Goal: Obtain resource: Download file/media

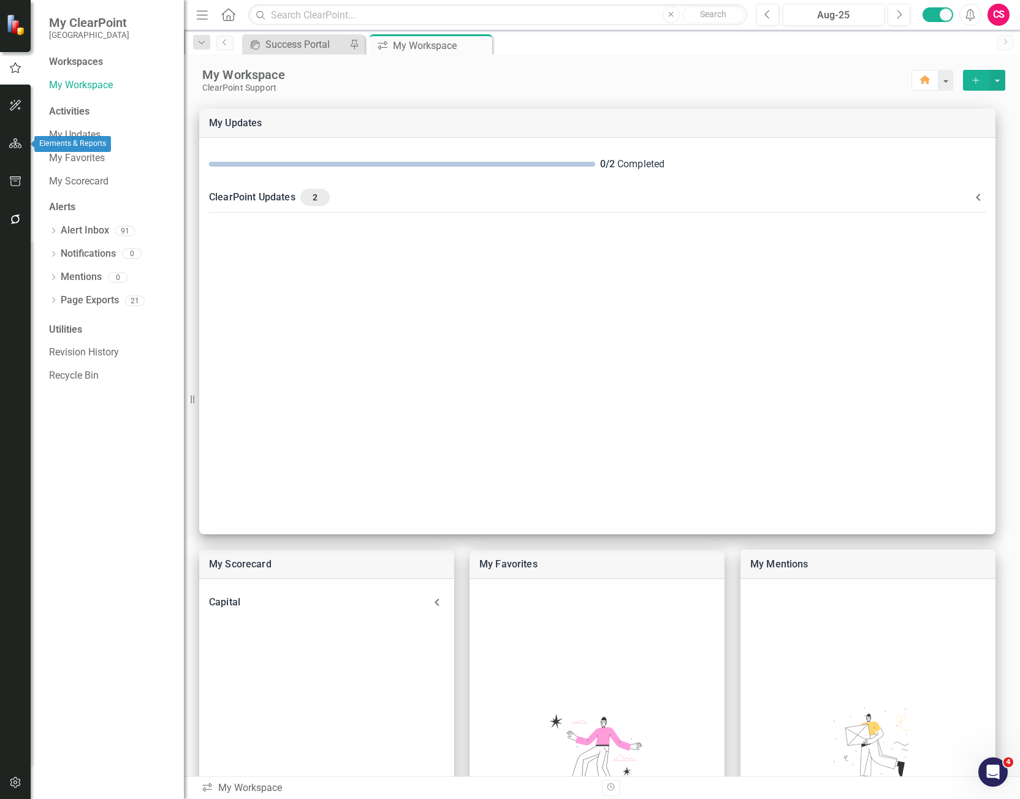
click at [12, 141] on icon "button" at bounding box center [15, 144] width 13 height 10
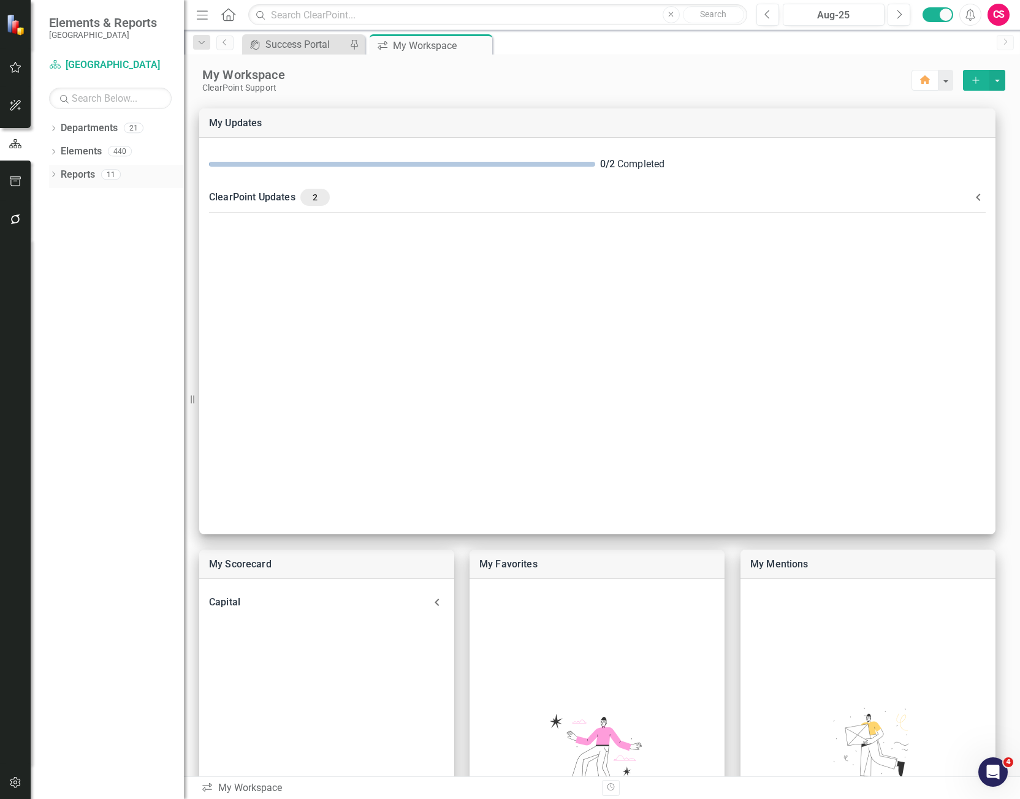
click at [55, 174] on icon "Dropdown" at bounding box center [53, 175] width 9 height 7
click at [59, 195] on icon at bounding box center [59, 196] width 3 height 6
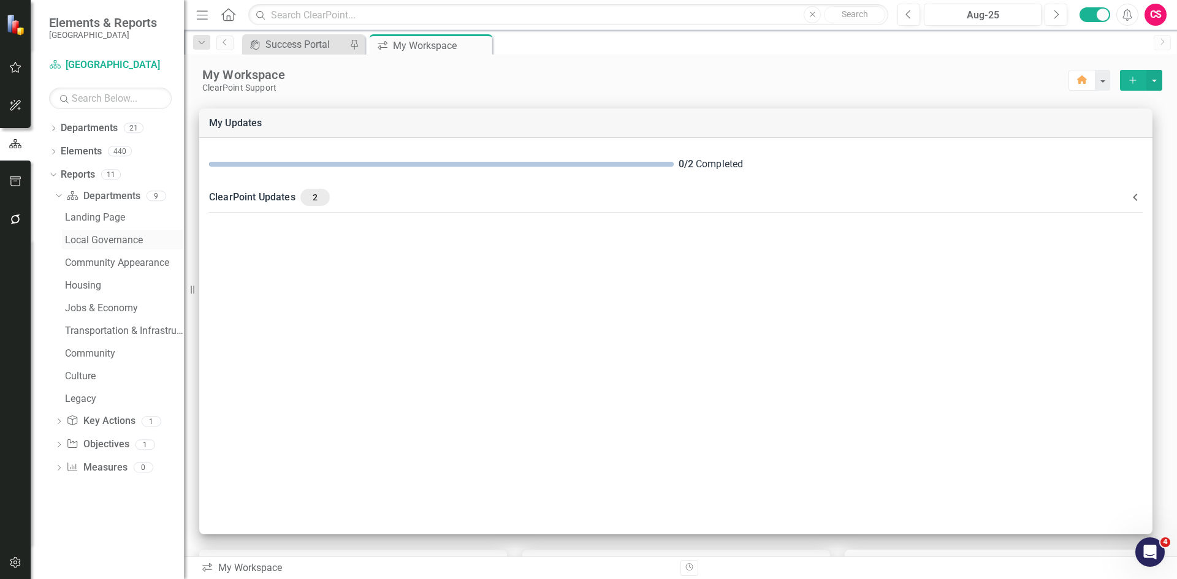
click at [115, 238] on div "Local Governance" at bounding box center [124, 240] width 119 height 11
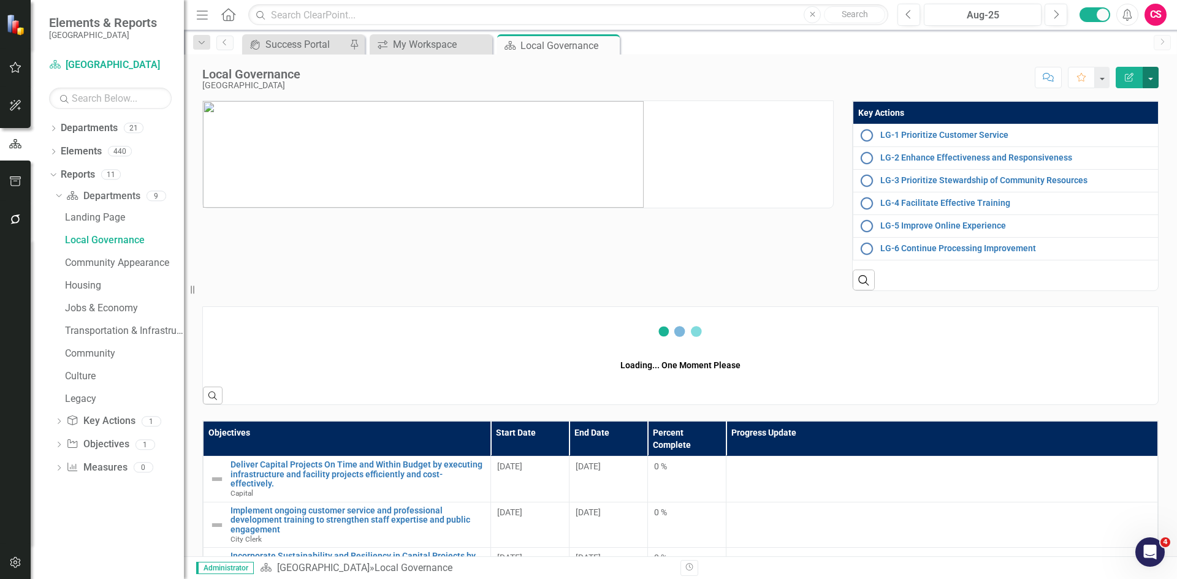
click at [1019, 78] on button "button" at bounding box center [1150, 77] width 16 height 21
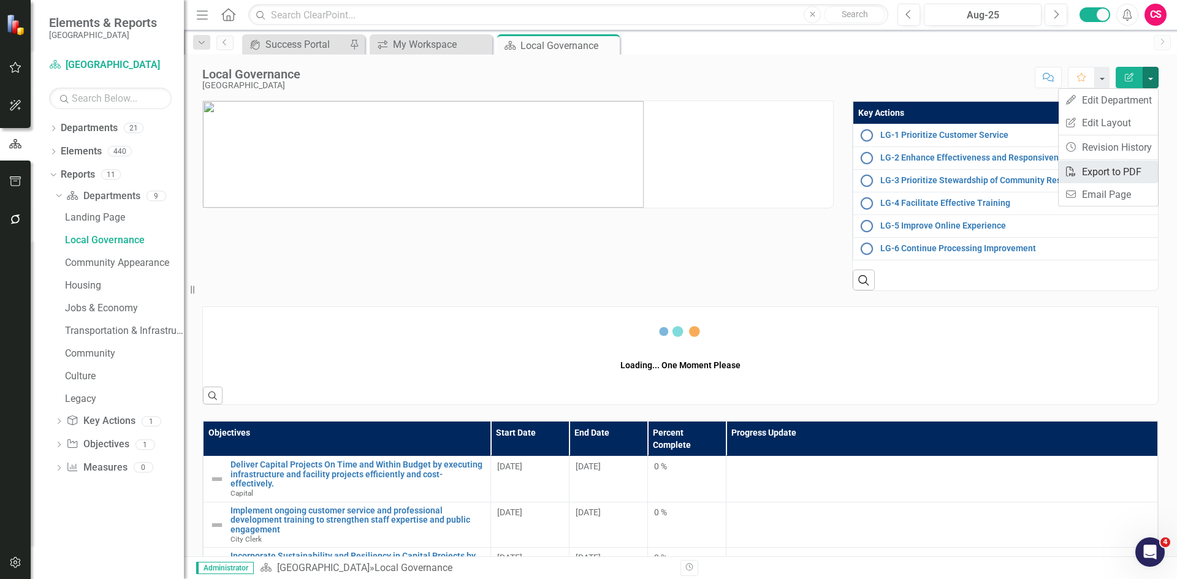
click at [1019, 169] on link "PDF Export to PDF" at bounding box center [1107, 172] width 99 height 23
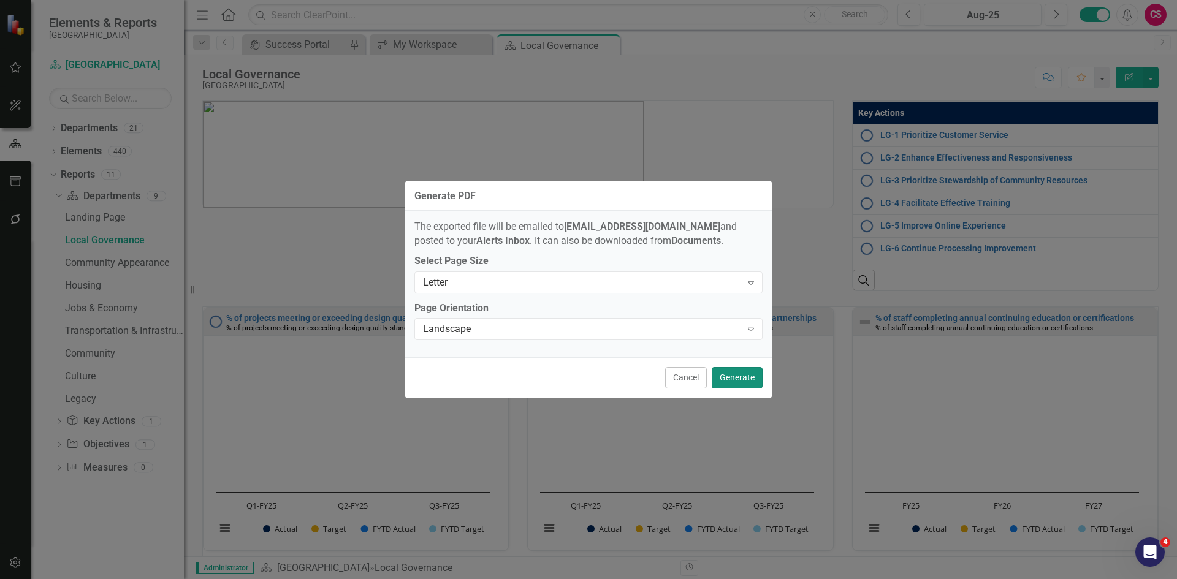
click at [736, 376] on button "Generate" at bounding box center [737, 377] width 51 height 21
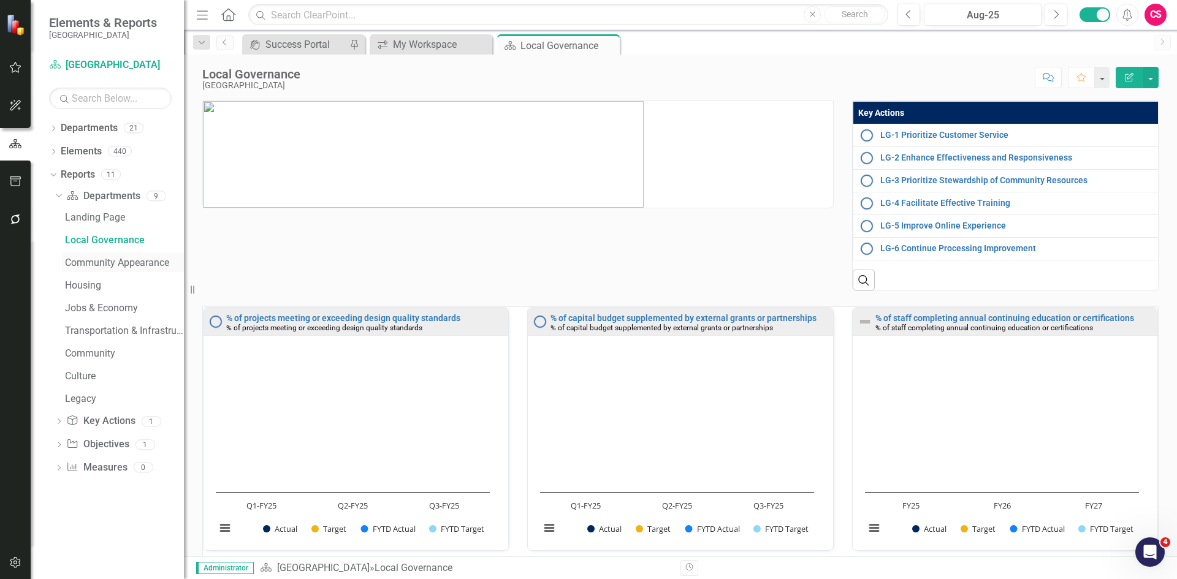
click at [151, 262] on div "Community Appearance" at bounding box center [124, 262] width 119 height 11
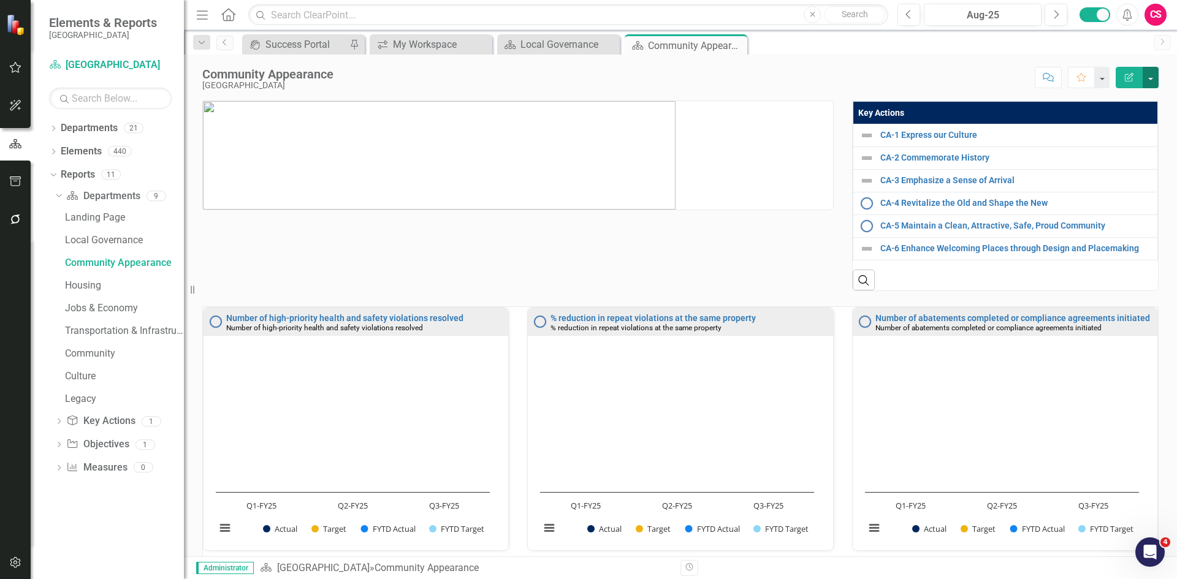
click at [1019, 74] on button "button" at bounding box center [1150, 77] width 16 height 21
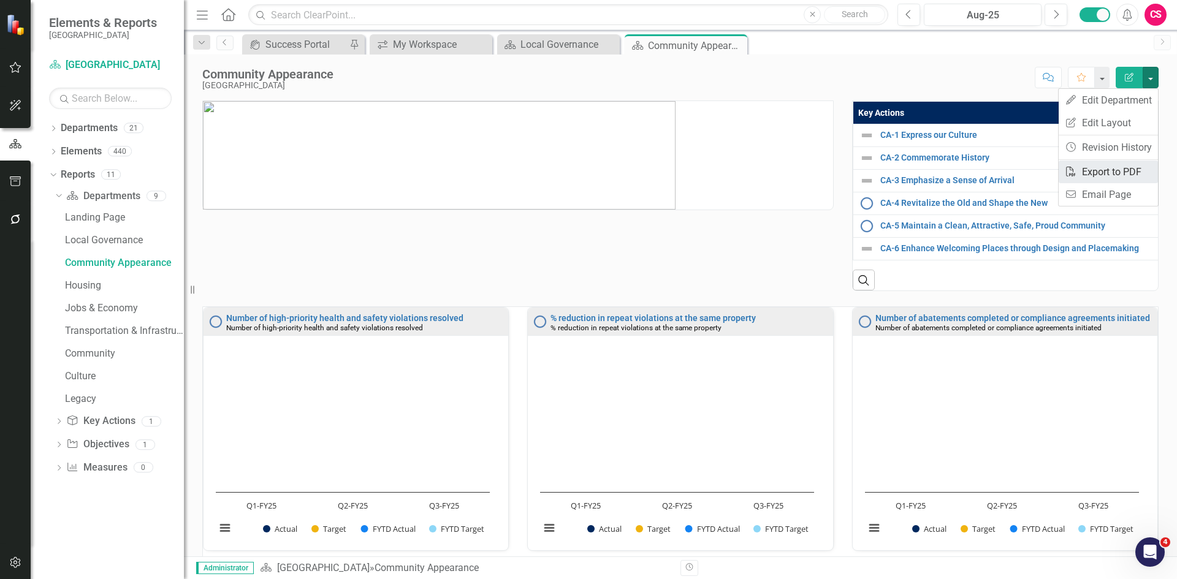
click at [1019, 175] on link "PDF Export to PDF" at bounding box center [1107, 172] width 99 height 23
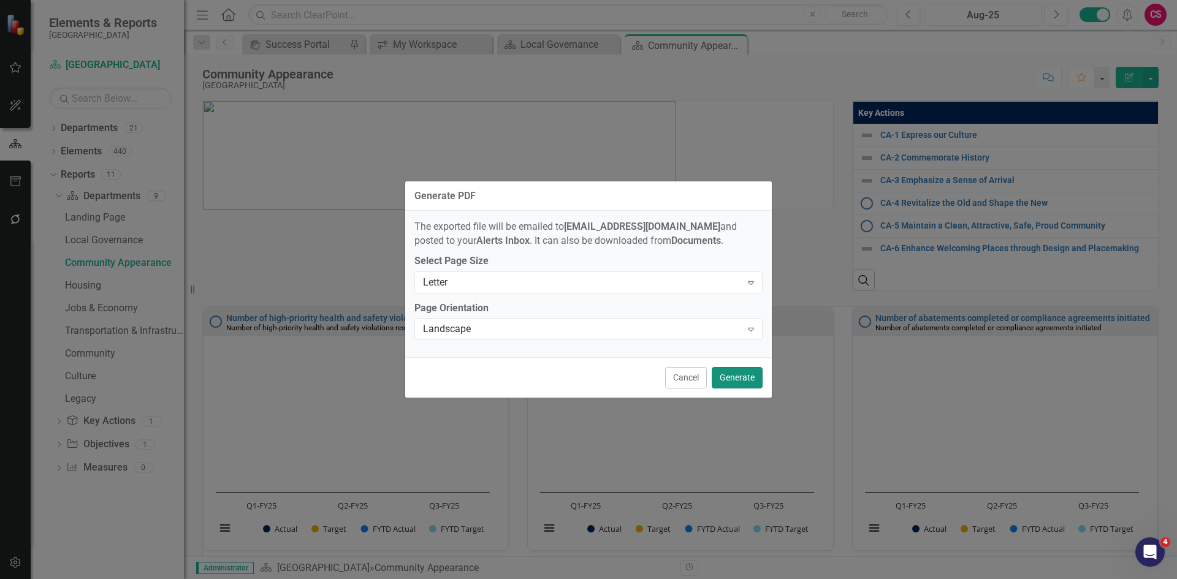
click at [723, 376] on button "Generate" at bounding box center [737, 377] width 51 height 21
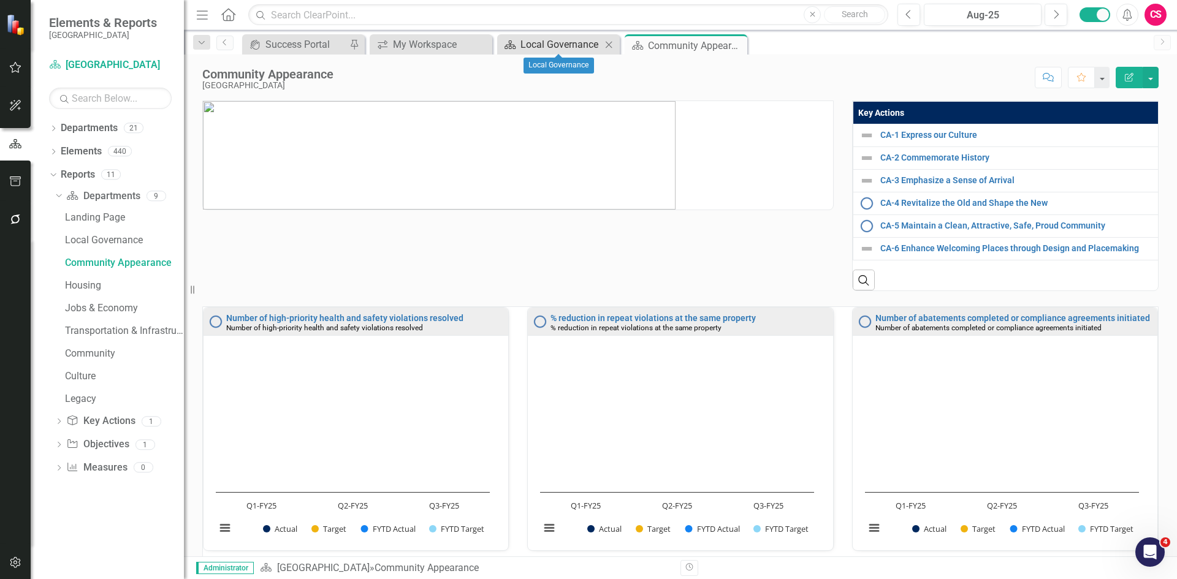
click at [563, 39] on div "Local Governance" at bounding box center [560, 44] width 81 height 15
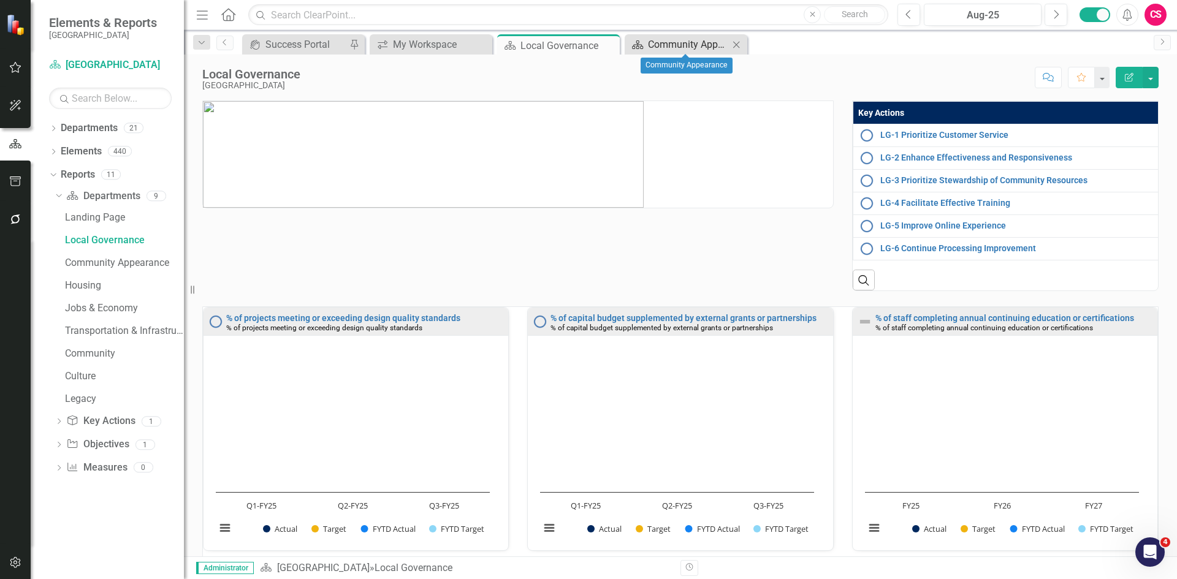
click at [631, 46] on icon "Department" at bounding box center [637, 45] width 12 height 10
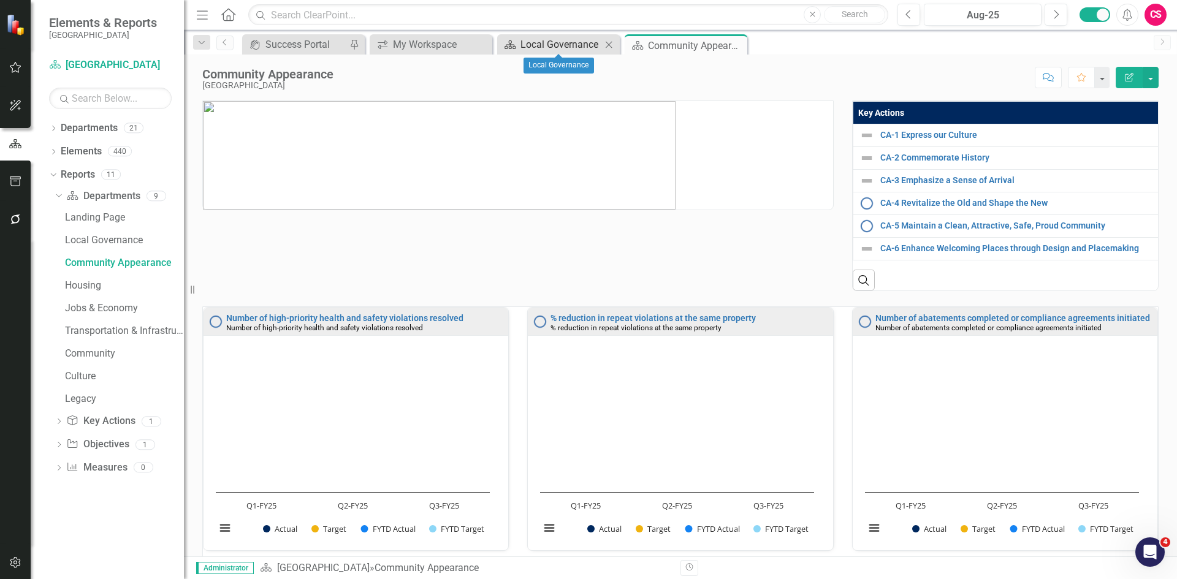
click at [572, 44] on div "Local Governance" at bounding box center [560, 44] width 81 height 15
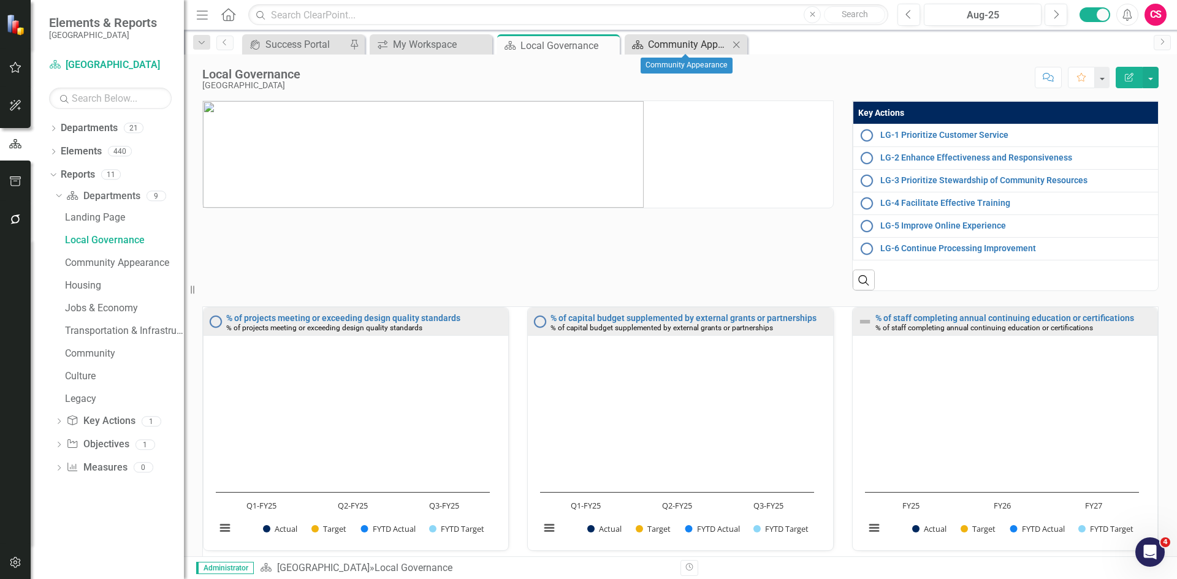
click at [658, 47] on div "Community Appearance" at bounding box center [688, 44] width 81 height 15
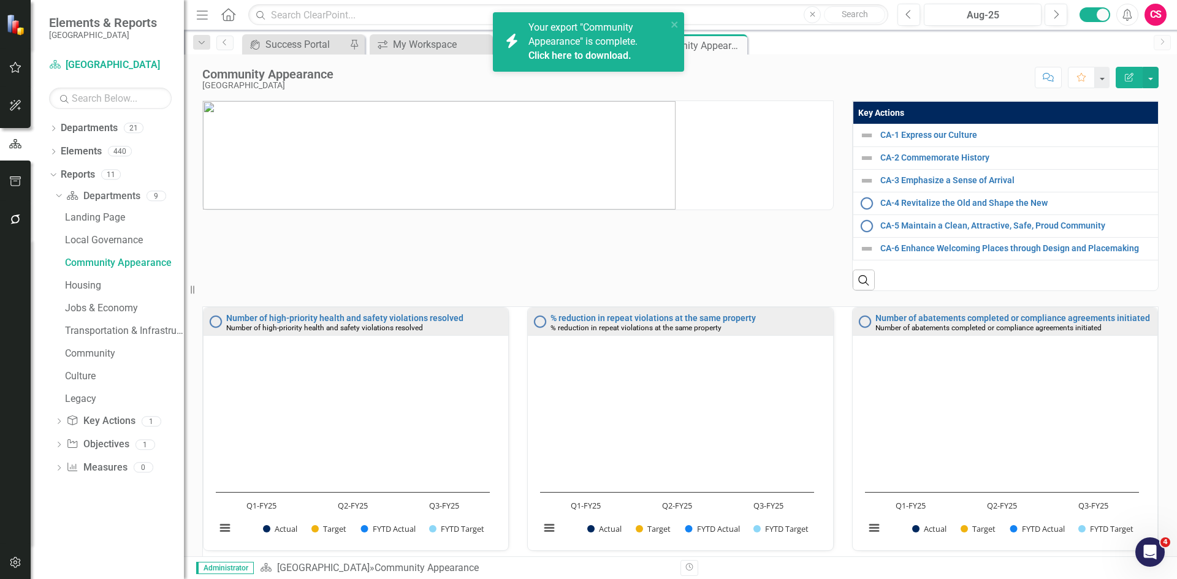
click at [610, 51] on link "Click here to download." at bounding box center [579, 56] width 103 height 12
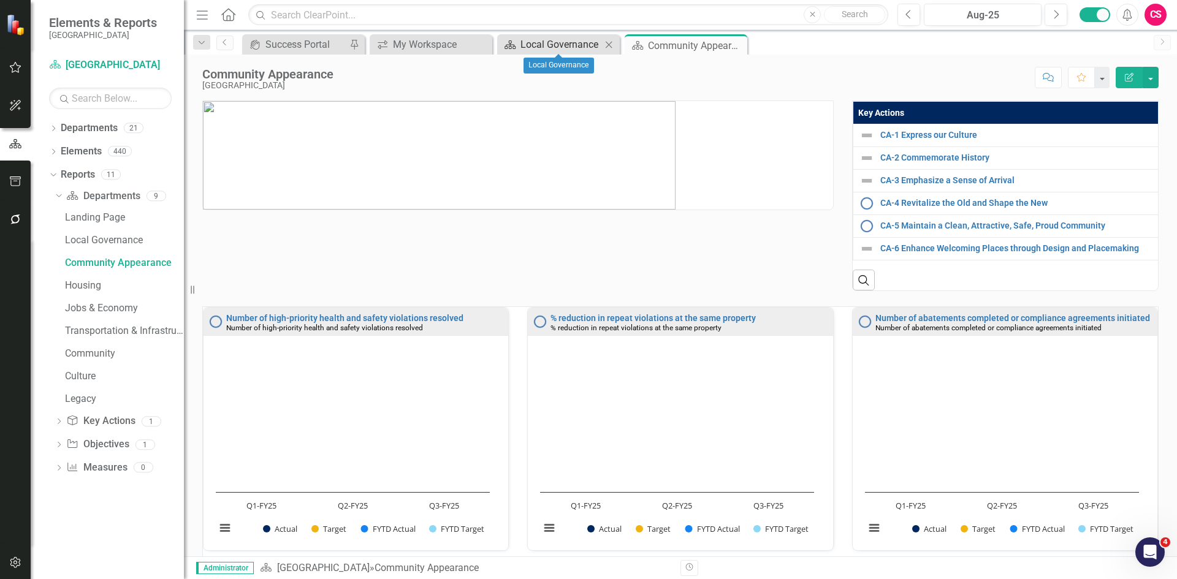
click at [545, 42] on div "Local Governance" at bounding box center [560, 44] width 81 height 15
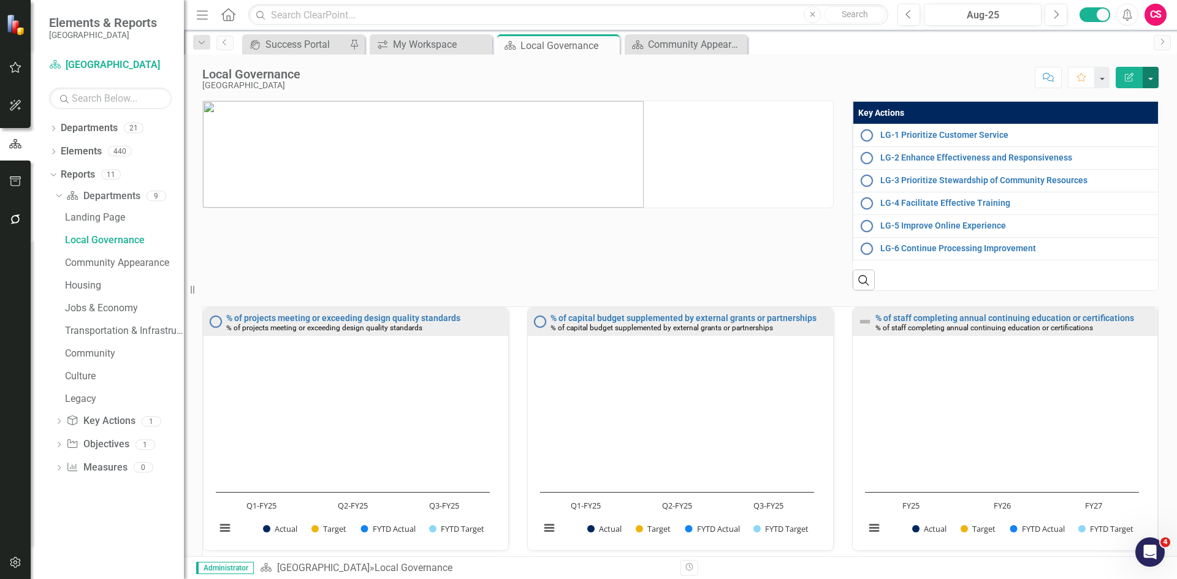
click at [1019, 76] on button "button" at bounding box center [1150, 77] width 16 height 21
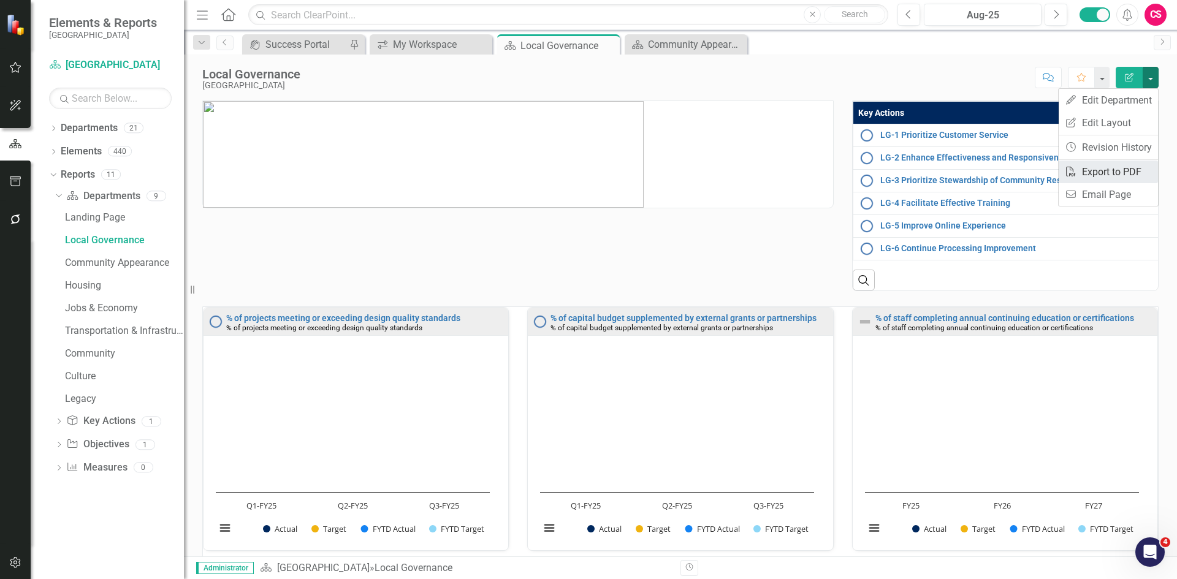
click at [1019, 175] on link "PDF Export to PDF" at bounding box center [1107, 172] width 99 height 23
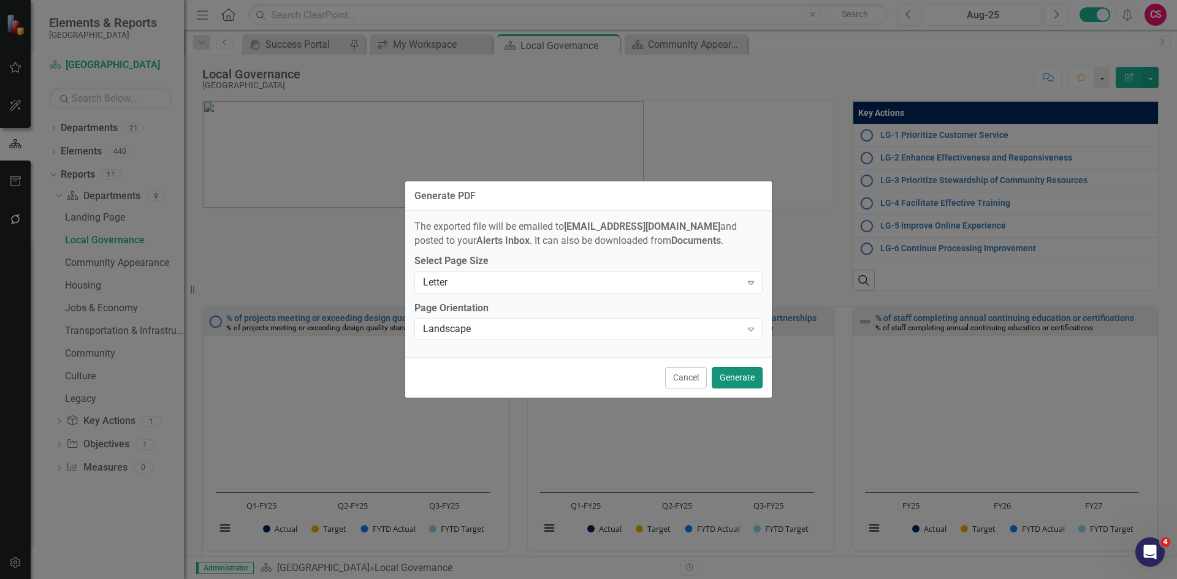
click at [742, 374] on button "Generate" at bounding box center [737, 377] width 51 height 21
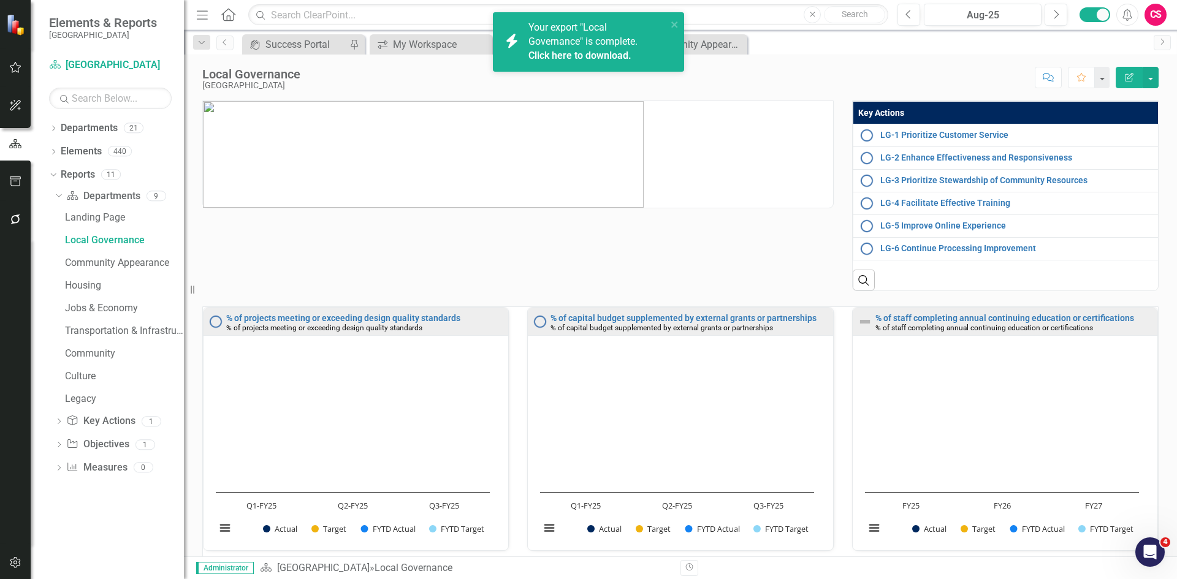
click at [596, 50] on link "Click here to download." at bounding box center [579, 56] width 103 height 12
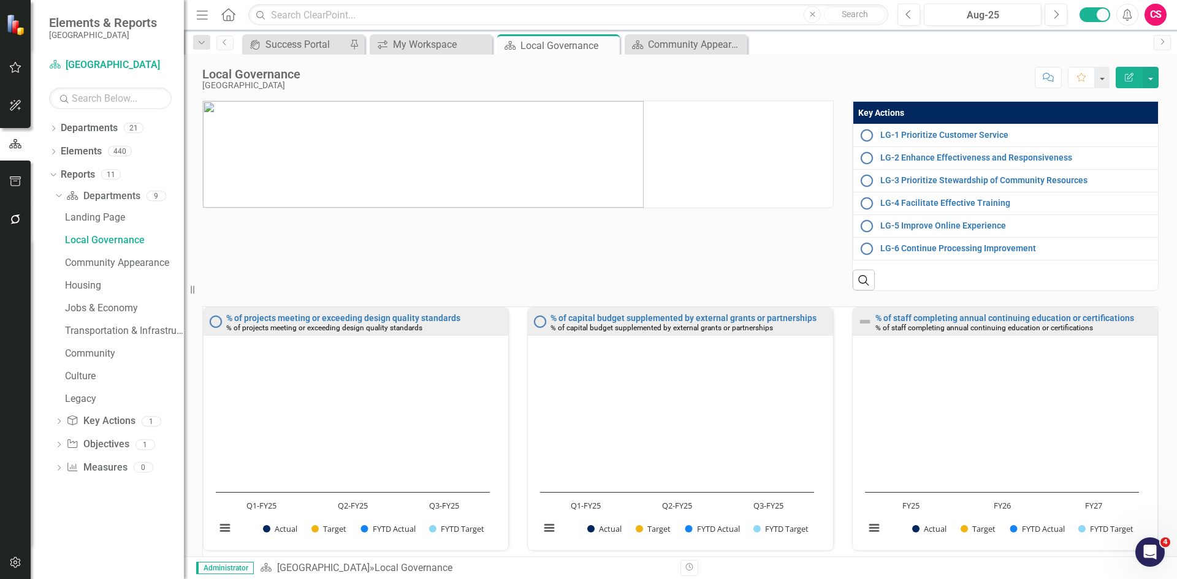
click at [555, 161] on img at bounding box center [423, 154] width 441 height 107
click at [555, 160] on img at bounding box center [423, 154] width 441 height 107
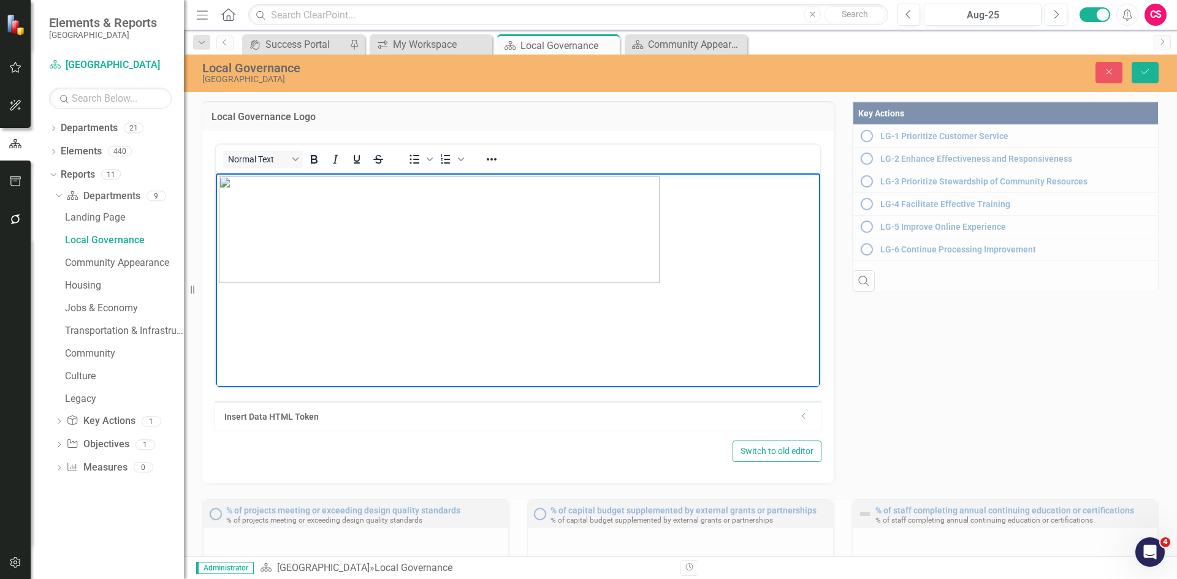
click at [441, 228] on img "Rich Text Area. Press ALT-0 for help." at bounding box center [439, 229] width 441 height 107
click at [493, 159] on icon "Reveal or hide additional toolbar items" at bounding box center [491, 159] width 15 height 15
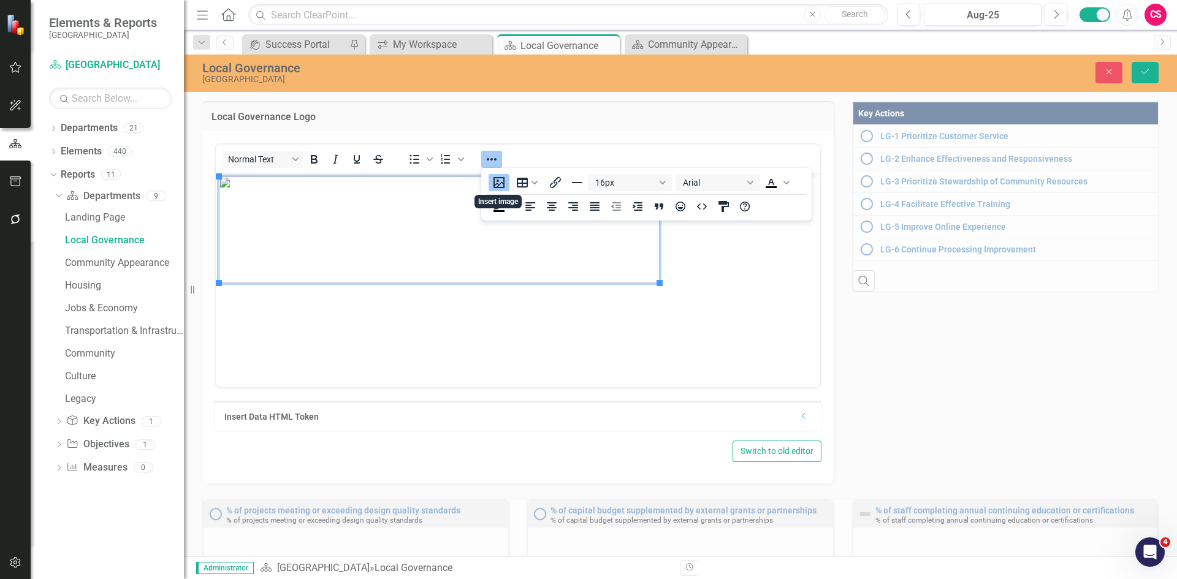
click at [441, 219] on img "Rich Text Area. Press ALT-0 for help." at bounding box center [439, 229] width 441 height 107
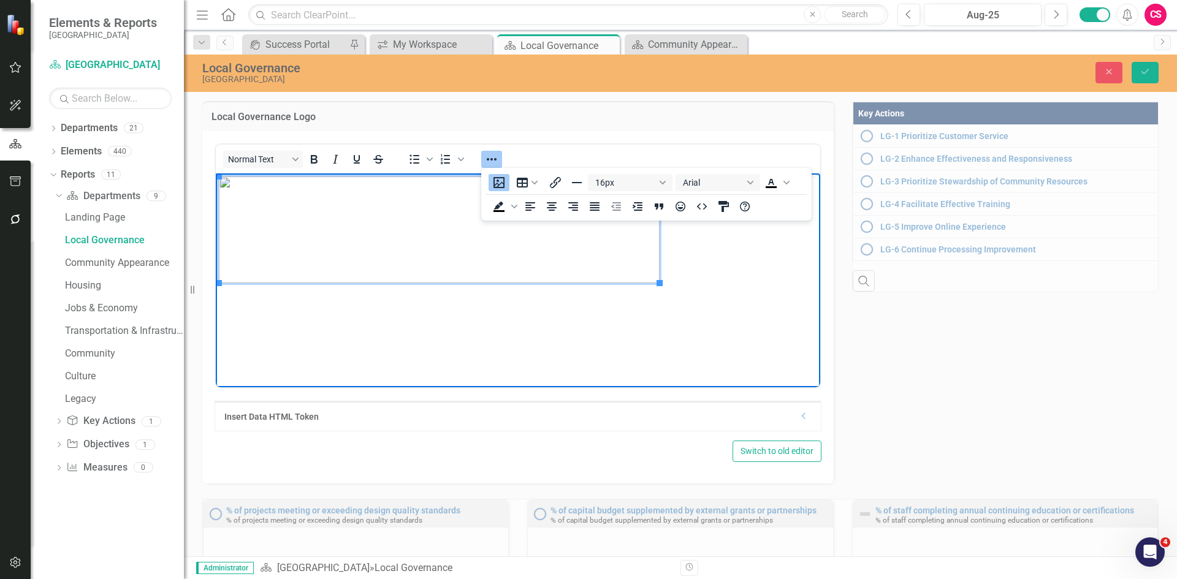
click at [441, 219] on img "Rich Text Area. Press ALT-0 for help." at bounding box center [439, 229] width 441 height 107
click at [552, 204] on icon "Align center" at bounding box center [551, 206] width 15 height 15
click at [836, 99] on div "Local Governance Miami Gardens Close Save Local Governance Logo <p><img src="do…" at bounding box center [680, 306] width 993 height 502
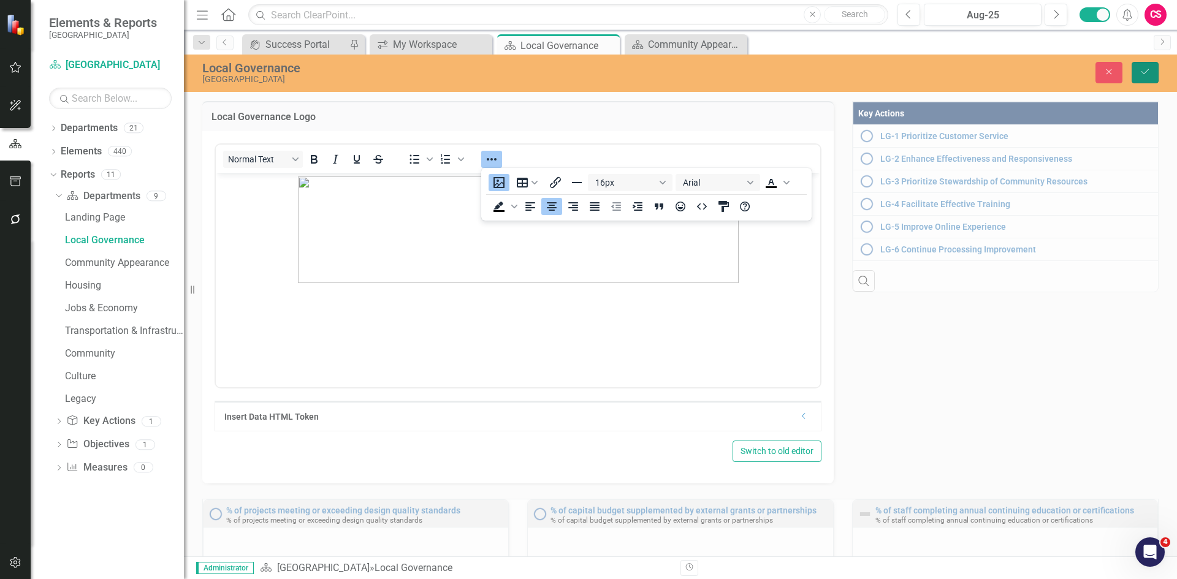
click at [1019, 69] on icon "Save" at bounding box center [1144, 71] width 11 height 9
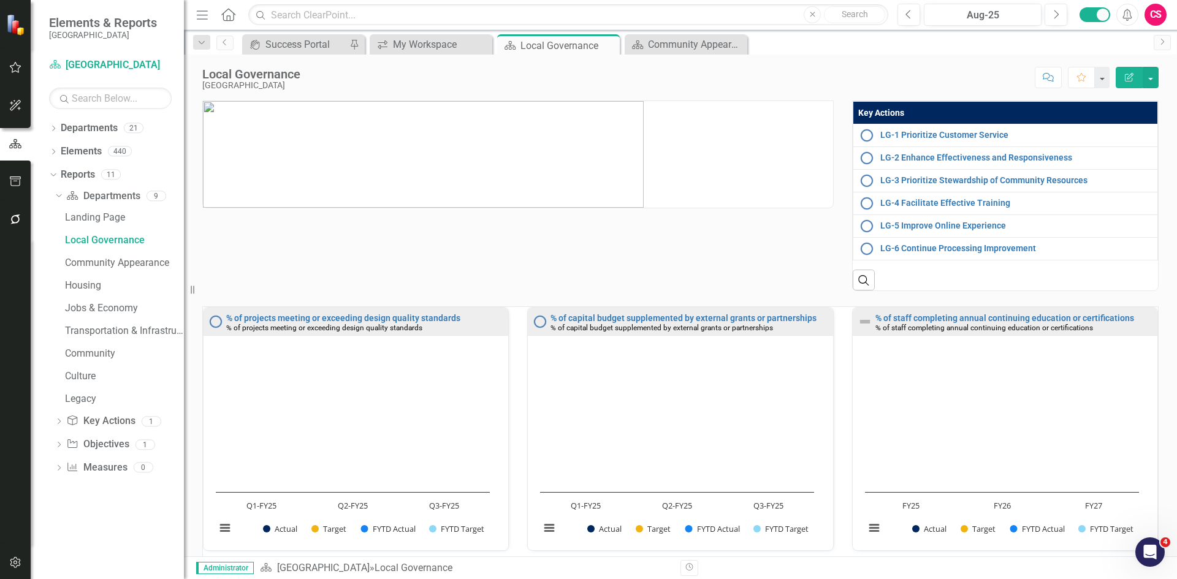
click at [669, 178] on p at bounding box center [518, 154] width 630 height 107
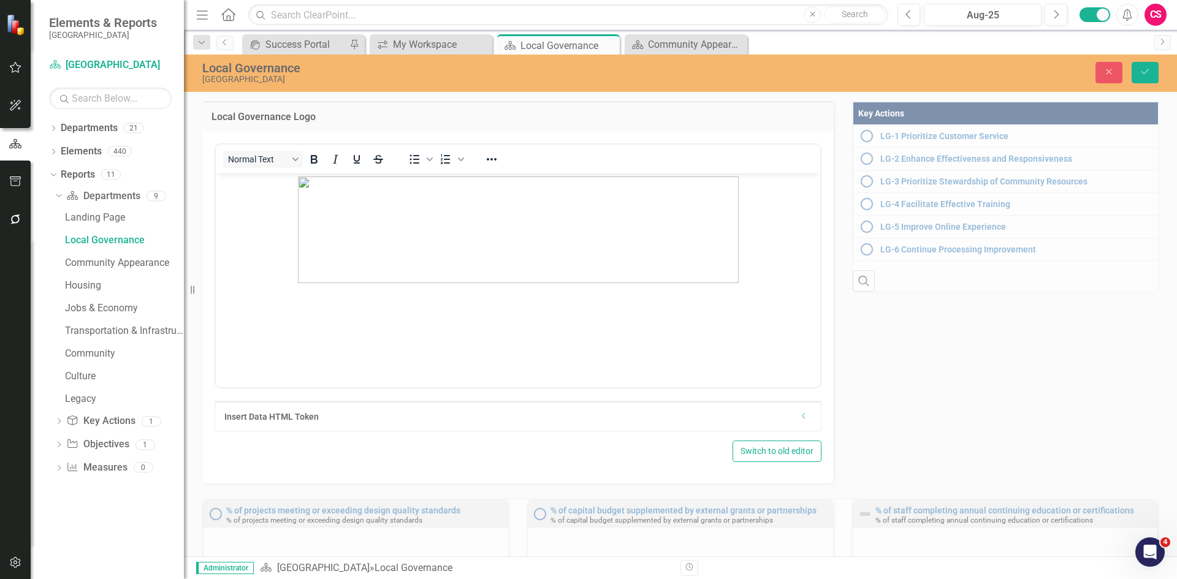
click at [476, 224] on img "Rich Text Area. Press ALT-0 for help." at bounding box center [518, 229] width 441 height 107
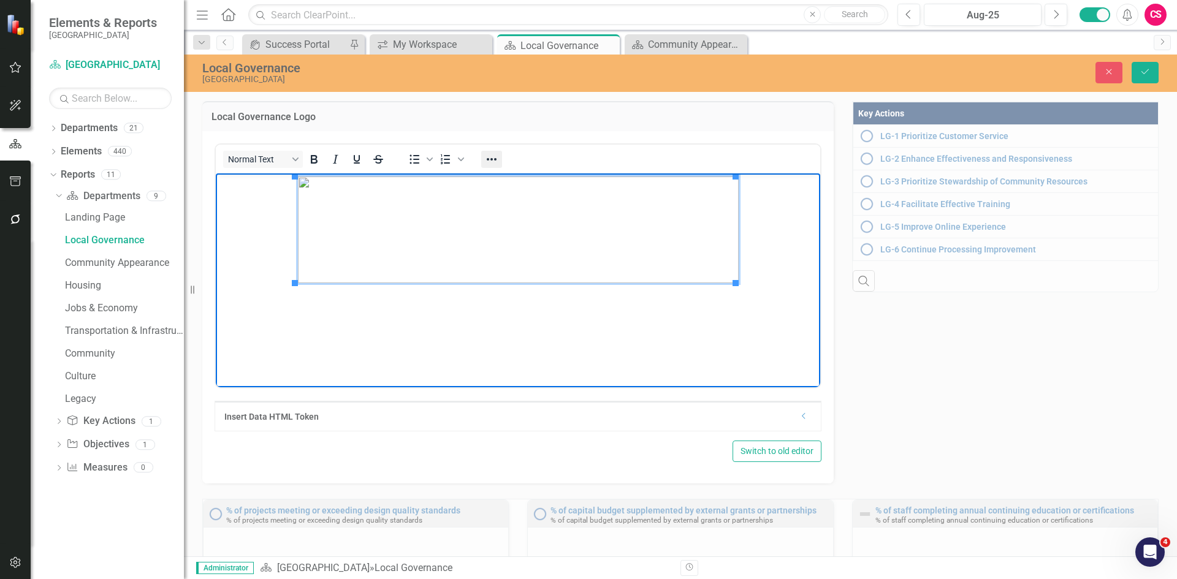
click at [490, 160] on icon "Reveal or hide additional toolbar items" at bounding box center [491, 159] width 15 height 15
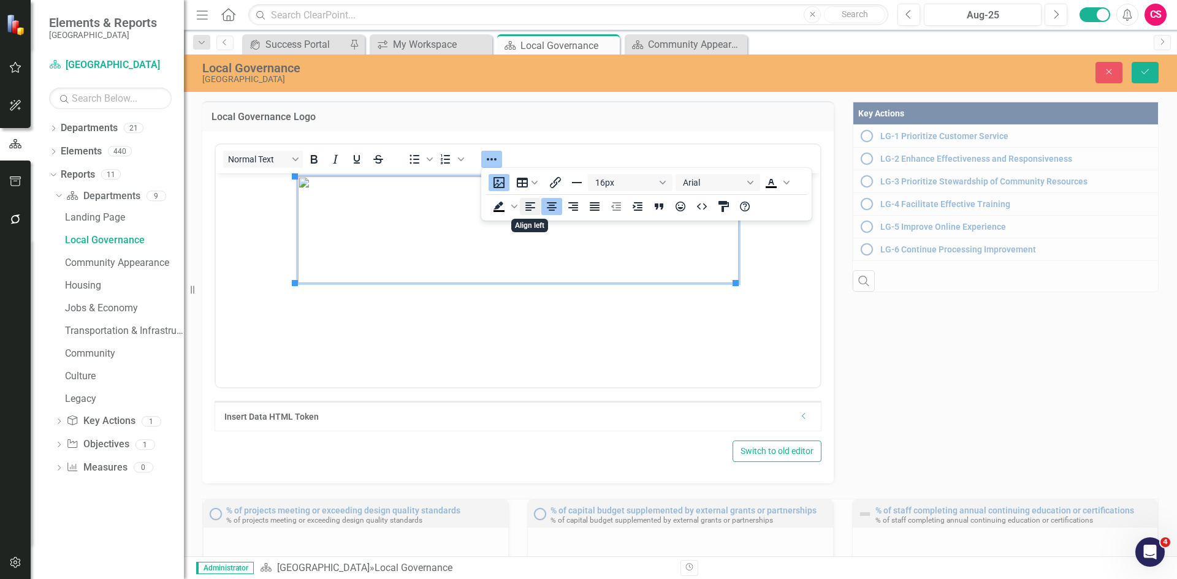
click at [529, 207] on icon "Align left" at bounding box center [530, 206] width 15 height 15
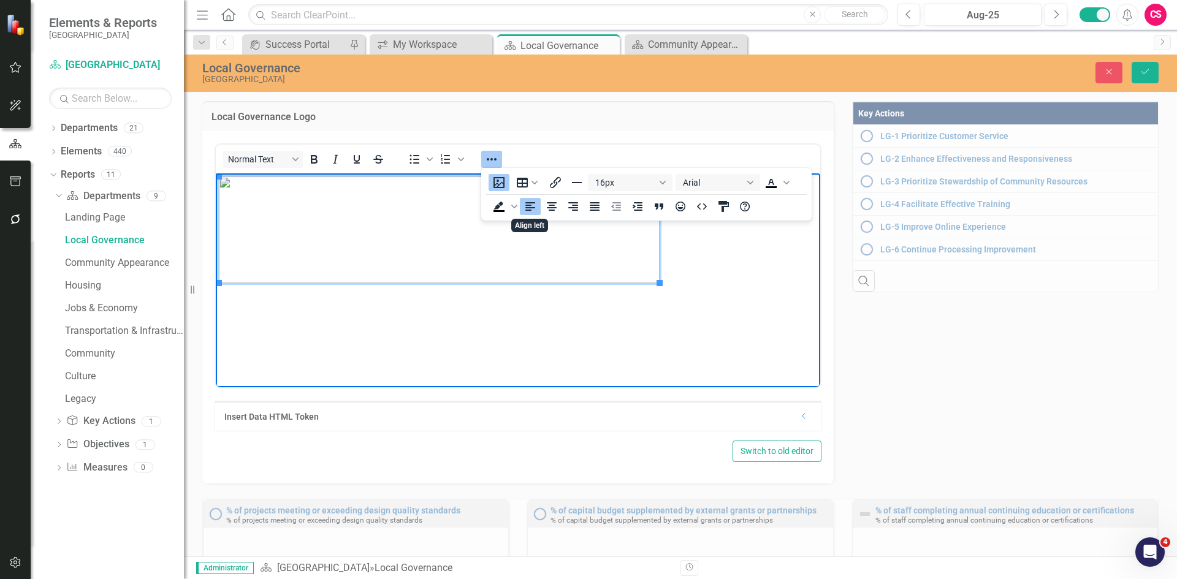
click at [529, 353] on body "Rich Text Area. Press ALT-0 for help." at bounding box center [518, 265] width 604 height 184
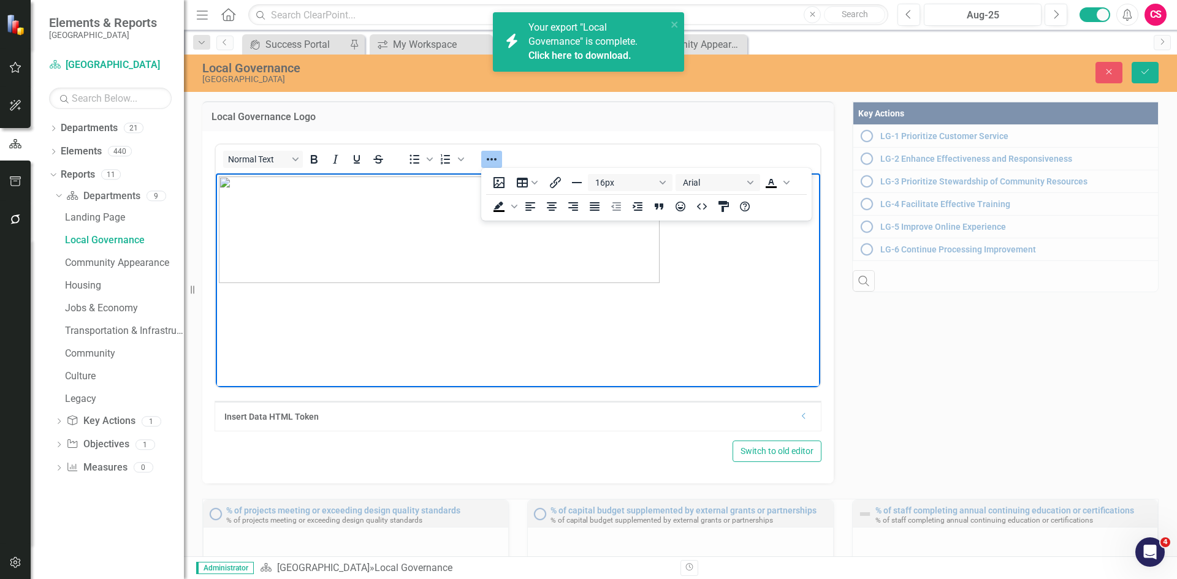
click at [647, 271] on img "Rich Text Area. Press ALT-0 for help." at bounding box center [439, 229] width 441 height 107
click at [1019, 75] on icon "Save" at bounding box center [1144, 71] width 11 height 9
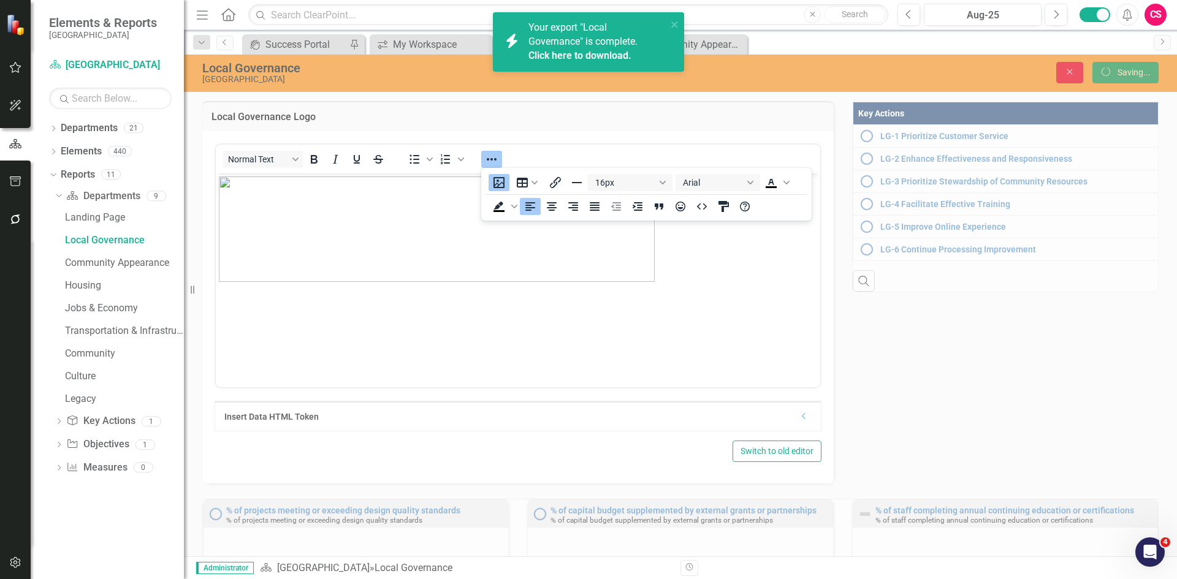
click at [578, 53] on link "Click here to download." at bounding box center [579, 56] width 103 height 12
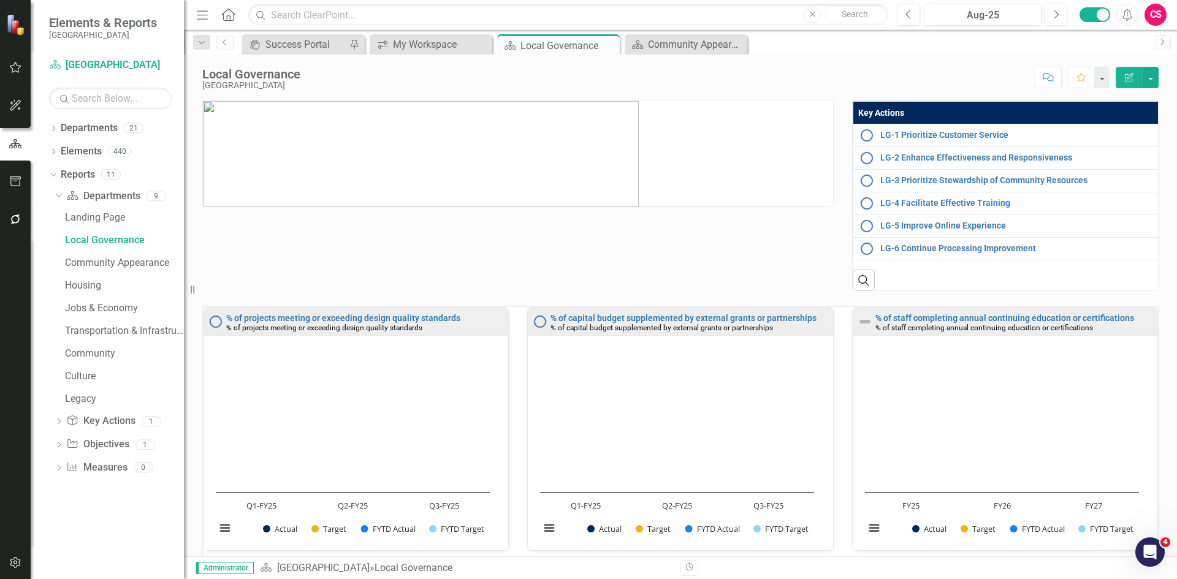
click at [1019, 78] on icon "Edit Report" at bounding box center [1128, 77] width 11 height 9
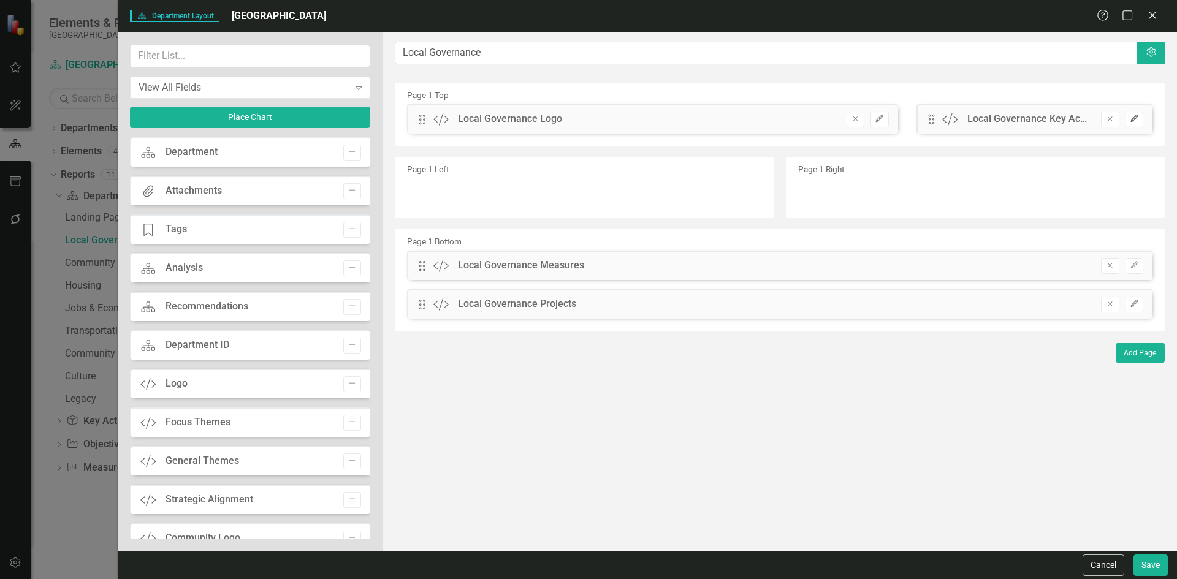
click at [1019, 123] on icon "Edit" at bounding box center [1133, 118] width 9 height 7
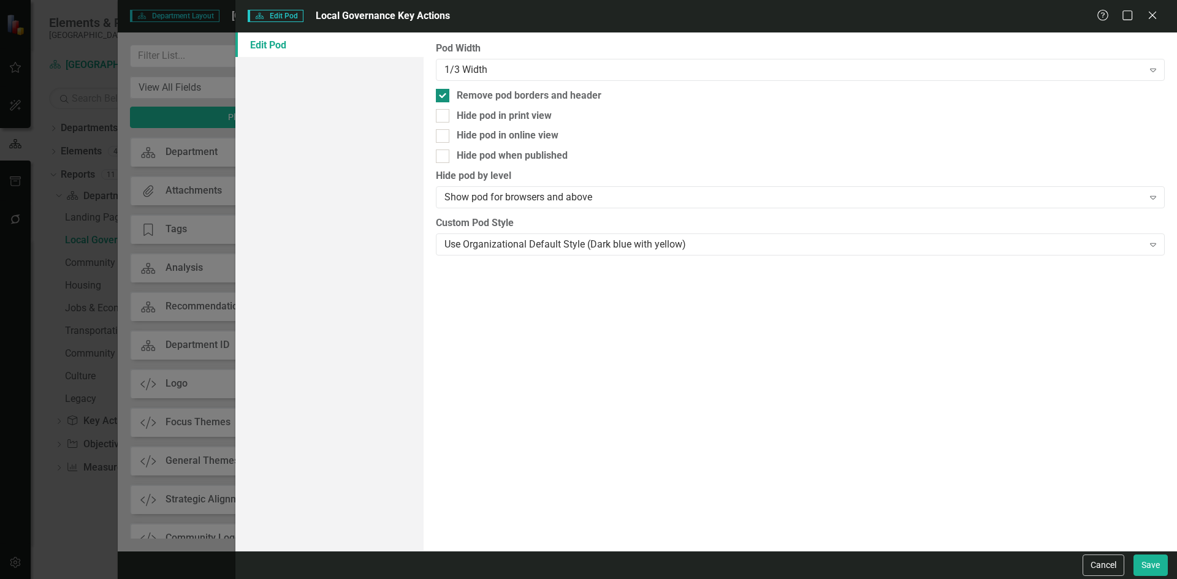
click at [442, 95] on input "Remove pod borders and header" at bounding box center [440, 93] width 8 height 8
checkbox input "false"
click at [1019, 565] on button "Save" at bounding box center [1150, 565] width 34 height 21
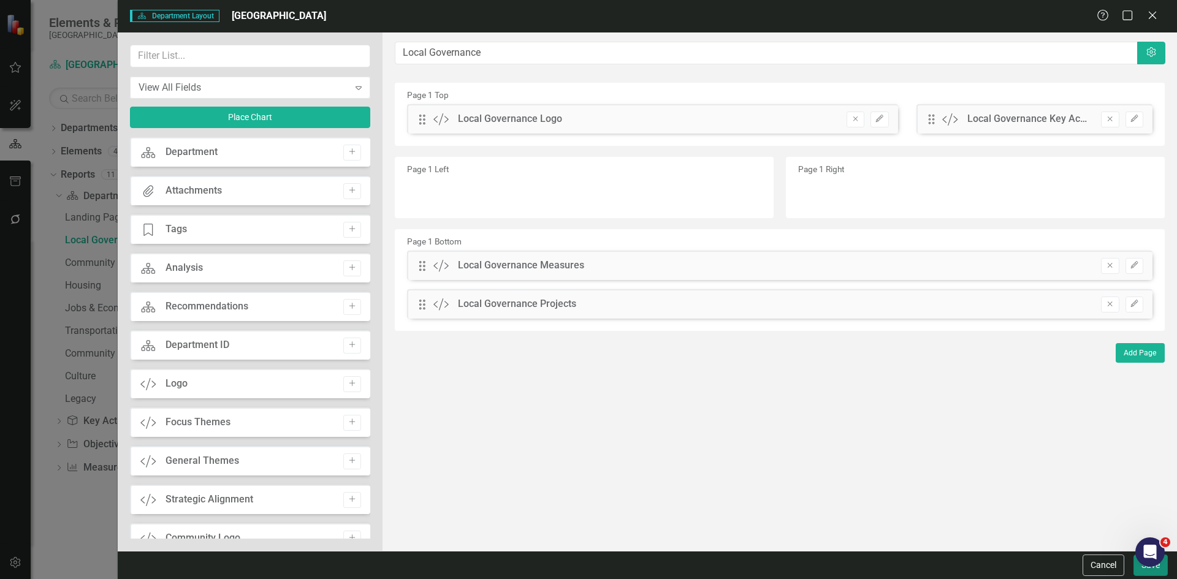
click at [1019, 571] on button "Save" at bounding box center [1150, 565] width 34 height 21
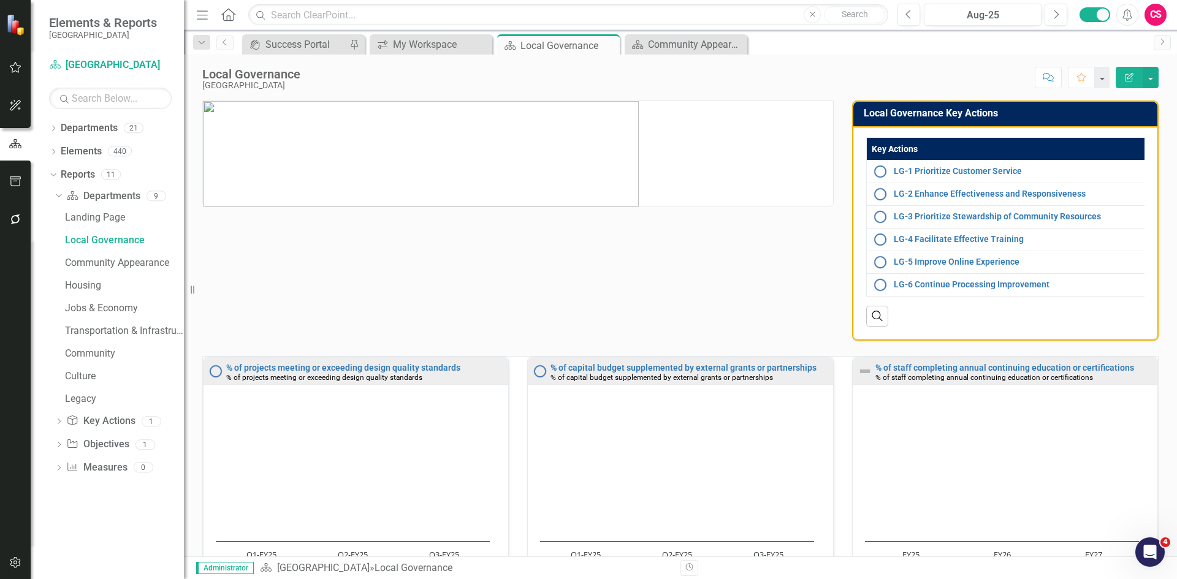
click at [1022, 115] on h3 "Local Governance Key Actions" at bounding box center [1007, 113] width 287 height 11
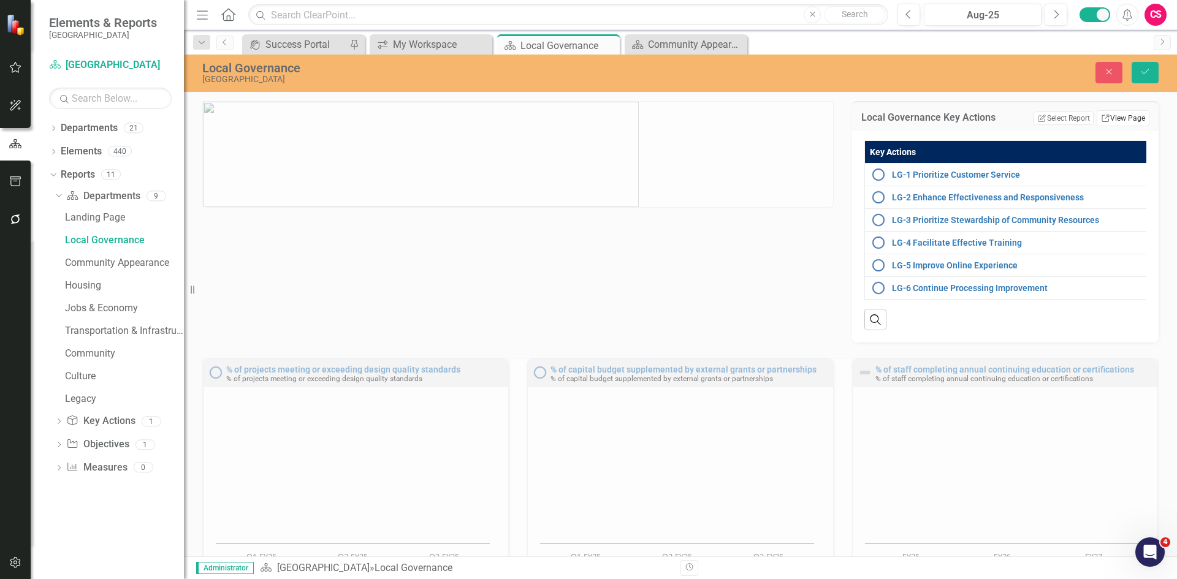
click at [1120, 119] on link "Link View Page" at bounding box center [1122, 118] width 53 height 16
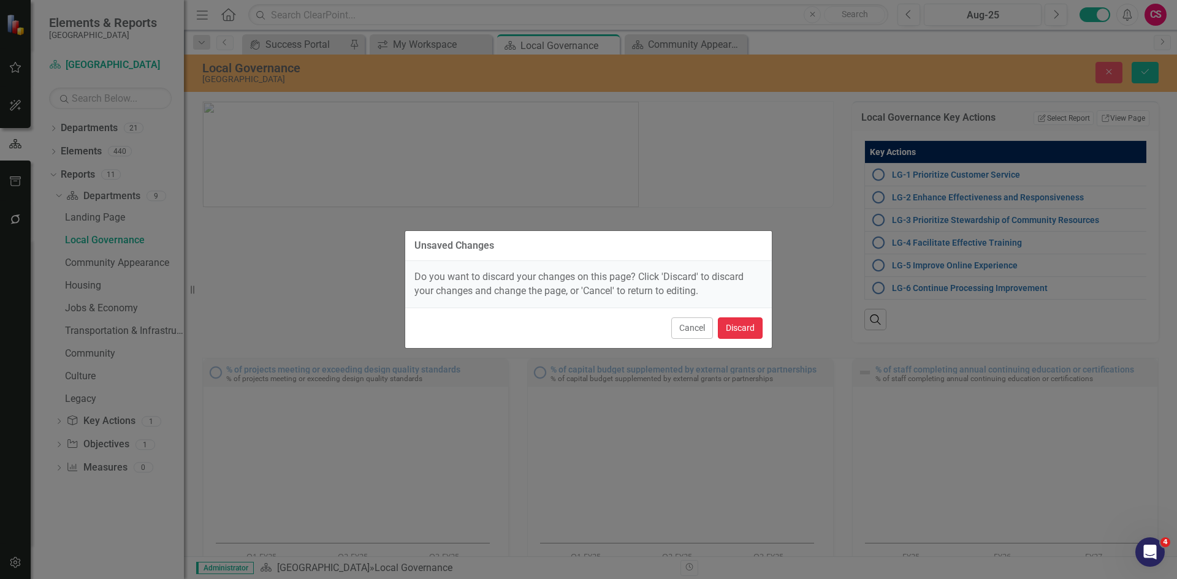
click at [743, 328] on button "Discard" at bounding box center [740, 327] width 45 height 21
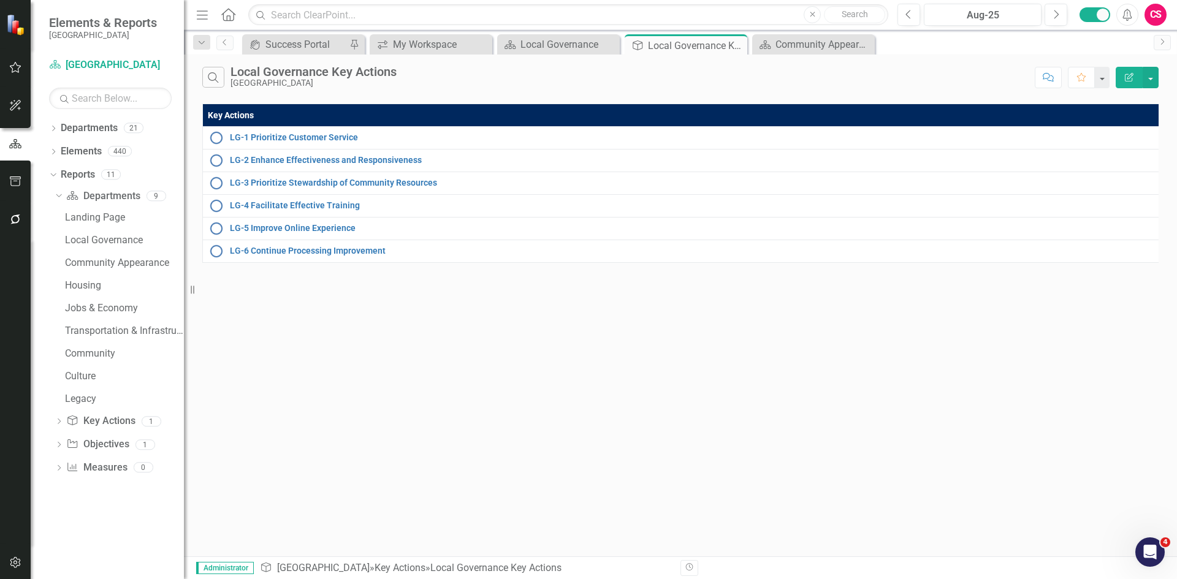
click at [1124, 81] on icon "Edit Report" at bounding box center [1128, 77] width 11 height 9
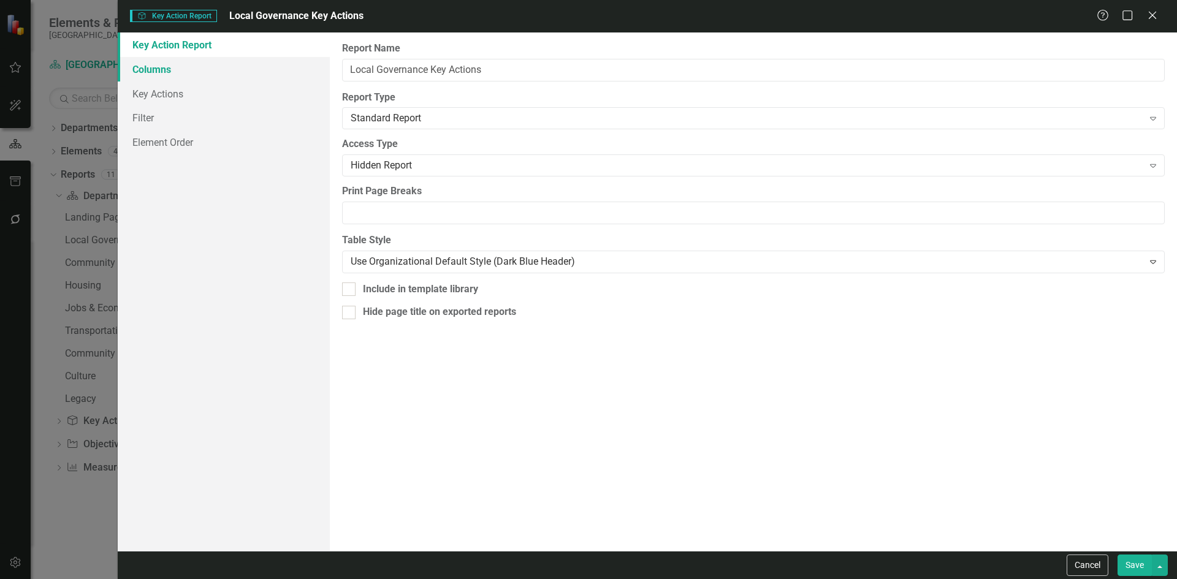
click at [173, 66] on link "Columns" at bounding box center [224, 69] width 212 height 25
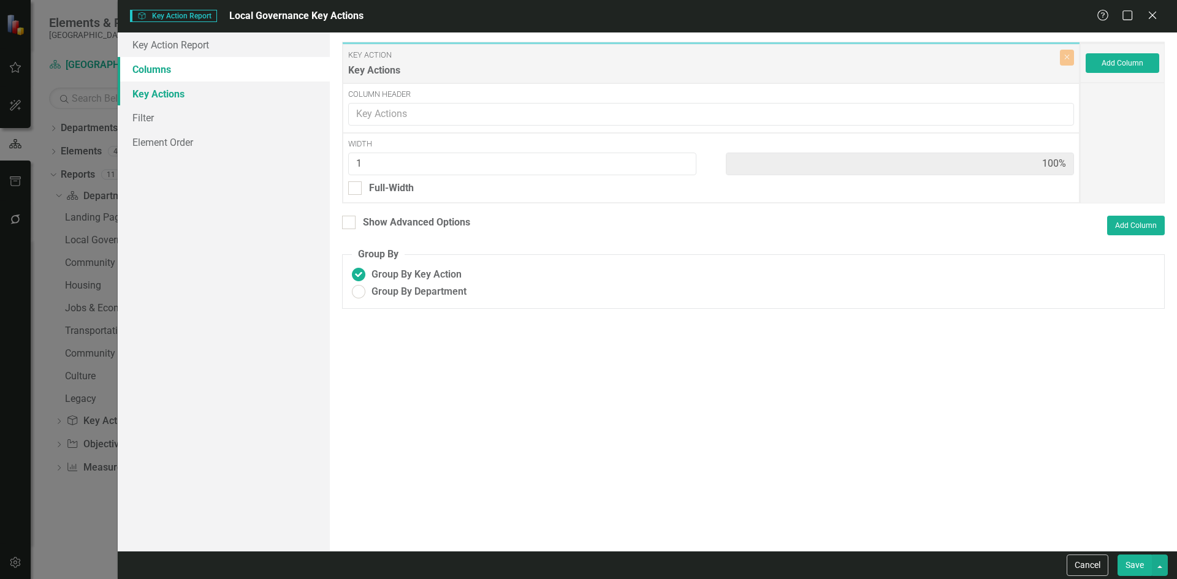
click at [203, 93] on link "Key Actions" at bounding box center [224, 94] width 212 height 25
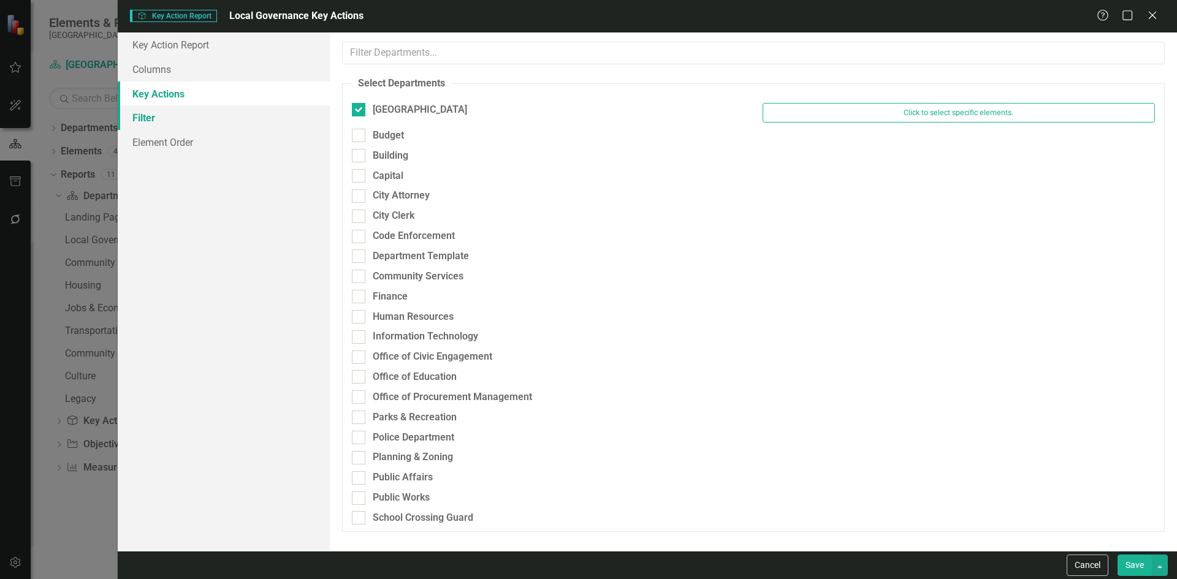
click at [186, 120] on link "Filter" at bounding box center [224, 117] width 212 height 25
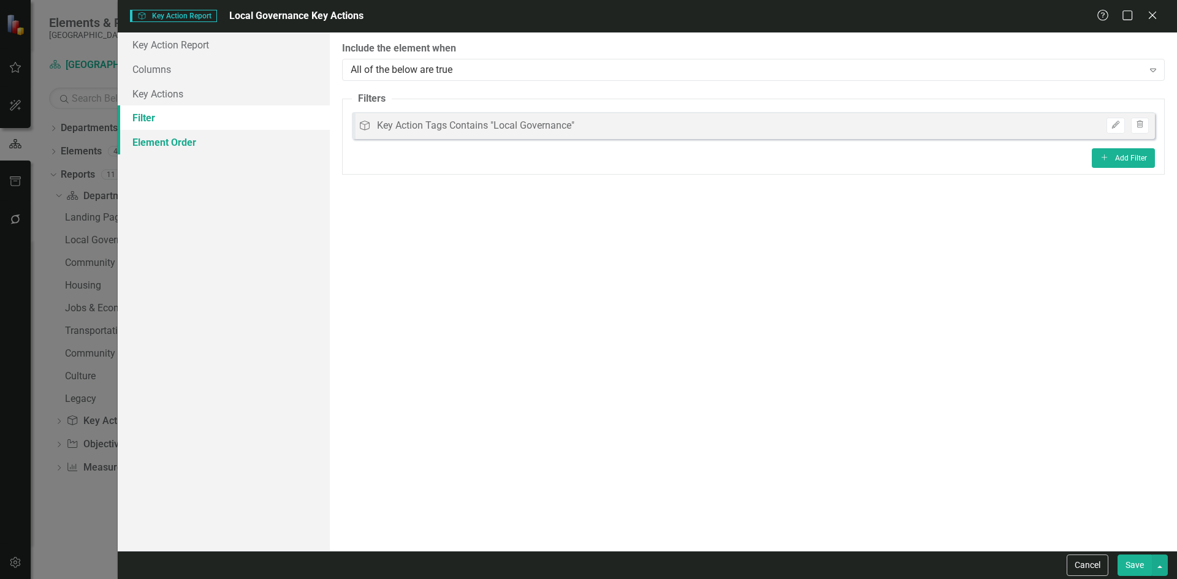
click at [183, 151] on link "Element Order" at bounding box center [224, 142] width 212 height 25
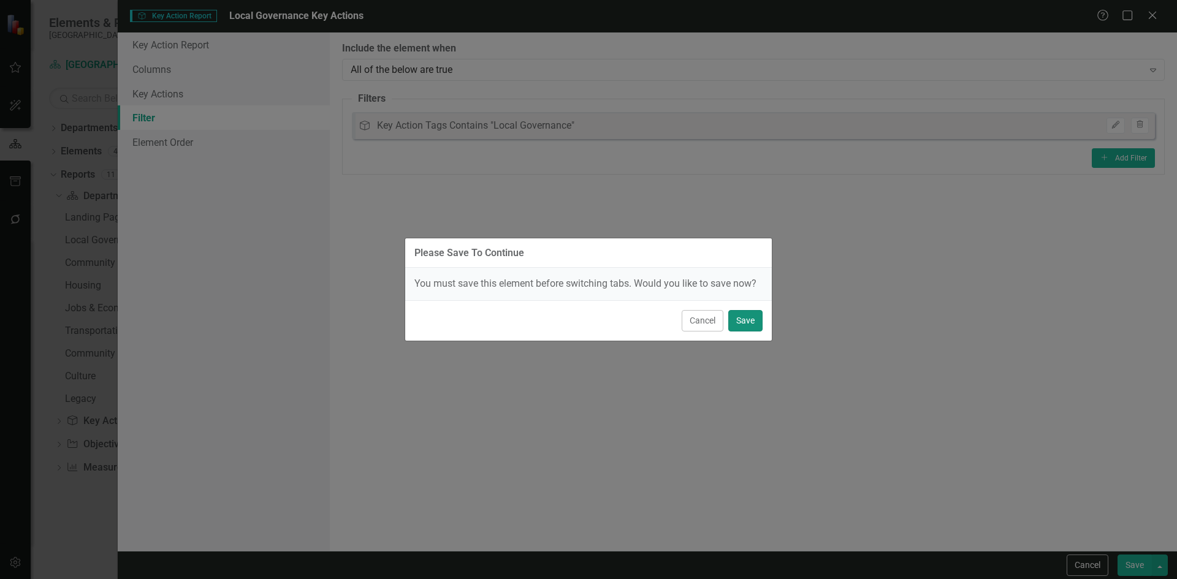
click at [738, 320] on button "Save" at bounding box center [745, 320] width 34 height 21
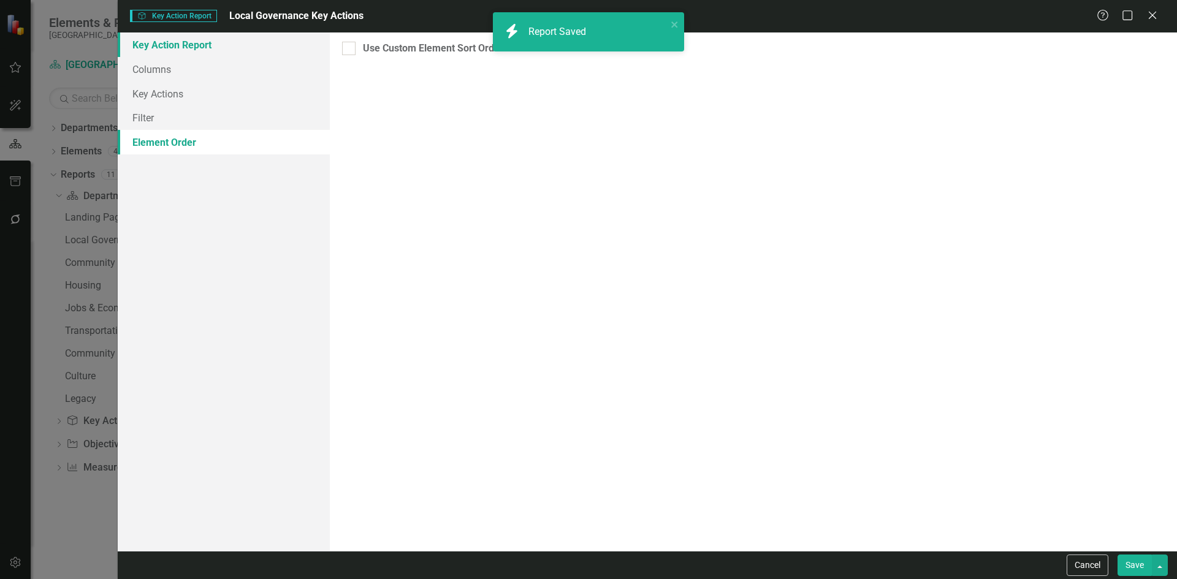
click at [180, 51] on link "Key Action Report" at bounding box center [224, 44] width 212 height 25
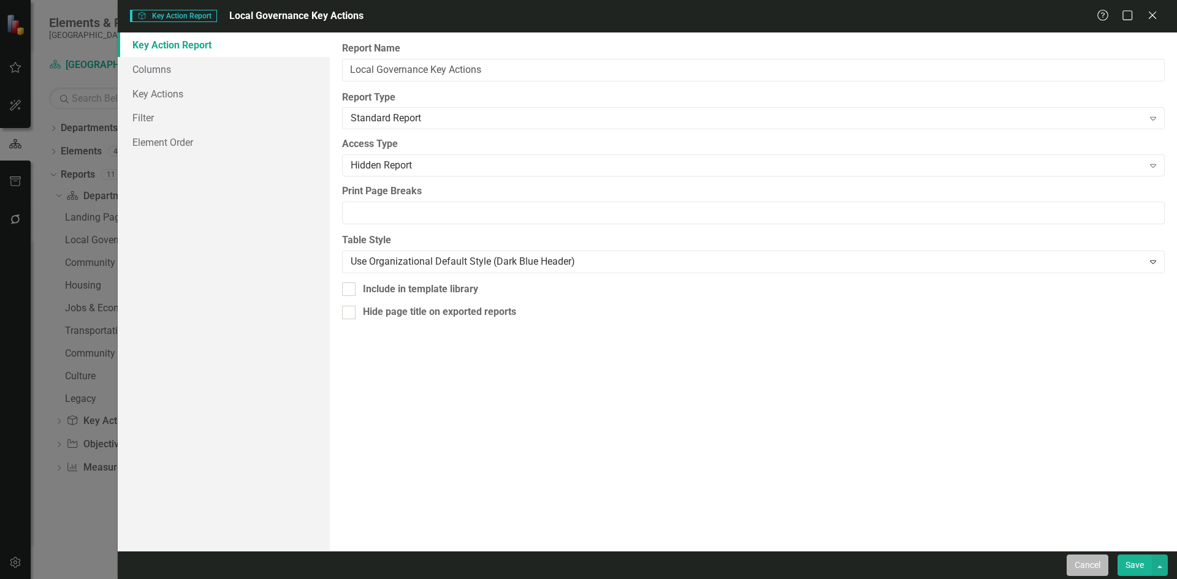
click at [1074, 568] on button "Cancel" at bounding box center [1087, 565] width 42 height 21
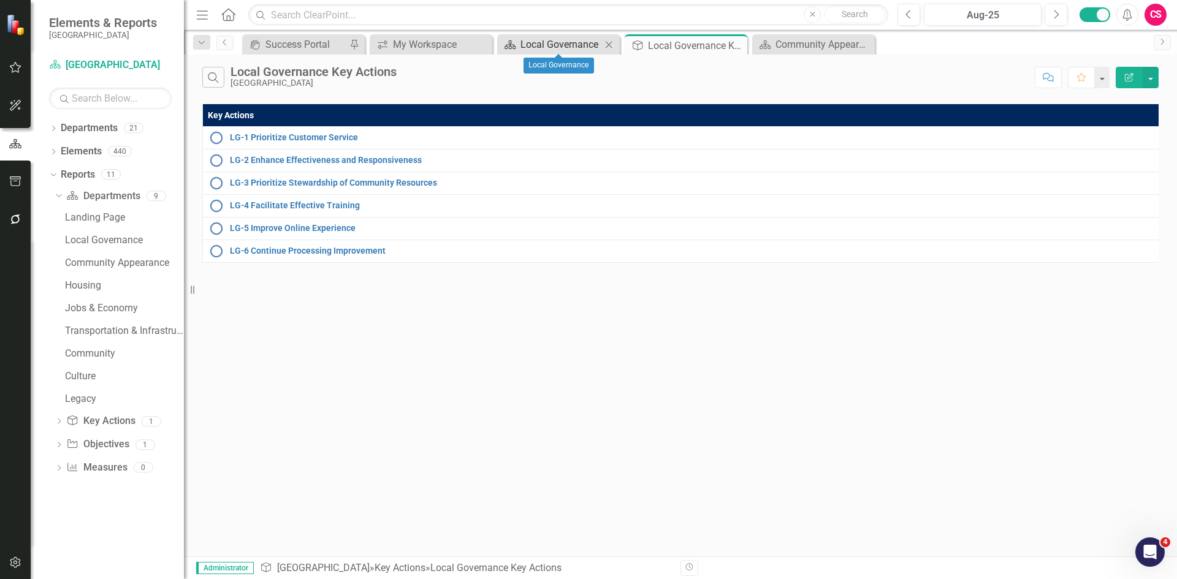
click at [559, 39] on div "Local Governance" at bounding box center [560, 44] width 81 height 15
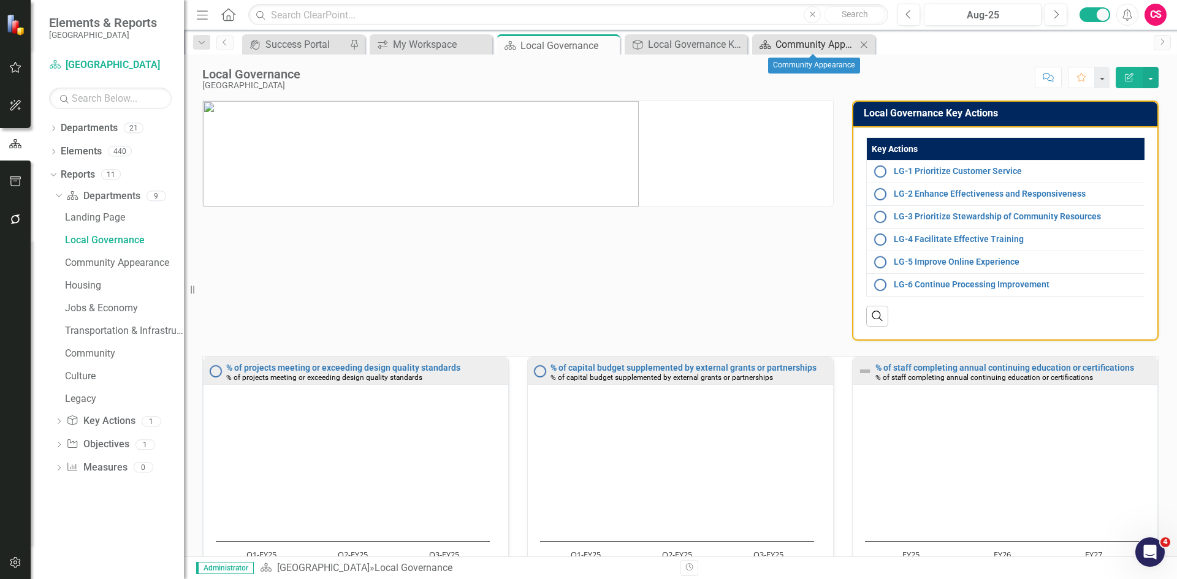
click at [793, 40] on div "Community Appearance" at bounding box center [815, 44] width 81 height 15
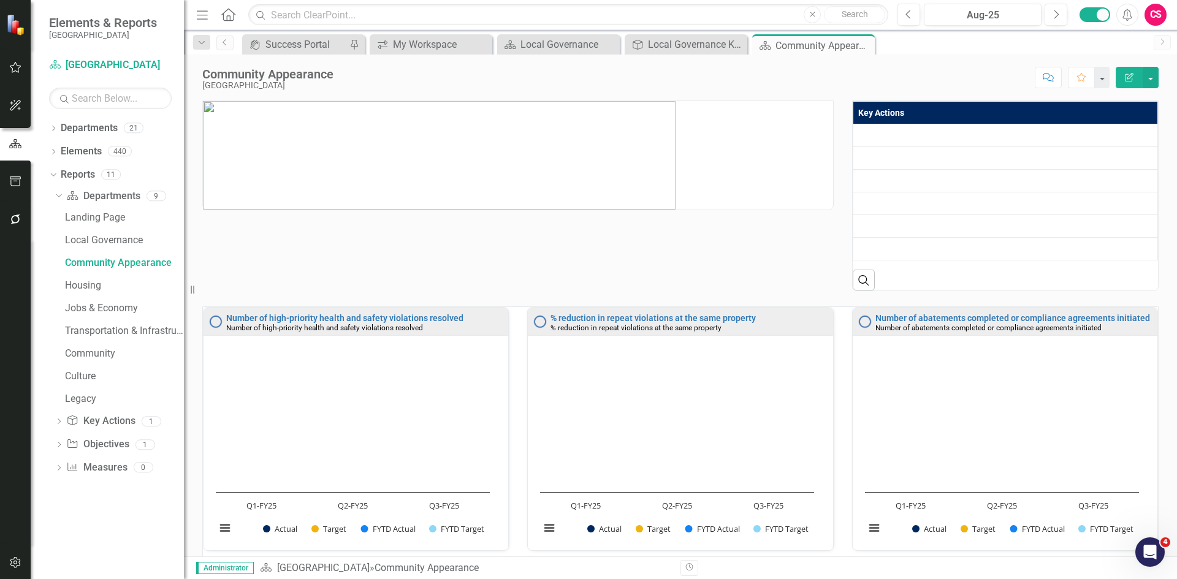
click at [1126, 77] on icon "Edit Report" at bounding box center [1128, 77] width 11 height 9
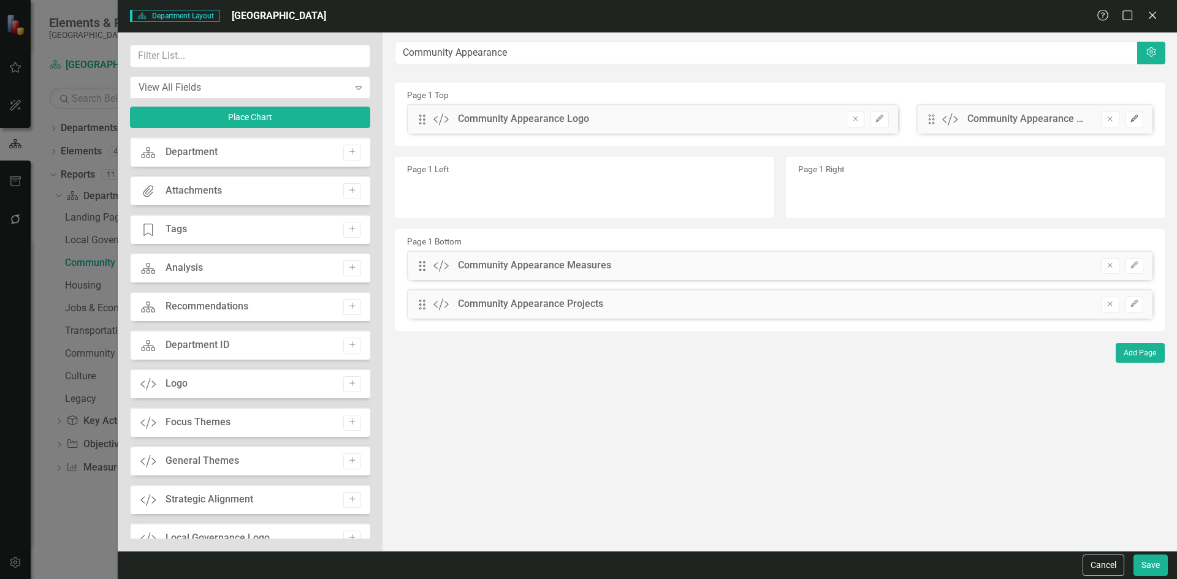
click at [1132, 119] on icon "button" at bounding box center [1133, 118] width 7 height 7
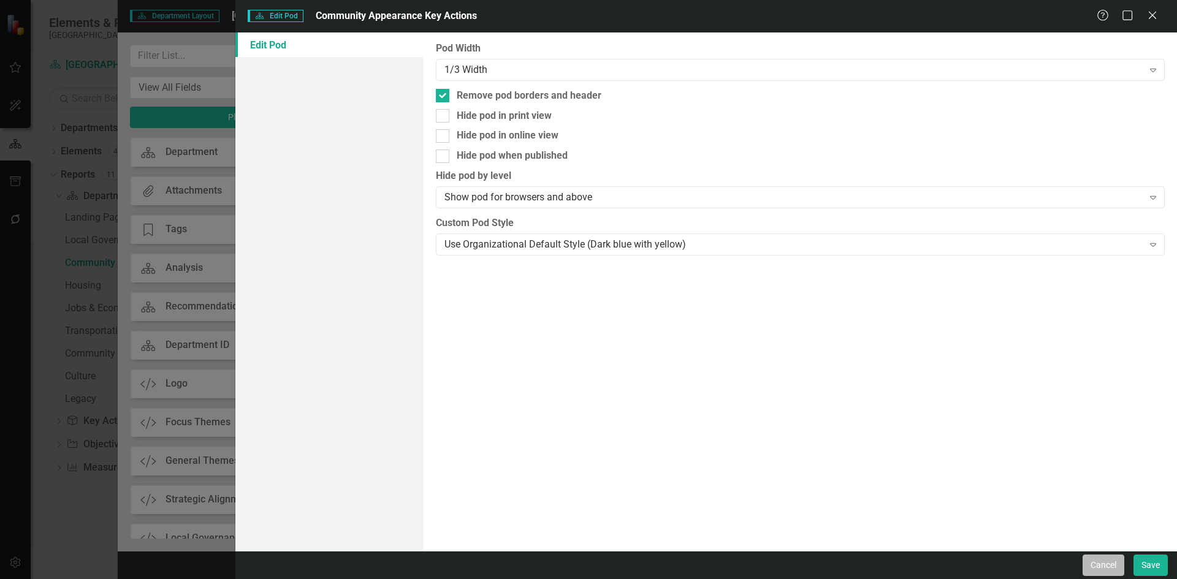
click at [1097, 568] on button "Cancel" at bounding box center [1103, 565] width 42 height 21
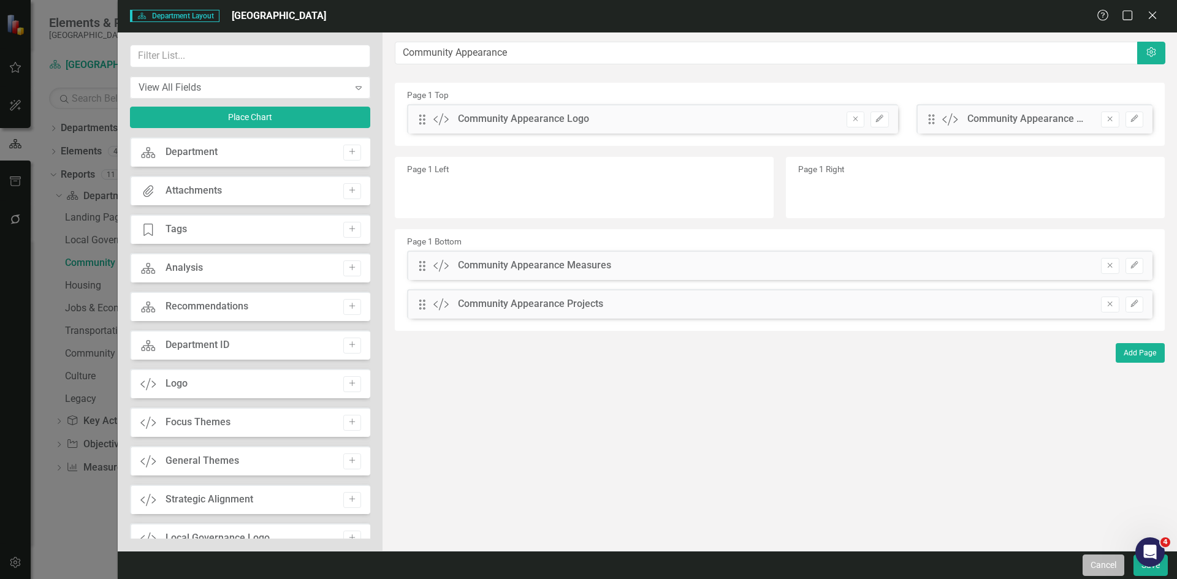
click at [1101, 565] on button "Cancel" at bounding box center [1103, 565] width 42 height 21
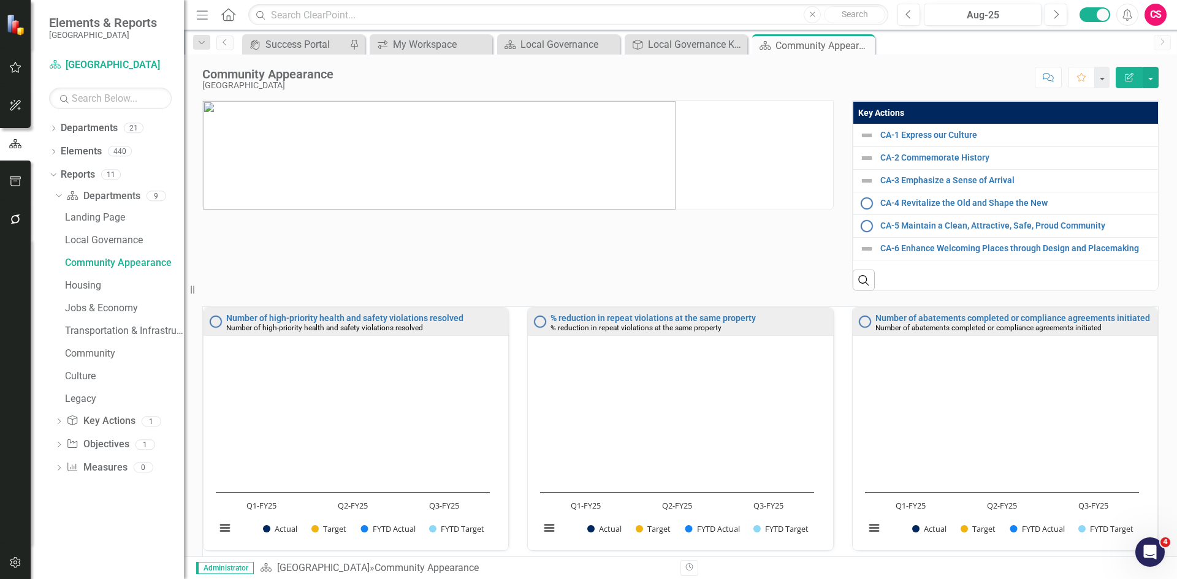
click at [1074, 110] on th "Key Actions" at bounding box center [1006, 113] width 308 height 23
click at [1074, 110] on th "Key Actions Sort Ascending" at bounding box center [1006, 113] width 309 height 23
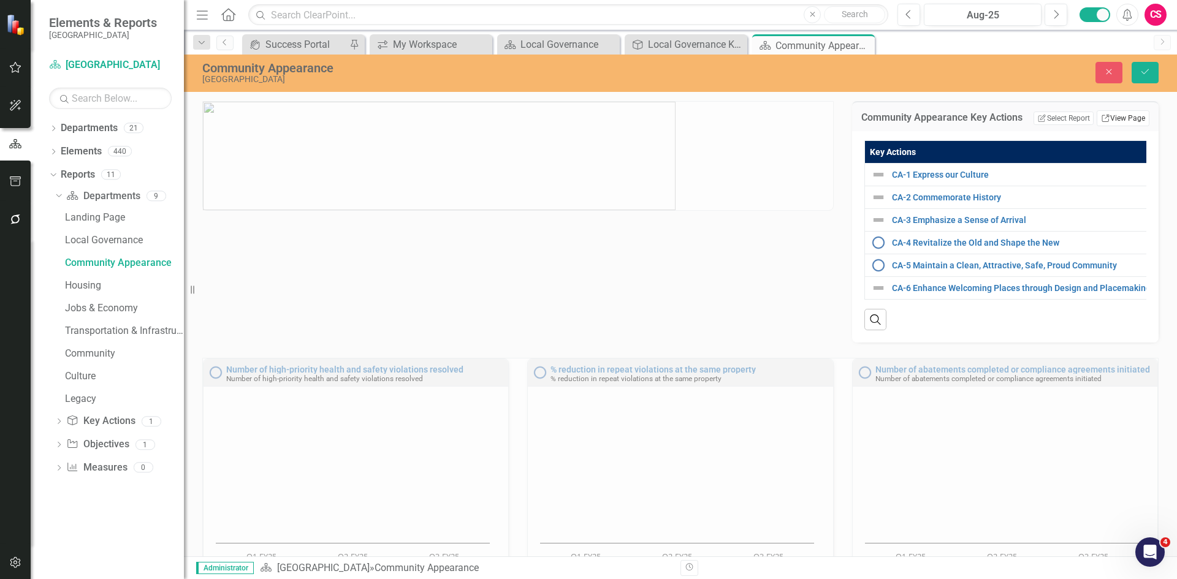
click at [1114, 119] on link "Link View Page" at bounding box center [1122, 118] width 53 height 16
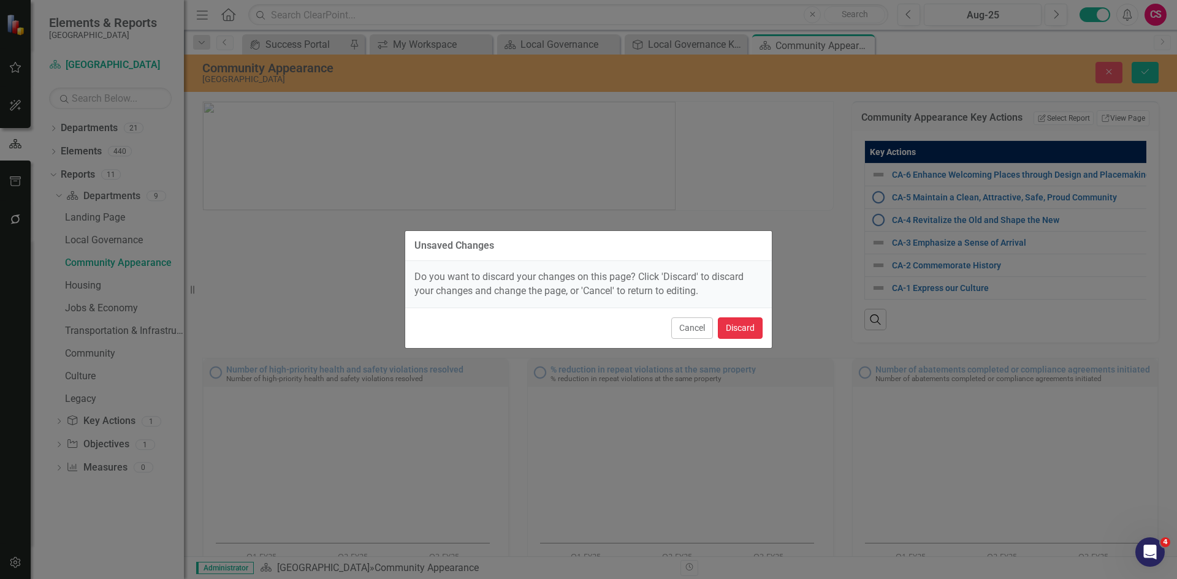
click at [736, 323] on button "Discard" at bounding box center [740, 327] width 45 height 21
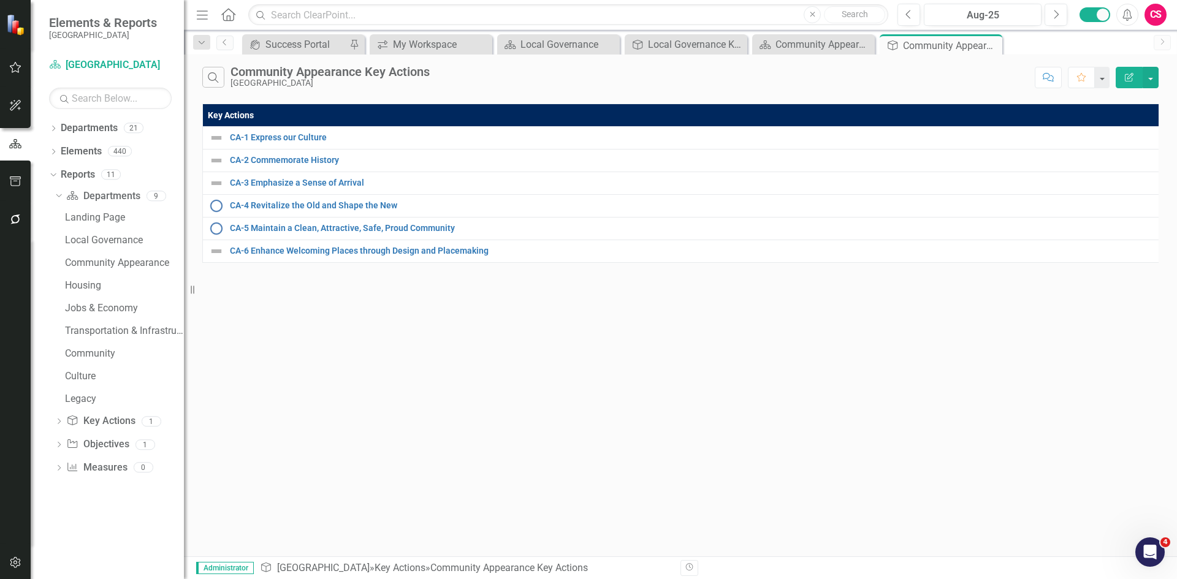
click at [1125, 78] on icon "Edit Report" at bounding box center [1128, 77] width 11 height 9
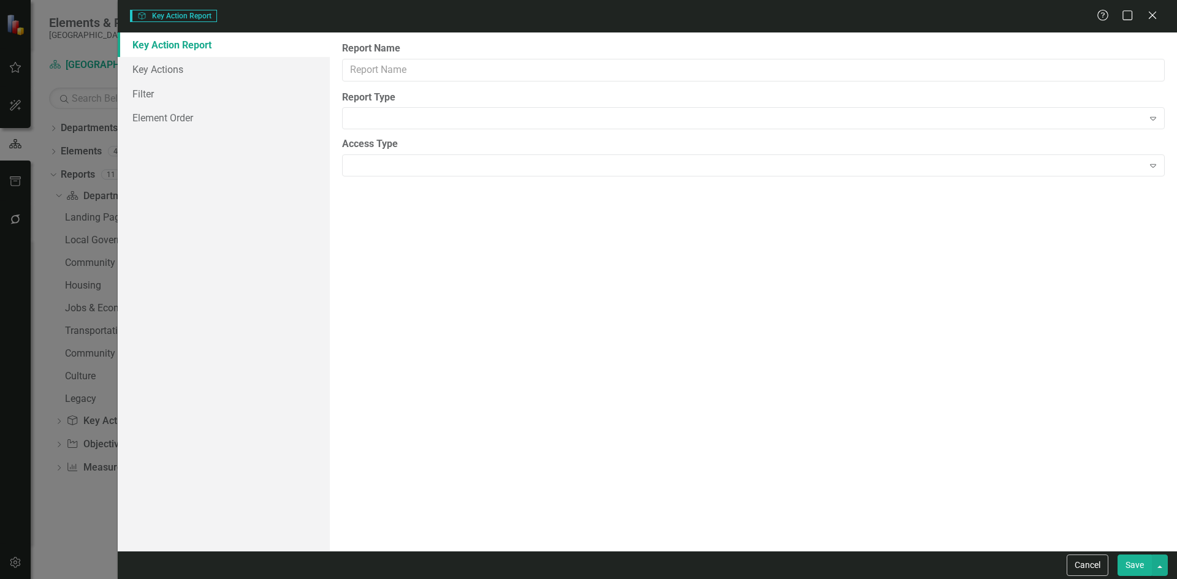
type input "Community Appearance Key Actions"
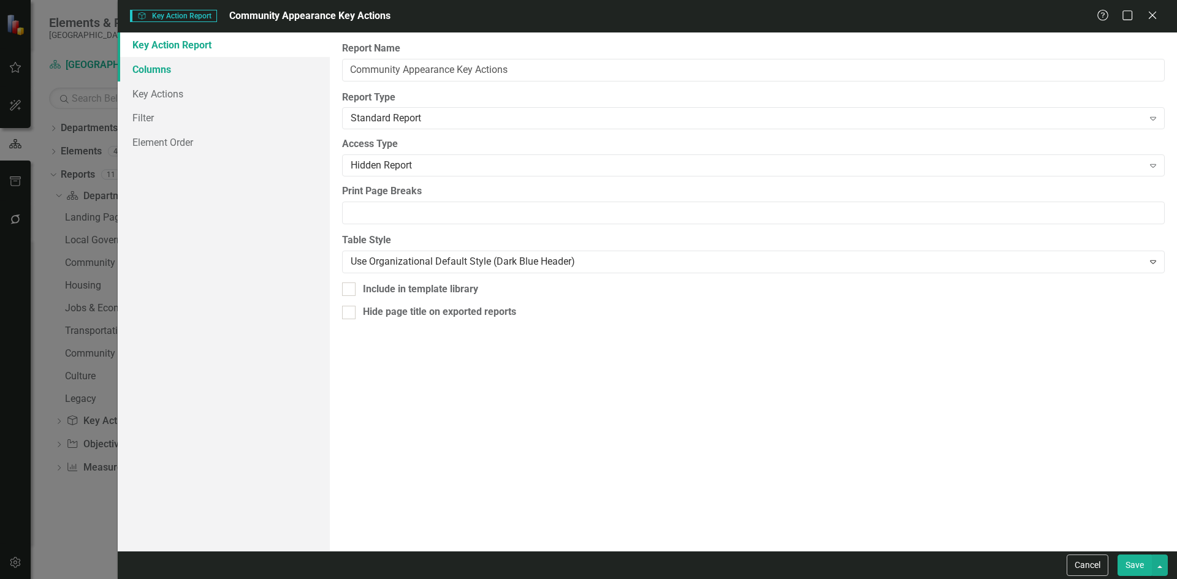
click at [141, 74] on link "Columns" at bounding box center [224, 69] width 212 height 25
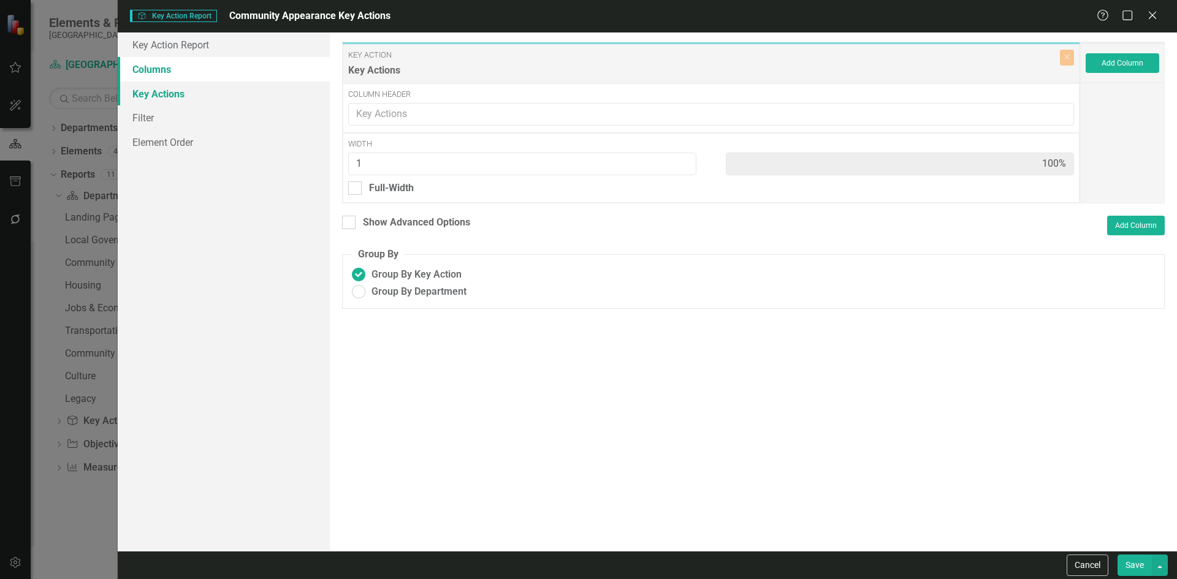
click at [166, 97] on link "Key Actions" at bounding box center [224, 94] width 212 height 25
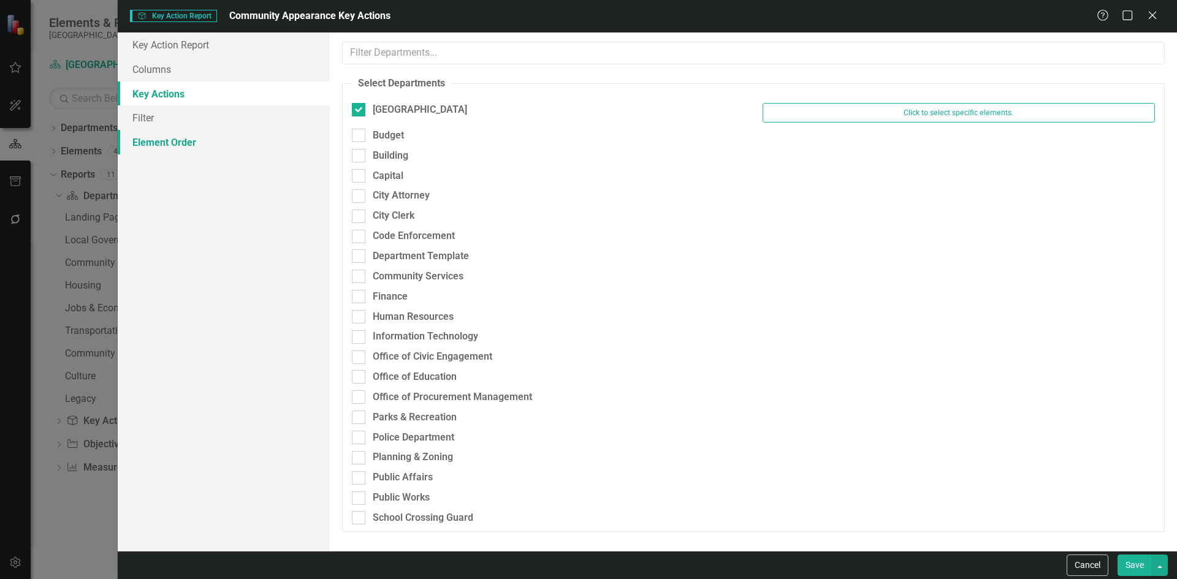
click at [147, 134] on link "Element Order" at bounding box center [224, 142] width 212 height 25
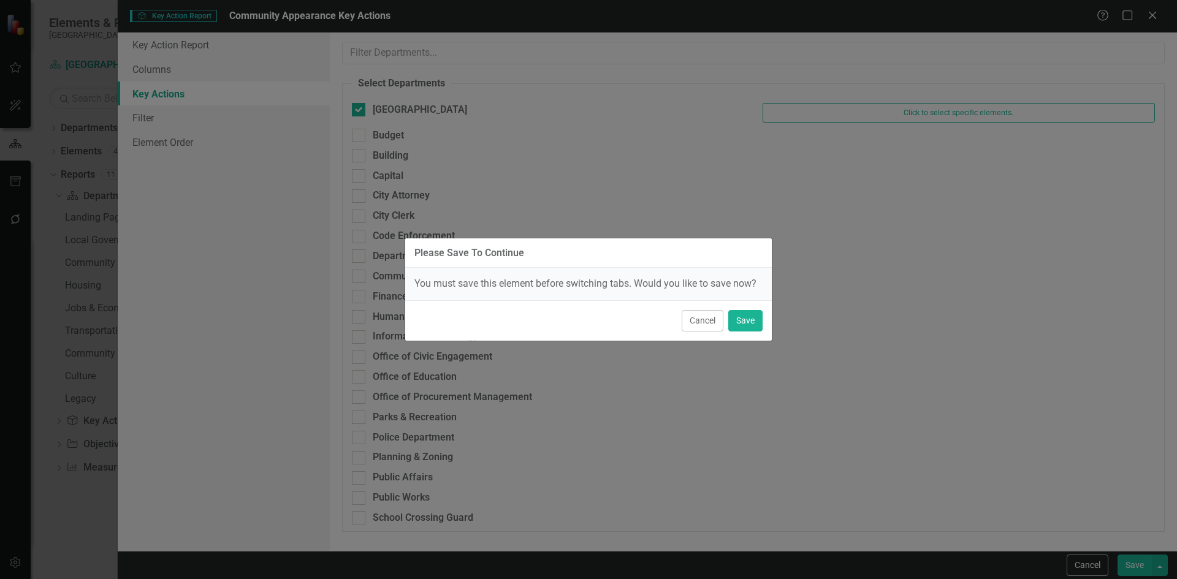
click at [148, 120] on div "Please Save To Continue You must save this element before switching tabs. Would…" at bounding box center [588, 289] width 1177 height 579
click at [699, 321] on button "Cancel" at bounding box center [702, 320] width 42 height 21
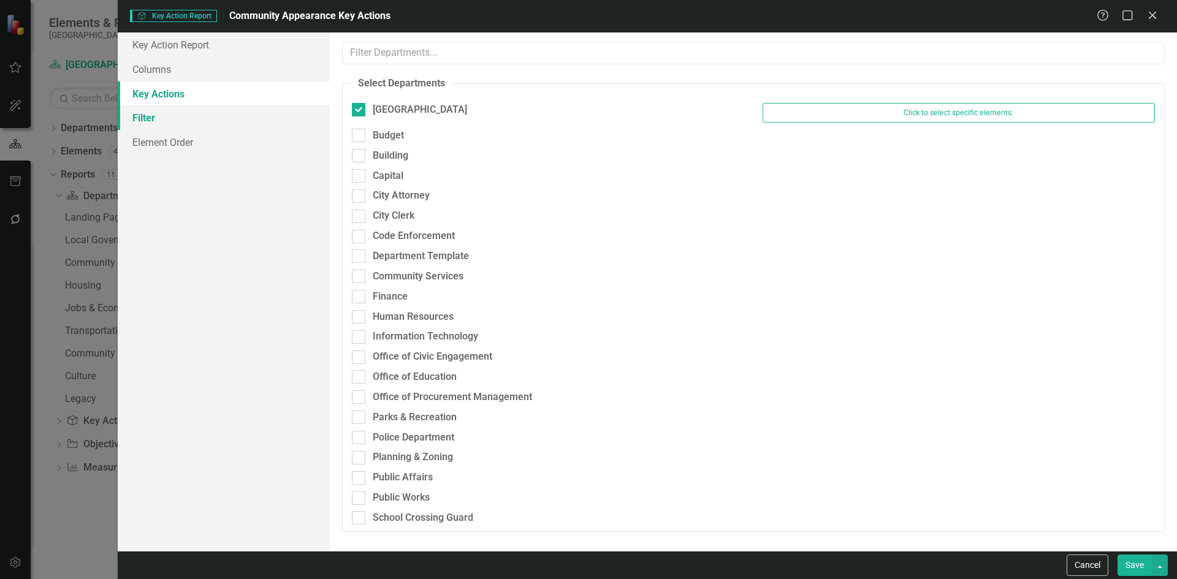
click at [192, 120] on link "Filter" at bounding box center [224, 117] width 212 height 25
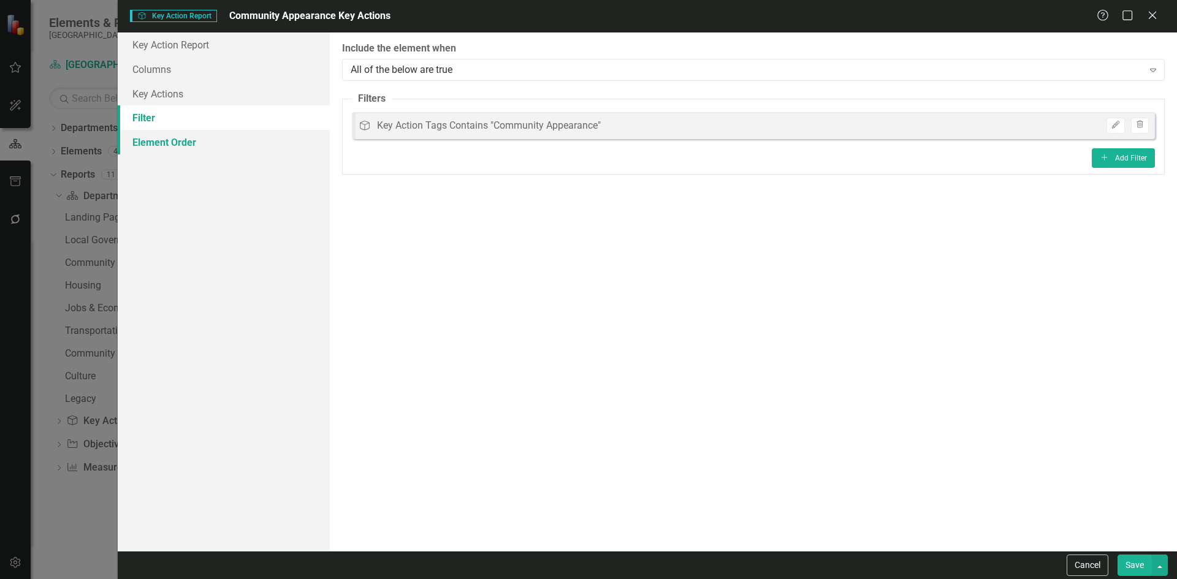
click at [188, 142] on link "Element Order" at bounding box center [224, 142] width 212 height 25
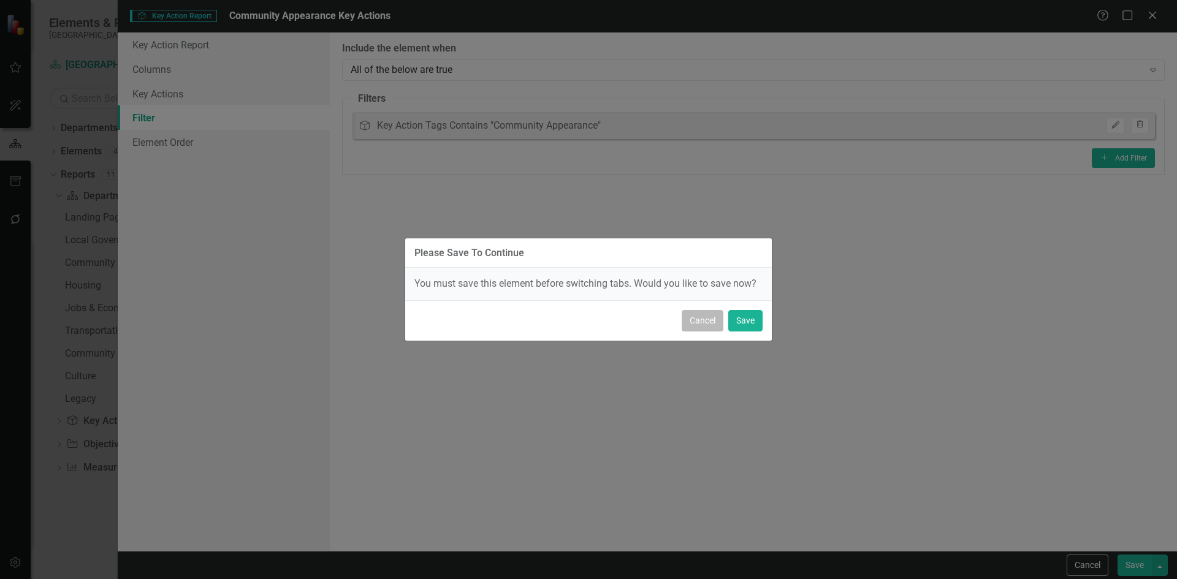
click at [708, 319] on button "Cancel" at bounding box center [702, 320] width 42 height 21
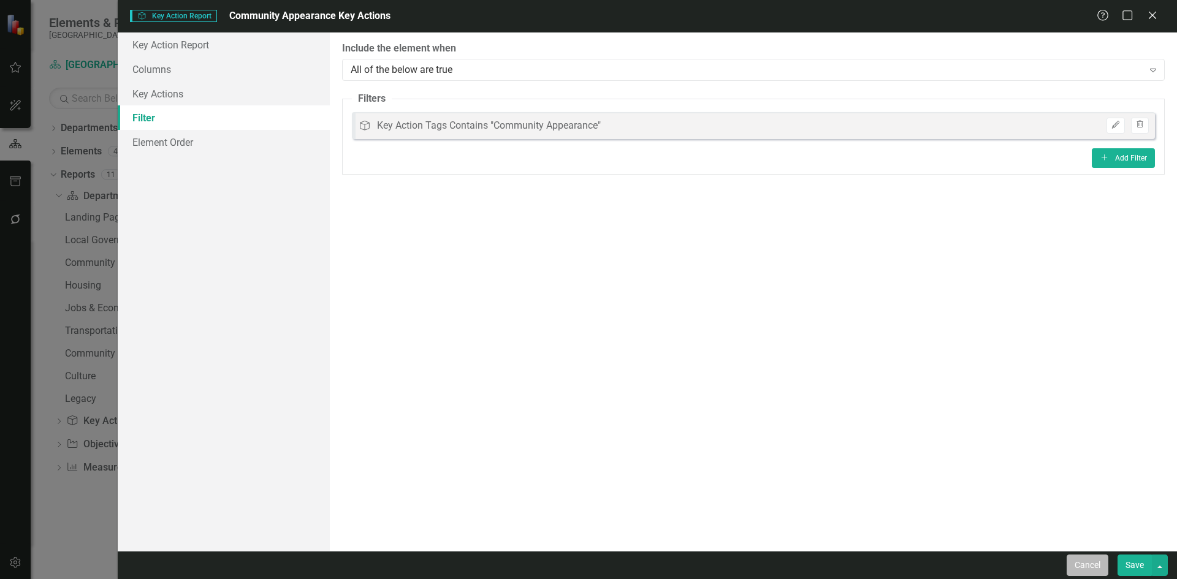
click at [1093, 565] on button "Cancel" at bounding box center [1087, 565] width 42 height 21
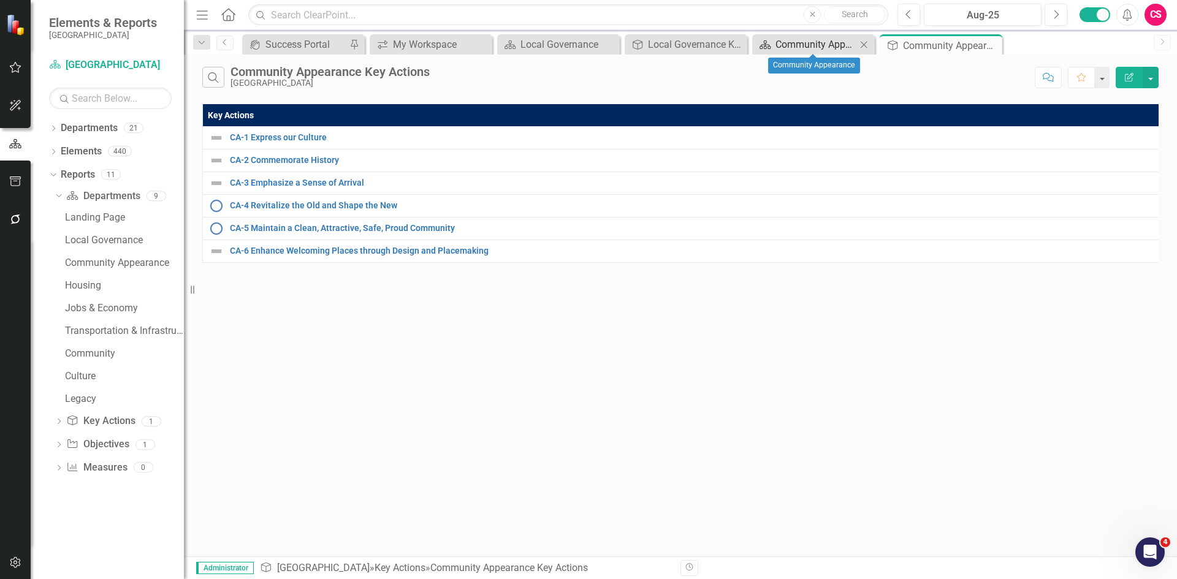
click at [778, 45] on div "Community Appearance" at bounding box center [815, 44] width 81 height 15
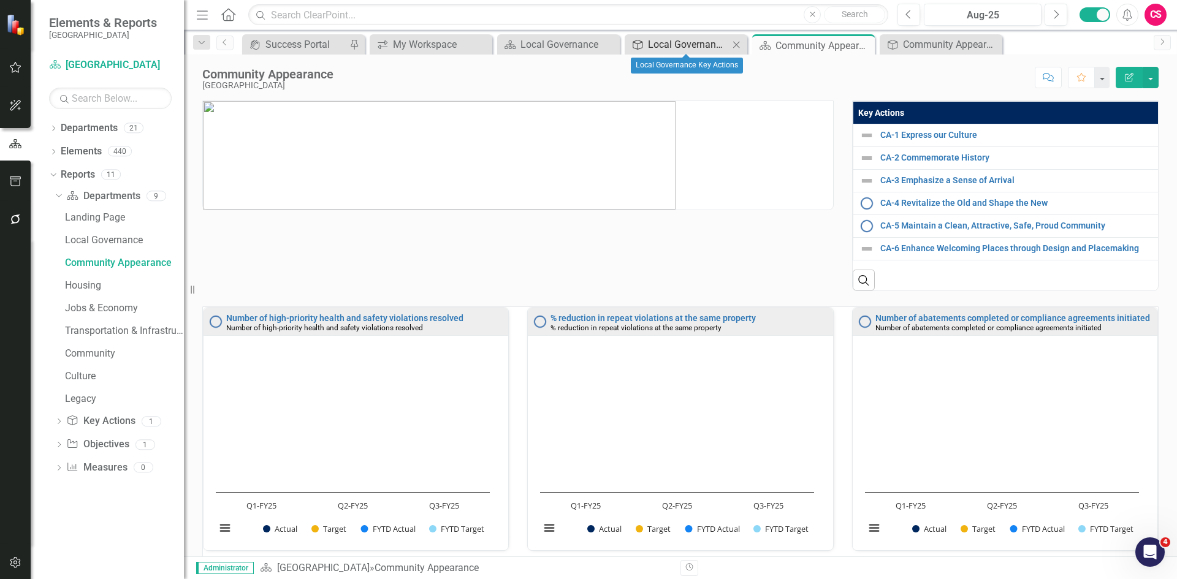
click at [704, 47] on div "Local Governance Key Actions" at bounding box center [688, 44] width 81 height 15
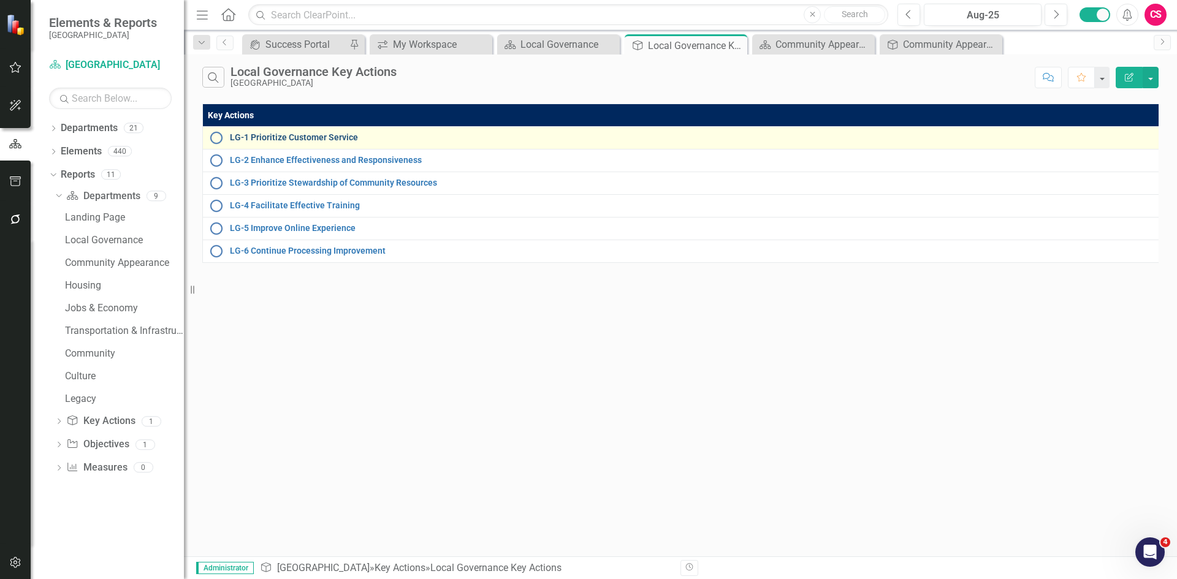
click at [673, 138] on link "LG-1 Prioritize Customer Service" at bounding box center [692, 137] width 925 height 9
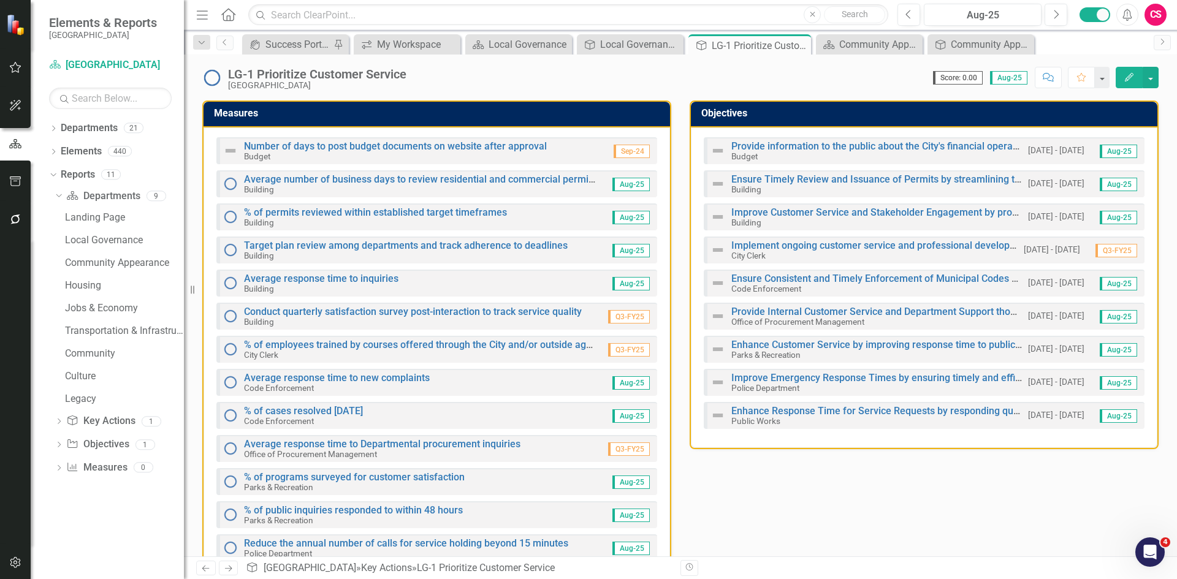
click at [465, 77] on div "Score: 0.00 Aug-25 Completed Comment Favorite Edit" at bounding box center [785, 77] width 746 height 21
click at [400, 73] on div "LG-1 Prioritize Customer Service" at bounding box center [317, 73] width 178 height 13
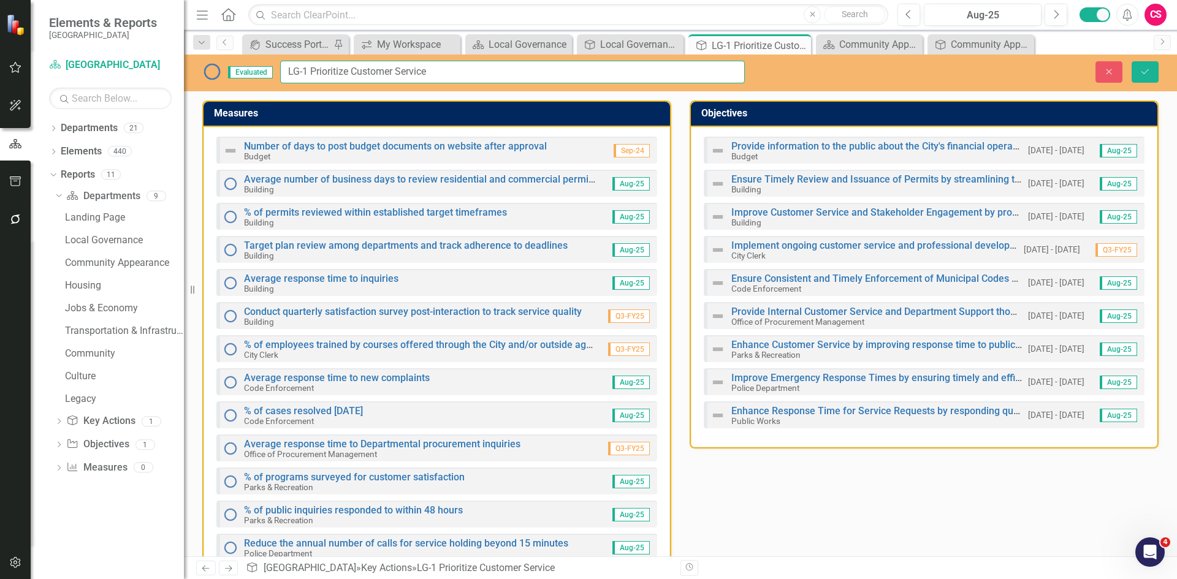
click at [464, 72] on input "LG-1 Prioritize Customer Service" at bounding box center [512, 72] width 465 height 23
click at [1109, 63] on button "Close" at bounding box center [1108, 71] width 27 height 21
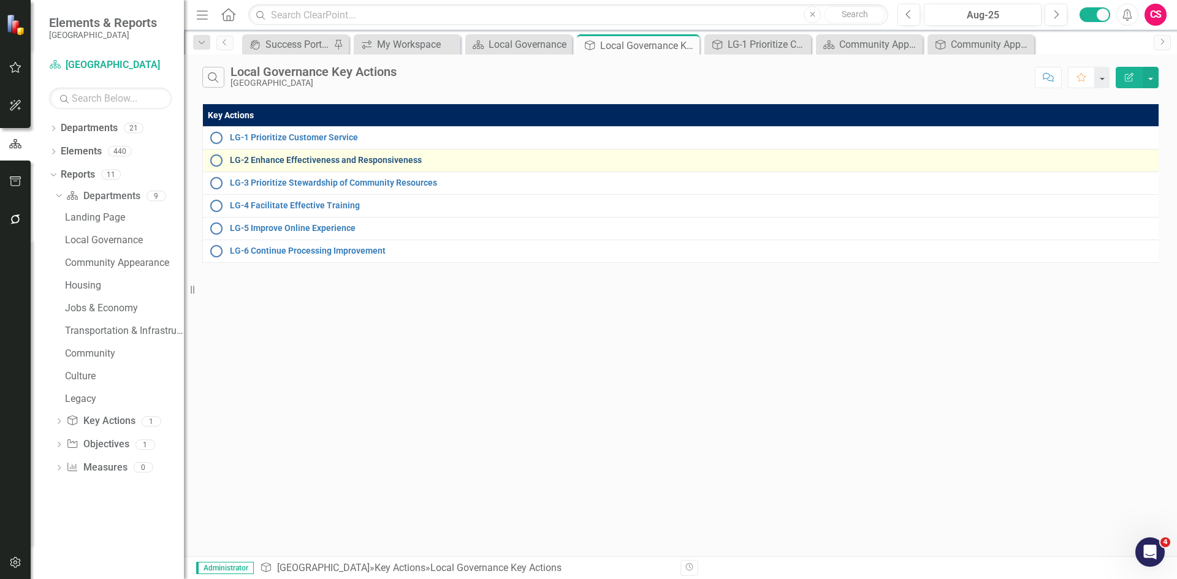
click at [297, 159] on link "LG-2 Enhance Effectiveness and Responsiveness" at bounding box center [692, 160] width 925 height 9
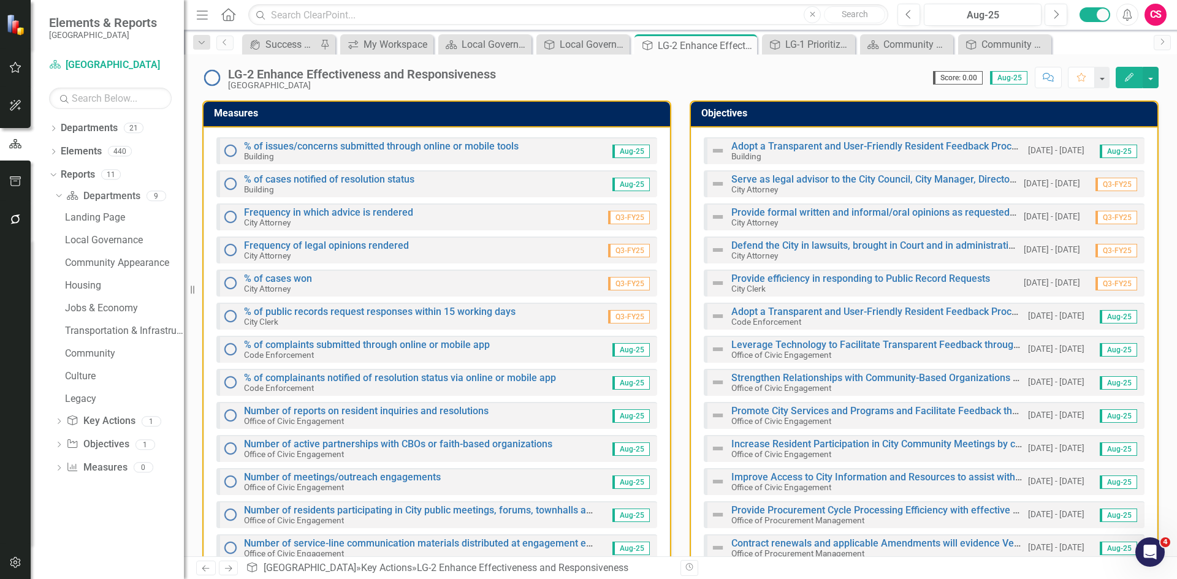
click at [545, 69] on div "Score: 0.00 Aug-25 Completed Comment Favorite Edit" at bounding box center [830, 77] width 656 height 21
click at [545, 78] on div "Score: 0.00 Aug-25 Completed Comment Favorite Edit" at bounding box center [830, 77] width 656 height 21
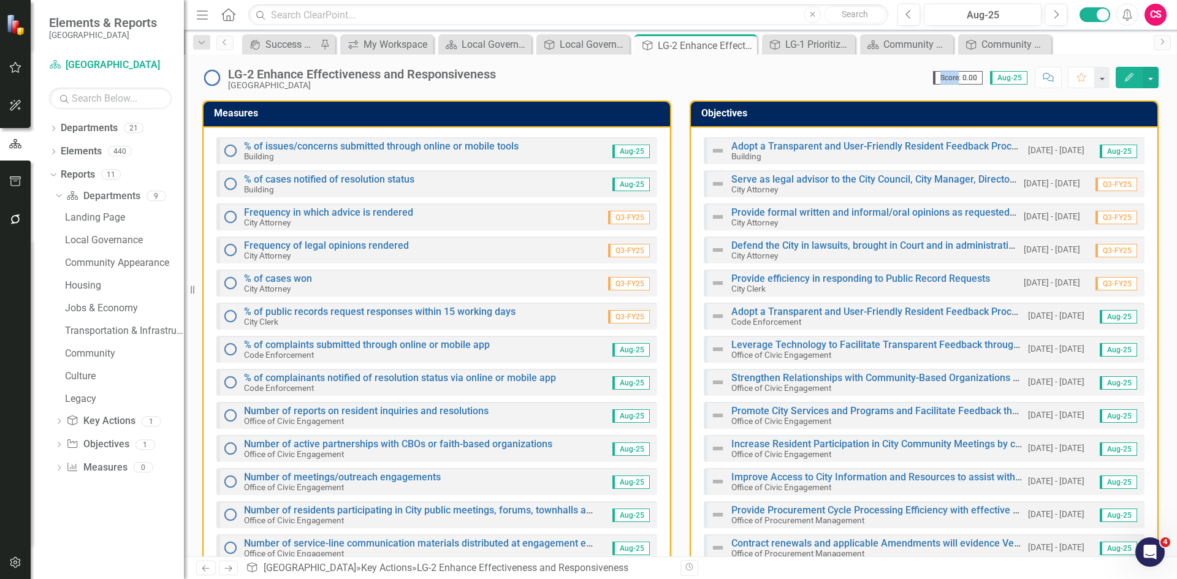
drag, startPoint x: 545, startPoint y: 78, endPoint x: 516, endPoint y: 79, distance: 28.8
click at [541, 78] on div "Score: 0.00 Aug-25 Completed Comment Favorite Edit" at bounding box center [830, 77] width 656 height 21
click at [500, 73] on div "LG-2 Enhance Effectiveness and Responsiveness Miami Gardens" at bounding box center [365, 78] width 274 height 23
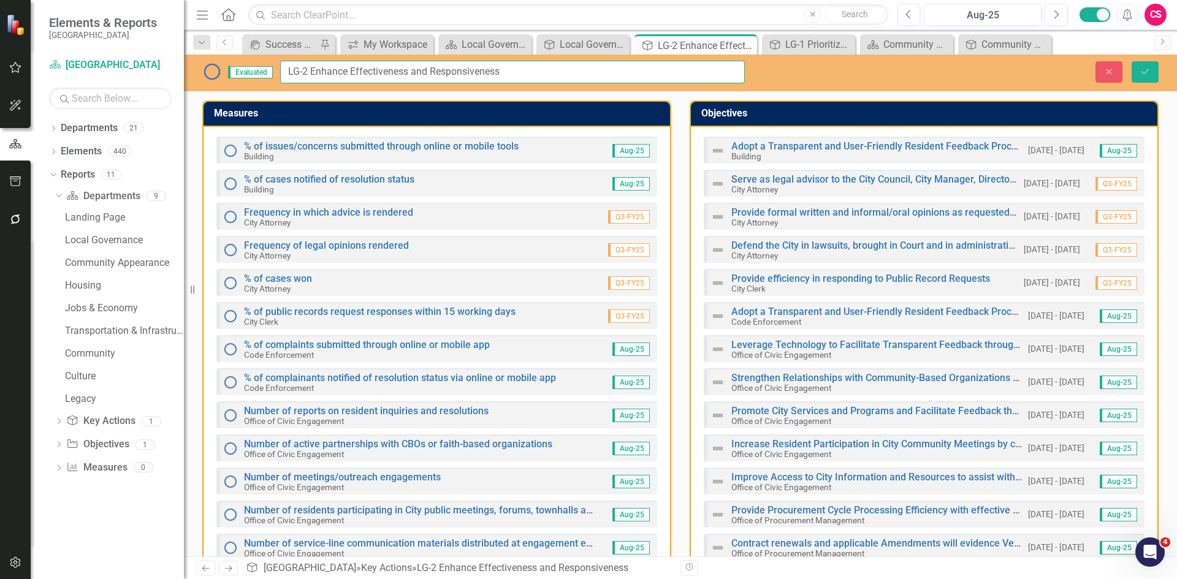
click at [516, 77] on input "LG-2 Enhance Effectiveness and Responsiveness" at bounding box center [512, 72] width 465 height 23
click at [1101, 69] on button "Close" at bounding box center [1108, 71] width 27 height 21
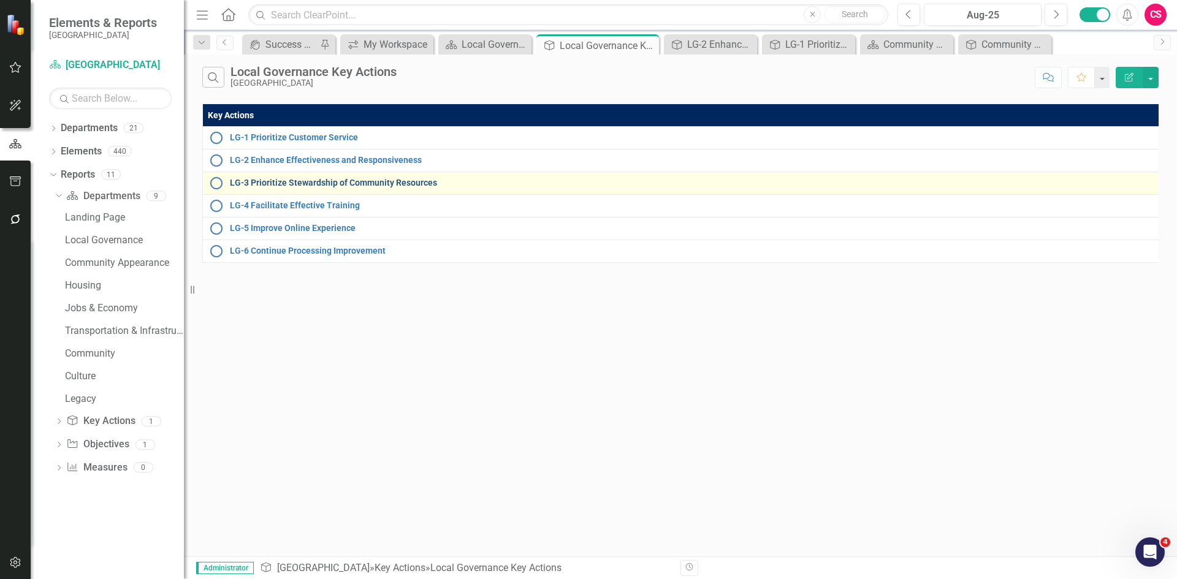
click at [311, 186] on link "LG-3 Prioritize Stewardship of Community Resources" at bounding box center [692, 182] width 925 height 9
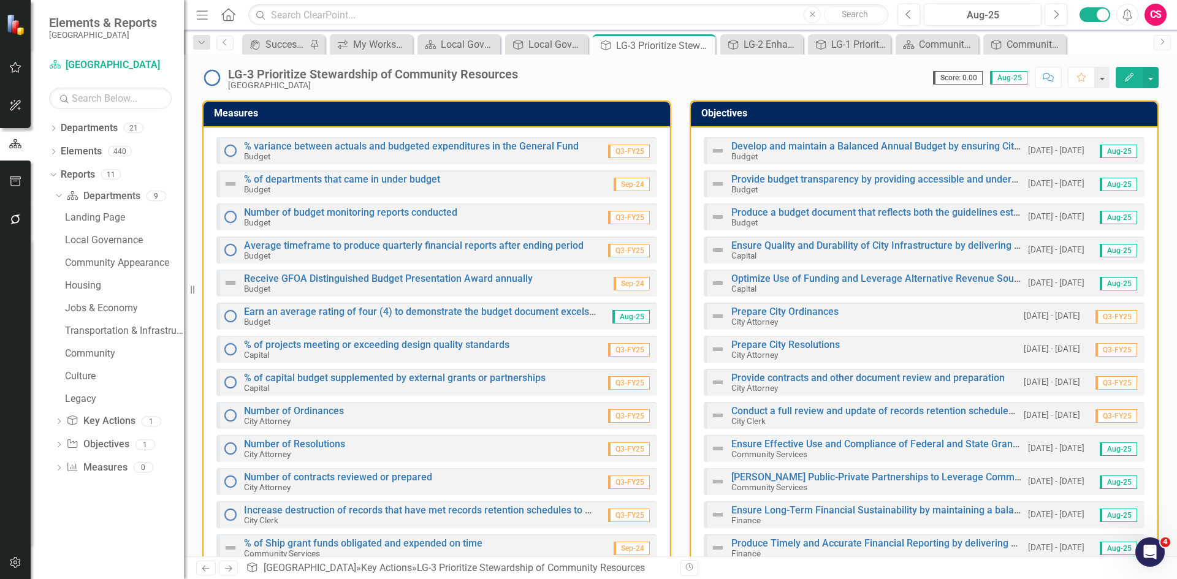
click at [537, 74] on div "Score: 0.00 Aug-25 Completed Comment Favorite Edit" at bounding box center [841, 77] width 634 height 21
click at [526, 76] on div "Score: 0.00 Aug-25 Completed Comment Favorite Edit" at bounding box center [841, 77] width 634 height 21
click at [518, 76] on div "LG-3 Prioritize Stewardship of Community Resources" at bounding box center [373, 73] width 290 height 13
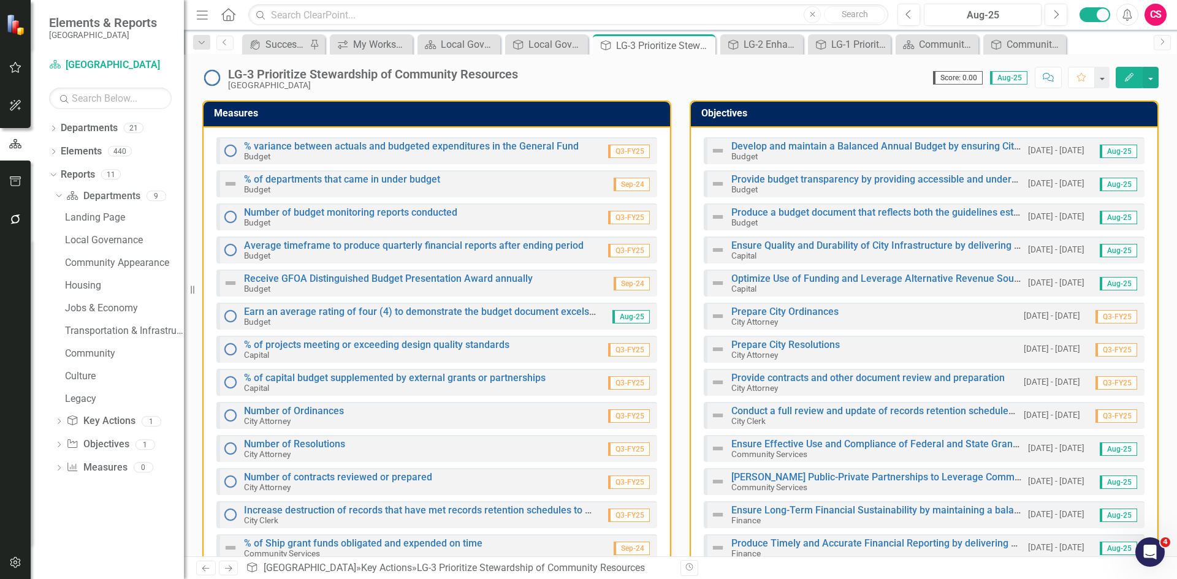
click at [518, 76] on div "LG-3 Prioritize Stewardship of Community Resources" at bounding box center [373, 73] width 290 height 13
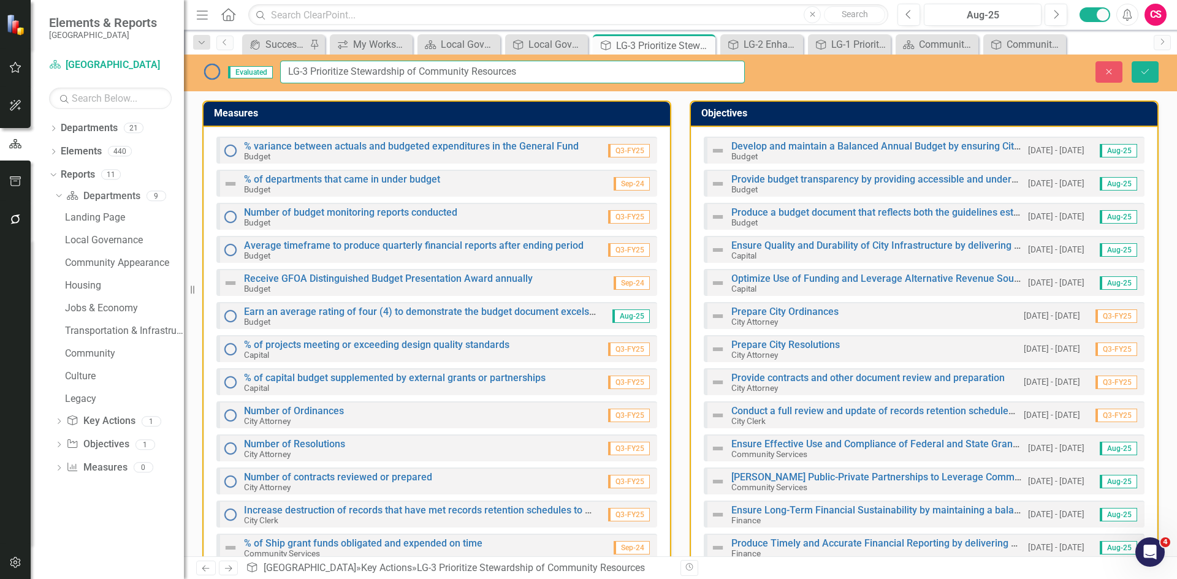
click at [520, 76] on input "LG-3 Prioritize Stewardship of Community Resources" at bounding box center [512, 72] width 465 height 23
click at [532, 73] on input "LG-3 Prioritize Stewardship of Community Resources" at bounding box center [512, 72] width 465 height 23
click at [1104, 68] on icon "Close" at bounding box center [1108, 71] width 11 height 9
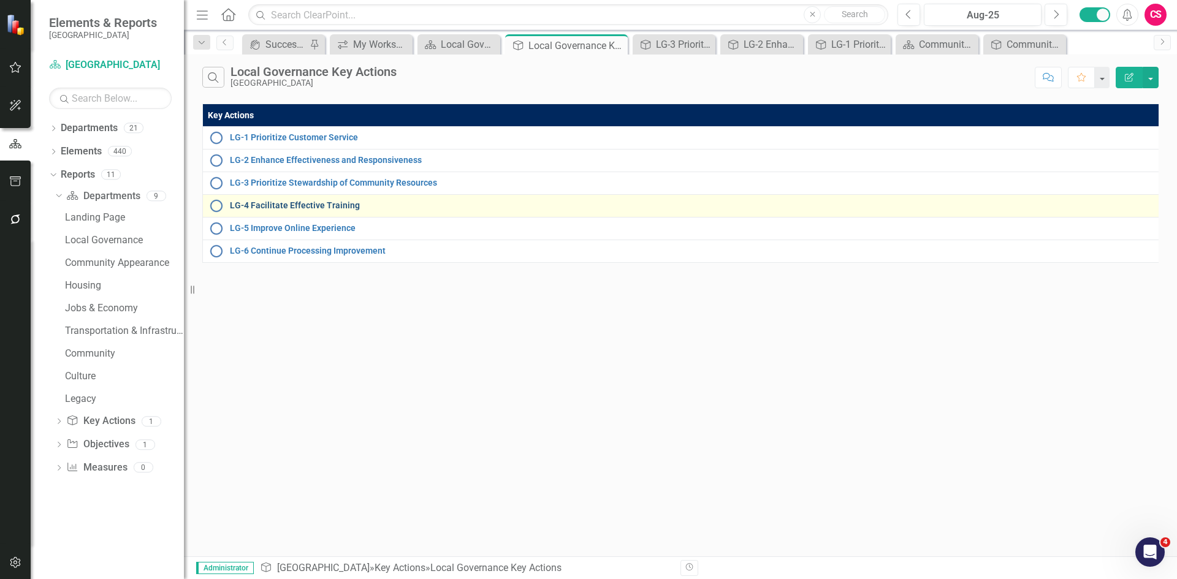
click at [260, 204] on link "LG-4 Facilitate Effective Training" at bounding box center [692, 205] width 925 height 9
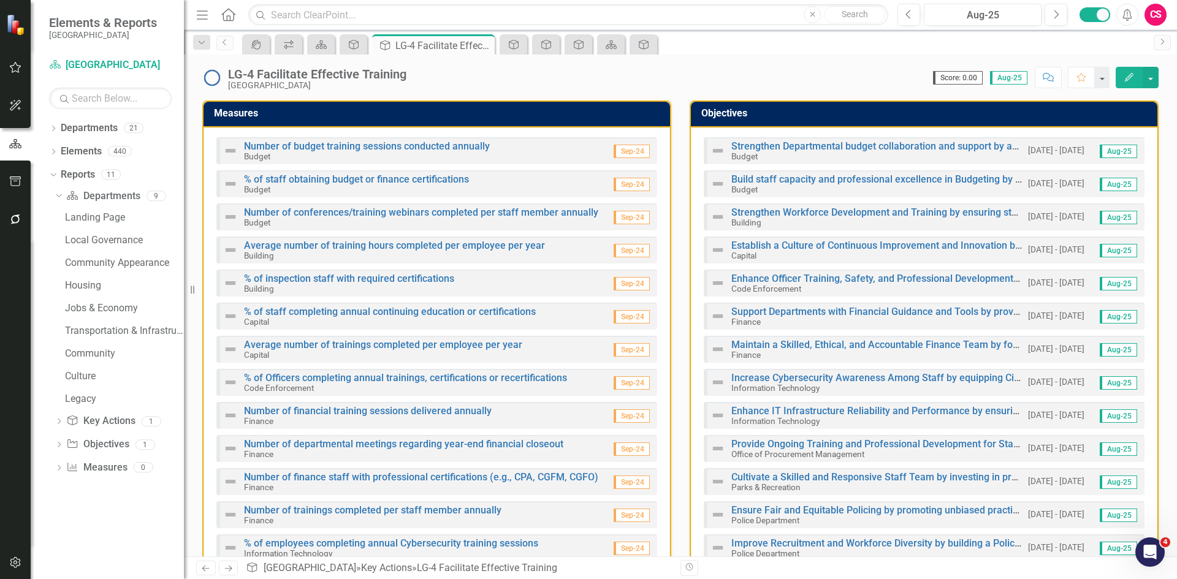
click at [414, 74] on div "Score: 0.00 Aug-25 Completed Comment Favorite Edit" at bounding box center [785, 77] width 746 height 21
click at [411, 74] on div "LG-4 Facilitate Effective Training Miami Gardens" at bounding box center [320, 78] width 184 height 23
click at [409, 74] on div "LG-4 Facilitate Effective Training Miami Gardens" at bounding box center [320, 78] width 184 height 23
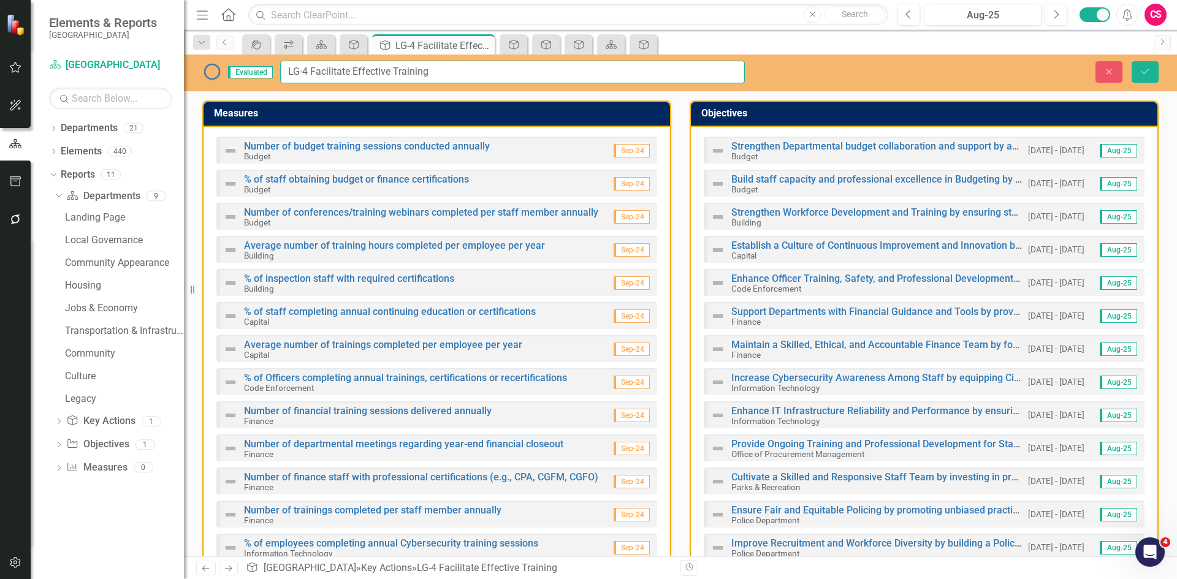
click at [446, 70] on input "LG-4 Facilitate Effective Training" at bounding box center [512, 72] width 465 height 23
drag, startPoint x: 286, startPoint y: 70, endPoint x: 273, endPoint y: 71, distance: 13.5
click at [273, 71] on div "Evaluated LG-4 Facilitate Effective Training" at bounding box center [473, 72] width 542 height 23
click at [1099, 68] on button "Close" at bounding box center [1108, 71] width 27 height 21
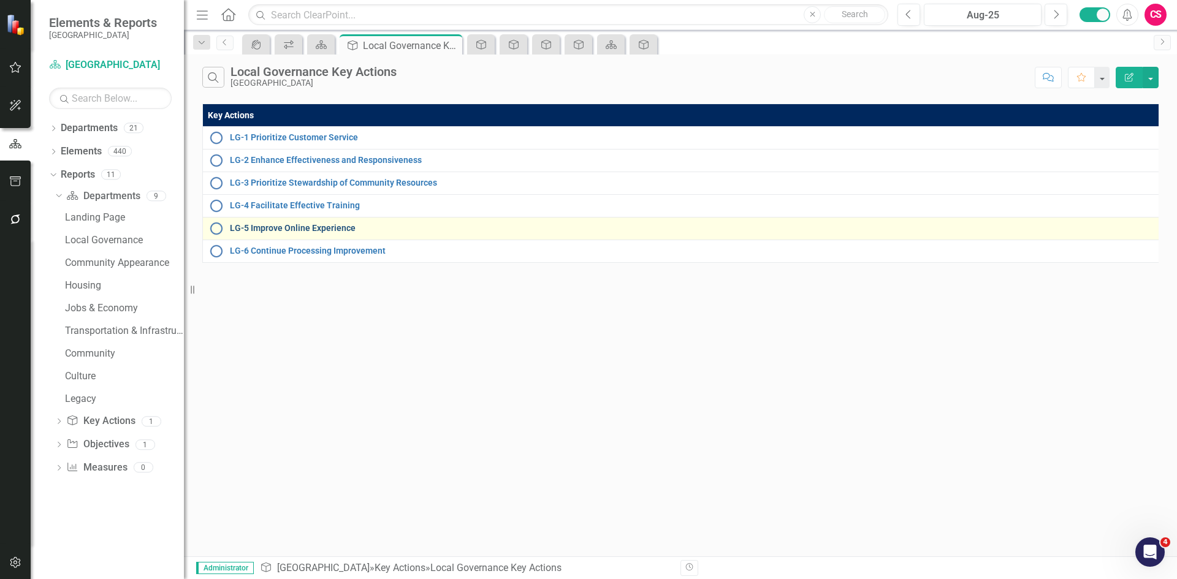
click at [254, 226] on link "LG-5 Improve Online Experience" at bounding box center [692, 228] width 925 height 9
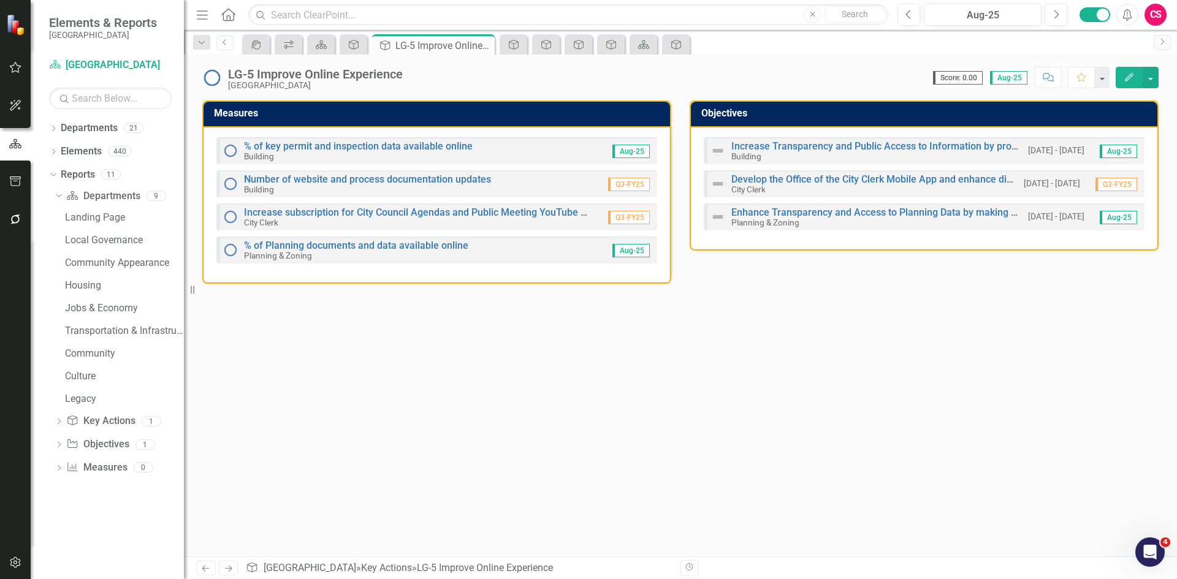
click at [401, 80] on div "LG-5 Improve Online Experience" at bounding box center [315, 73] width 175 height 13
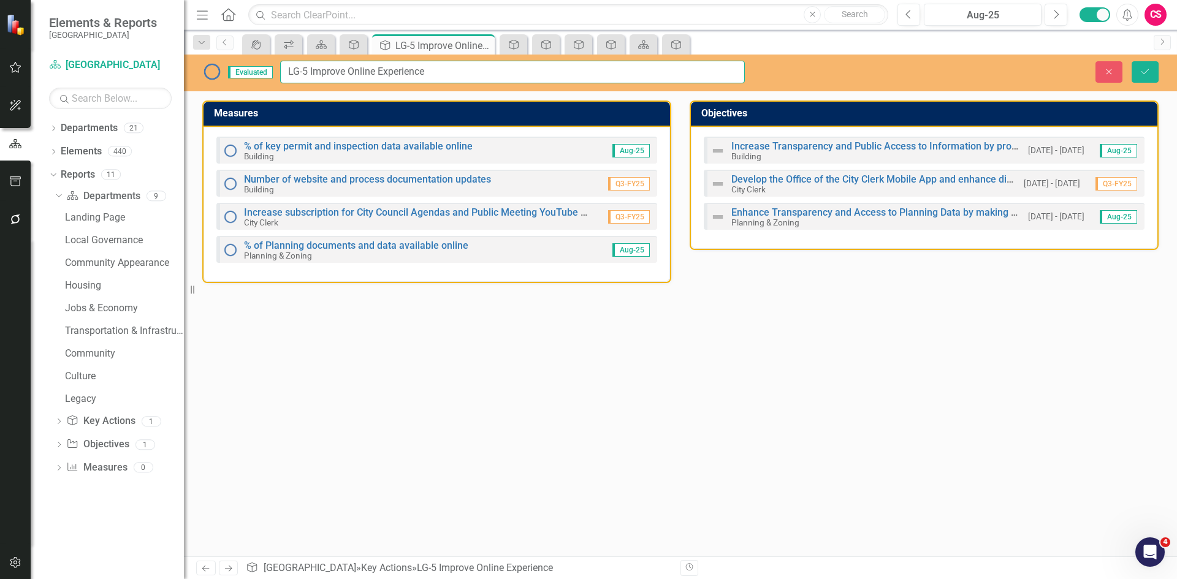
drag, startPoint x: 429, startPoint y: 74, endPoint x: 449, endPoint y: 72, distance: 20.3
click at [449, 72] on input "LG-5 Improve Online Experience" at bounding box center [512, 72] width 465 height 23
click at [1111, 74] on icon "button" at bounding box center [1109, 72] width 6 height 6
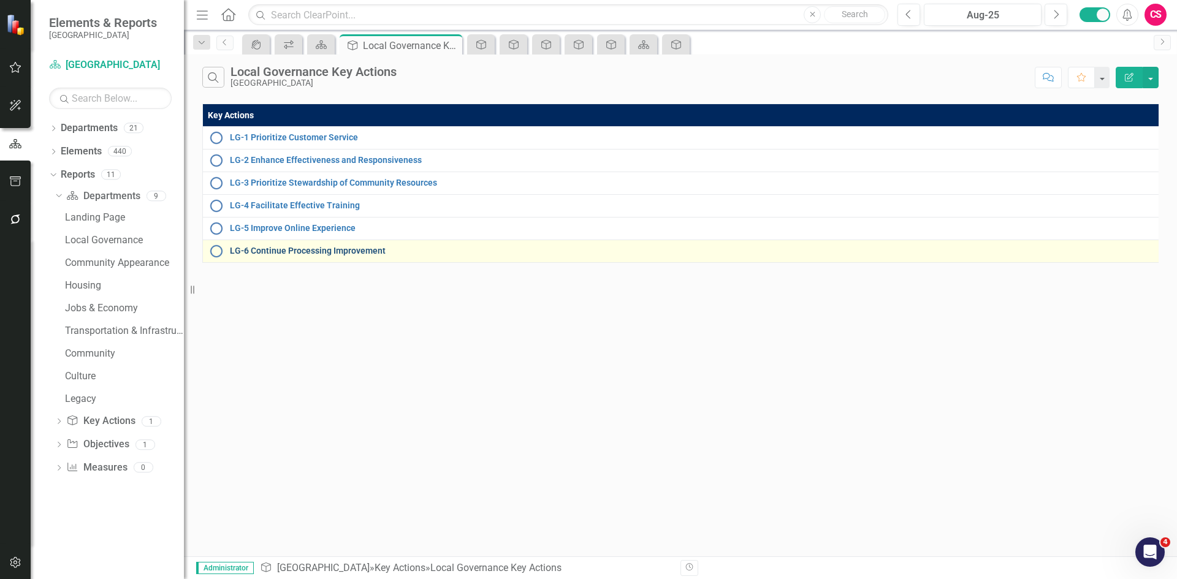
click at [286, 254] on link "LG-6 Continue Processing Improvement" at bounding box center [692, 250] width 925 height 9
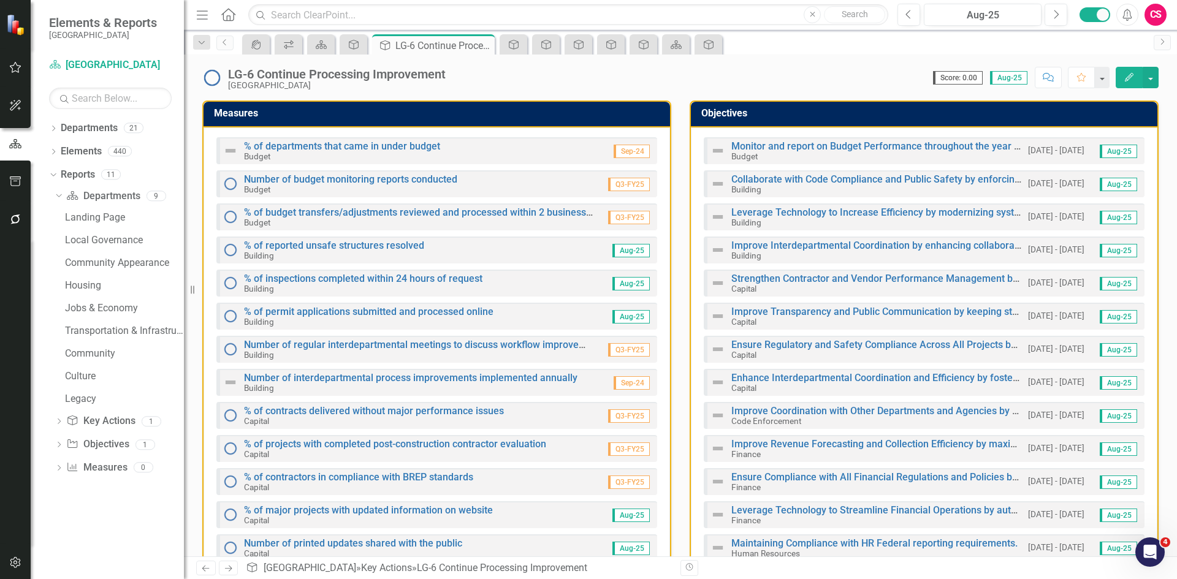
click at [489, 77] on div "Score: 0.00 Aug-25 Completed Comment Favorite Edit" at bounding box center [805, 77] width 707 height 21
click at [452, 71] on div "LG-6 Continue Processing Improvement Miami Gardens" at bounding box center [340, 78] width 224 height 23
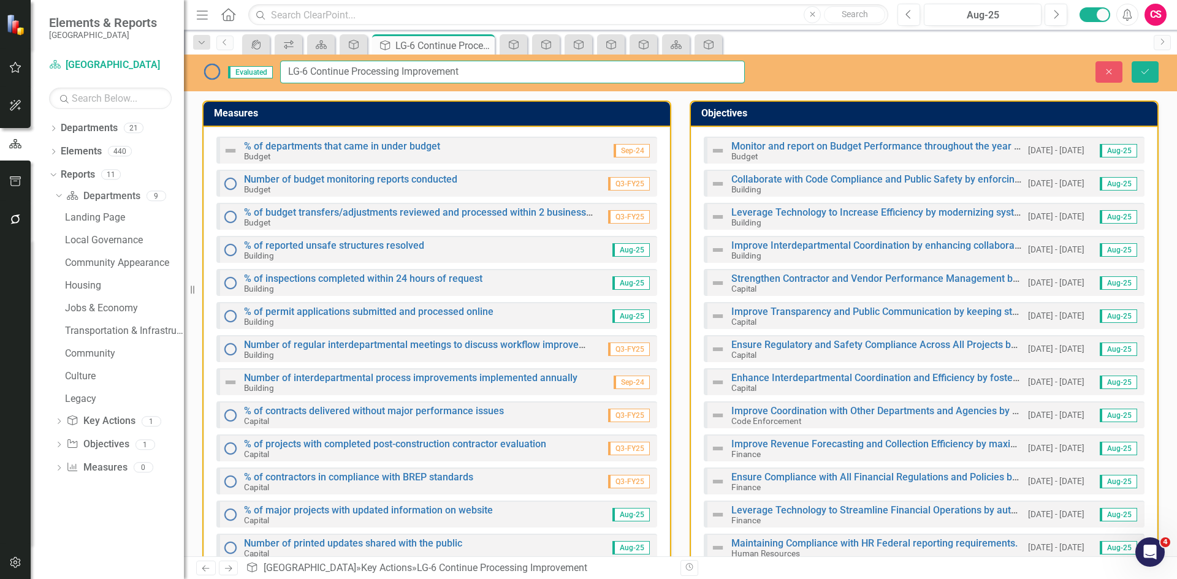
drag, startPoint x: 465, startPoint y: 74, endPoint x: 474, endPoint y: 72, distance: 8.7
click at [474, 72] on input "LG-6 Continue Processing Improvement" at bounding box center [512, 72] width 465 height 23
click at [1107, 72] on icon "Close" at bounding box center [1108, 71] width 11 height 9
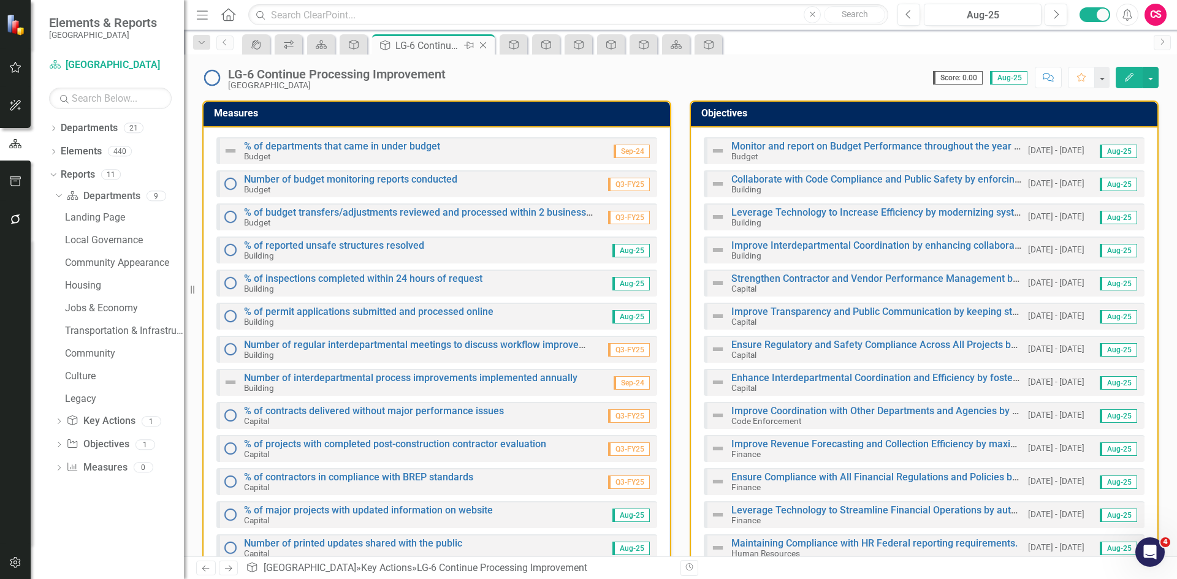
click at [484, 43] on icon "Close" at bounding box center [483, 45] width 12 height 10
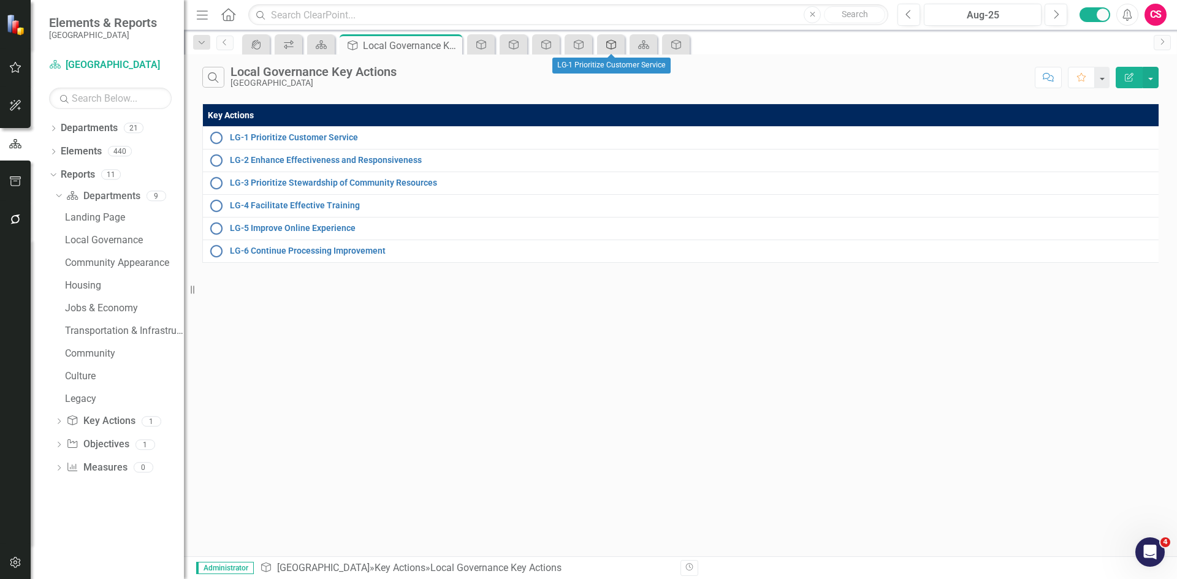
click at [612, 44] on icon "Key Action" at bounding box center [611, 45] width 12 height 10
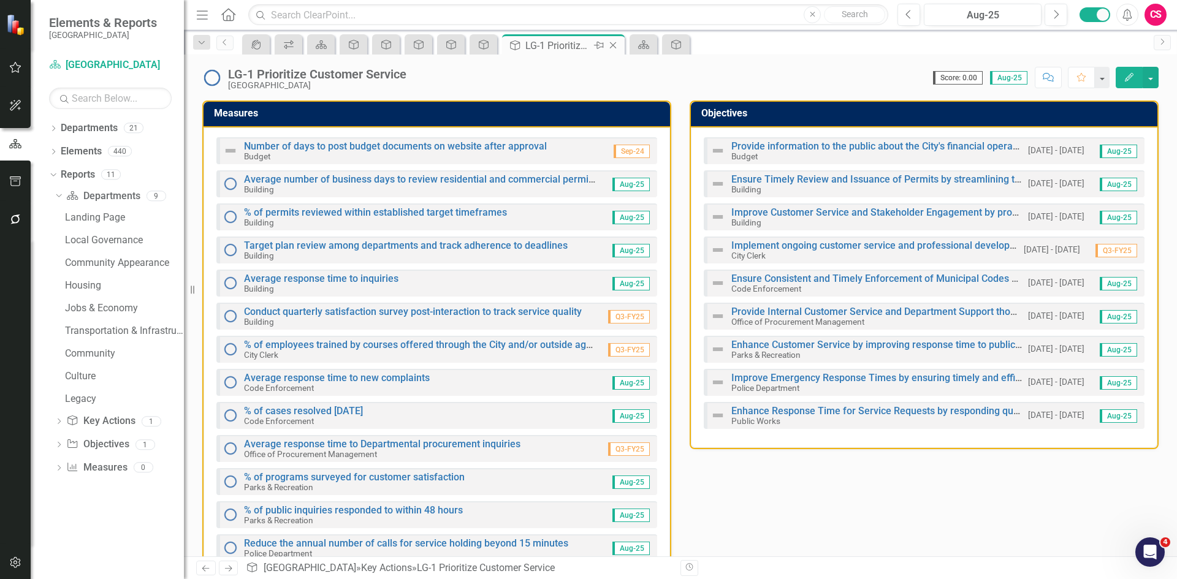
click at [611, 45] on icon "Close" at bounding box center [613, 45] width 12 height 10
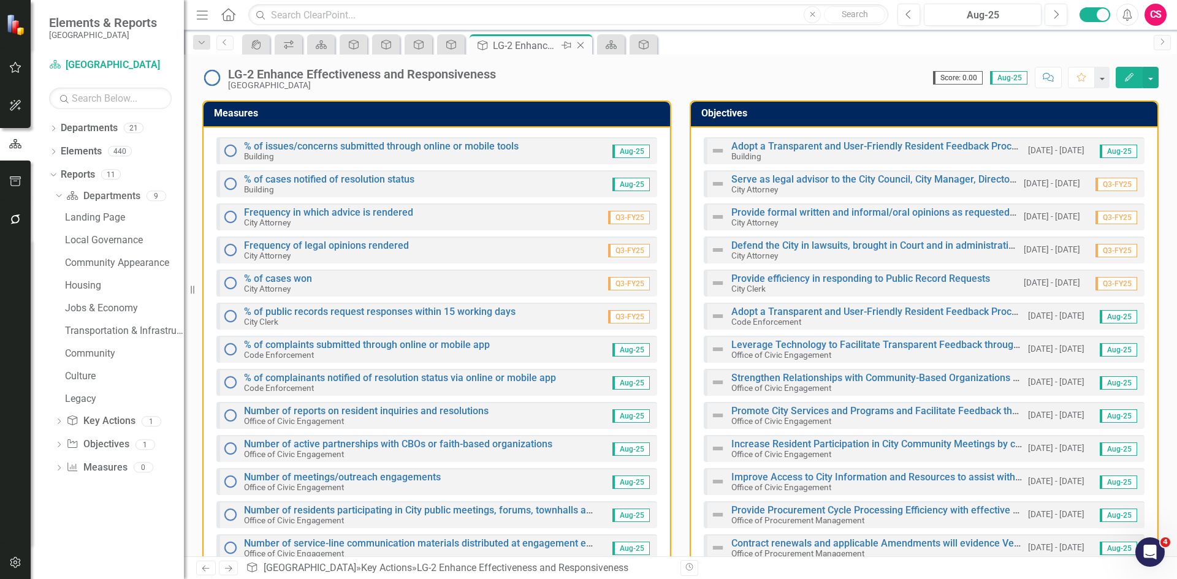
click at [582, 45] on icon "Close" at bounding box center [580, 45] width 12 height 10
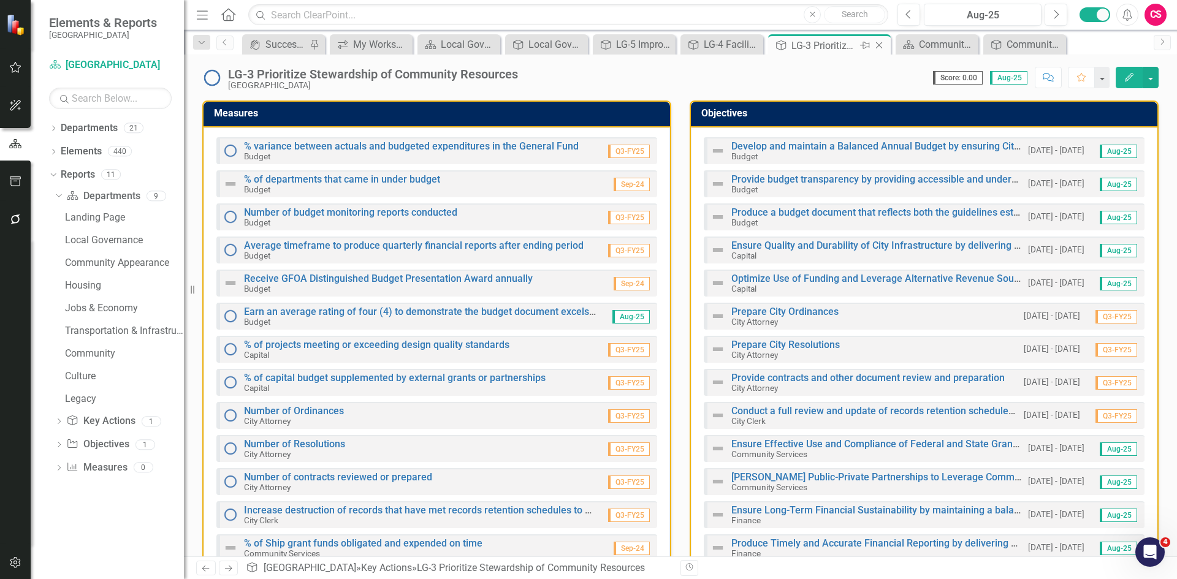
click at [879, 44] on icon "Close" at bounding box center [879, 45] width 12 height 10
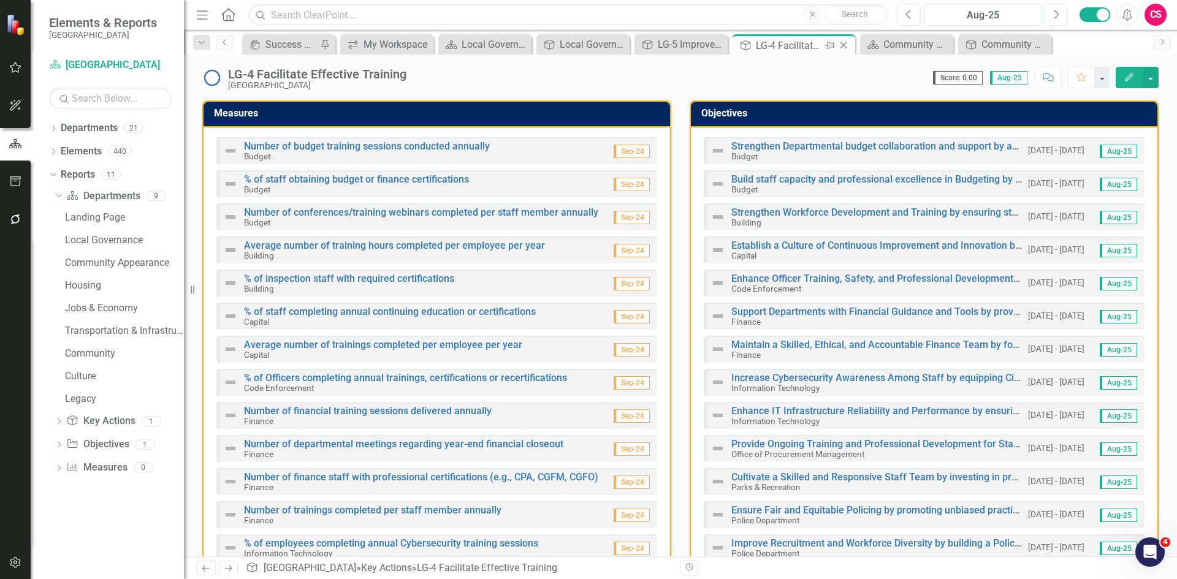
click at [840, 45] on icon "Close" at bounding box center [843, 45] width 12 height 10
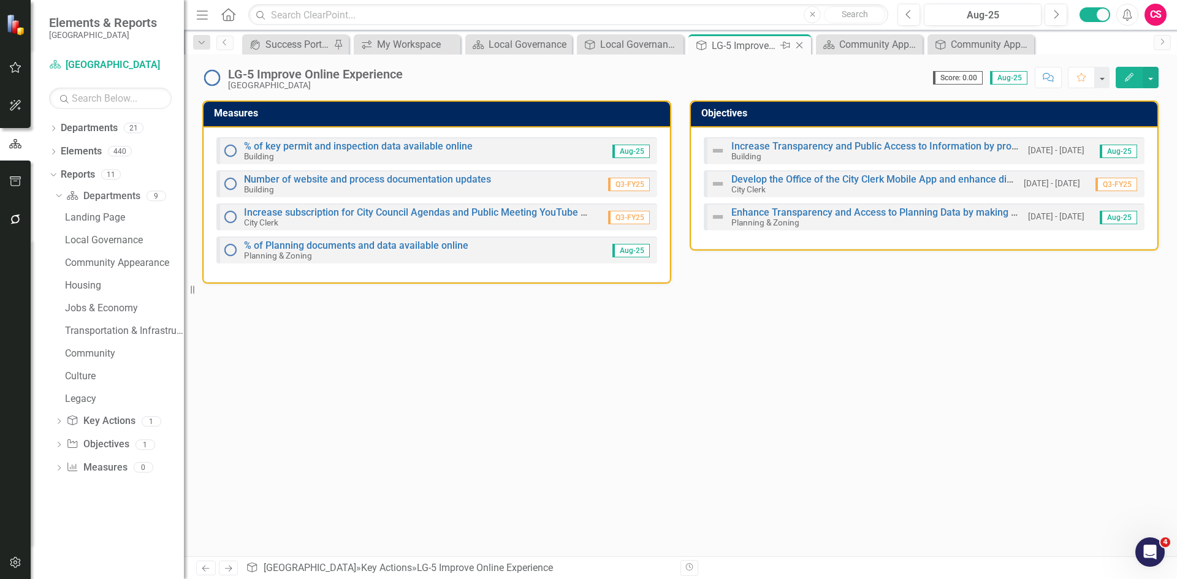
click at [797, 45] on icon "Close" at bounding box center [799, 45] width 12 height 10
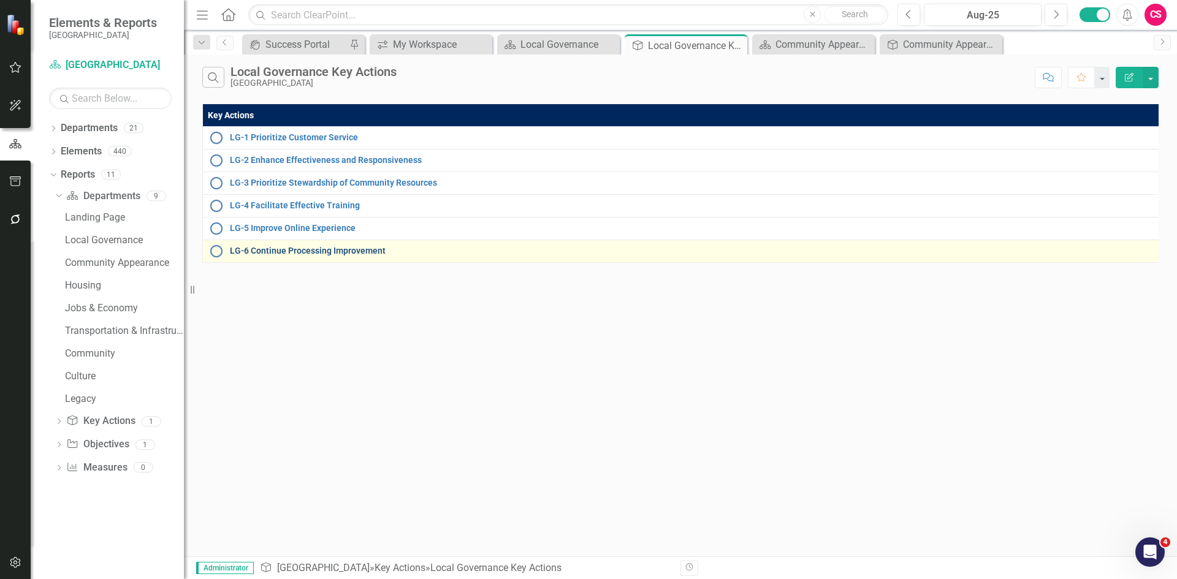
click at [328, 249] on link "LG-6 Continue Processing Improvement" at bounding box center [692, 250] width 925 height 9
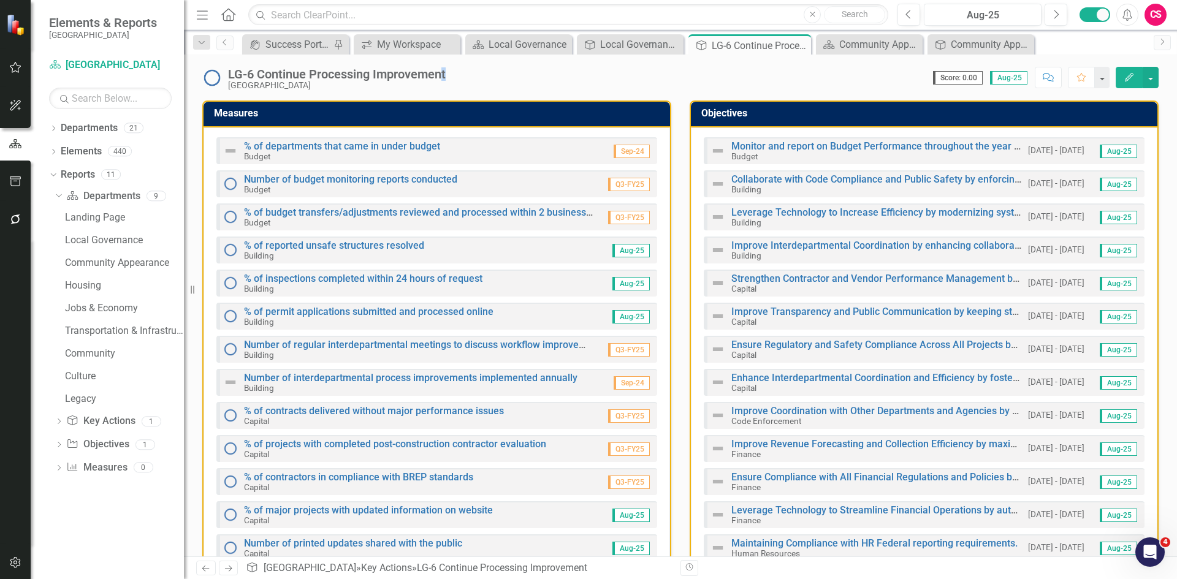
click at [446, 77] on div "LG-6 Continue Processing Improvement" at bounding box center [337, 73] width 218 height 13
click at [448, 77] on div "LG-6 Continue Processing Improvement Miami Gardens" at bounding box center [340, 78] width 224 height 23
click at [452, 77] on div "LG-6 Continue Processing Improvement Miami Gardens" at bounding box center [340, 78] width 224 height 23
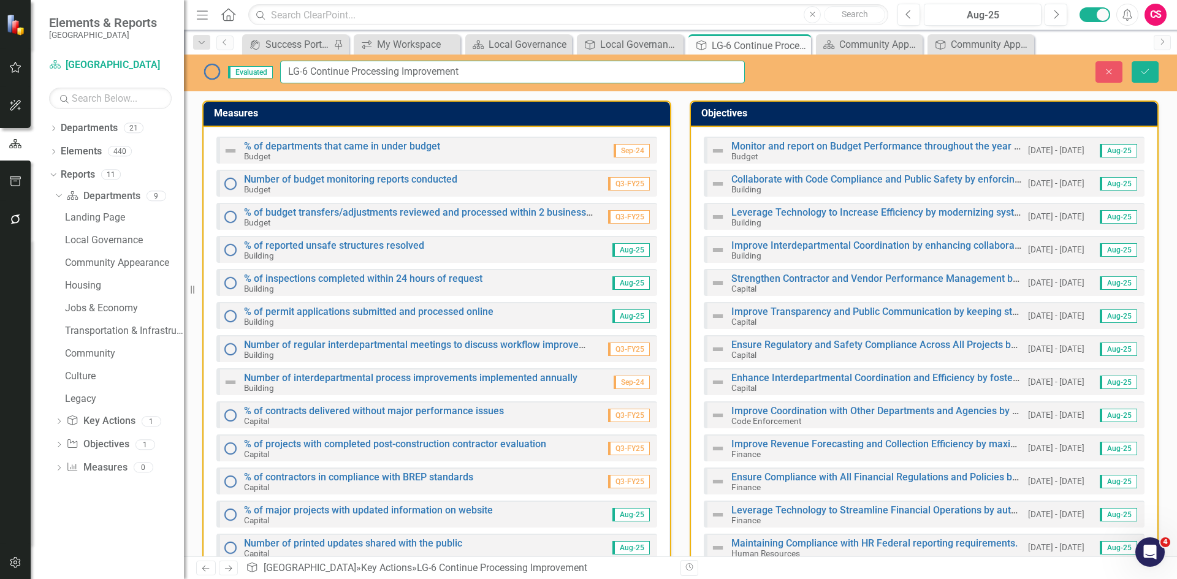
drag, startPoint x: 465, startPoint y: 74, endPoint x: 512, endPoint y: 74, distance: 47.8
click at [512, 74] on input "LG-6 Continue Processing Improvement" at bounding box center [512, 72] width 465 height 23
click at [1107, 67] on icon "Close" at bounding box center [1108, 71] width 11 height 9
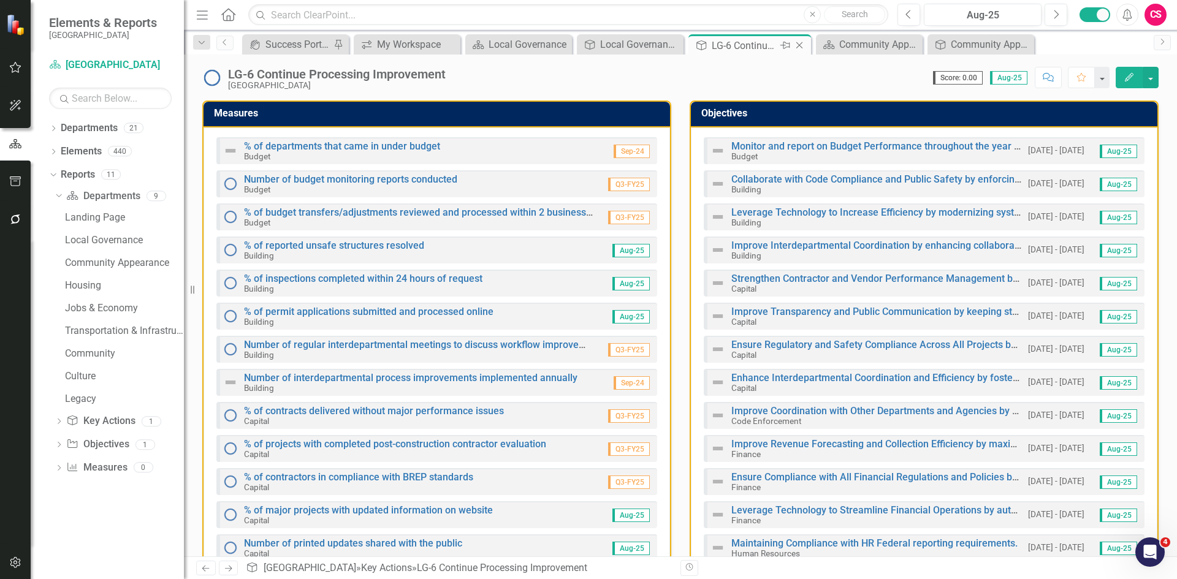
click at [799, 44] on icon "Close" at bounding box center [799, 45] width 12 height 10
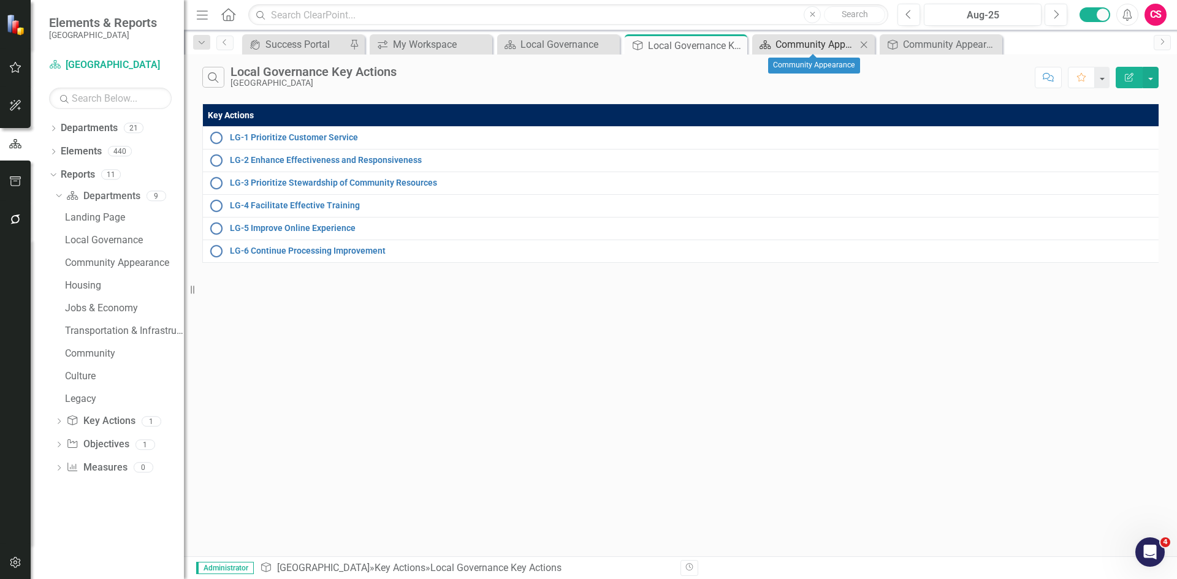
click at [806, 39] on div "Community Appearance" at bounding box center [815, 44] width 81 height 15
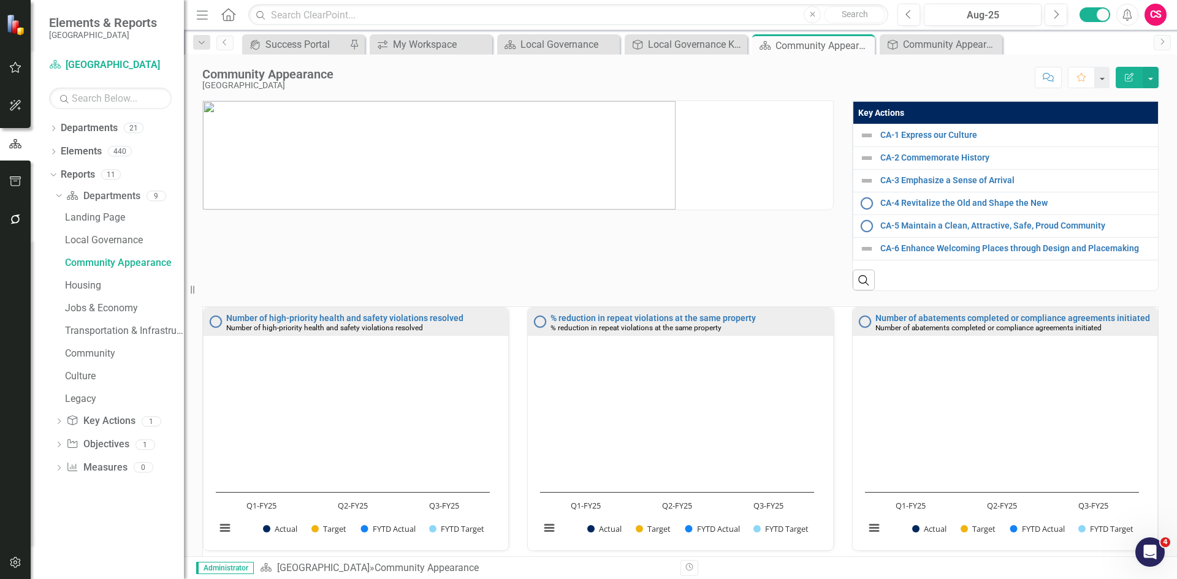
click at [1000, 105] on th "Key Actions" at bounding box center [1004, 113] width 305 height 23
click at [1000, 105] on th "Key Actions Sort Ascending" at bounding box center [1005, 113] width 306 height 23
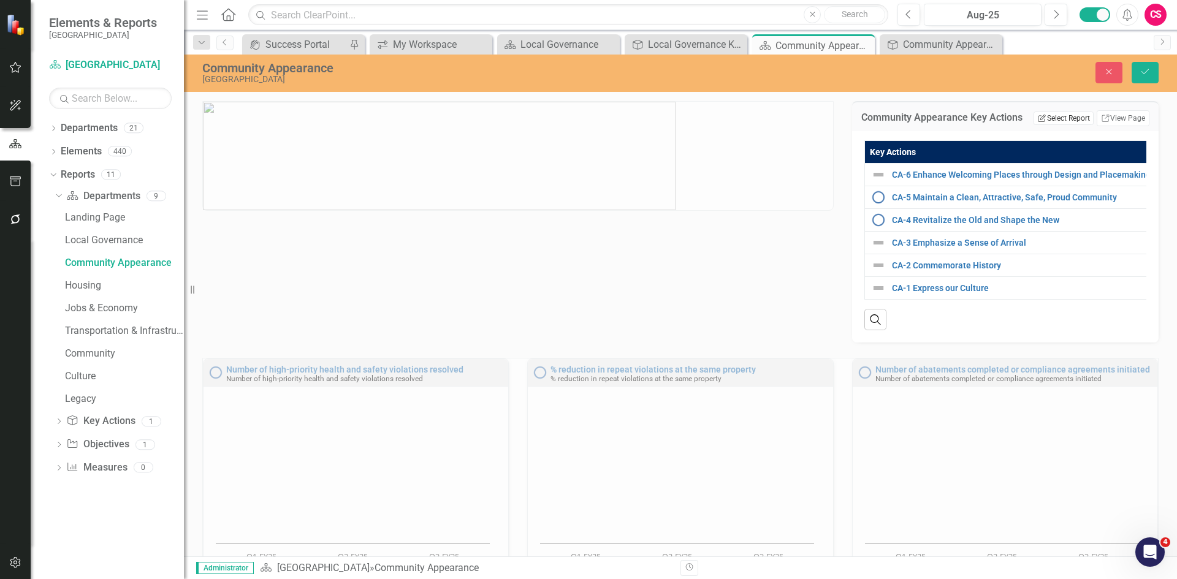
click at [1068, 116] on button "Edit Report Select Report" at bounding box center [1062, 118] width 59 height 13
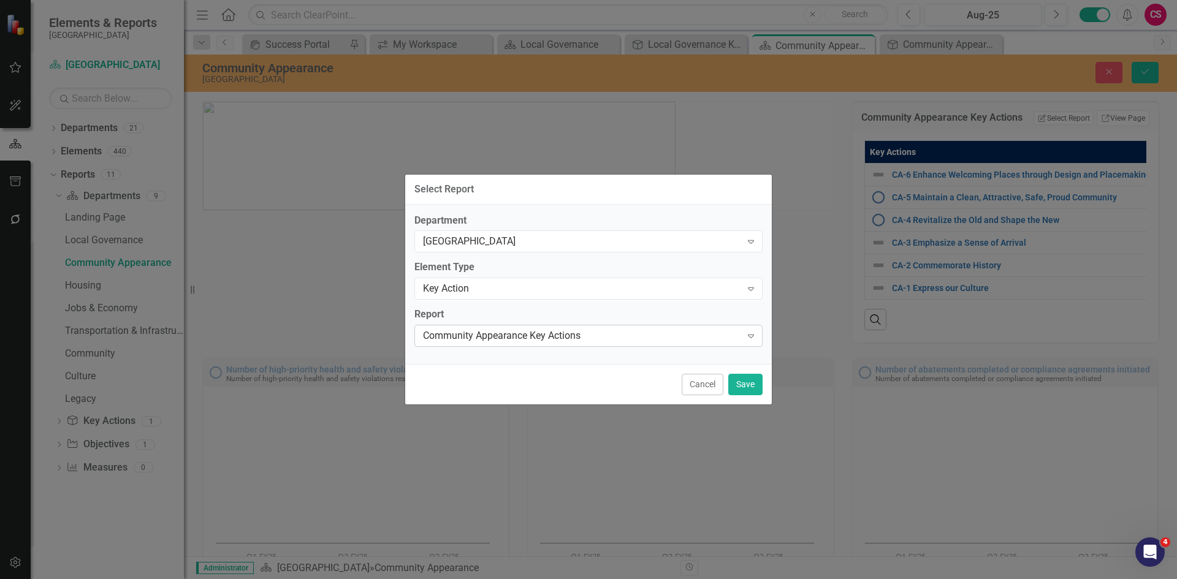
click at [669, 341] on div "Community Appearance Key Actions" at bounding box center [582, 336] width 318 height 14
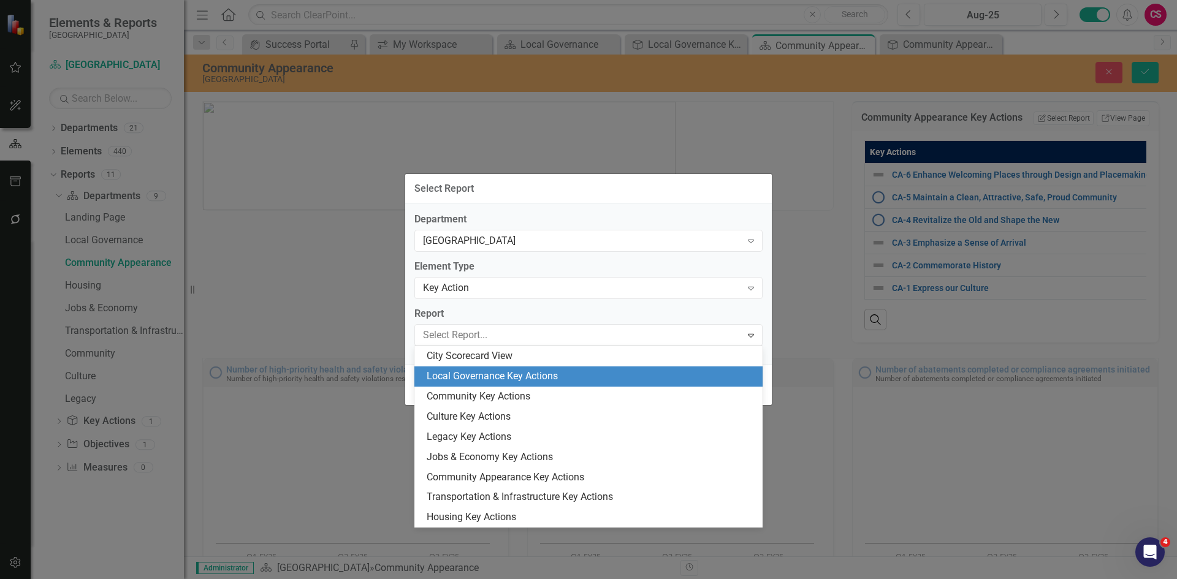
click at [609, 381] on div "Local Governance Key Actions" at bounding box center [591, 377] width 328 height 14
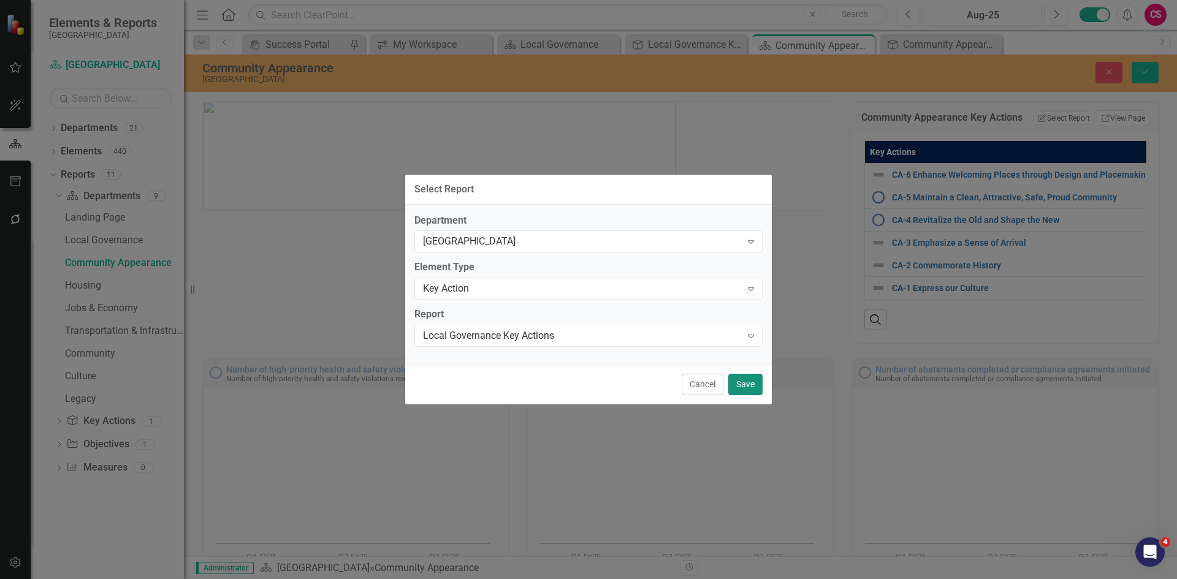
click at [749, 381] on button "Save" at bounding box center [745, 384] width 34 height 21
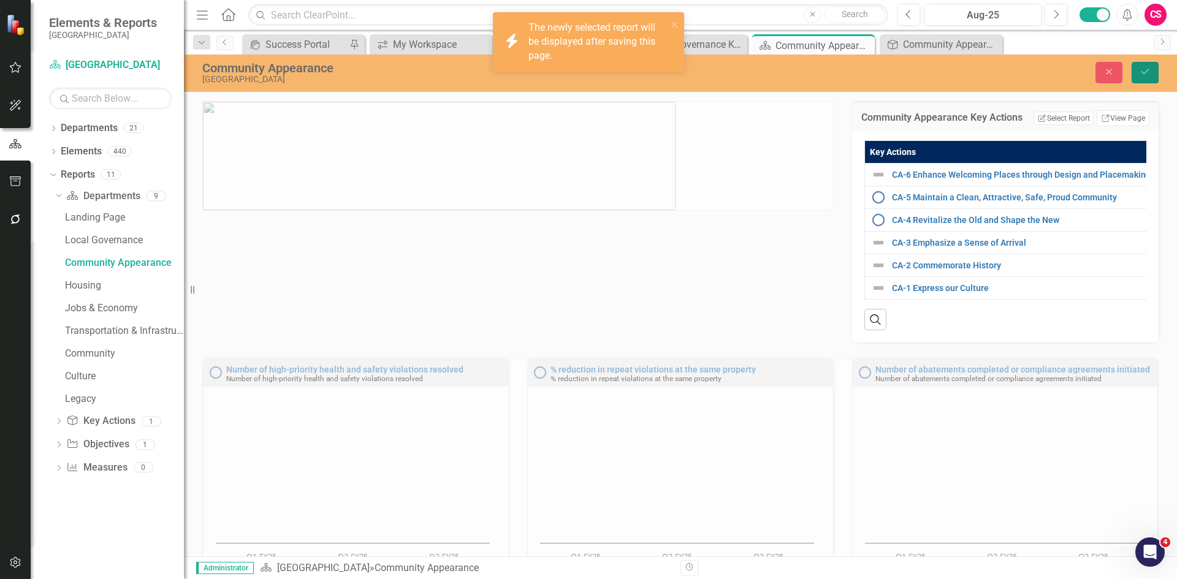
click at [1151, 73] on button "Save" at bounding box center [1144, 72] width 27 height 21
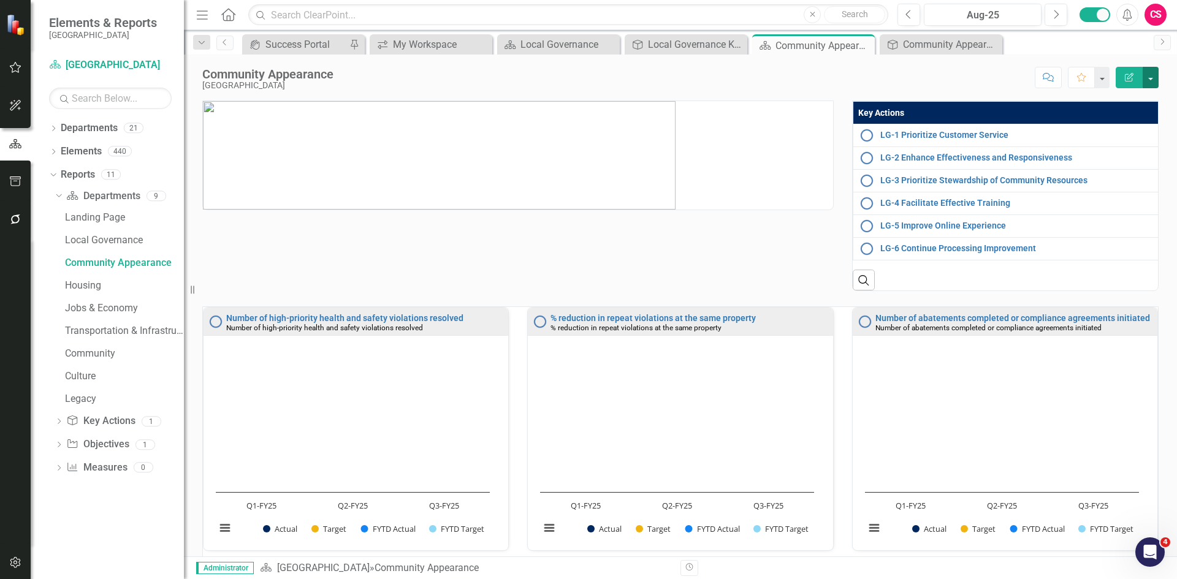
click at [1150, 74] on button "button" at bounding box center [1150, 77] width 16 height 21
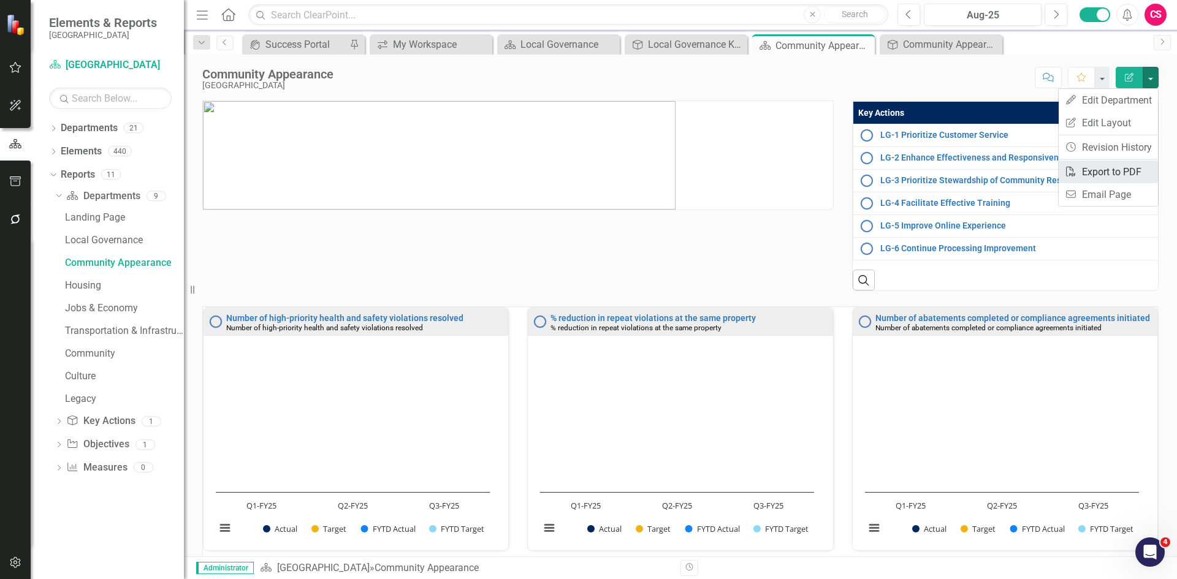
click at [1114, 169] on link "PDF Export to PDF" at bounding box center [1107, 172] width 99 height 23
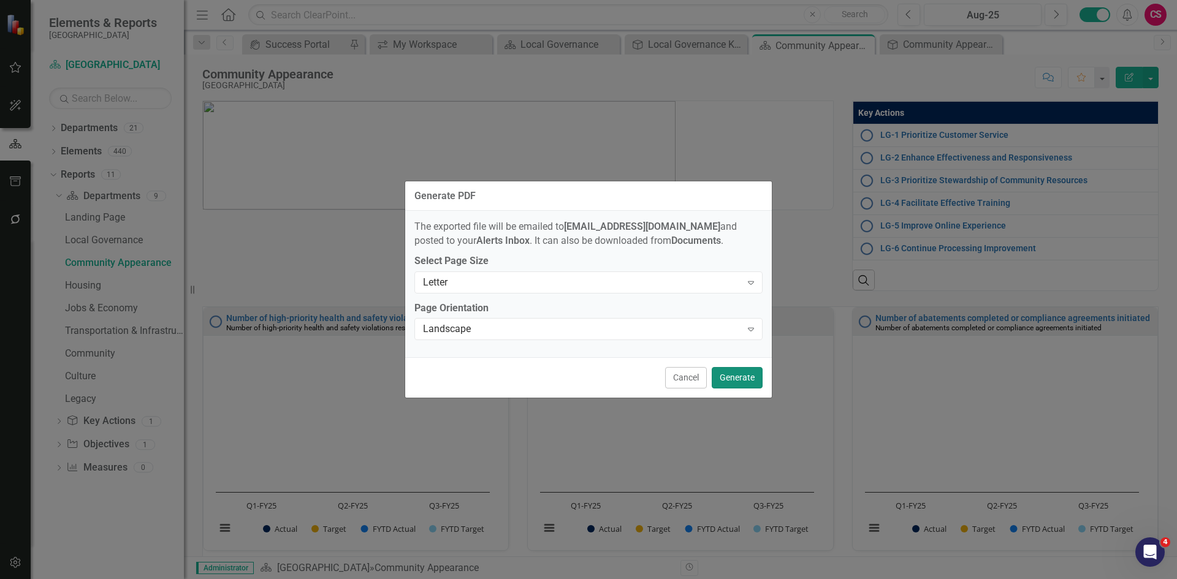
click at [736, 379] on button "Generate" at bounding box center [737, 377] width 51 height 21
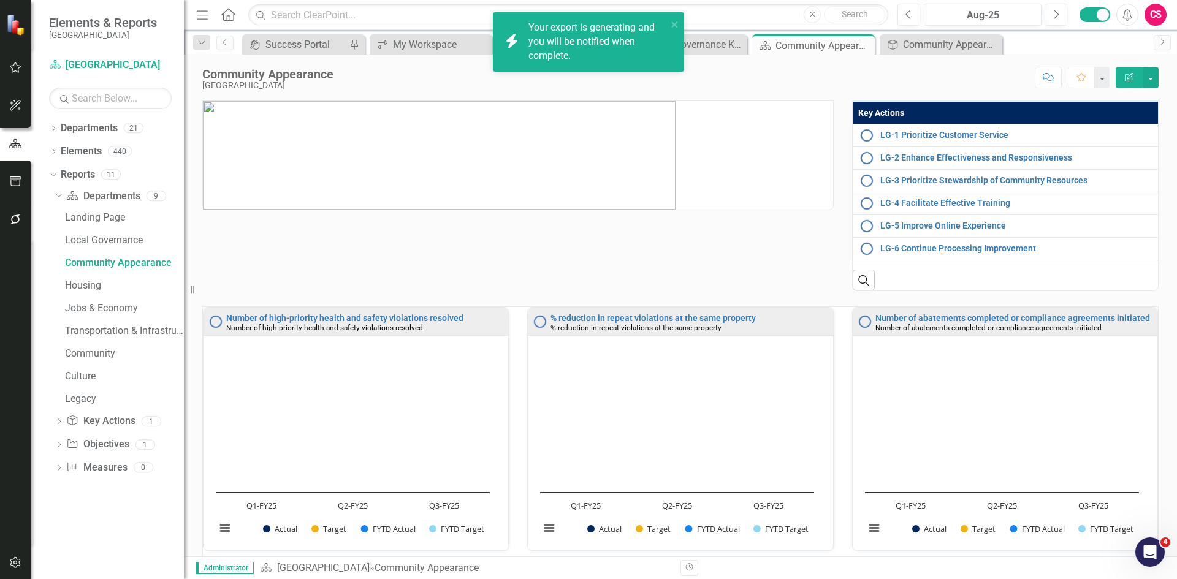
click at [570, 45] on div "icon.bolt Your export is generating and you will be notified when complete." at bounding box center [588, 47] width 196 height 74
click at [570, 88] on div "Community Appearance Miami Gardens Score: N/A Aug-25 Completed Comment Favorite…" at bounding box center [680, 73] width 993 height 37
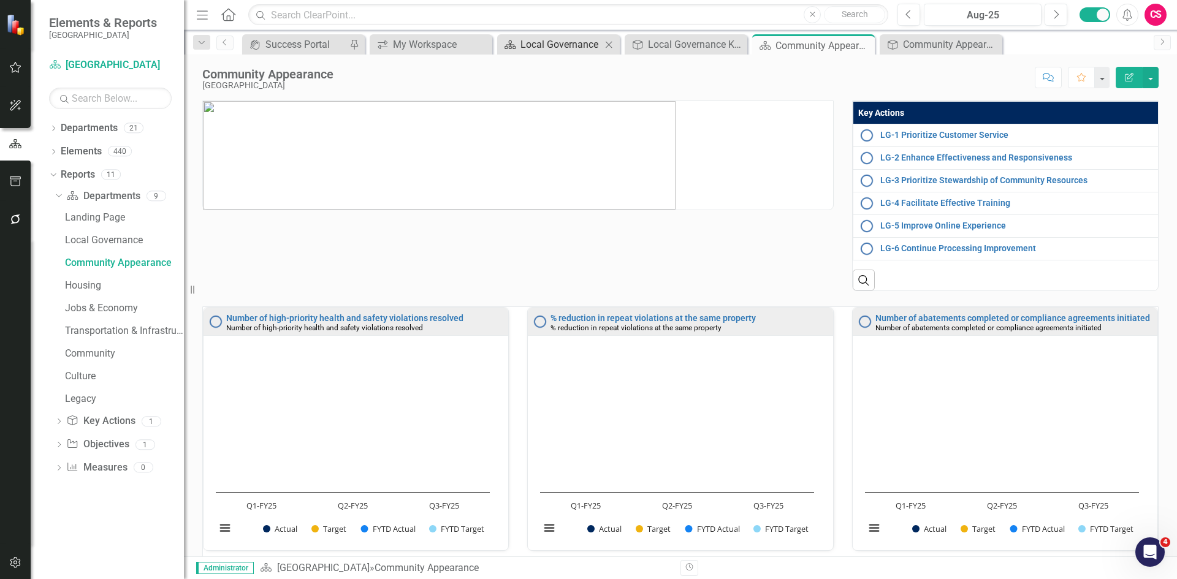
click at [552, 42] on div "Local Governance" at bounding box center [560, 44] width 81 height 15
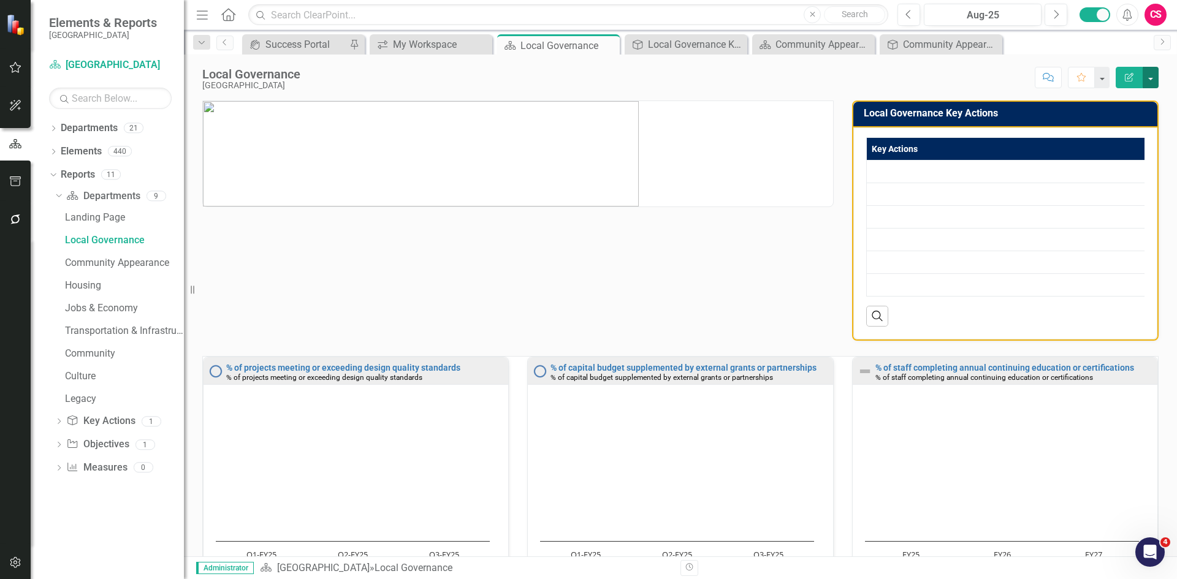
click at [1149, 73] on button "button" at bounding box center [1150, 77] width 16 height 21
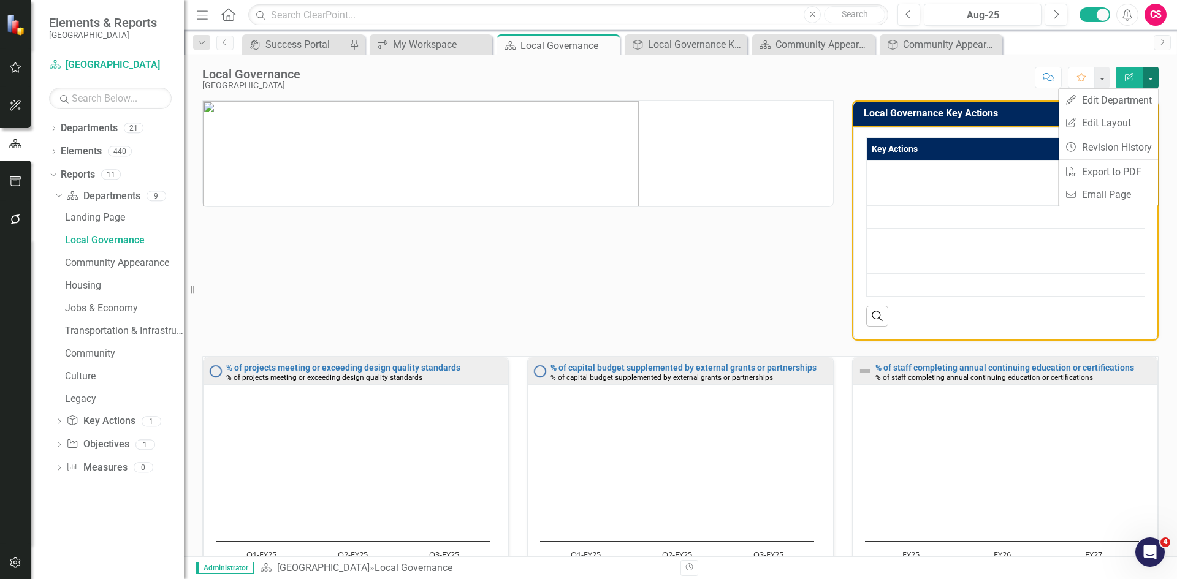
click at [1148, 81] on button "button" at bounding box center [1150, 77] width 16 height 21
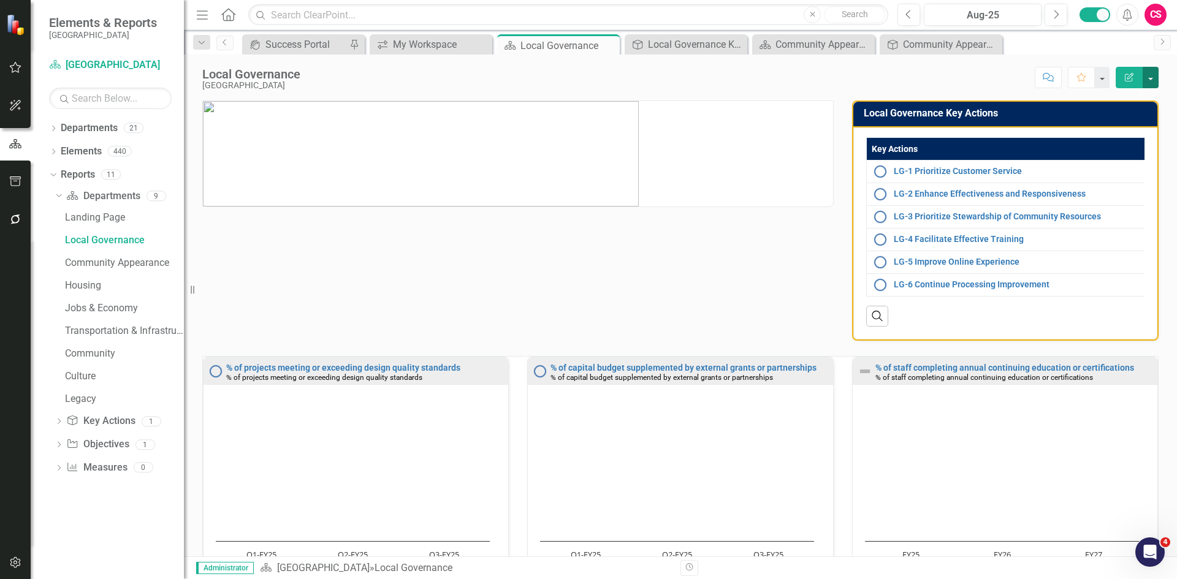
click at [1148, 71] on button "button" at bounding box center [1150, 77] width 16 height 21
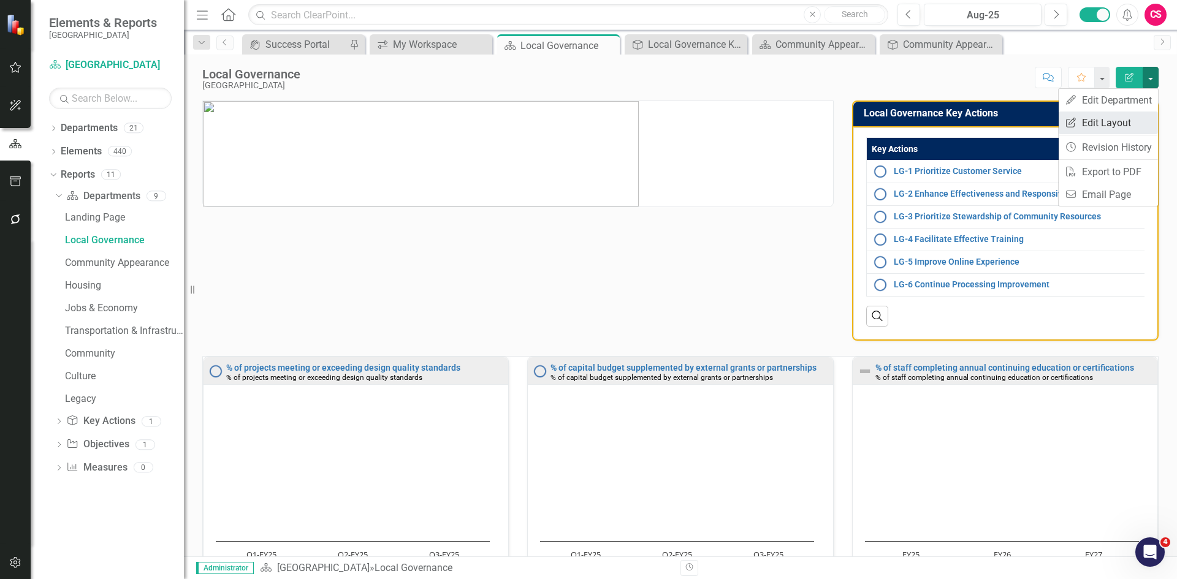
click at [1109, 121] on link "Edit Report Edit Layout" at bounding box center [1107, 123] width 99 height 23
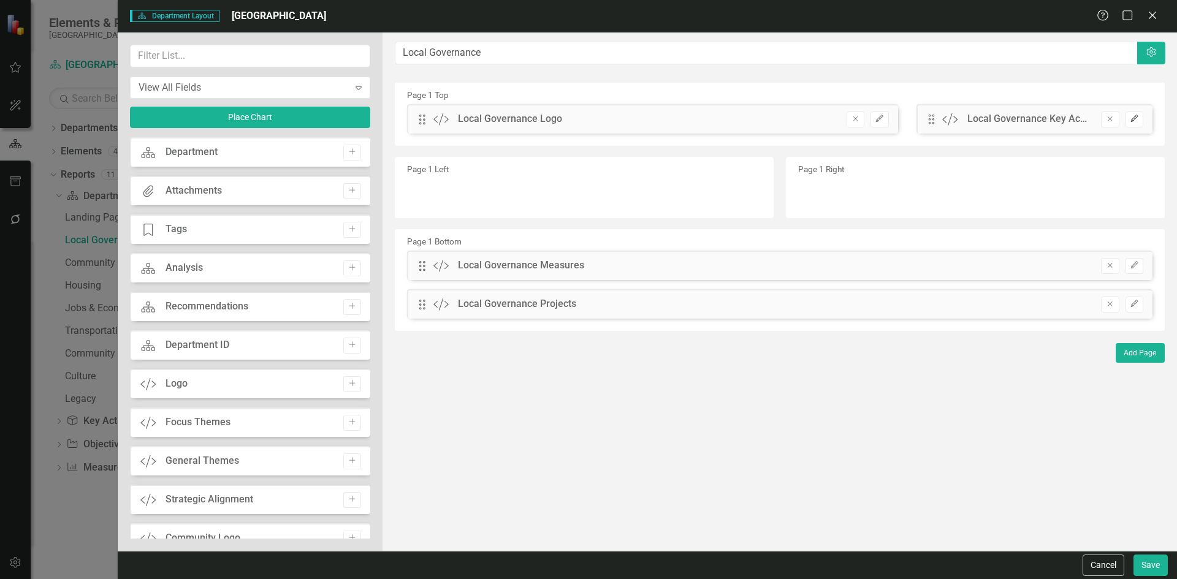
click at [1131, 119] on icon "Edit" at bounding box center [1133, 118] width 9 height 7
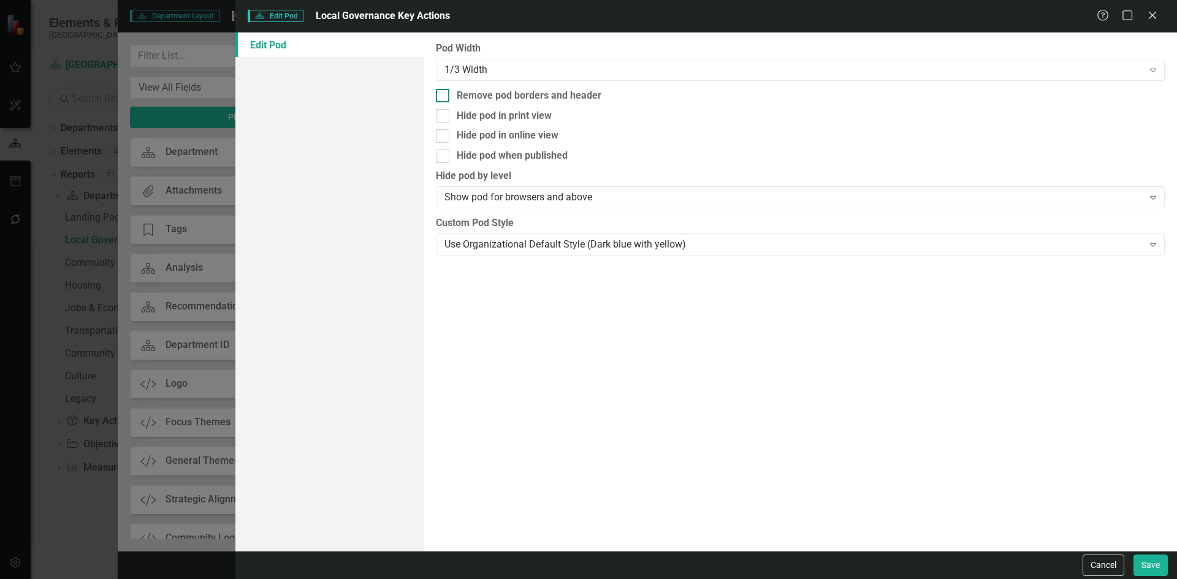
click at [449, 96] on div at bounding box center [442, 95] width 13 height 13
click at [444, 96] on input "Remove pod borders and header" at bounding box center [440, 93] width 8 height 8
checkbox input "true"
click at [1148, 564] on button "Save" at bounding box center [1150, 565] width 34 height 21
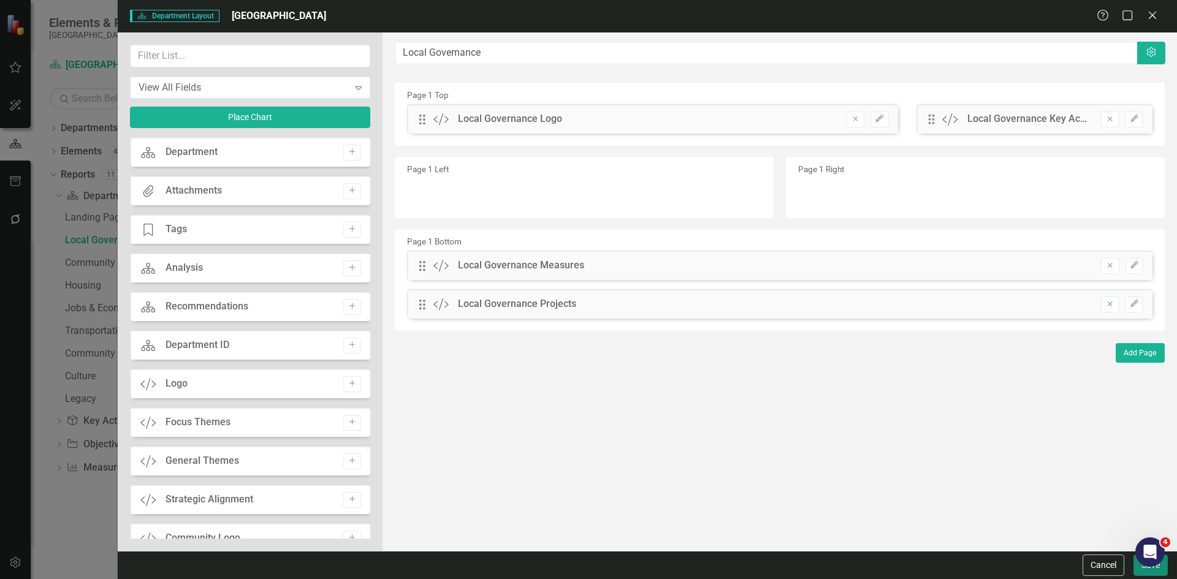
click at [1139, 569] on button "Save" at bounding box center [1150, 565] width 34 height 21
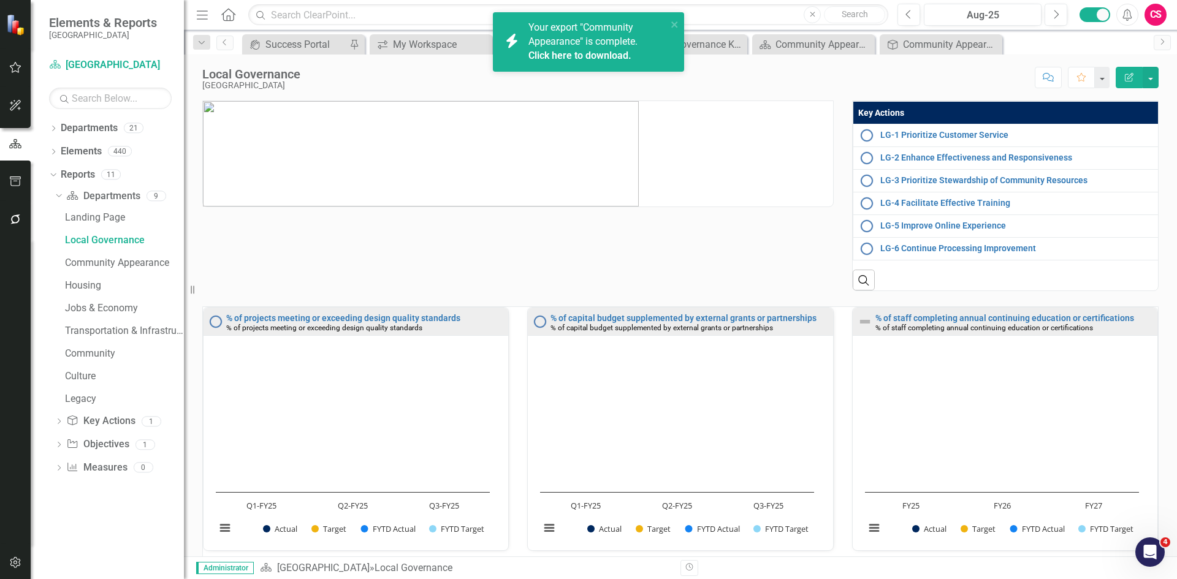
click at [601, 50] on link "Click here to download." at bounding box center [579, 56] width 103 height 12
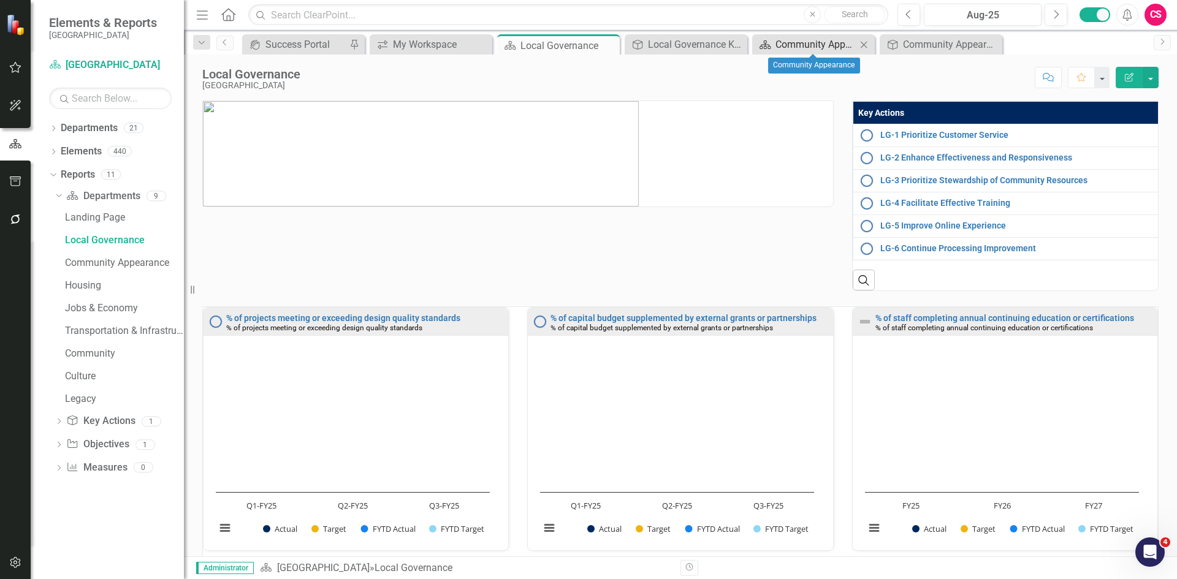
click at [801, 44] on div "Community Appearance" at bounding box center [815, 44] width 81 height 15
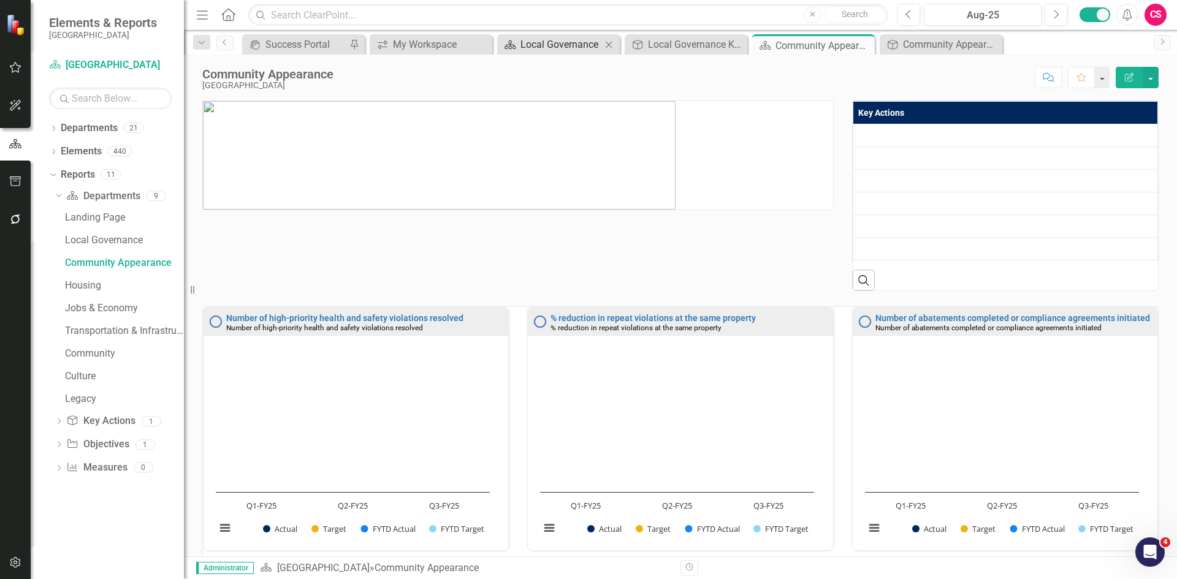
click at [574, 42] on div "Local Governance" at bounding box center [560, 44] width 81 height 15
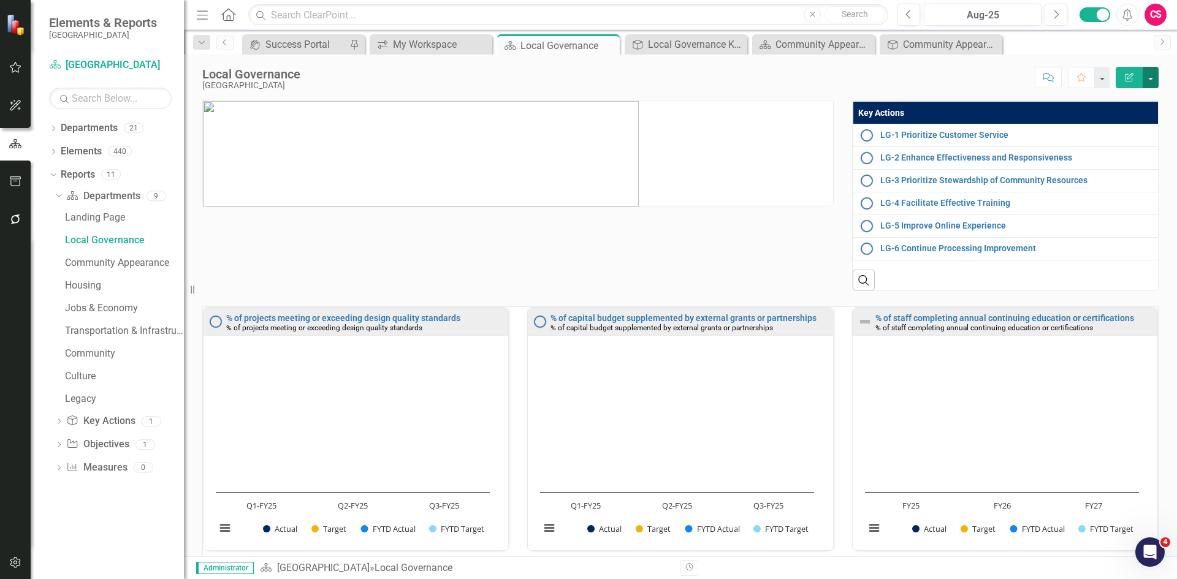
click at [1150, 78] on button "button" at bounding box center [1150, 77] width 16 height 21
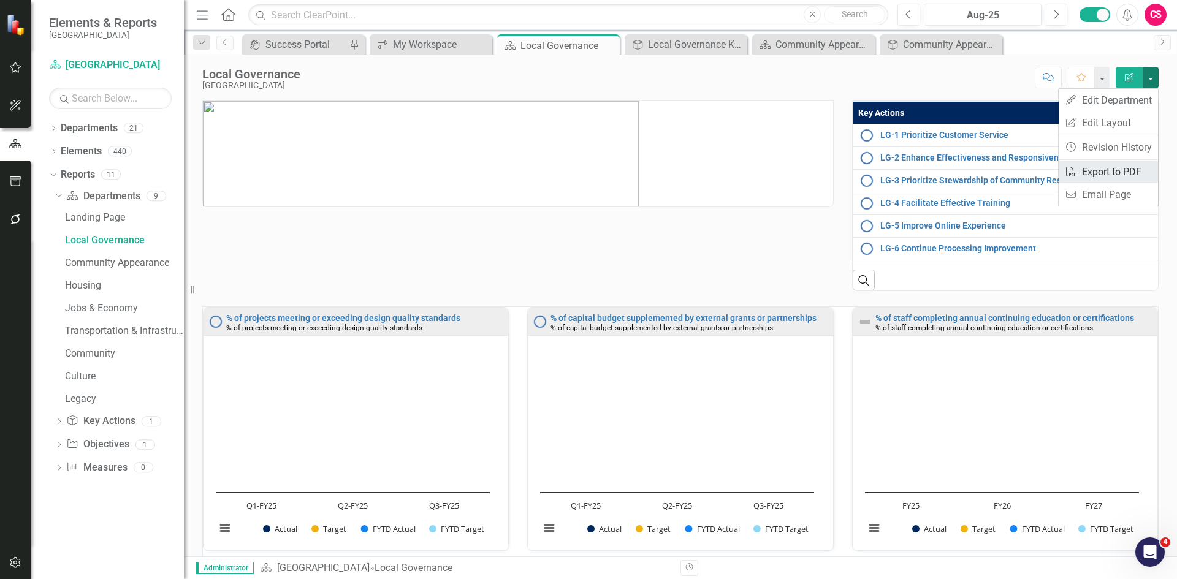
click at [1111, 176] on link "PDF Export to PDF" at bounding box center [1107, 172] width 99 height 23
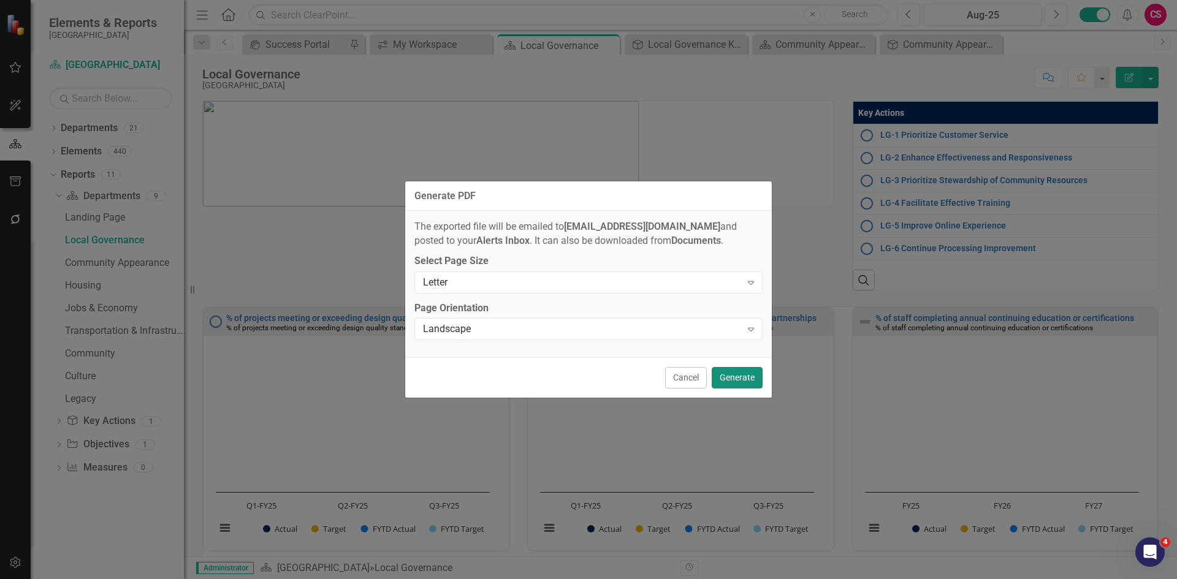
click at [737, 382] on button "Generate" at bounding box center [737, 377] width 51 height 21
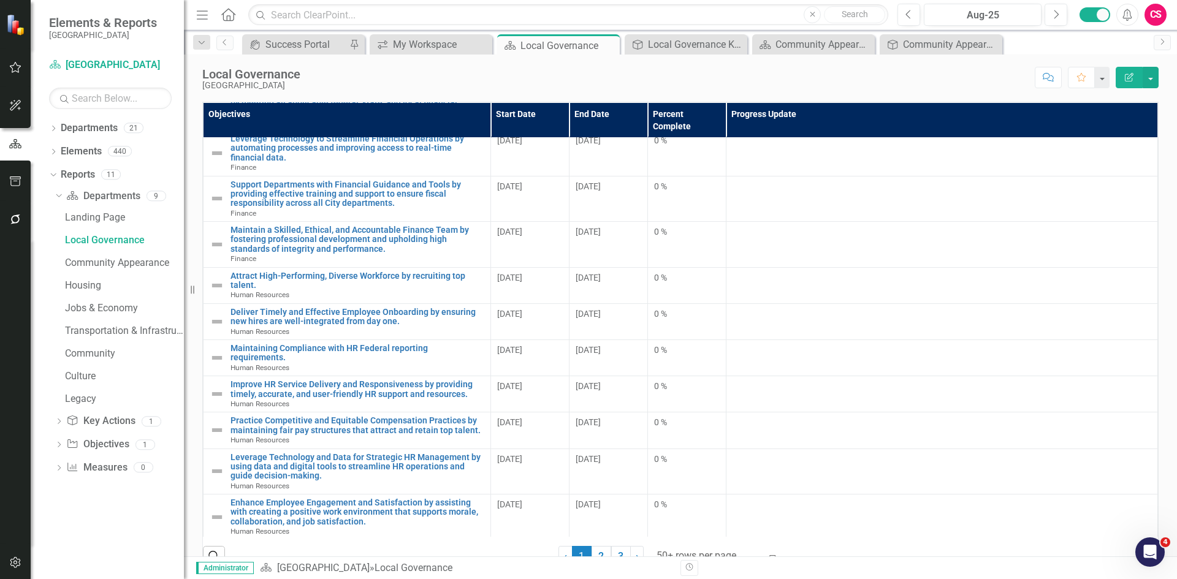
scroll to position [1735, 0]
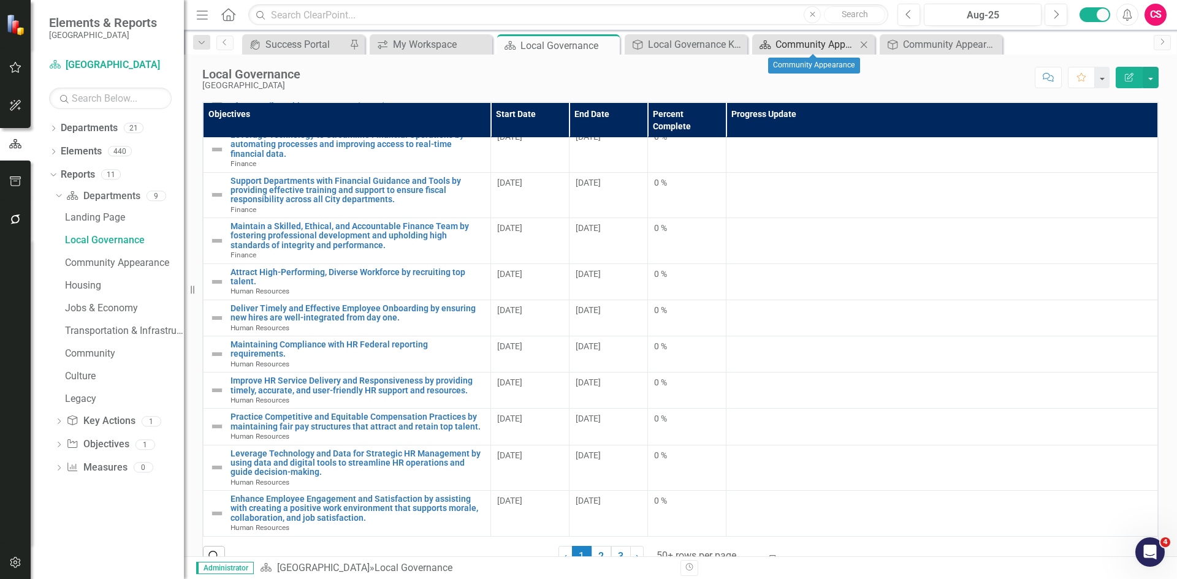
click at [806, 45] on div "Community Appearance" at bounding box center [815, 44] width 81 height 15
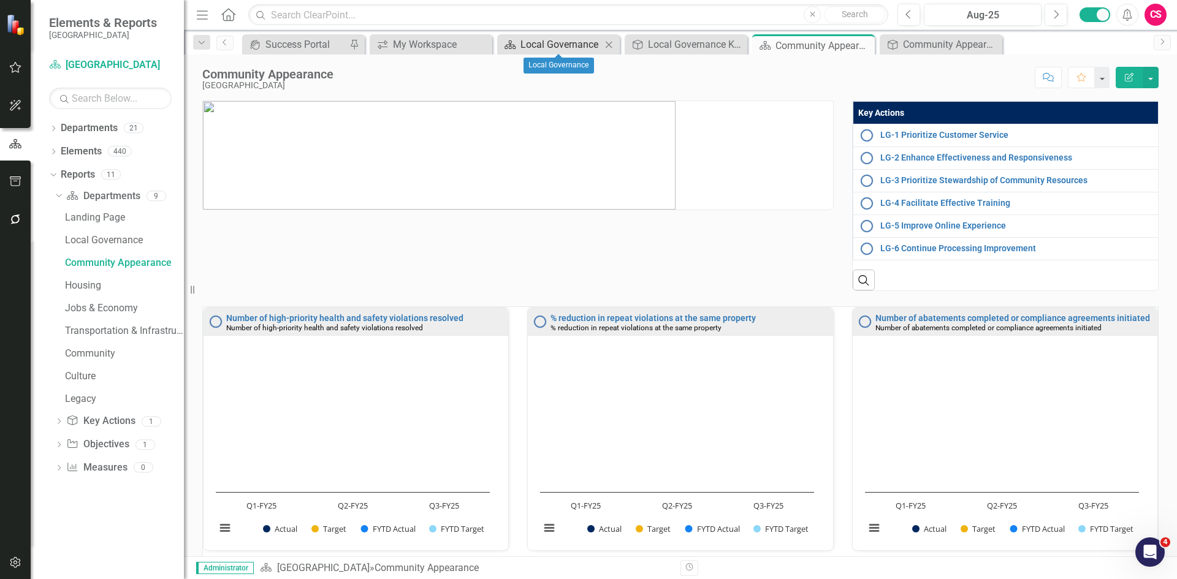
click at [582, 44] on div "Local Governance" at bounding box center [560, 44] width 81 height 15
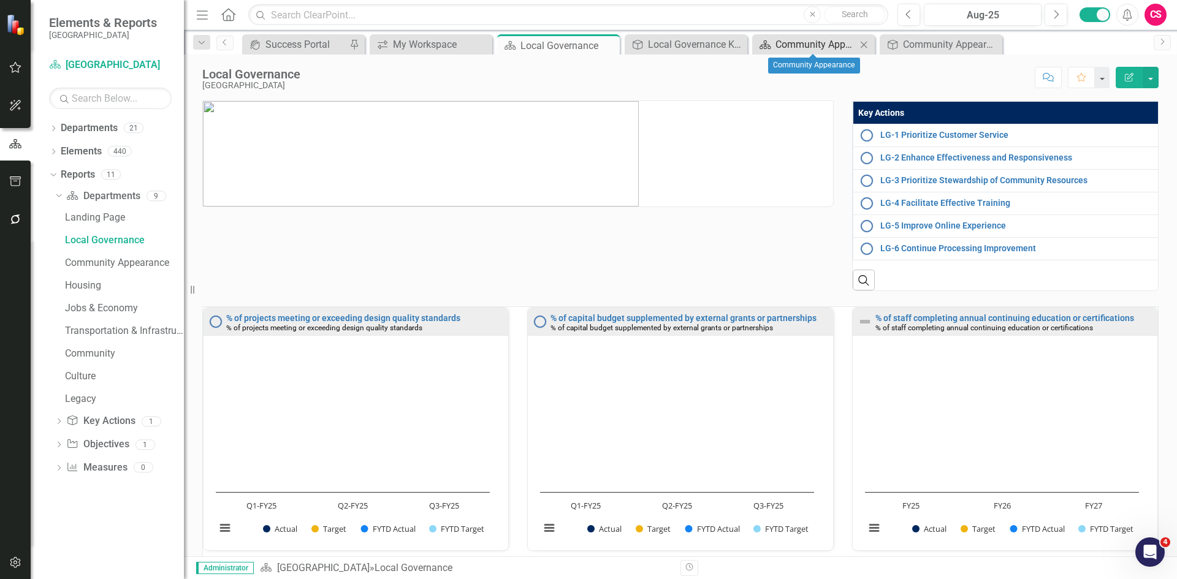
click at [788, 42] on div "Community Appearance" at bounding box center [815, 44] width 81 height 15
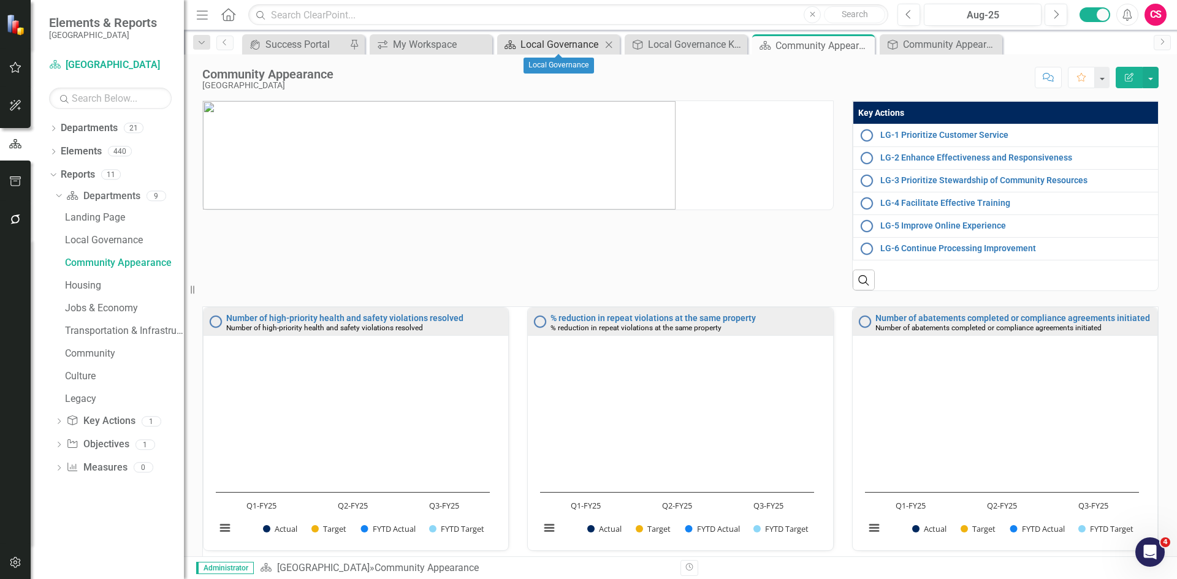
click at [581, 48] on div "Local Governance" at bounding box center [560, 44] width 81 height 15
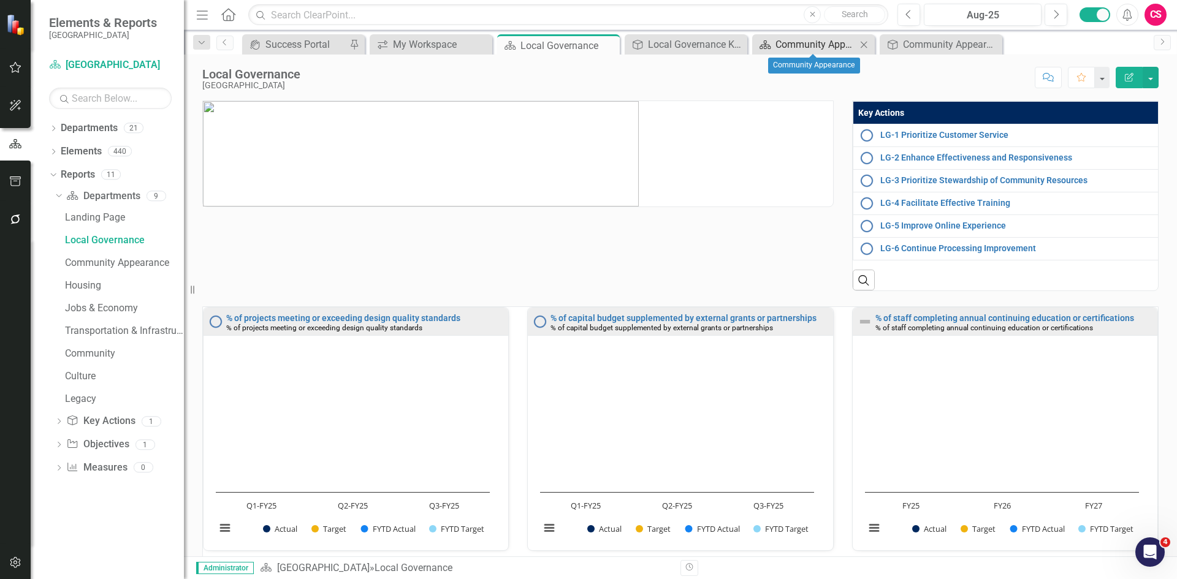
click at [769, 41] on icon "Department" at bounding box center [765, 45] width 12 height 10
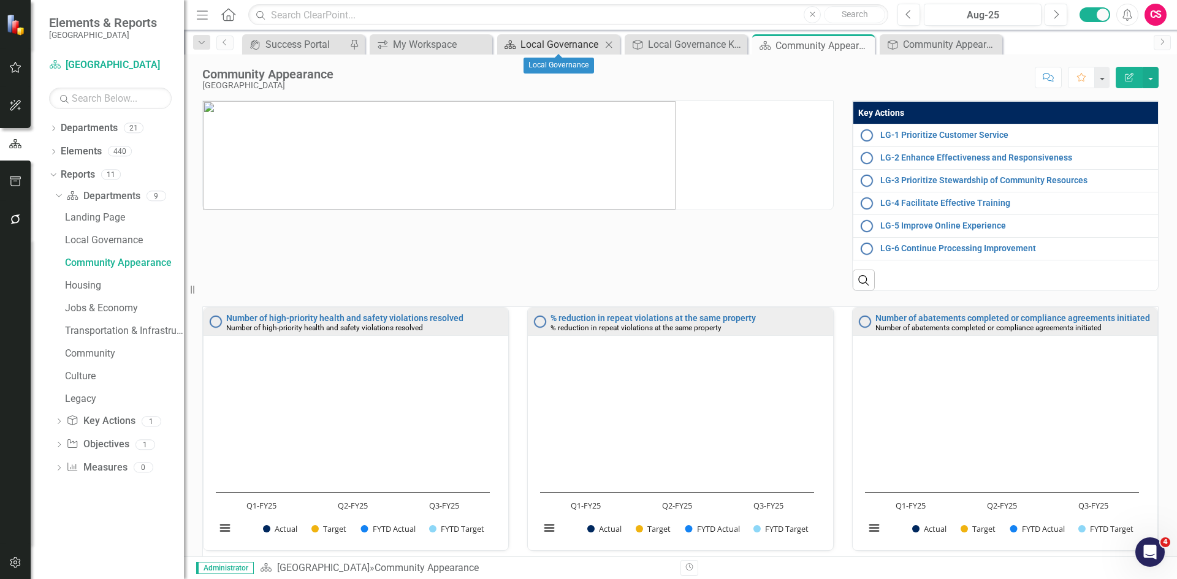
click at [580, 39] on div "Local Governance" at bounding box center [560, 44] width 81 height 15
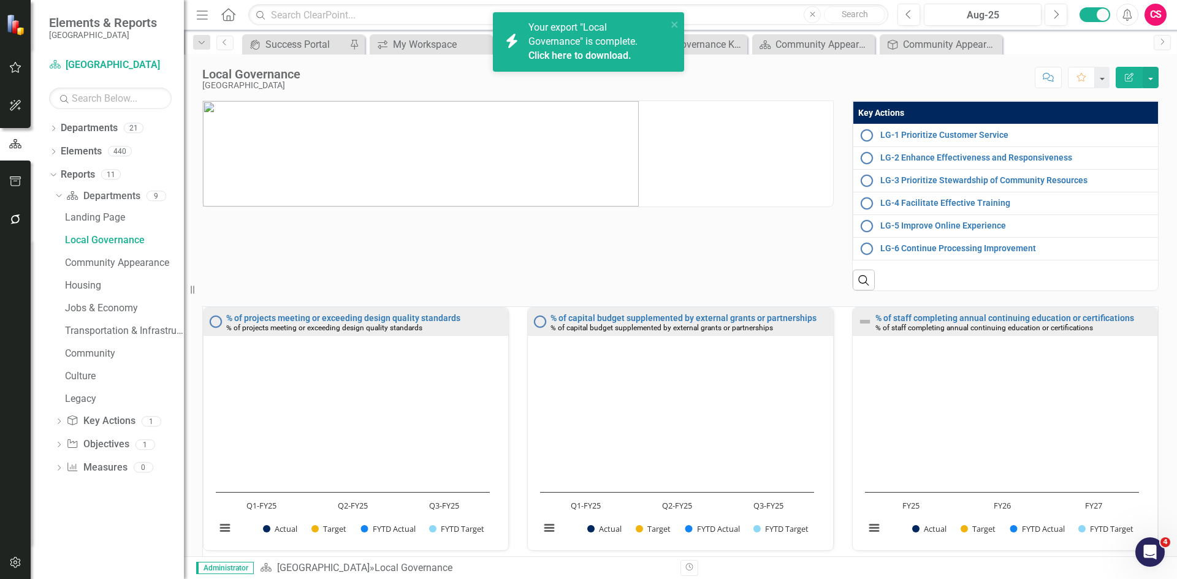
click at [588, 53] on link "Click here to download." at bounding box center [579, 56] width 103 height 12
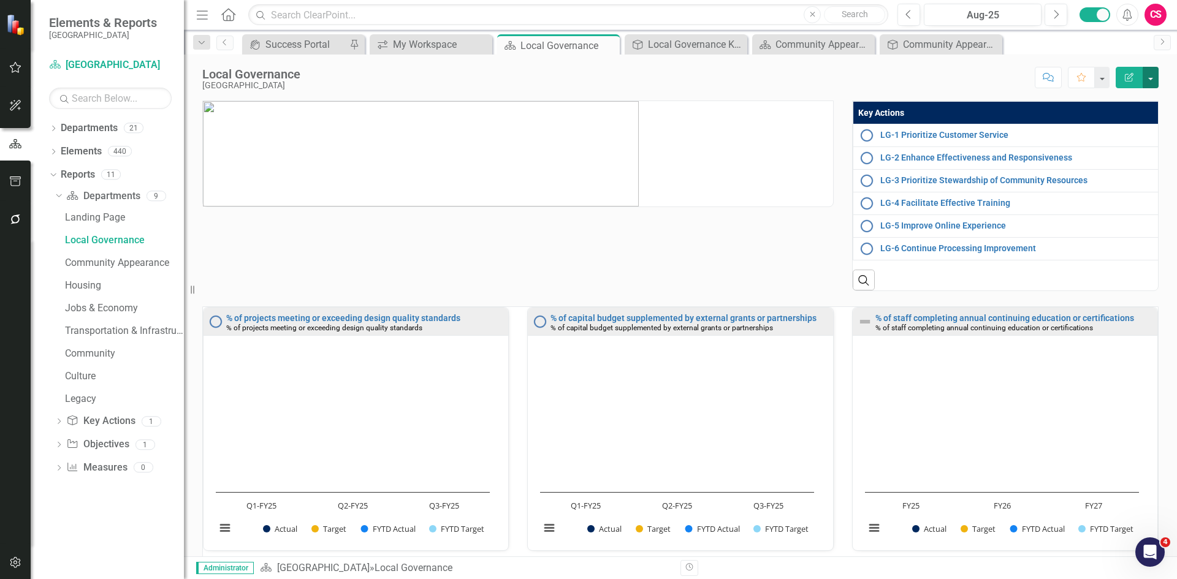
click at [1153, 80] on button "button" at bounding box center [1150, 77] width 16 height 21
click at [1129, 122] on link "Edit Report Edit Layout" at bounding box center [1107, 123] width 99 height 23
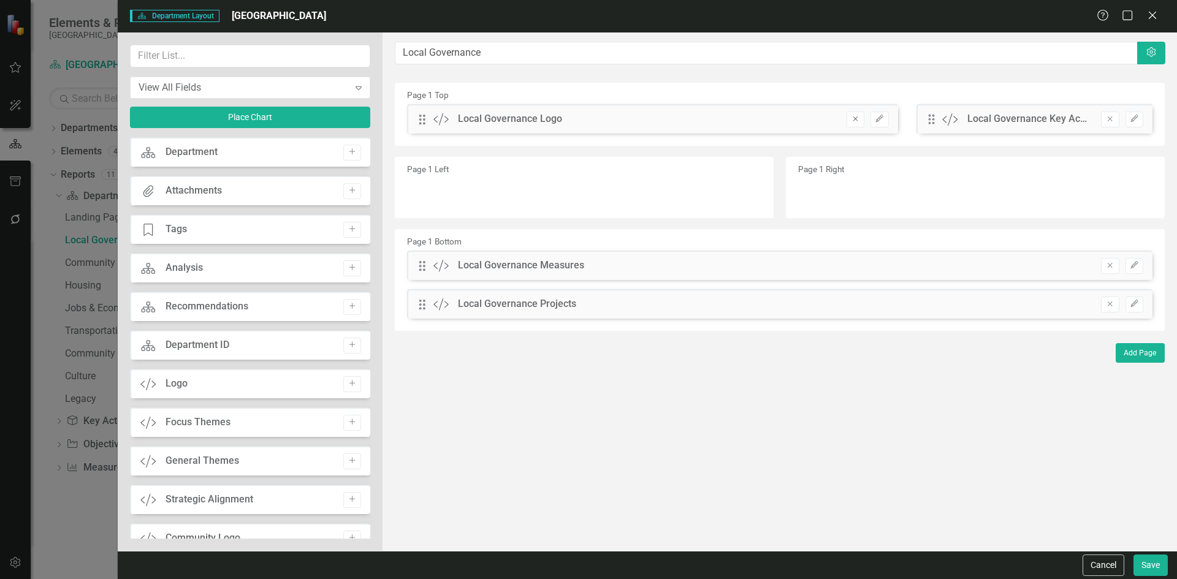
click at [856, 117] on icon "Remove" at bounding box center [855, 118] width 9 height 7
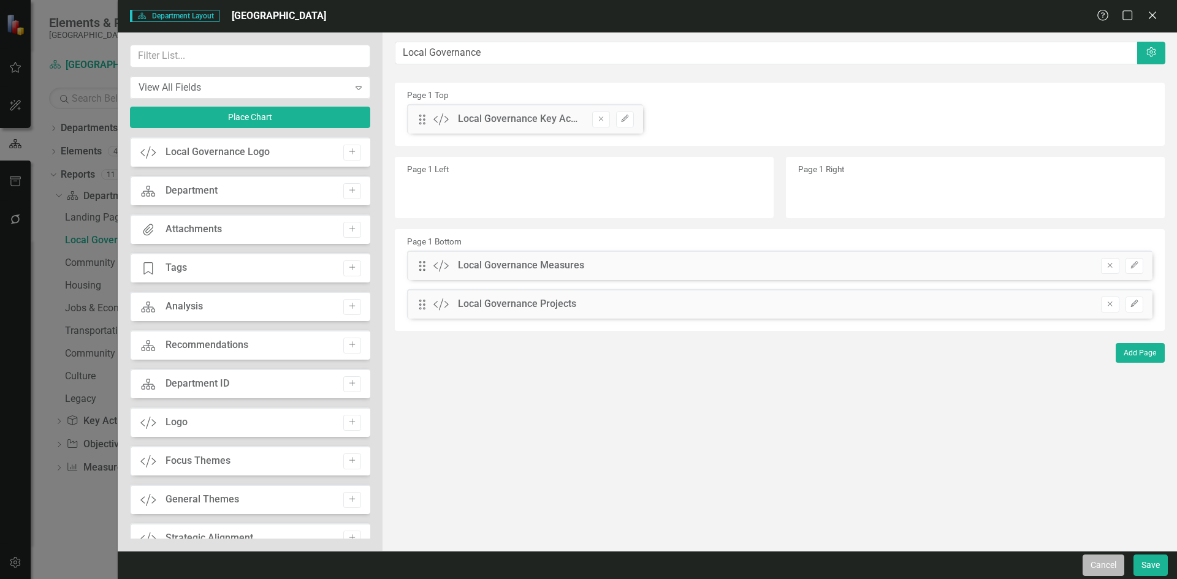
click at [1102, 566] on button "Cancel" at bounding box center [1103, 565] width 42 height 21
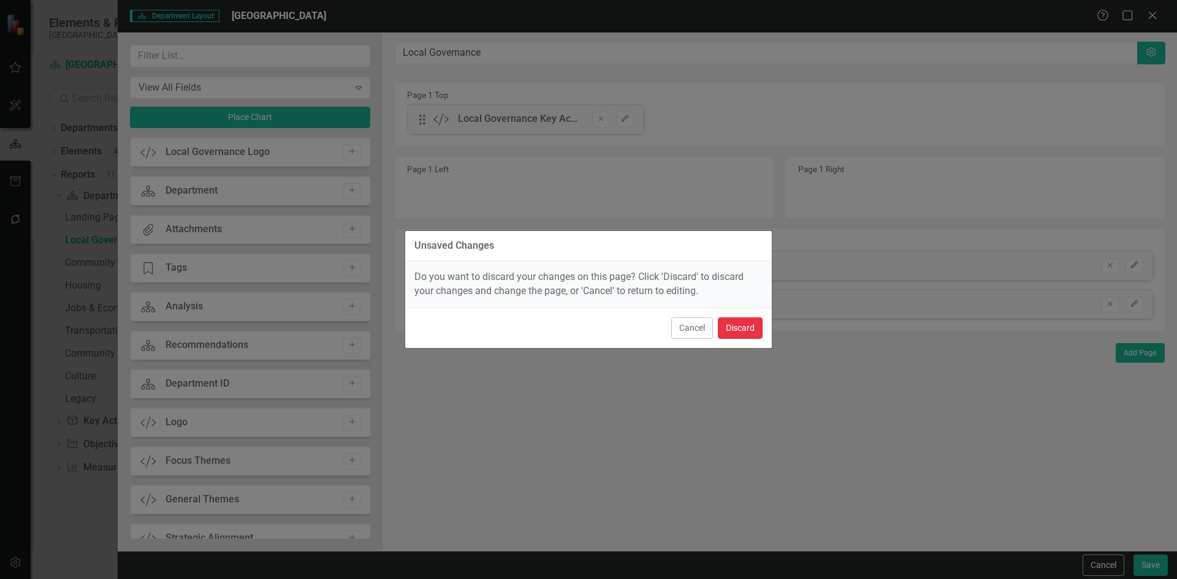
click at [737, 330] on button "Discard" at bounding box center [740, 327] width 45 height 21
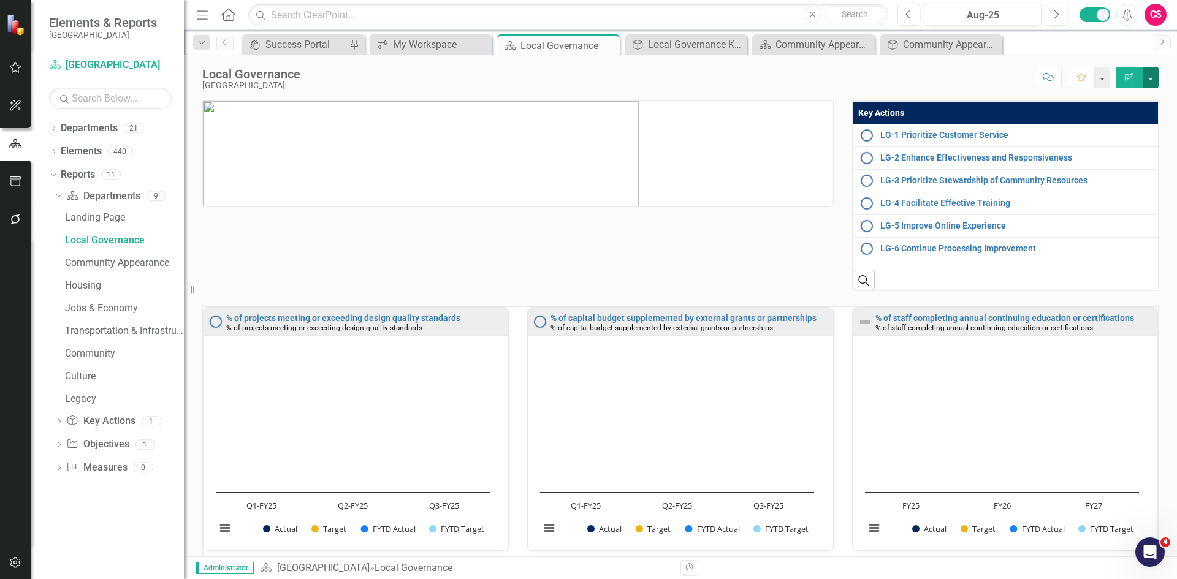
click at [1148, 71] on button "button" at bounding box center [1150, 77] width 16 height 21
click at [1117, 119] on link "Edit Report Edit Layout" at bounding box center [1107, 123] width 99 height 23
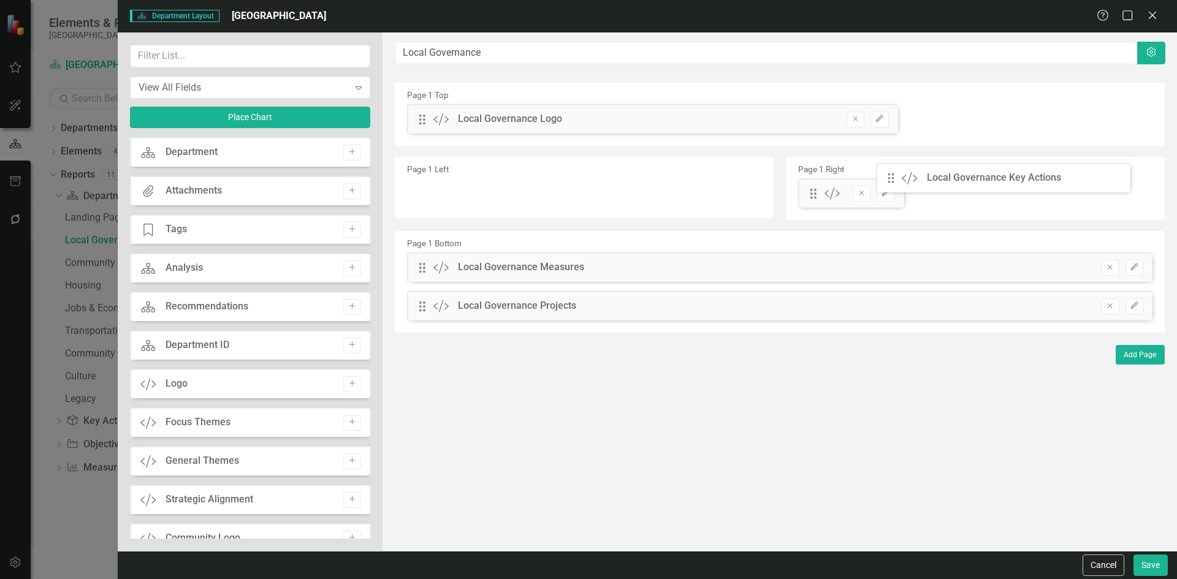
drag, startPoint x: 928, startPoint y: 120, endPoint x: 897, endPoint y: 178, distance: 66.6
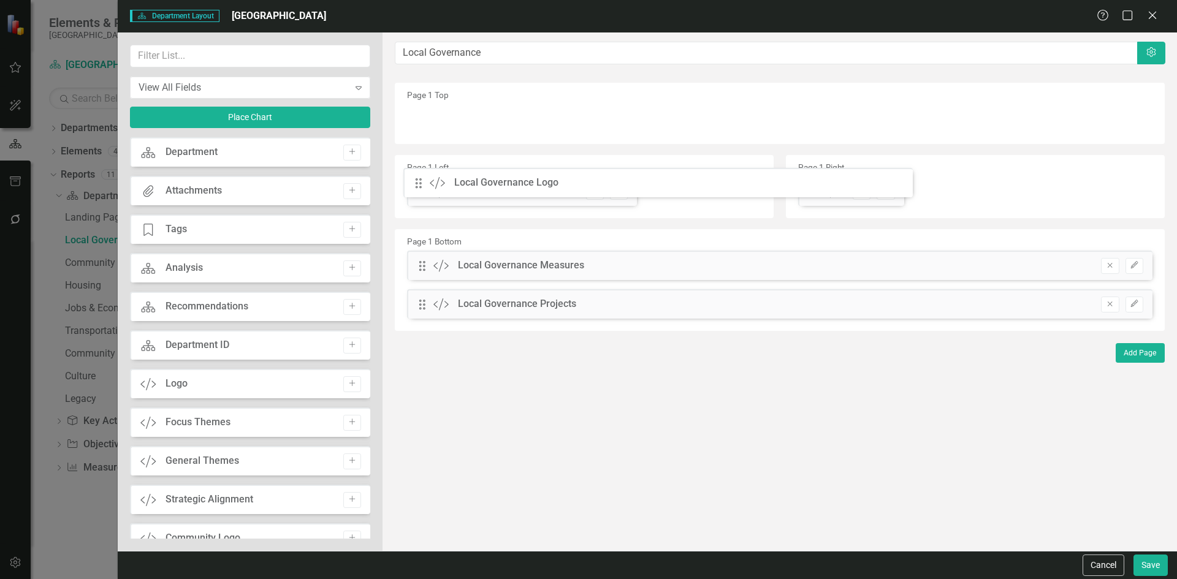
drag, startPoint x: 419, startPoint y: 115, endPoint x: 425, endPoint y: 178, distance: 64.0
click at [1150, 565] on button "Save" at bounding box center [1150, 565] width 34 height 21
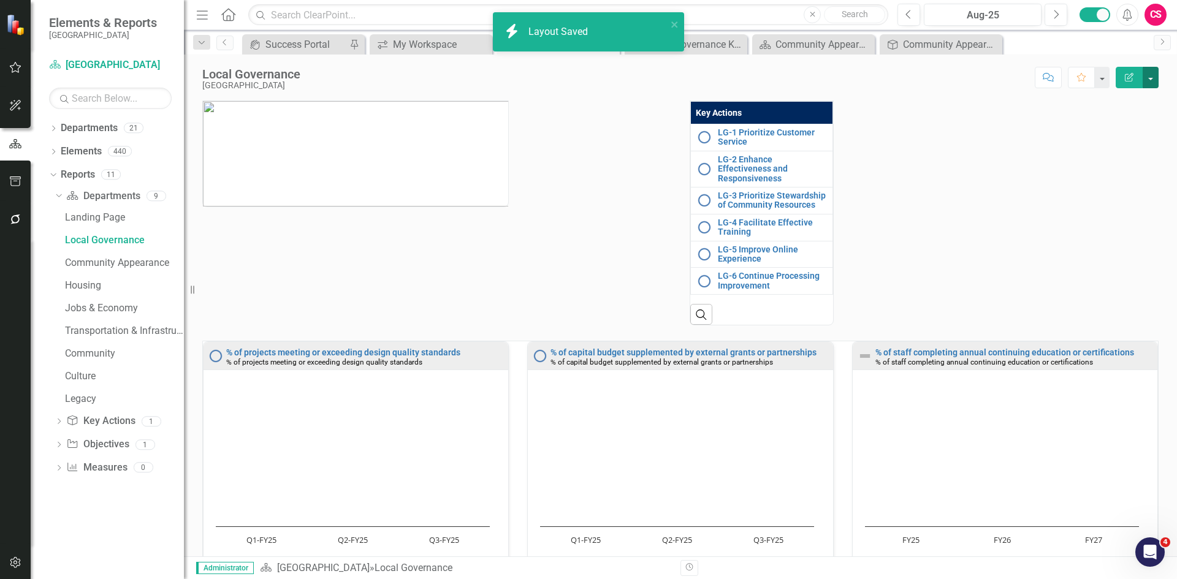
click at [1150, 74] on button "button" at bounding box center [1150, 77] width 16 height 21
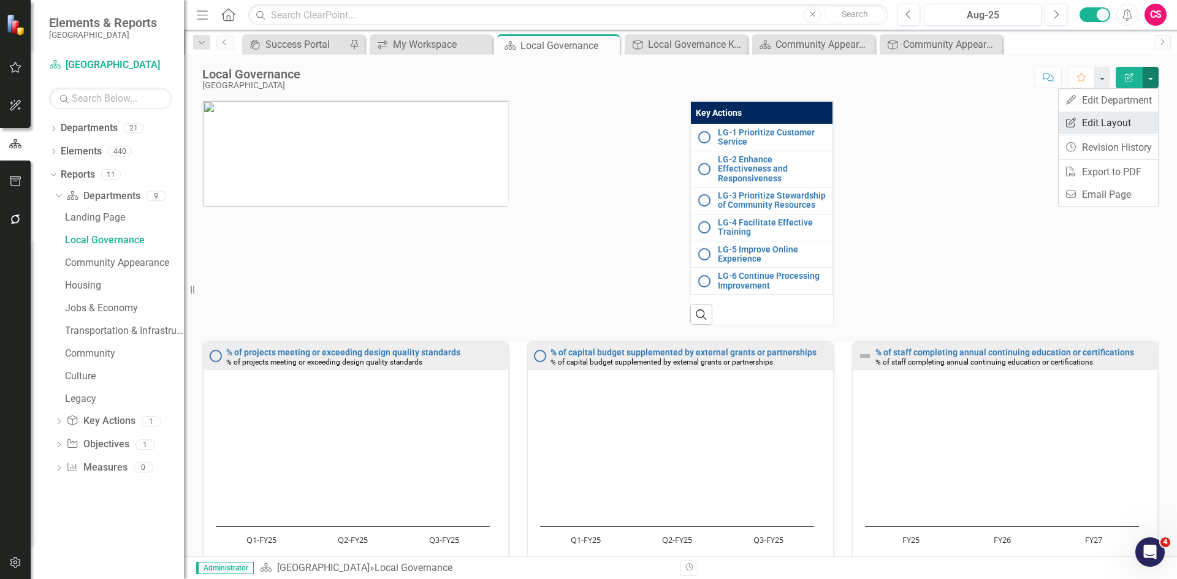
click at [1129, 122] on link "Edit Report Edit Layout" at bounding box center [1107, 123] width 99 height 23
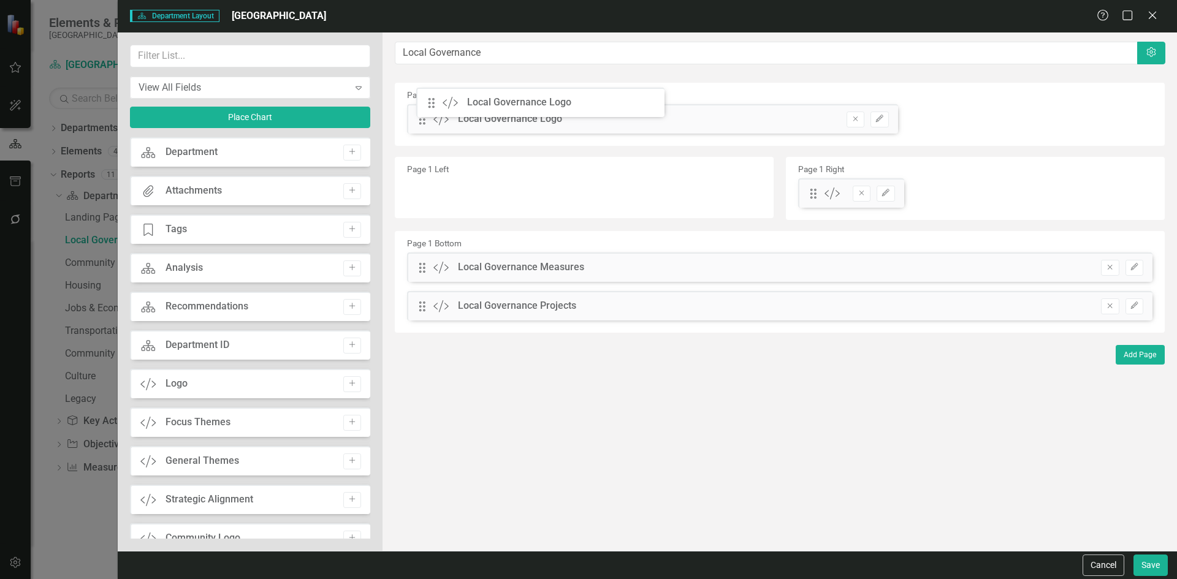
drag, startPoint x: 417, startPoint y: 195, endPoint x: 436, endPoint y: 105, distance: 92.1
drag, startPoint x: 807, startPoint y: 196, endPoint x: 830, endPoint y: 183, distance: 26.6
click at [830, 183] on div "Drag Custom Local Governance Key Actions Remove Edit" at bounding box center [851, 192] width 106 height 29
drag, startPoint x: 811, startPoint y: 197, endPoint x: 927, endPoint y: 134, distance: 132.5
click at [1109, 302] on icon "Remove" at bounding box center [1109, 303] width 9 height 7
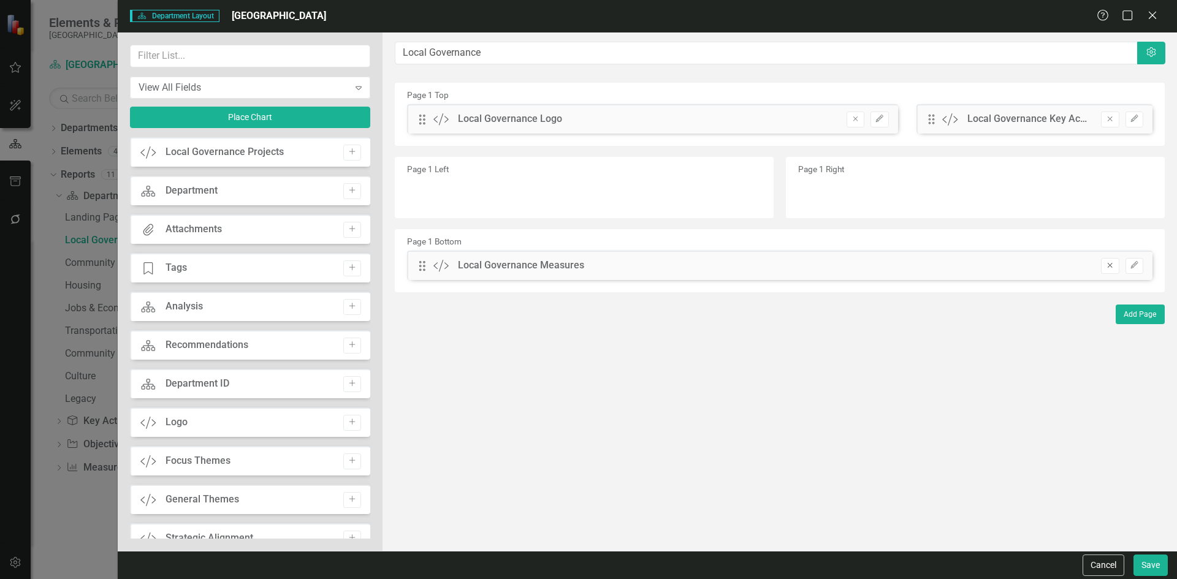
click at [1112, 267] on icon "button" at bounding box center [1109, 265] width 5 height 5
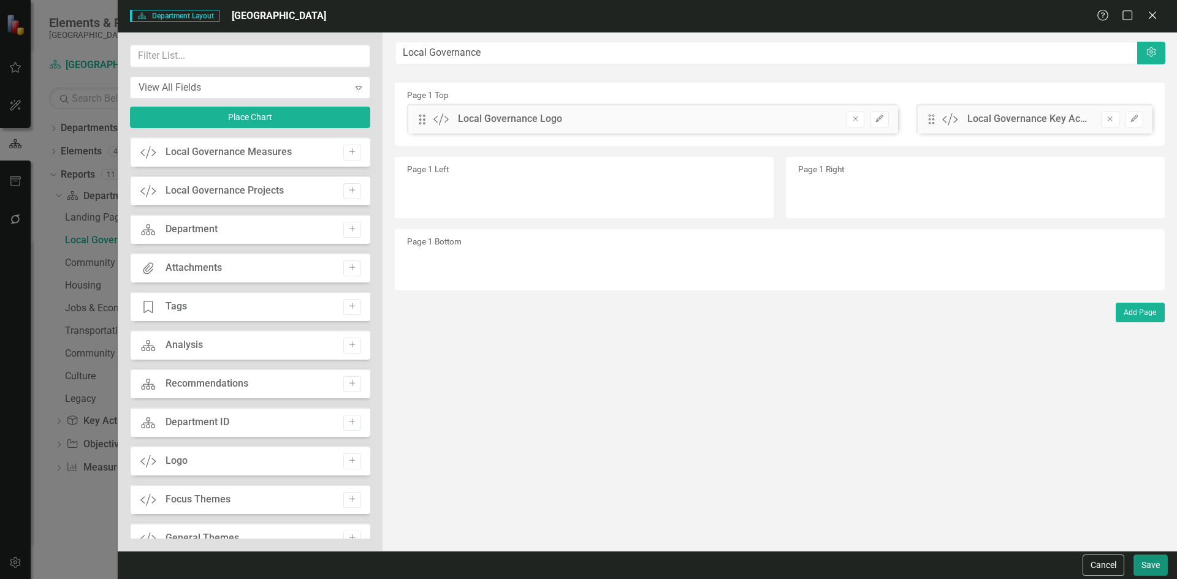
click at [1154, 566] on button "Save" at bounding box center [1150, 565] width 34 height 21
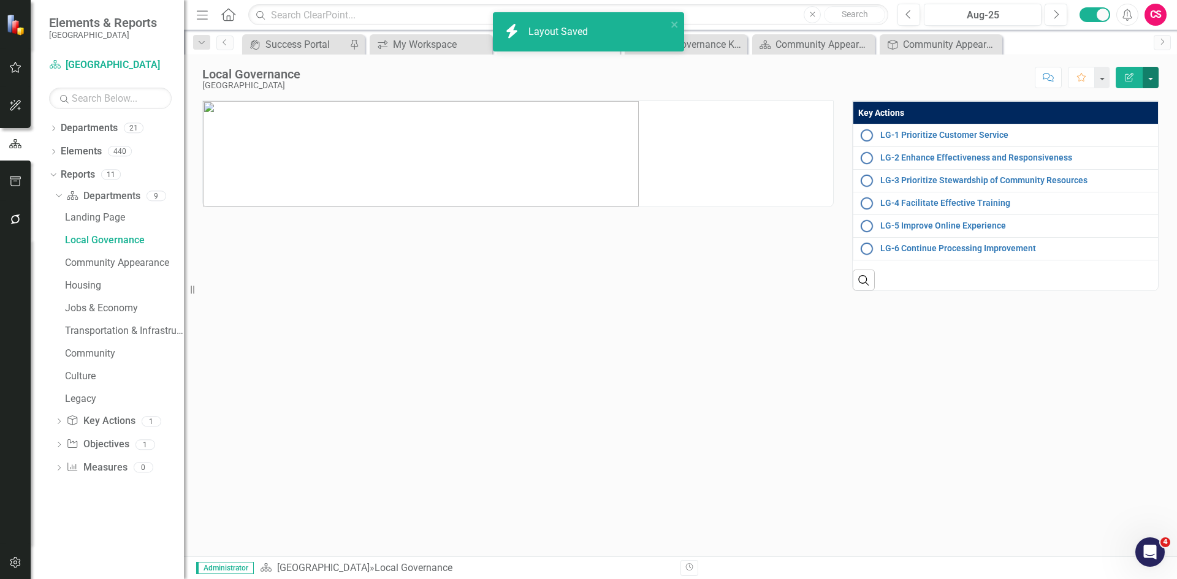
click at [1150, 72] on button "button" at bounding box center [1150, 77] width 16 height 21
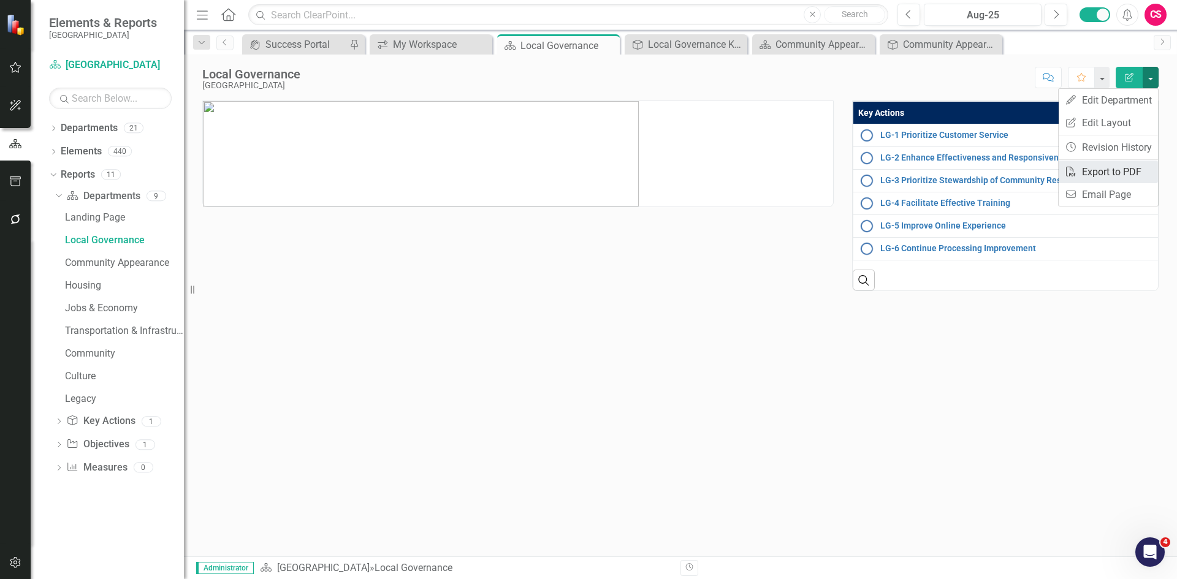
click at [1123, 167] on link "PDF Export to PDF" at bounding box center [1107, 172] width 99 height 23
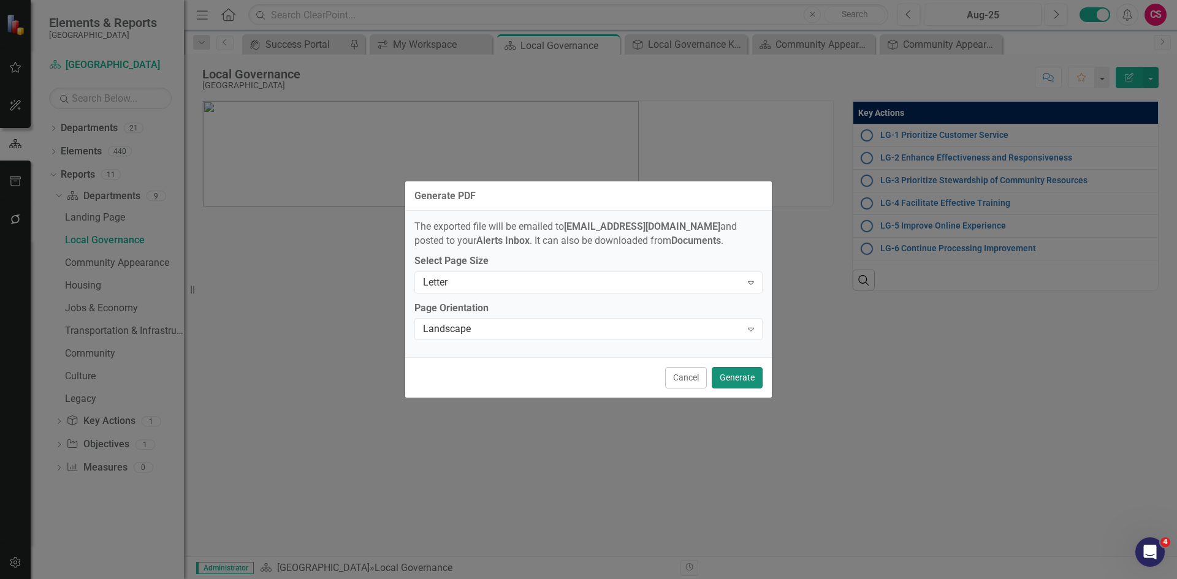
click at [742, 379] on button "Generate" at bounding box center [737, 377] width 51 height 21
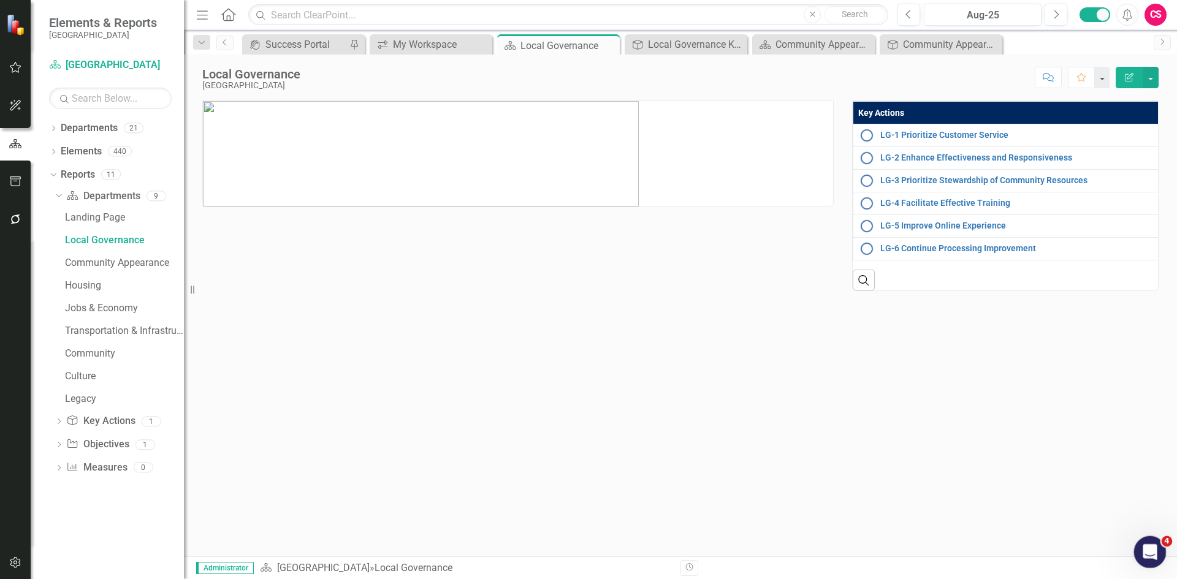
click at [1150, 551] on icon "Open Intercom Messenger" at bounding box center [1148, 551] width 20 height 20
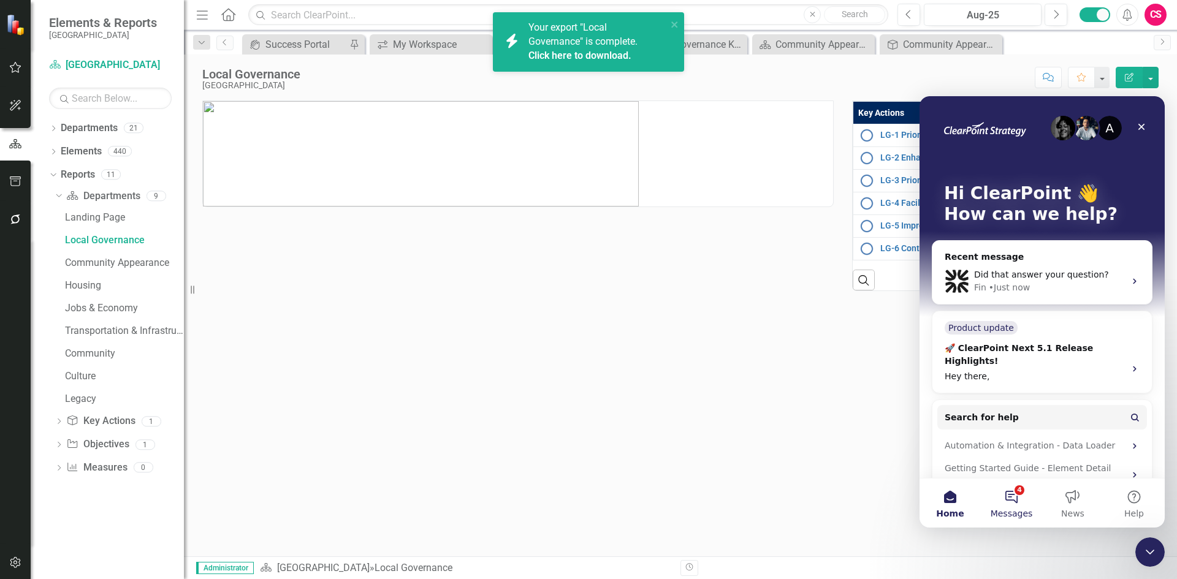
click at [1015, 496] on button "4 Messages" at bounding box center [1011, 503] width 61 height 49
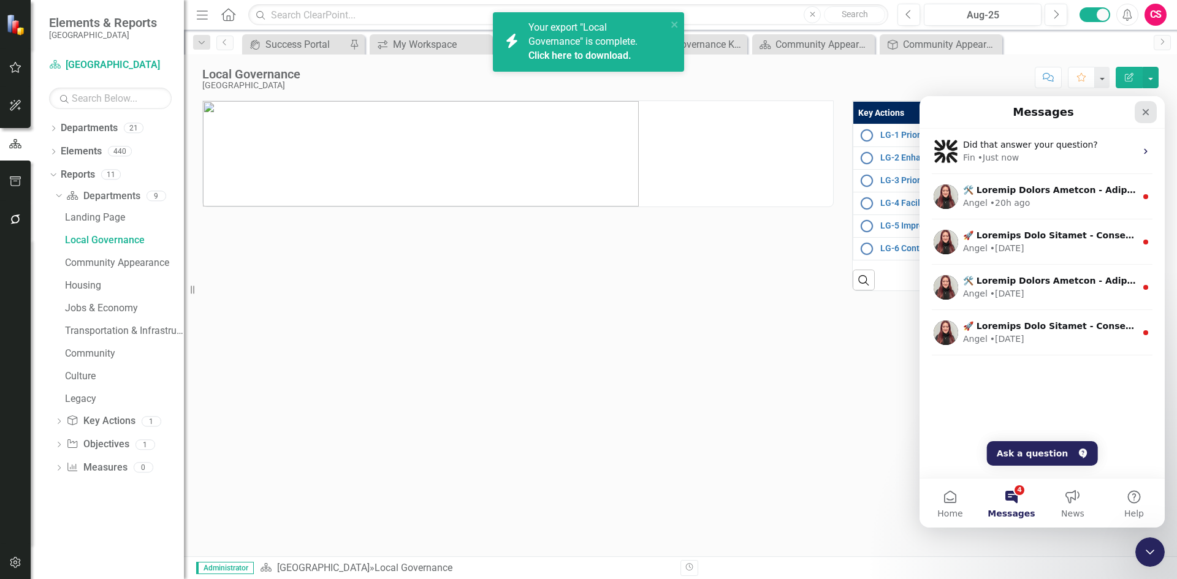
click at [1145, 112] on icon "Close" at bounding box center [1145, 112] width 7 height 7
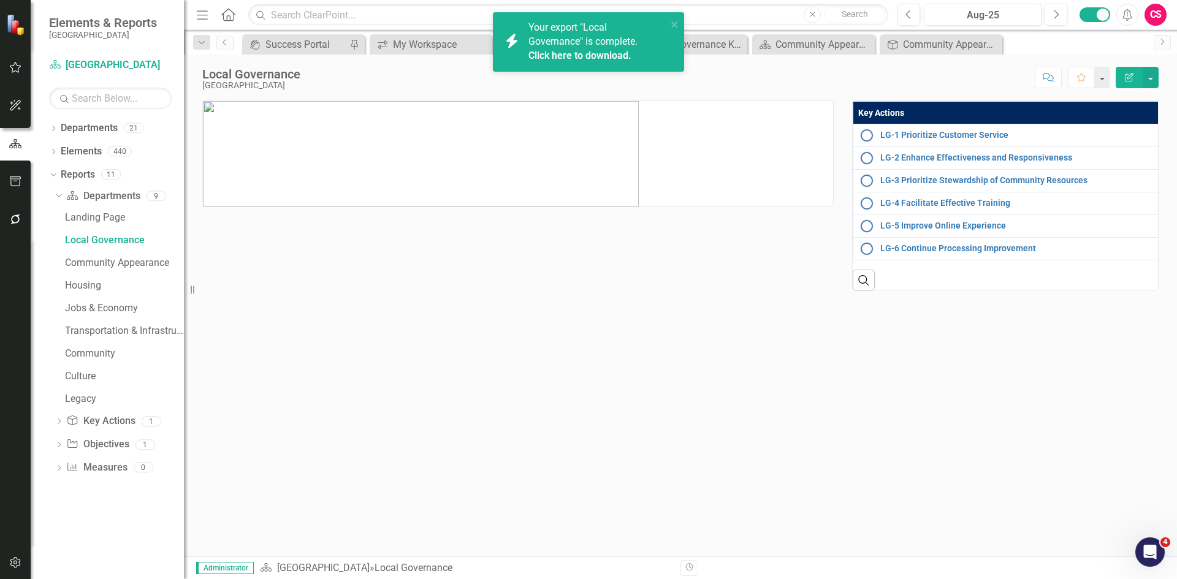
click at [612, 53] on link "Click here to download." at bounding box center [579, 56] width 103 height 12
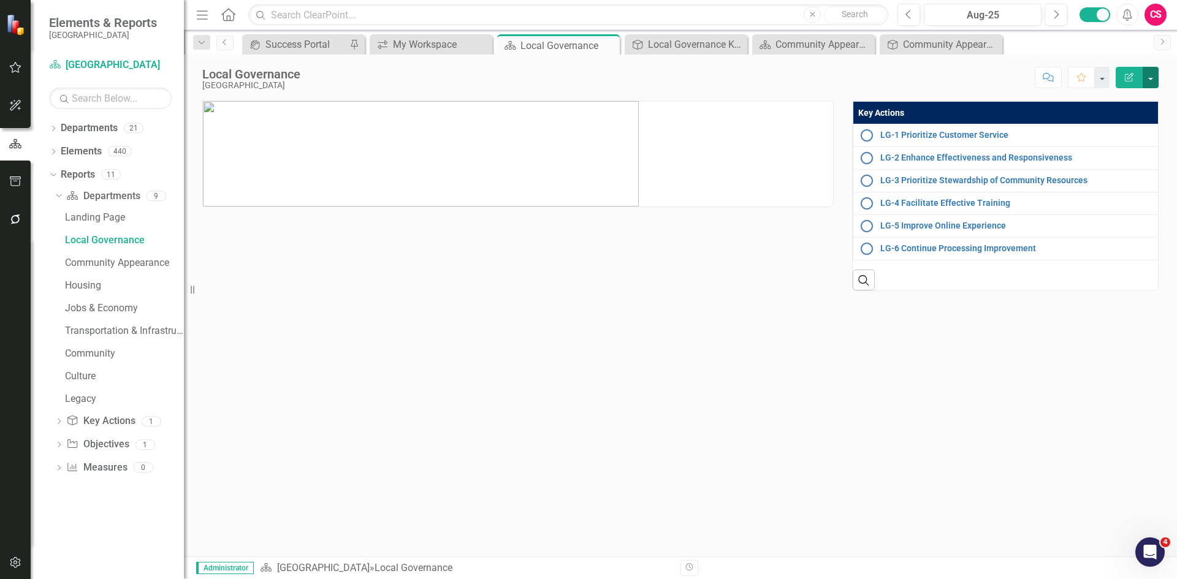
click at [1150, 75] on button "button" at bounding box center [1150, 77] width 16 height 21
click at [1125, 126] on link "Edit Report Edit Layout" at bounding box center [1107, 123] width 99 height 23
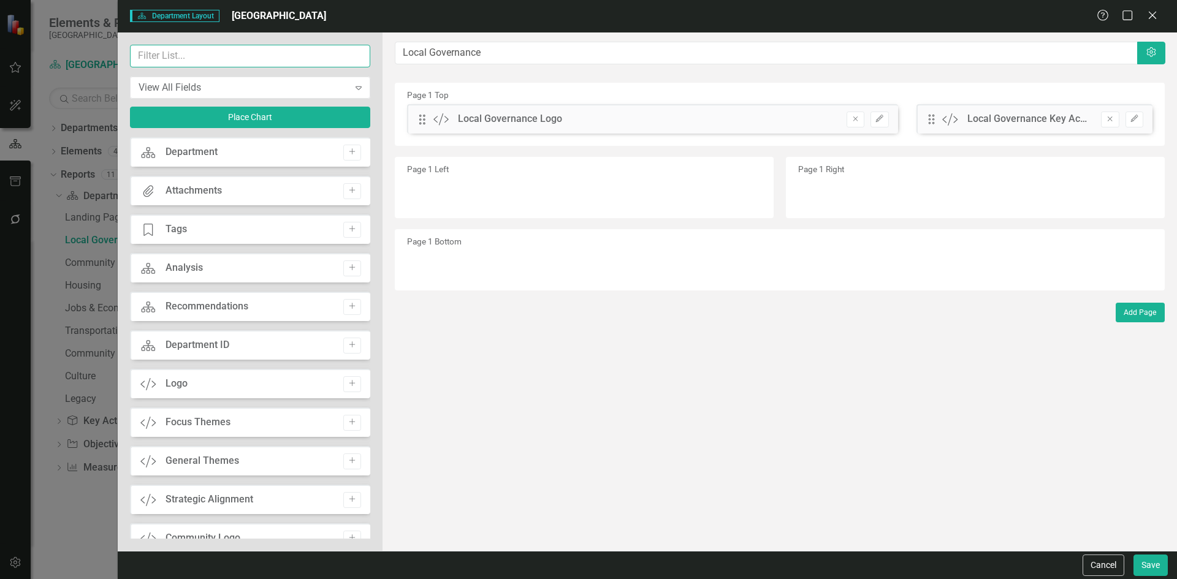
click at [205, 55] on input "text" at bounding box center [250, 56] width 240 height 23
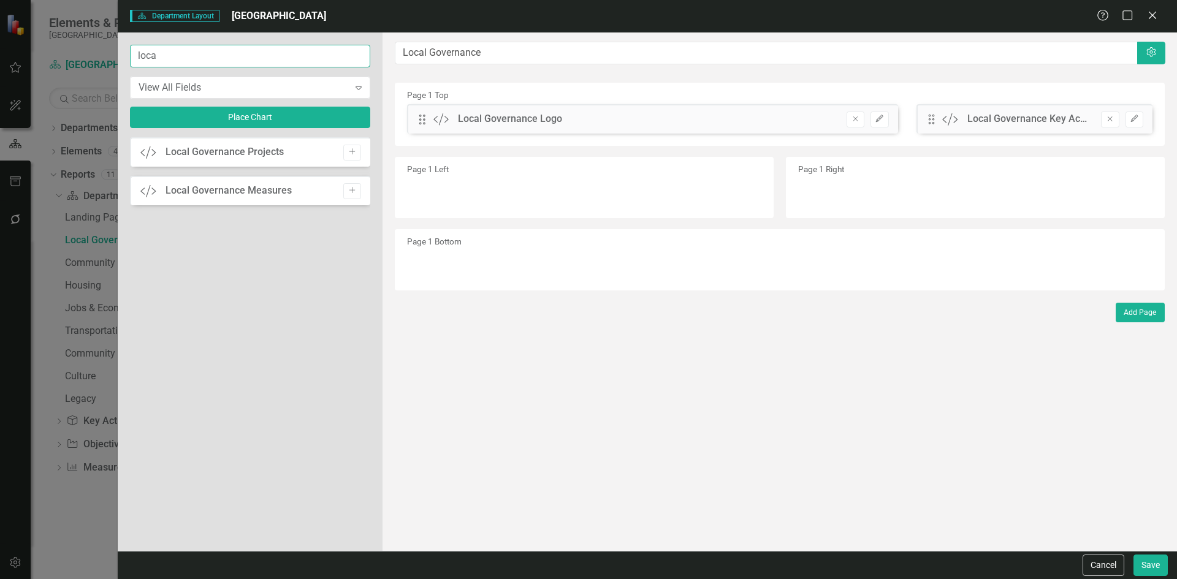
type input "loca"
drag, startPoint x: 157, startPoint y: 152, endPoint x: 335, endPoint y: 172, distance: 178.8
click at [253, 181] on div "Custom Local Governance Projects Add Custom Local Governance Measures Add" at bounding box center [250, 337] width 240 height 401
click at [352, 153] on icon "button" at bounding box center [352, 152] width 6 height 6
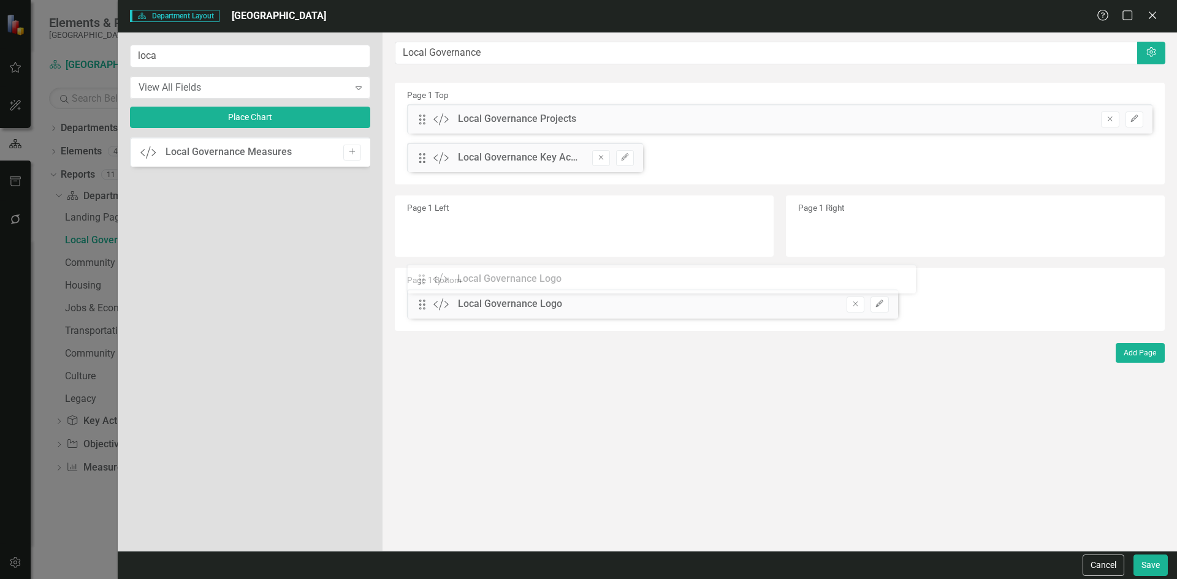
drag, startPoint x: 424, startPoint y: 158, endPoint x: 433, endPoint y: 279, distance: 121.6
drag, startPoint x: 420, startPoint y: 120, endPoint x: 425, endPoint y: 305, distance: 185.1
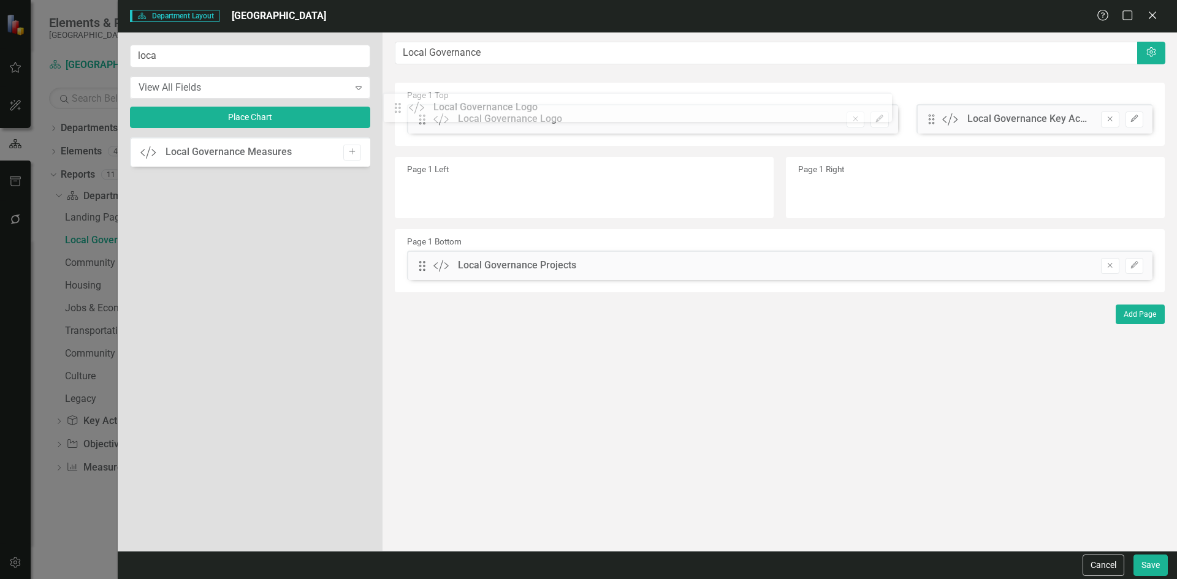
drag, startPoint x: 425, startPoint y: 267, endPoint x: 409, endPoint y: 108, distance: 158.9
click at [1156, 564] on button "Save" at bounding box center [1150, 565] width 34 height 21
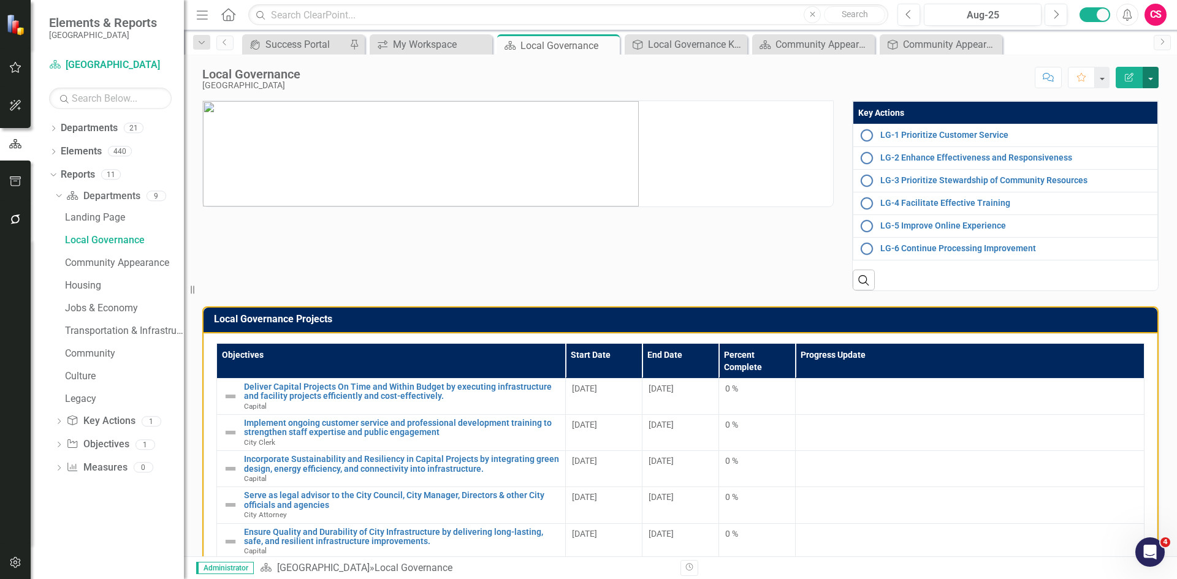
click at [1148, 78] on button "button" at bounding box center [1150, 77] width 16 height 21
click at [1125, 121] on link "Edit Report Edit Layout" at bounding box center [1107, 123] width 99 height 23
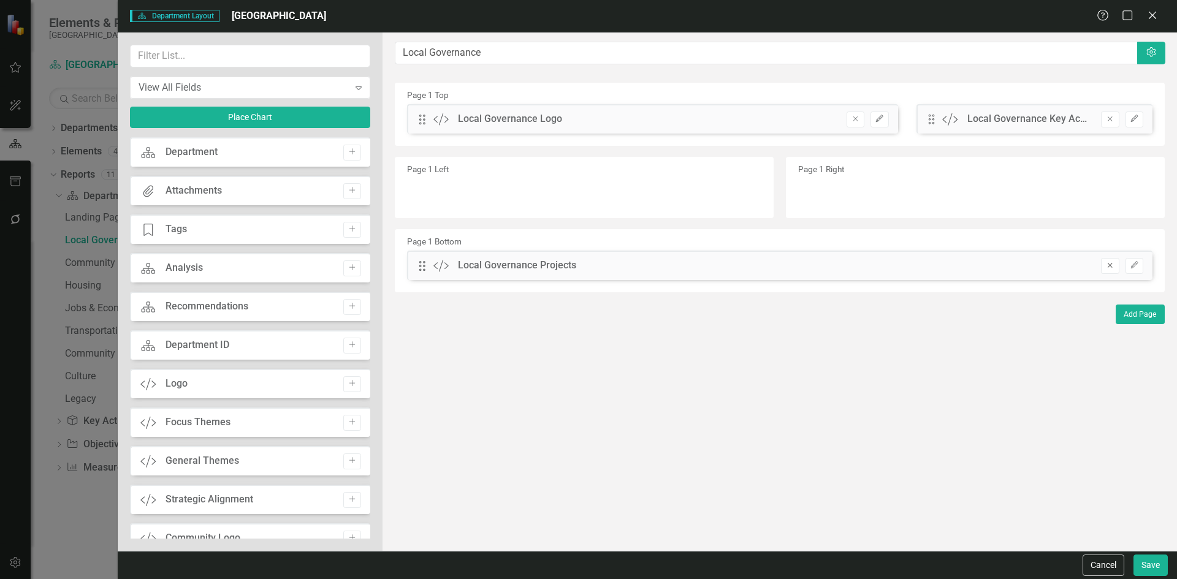
click at [1109, 262] on icon "Remove" at bounding box center [1109, 265] width 9 height 7
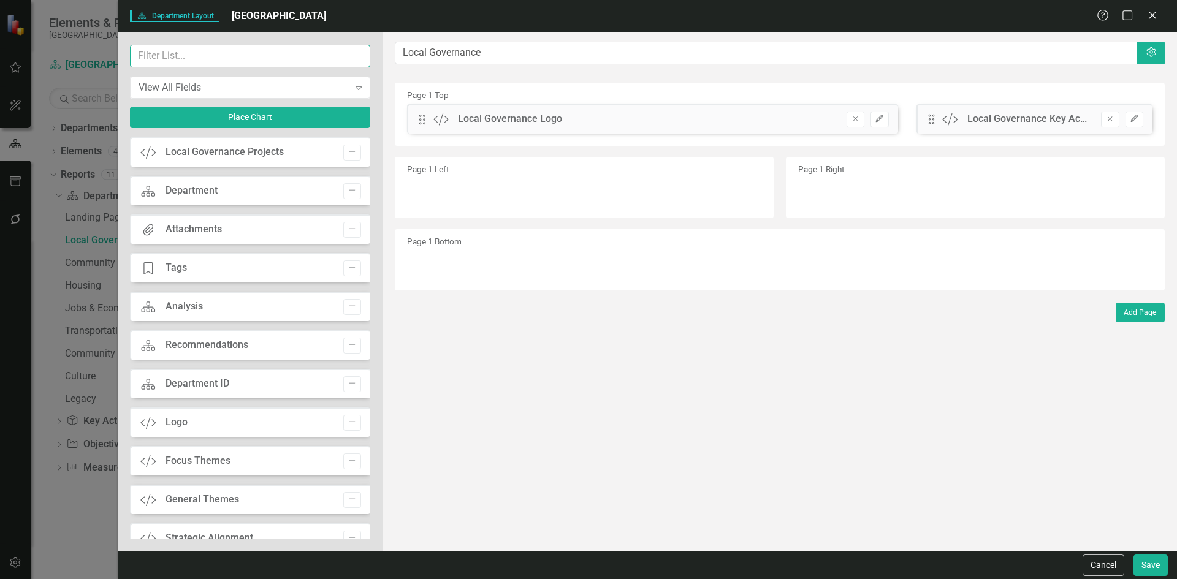
click at [155, 52] on input "text" at bounding box center [250, 56] width 240 height 23
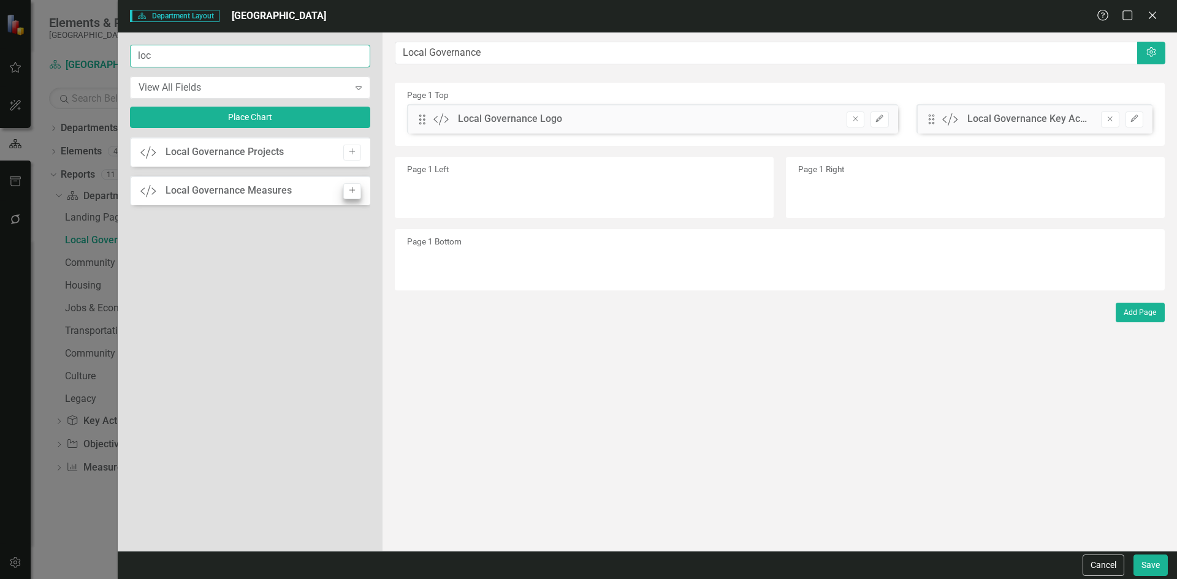
type input "loc"
click at [352, 191] on icon "Add" at bounding box center [351, 190] width 9 height 7
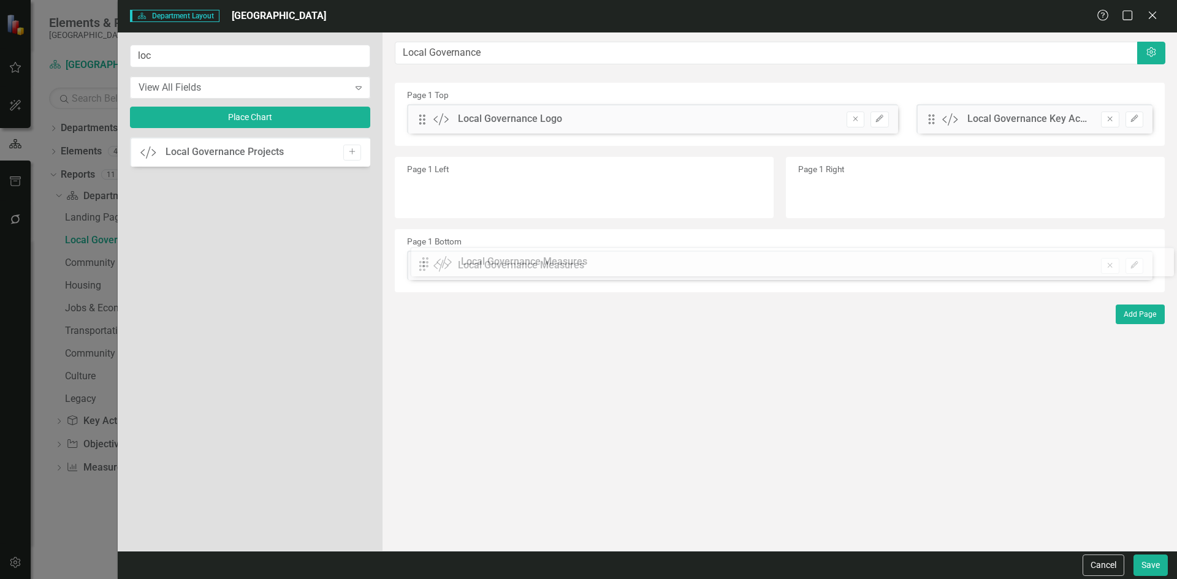
drag, startPoint x: 423, startPoint y: 123, endPoint x: 435, endPoint y: 265, distance: 143.3
click at [1146, 568] on button "Save" at bounding box center [1150, 565] width 34 height 21
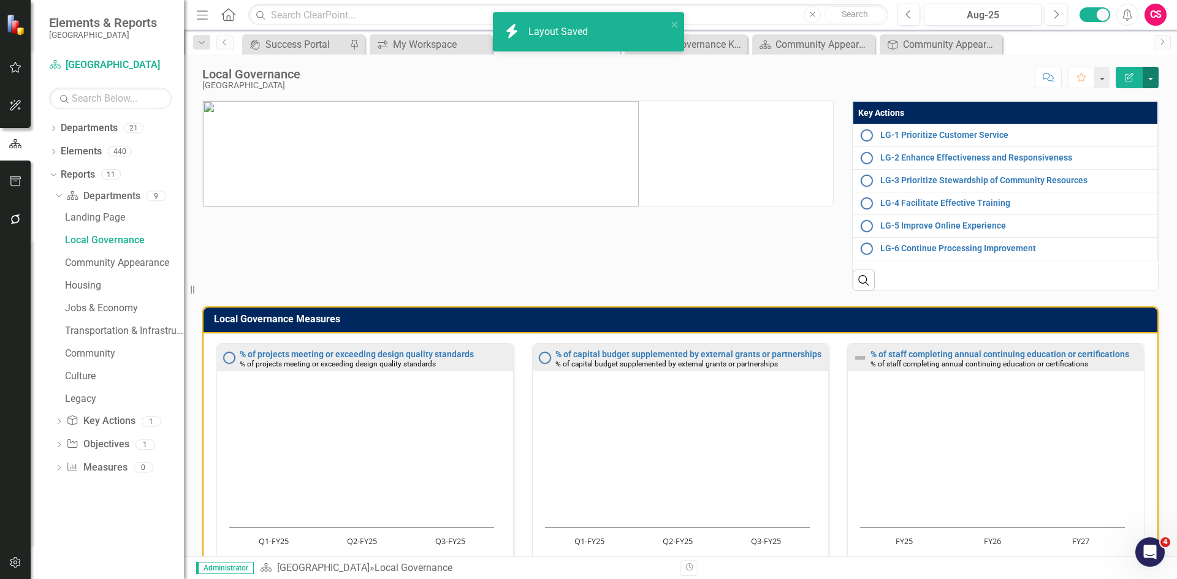
click at [1150, 82] on button "button" at bounding box center [1150, 77] width 16 height 21
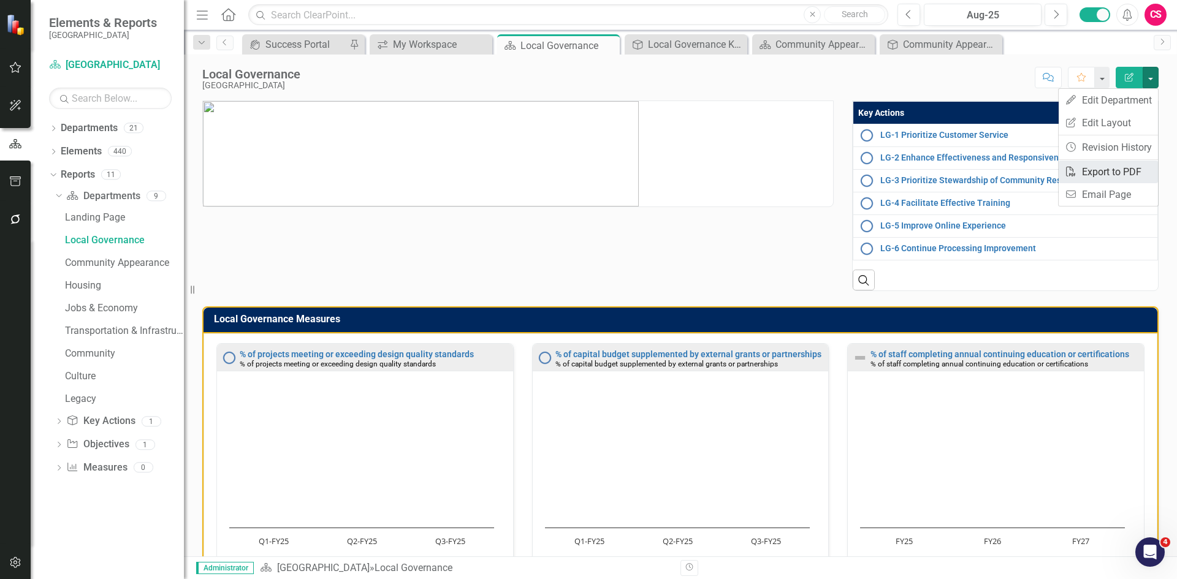
click at [1133, 165] on link "PDF Export to PDF" at bounding box center [1107, 172] width 99 height 23
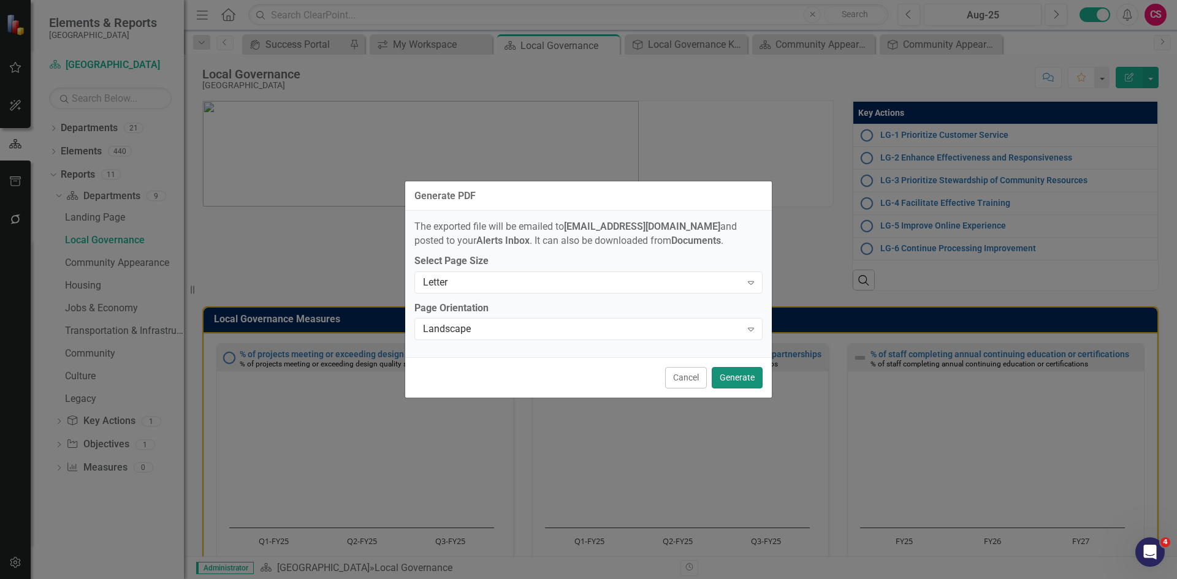
click at [737, 376] on button "Generate" at bounding box center [737, 377] width 51 height 21
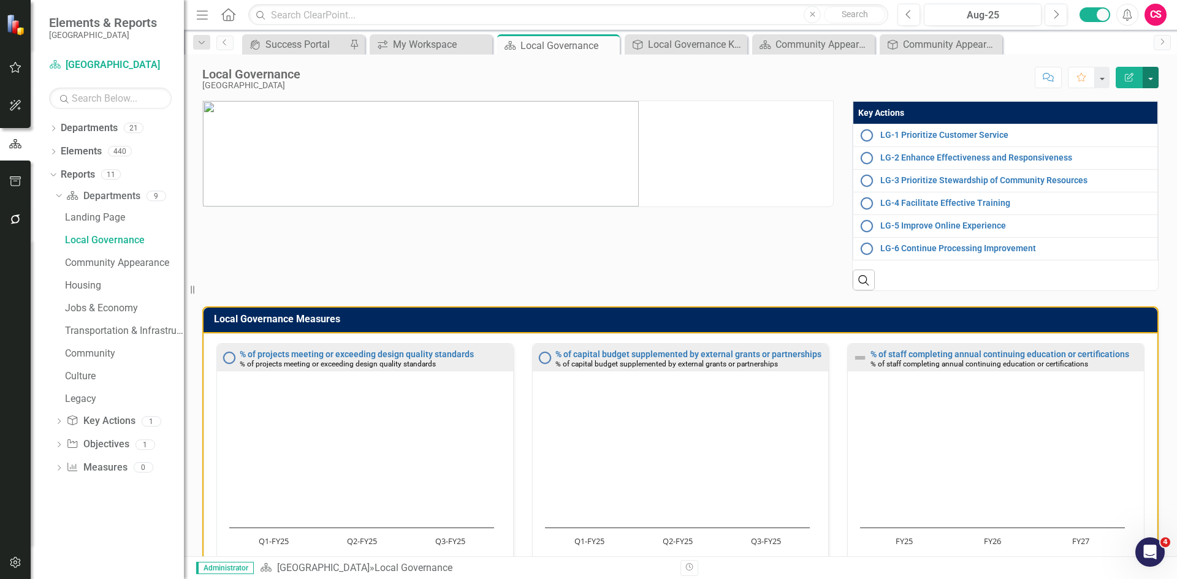
click at [1155, 82] on button "button" at bounding box center [1150, 77] width 16 height 21
click at [1131, 121] on link "Edit Report Edit Layout" at bounding box center [1107, 123] width 99 height 23
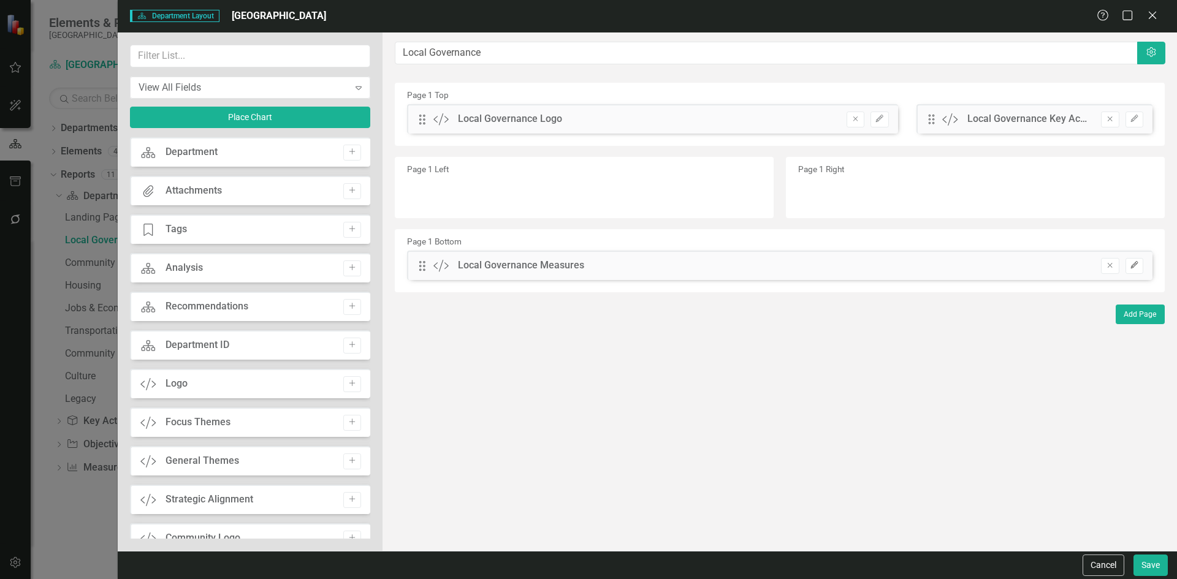
click at [1134, 268] on icon "Edit" at bounding box center [1133, 265] width 9 height 7
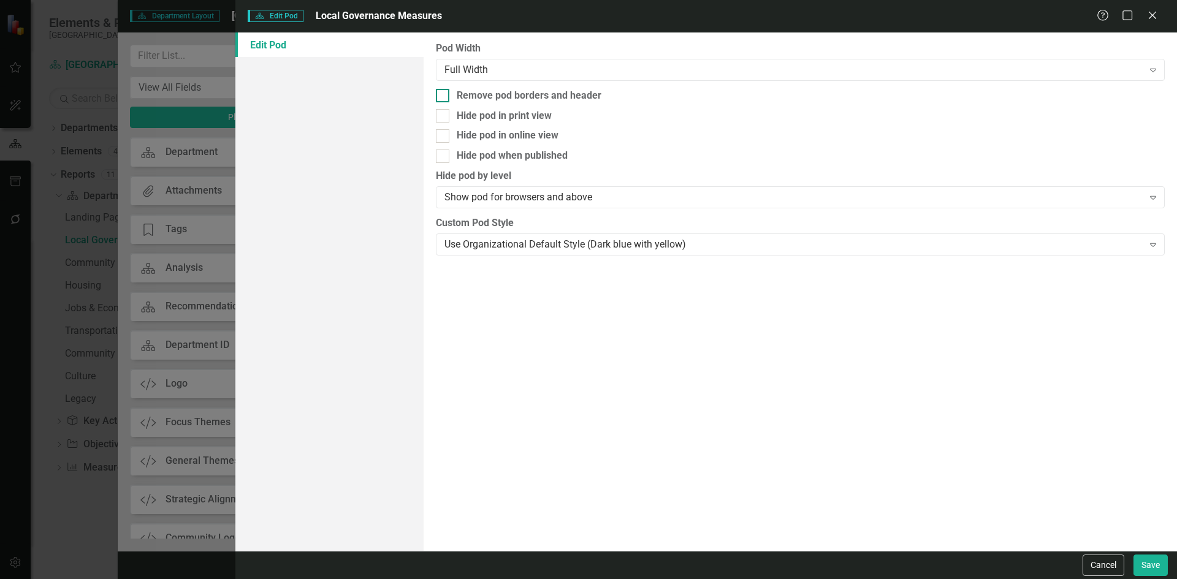
click at [465, 97] on div "Remove pod borders and header" at bounding box center [529, 96] width 145 height 14
click at [444, 97] on input "Remove pod borders and header" at bounding box center [440, 93] width 8 height 8
checkbox input "true"
click at [1148, 562] on button "Save" at bounding box center [1150, 565] width 34 height 21
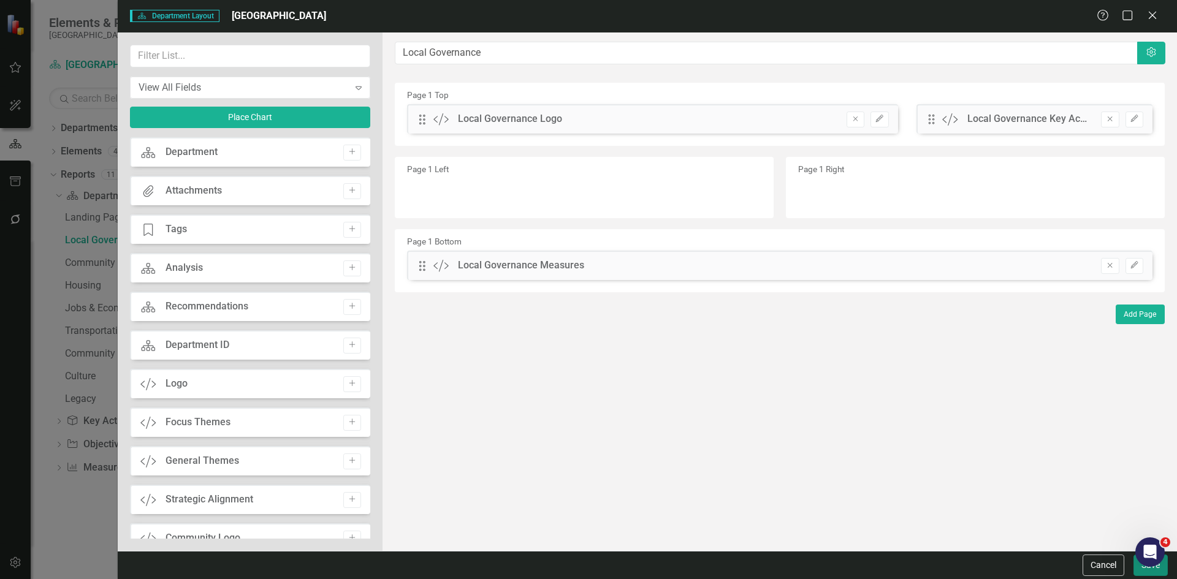
click at [1141, 571] on button "Save" at bounding box center [1150, 565] width 34 height 21
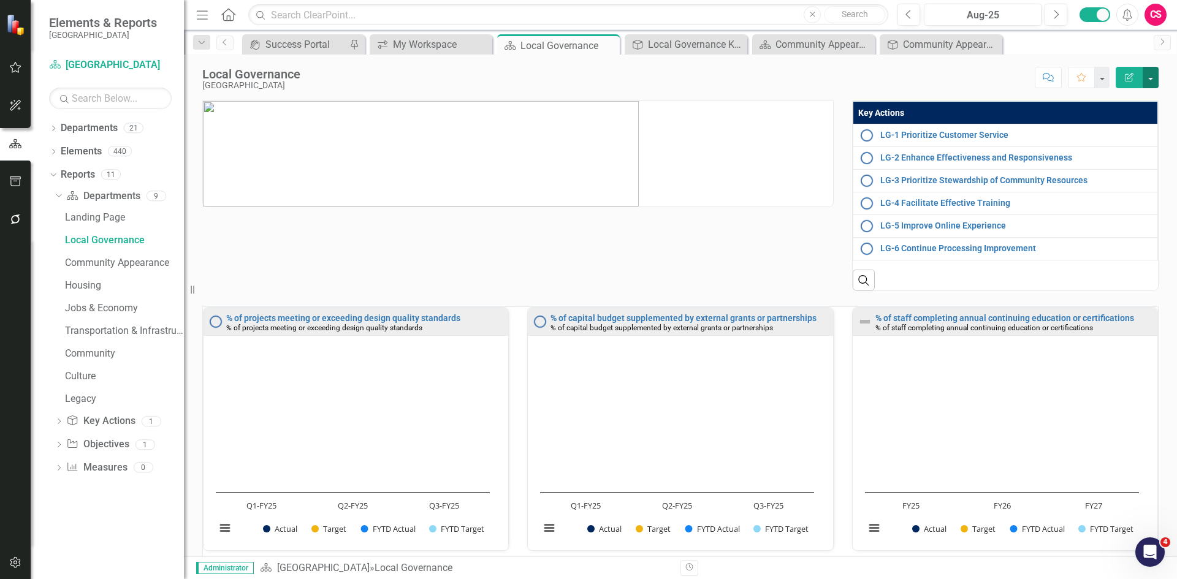
click at [1155, 74] on button "button" at bounding box center [1150, 77] width 16 height 21
click at [1118, 172] on link "PDF Export to PDF" at bounding box center [1107, 172] width 99 height 23
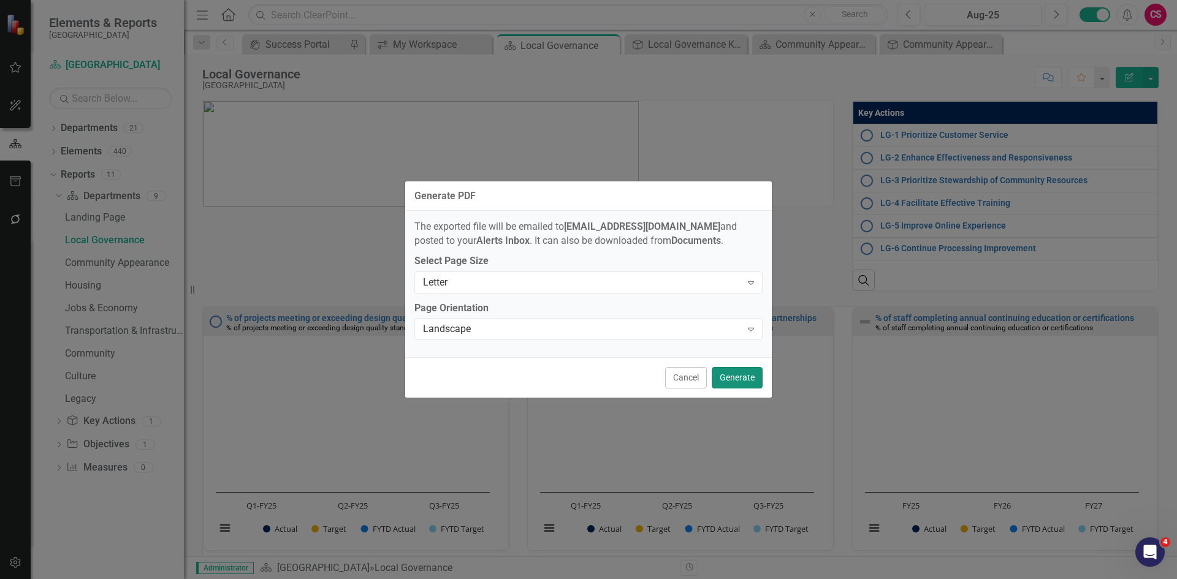
click at [737, 379] on button "Generate" at bounding box center [737, 377] width 51 height 21
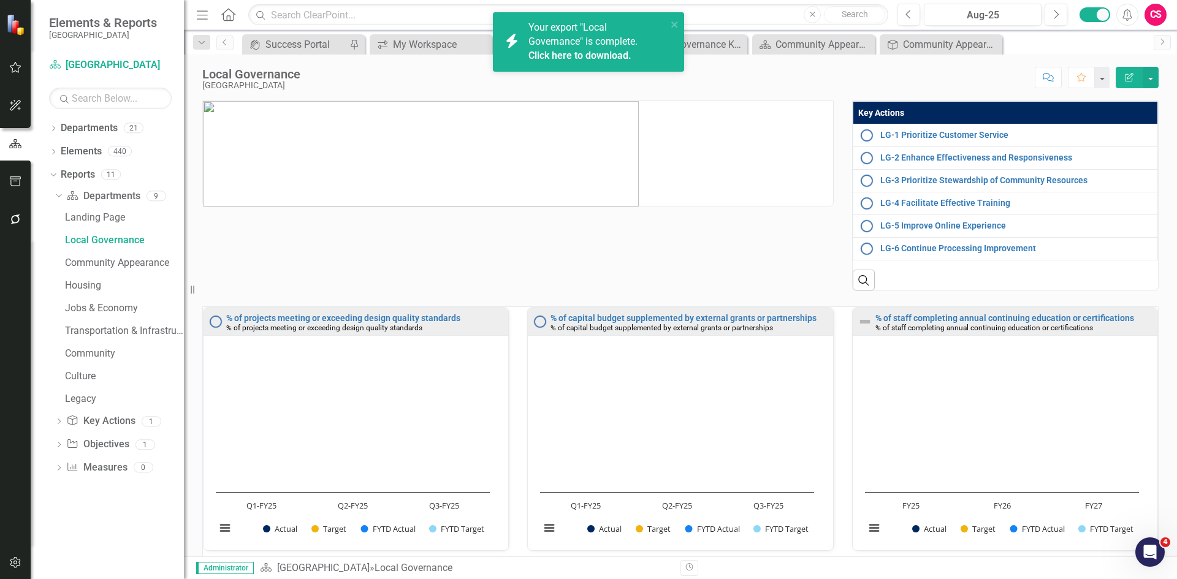
click at [616, 56] on link "Click here to download." at bounding box center [579, 56] width 103 height 12
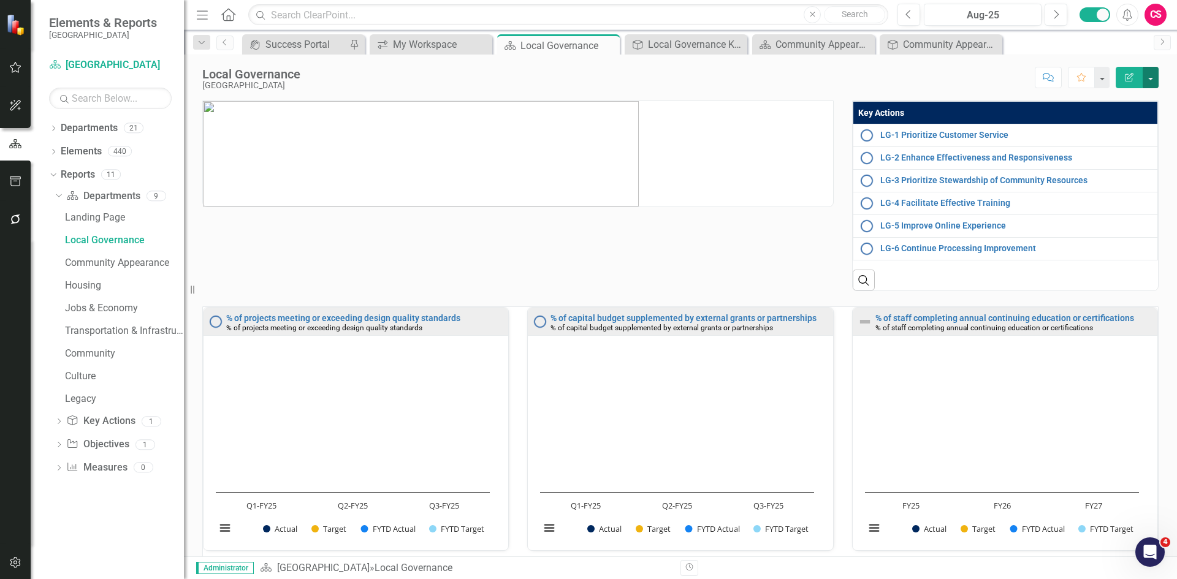
click at [1149, 77] on button "button" at bounding box center [1150, 77] width 16 height 21
click at [1136, 113] on link "Edit Report Edit Layout" at bounding box center [1107, 123] width 99 height 23
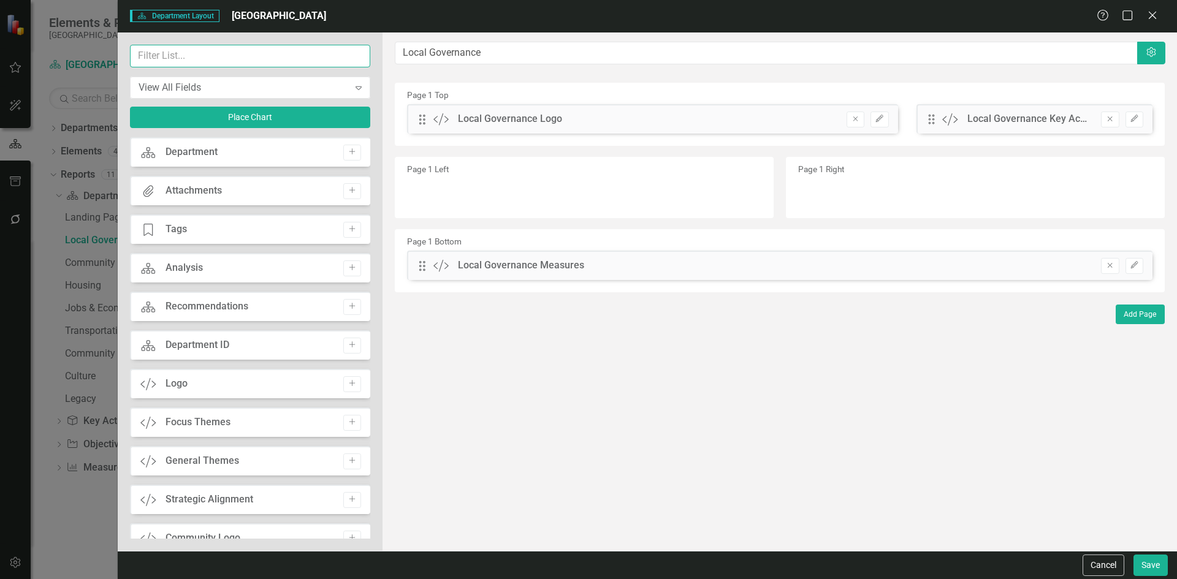
click at [208, 53] on input "text" at bounding box center [250, 56] width 240 height 23
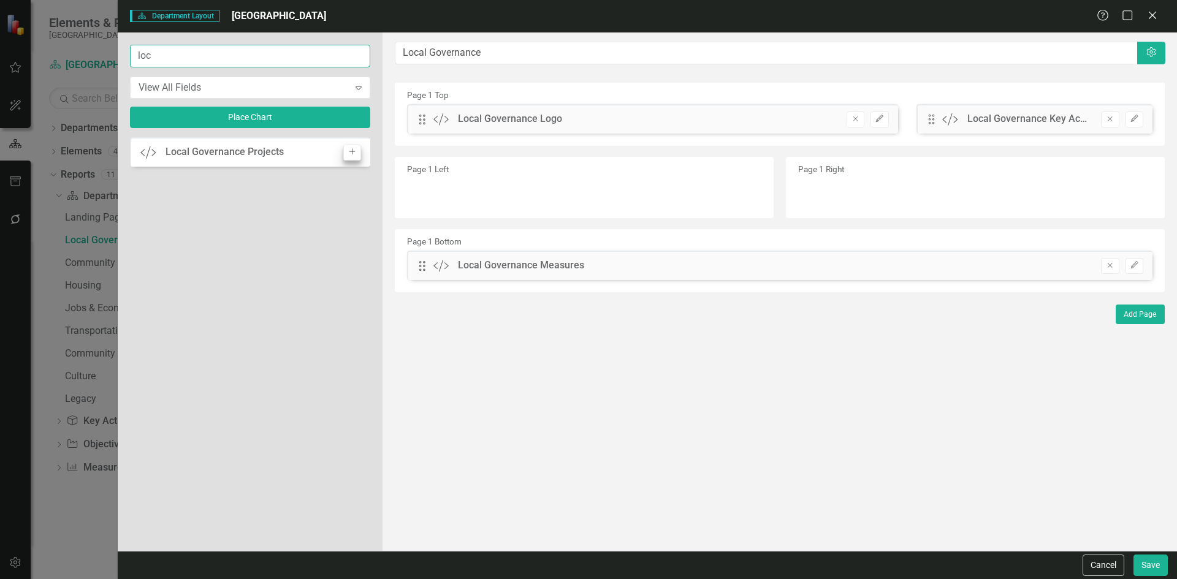
type input "loc"
click at [351, 150] on icon "Add" at bounding box center [351, 151] width 9 height 7
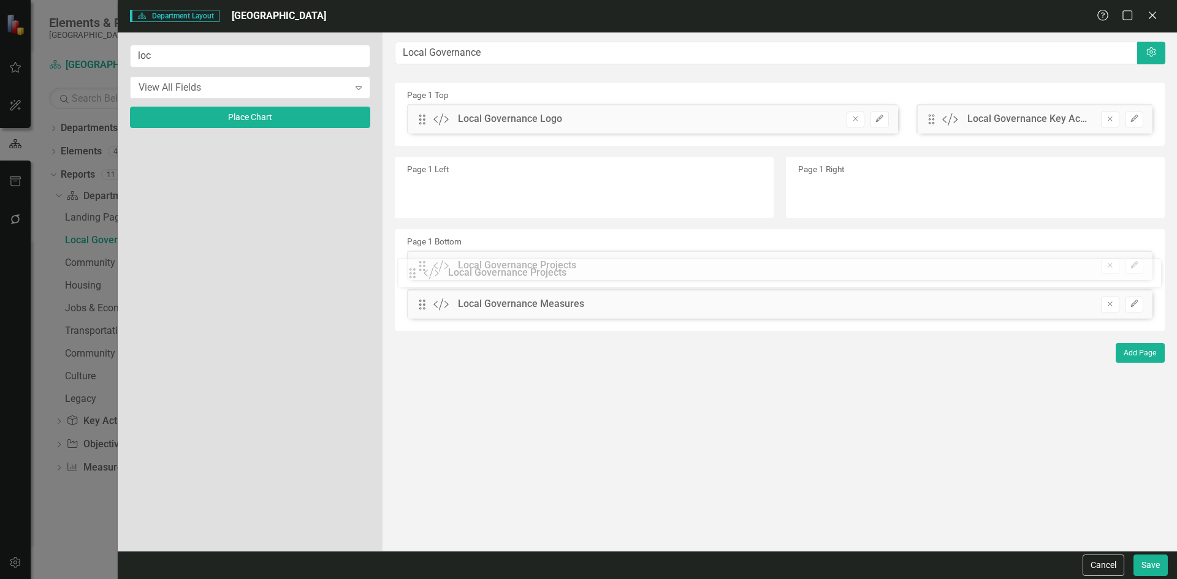
drag, startPoint x: 421, startPoint y: 118, endPoint x: 420, endPoint y: 271, distance: 153.8
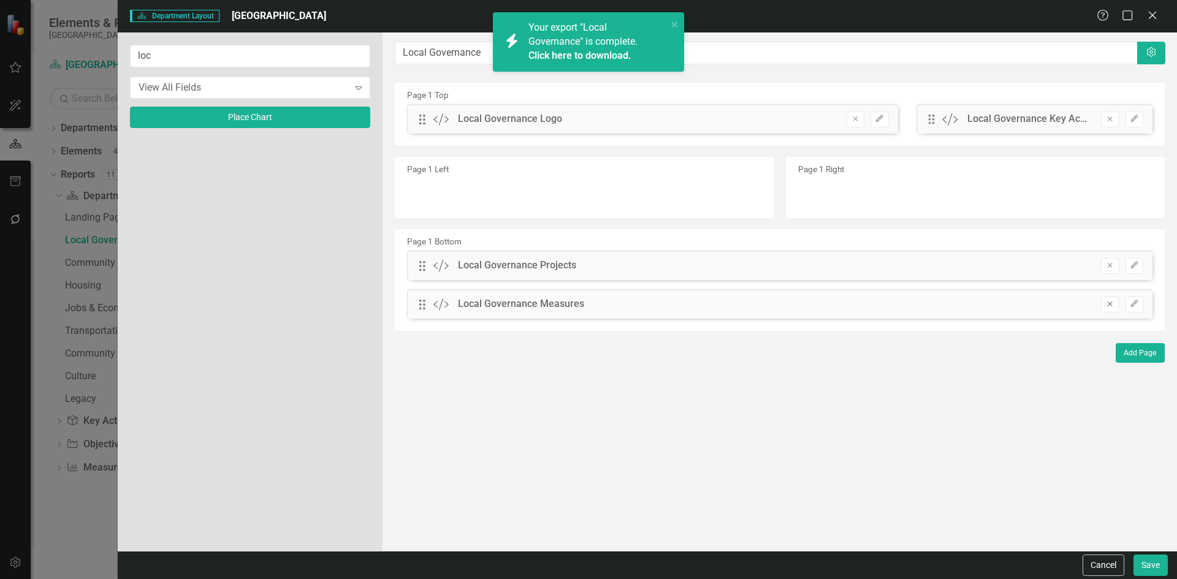
click at [1110, 305] on icon "button" at bounding box center [1109, 304] width 5 height 5
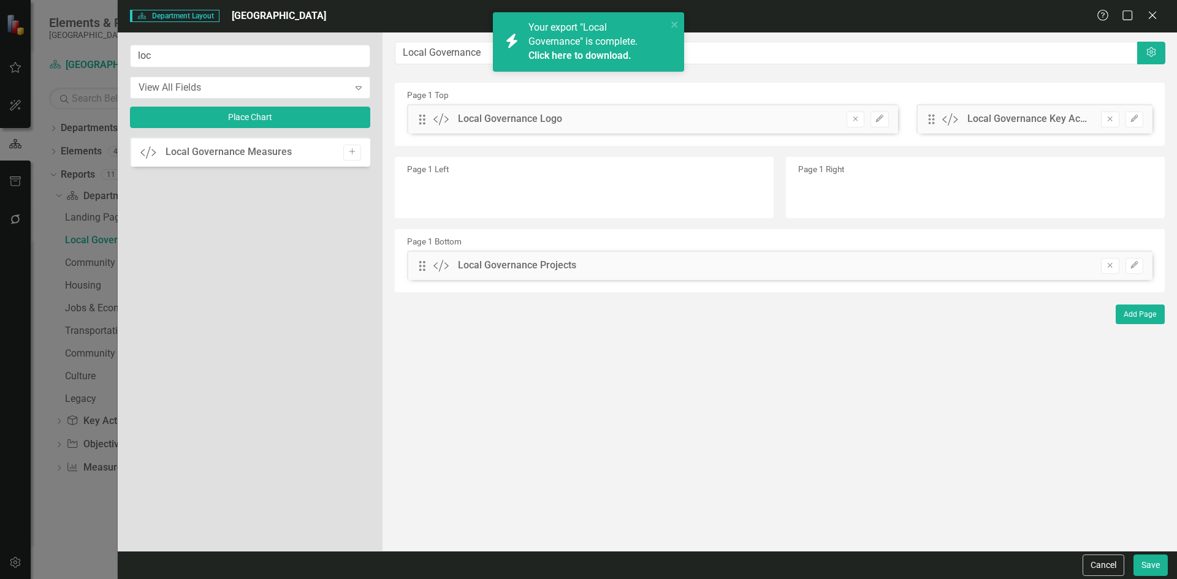
click at [609, 54] on link "Click here to download." at bounding box center [579, 56] width 103 height 12
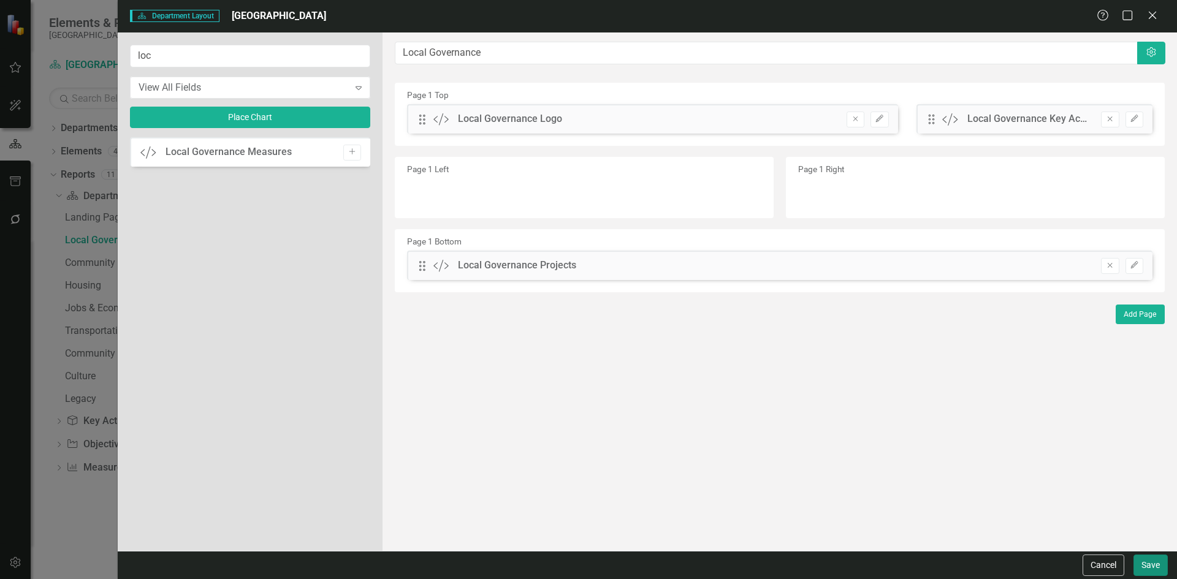
click at [1147, 567] on button "Save" at bounding box center [1150, 565] width 34 height 21
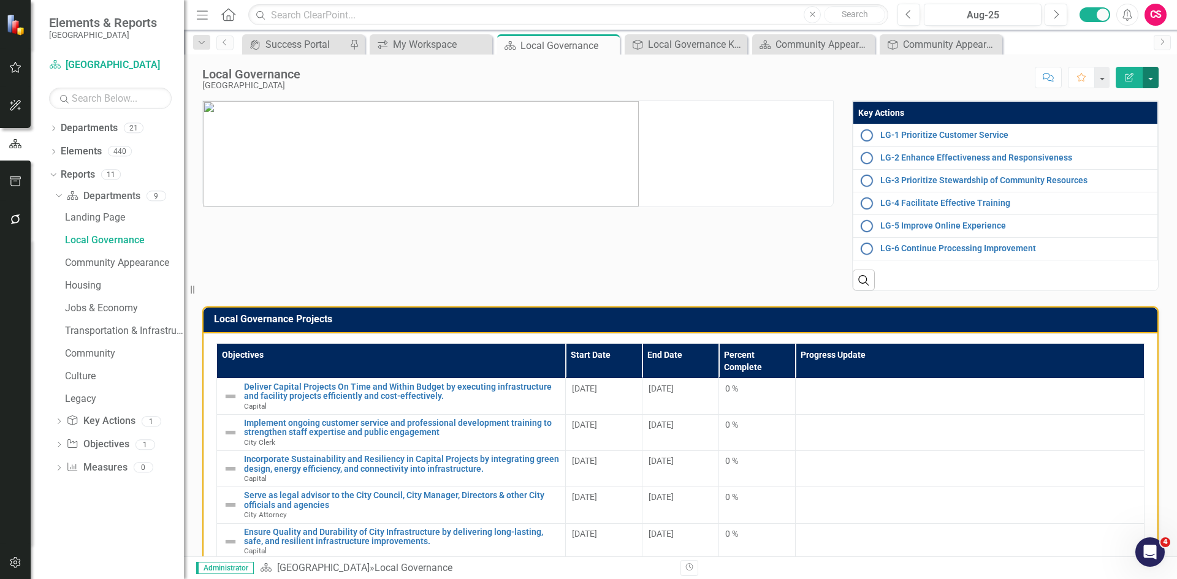
click at [1152, 74] on button "button" at bounding box center [1150, 77] width 16 height 21
click at [1136, 118] on link "Edit Report Edit Layout" at bounding box center [1107, 123] width 99 height 23
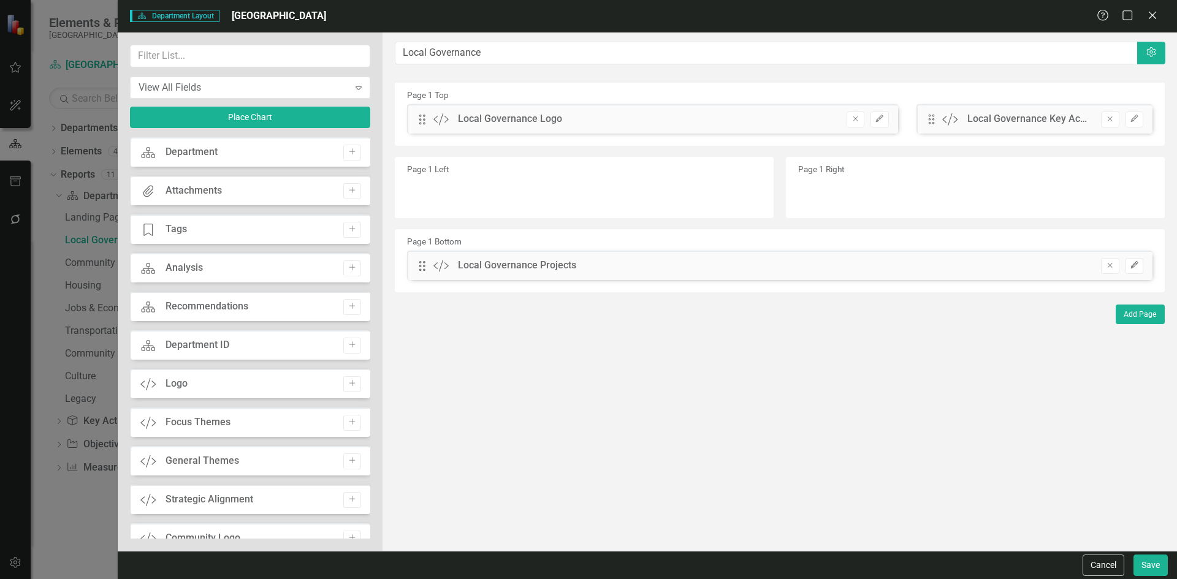
click at [1136, 267] on icon "Edit" at bounding box center [1133, 265] width 9 height 7
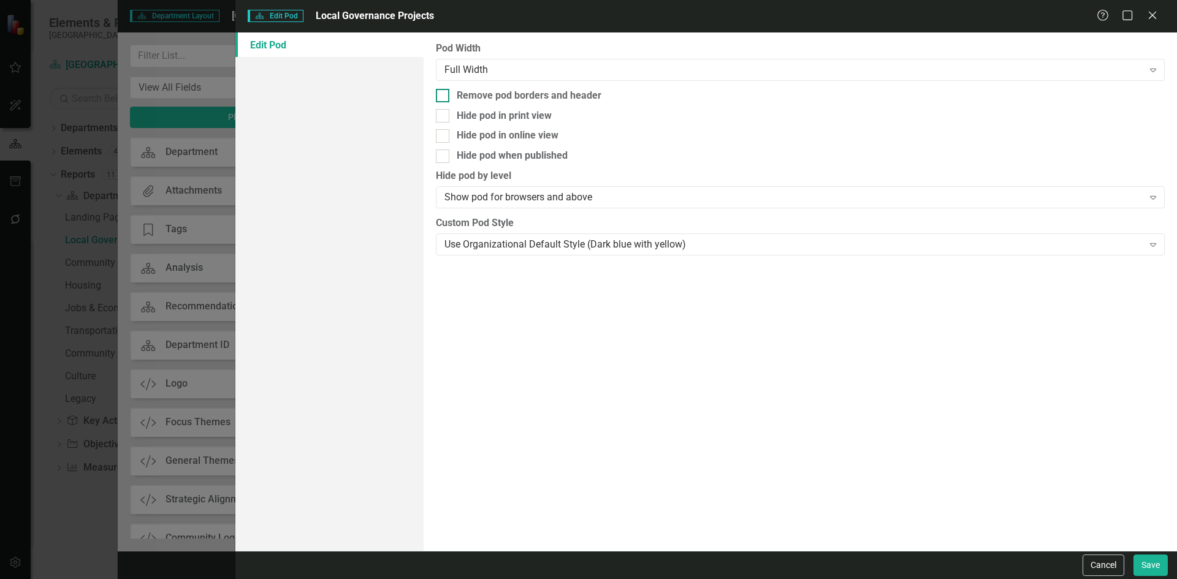
click at [450, 93] on div "Remove pod borders and header" at bounding box center [800, 96] width 729 height 14
click at [444, 93] on input "Remove pod borders and header" at bounding box center [440, 93] width 8 height 8
checkbox input "true"
click at [1143, 564] on button "Save" at bounding box center [1150, 565] width 34 height 21
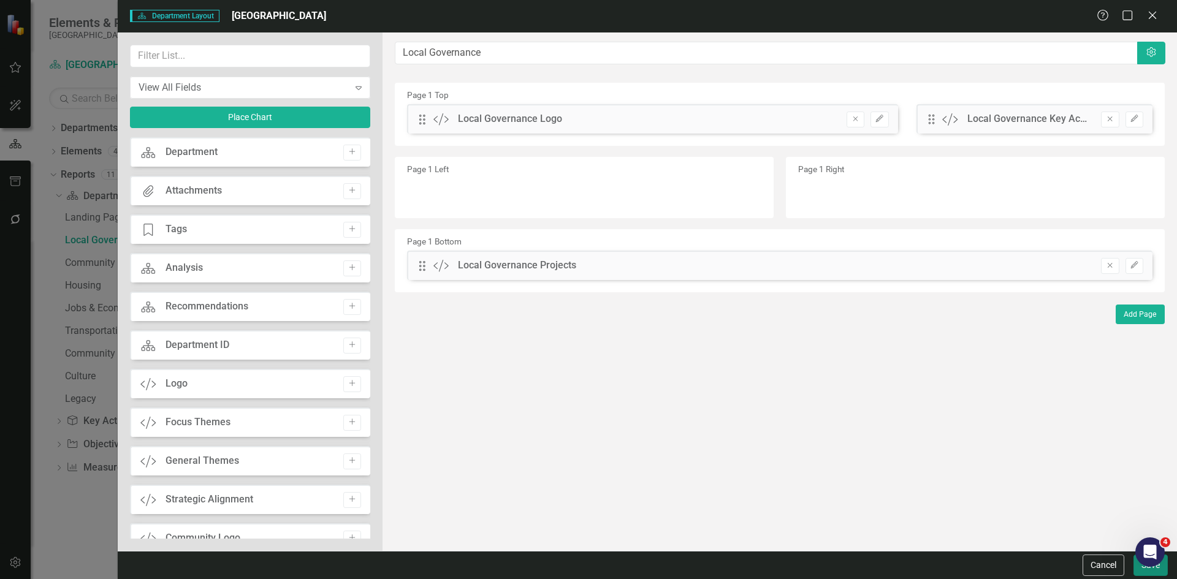
click at [1141, 571] on button "Save" at bounding box center [1150, 565] width 34 height 21
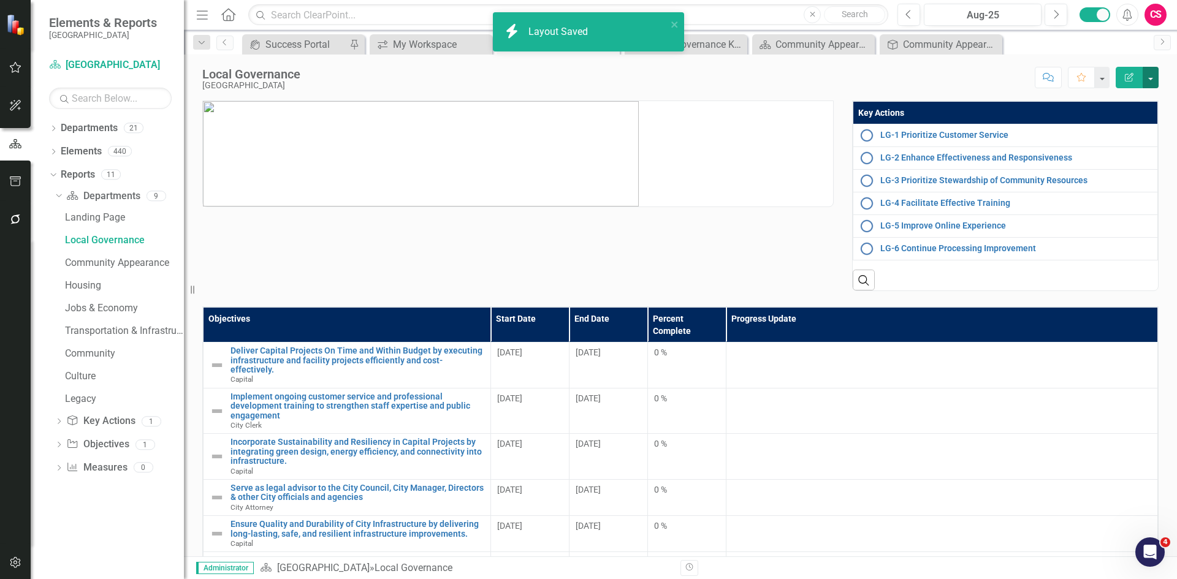
click at [1150, 77] on button "button" at bounding box center [1150, 77] width 16 height 21
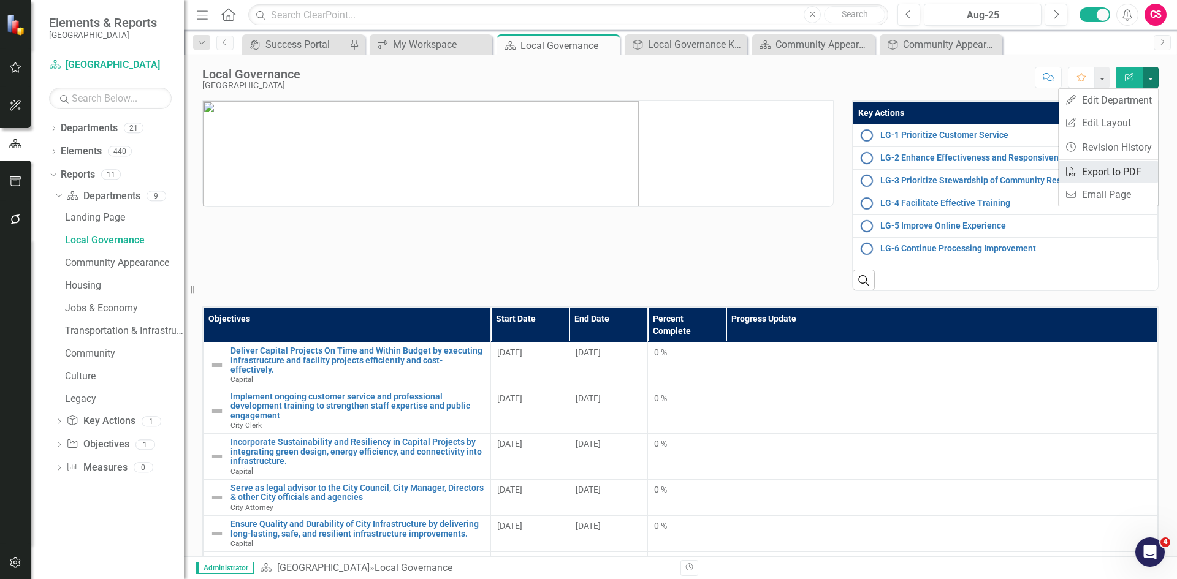
click at [1134, 166] on link "PDF Export to PDF" at bounding box center [1107, 172] width 99 height 23
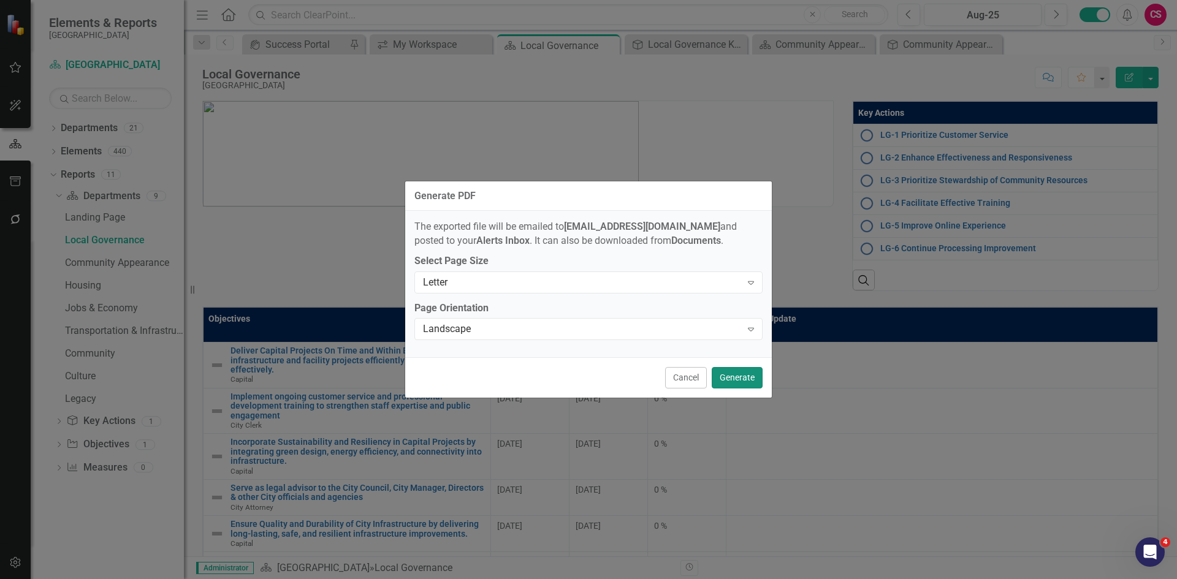
click at [742, 383] on button "Generate" at bounding box center [737, 377] width 51 height 21
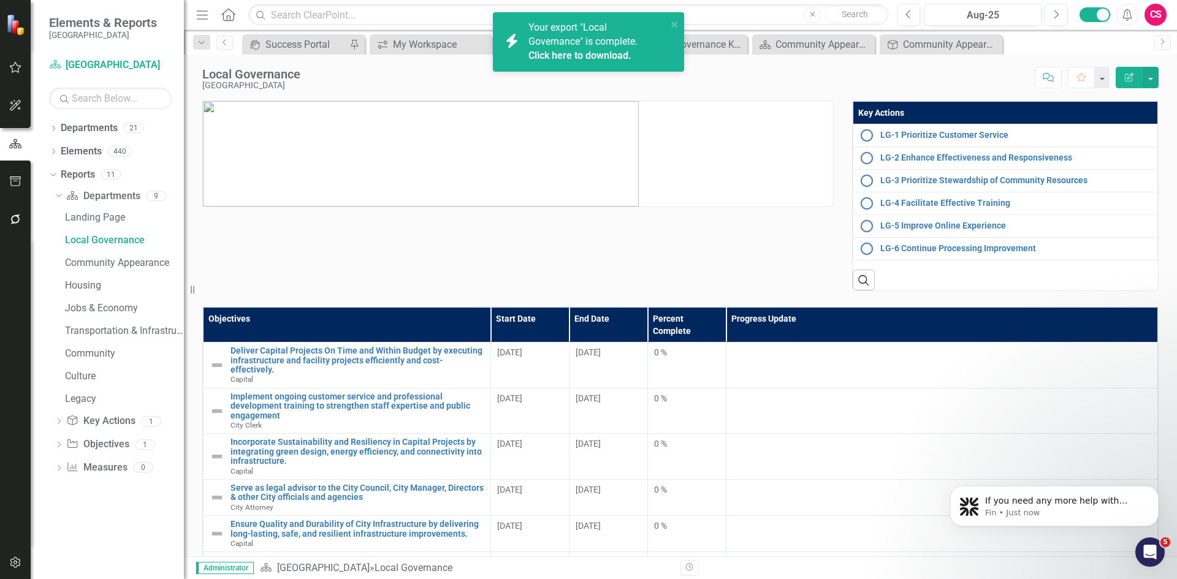
click at [612, 53] on link "Click here to download." at bounding box center [579, 56] width 103 height 12
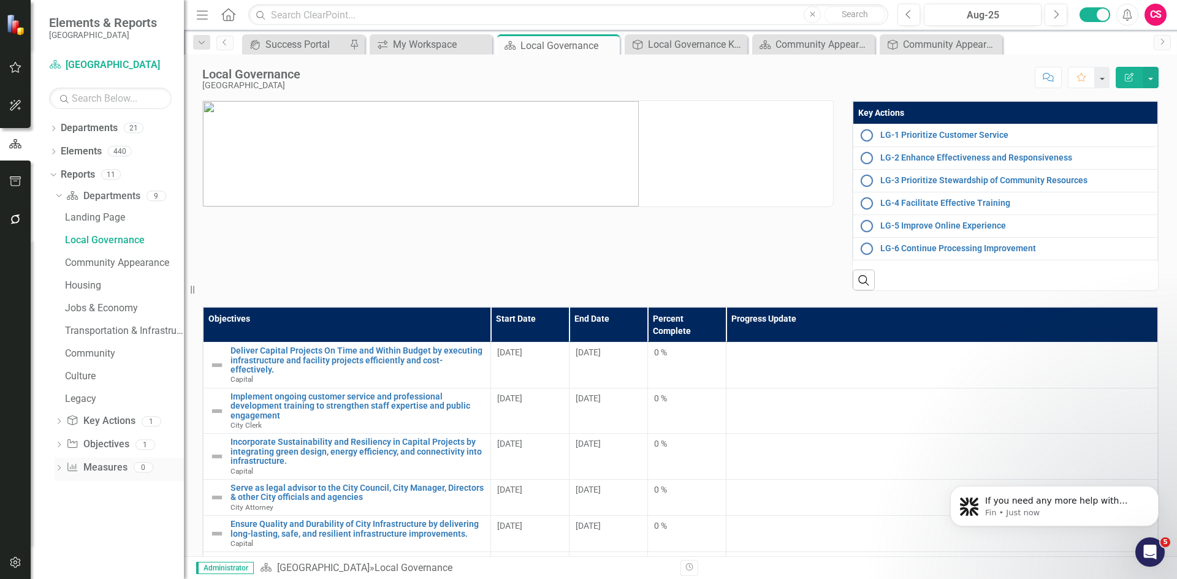
click at [96, 473] on link "Measure Measures" at bounding box center [96, 468] width 61 height 14
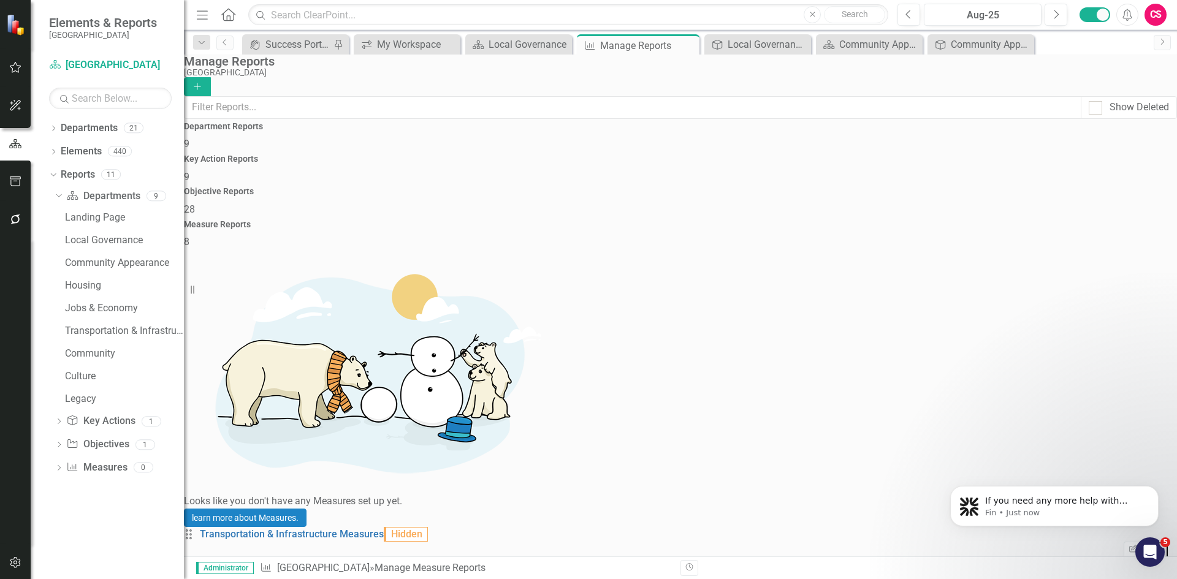
click at [211, 85] on button "Add" at bounding box center [197, 86] width 27 height 19
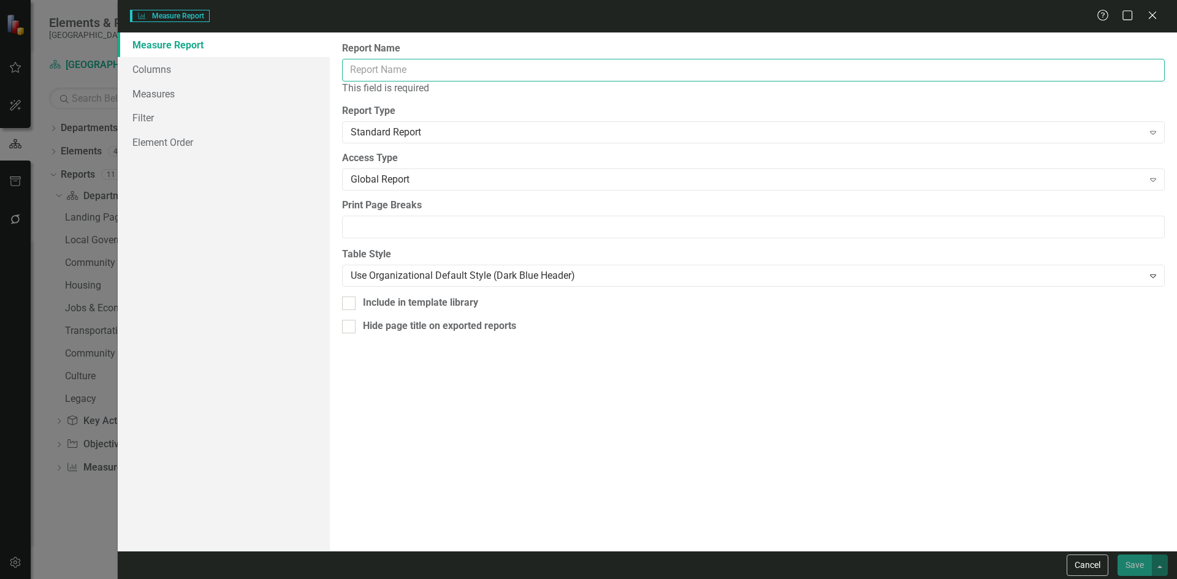
click at [488, 66] on input "Report Name" at bounding box center [753, 70] width 822 height 23
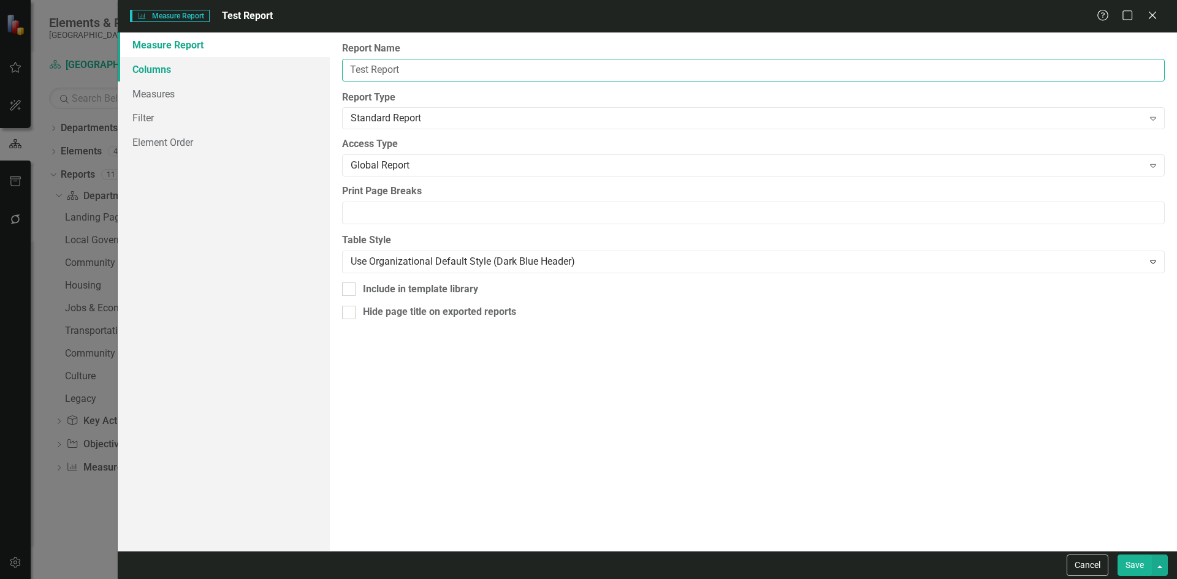
type input "Test Report"
click at [188, 70] on link "Columns" at bounding box center [224, 69] width 212 height 25
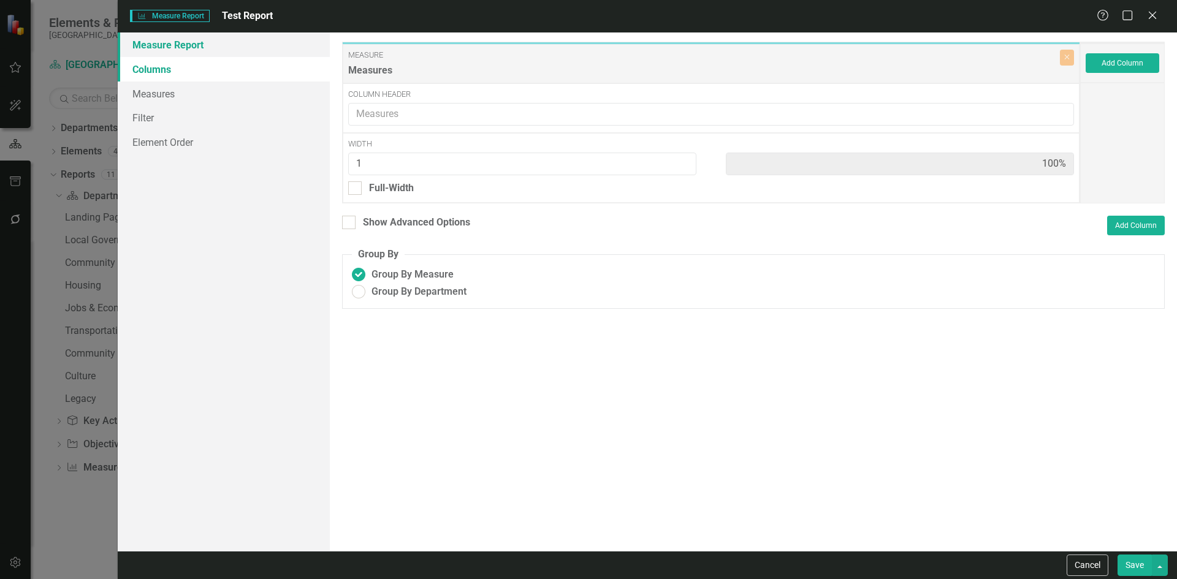
click at [176, 46] on link "Measure Report" at bounding box center [224, 44] width 212 height 25
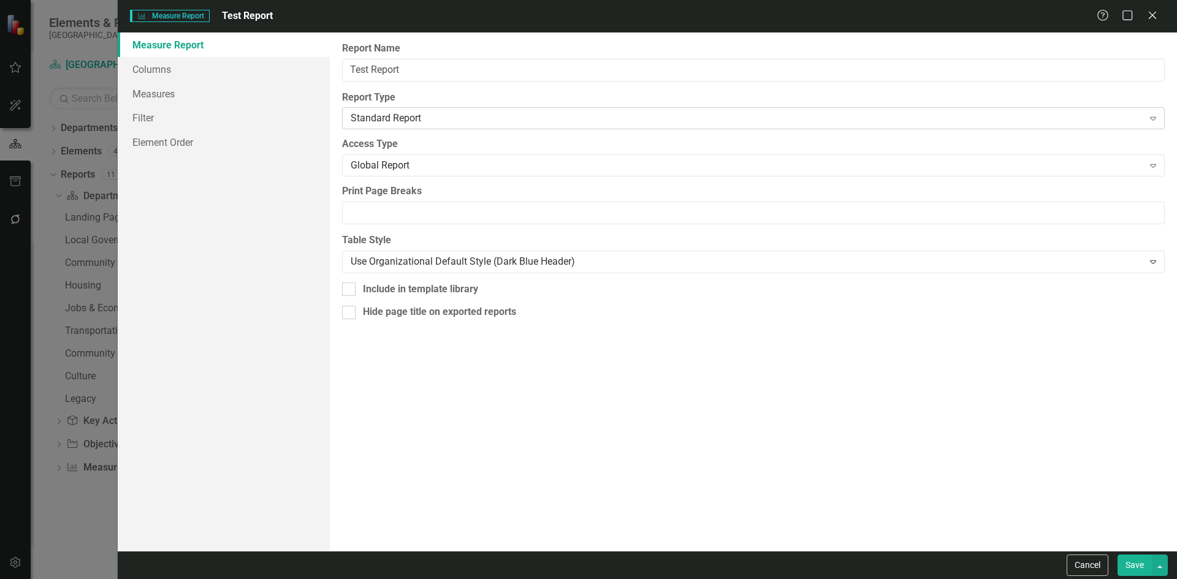
click at [382, 122] on div "Standard Report" at bounding box center [747, 119] width 792 height 14
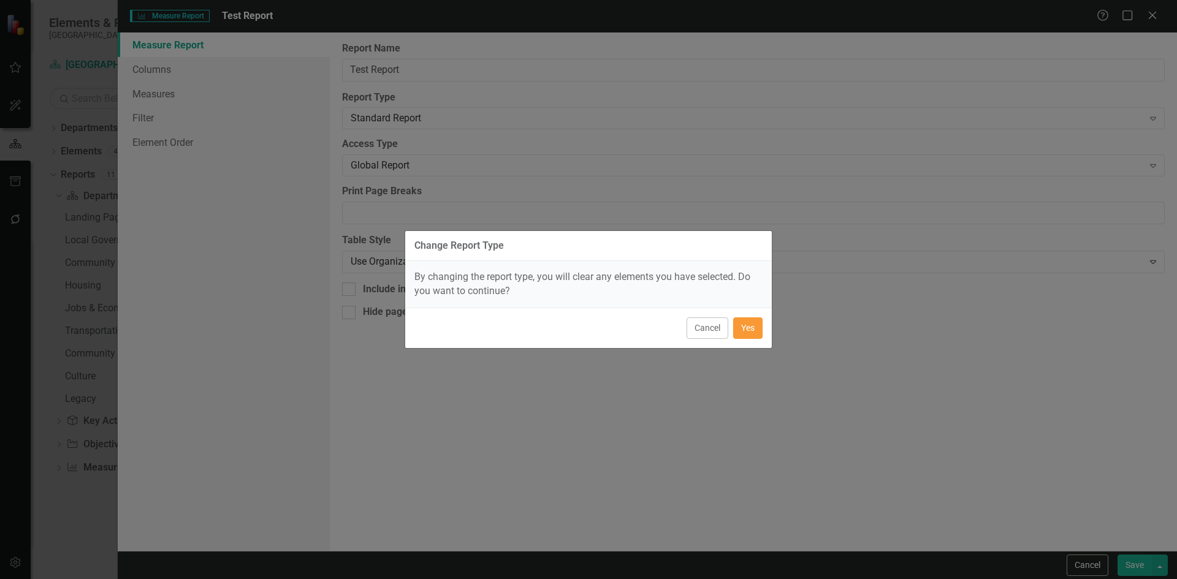
click at [750, 326] on button "Yes" at bounding box center [747, 327] width 29 height 21
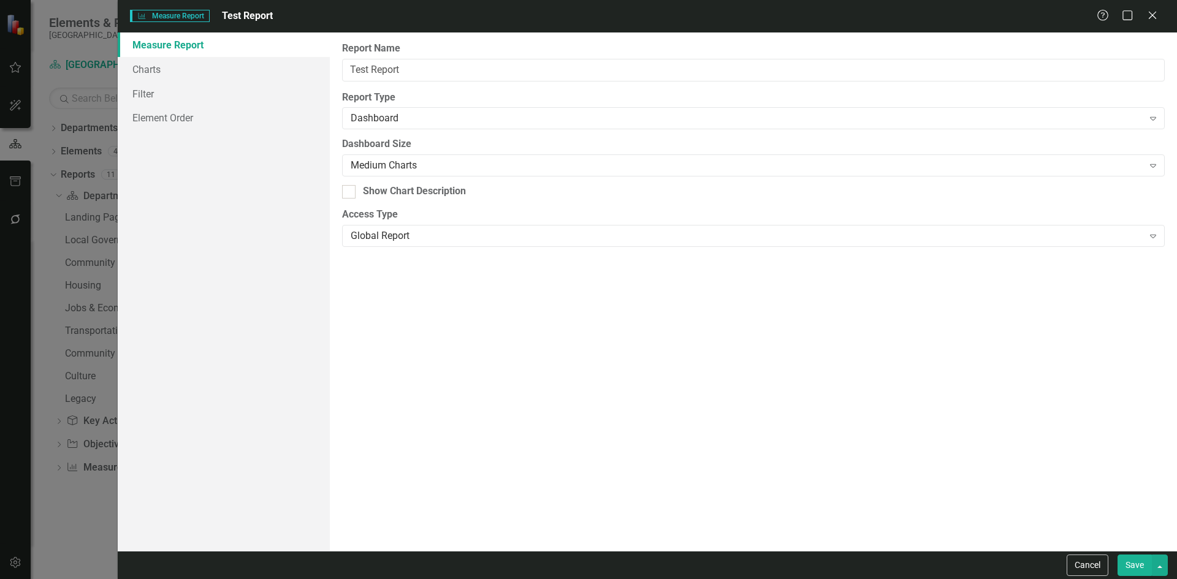
checkbox input "true"
click at [164, 71] on link "Charts" at bounding box center [224, 69] width 212 height 25
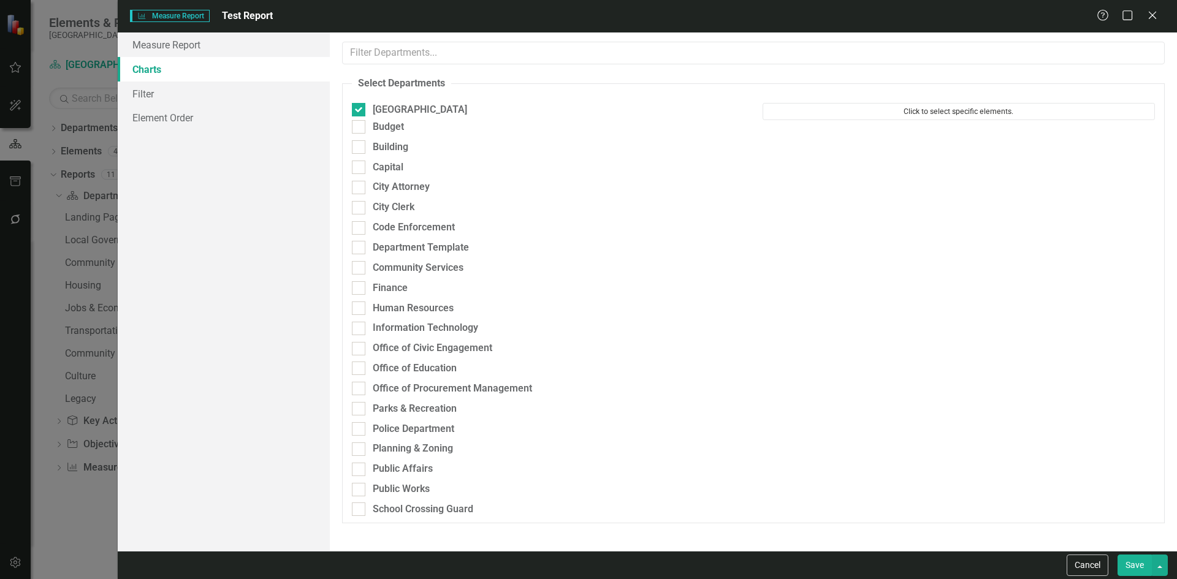
click at [1010, 111] on button "Click to select specific elements." at bounding box center [958, 111] width 392 height 17
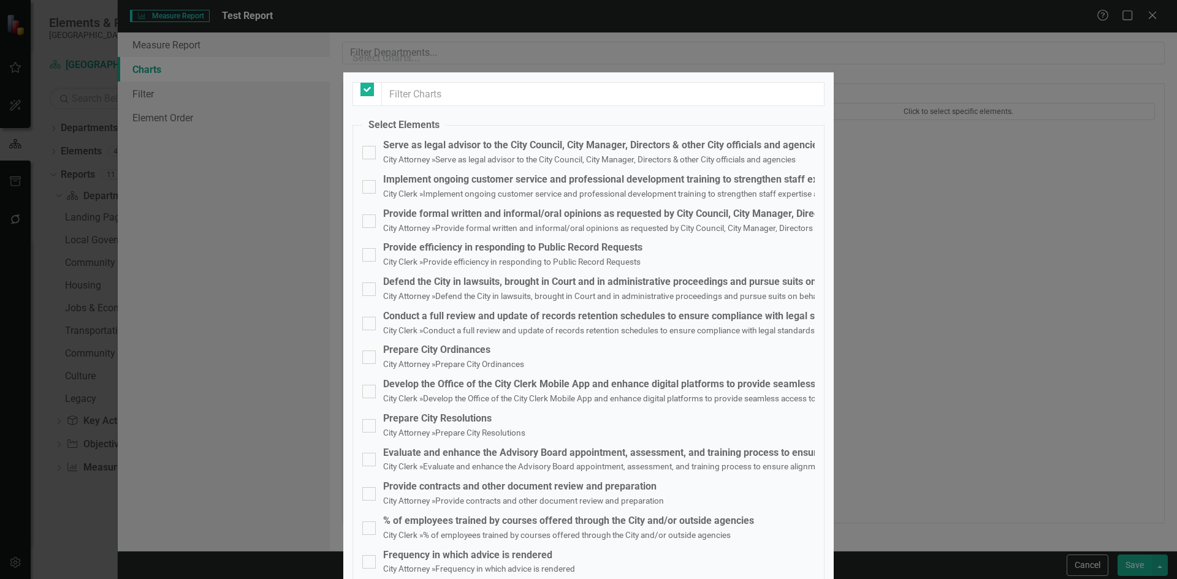
checkbox input "false"
click at [371, 159] on div at bounding box center [368, 152] width 13 height 13
click at [370, 154] on input "Serve as legal advisor to the City Council, City Manager, Directors & other Cit…" at bounding box center [366, 150] width 8 height 8
checkbox input "true"
click at [365, 194] on div at bounding box center [368, 186] width 13 height 13
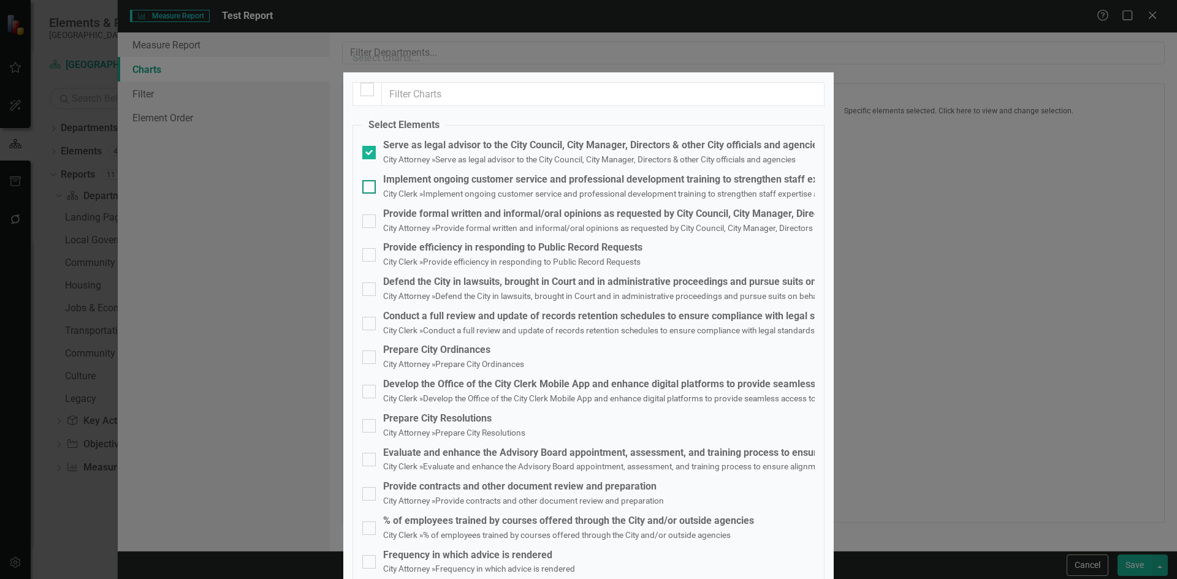
click at [365, 188] on input "Implement ongoing customer service and professional development training to str…" at bounding box center [366, 184] width 8 height 8
checkbox input "true"
click at [366, 228] on div at bounding box center [368, 220] width 13 height 13
click at [366, 222] on input "Provide formal written and informal/oral opinions as requested by City Council,…" at bounding box center [366, 218] width 8 height 8
checkbox input "true"
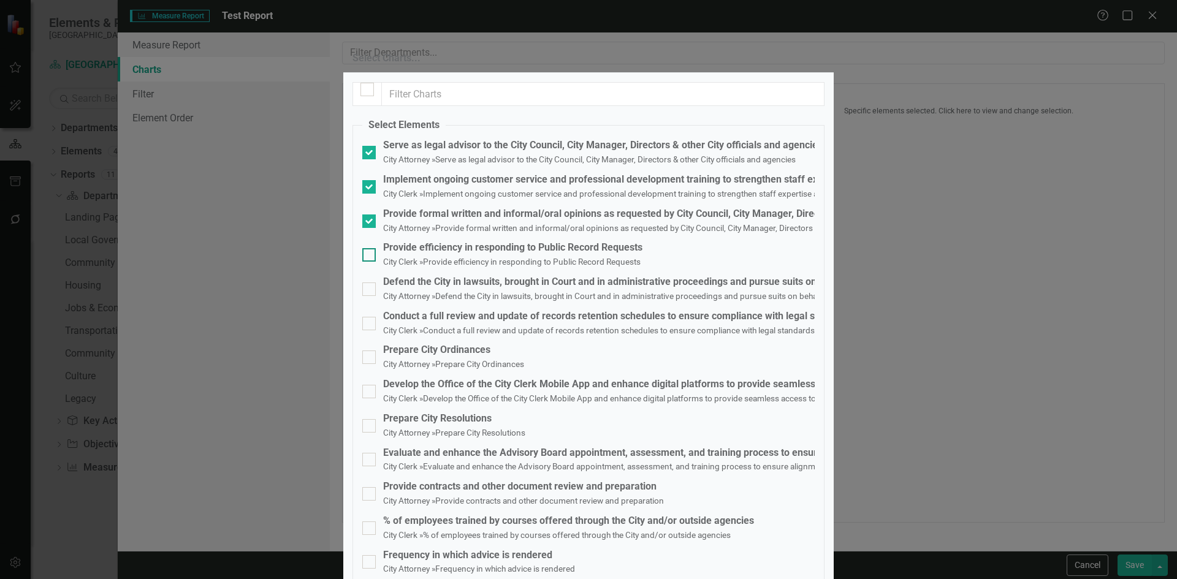
click at [370, 262] on div at bounding box center [368, 254] width 13 height 13
click at [370, 256] on input "Provide efficiency in responding to Public Record Requests City Clerk » Provide…" at bounding box center [366, 252] width 8 height 8
checkbox input "true"
click at [370, 295] on div at bounding box center [368, 289] width 13 height 13
click at [370, 290] on input "Defend the City in lawsuits, brought in Court and in administrative proceedings…" at bounding box center [366, 287] width 8 height 8
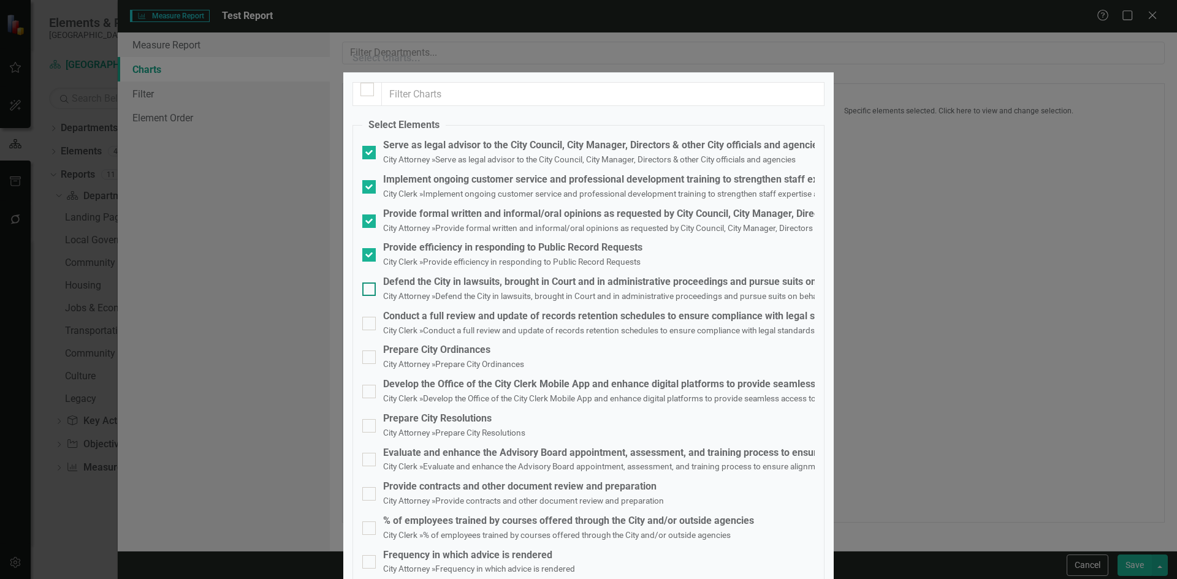
checkbox input "true"
click at [368, 321] on input "Conduct a full review and update of records retention schedules to ensure compl…" at bounding box center [366, 321] width 8 height 8
checkbox input "true"
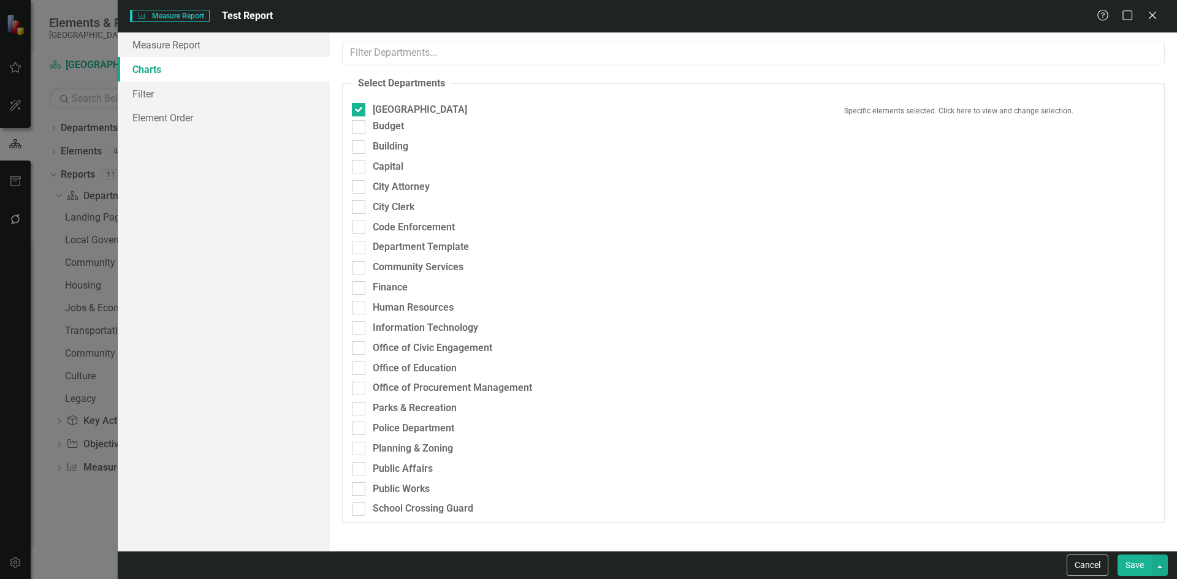
click at [1126, 562] on button "Save" at bounding box center [1134, 565] width 34 height 21
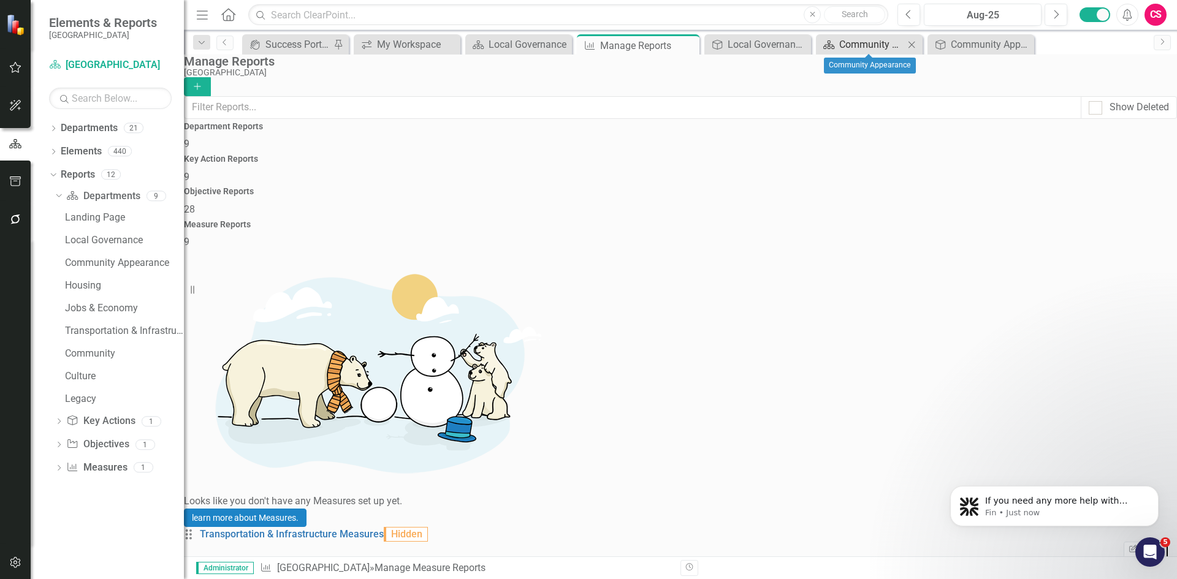
click at [858, 44] on div "Community Appearance" at bounding box center [871, 44] width 65 height 15
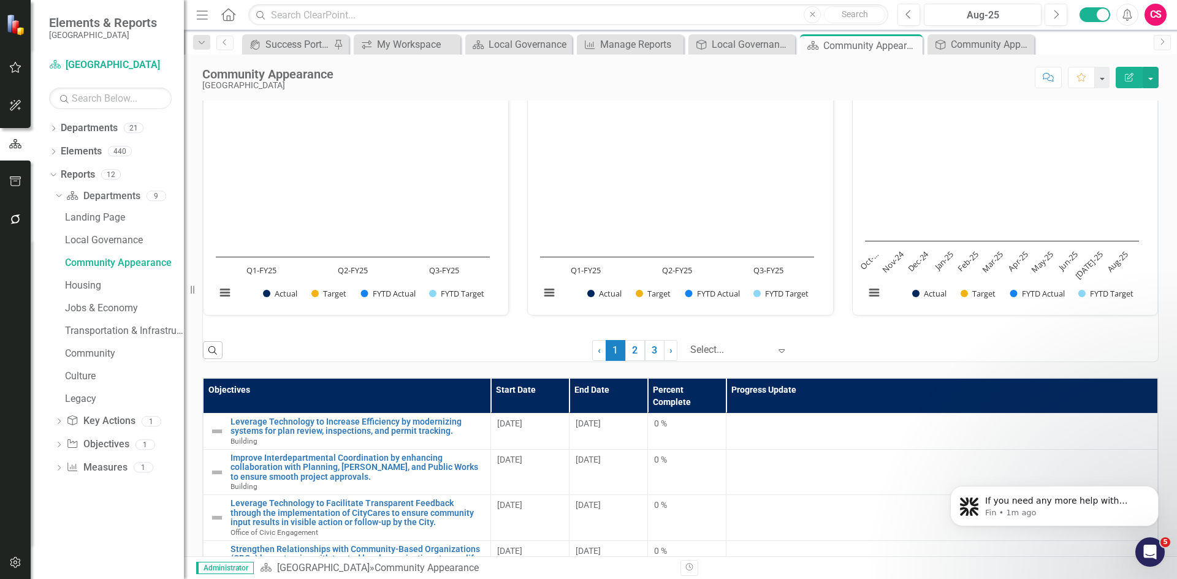
scroll to position [1042, 0]
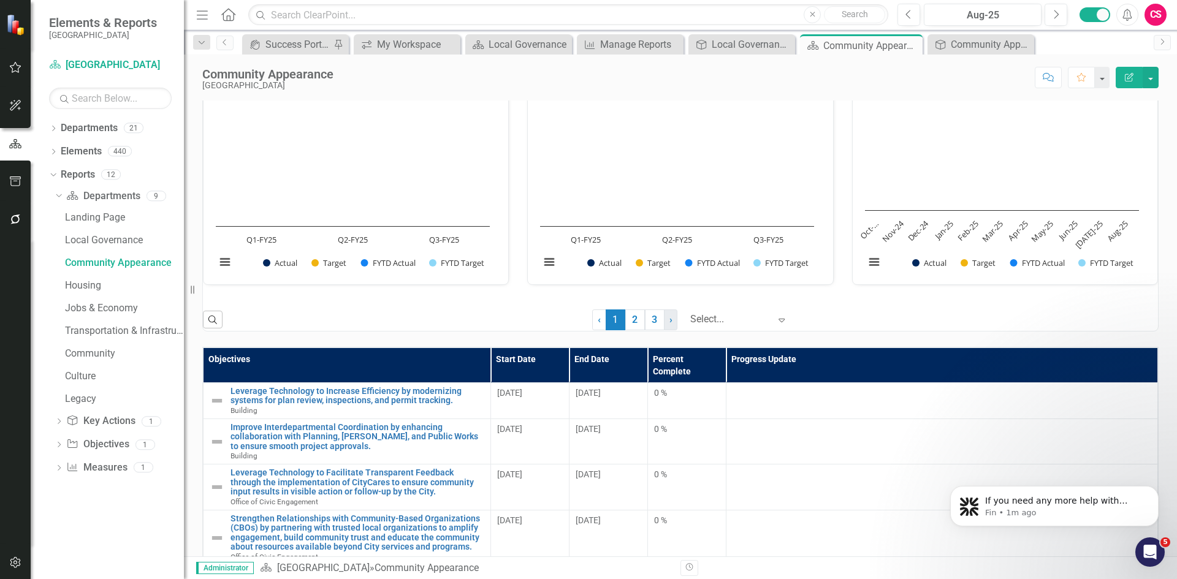
click at [664, 330] on link "› Next" at bounding box center [670, 319] width 13 height 21
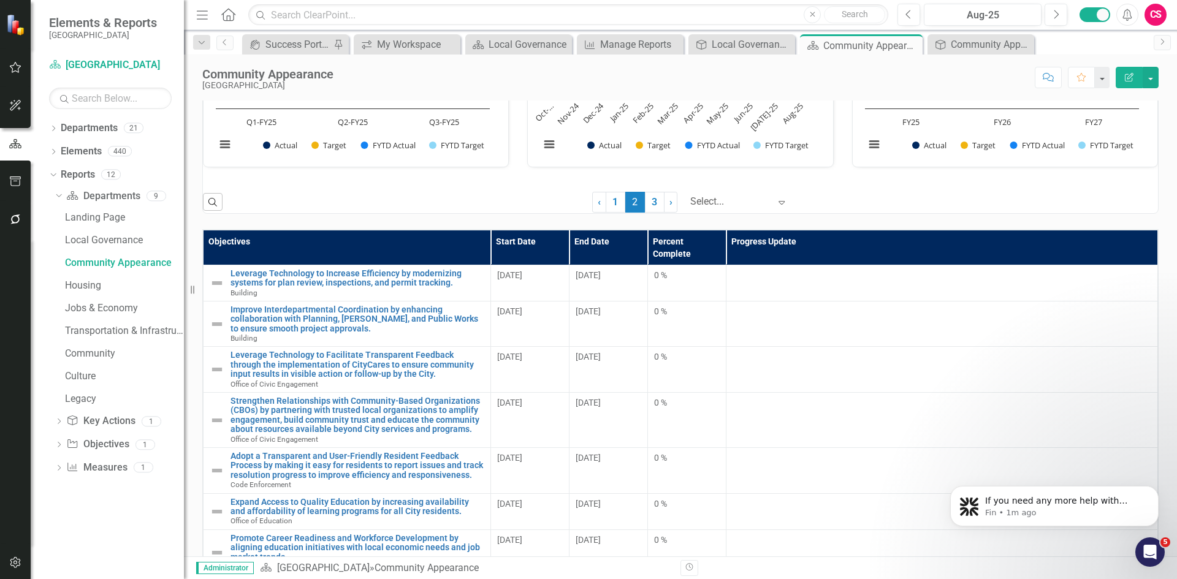
scroll to position [1164, 0]
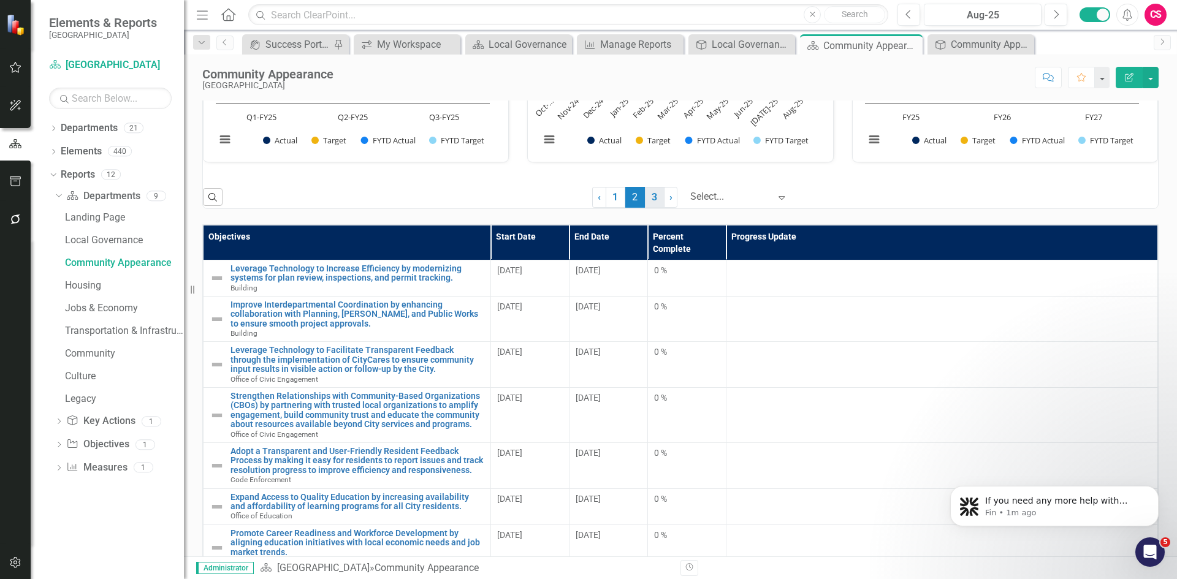
click at [649, 206] on link "3" at bounding box center [655, 197] width 20 height 21
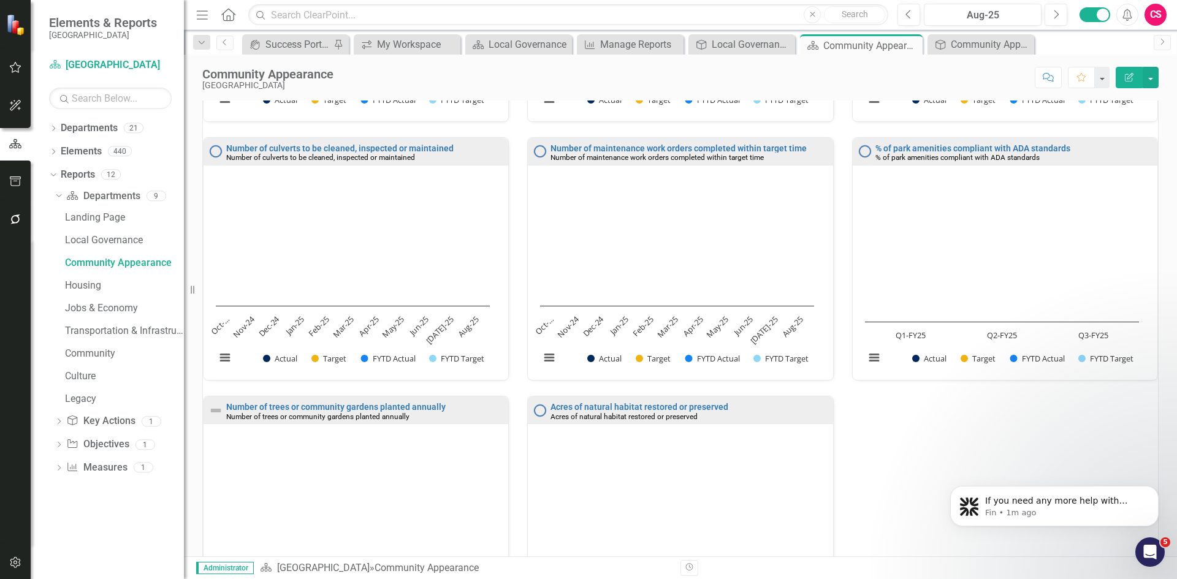
scroll to position [447, 0]
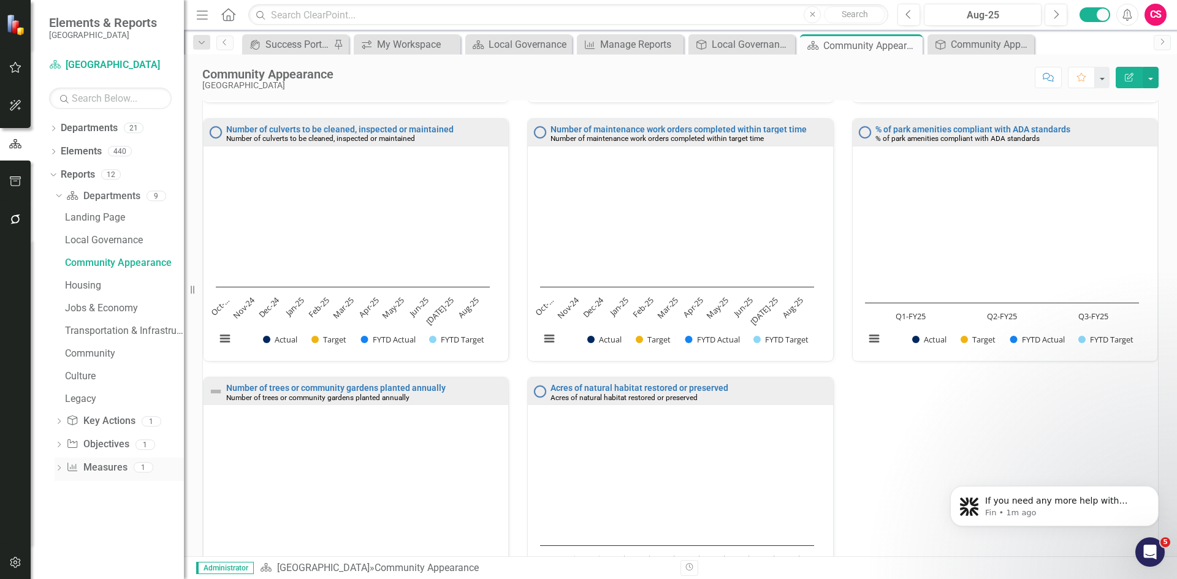
click at [62, 468] on icon "Dropdown" at bounding box center [59, 469] width 9 height 7
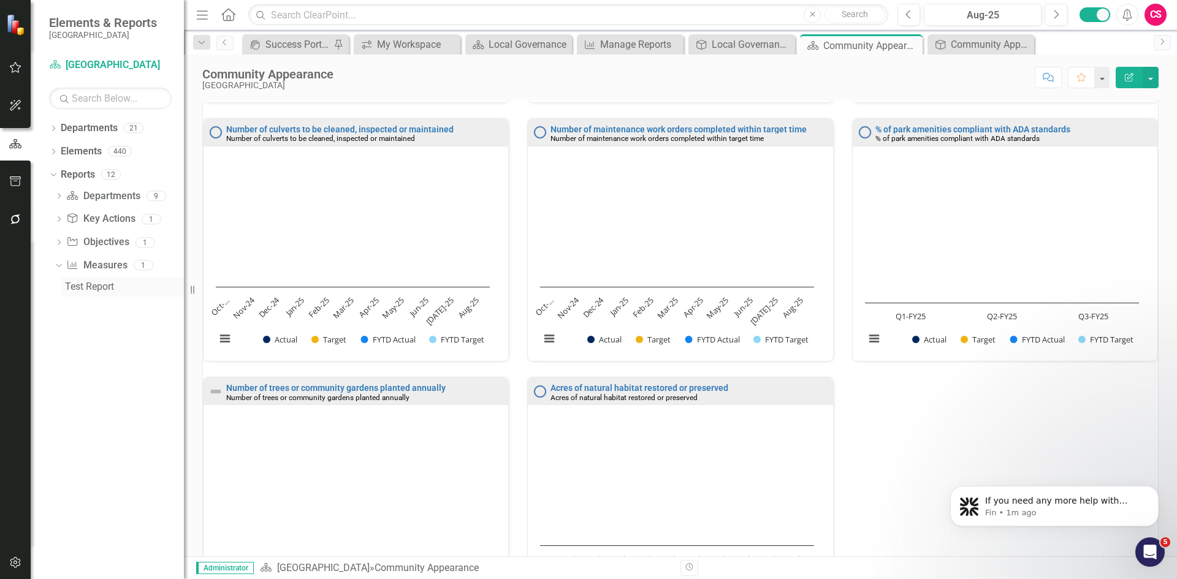
click at [91, 283] on div "Test Report" at bounding box center [124, 286] width 119 height 11
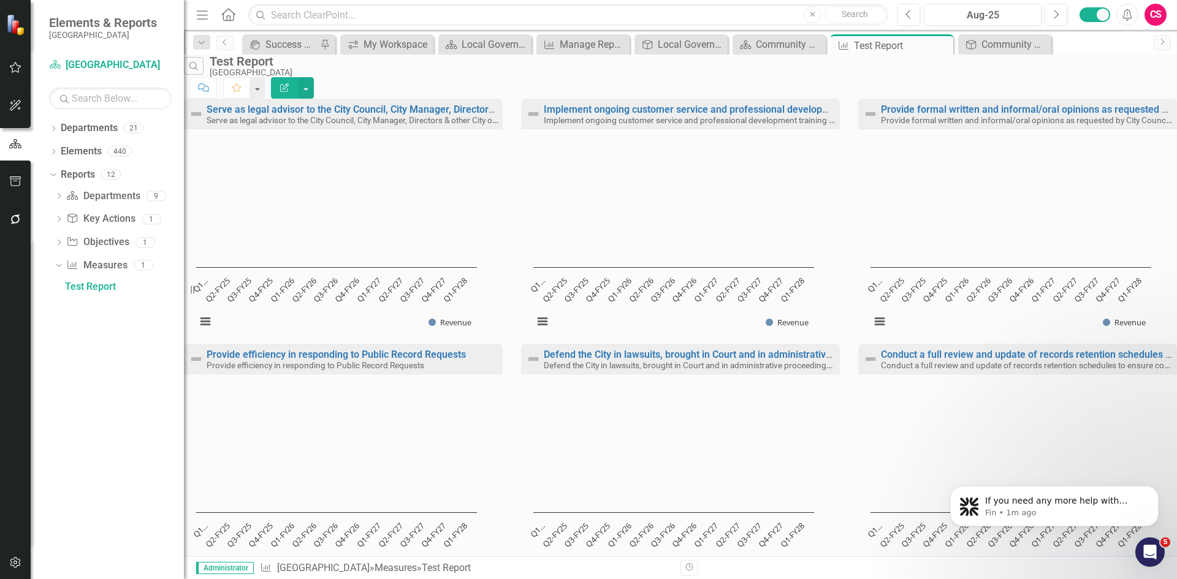
click at [290, 83] on icon "Edit Report" at bounding box center [284, 87] width 11 height 9
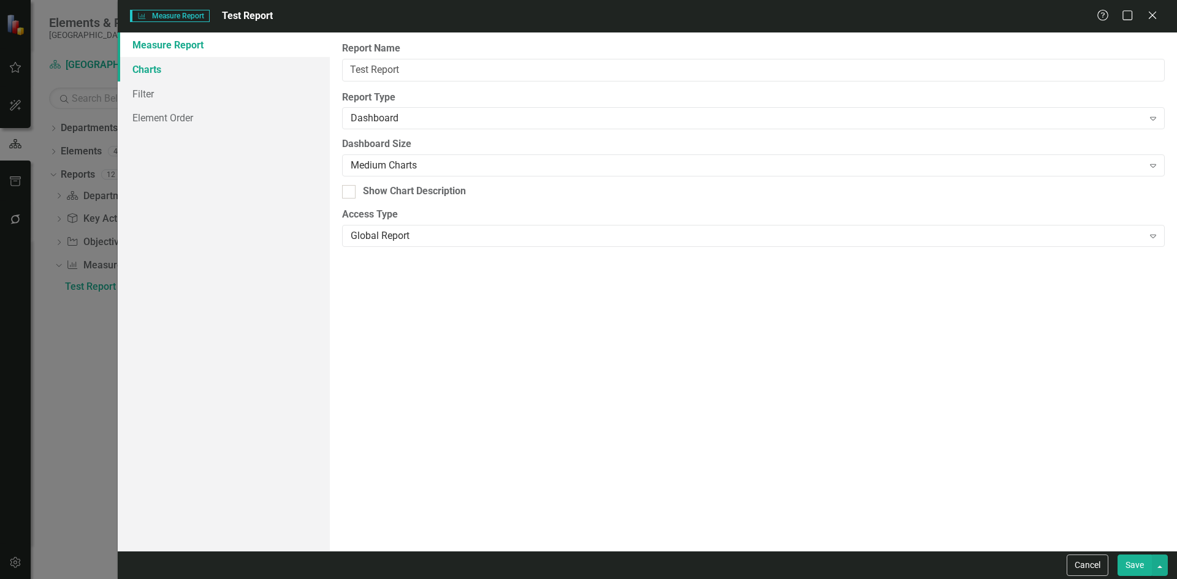
click at [150, 72] on link "Charts" at bounding box center [224, 69] width 212 height 25
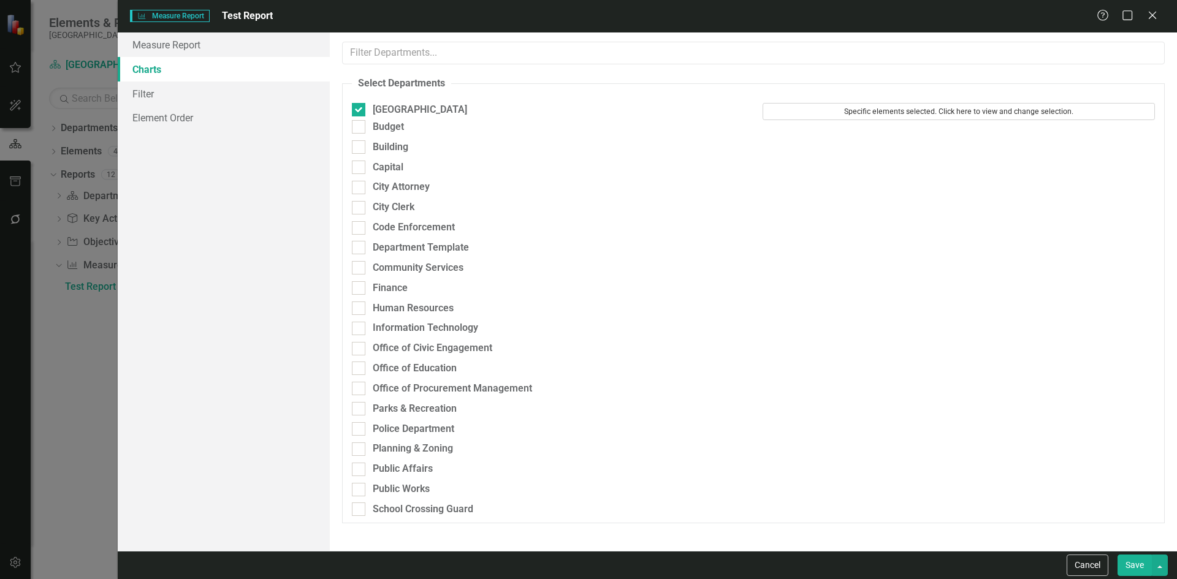
click at [916, 113] on button "Specific elements selected. Click here to view and change selection." at bounding box center [958, 111] width 392 height 17
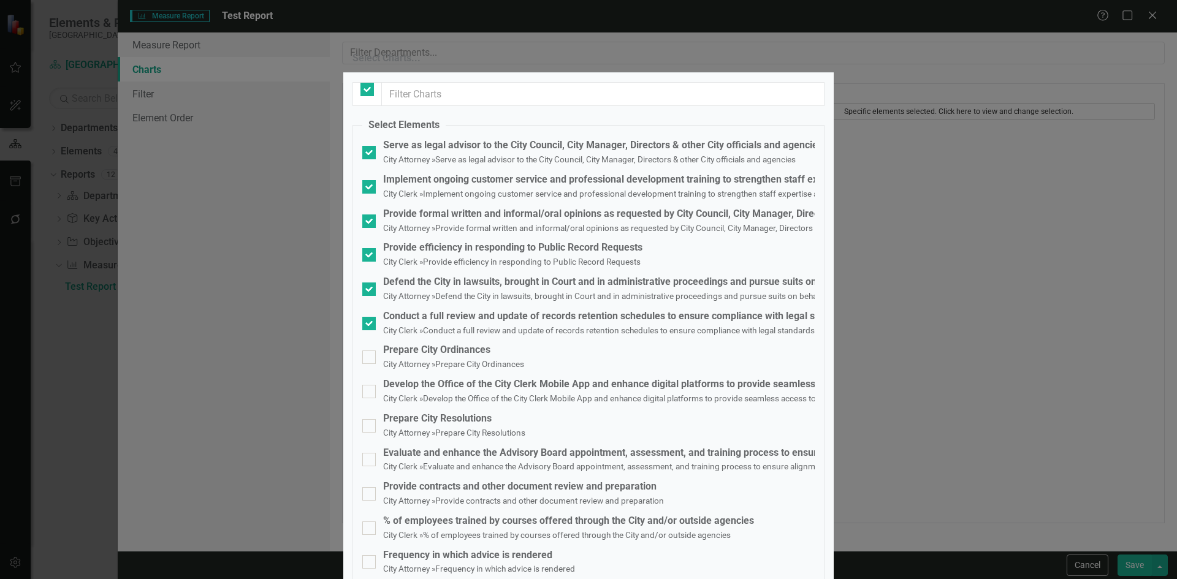
checkbox input "false"
click at [369, 352] on div at bounding box center [368, 357] width 13 height 13
click at [369, 352] on input "Prepare City Ordinances City Attorney » Prepare City Ordinances" at bounding box center [366, 355] width 8 height 8
checkbox input "true"
click at [368, 385] on input "Develop the Office of the City Clerk Mobile App and enhance digital platforms t…" at bounding box center [366, 389] width 8 height 8
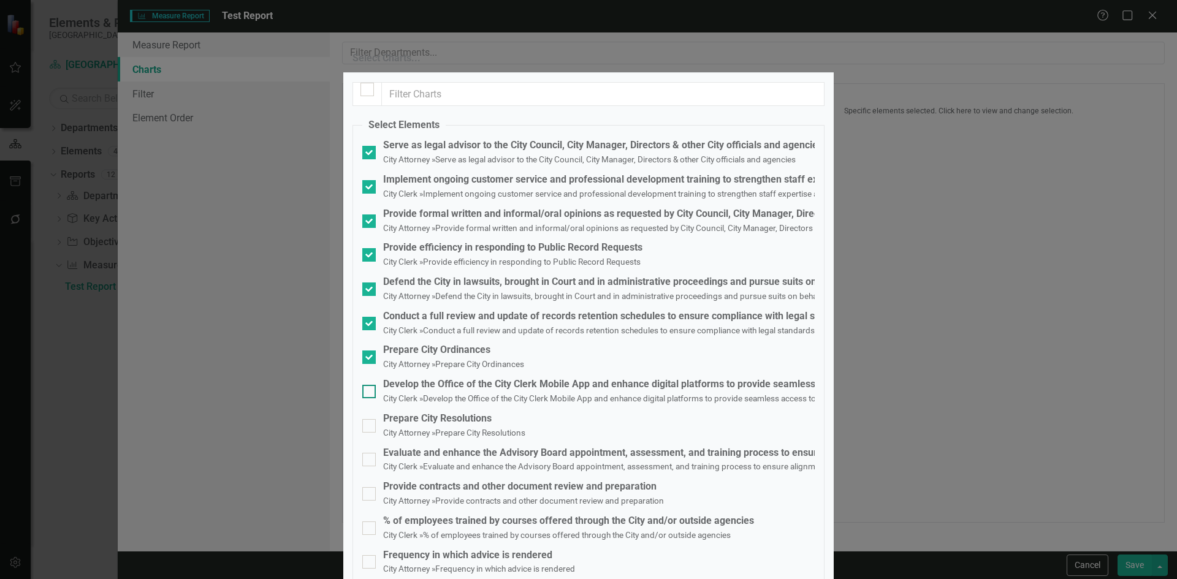
checkbox input "true"
click at [365, 419] on input "Prepare City Resolutions City Attorney » Prepare City Resolutions" at bounding box center [366, 423] width 8 height 8
checkbox input "true"
click at [371, 453] on div at bounding box center [368, 459] width 13 height 13
click at [370, 453] on input "Evaluate and enhance the Advisory Board appointment, assessment, and training p…" at bounding box center [366, 457] width 8 height 8
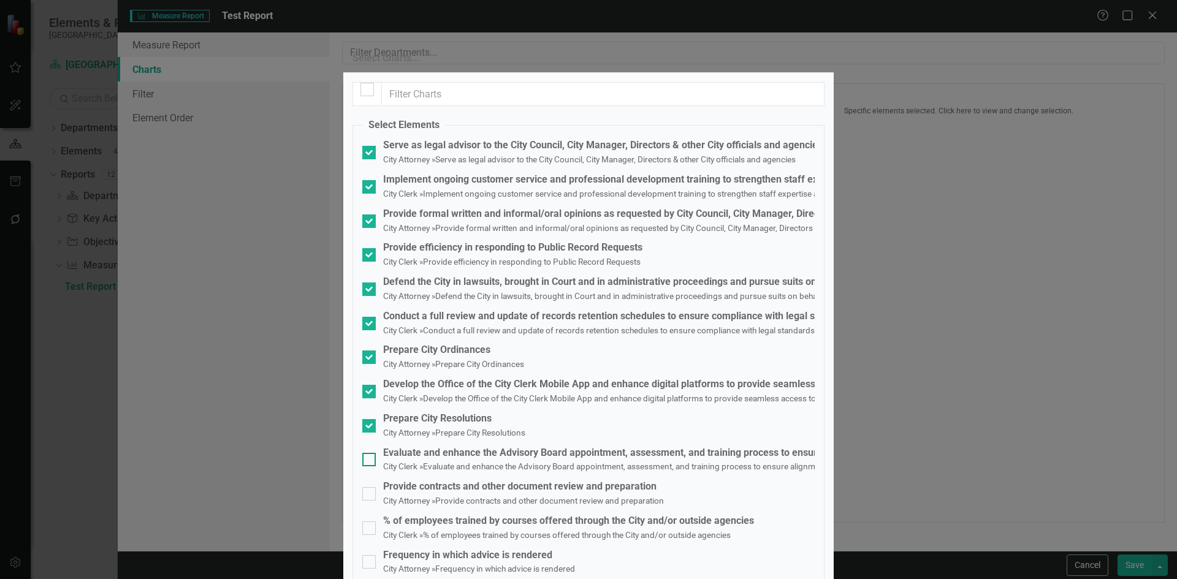
checkbox input "true"
click at [370, 487] on input "Provide contracts and other document review and preparation City Attorney » Pro…" at bounding box center [366, 491] width 8 height 8
checkbox input "true"
click at [368, 522] on div at bounding box center [368, 528] width 13 height 13
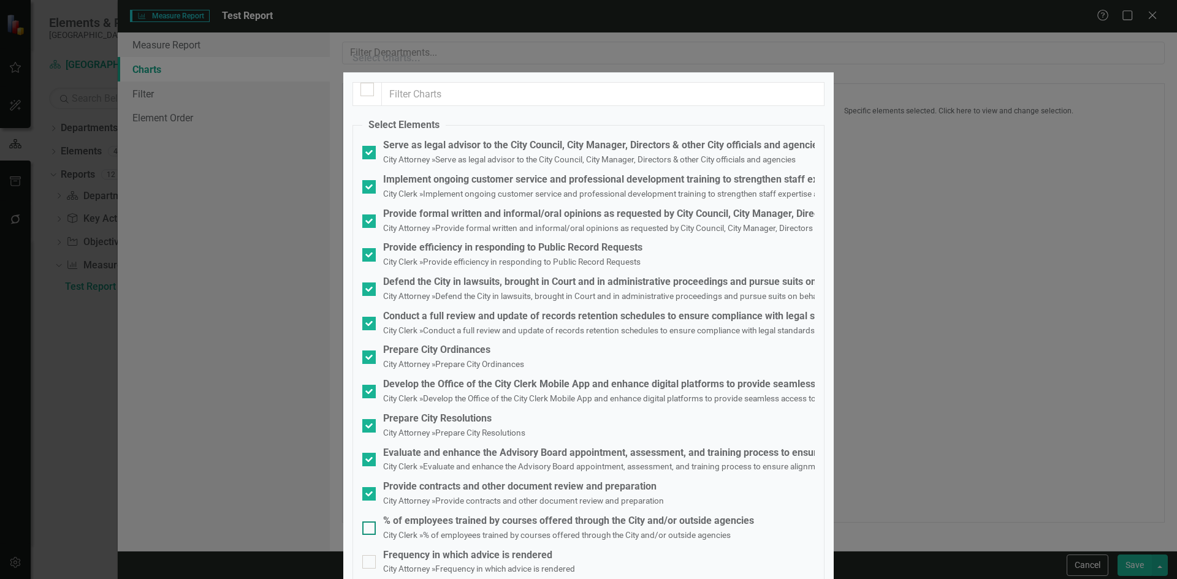
click at [368, 522] on input "% of employees trained by courses offered through the City and/or outside agenc…" at bounding box center [366, 526] width 8 height 8
checkbox input "true"
click at [368, 555] on input "Frequency in which advice is rendered City Attorney » Frequency in which advice…" at bounding box center [366, 559] width 8 height 8
checkbox input "true"
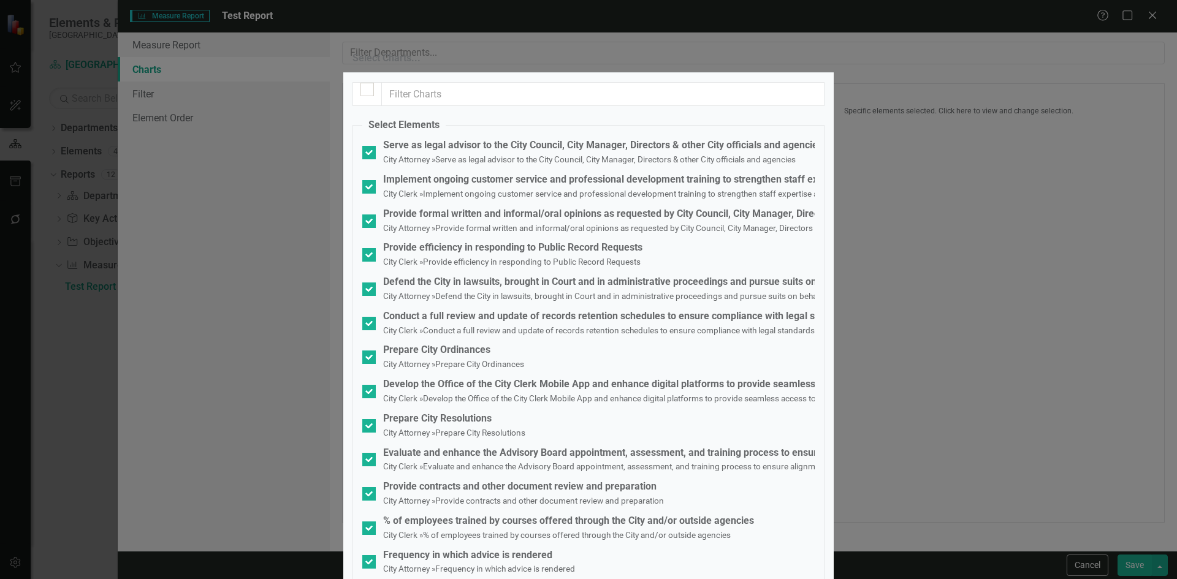
checkbox input "true"
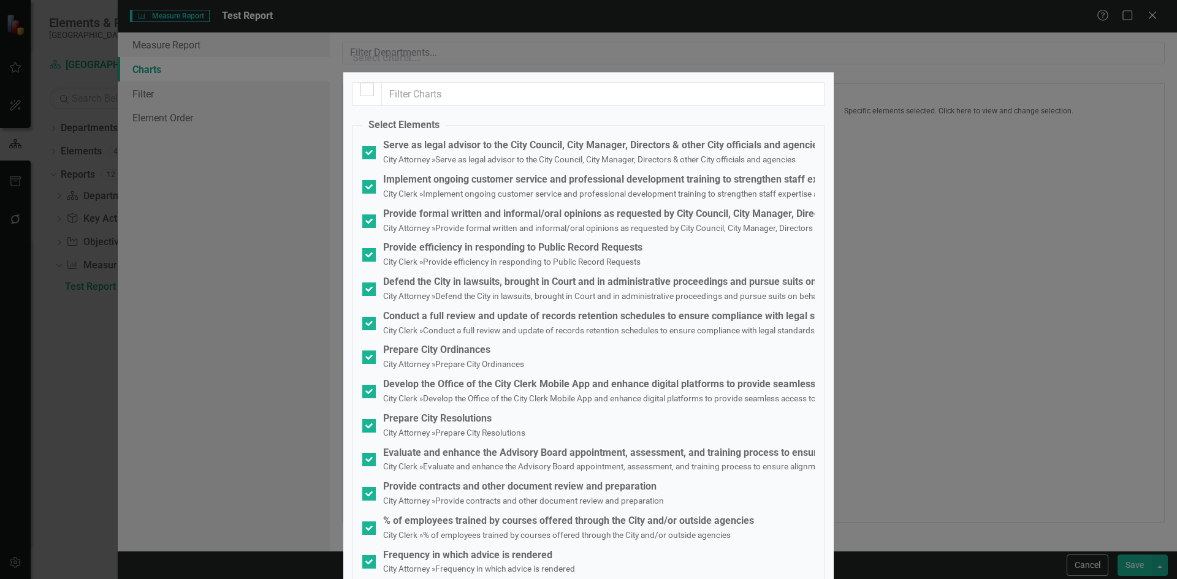
checkbox input "true"
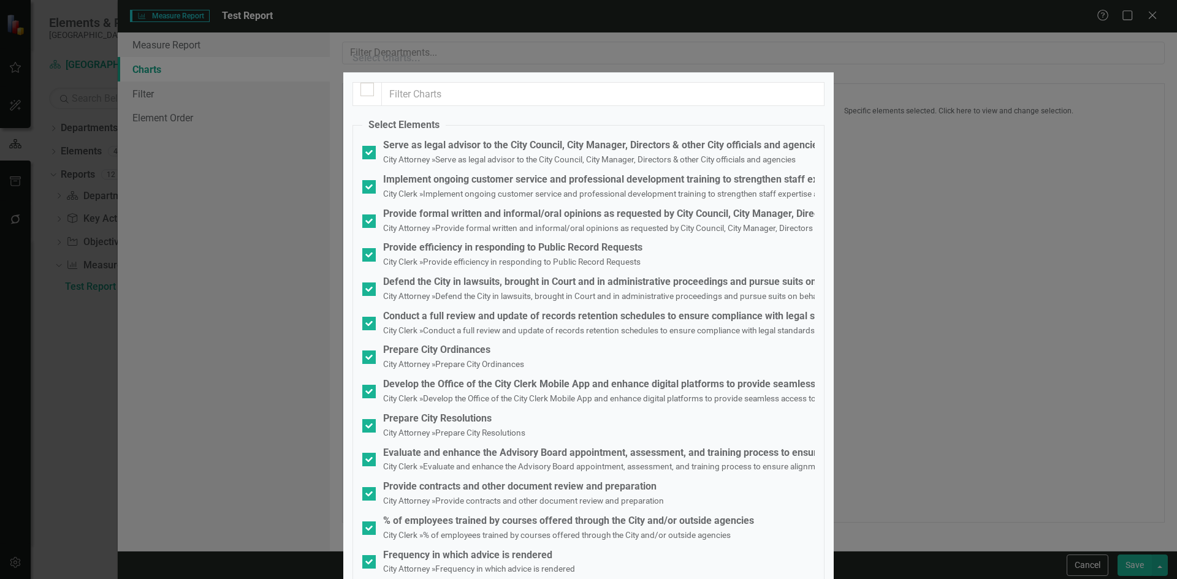
checkbox input "true"
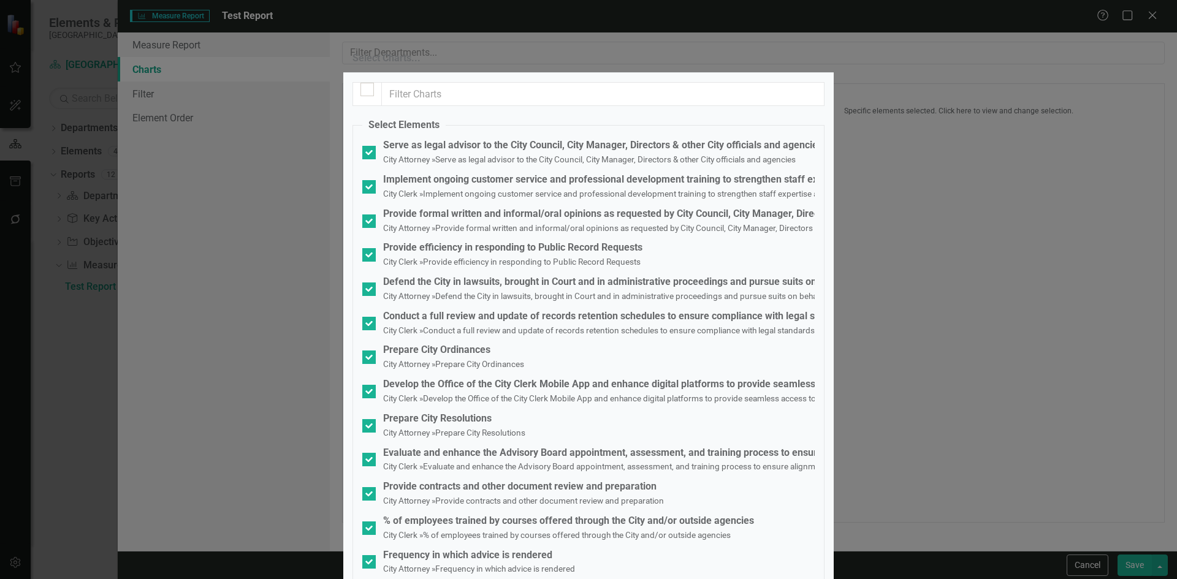
checkbox input "true"
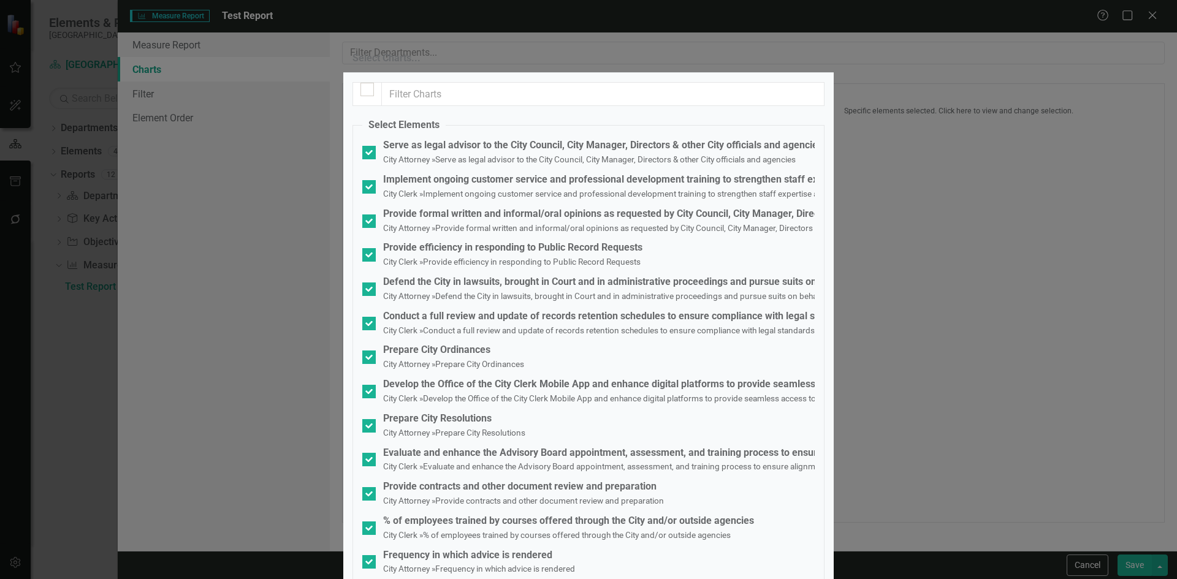
checkbox input "true"
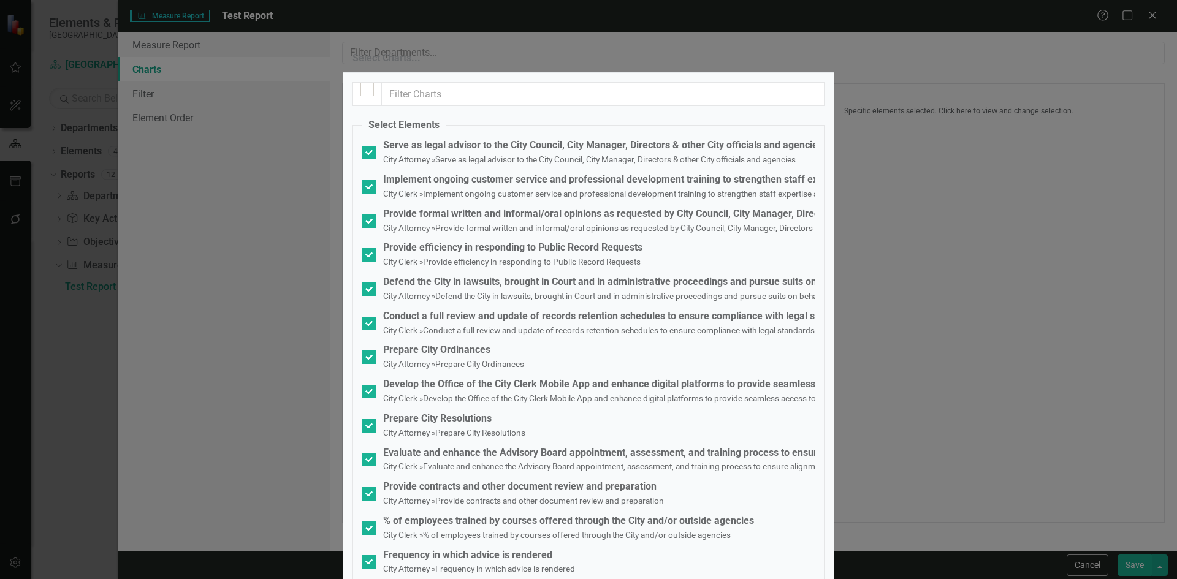
checkbox input "true"
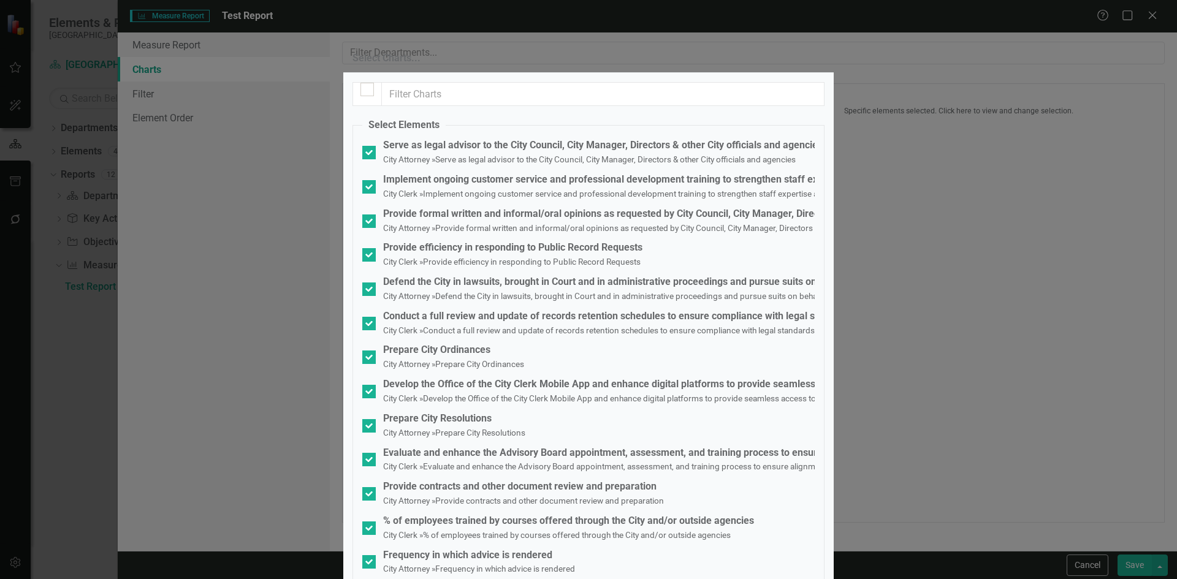
checkbox input "true"
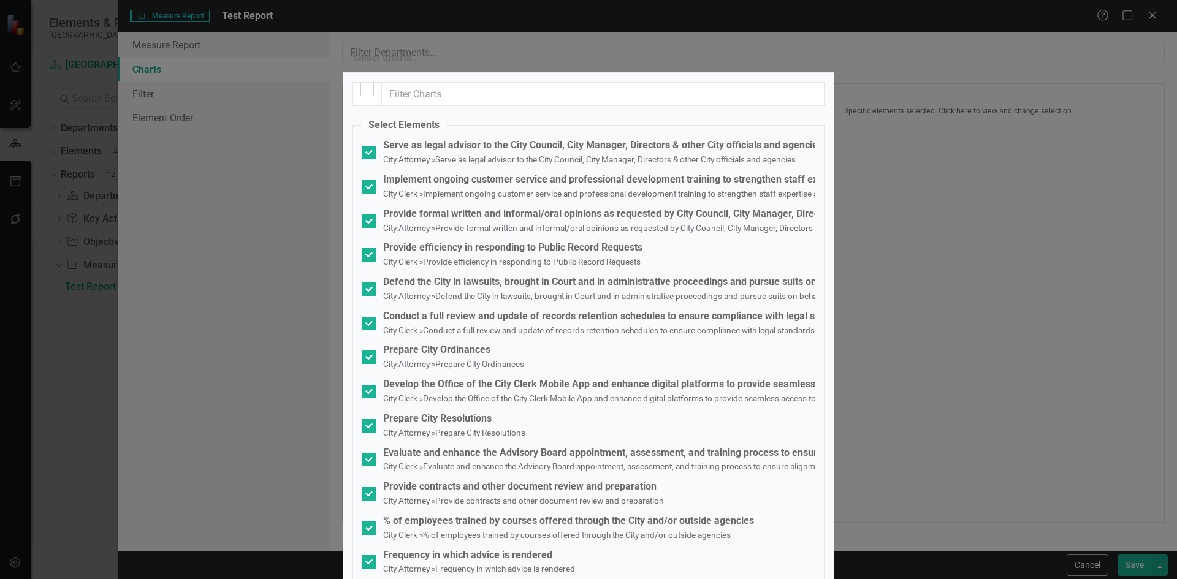
checkbox input "true"
drag, startPoint x: 366, startPoint y: 212, endPoint x: 368, endPoint y: 230, distance: 18.5
checkbox input "true"
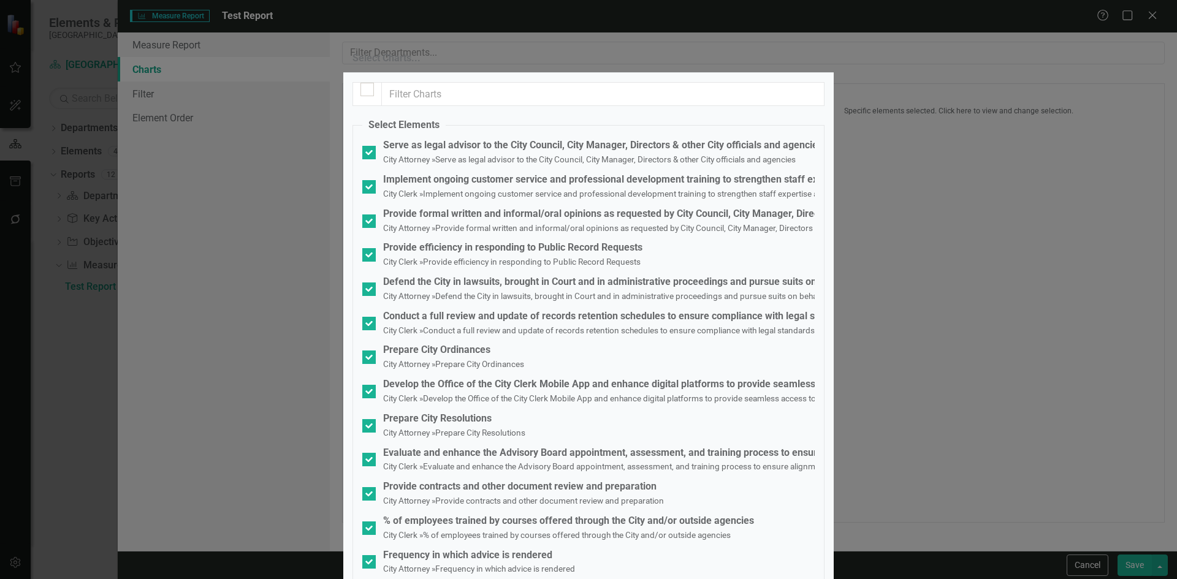
checkbox input "true"
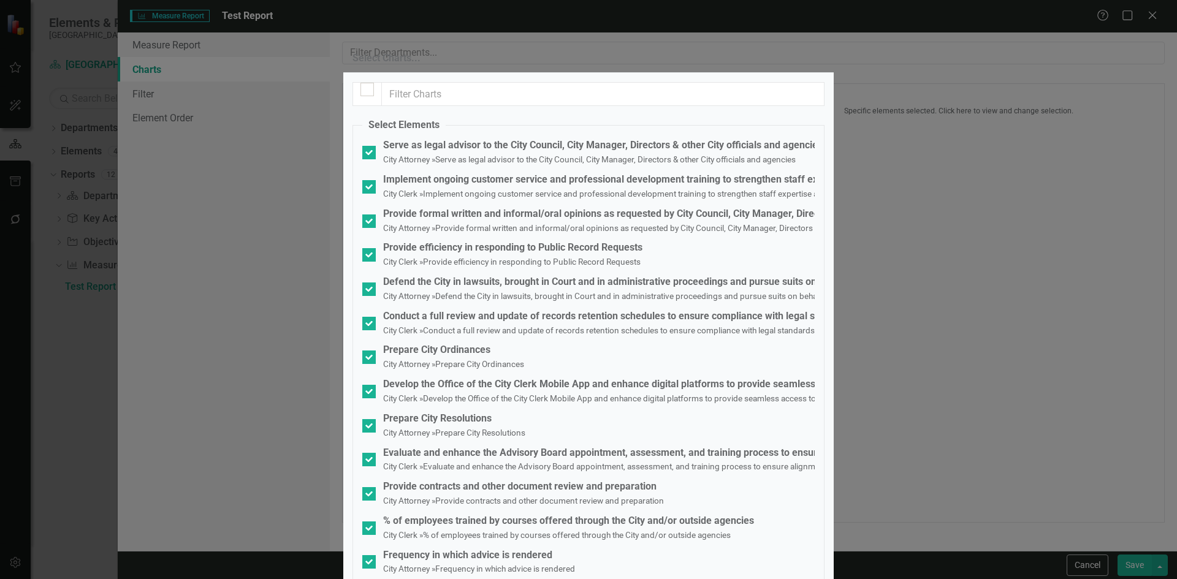
checkbox input "true"
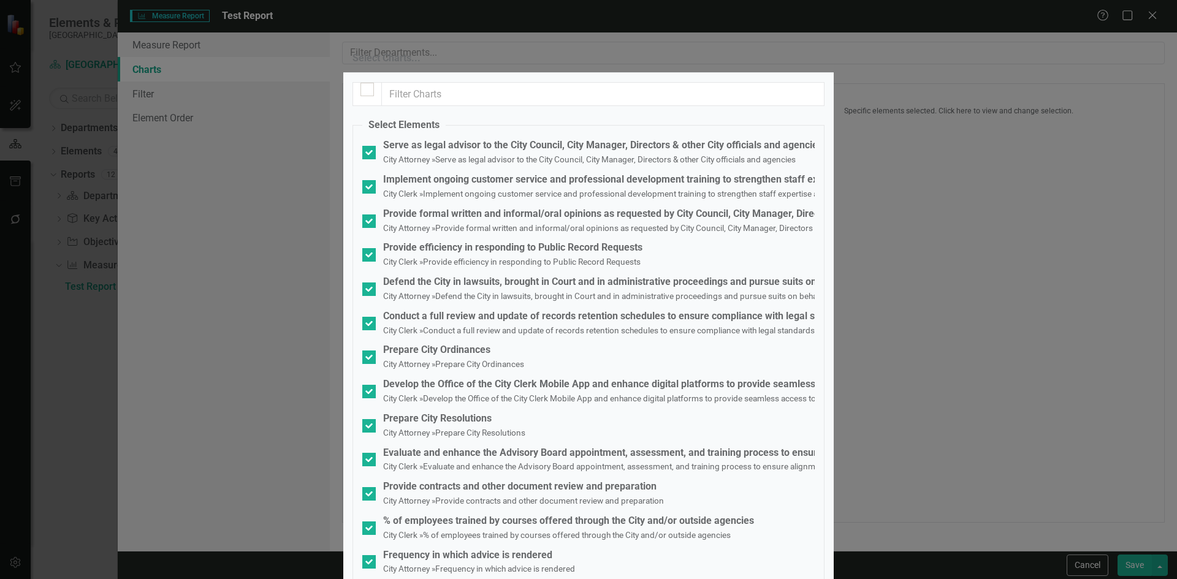
checkbox input "true"
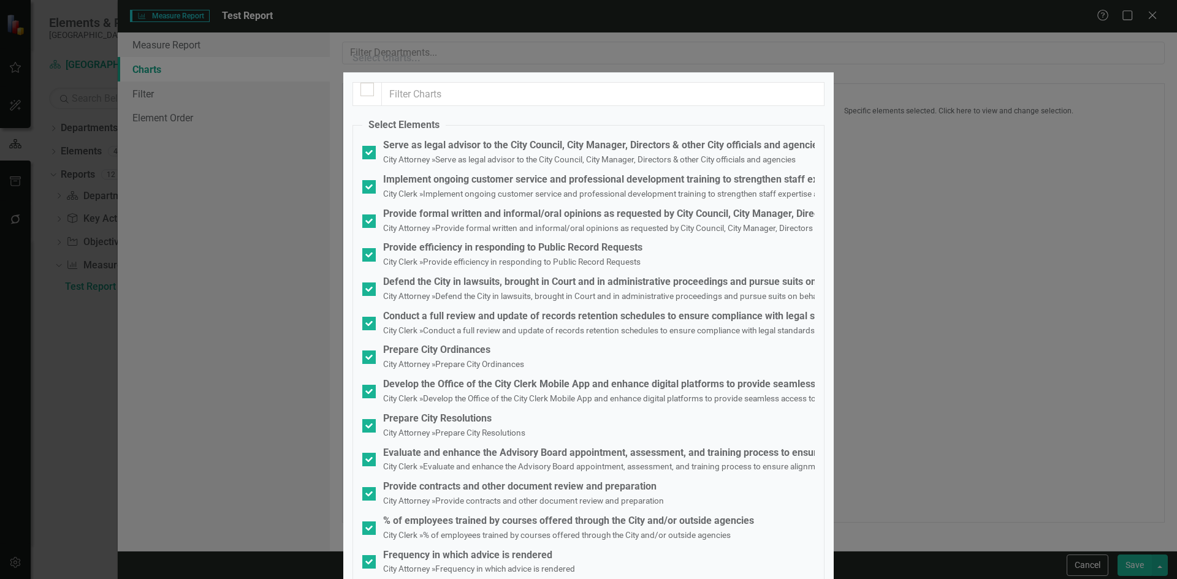
checkbox input "true"
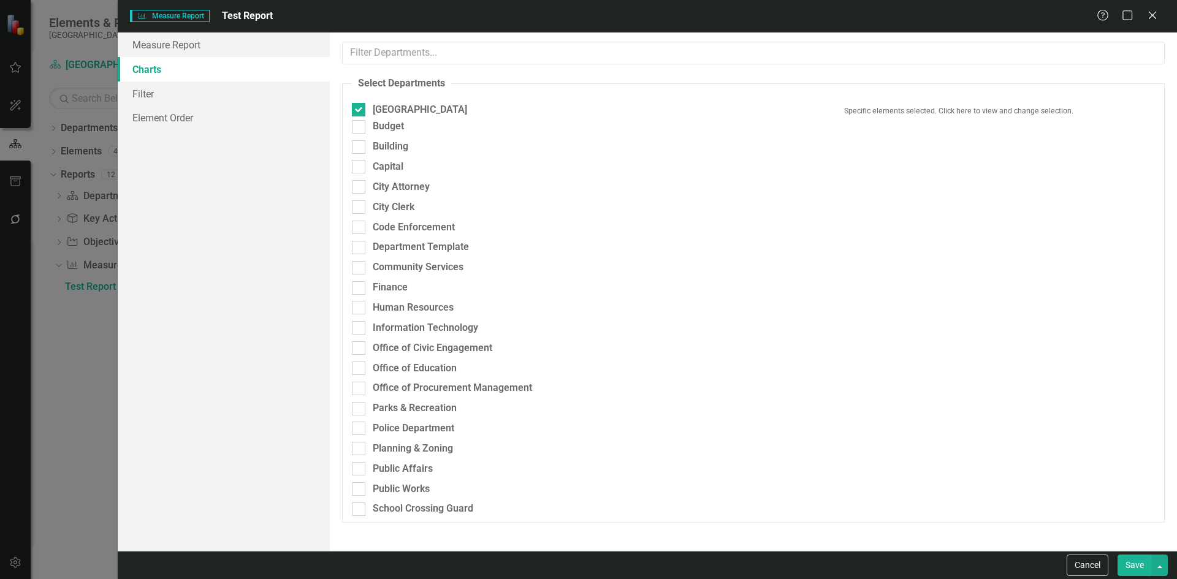
click at [1140, 567] on button "Save" at bounding box center [1134, 565] width 34 height 21
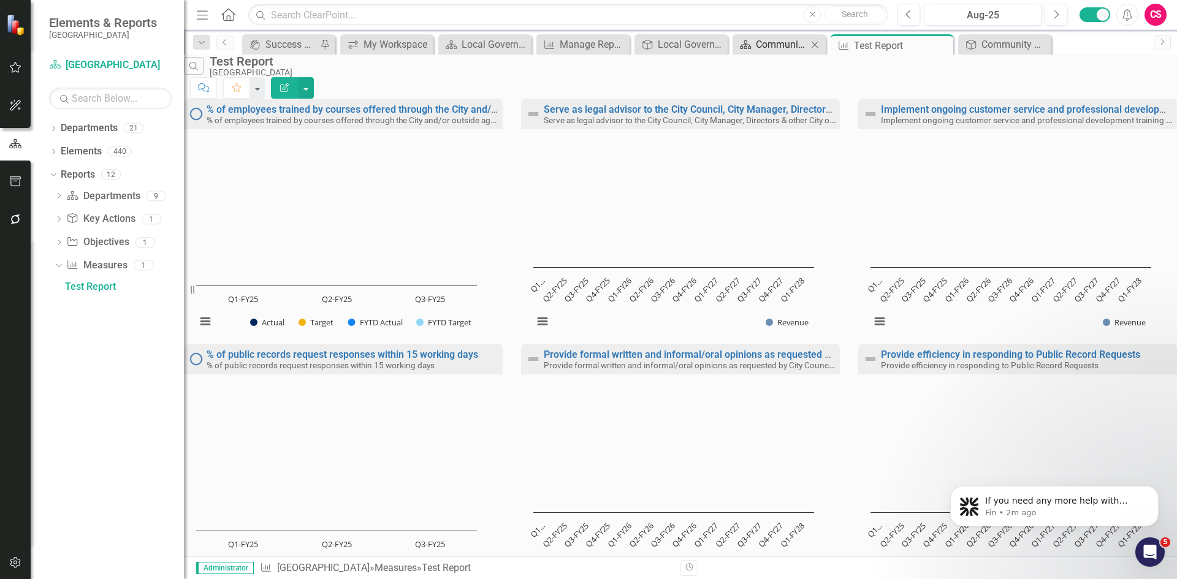
click at [761, 45] on div "Community Appearance" at bounding box center [781, 44] width 51 height 15
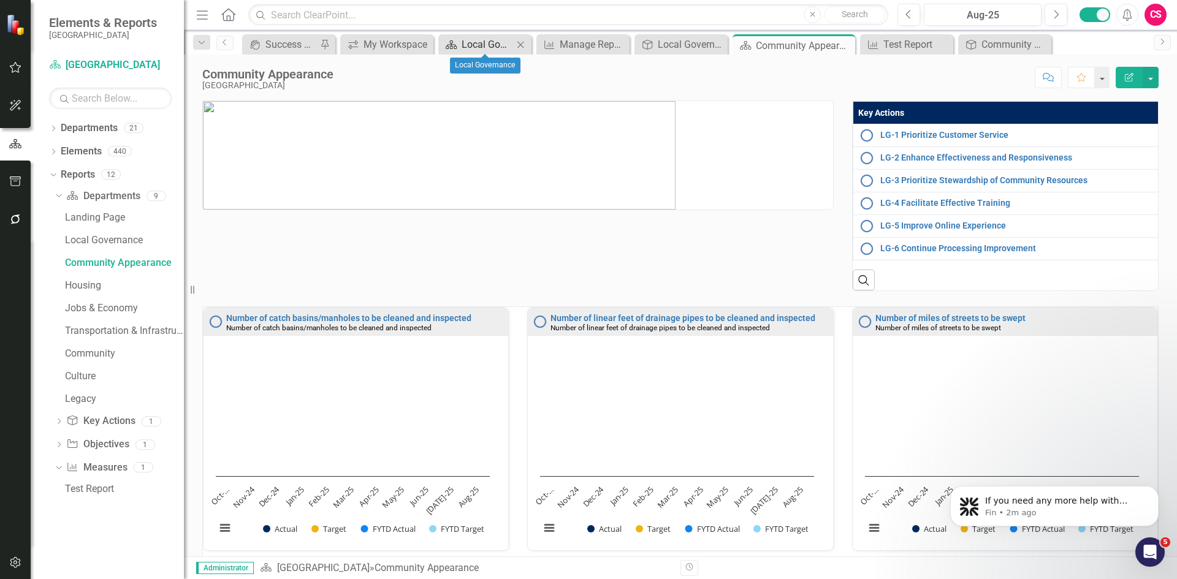
click at [459, 41] on link "Department Local Governance" at bounding box center [477, 44] width 72 height 15
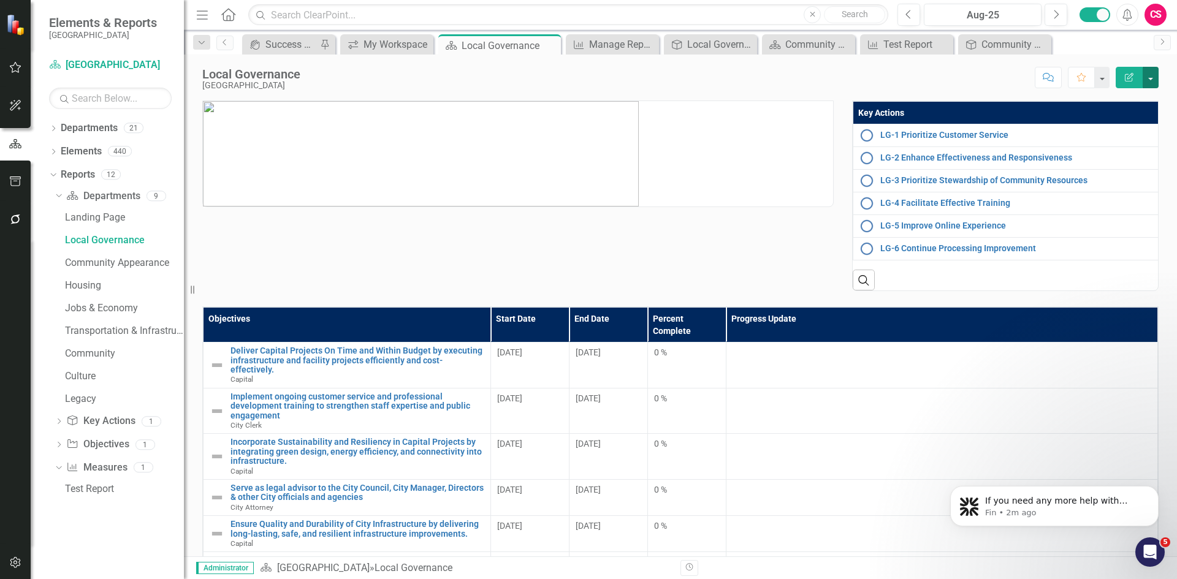
click at [1150, 82] on button "button" at bounding box center [1150, 77] width 16 height 21
click at [1130, 118] on link "Edit Report Edit Layout" at bounding box center [1107, 123] width 99 height 23
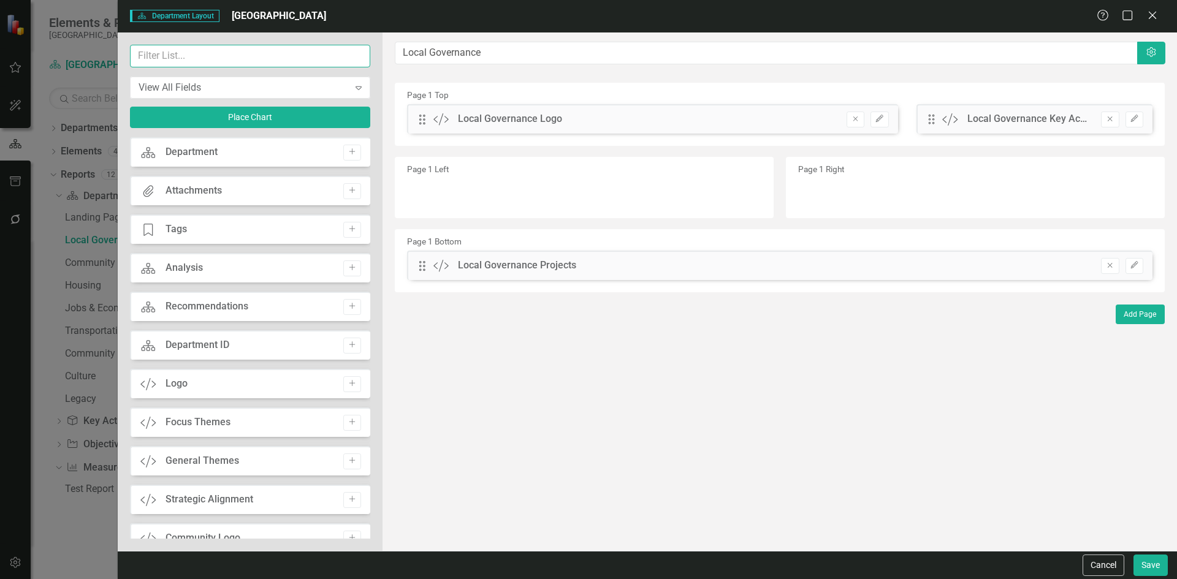
click at [215, 65] on input "text" at bounding box center [250, 56] width 240 height 23
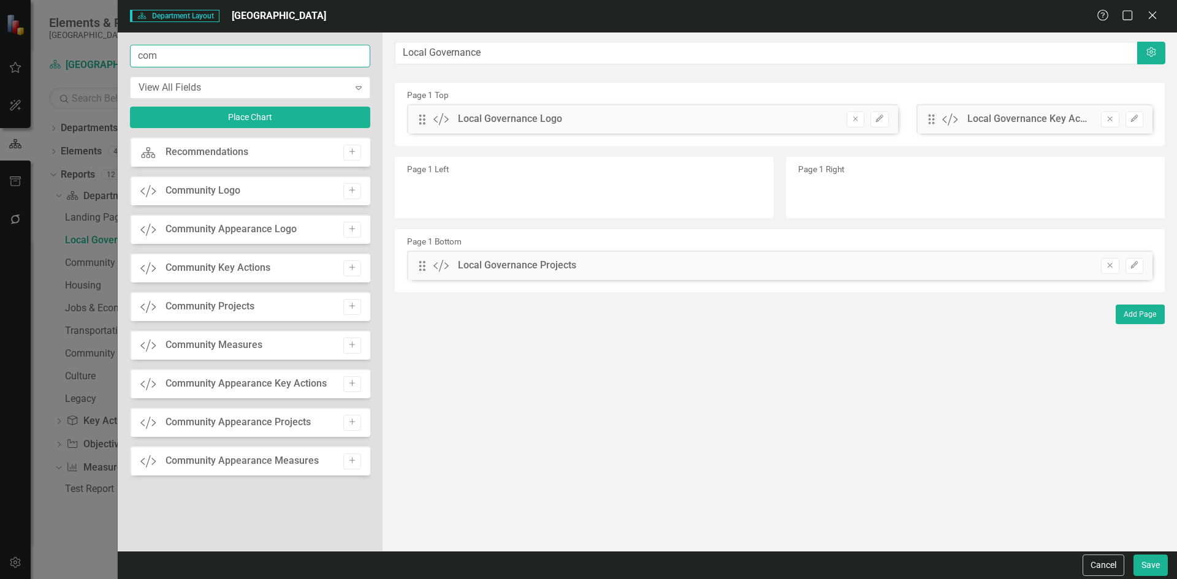
type input "comm"
click at [357, 461] on button "Add" at bounding box center [352, 462] width 18 height 16
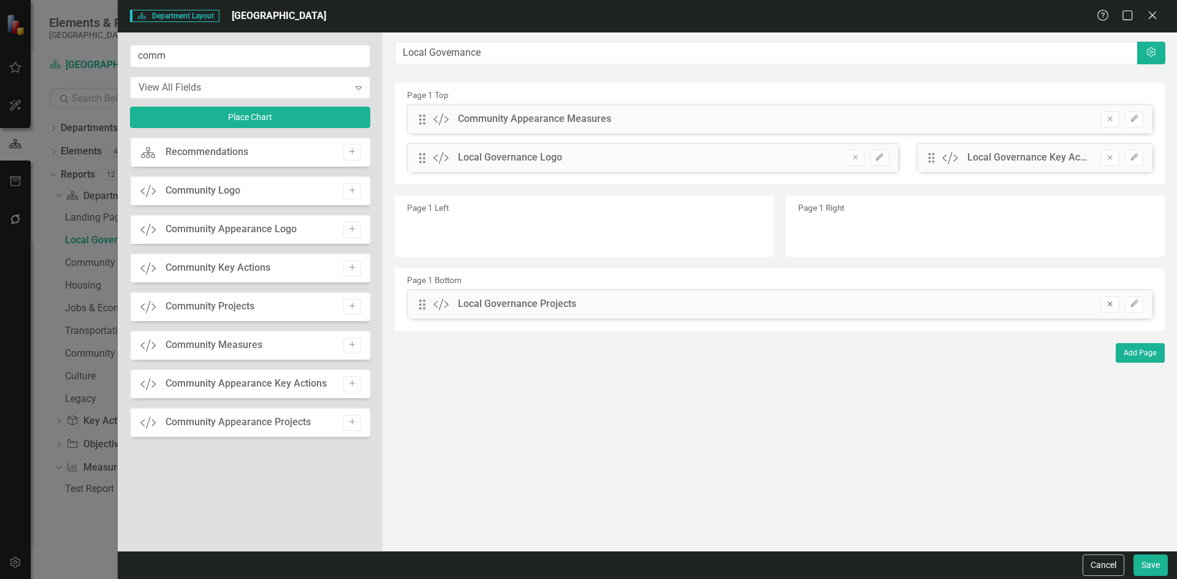
click at [1113, 304] on icon "Remove" at bounding box center [1109, 303] width 9 height 7
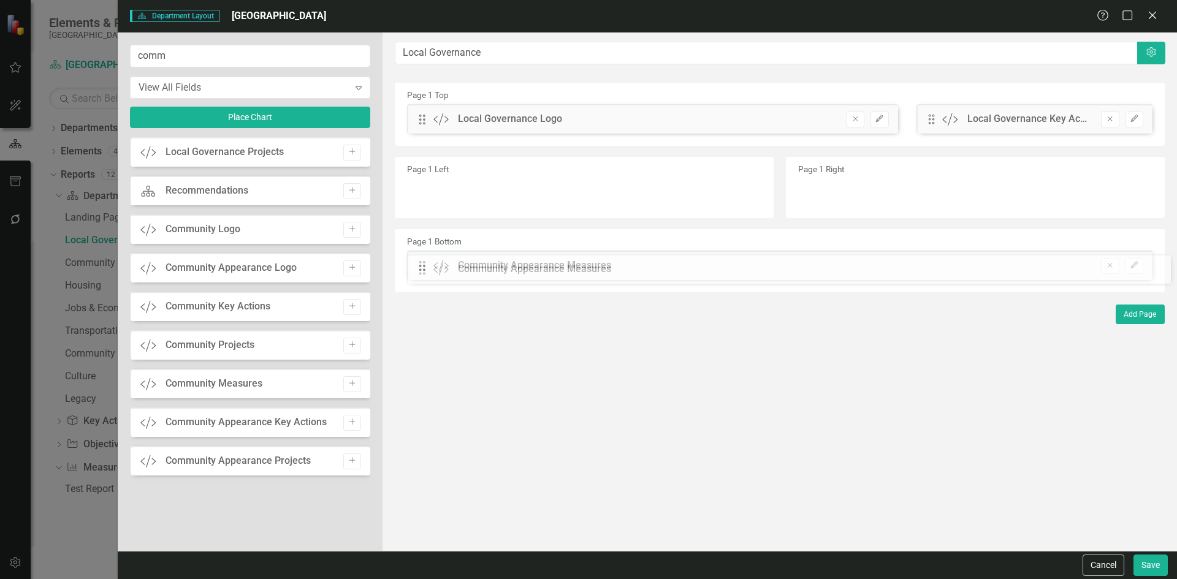
drag, startPoint x: 421, startPoint y: 121, endPoint x: 430, endPoint y: 271, distance: 150.4
click at [1148, 565] on button "Save" at bounding box center [1150, 565] width 34 height 21
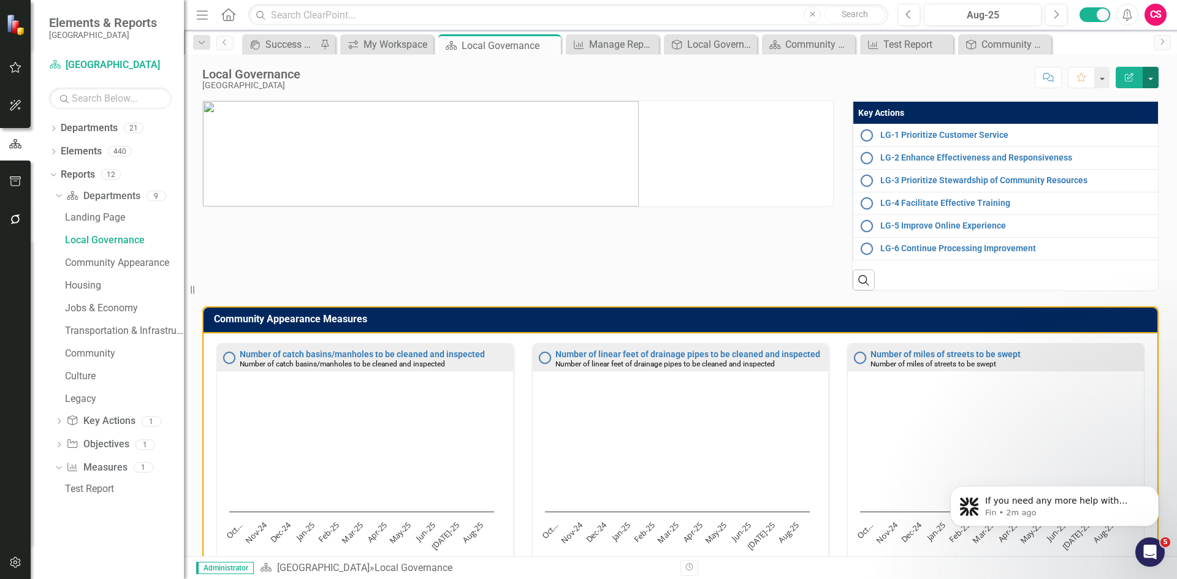
click at [1152, 75] on button "button" at bounding box center [1150, 77] width 16 height 21
click at [1131, 116] on link "Edit Report Edit Layout" at bounding box center [1107, 123] width 99 height 23
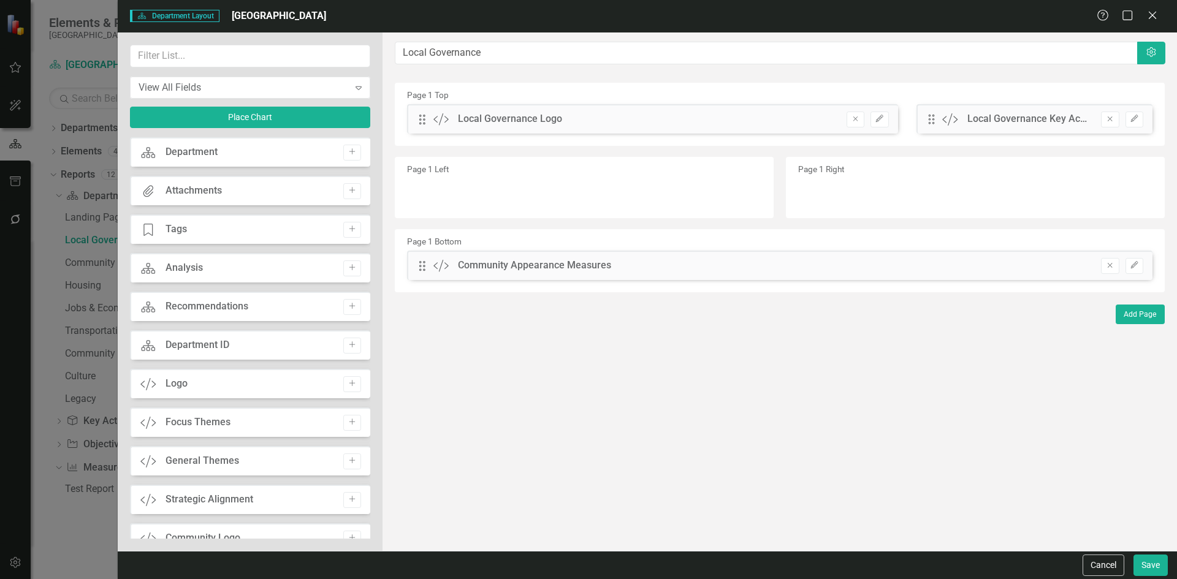
click at [1145, 267] on div "Drag Custom Community Appearance Measures Remove Edit" at bounding box center [779, 265] width 745 height 29
click at [1139, 266] on button "Edit" at bounding box center [1134, 266] width 18 height 16
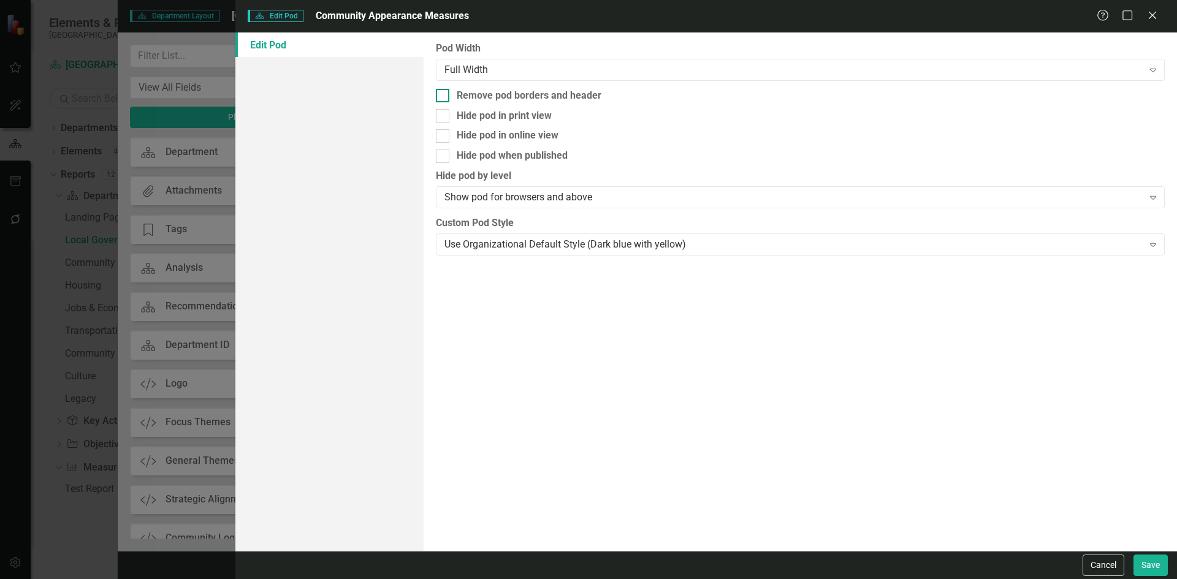
click at [441, 97] on input "Remove pod borders and header" at bounding box center [440, 93] width 8 height 8
checkbox input "true"
click at [1146, 564] on button "Save" at bounding box center [1150, 565] width 34 height 21
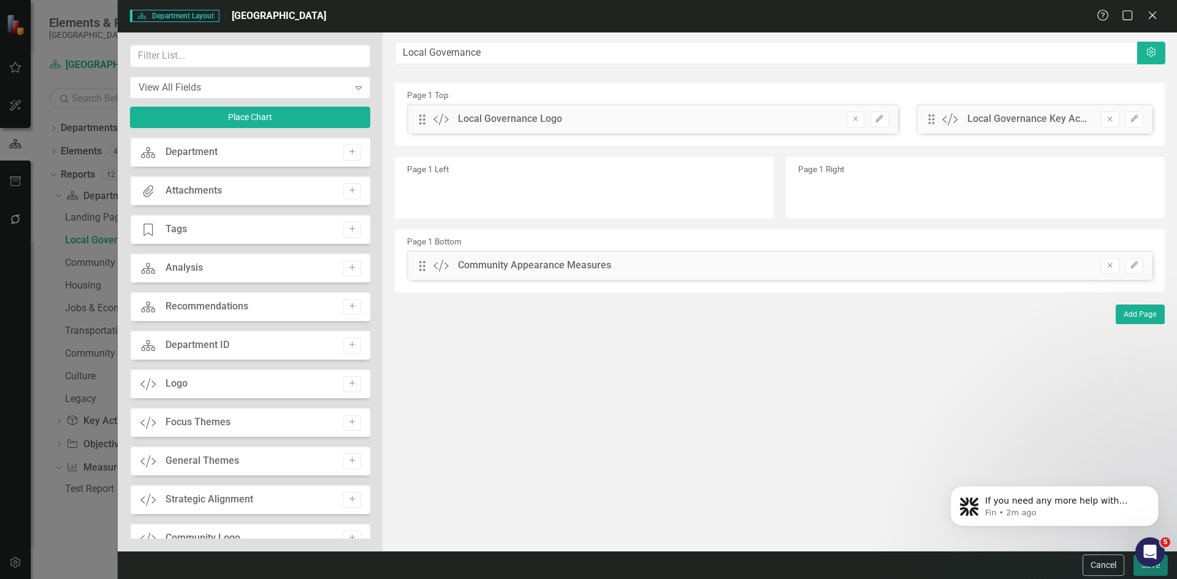
click at [1139, 569] on button "Save" at bounding box center [1150, 565] width 34 height 21
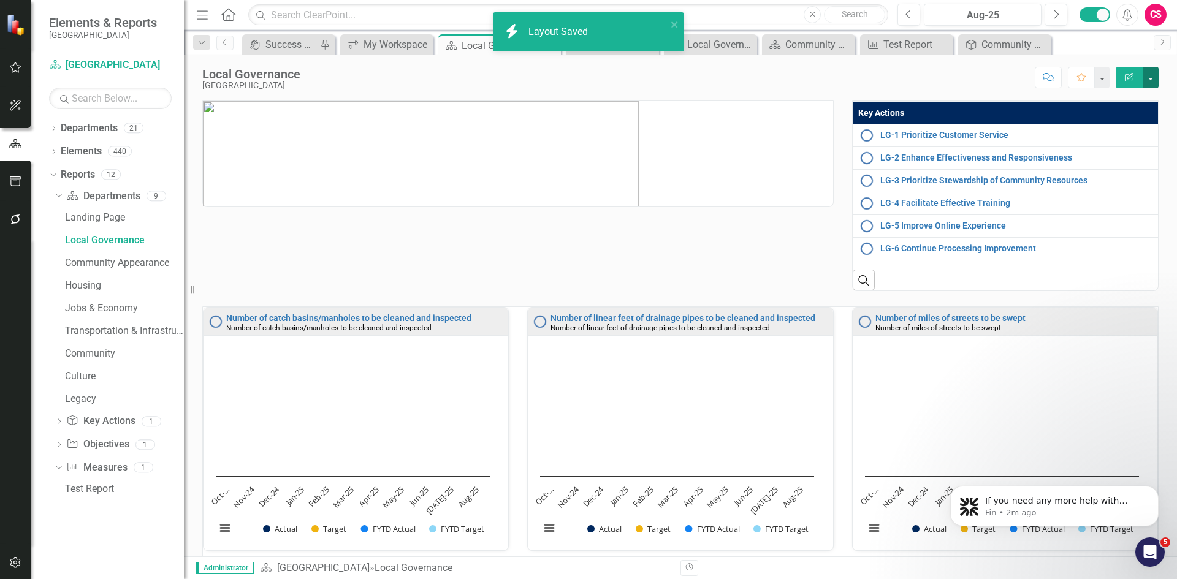
click at [1149, 78] on button "button" at bounding box center [1150, 77] width 16 height 21
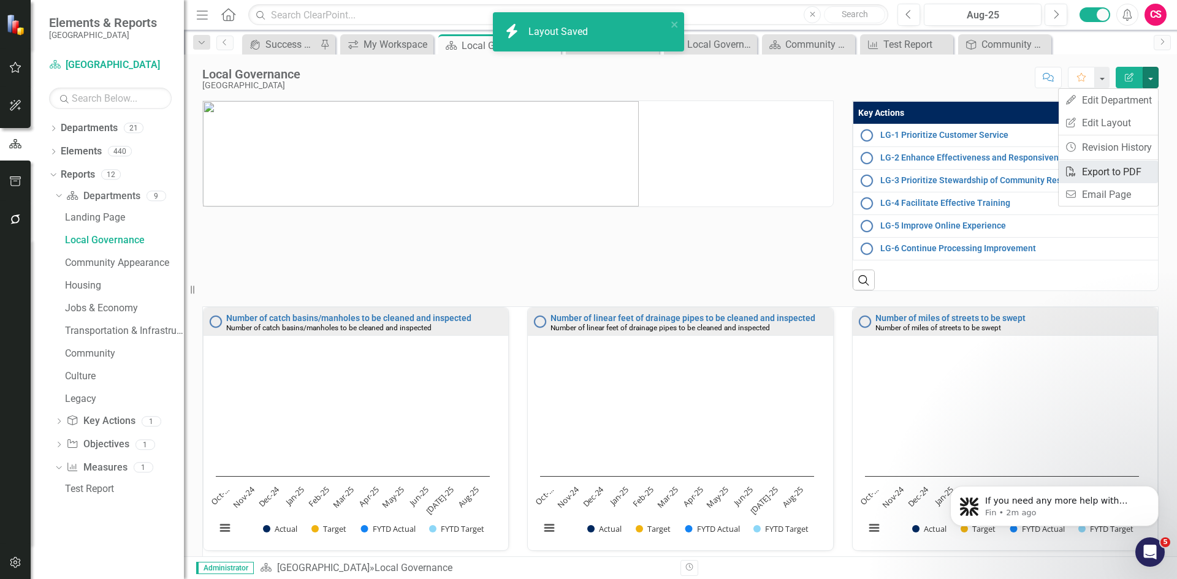
click at [1122, 170] on link "PDF Export to PDF" at bounding box center [1107, 172] width 99 height 23
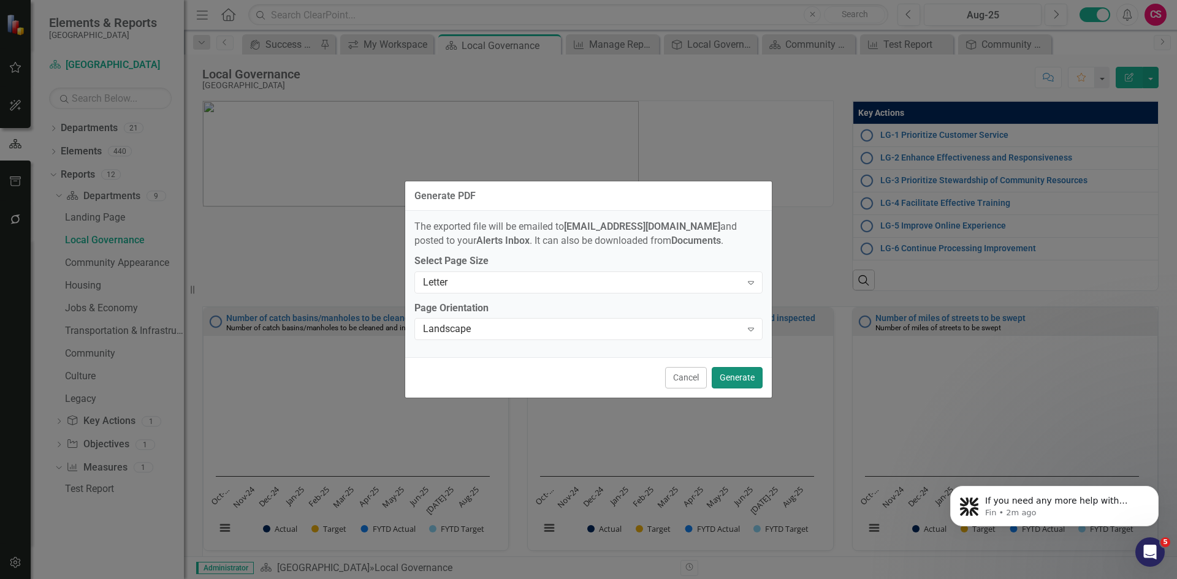
click at [734, 375] on button "Generate" at bounding box center [737, 377] width 51 height 21
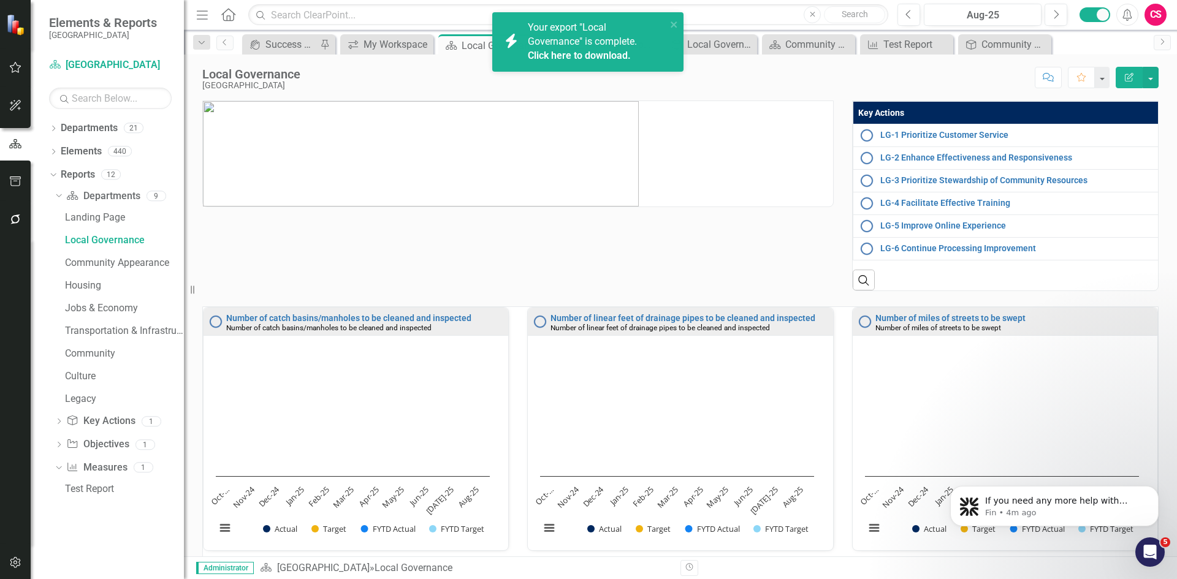
click at [598, 52] on link "Click here to download." at bounding box center [579, 56] width 103 height 12
click at [673, 20] on icon "close" at bounding box center [674, 25] width 9 height 10
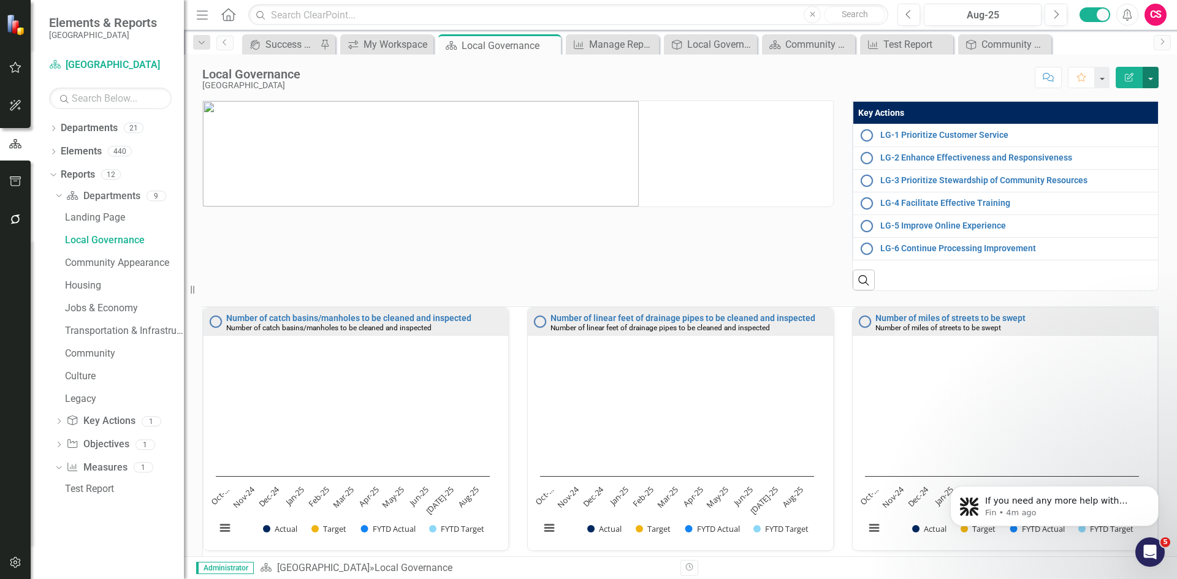
click at [1150, 80] on button "button" at bounding box center [1150, 77] width 16 height 21
click at [1125, 120] on link "Edit Report Edit Layout" at bounding box center [1107, 123] width 99 height 23
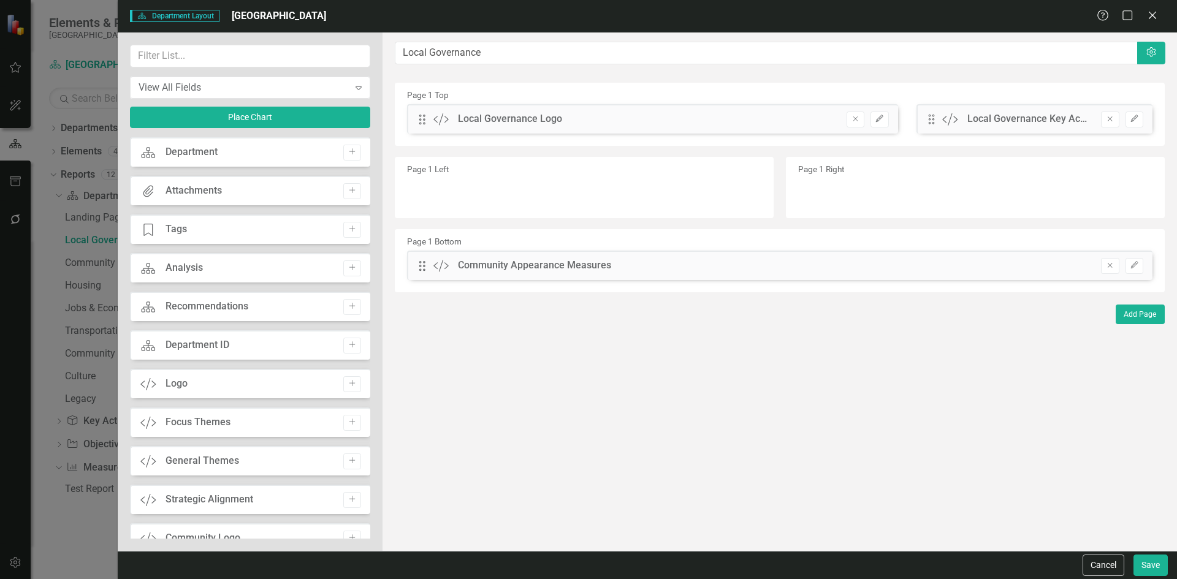
click at [1109, 262] on icon "Remove" at bounding box center [1109, 265] width 9 height 7
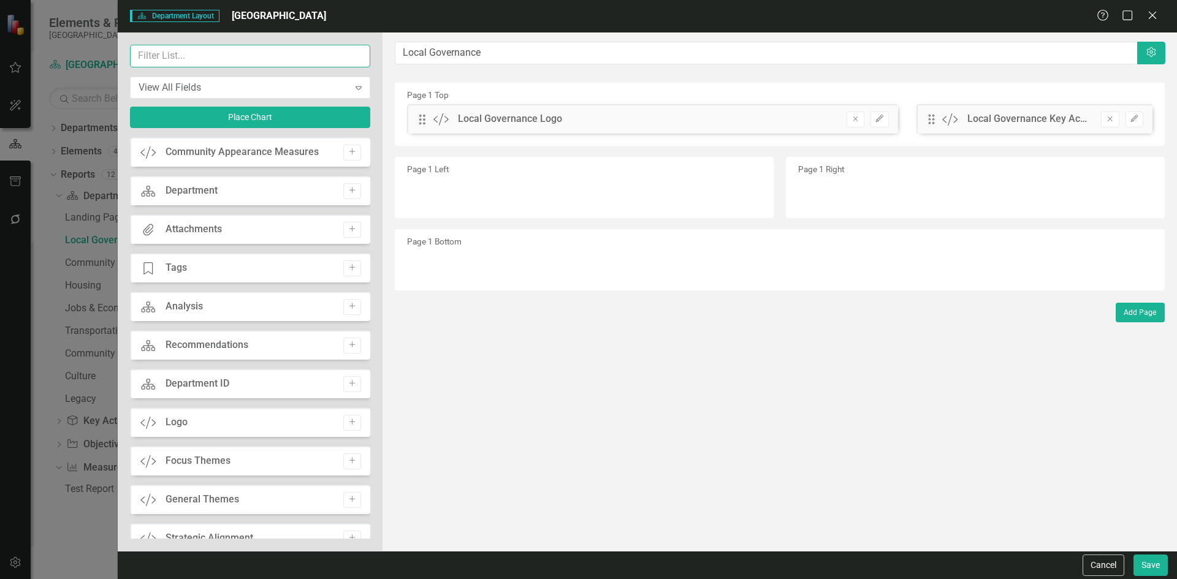
click at [210, 66] on input "text" at bounding box center [250, 56] width 240 height 23
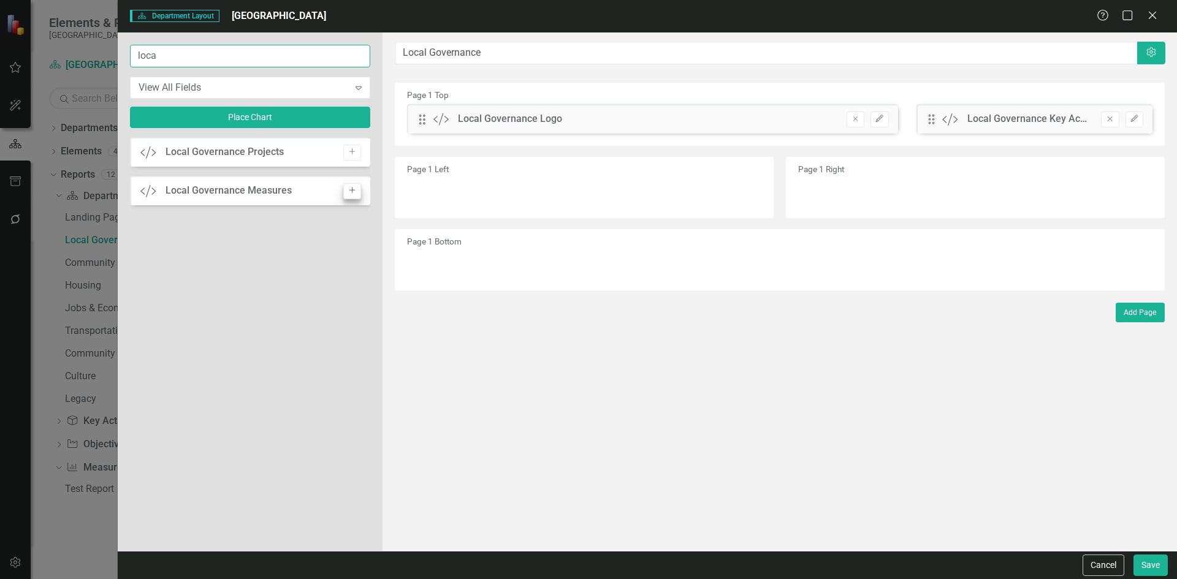
type input "loca"
click at [353, 187] on icon "Add" at bounding box center [351, 190] width 9 height 7
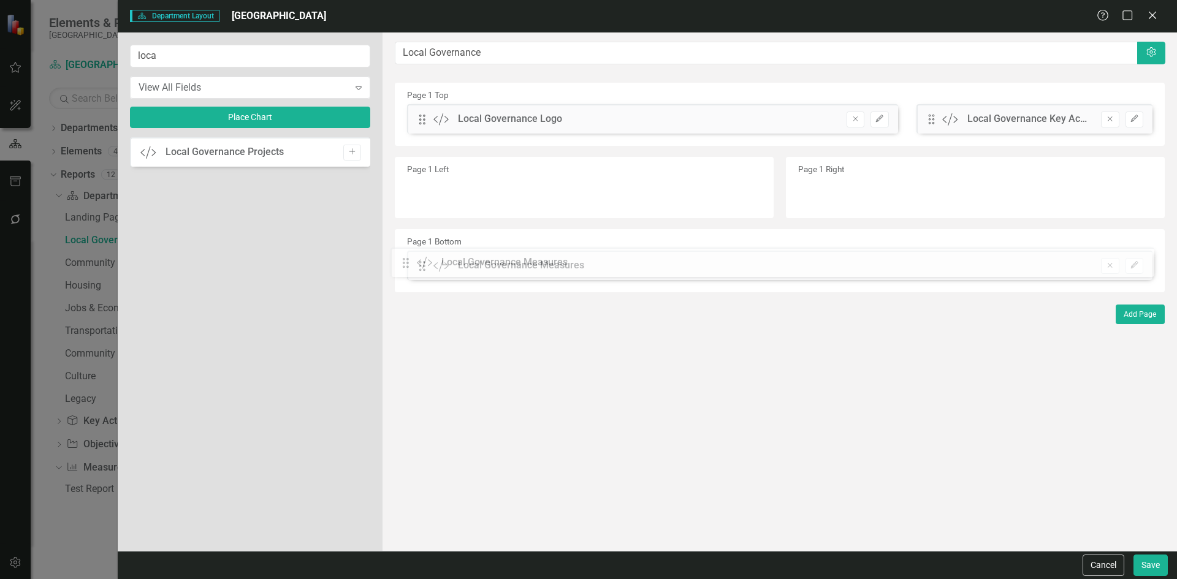
drag, startPoint x: 419, startPoint y: 118, endPoint x: 411, endPoint y: 261, distance: 143.6
click at [1150, 563] on button "Save" at bounding box center [1150, 565] width 34 height 21
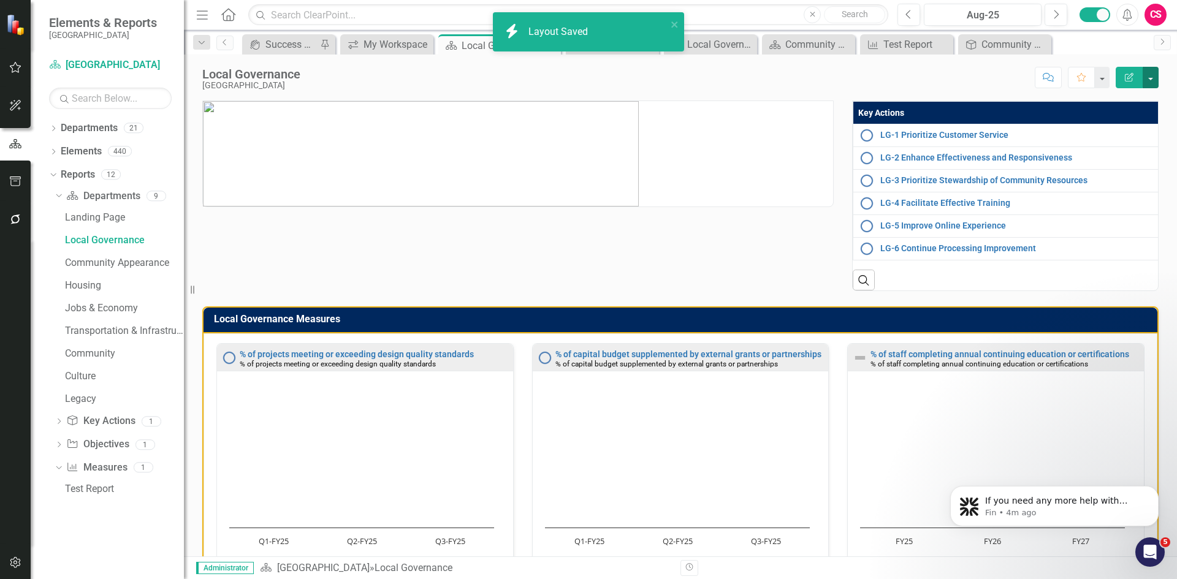
click at [1153, 74] on button "button" at bounding box center [1150, 77] width 16 height 21
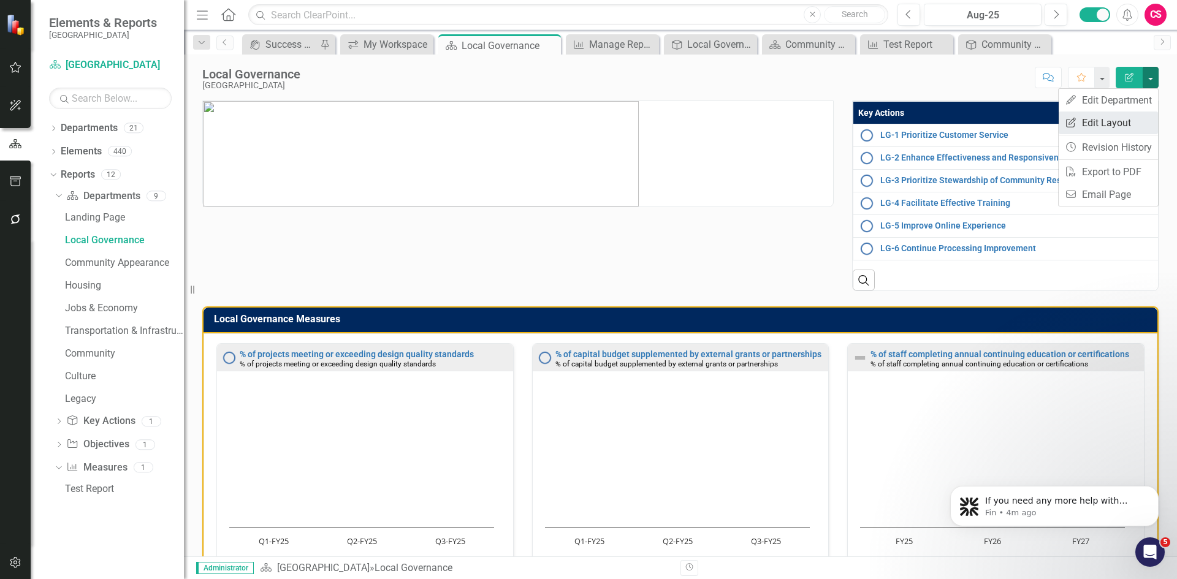
click at [1117, 120] on link "Edit Report Edit Layout" at bounding box center [1107, 123] width 99 height 23
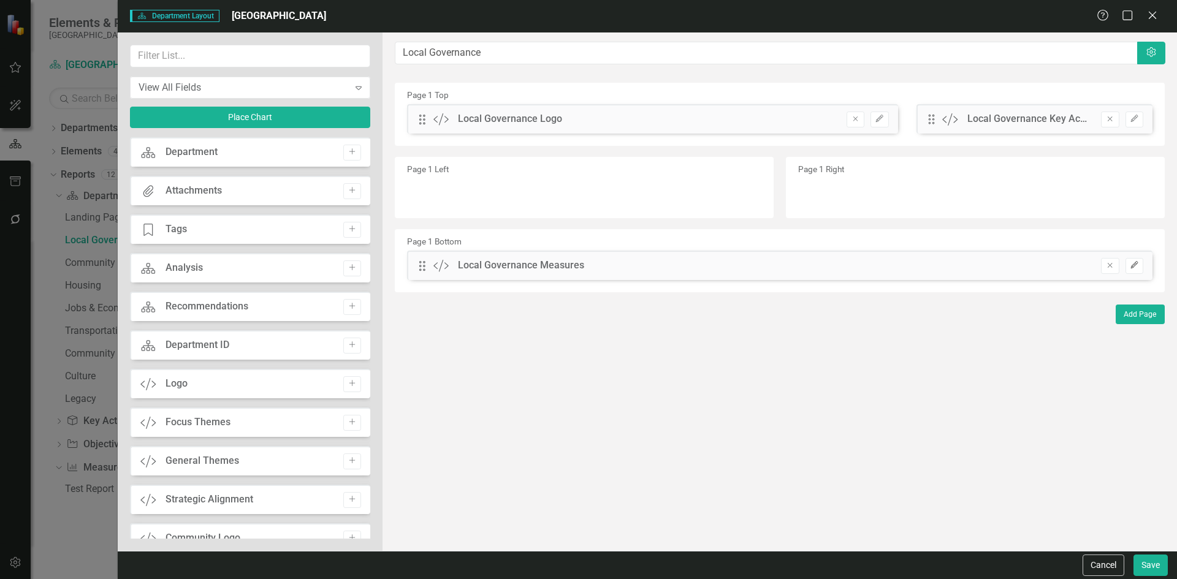
click at [1141, 261] on button "Edit" at bounding box center [1134, 266] width 18 height 16
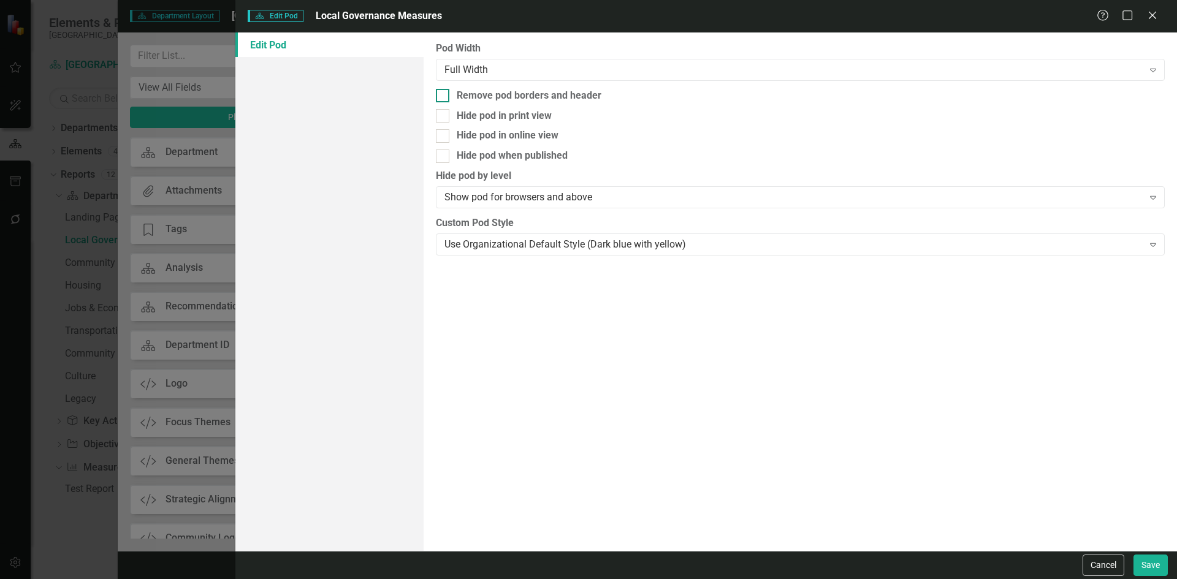
click at [439, 93] on input "Remove pod borders and header" at bounding box center [440, 93] width 8 height 8
checkbox input "true"
click at [1142, 563] on button "Save" at bounding box center [1150, 565] width 34 height 21
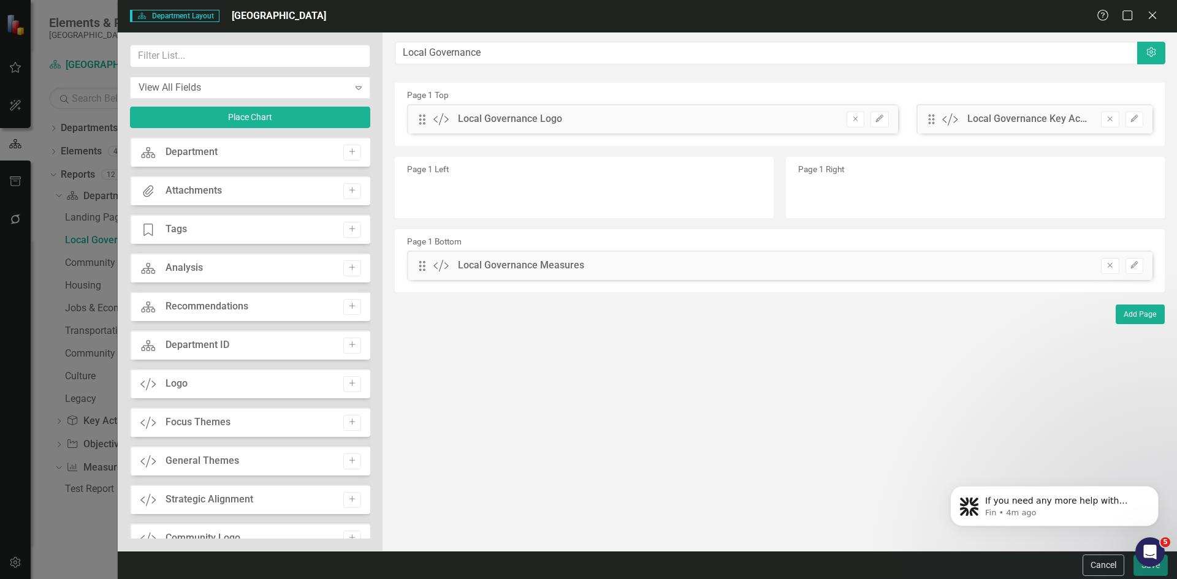
click at [1137, 568] on button "Save" at bounding box center [1150, 565] width 34 height 21
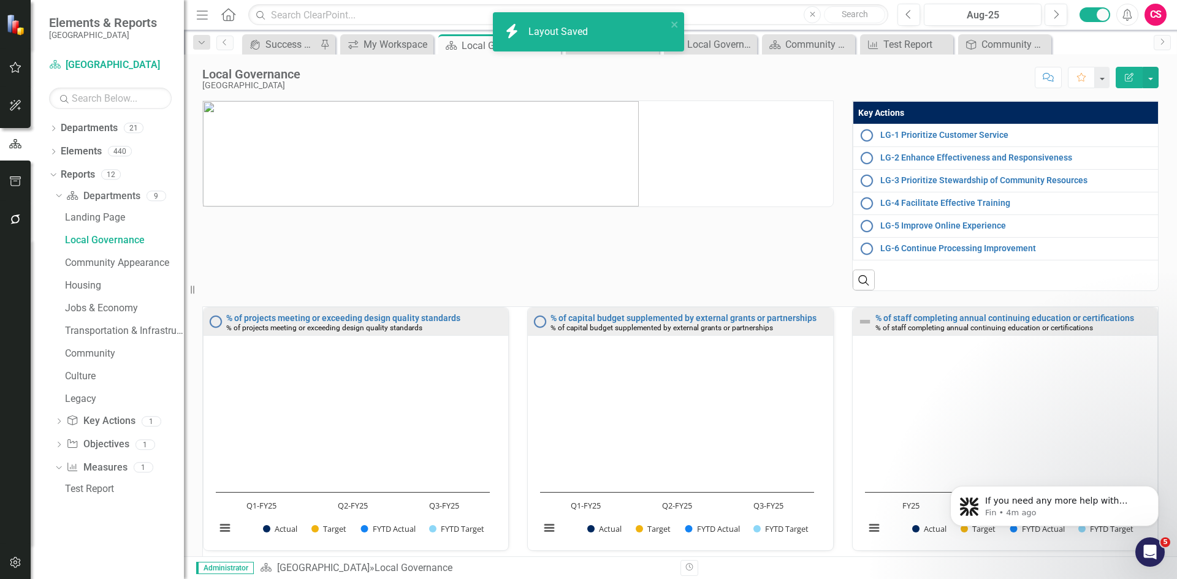
click at [843, 374] on div "% of staff completing annual continuing education or certifications % of staff …" at bounding box center [1005, 436] width 324 height 259
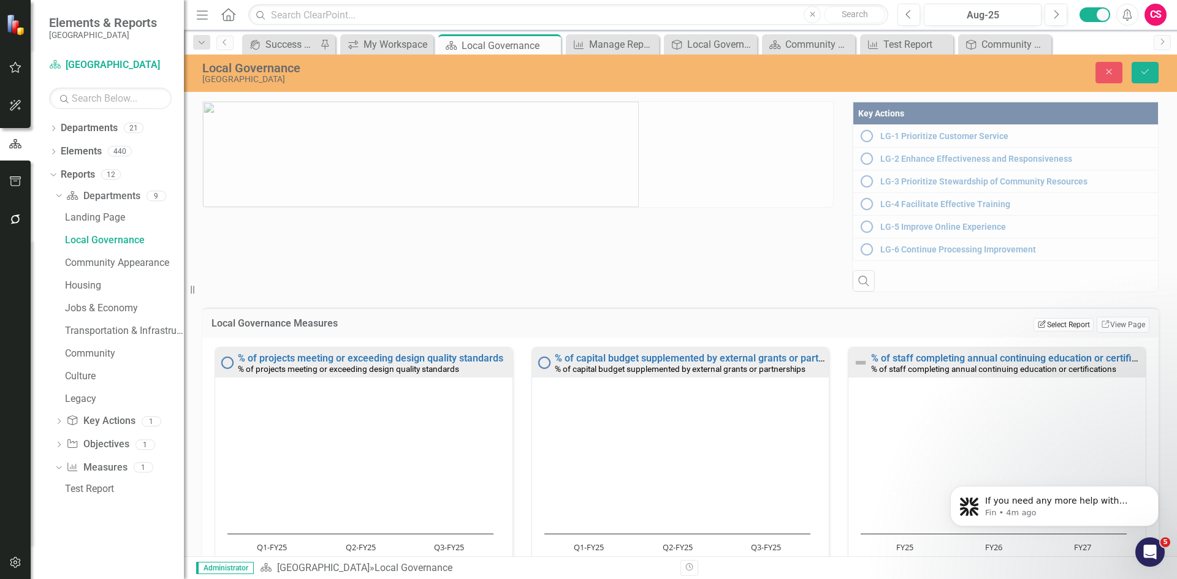
click at [1056, 332] on button "Edit Report Select Report" at bounding box center [1062, 324] width 59 height 13
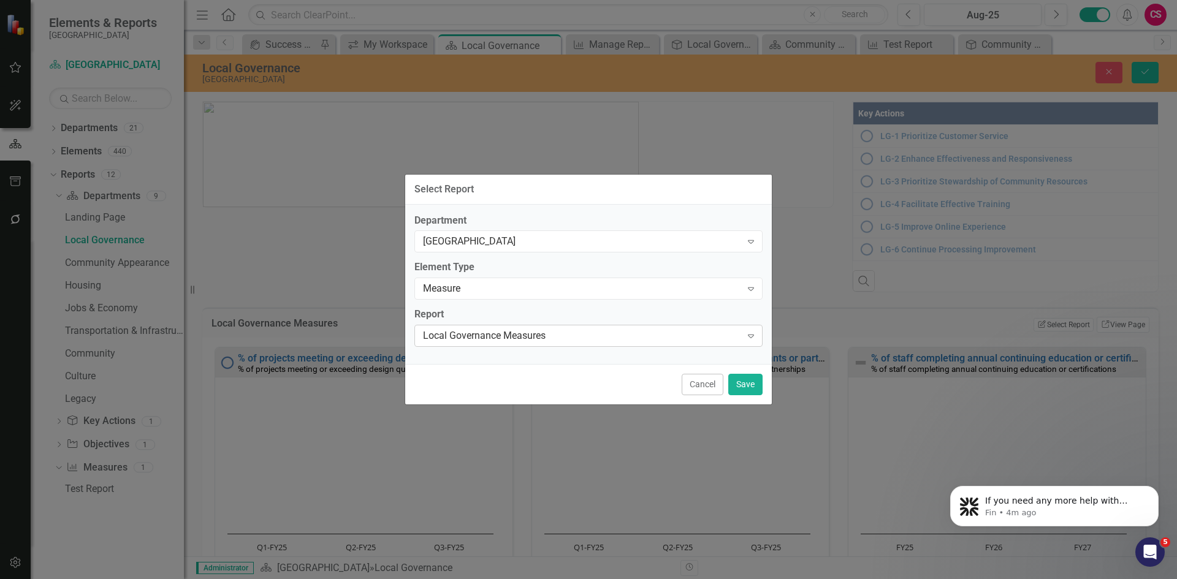
click at [481, 335] on div "Local Governance Measures" at bounding box center [582, 336] width 318 height 14
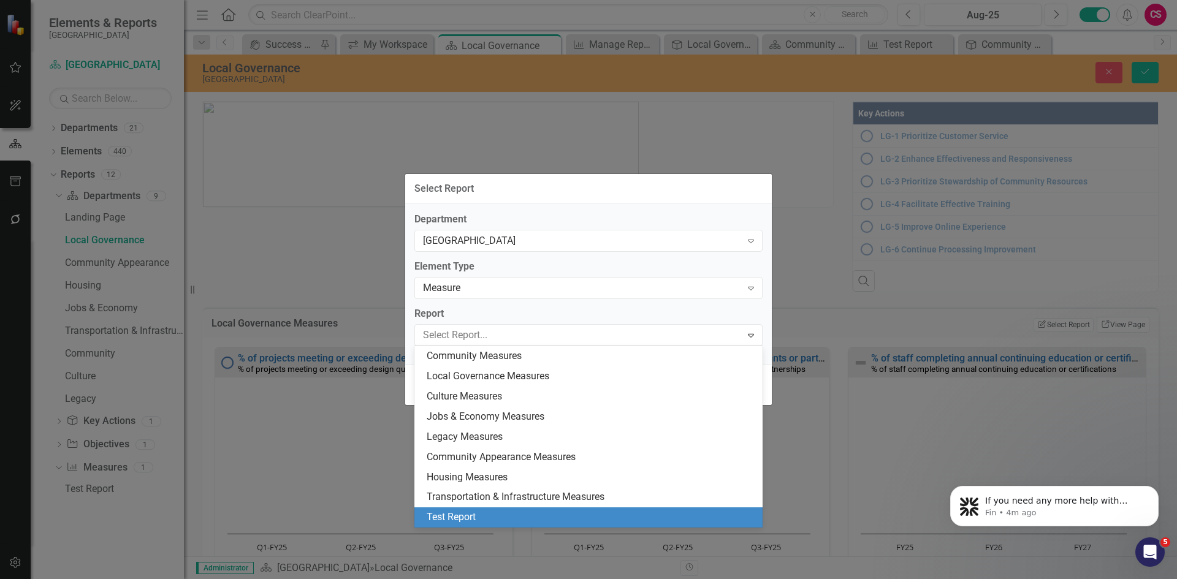
click at [465, 510] on div "Test Report" at bounding box center [588, 517] width 348 height 20
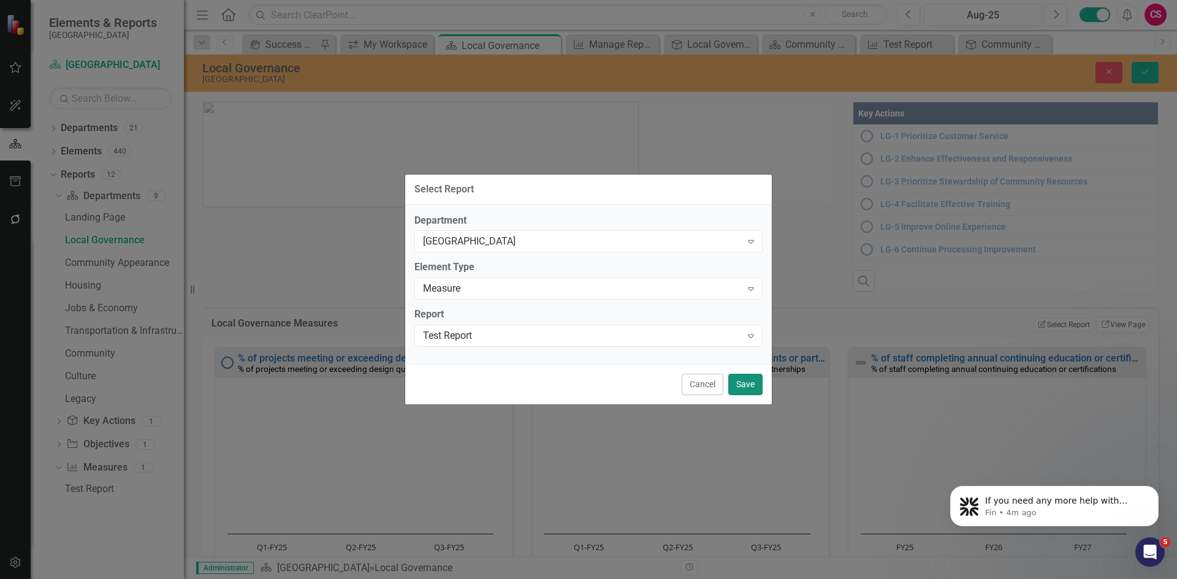
click at [742, 379] on button "Save" at bounding box center [745, 384] width 34 height 21
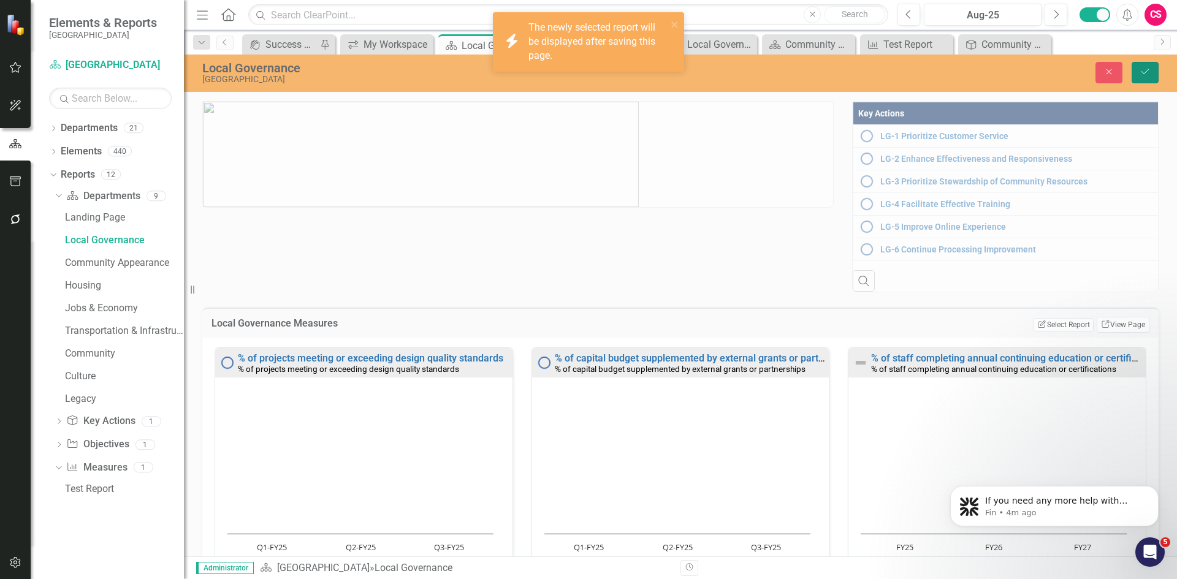
click at [1152, 69] on button "Save" at bounding box center [1144, 72] width 27 height 21
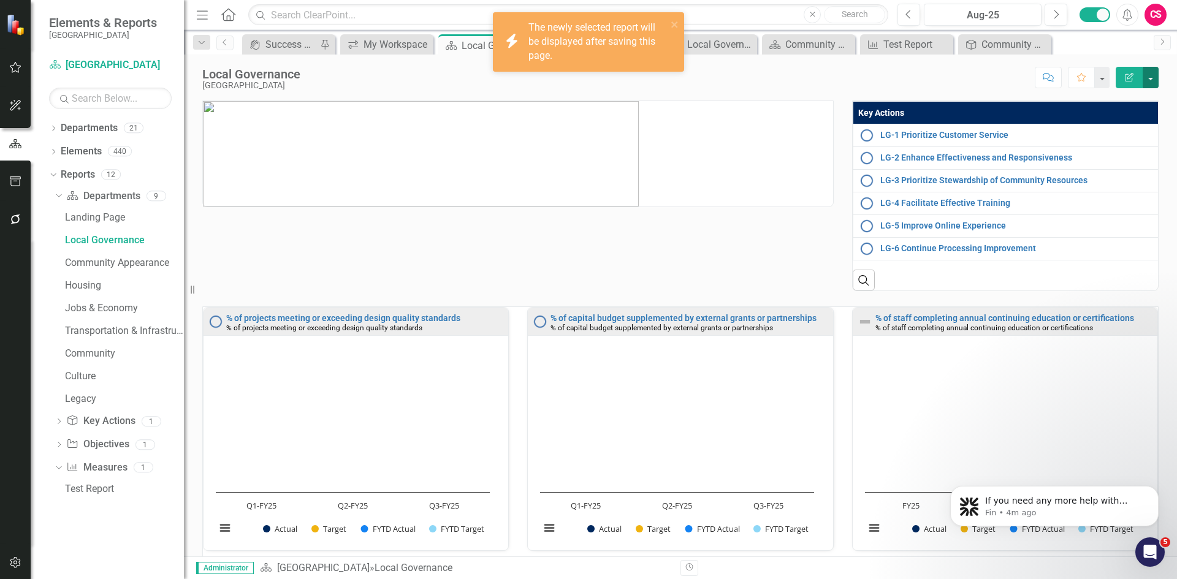
click at [1148, 77] on button "button" at bounding box center [1150, 77] width 16 height 21
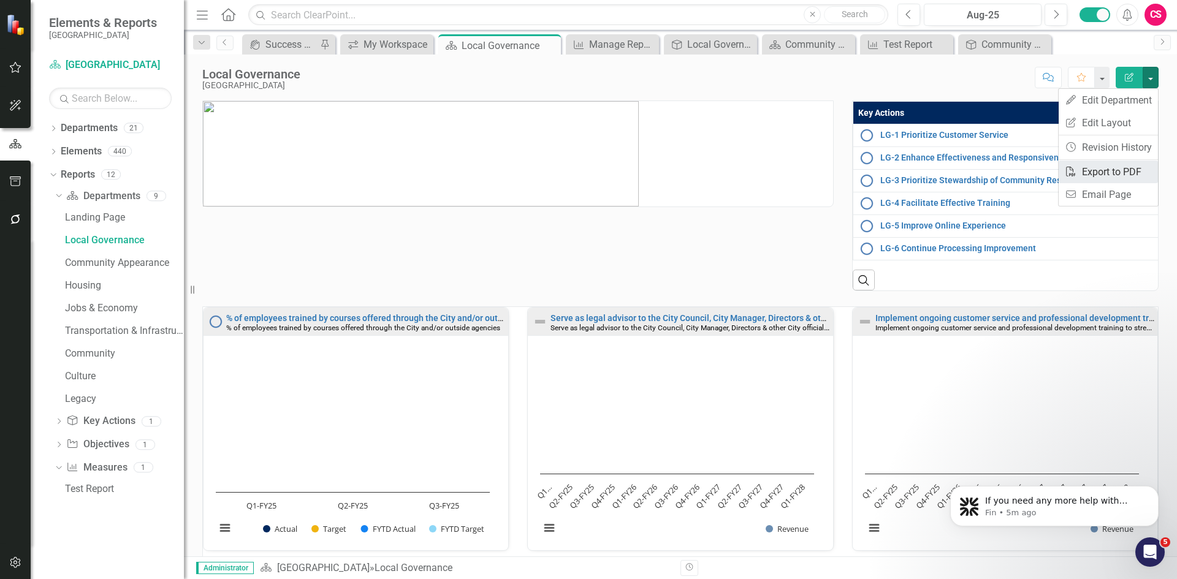
click at [1114, 177] on link "PDF Export to PDF" at bounding box center [1107, 172] width 99 height 23
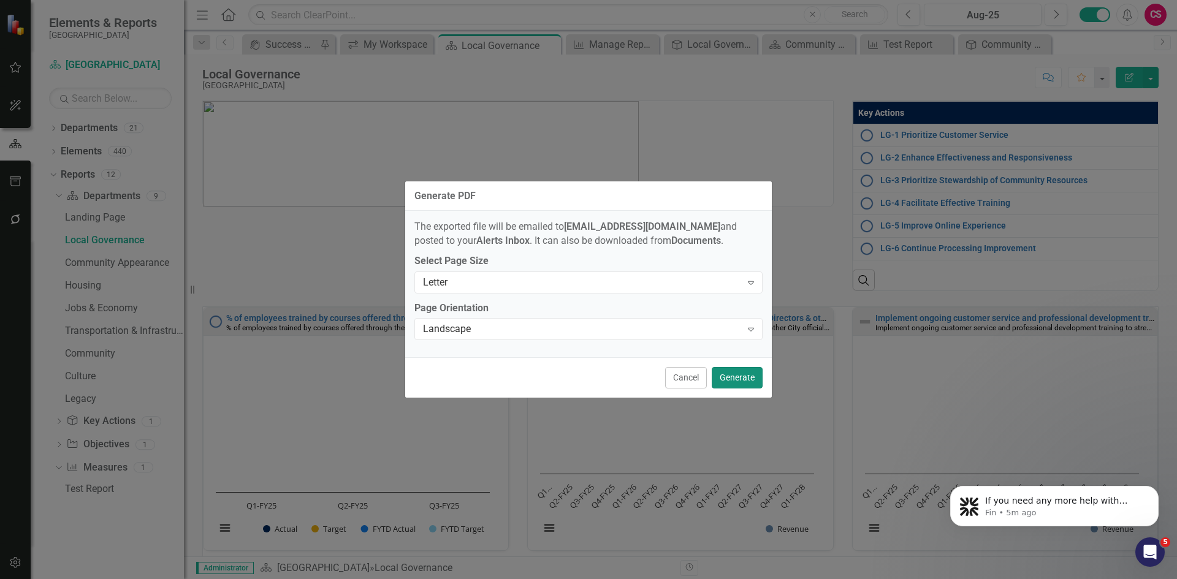
click at [742, 376] on button "Generate" at bounding box center [737, 377] width 51 height 21
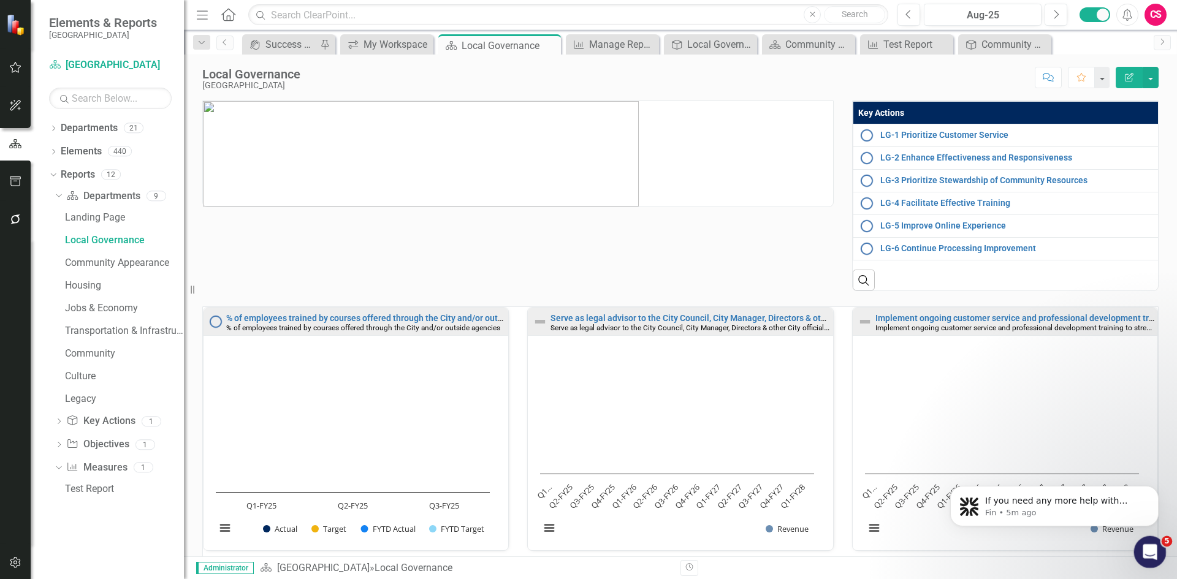
click at [1150, 552] on icon "Open Intercom Messenger" at bounding box center [1148, 551] width 20 height 20
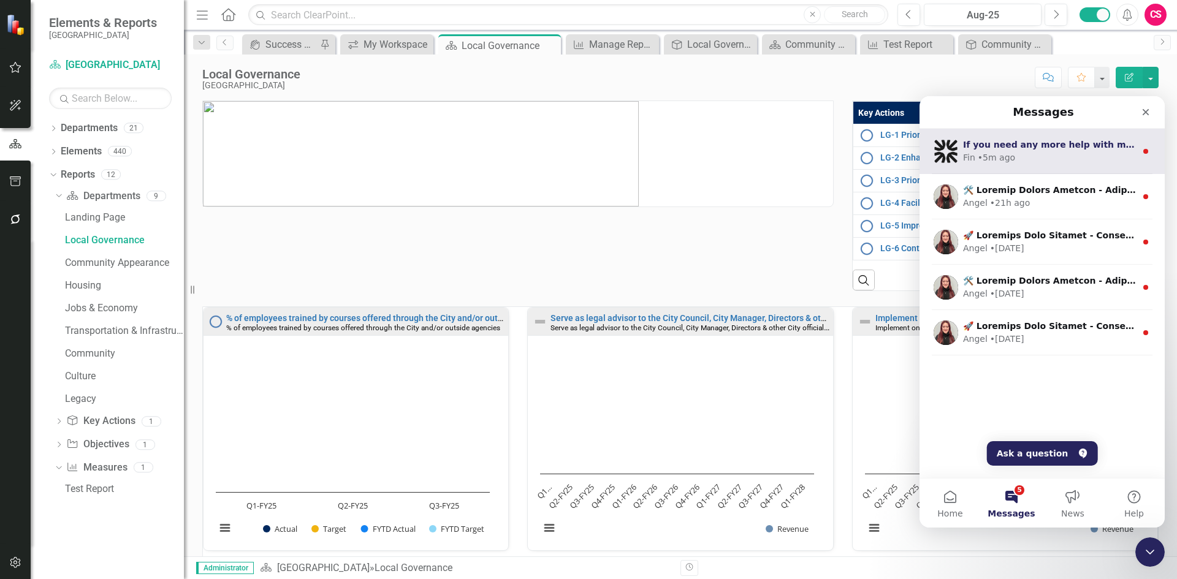
click at [1056, 155] on div "Fin • 5m ago" at bounding box center [1049, 157] width 173 height 13
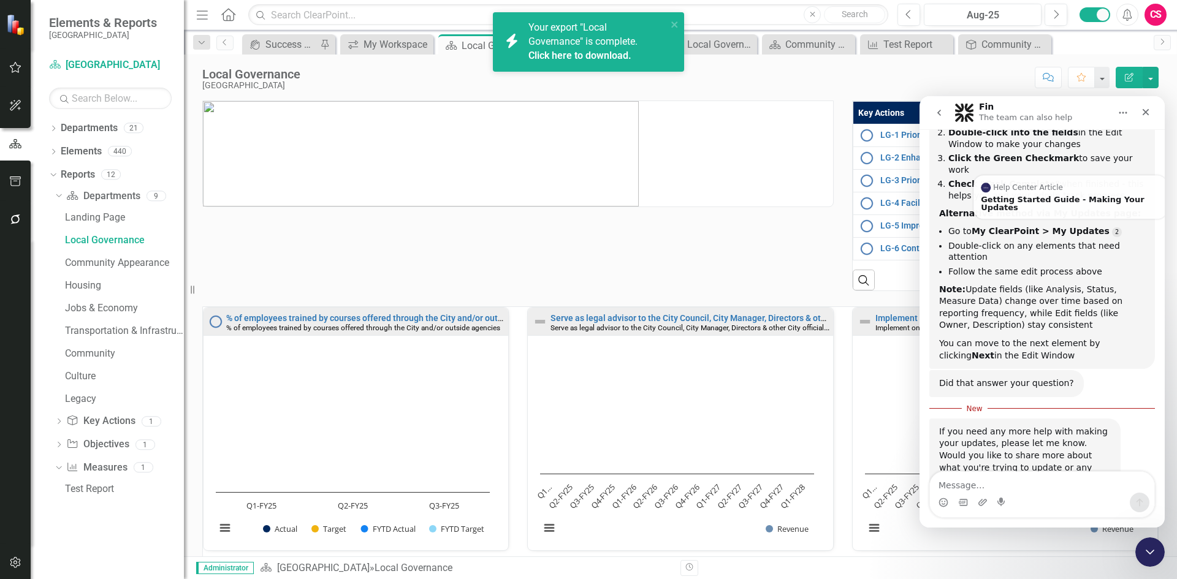
scroll to position [218, 0]
click at [593, 56] on link "Click here to download." at bounding box center [579, 56] width 103 height 12
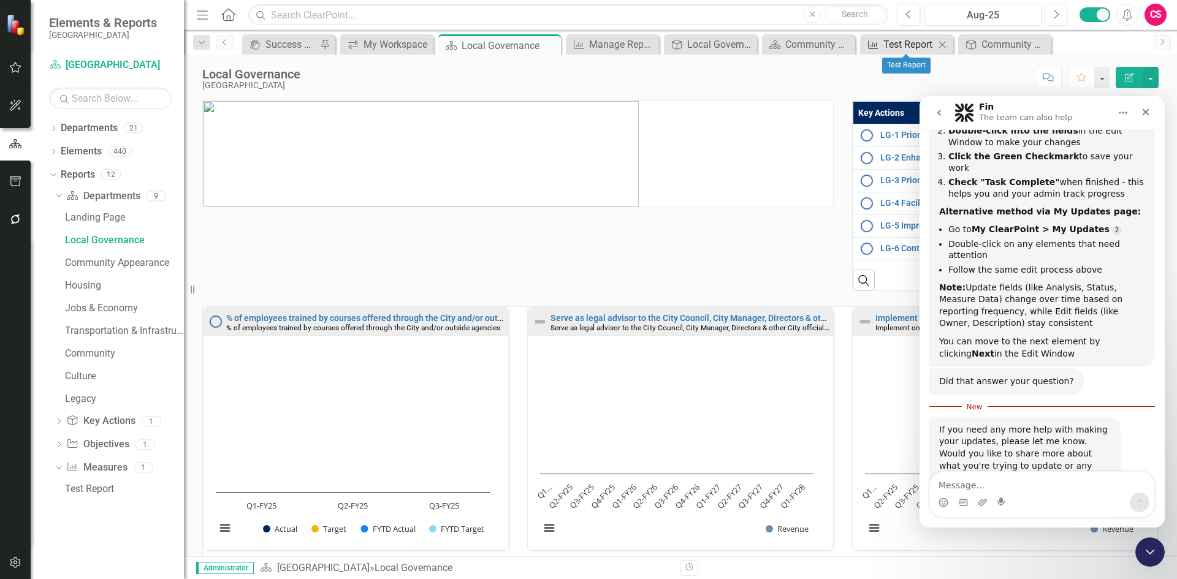
click at [892, 47] on div "Test Report" at bounding box center [908, 44] width 51 height 15
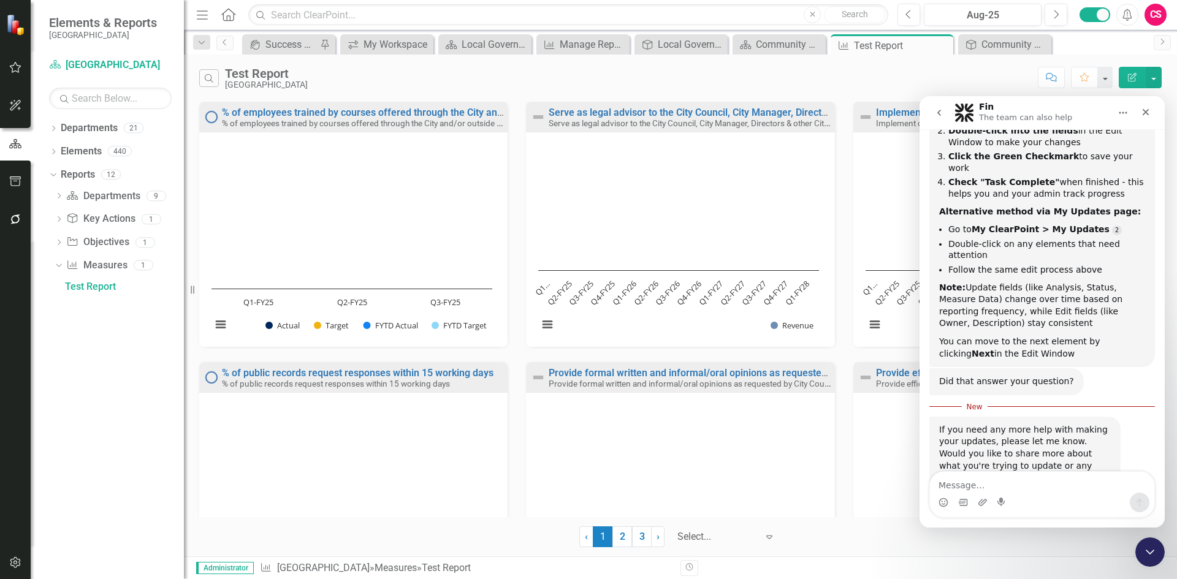
click at [1133, 80] on icon "Edit Report" at bounding box center [1131, 77] width 11 height 9
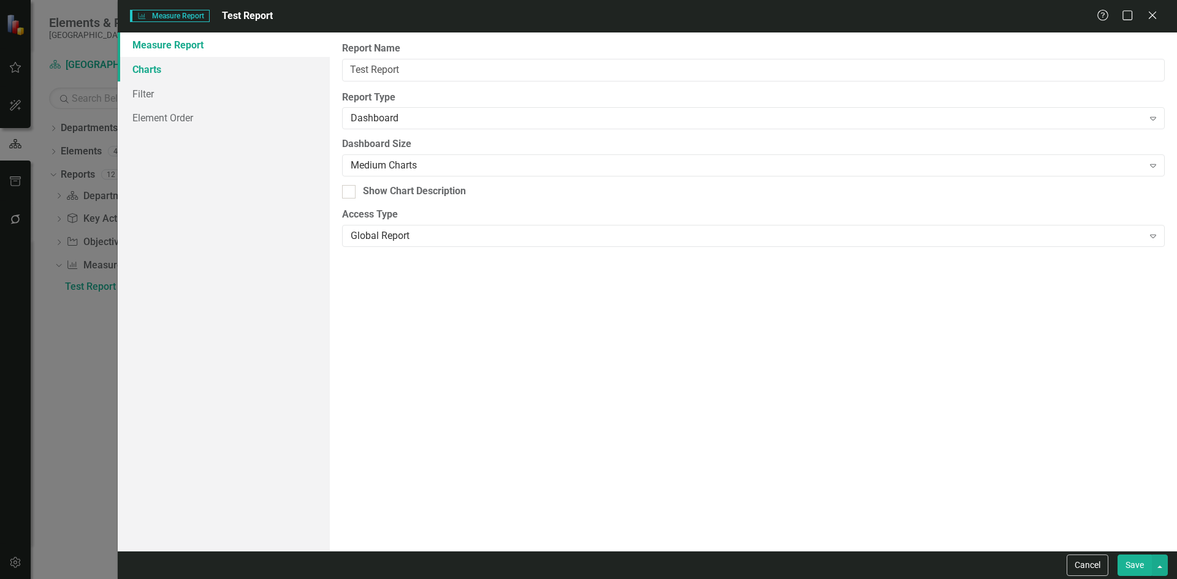
click at [177, 73] on link "Charts" at bounding box center [224, 69] width 212 height 25
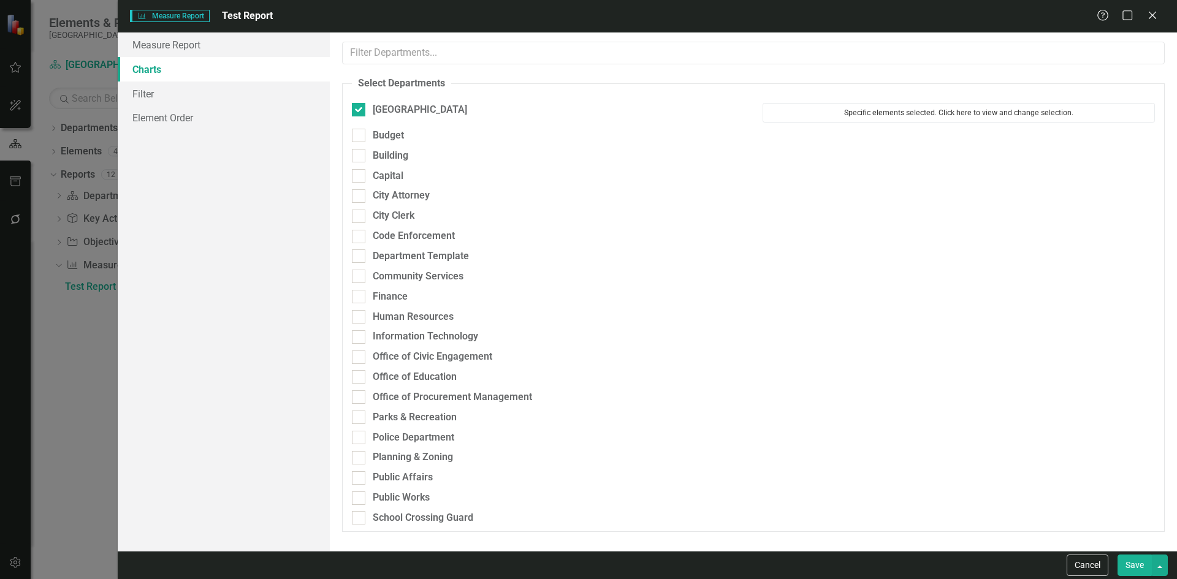
click at [868, 112] on button "Specific elements selected. Click here to view and change selection." at bounding box center [958, 113] width 392 height 20
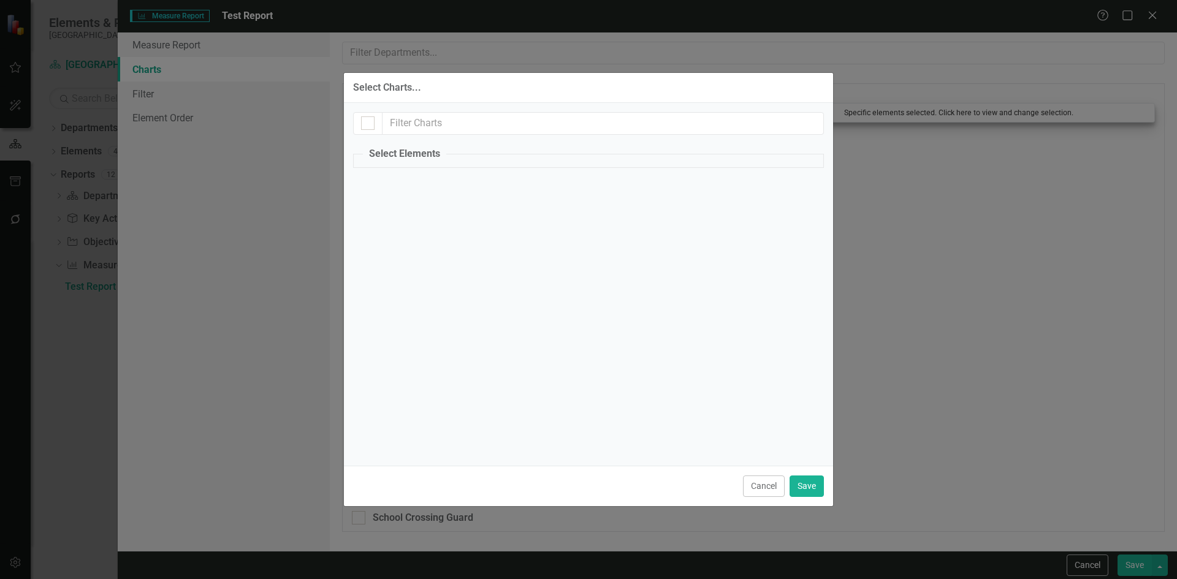
checkbox input "true"
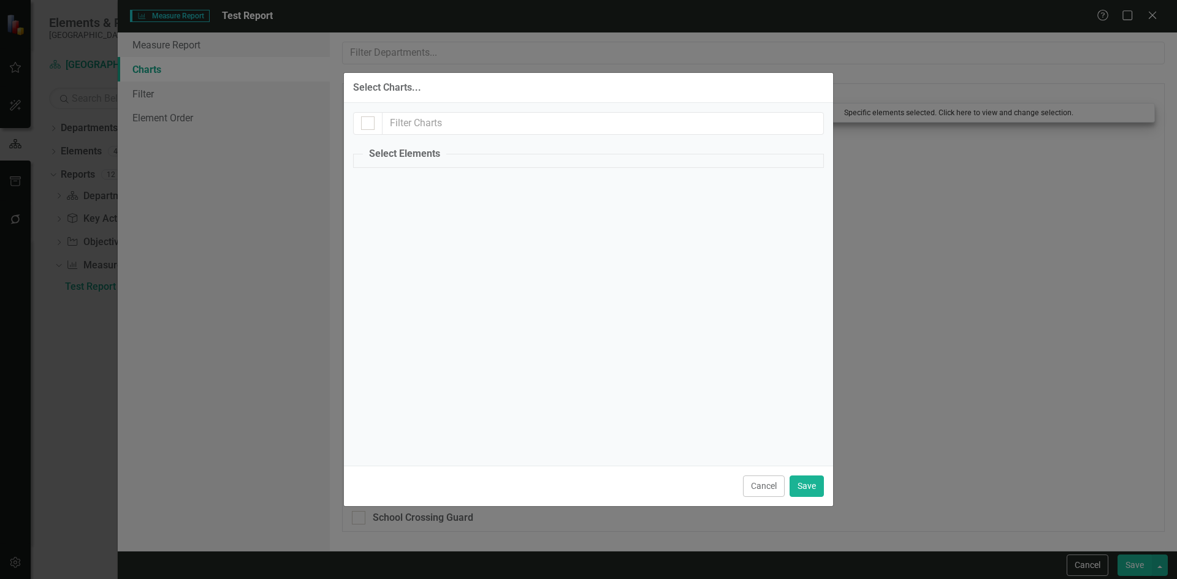
checkbox input "true"
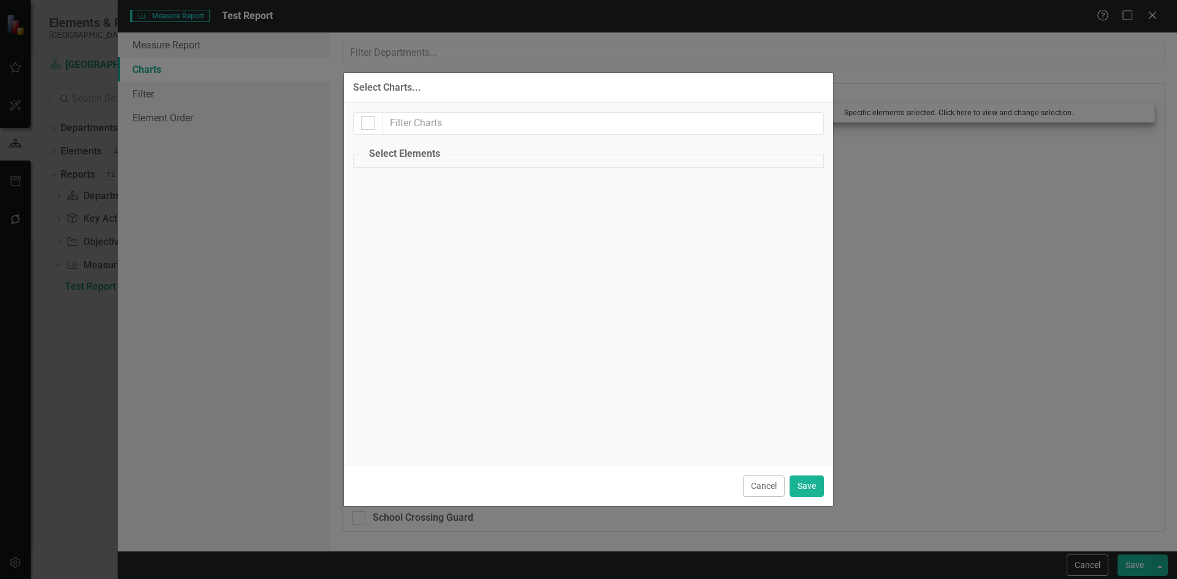
checkbox input "true"
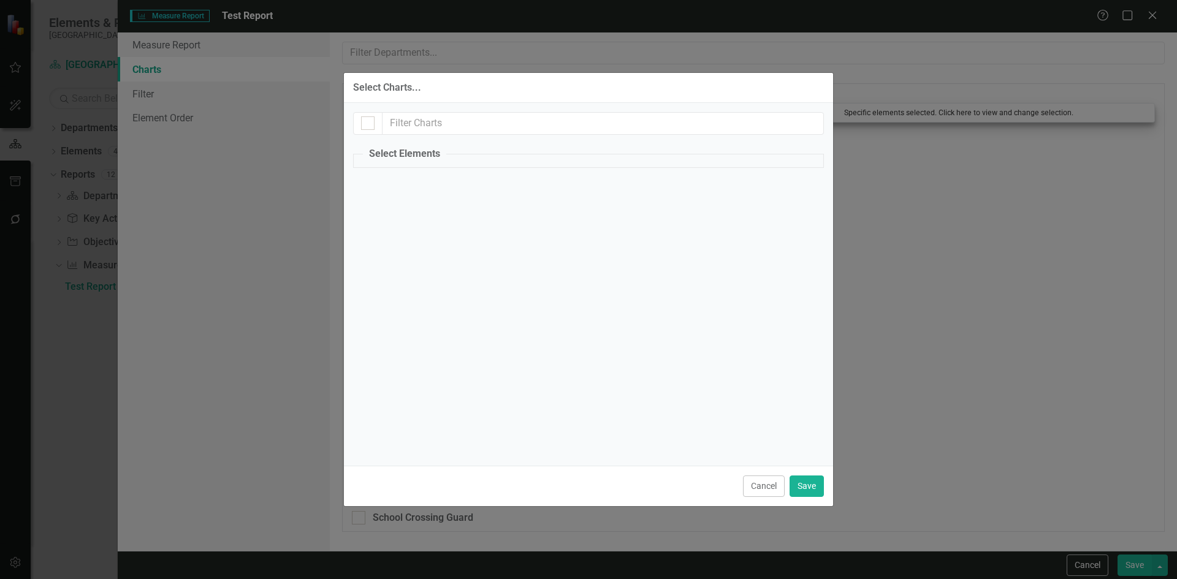
checkbox input "true"
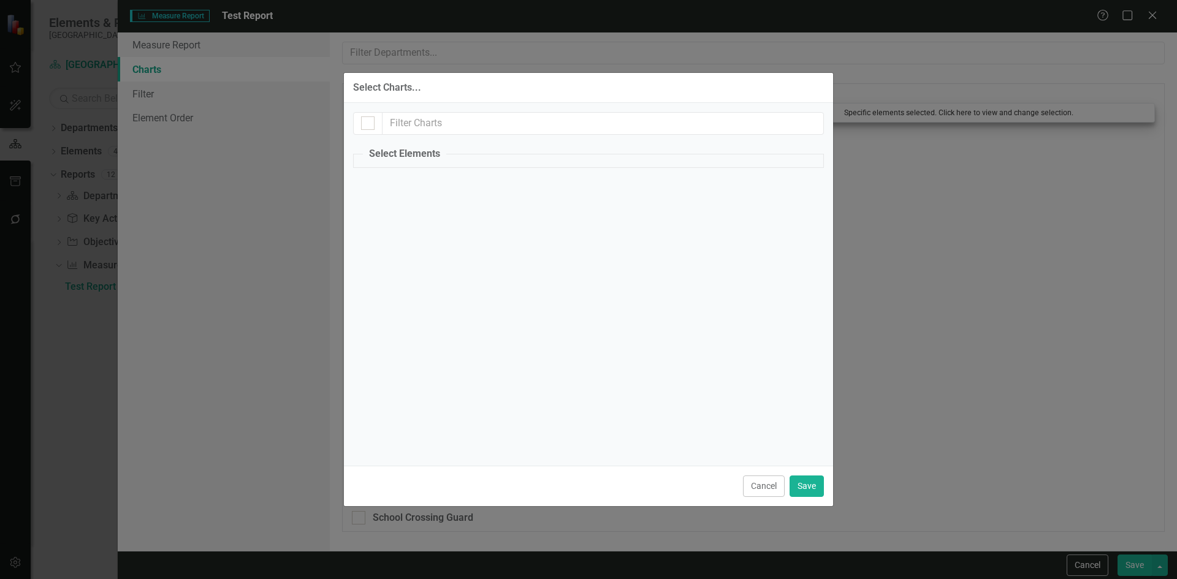
checkbox input "true"
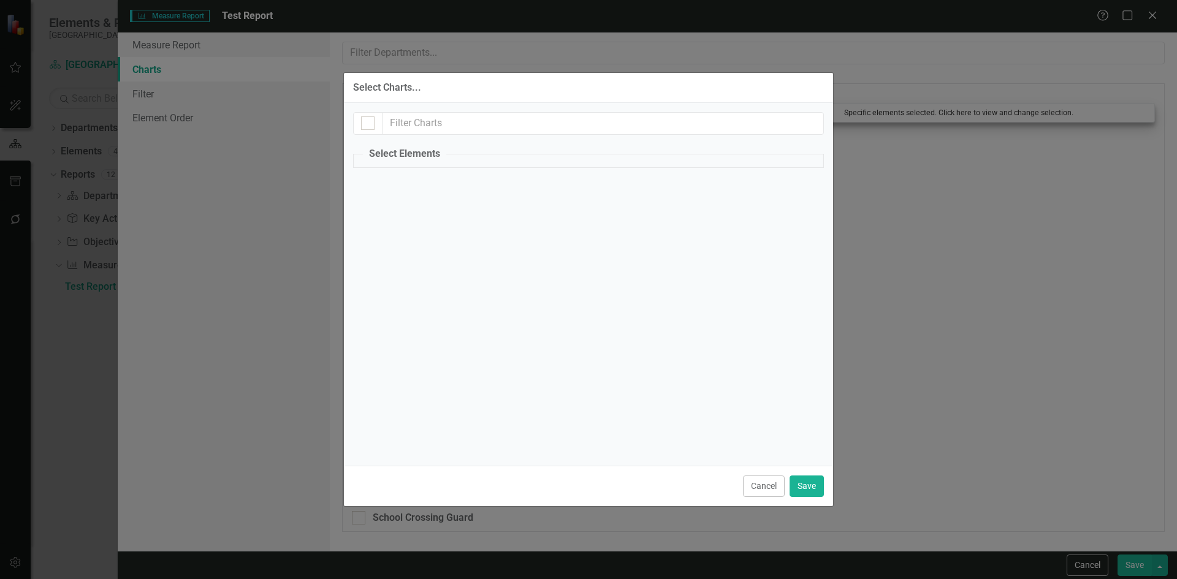
checkbox input "true"
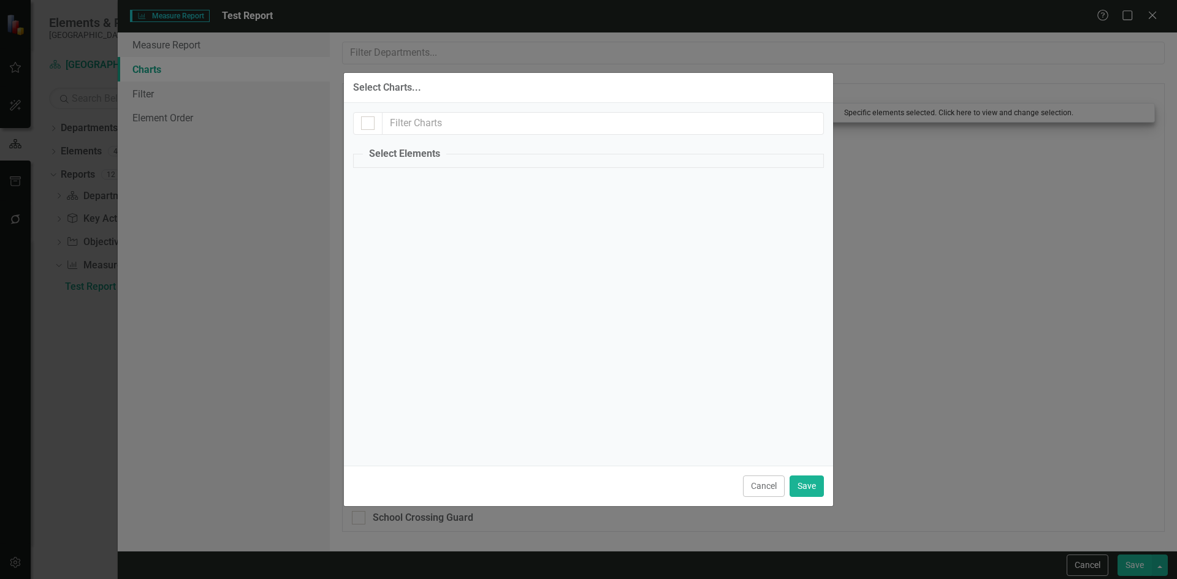
checkbox input "true"
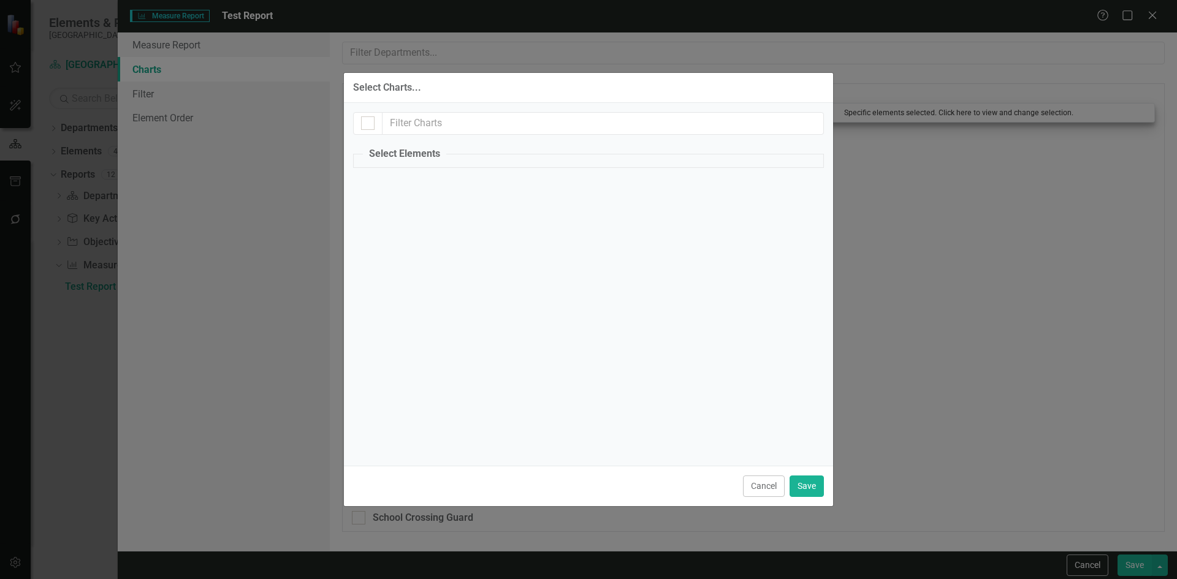
checkbox input "true"
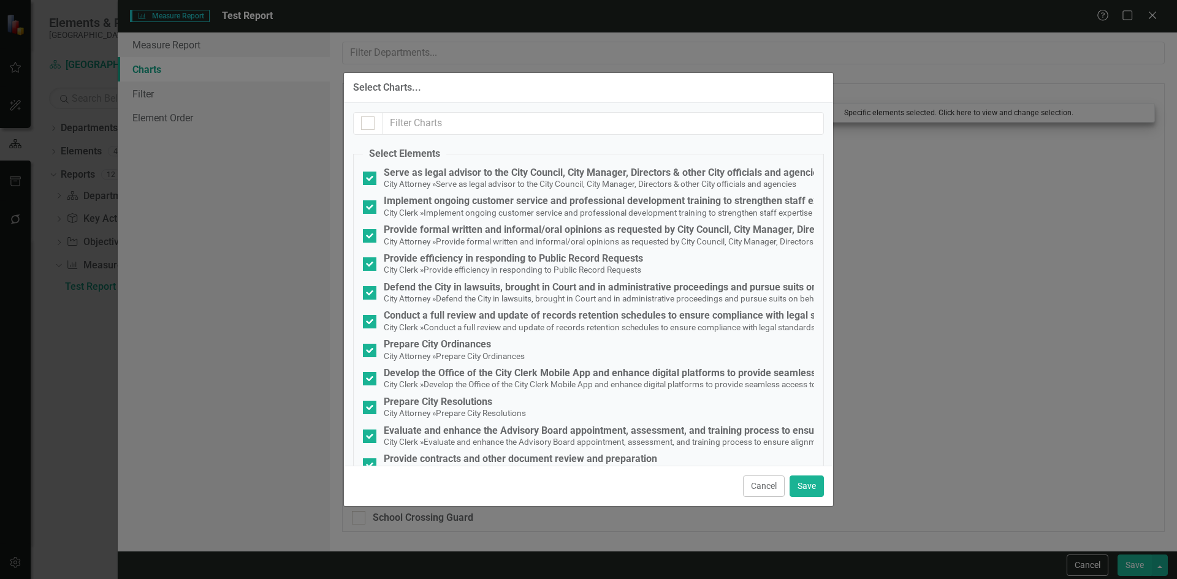
checkbox input "false"
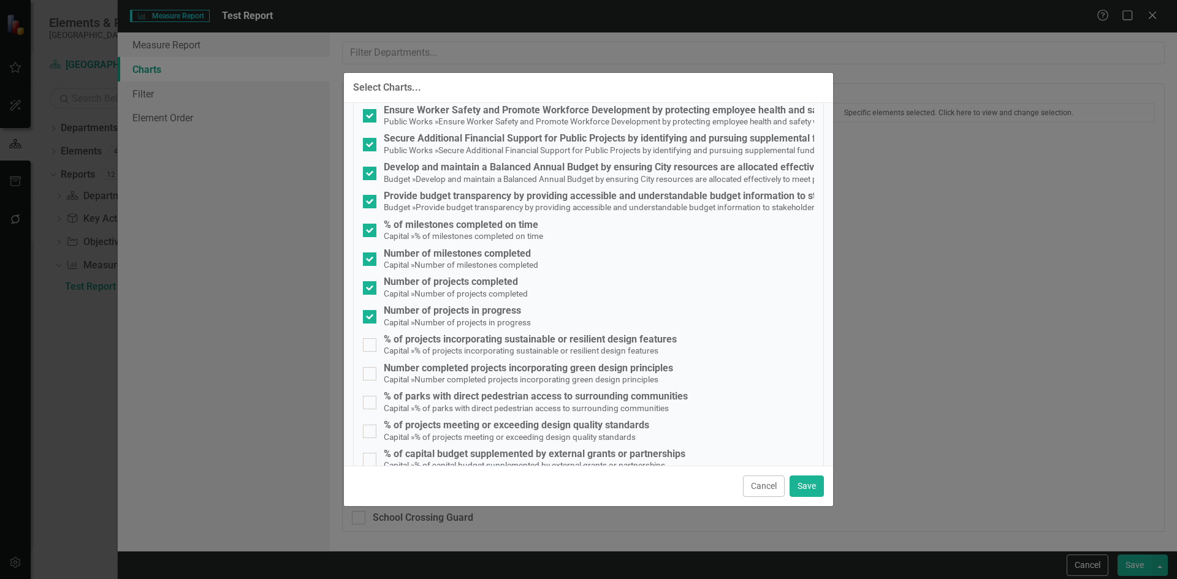
scroll to position [981, 0]
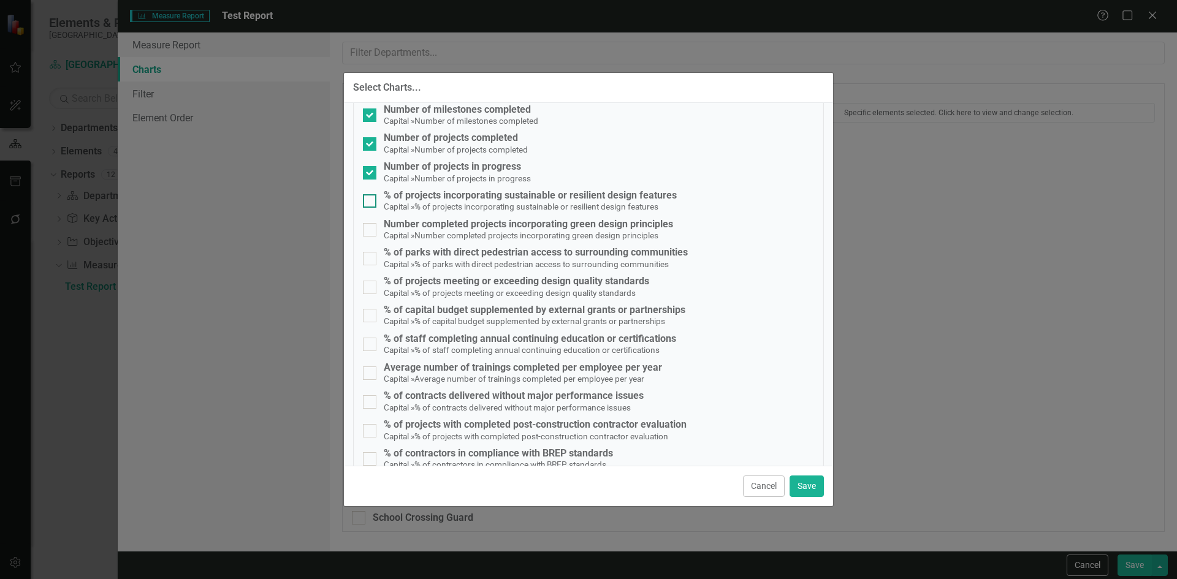
click at [369, 201] on input "% of projects incorporating sustainable or resilient design features Capital » …" at bounding box center [367, 198] width 8 height 8
checkbox input "true"
click at [365, 226] on input "Number completed projects incorporating green design principles Capital » Numbe…" at bounding box center [367, 227] width 8 height 8
checkbox input "true"
click at [367, 262] on div at bounding box center [369, 258] width 13 height 13
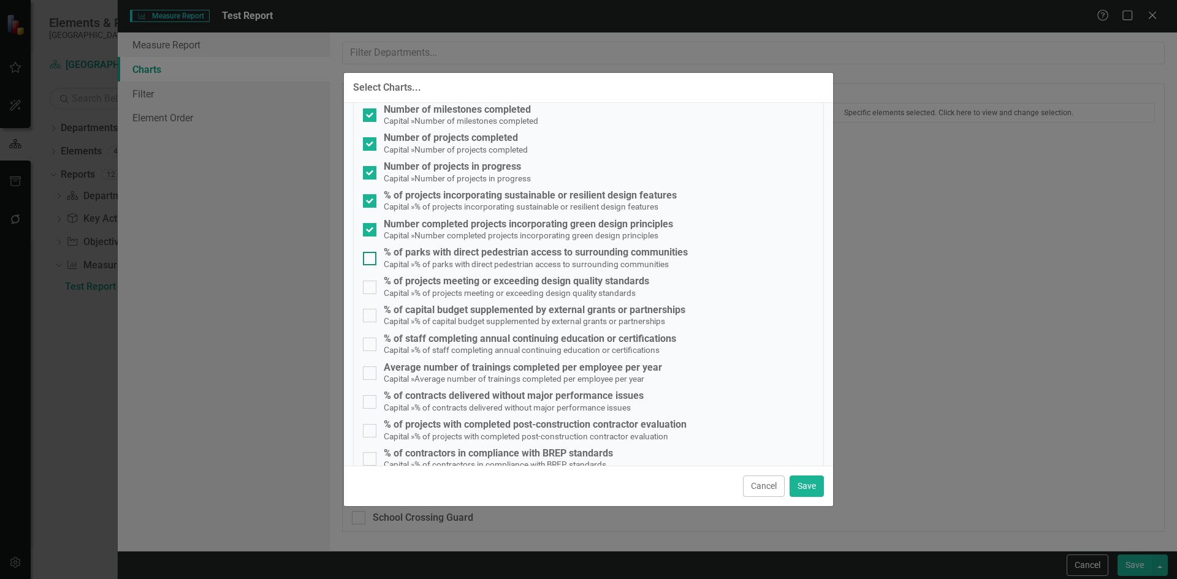
click at [367, 260] on input "% of parks with direct pedestrian access to surrounding communities Capital » %…" at bounding box center [367, 256] width 8 height 8
checkbox input "true"
click at [363, 284] on input "% of projects meeting or exceeding design quality standards Capital » % of proj…" at bounding box center [367, 285] width 8 height 8
checkbox input "true"
click at [368, 313] on input "% of capital budget supplemented by external grants or partnerships Capital » %…" at bounding box center [367, 313] width 8 height 8
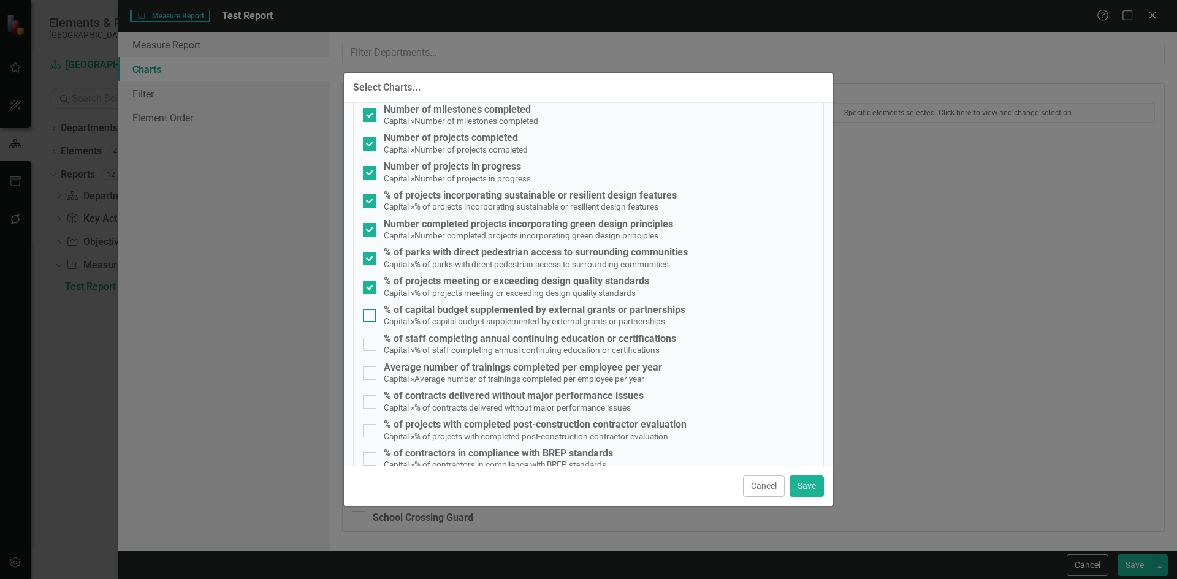
checkbox input "true"
click at [800, 487] on button "Save" at bounding box center [806, 486] width 34 height 21
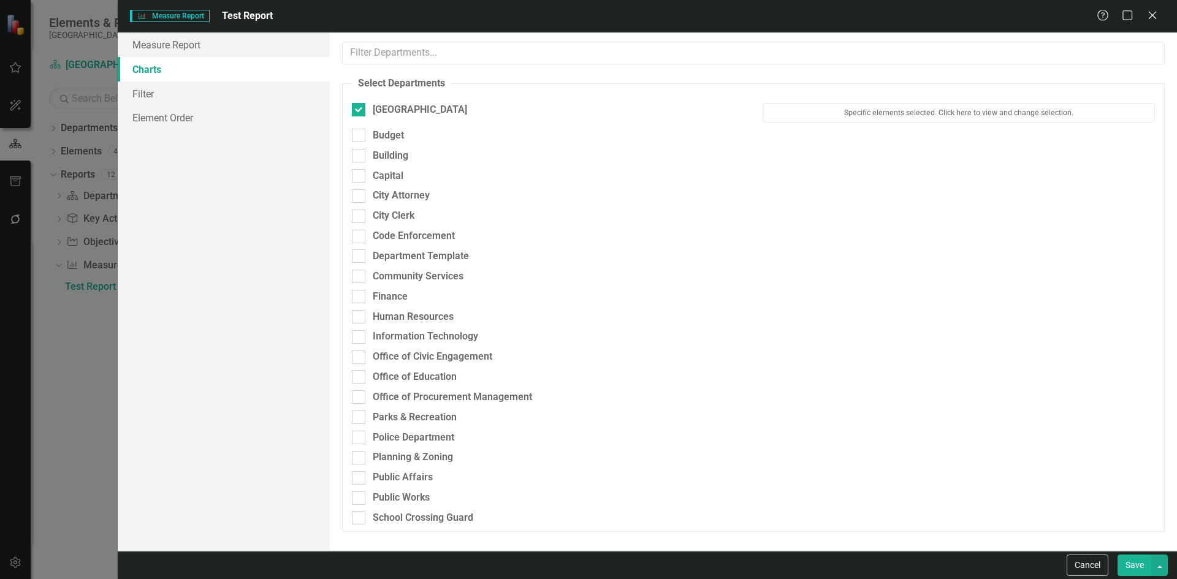
click at [1141, 566] on button "Save" at bounding box center [1134, 565] width 34 height 21
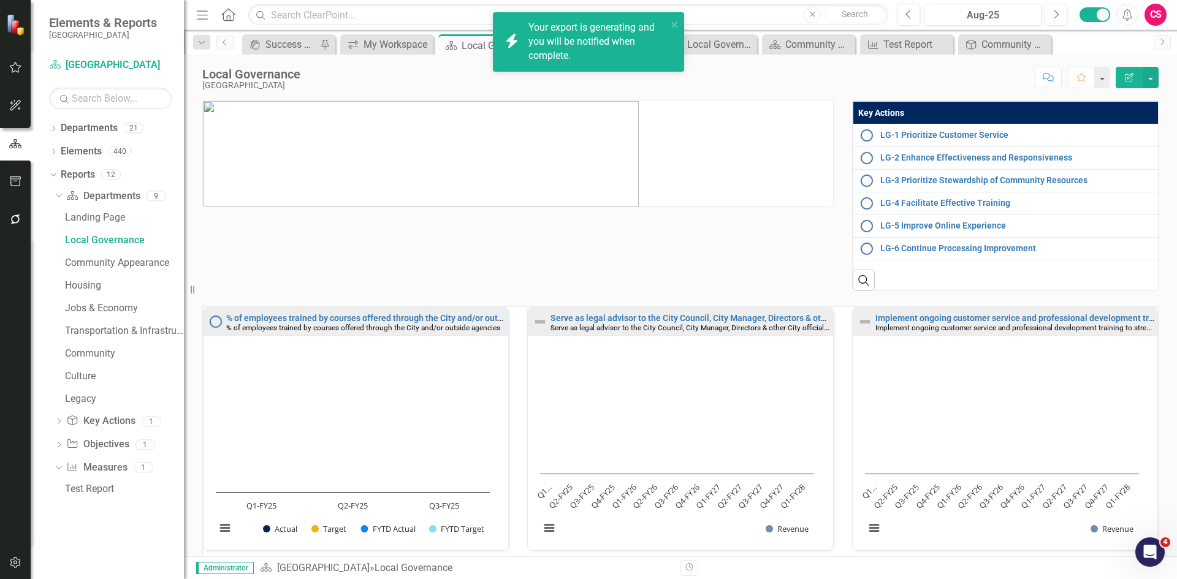
scroll to position [2, 0]
click at [585, 56] on link "Click here to download." at bounding box center [579, 56] width 103 height 12
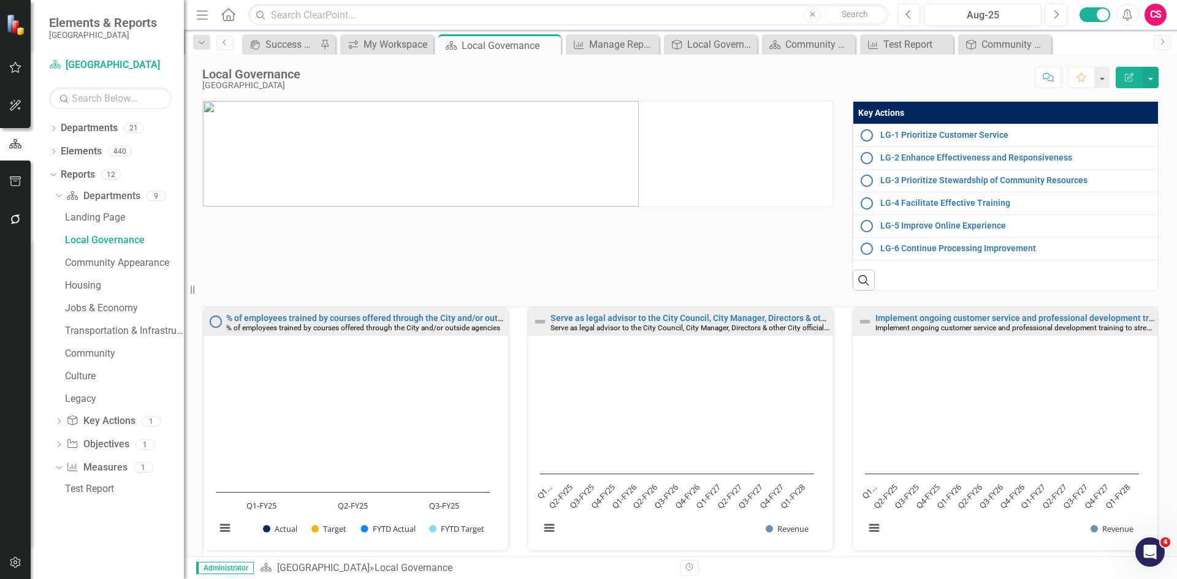
click at [1125, 76] on icon "Edit Report" at bounding box center [1128, 77] width 11 height 9
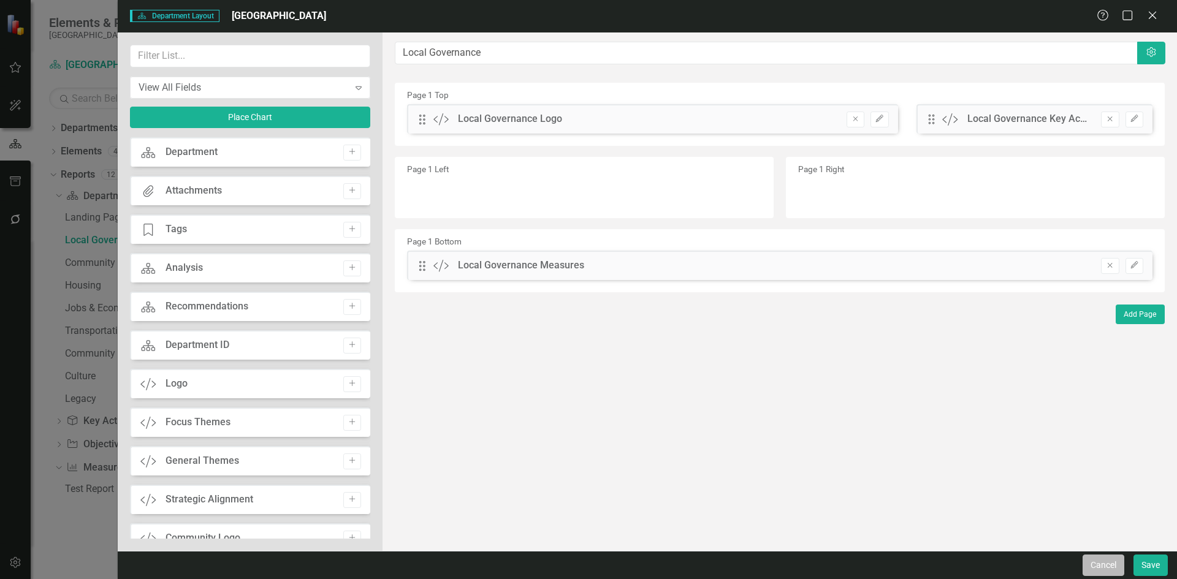
click at [1104, 556] on button "Cancel" at bounding box center [1103, 565] width 42 height 21
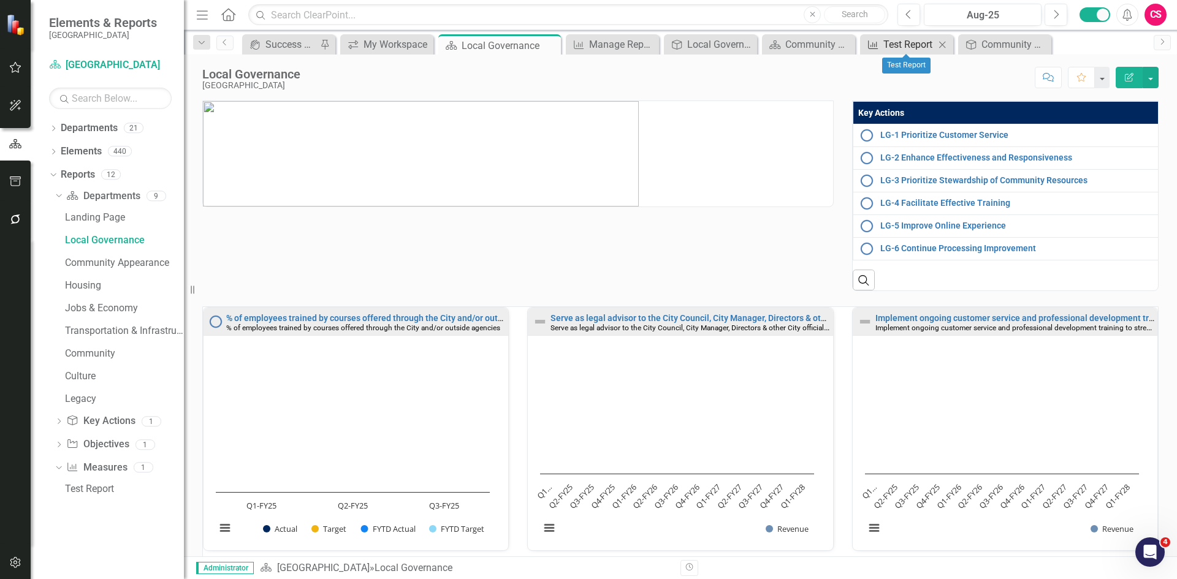
click at [902, 41] on div "Test Report" at bounding box center [908, 44] width 51 height 15
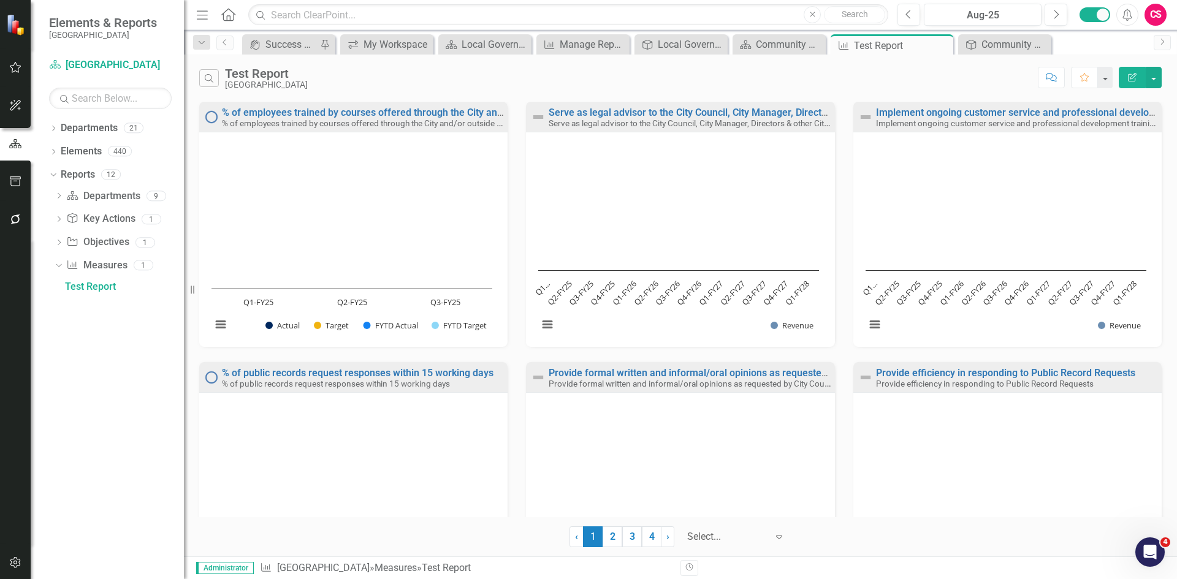
click at [1128, 70] on button "Edit Report" at bounding box center [1131, 77] width 27 height 21
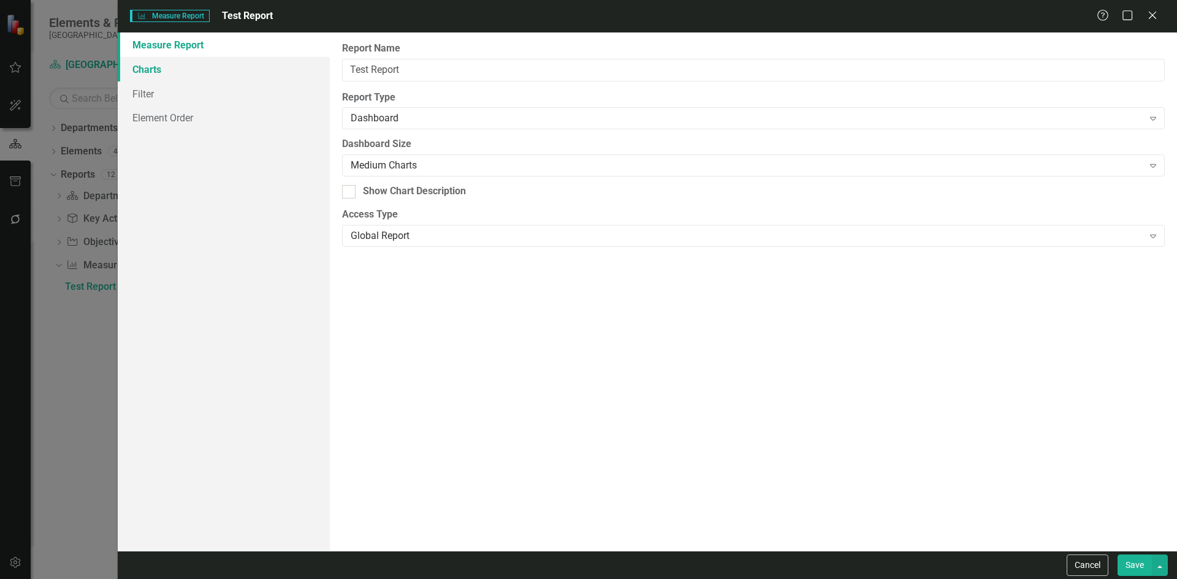
click at [185, 69] on link "Charts" at bounding box center [224, 69] width 212 height 25
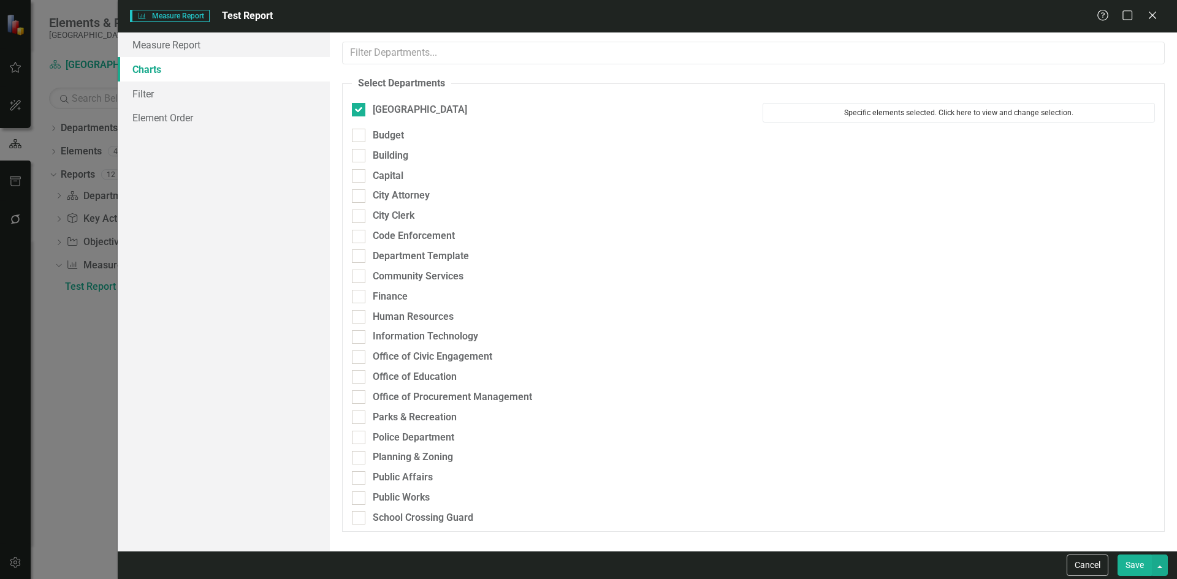
click at [943, 115] on button "Specific elements selected. Click here to view and change selection." at bounding box center [958, 113] width 392 height 20
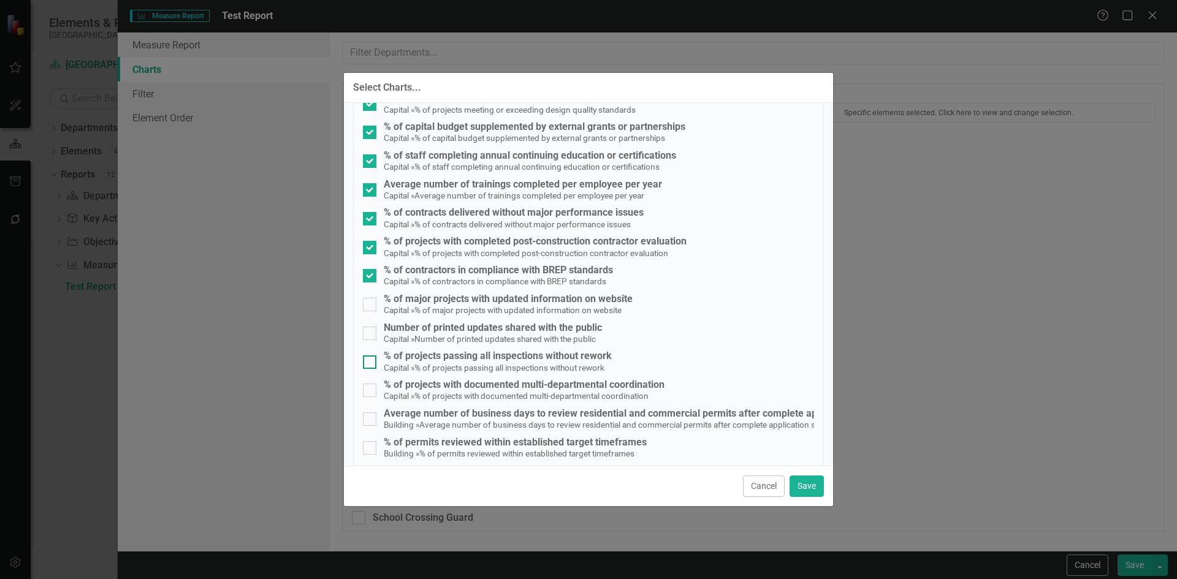
scroll to position [1164, 0]
click at [368, 305] on input "% of major projects with updated information on website Capital » % of major pr…" at bounding box center [367, 301] width 8 height 8
checkbox input "true"
click at [368, 331] on input "Number of printed updates shared with the public Capital » Number of printed up…" at bounding box center [367, 330] width 8 height 8
checkbox input "true"
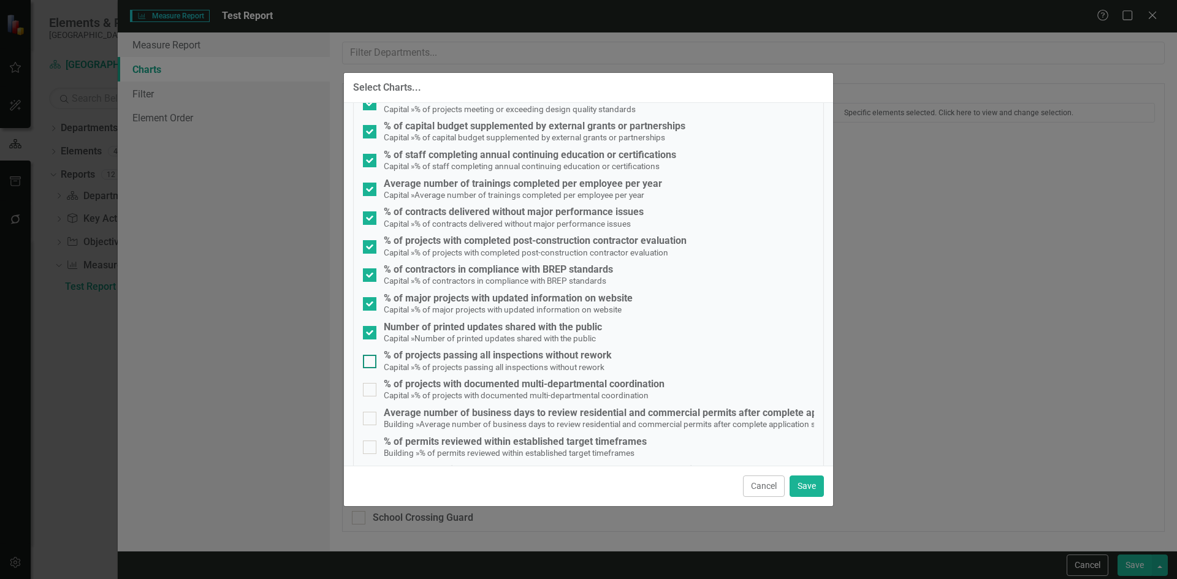
click at [369, 359] on input "% of projects passing all inspections without rework Capital » % of projects pa…" at bounding box center [367, 359] width 8 height 8
checkbox input "true"
click at [370, 389] on input "% of projects with documented multi-departmental coordination Capital » % of pr…" at bounding box center [367, 387] width 8 height 8
checkbox input "true"
click at [368, 419] on input "Average number of business days to review residential and commercial permits af…" at bounding box center [367, 416] width 8 height 8
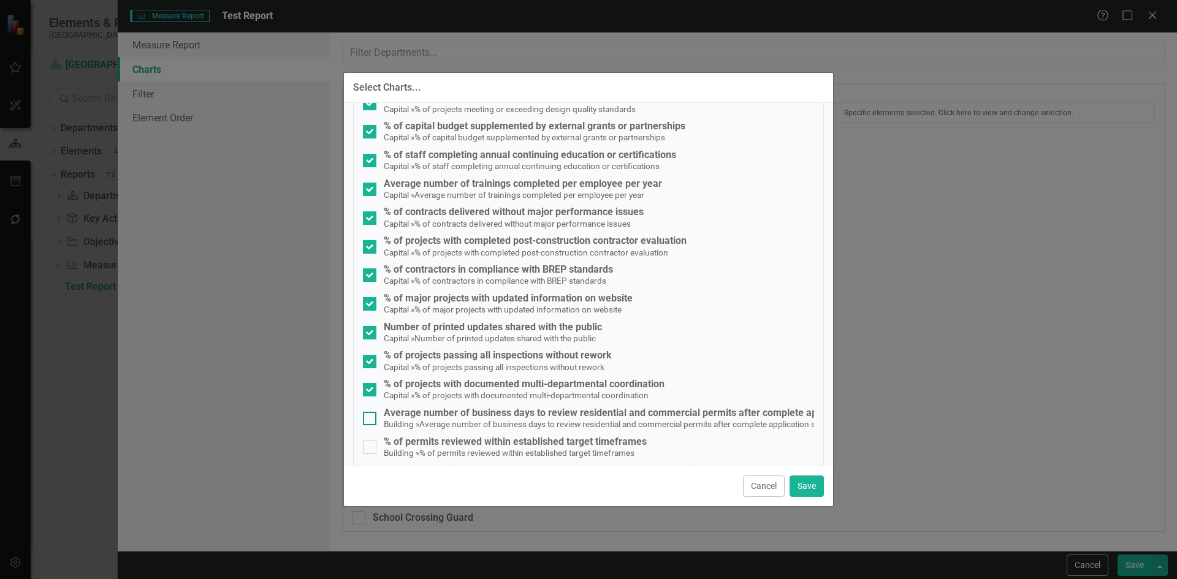
checkbox input "true"
click at [371, 449] on div at bounding box center [369, 447] width 13 height 13
click at [371, 449] on input "% of permits reviewed within established target timeframes Building » % of perm…" at bounding box center [367, 445] width 8 height 8
checkbox input "true"
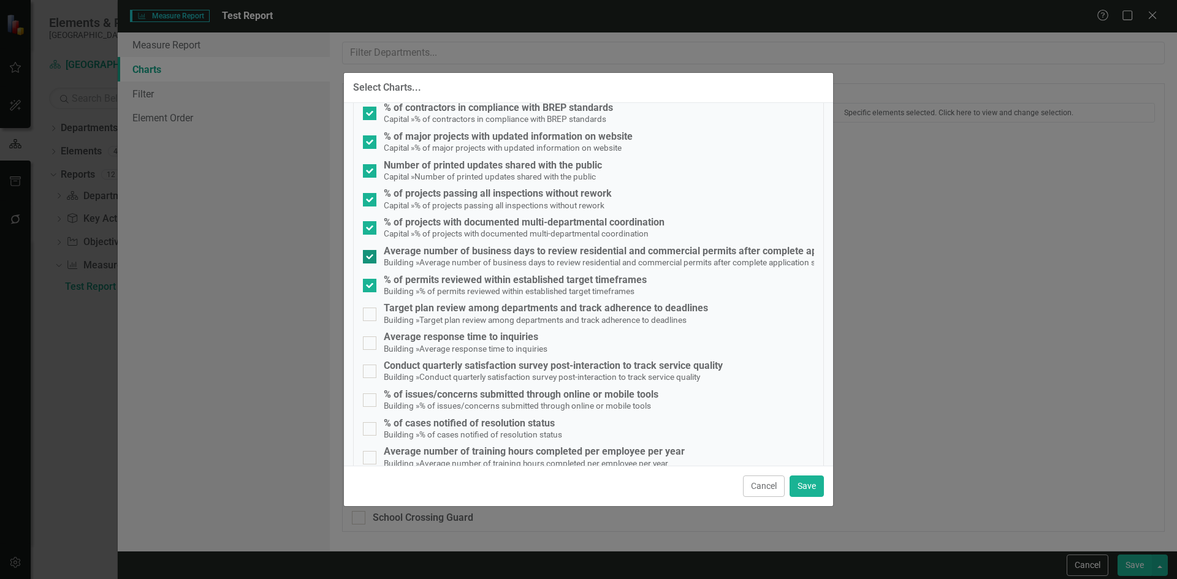
scroll to position [1348, 0]
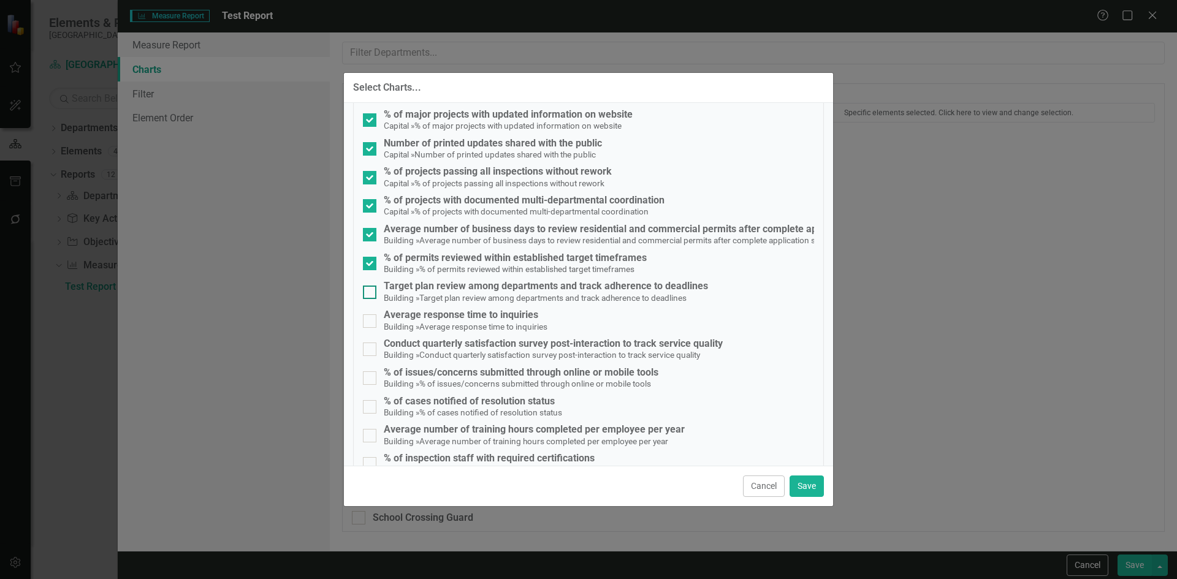
click at [367, 297] on div at bounding box center [369, 292] width 13 height 13
click at [367, 294] on input "Target plan review among departments and track adherence to deadlines Building …" at bounding box center [367, 290] width 8 height 8
checkbox input "true"
click at [369, 322] on div at bounding box center [369, 320] width 13 height 13
click at [369, 322] on input "Average response time to inquiries Building » Average response time to inquiries" at bounding box center [367, 318] width 8 height 8
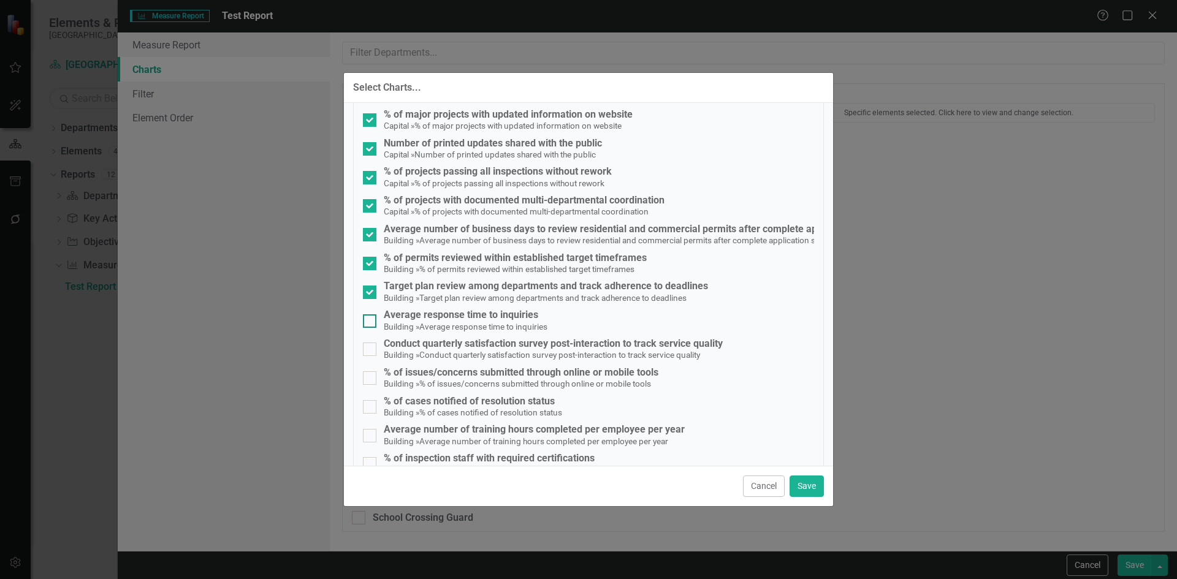
checkbox input "true"
click at [368, 348] on input "Conduct quarterly satisfaction survey post-interaction to track service quality…" at bounding box center [367, 347] width 8 height 8
checkbox input "true"
click at [365, 380] on div at bounding box center [369, 377] width 13 height 13
click at [365, 379] on input "% of issues/concerns submitted through online or mobile tools Building » % of i…" at bounding box center [367, 375] width 8 height 8
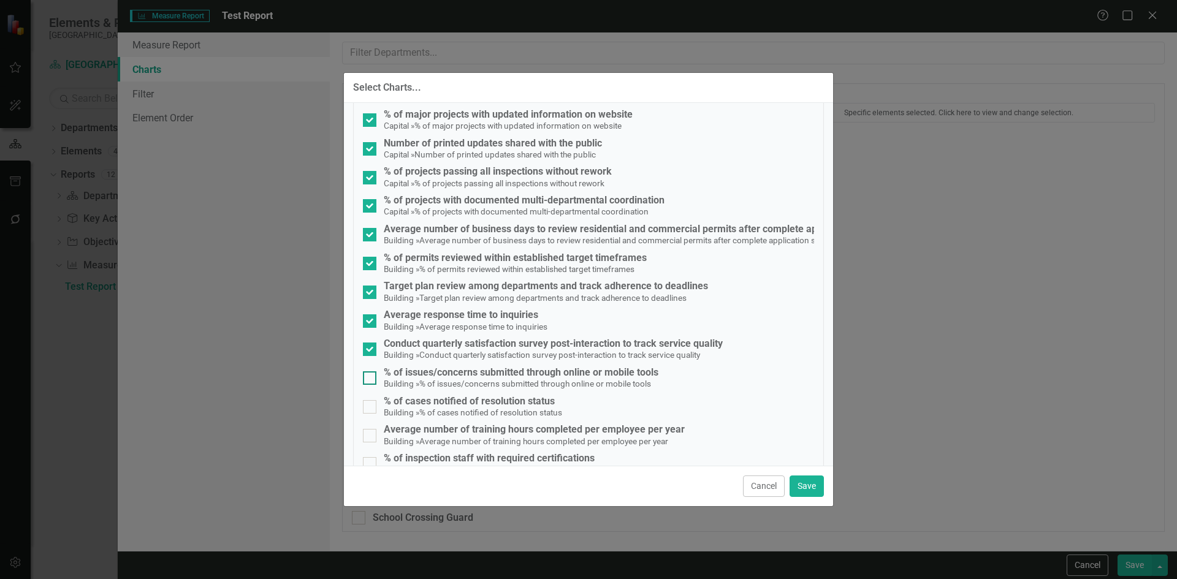
checkbox input "true"
click at [797, 484] on button "Save" at bounding box center [806, 486] width 34 height 21
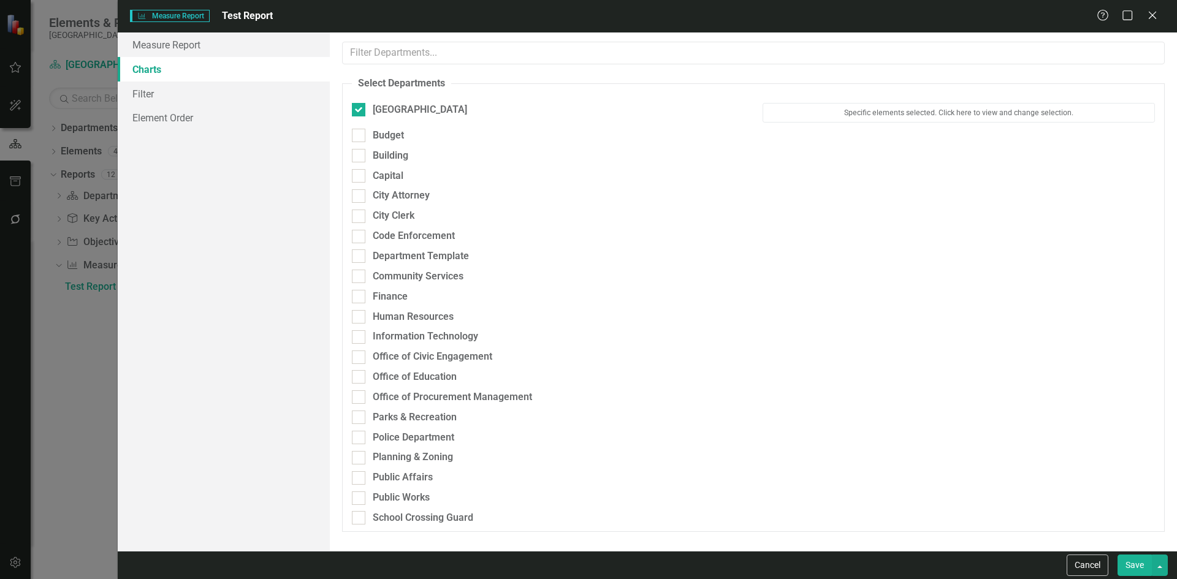
click at [1140, 566] on button "Save" at bounding box center [1134, 565] width 34 height 21
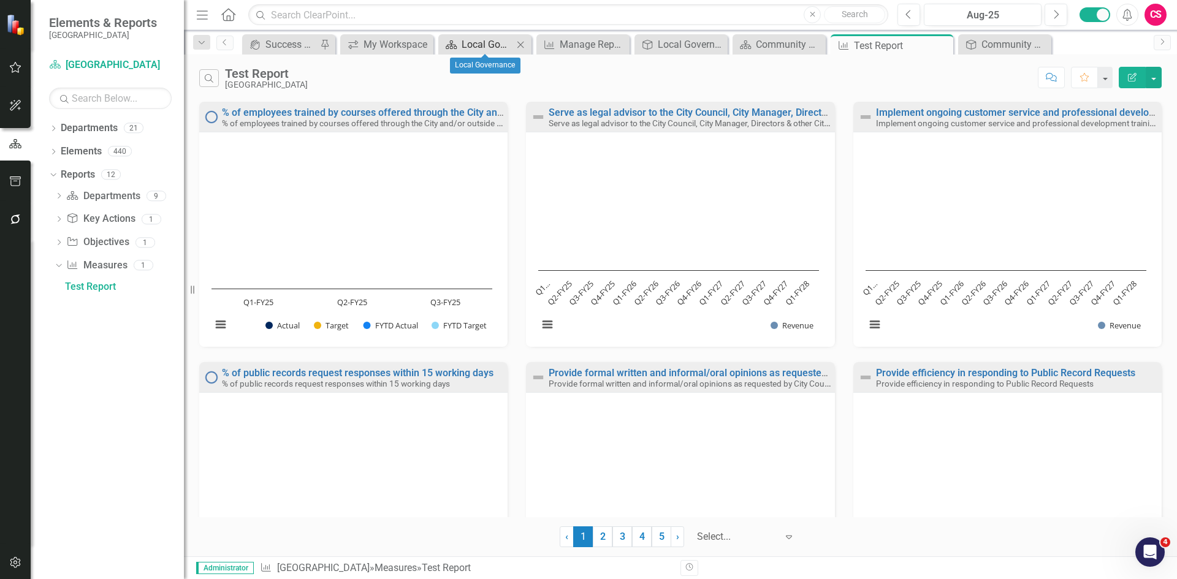
click at [463, 47] on div "Local Governance" at bounding box center [486, 44] width 51 height 15
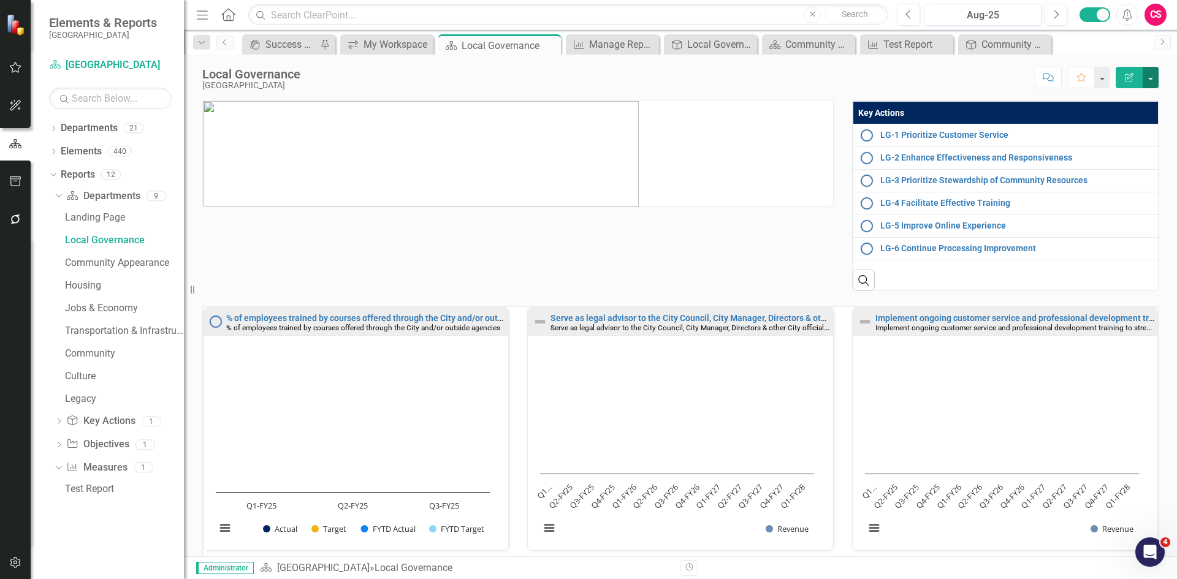
click at [1153, 75] on button "button" at bounding box center [1150, 77] width 16 height 21
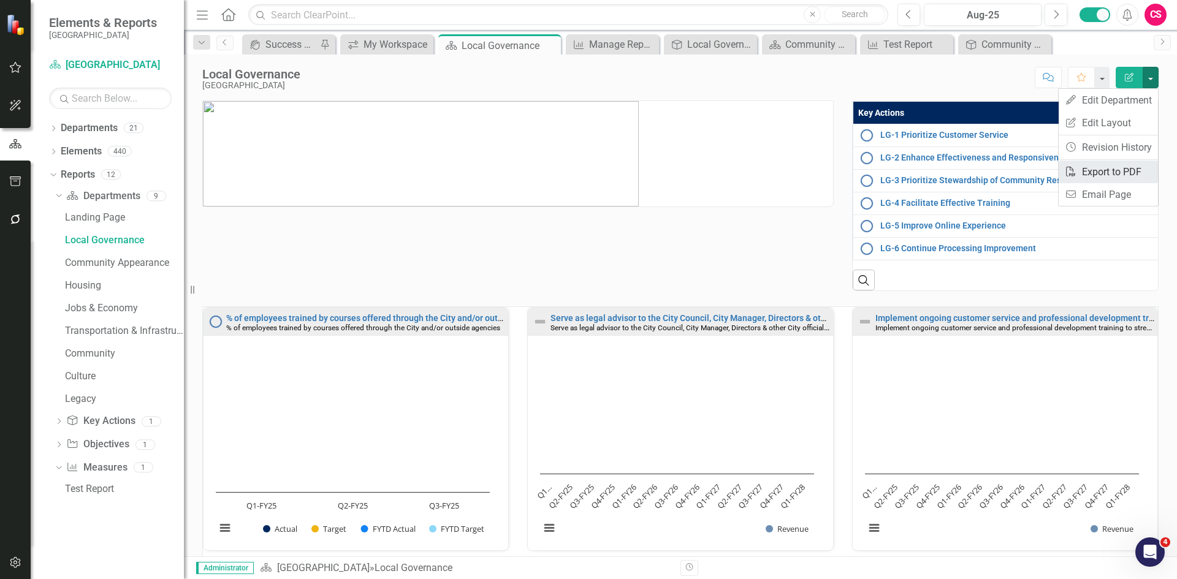
click at [1117, 170] on link "PDF Export to PDF" at bounding box center [1107, 172] width 99 height 23
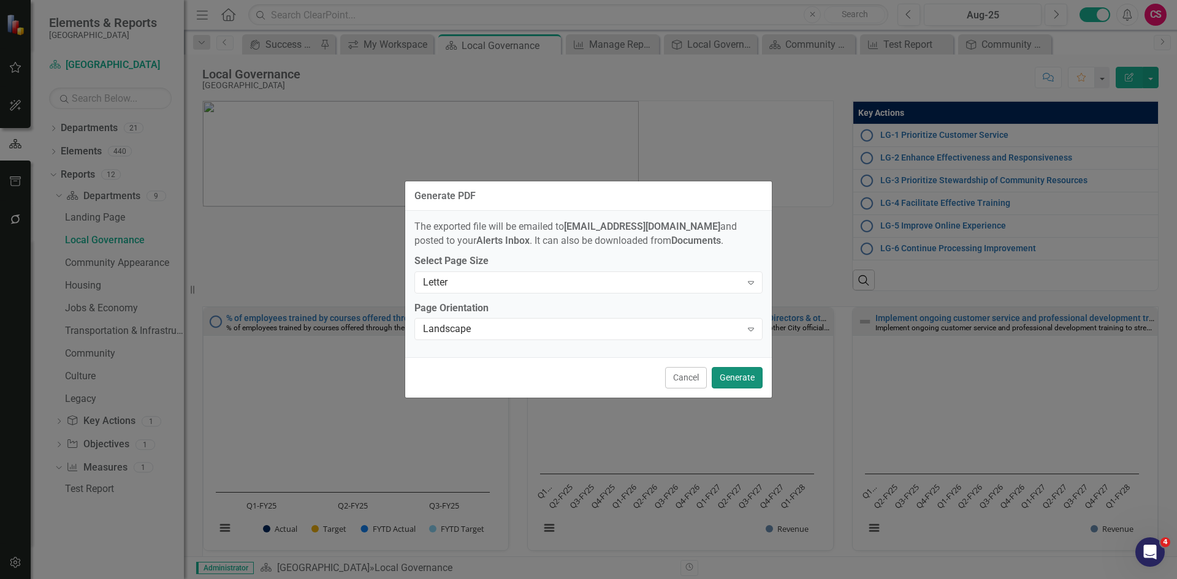
click at [738, 370] on button "Generate" at bounding box center [737, 377] width 51 height 21
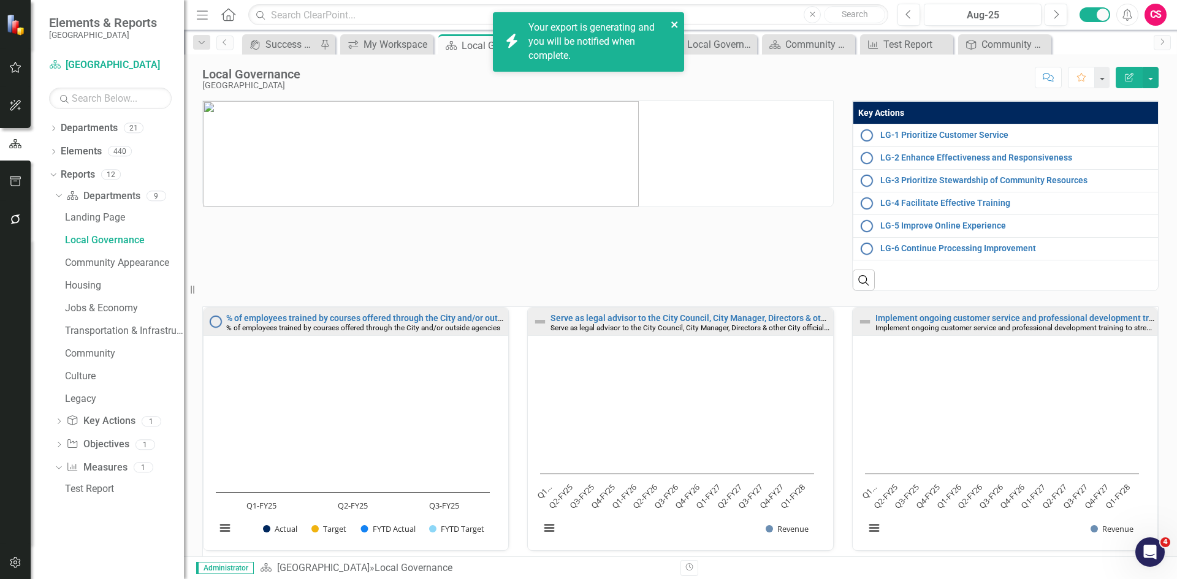
click at [673, 18] on button "close" at bounding box center [674, 24] width 9 height 14
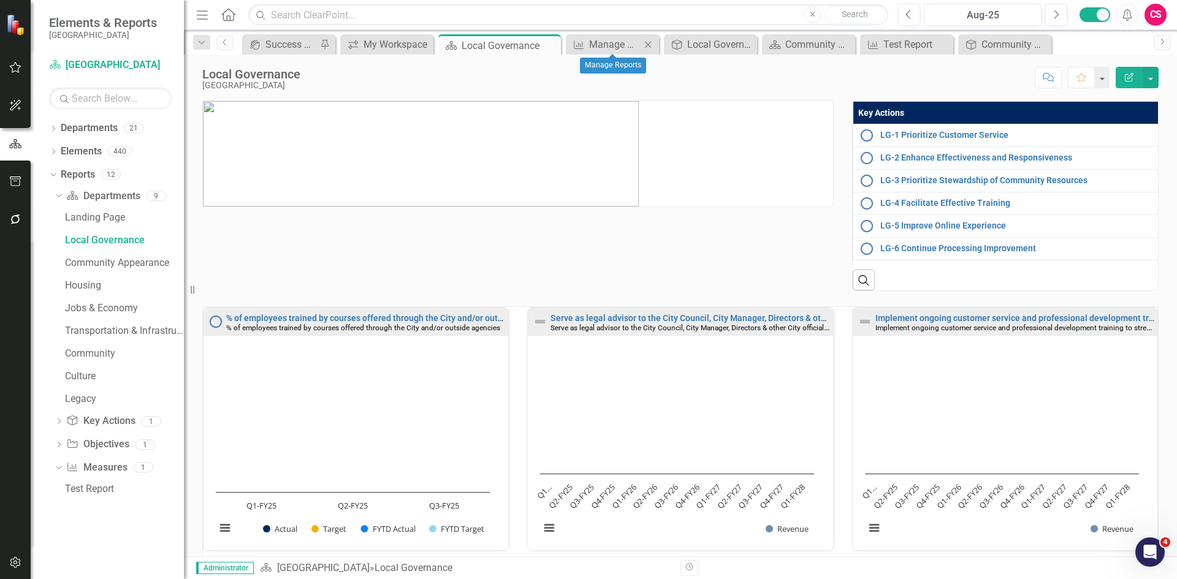
click at [647, 44] on icon "Close" at bounding box center [648, 45] width 12 height 10
click at [691, 44] on icon "Close" at bounding box center [688, 45] width 12 height 10
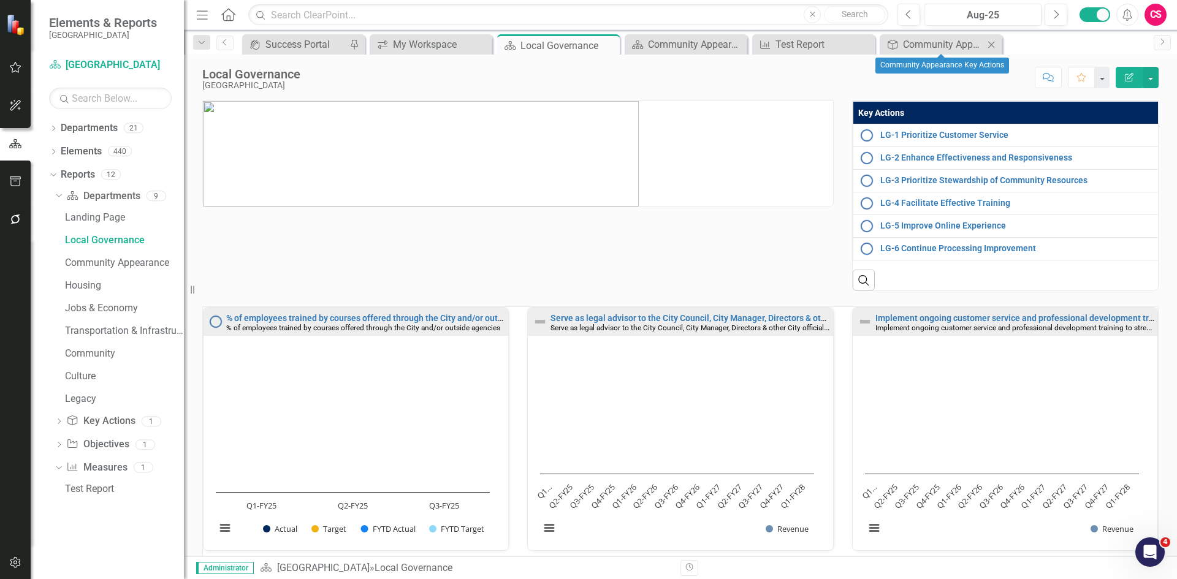
click at [990, 44] on icon "Close" at bounding box center [991, 45] width 12 height 10
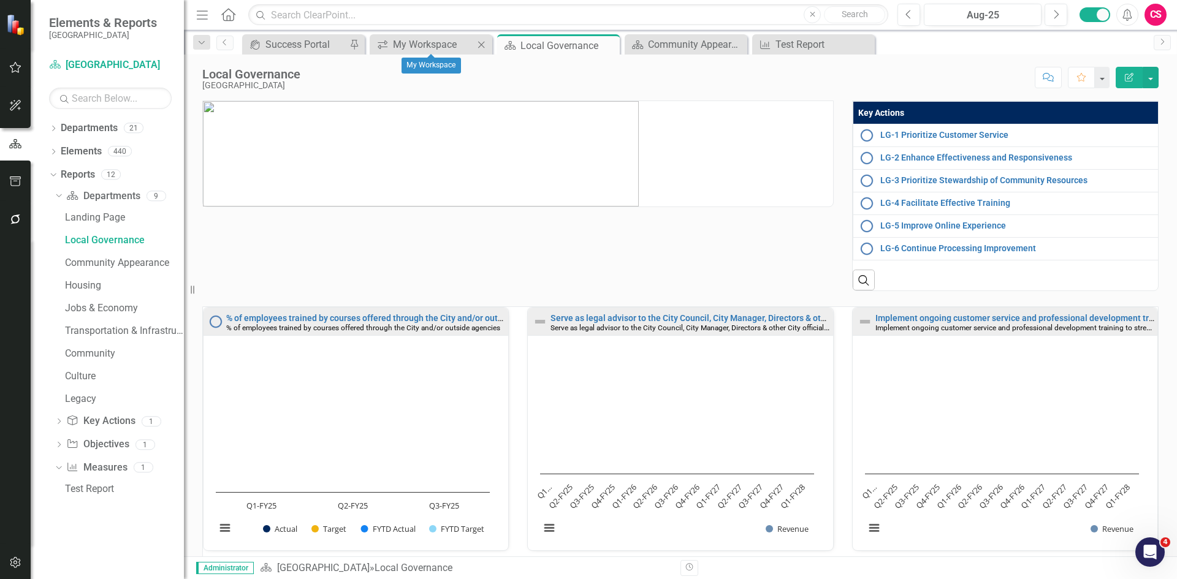
click at [482, 45] on icon "Close" at bounding box center [481, 45] width 12 height 10
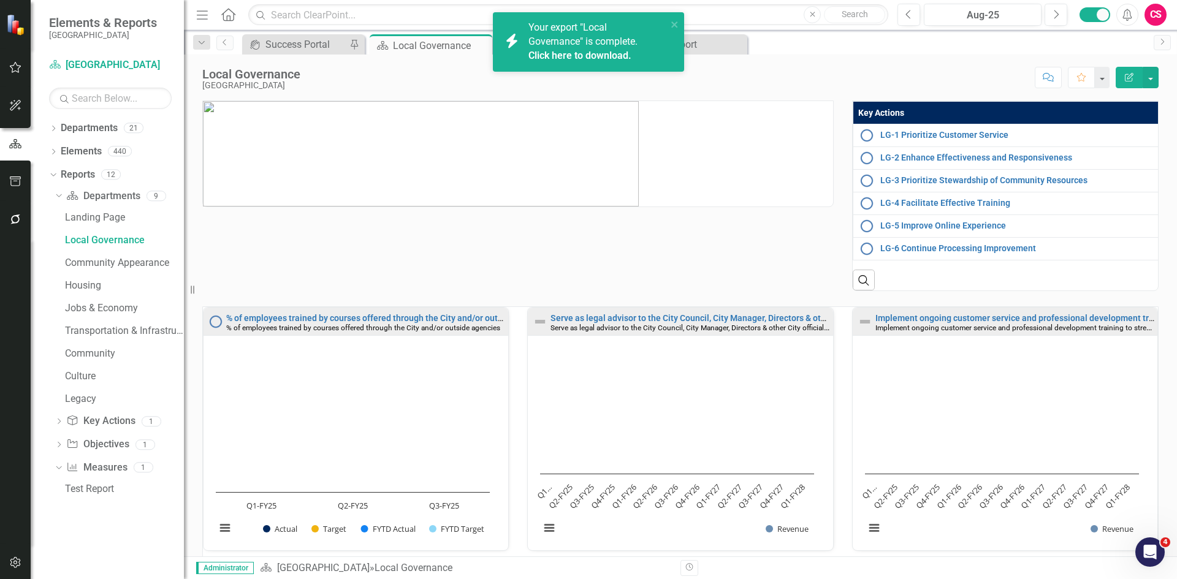
click at [598, 57] on link "Click here to download." at bounding box center [579, 56] width 103 height 12
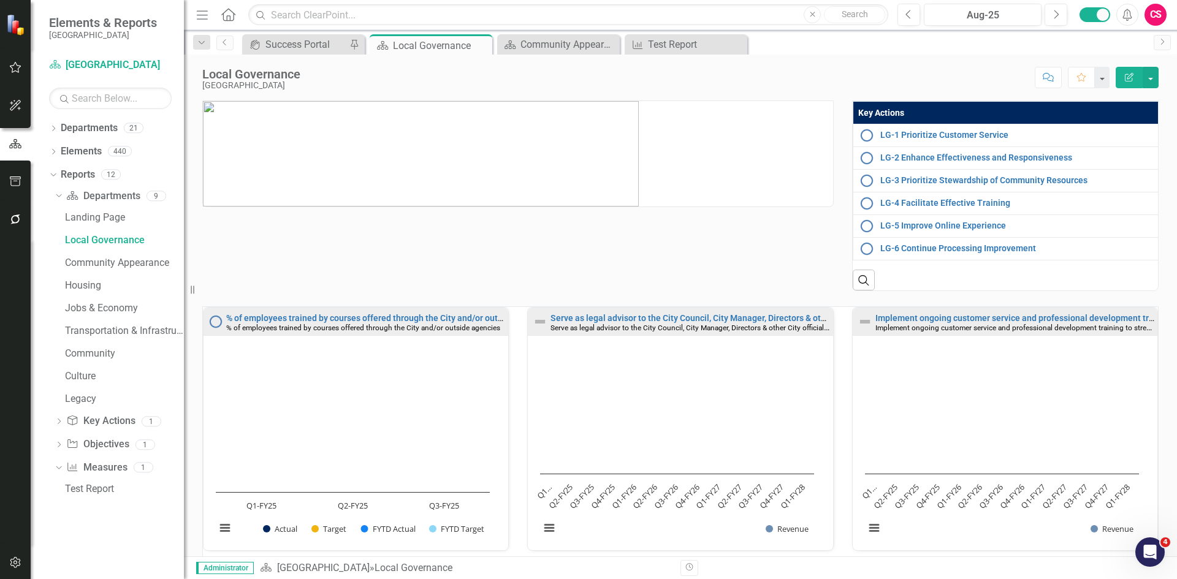
click at [1122, 77] on button "Edit Report" at bounding box center [1128, 77] width 27 height 21
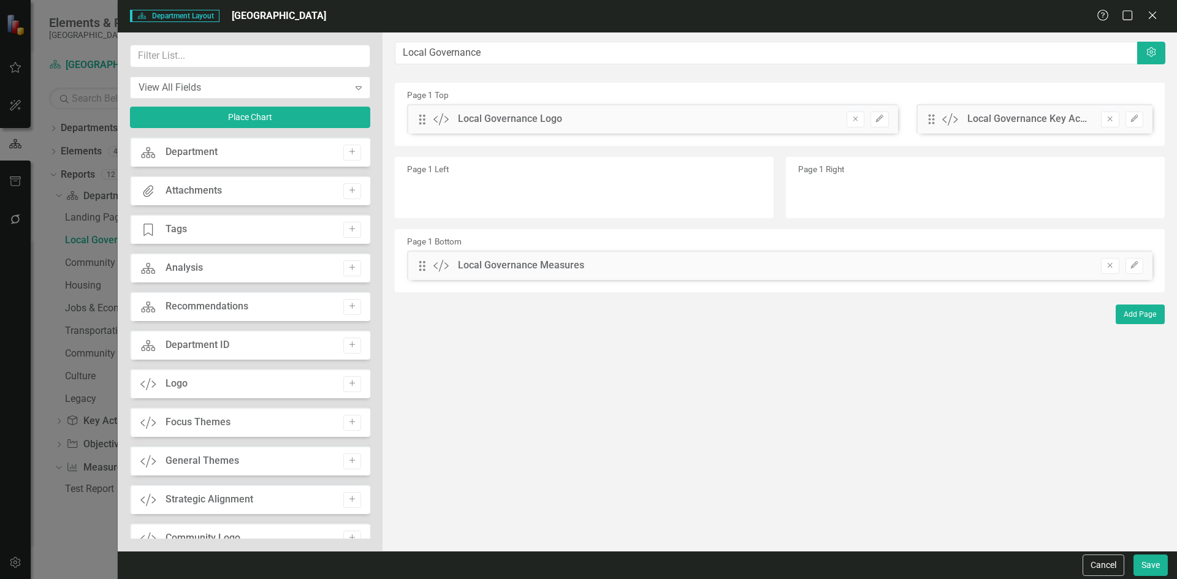
click at [1107, 563] on button "Cancel" at bounding box center [1103, 565] width 42 height 21
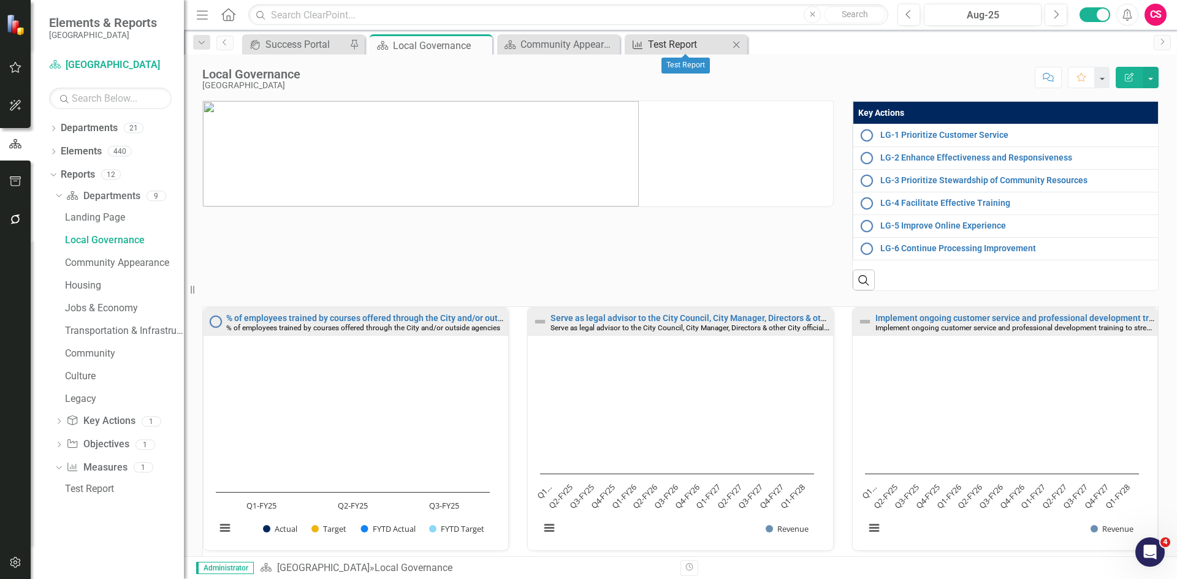
click at [697, 46] on div "Test Report" at bounding box center [688, 44] width 81 height 15
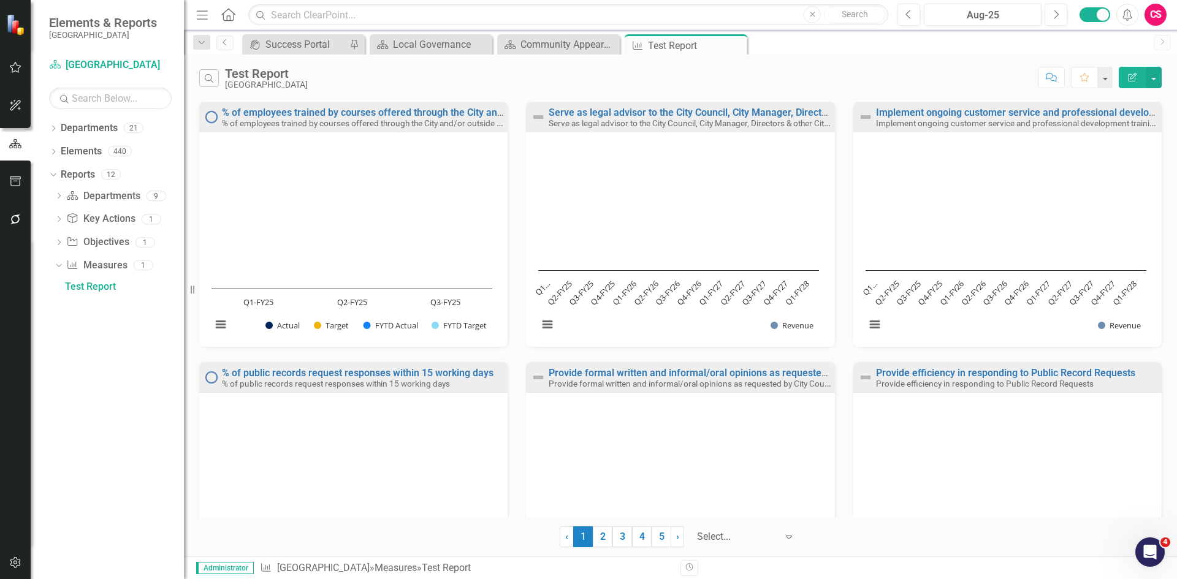
click at [1123, 75] on button "Edit Report" at bounding box center [1131, 77] width 27 height 21
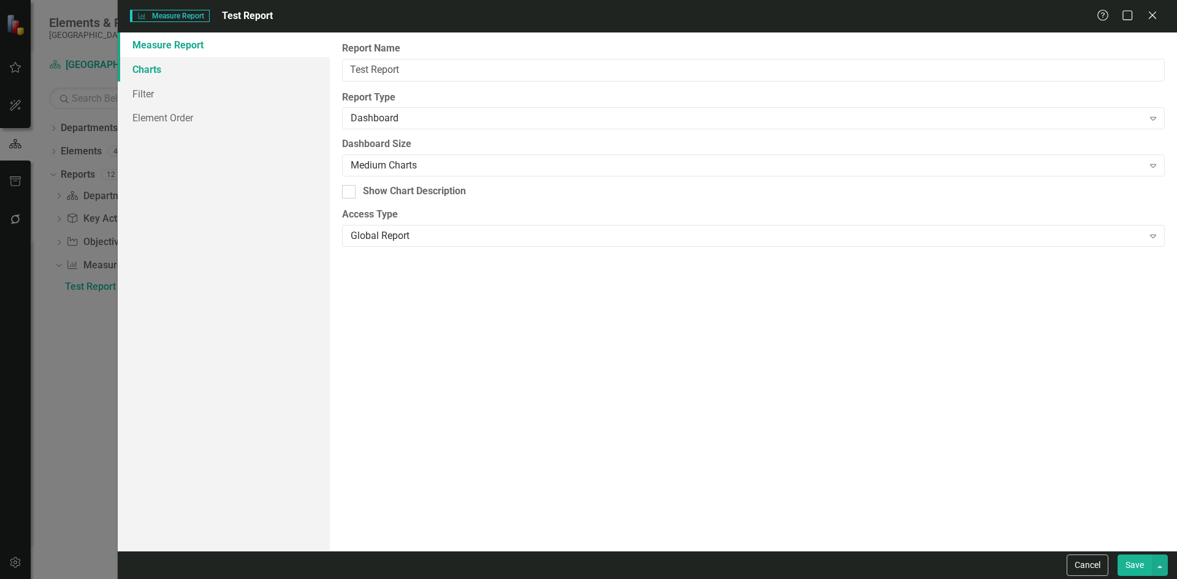
click at [183, 74] on link "Charts" at bounding box center [224, 69] width 212 height 25
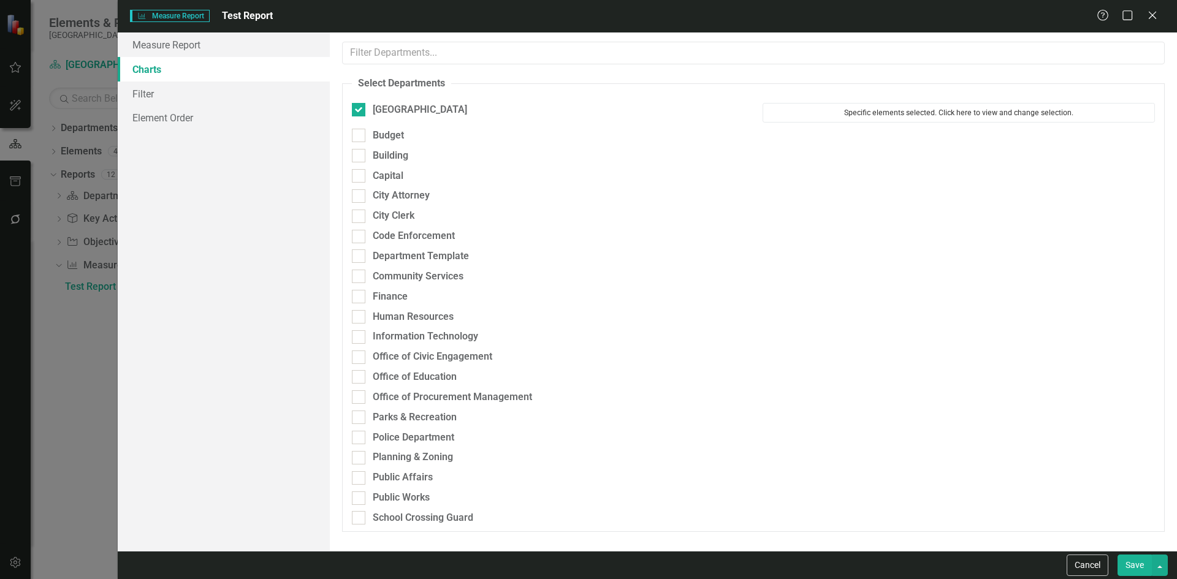
click at [895, 110] on button "Specific elements selected. Click here to view and change selection." at bounding box center [958, 113] width 392 height 20
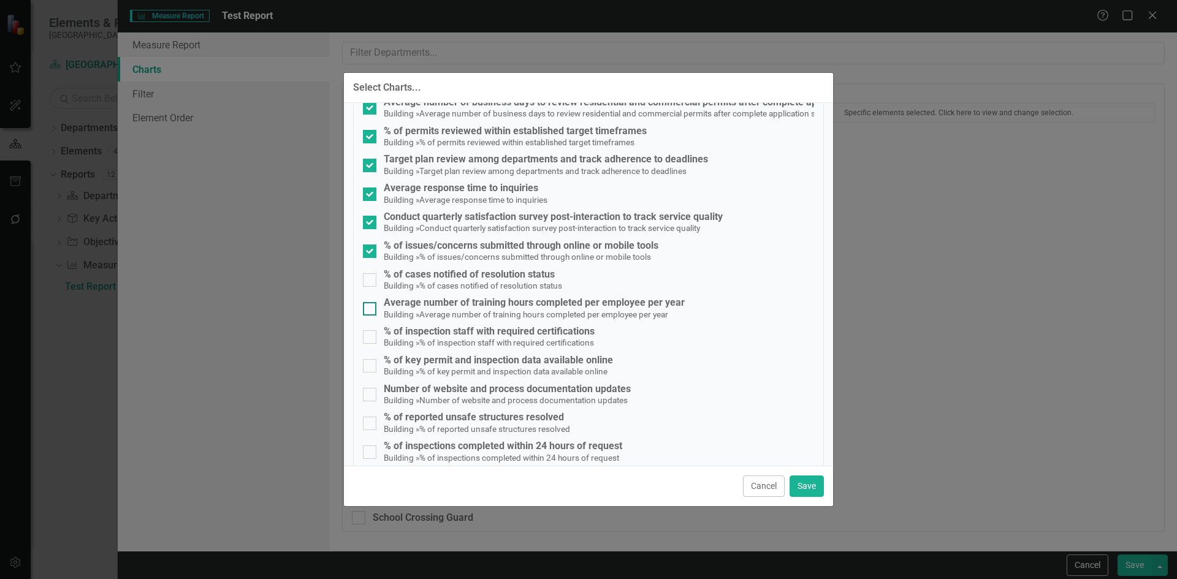
scroll to position [1471, 0]
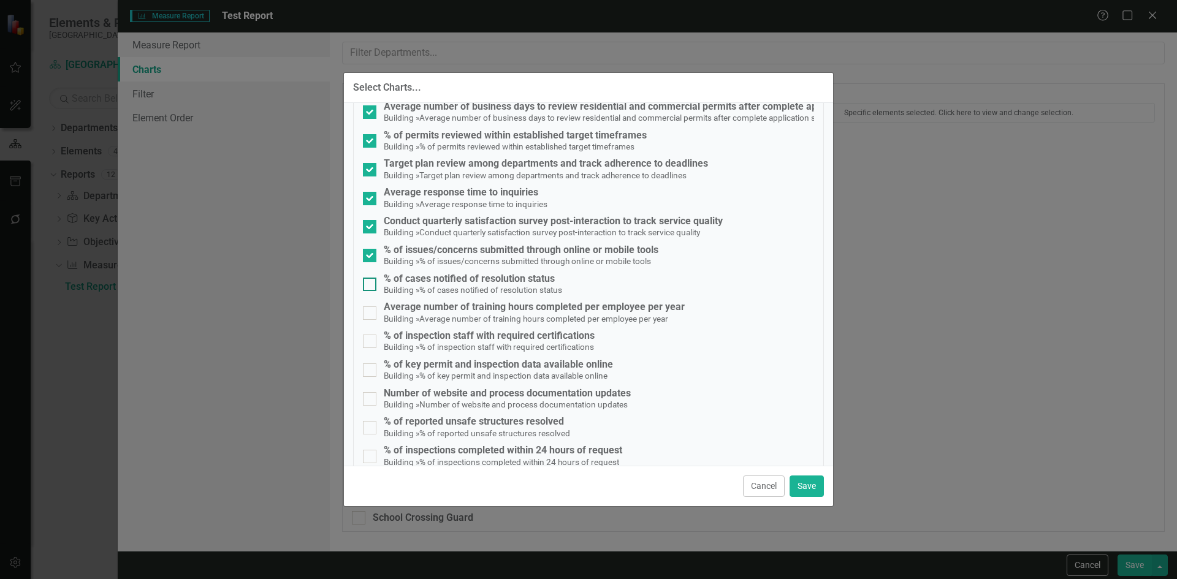
click at [368, 284] on input "% of cases notified of resolution status Building » % of cases notified of reso…" at bounding box center [367, 282] width 8 height 8
checkbox input "true"
click at [373, 309] on div at bounding box center [369, 312] width 13 height 13
click at [371, 309] on input "Average number of training hours completed per employee per year Building » Ave…" at bounding box center [367, 310] width 8 height 8
checkbox input "true"
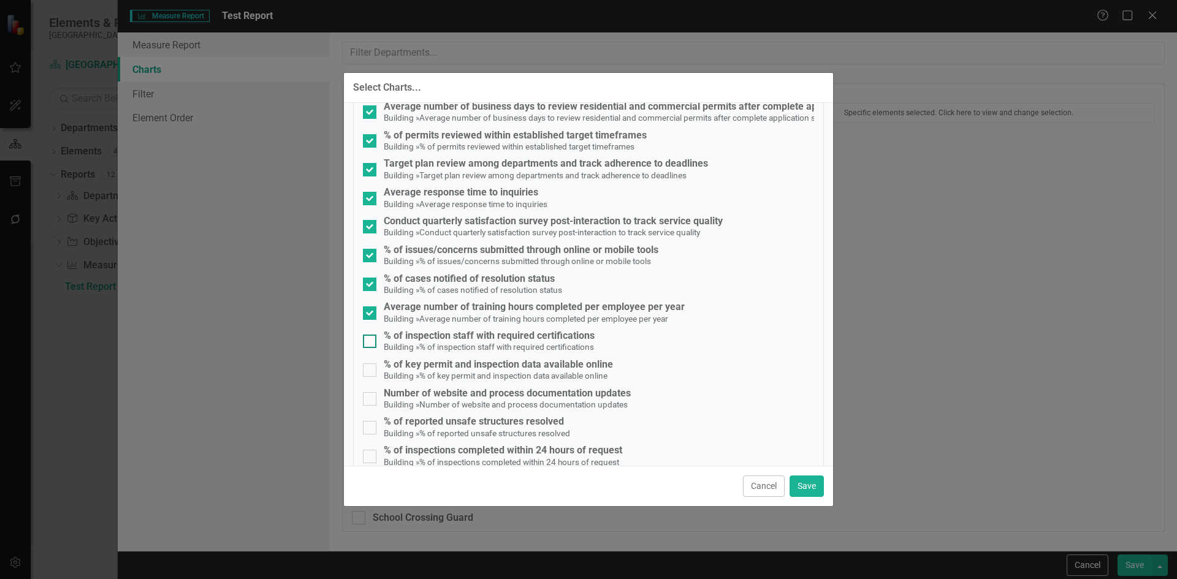
click at [370, 342] on input "% of inspection staff with required certifications Building » % of inspection s…" at bounding box center [367, 339] width 8 height 8
checkbox input "true"
click at [377, 371] on div "% of key permit and inspection data available online Building » % of key permit…" at bounding box center [588, 370] width 451 height 23
click at [371, 371] on input "% of key permit and inspection data available online Building » % of key permit…" at bounding box center [367, 367] width 8 height 8
checkbox input "true"
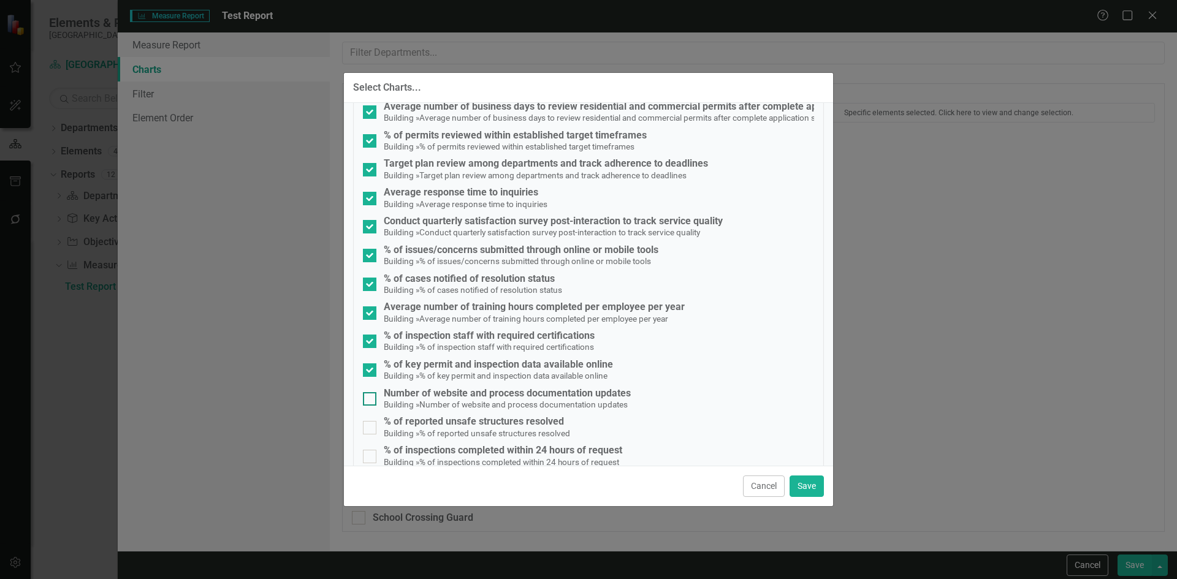
click at [376, 400] on div "Number of website and process documentation updates Building » Number of websit…" at bounding box center [588, 399] width 451 height 23
click at [371, 400] on input "Number of website and process documentation updates Building » Number of websit…" at bounding box center [367, 396] width 8 height 8
checkbox input "true"
click at [371, 430] on div at bounding box center [369, 427] width 13 height 13
click at [371, 429] on input "% of reported unsafe structures resolved Building » % of reported unsafe struct…" at bounding box center [367, 425] width 8 height 8
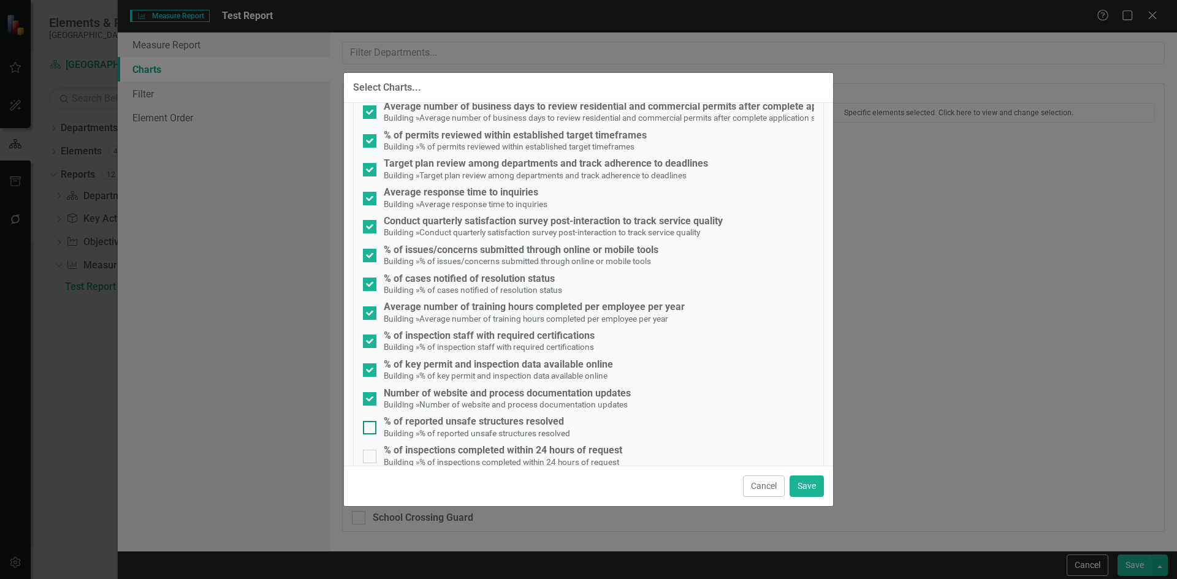
checkbox input "true"
click at [372, 451] on div at bounding box center [369, 456] width 13 height 13
click at [371, 451] on input "% of inspections completed within 24 hours of request Building » % of inspectio…" at bounding box center [367, 454] width 8 height 8
checkbox input "true"
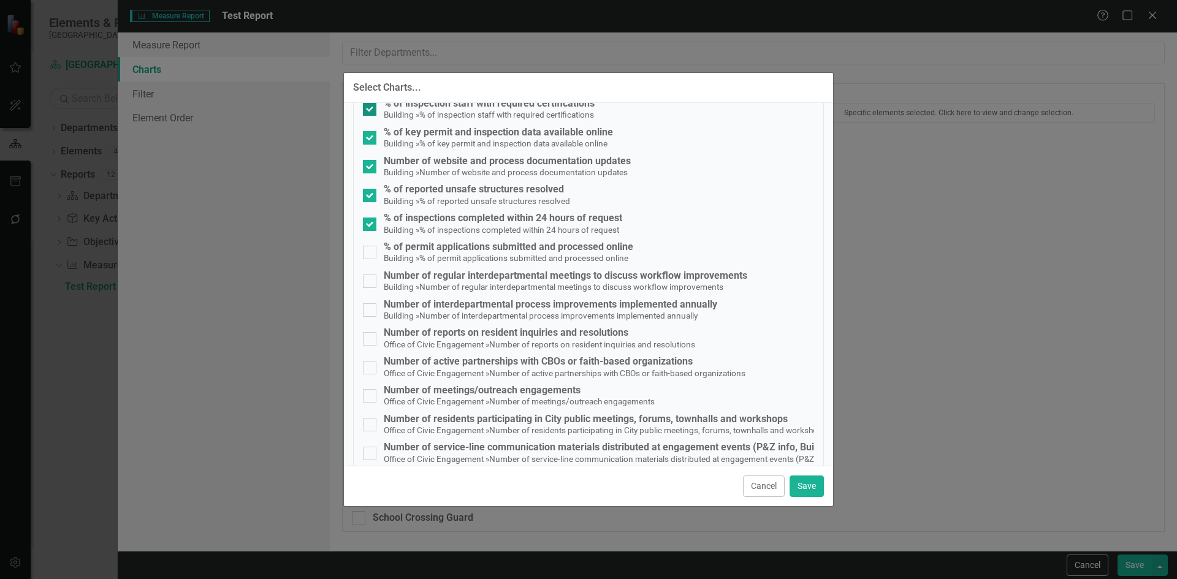
scroll to position [1716, 0]
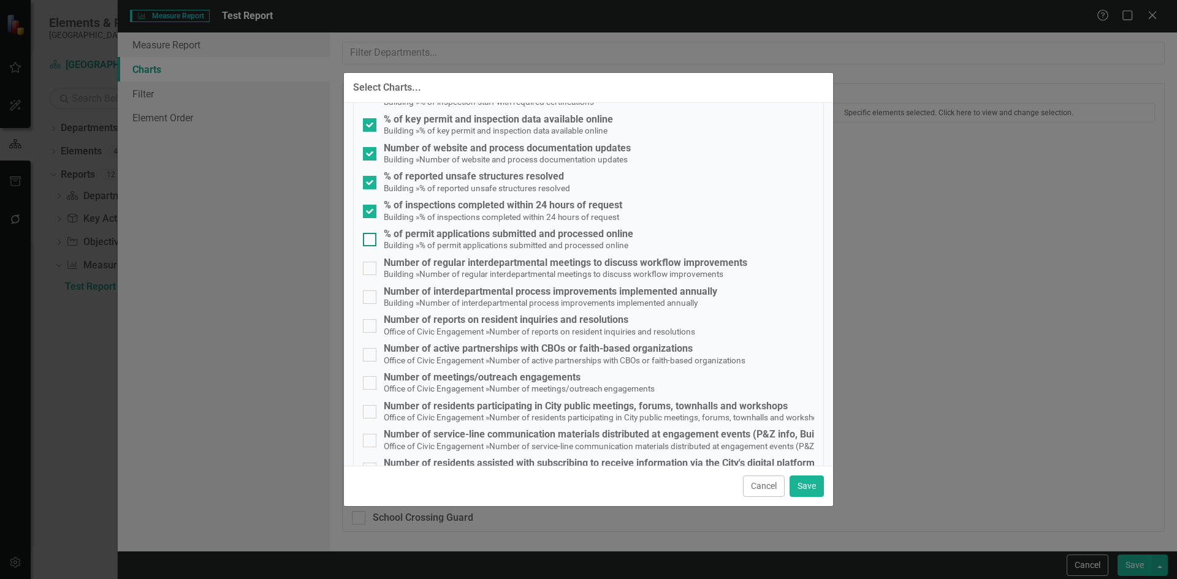
click at [374, 240] on div at bounding box center [369, 239] width 13 height 13
click at [371, 240] on input "% of permit applications submitted and processed online Building » % of permit …" at bounding box center [367, 237] width 8 height 8
checkbox input "true"
click at [370, 263] on input "Number of regular interdepartmental meetings to discuss workflow improvements B…" at bounding box center [367, 266] width 8 height 8
checkbox input "true"
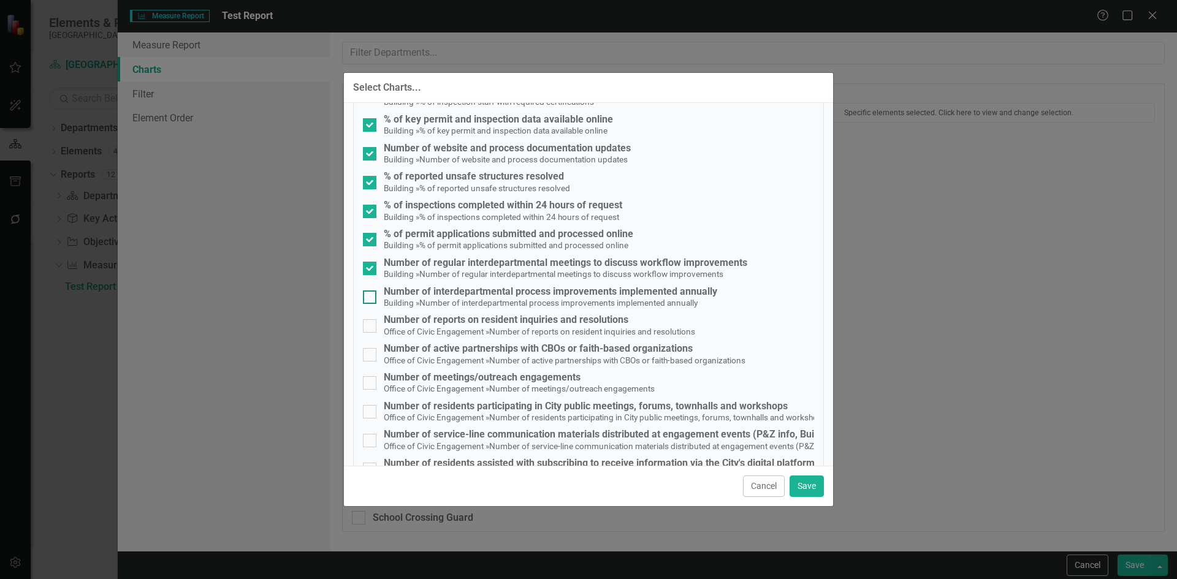
click at [367, 298] on div at bounding box center [369, 296] width 13 height 13
click at [367, 298] on input "Number of interdepartmental process improvements implemented annually Building …" at bounding box center [367, 294] width 8 height 8
checkbox input "true"
click at [365, 325] on input "Number of reports on resident inquiries and resolutions Office of Civic Engagem…" at bounding box center [367, 323] width 8 height 8
checkbox input "true"
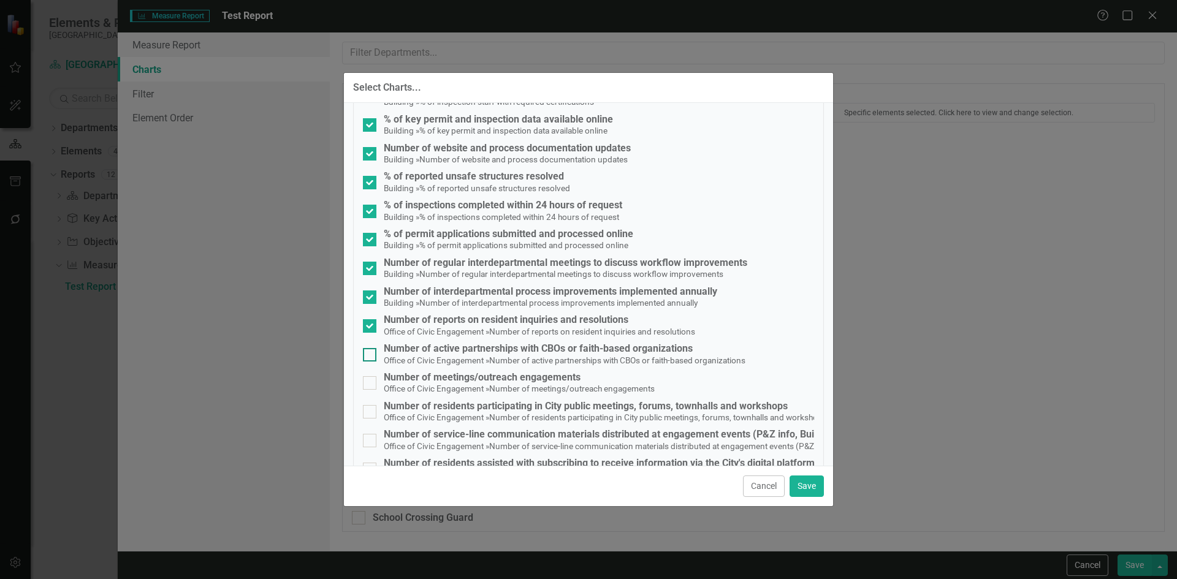
click at [372, 357] on div at bounding box center [369, 354] width 13 height 13
click at [371, 356] on input "Number of active partnerships with CBOs or faith-based organizations Office of …" at bounding box center [367, 352] width 8 height 8
checkbox input "true"
click at [370, 380] on input "Number of meetings/outreach engagements Office of Civic Engagement » Number of …" at bounding box center [367, 380] width 8 height 8
checkbox input "true"
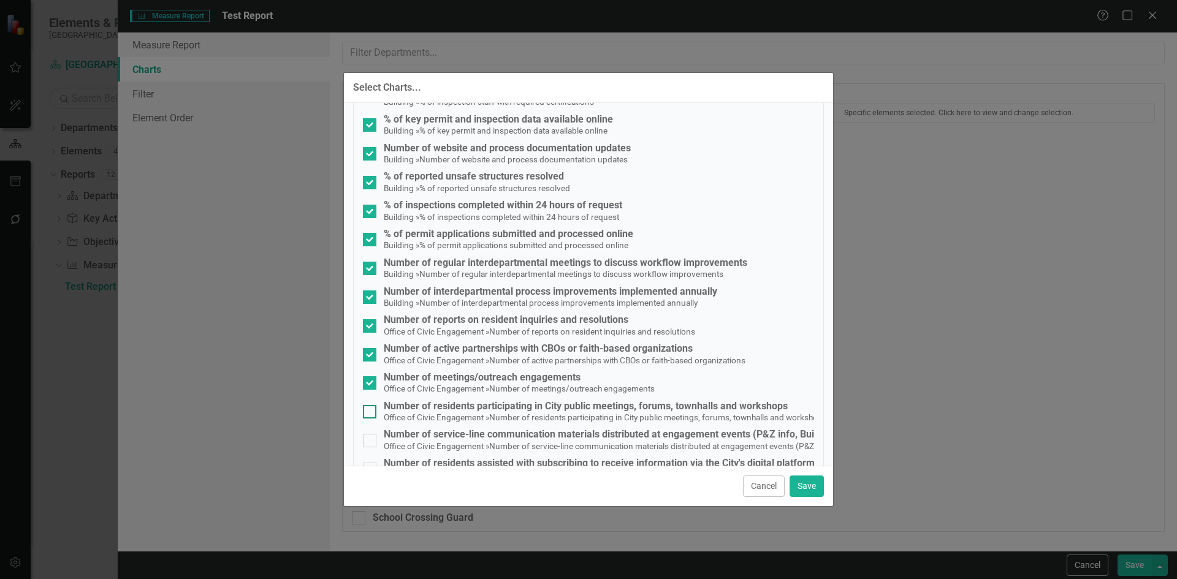
drag, startPoint x: 374, startPoint y: 409, endPoint x: 373, endPoint y: 420, distance: 11.7
click at [374, 409] on div at bounding box center [369, 411] width 13 height 13
click at [371, 409] on input "Number of residents participating in City public meetings, forums, townhalls an…" at bounding box center [367, 409] width 8 height 8
checkbox input "true"
click at [371, 440] on div at bounding box center [369, 440] width 13 height 13
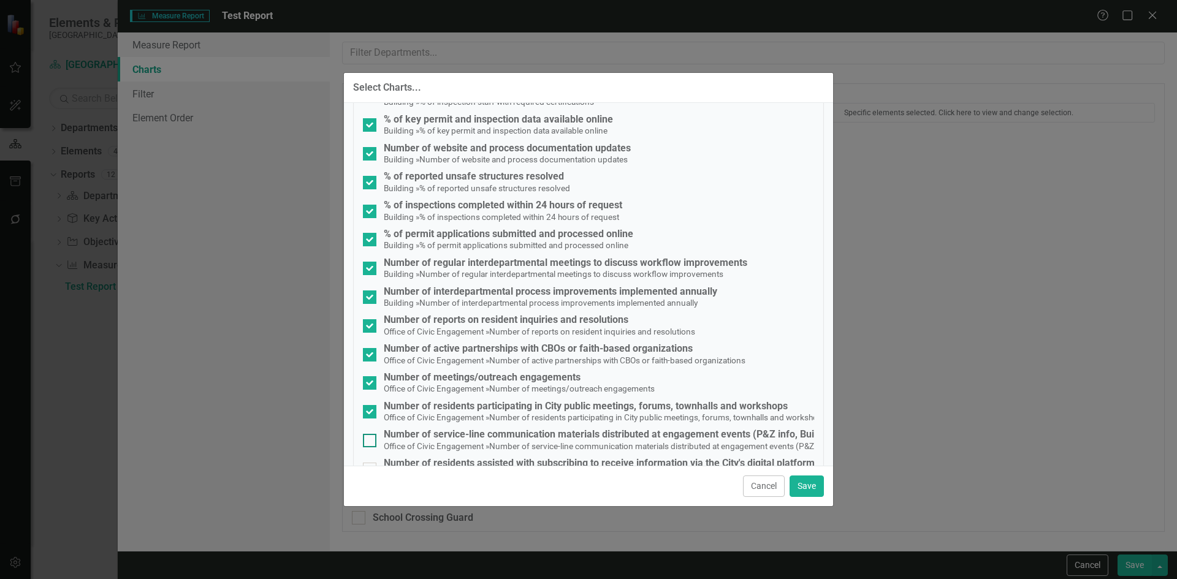
click at [371, 440] on input "Number of service-line communication materials distributed at engagement events…" at bounding box center [367, 438] width 8 height 8
checkbox input "true"
click at [807, 490] on button "Save" at bounding box center [806, 486] width 34 height 21
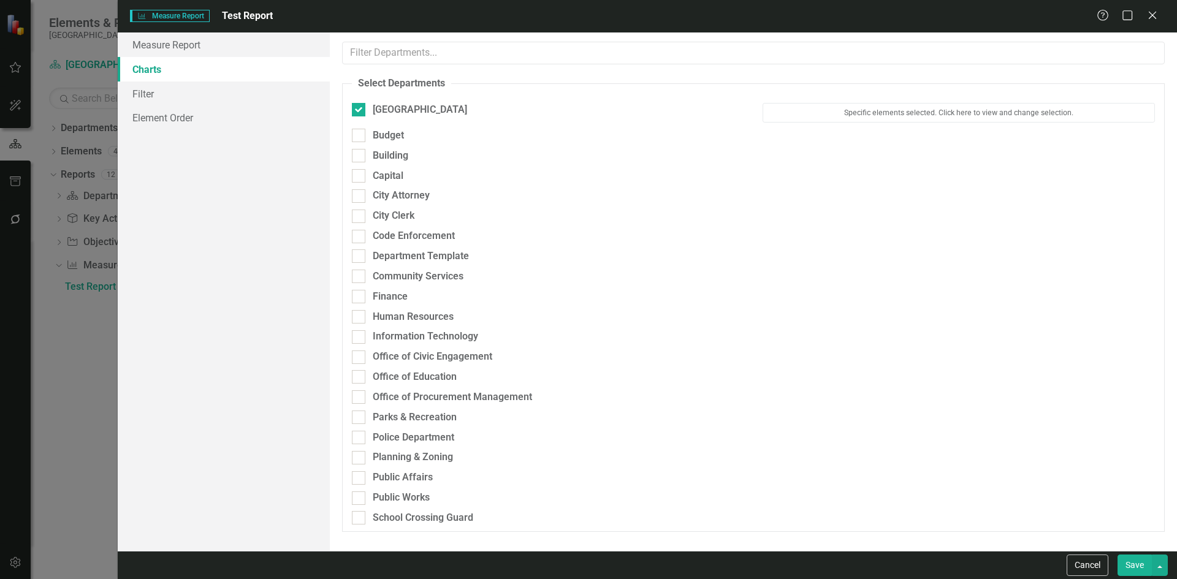
click at [1138, 561] on button "Save" at bounding box center [1134, 565] width 34 height 21
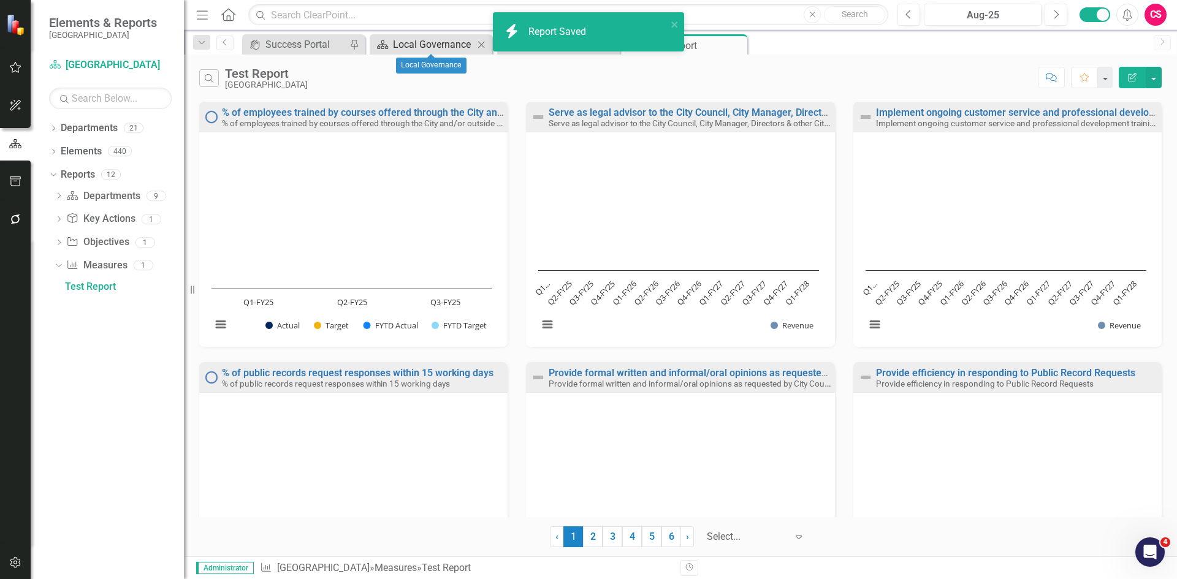
click at [436, 41] on div "Local Governance" at bounding box center [433, 44] width 81 height 15
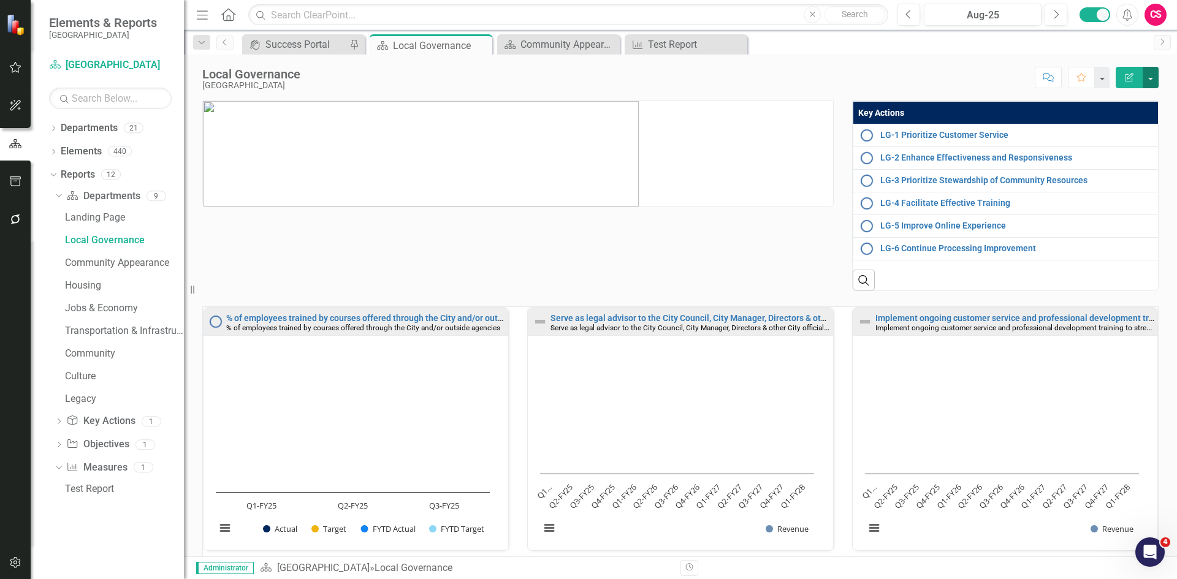
click at [1150, 76] on button "button" at bounding box center [1150, 77] width 16 height 21
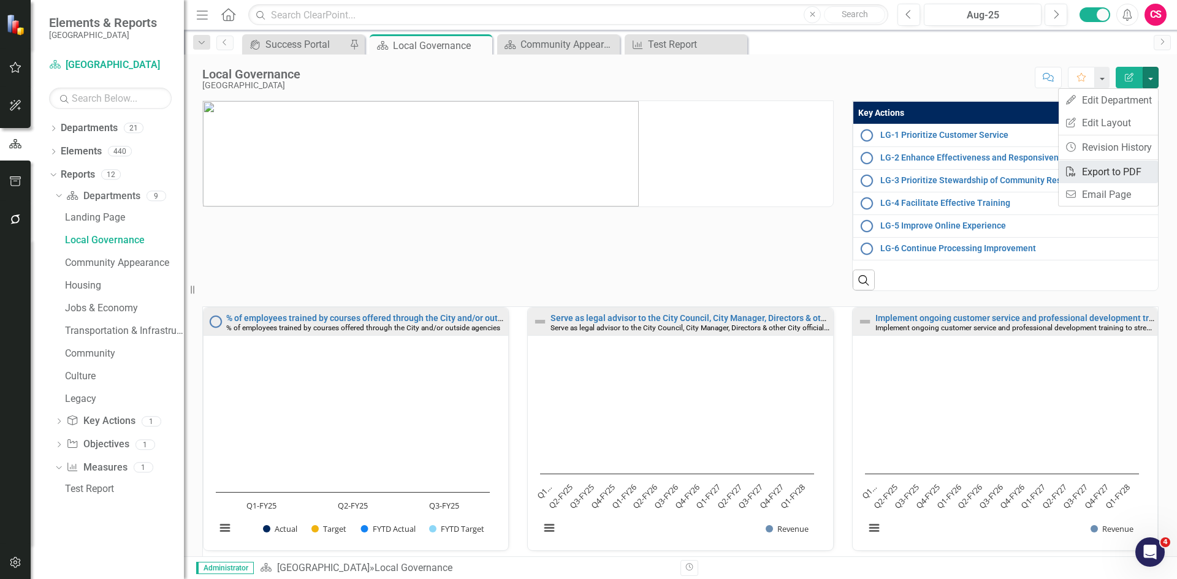
click at [1108, 169] on link "PDF Export to PDF" at bounding box center [1107, 172] width 99 height 23
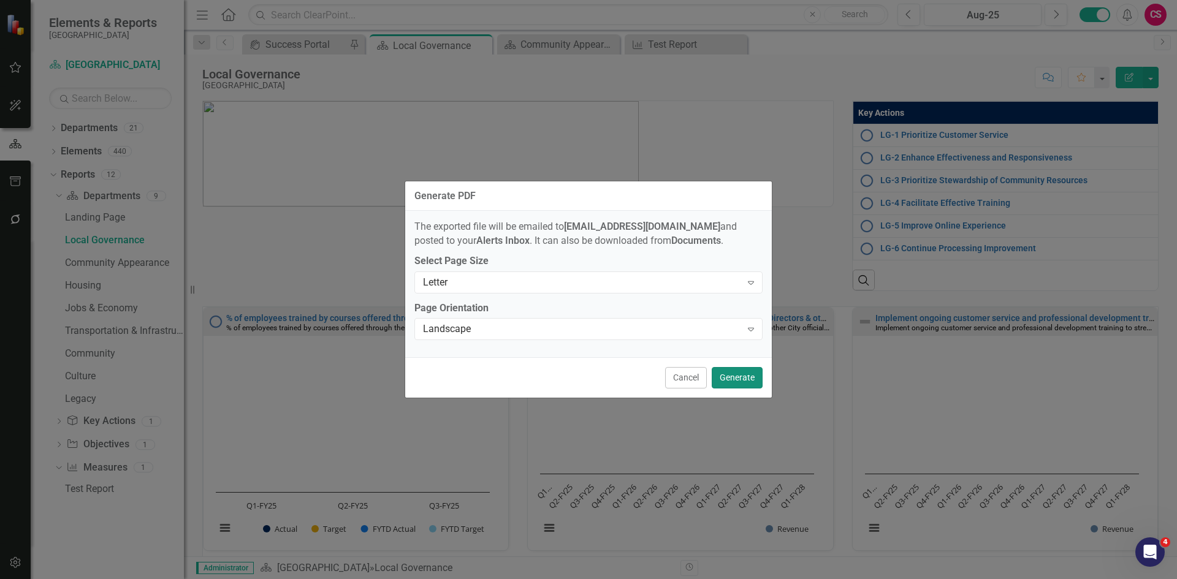
click at [731, 379] on button "Generate" at bounding box center [737, 377] width 51 height 21
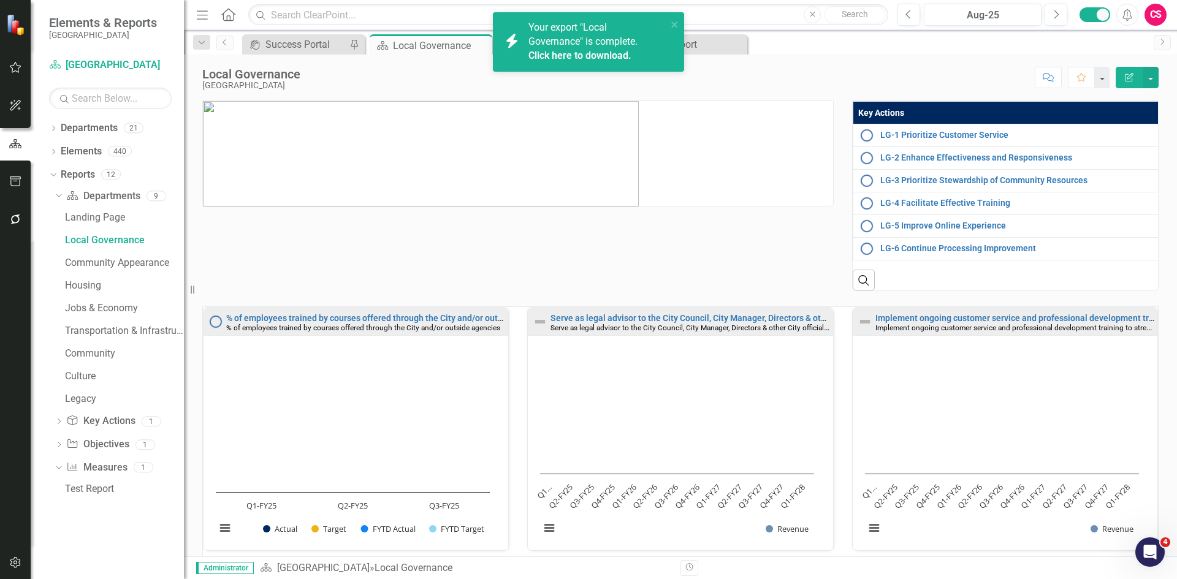
click at [596, 50] on link "Click here to download." at bounding box center [579, 56] width 103 height 12
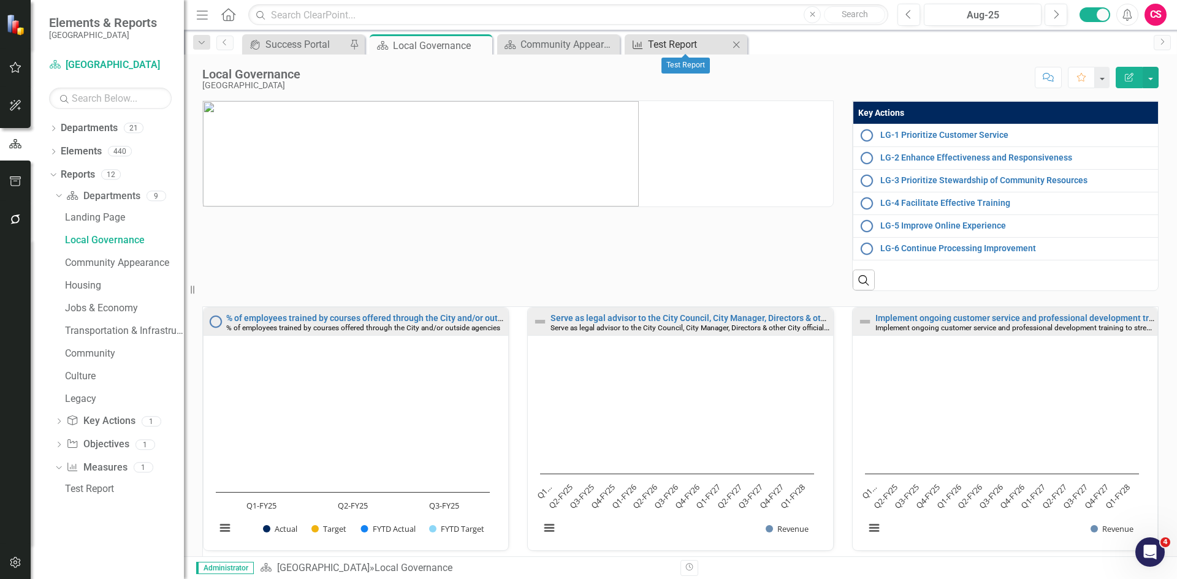
click at [673, 45] on div "Test Report" at bounding box center [688, 44] width 81 height 15
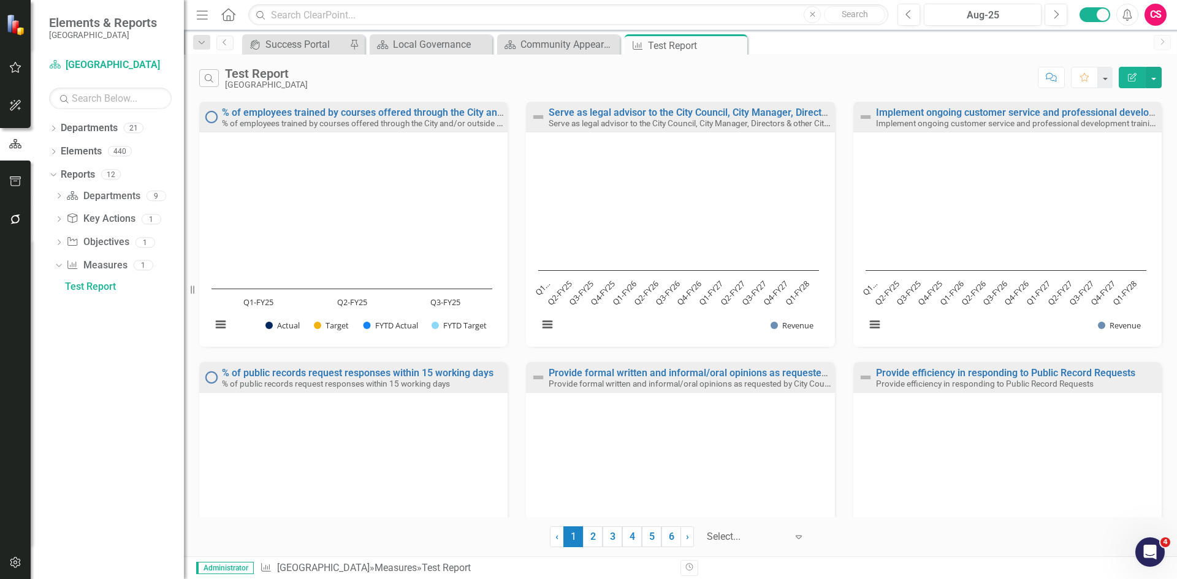
click at [1128, 81] on icon "button" at bounding box center [1132, 77] width 9 height 9
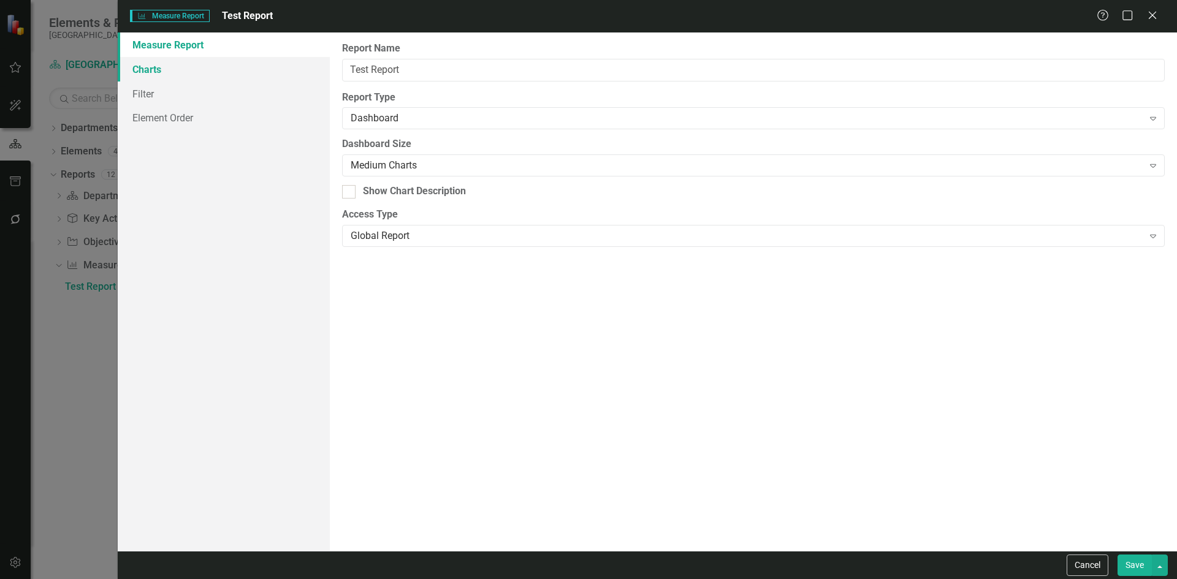
click at [179, 70] on link "Charts" at bounding box center [224, 69] width 212 height 25
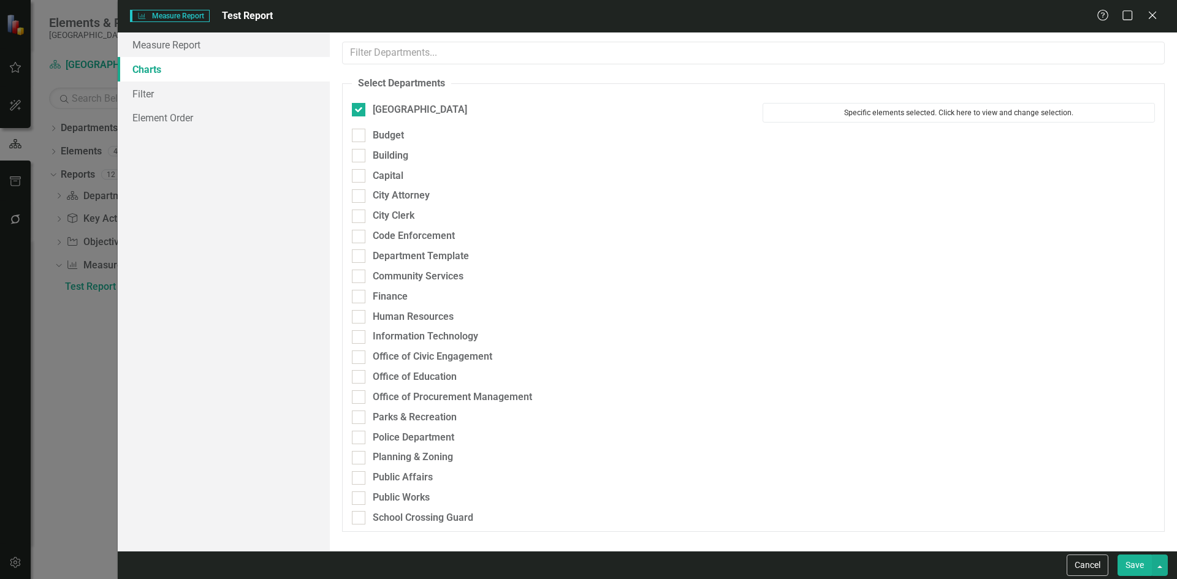
click at [924, 113] on button "Specific elements selected. Click here to view and change selection." at bounding box center [958, 113] width 392 height 20
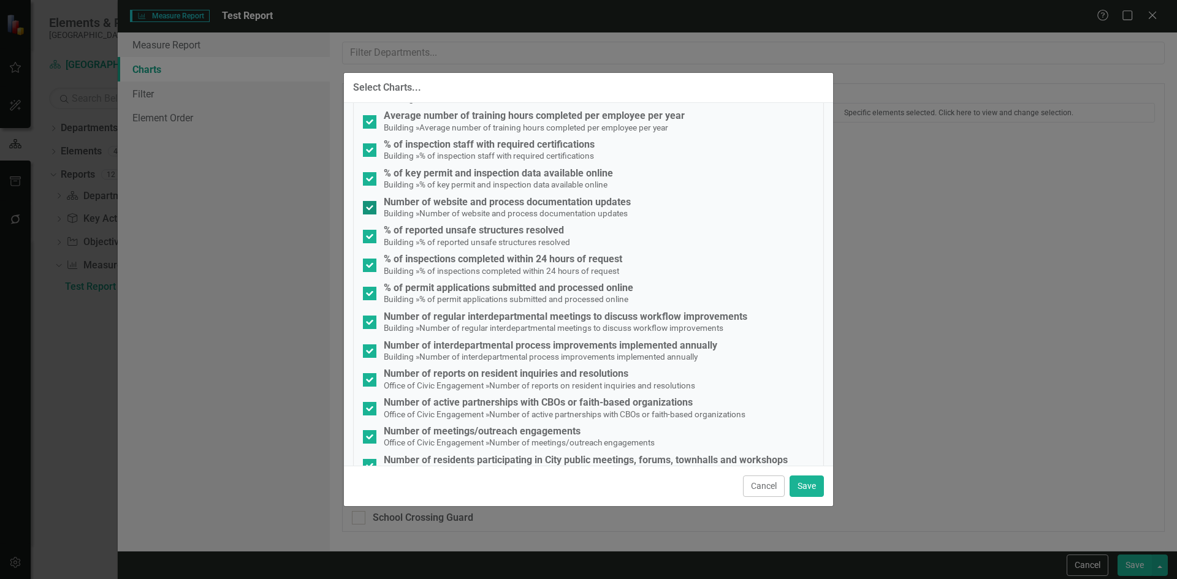
scroll to position [1961, 0]
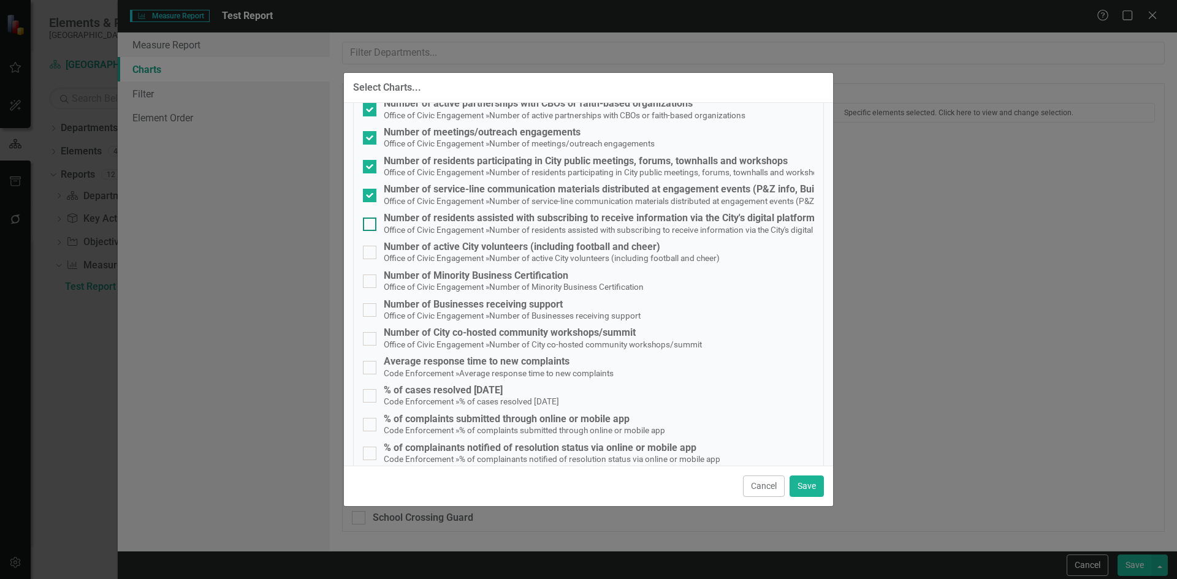
click at [371, 226] on div at bounding box center [369, 224] width 13 height 13
click at [371, 226] on input "Number of residents assisted with subscribing to receive information via the Ci…" at bounding box center [367, 222] width 8 height 8
checkbox input "true"
click at [370, 248] on input "Number of active City volunteers (including football and cheer) Office of Civic…" at bounding box center [367, 250] width 8 height 8
checkbox input "true"
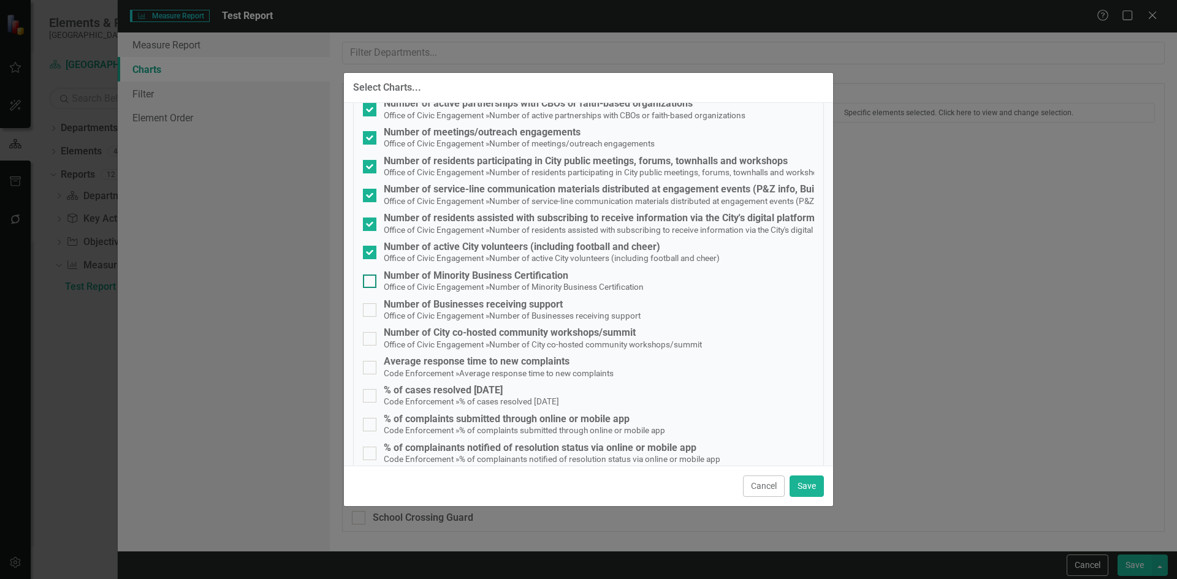
click at [369, 281] on input "Number of Minority Business Certification Office of Civic Engagement » Number o…" at bounding box center [367, 279] width 8 height 8
checkbox input "true"
click at [368, 313] on div at bounding box center [369, 309] width 13 height 13
click at [368, 311] on input "Number of Businesses receiving support Office of Civic Engagement » Number of B…" at bounding box center [367, 307] width 8 height 8
checkbox input "true"
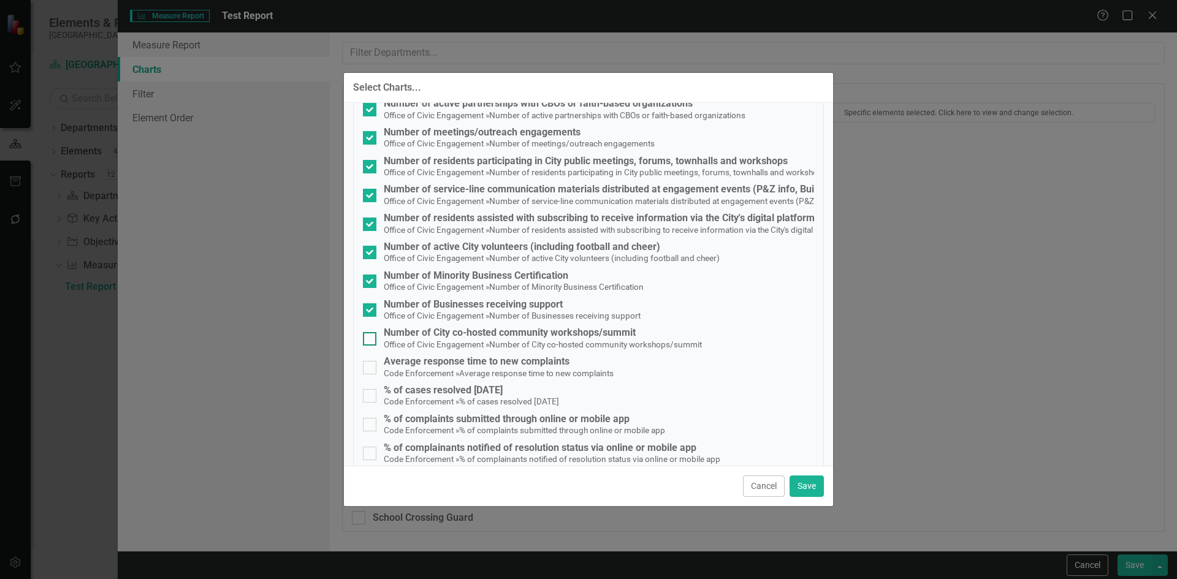
click at [373, 341] on div at bounding box center [369, 338] width 13 height 13
click at [371, 340] on input "Number of City co-hosted community workshops/summit Office of Civic Engagement …" at bounding box center [367, 336] width 8 height 8
checkbox input "true"
click at [367, 371] on div at bounding box center [369, 367] width 13 height 13
click at [367, 369] on input "Average response time to new complaints Code Enforcement » Average response tim…" at bounding box center [367, 365] width 8 height 8
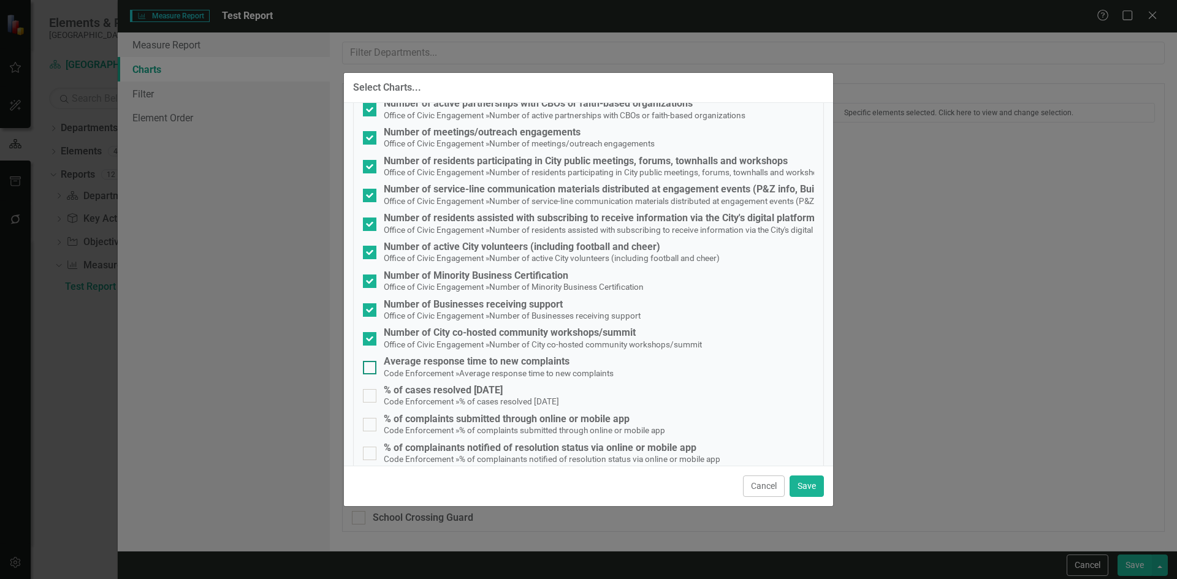
checkbox input "true"
click at [369, 397] on input "% of cases resolved within 30 days Code Enforcement » % of cases resolved withi…" at bounding box center [367, 393] width 8 height 8
checkbox input "true"
click at [372, 427] on div at bounding box center [369, 424] width 13 height 13
click at [371, 426] on input "% of complaints submitted through online or mobile app Code Enforcement » % of …" at bounding box center [367, 422] width 8 height 8
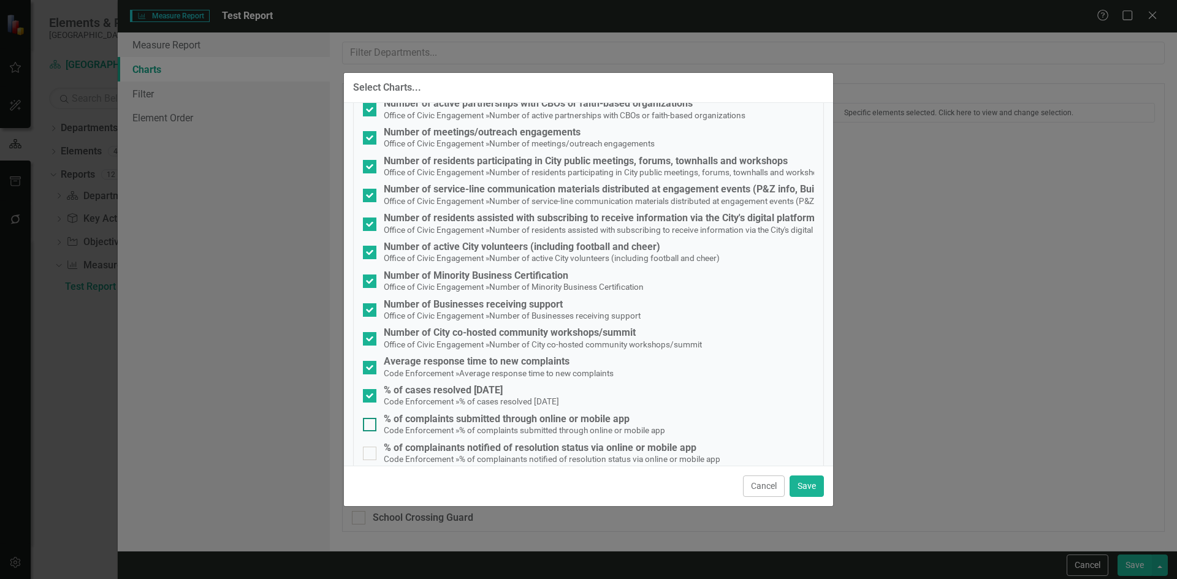
checkbox input "true"
click at [366, 452] on input "% of complainants notified of resolution status via online or mobile app Code E…" at bounding box center [367, 451] width 8 height 8
checkbox input "true"
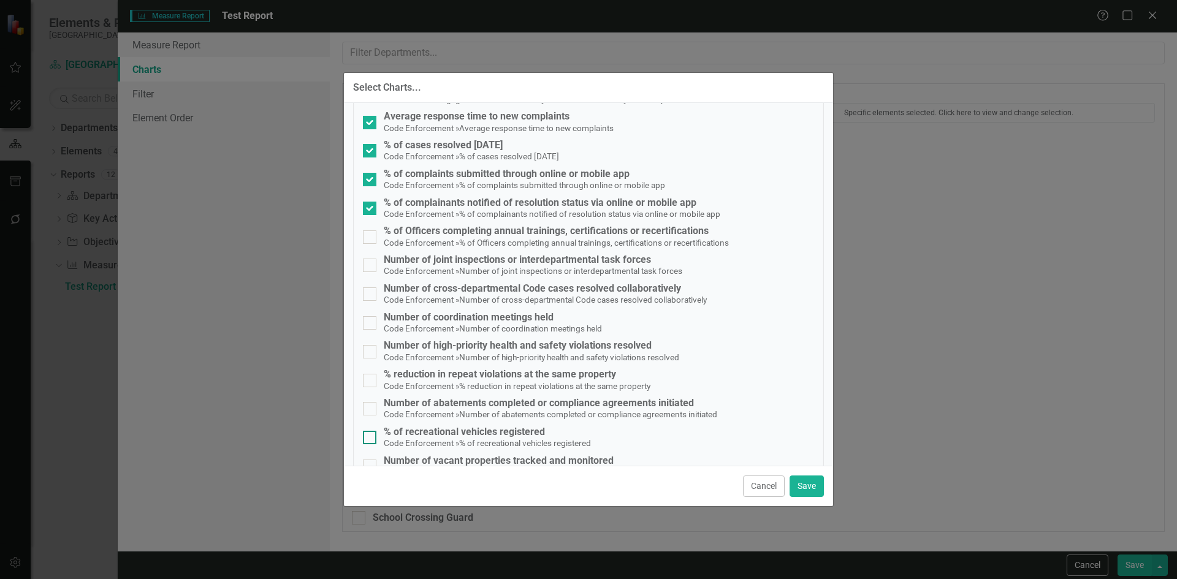
scroll to position [2268, 0]
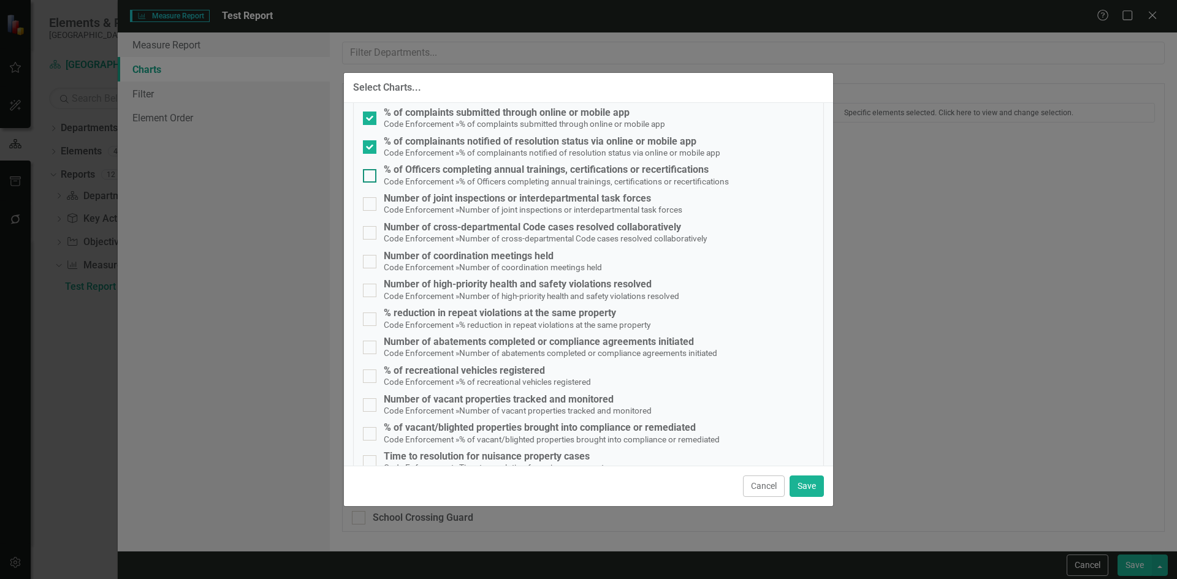
click at [370, 178] on div at bounding box center [369, 175] width 13 height 13
click at [370, 177] on input "% of Officers completing annual trainings, certifications or recertifications C…" at bounding box center [367, 173] width 8 height 8
checkbox input "true"
click at [369, 205] on input "Number of joint inspections or interdepartmental task forces Code Enforcement »…" at bounding box center [367, 201] width 8 height 8
checkbox input "true"
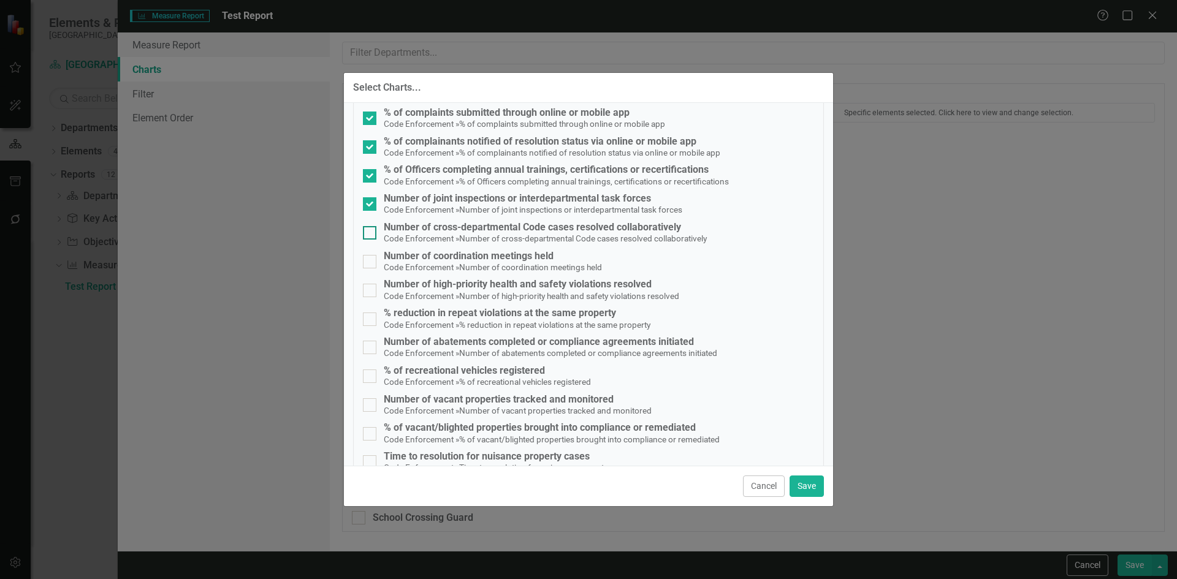
click at [367, 235] on div at bounding box center [369, 232] width 13 height 13
click at [367, 234] on input "Number of cross-departmental Code cases resolved collaboratively Code Enforceme…" at bounding box center [367, 230] width 8 height 8
checkbox input "true"
click at [368, 260] on input "Number of coordination meetings held Code Enforcement » Number of coordination …" at bounding box center [367, 259] width 8 height 8
checkbox input "true"
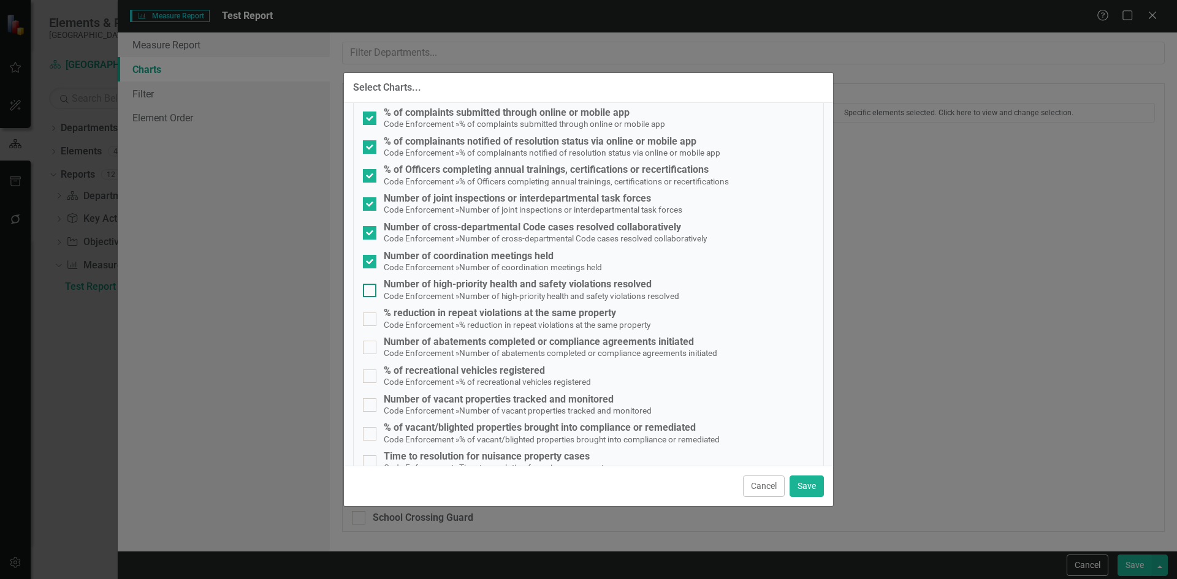
click at [370, 296] on div at bounding box center [369, 290] width 13 height 13
click at [370, 292] on input "Number of high-priority health and safety violations resolved Code Enforcement …" at bounding box center [367, 288] width 8 height 8
checkbox input "true"
click at [370, 321] on div at bounding box center [369, 319] width 13 height 13
click at [370, 321] on input "% reduction in repeat violations at the same property Code Enforcement » % redu…" at bounding box center [367, 317] width 8 height 8
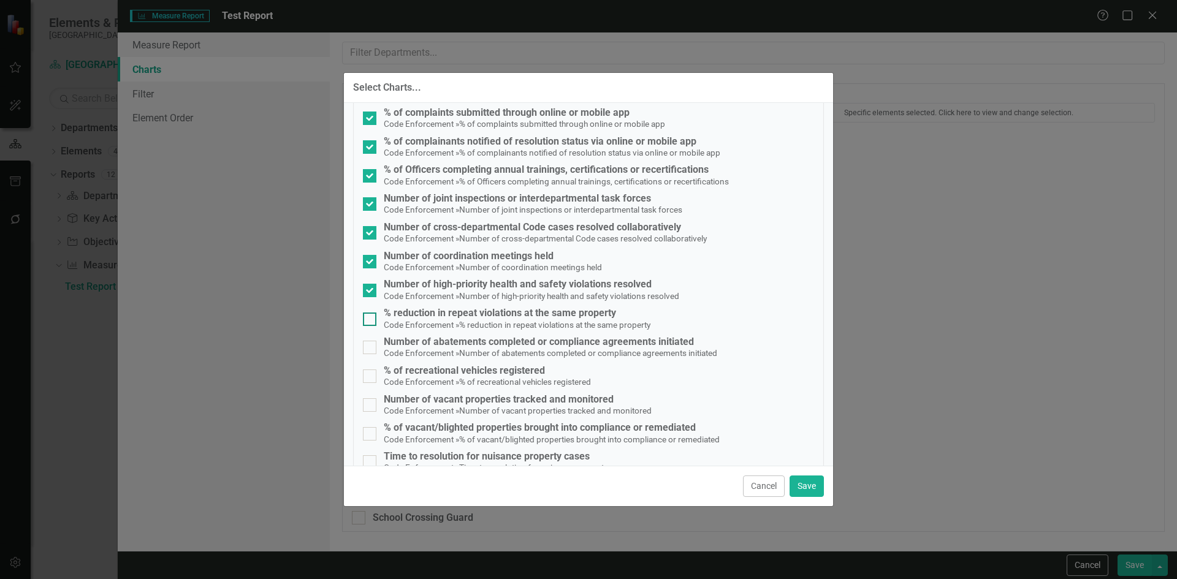
checkbox input "true"
click at [369, 356] on div "Number of abatements completed or compliance agreements initiated Code Enforcem…" at bounding box center [588, 347] width 451 height 23
click at [369, 349] on input "Number of abatements completed or compliance agreements initiated Code Enforcem…" at bounding box center [367, 345] width 8 height 8
checkbox input "true"
click at [365, 374] on input "% of recreational vehicles registered Code Enforcement » % of recreational vehi…" at bounding box center [367, 374] width 8 height 8
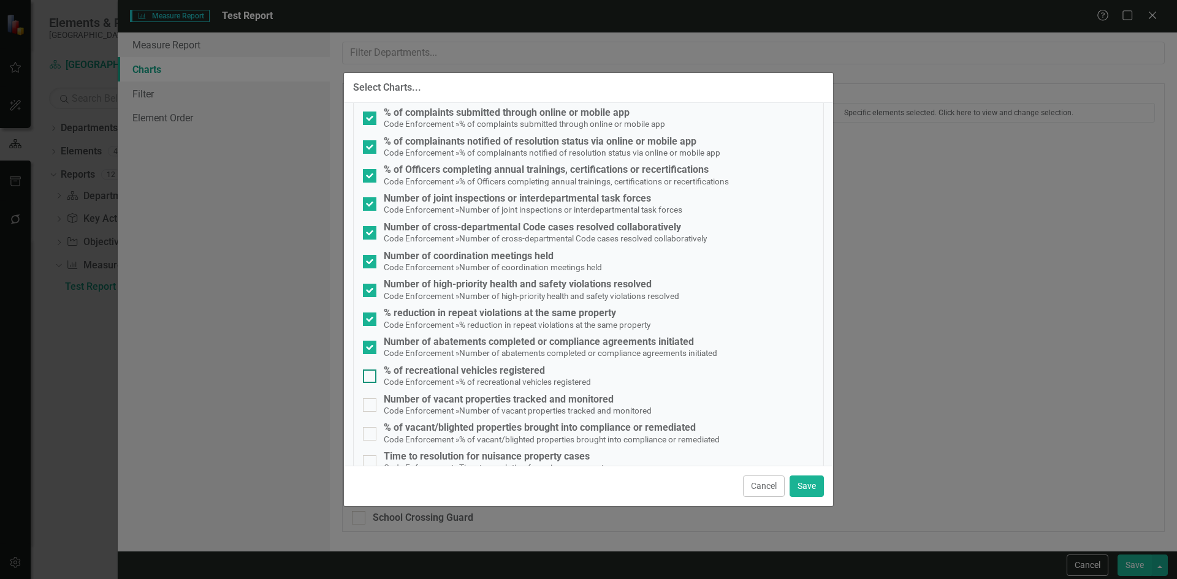
checkbox input "true"
click at [369, 400] on input "Number of vacant properties tracked and monitored Code Enforcement » Number of …" at bounding box center [367, 402] width 8 height 8
checkbox input "true"
click at [367, 434] on input "% of vacant/blighted properties brought into compliance or remediated Code Enfo…" at bounding box center [367, 431] width 8 height 8
checkbox input "true"
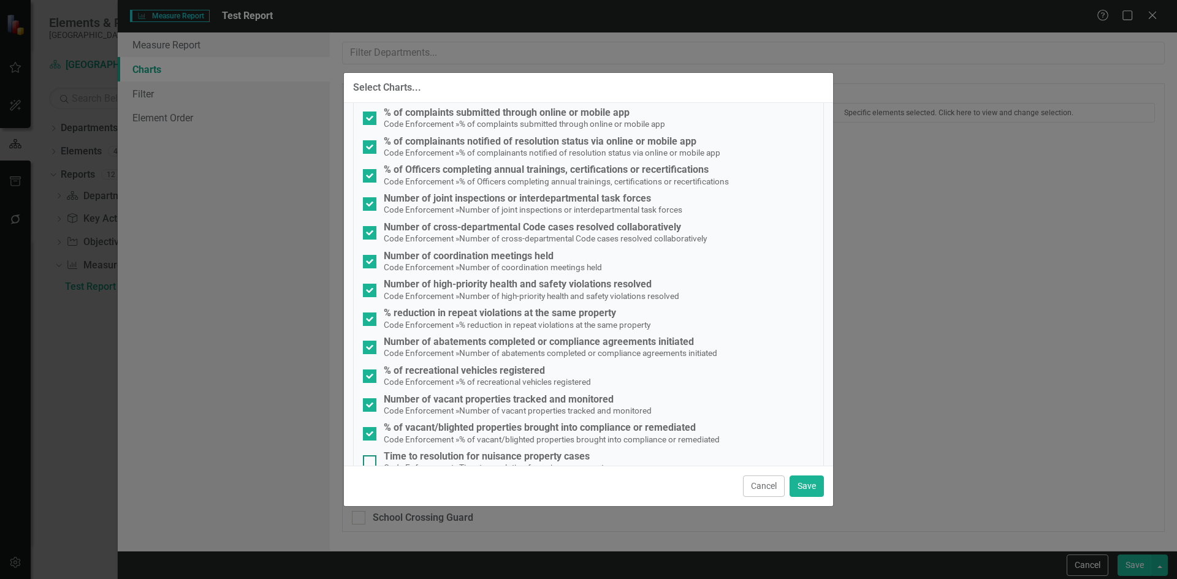
click at [364, 459] on input "Time to resolution for nuisance property cases Code Enforcement » Time to resol…" at bounding box center [367, 459] width 8 height 8
checkbox input "true"
click at [803, 490] on button "Save" at bounding box center [806, 486] width 34 height 21
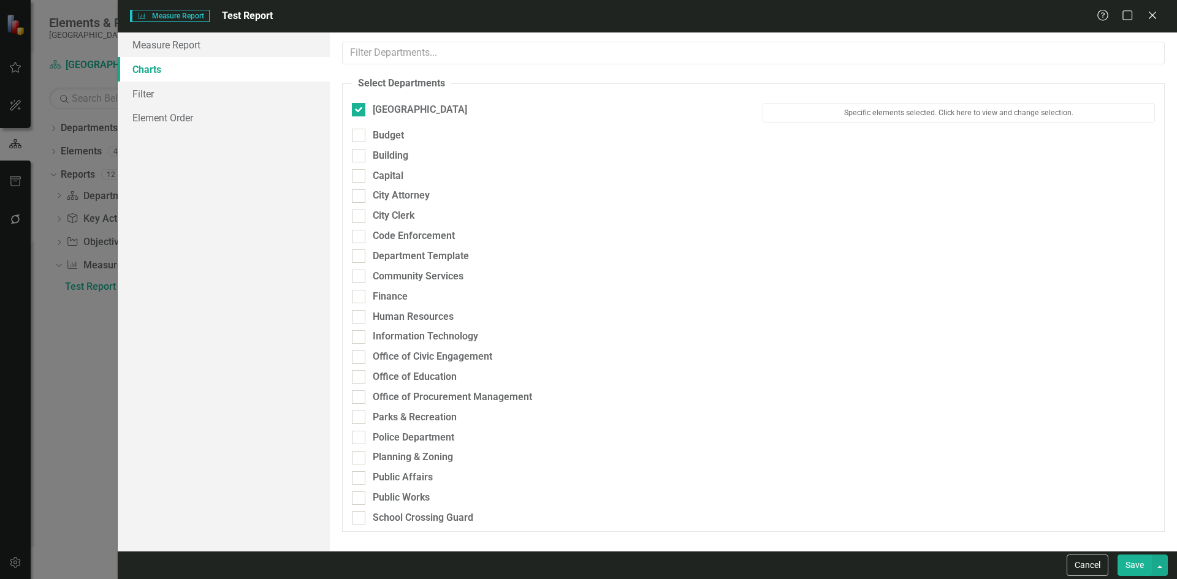
click at [1130, 565] on button "Save" at bounding box center [1134, 565] width 34 height 21
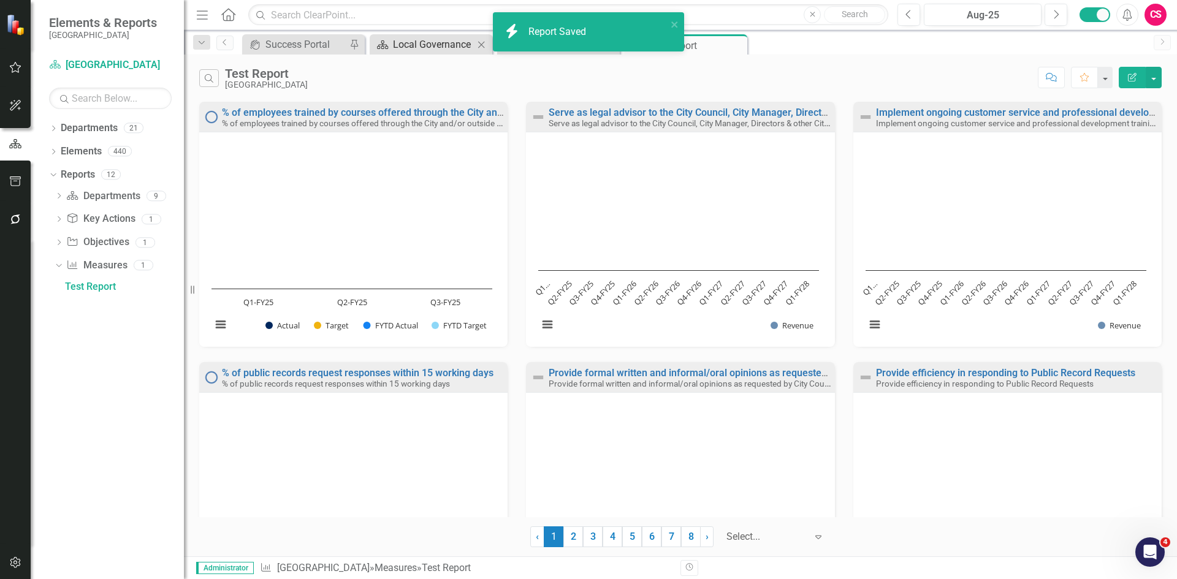
click at [423, 47] on div "Local Governance" at bounding box center [433, 44] width 81 height 15
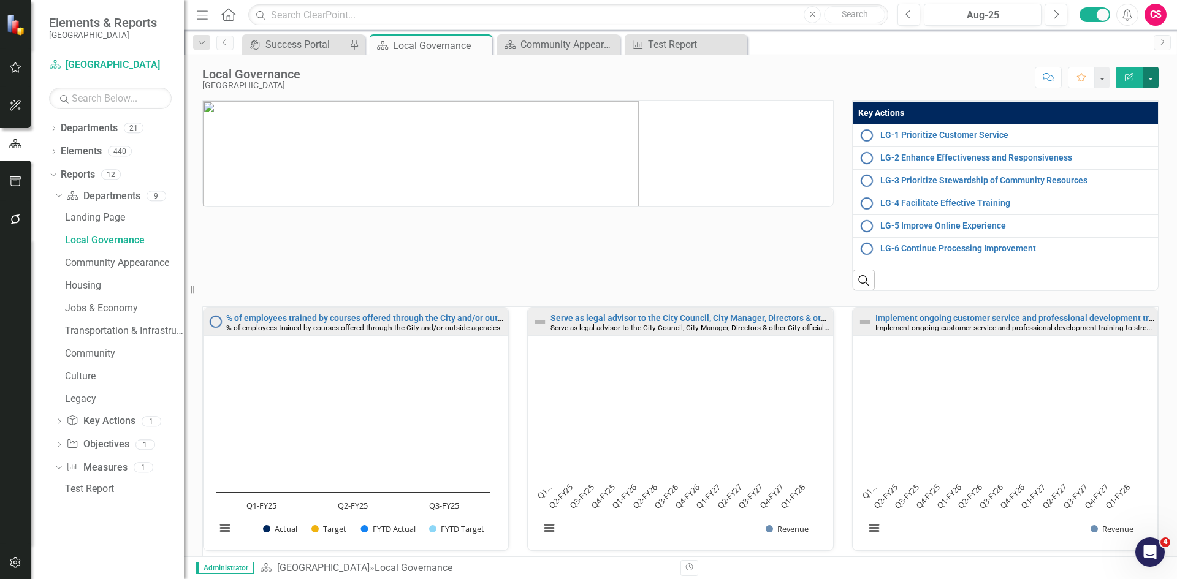
click at [1151, 73] on button "button" at bounding box center [1150, 77] width 16 height 21
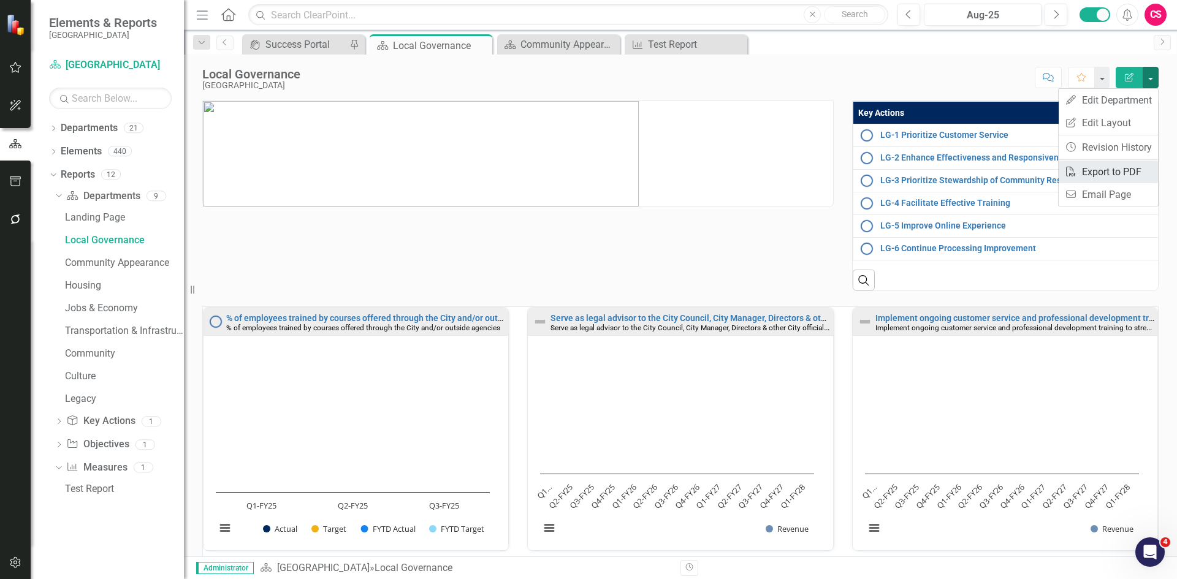
click at [1115, 169] on link "PDF Export to PDF" at bounding box center [1107, 172] width 99 height 23
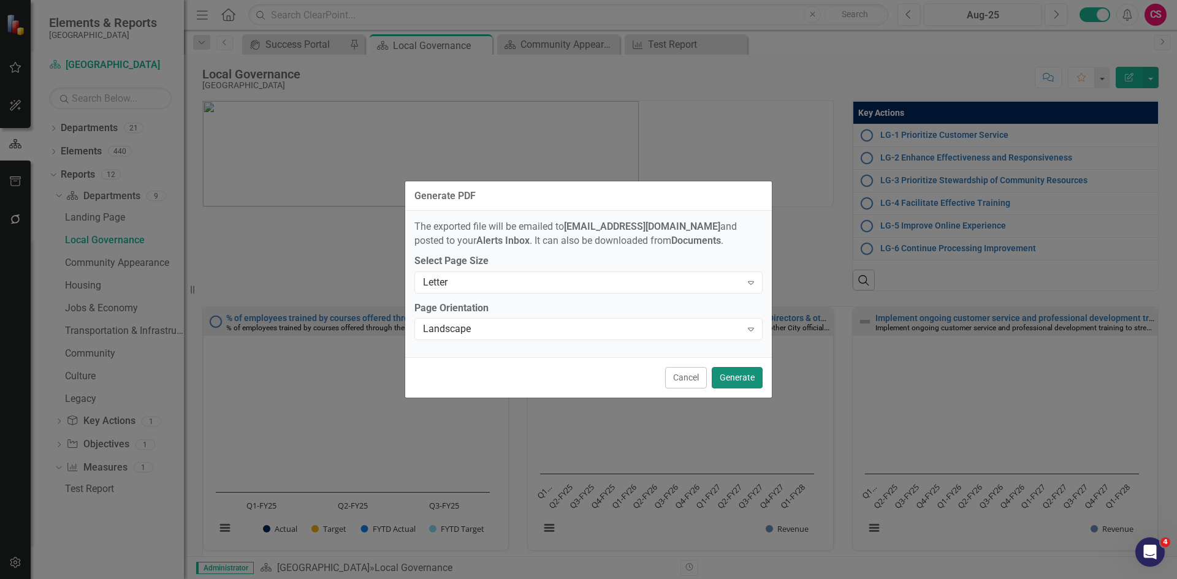
click at [727, 377] on button "Generate" at bounding box center [737, 377] width 51 height 21
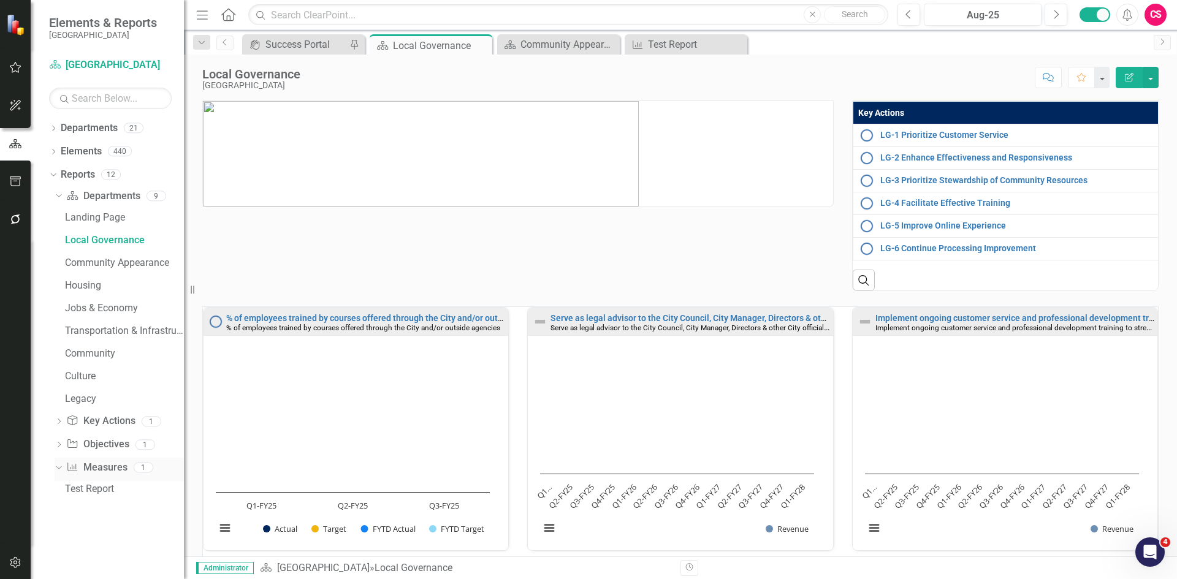
click at [102, 468] on link "Measure Measures" at bounding box center [96, 468] width 61 height 14
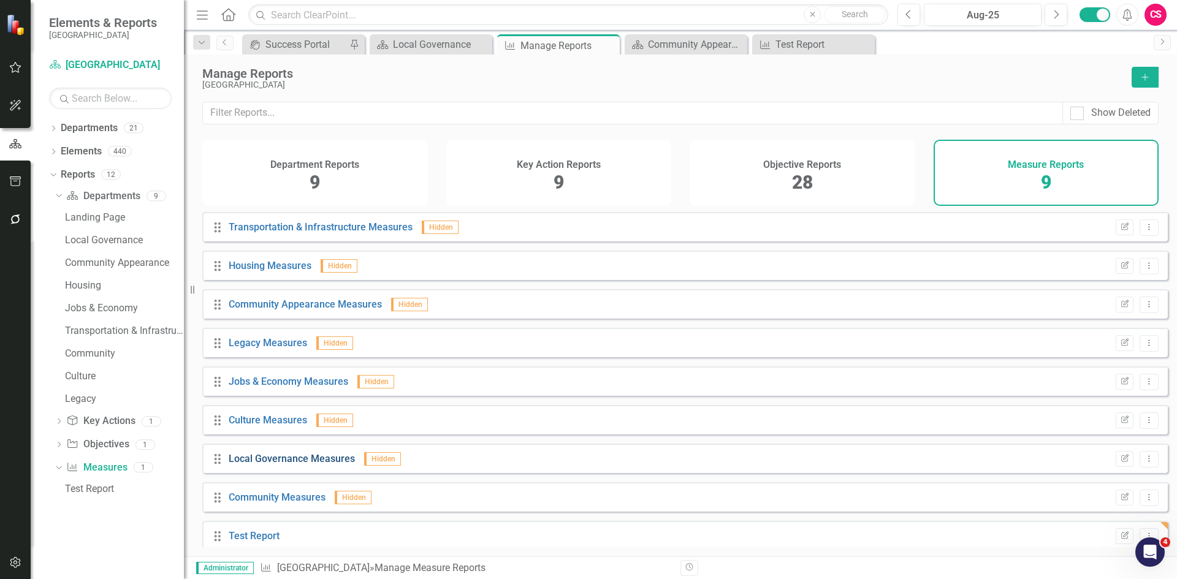
click at [271, 465] on link "Local Governance Measures" at bounding box center [292, 459] width 126 height 12
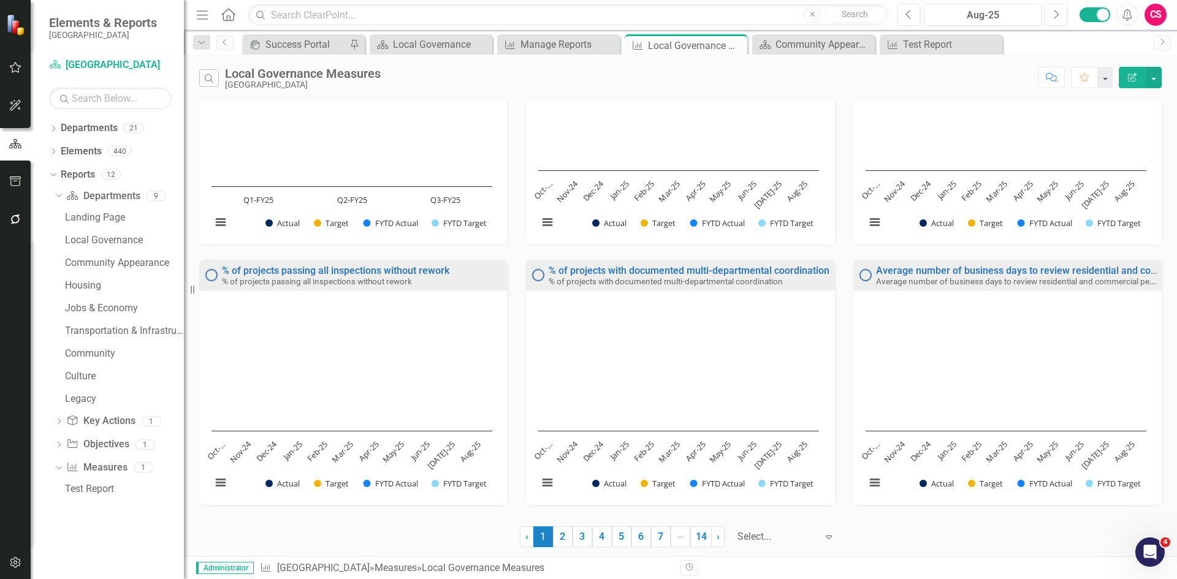
scroll to position [625, 0]
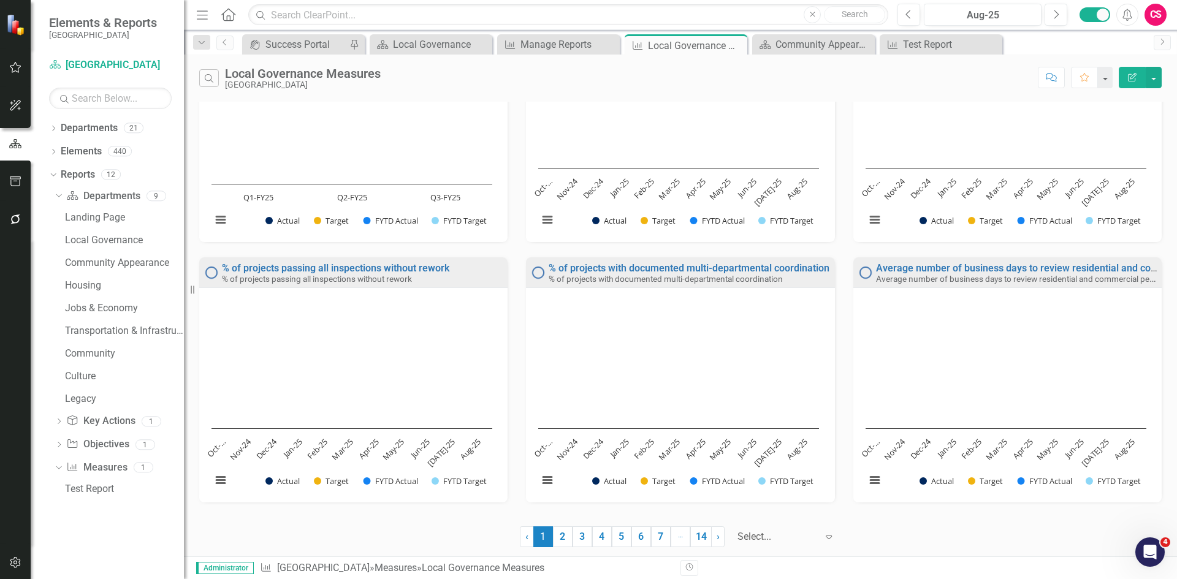
click at [788, 535] on div at bounding box center [777, 537] width 80 height 17
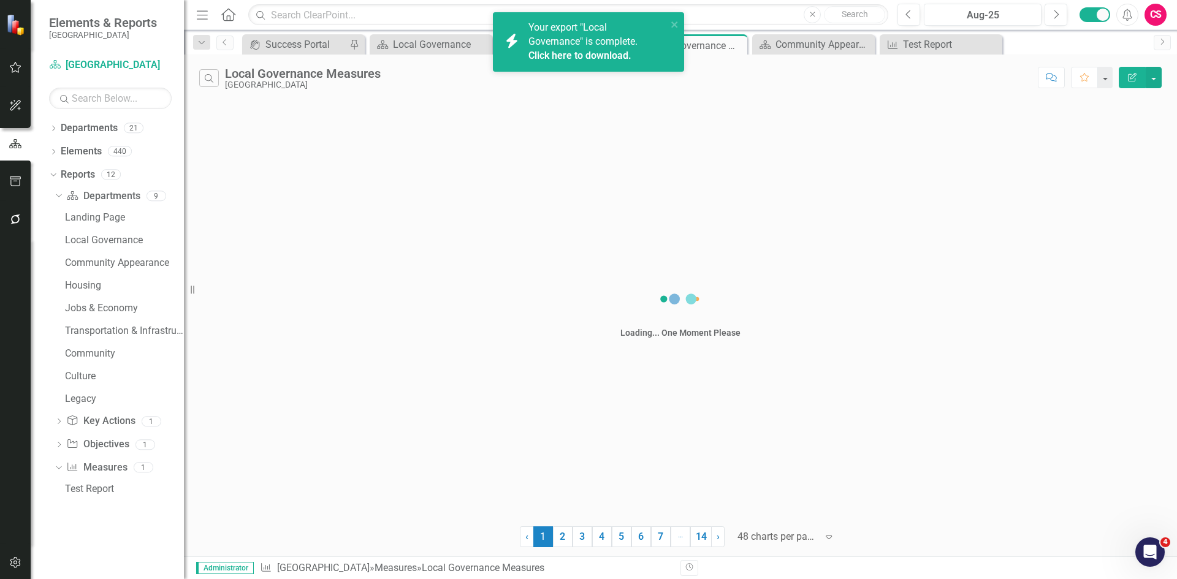
scroll to position [0, 0]
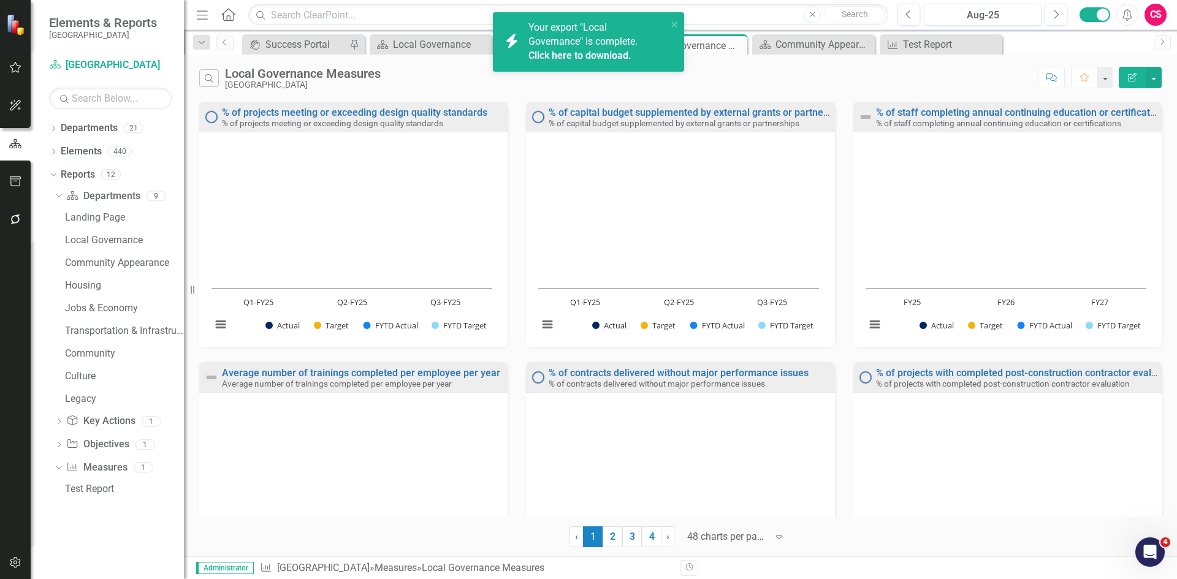
click at [552, 55] on link "Click here to download." at bounding box center [579, 56] width 103 height 12
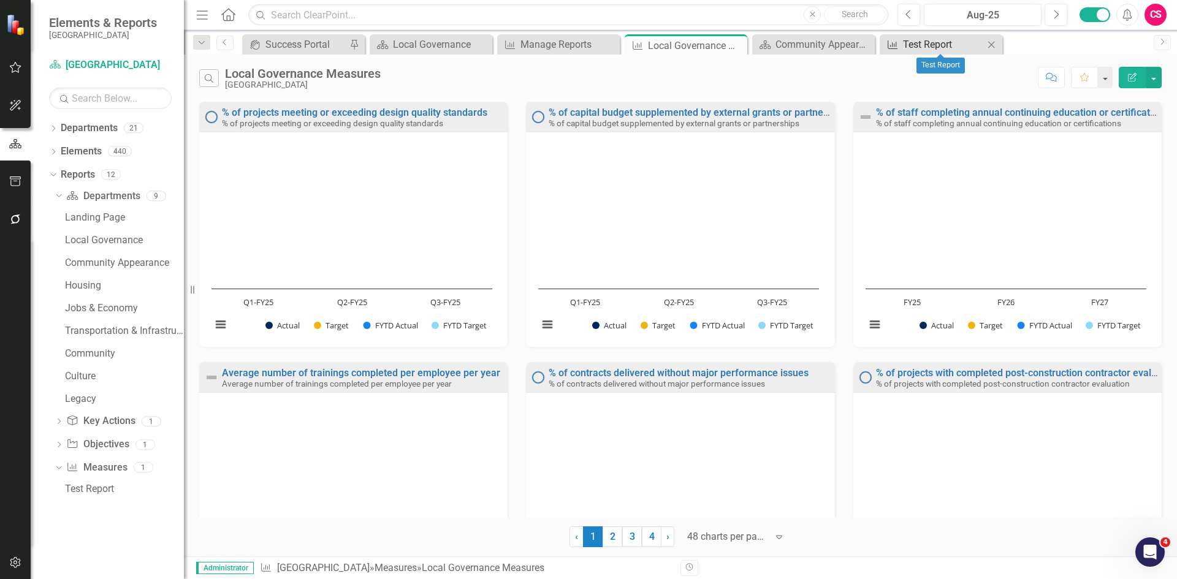
click at [954, 45] on div "Test Report" at bounding box center [943, 44] width 81 height 15
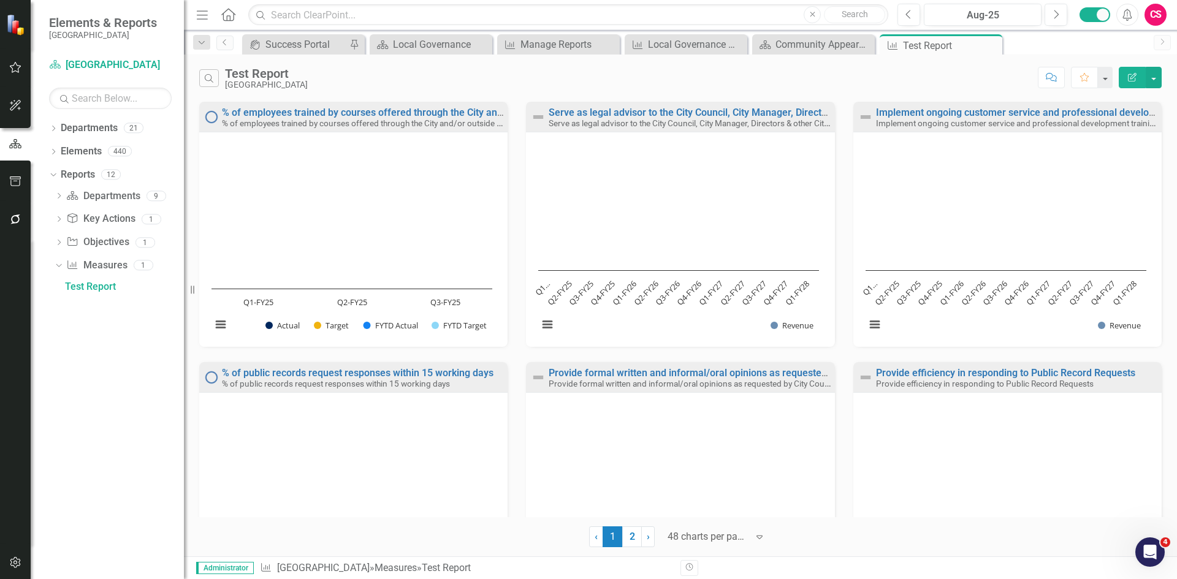
click at [1128, 77] on icon "Edit Report" at bounding box center [1131, 77] width 11 height 9
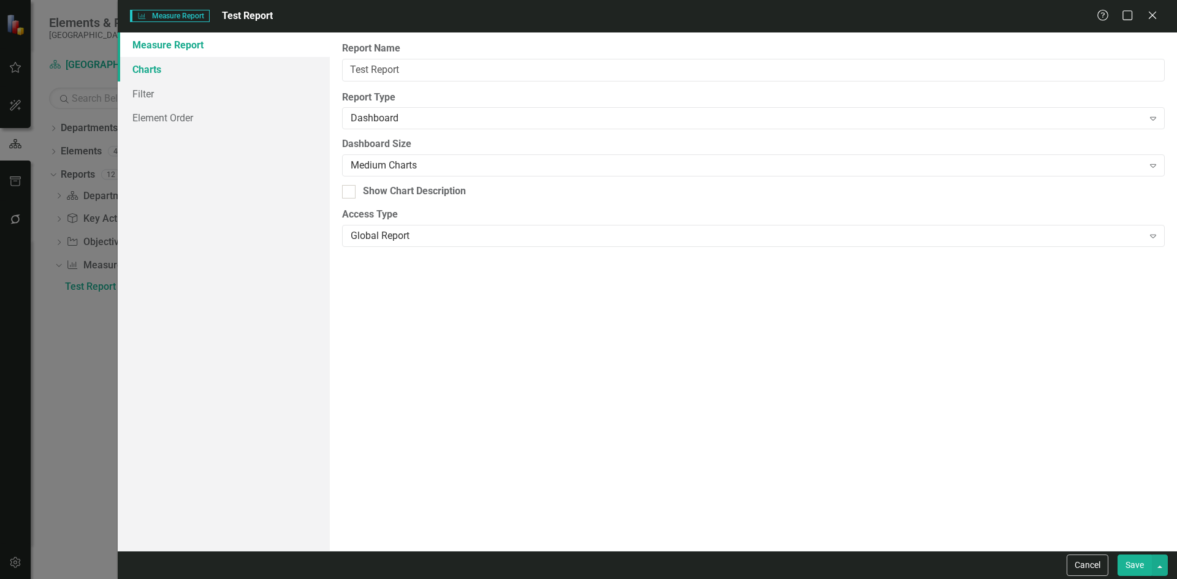
click at [199, 69] on link "Charts" at bounding box center [224, 69] width 212 height 25
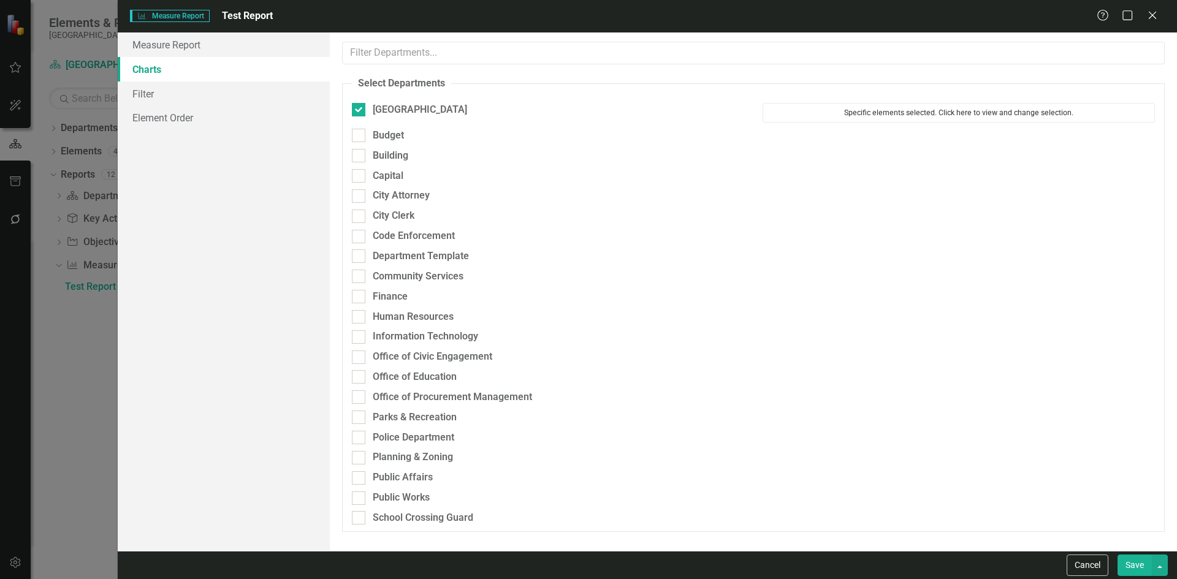
click at [954, 109] on button "Specific elements selected. Click here to view and change selection." at bounding box center [958, 113] width 392 height 20
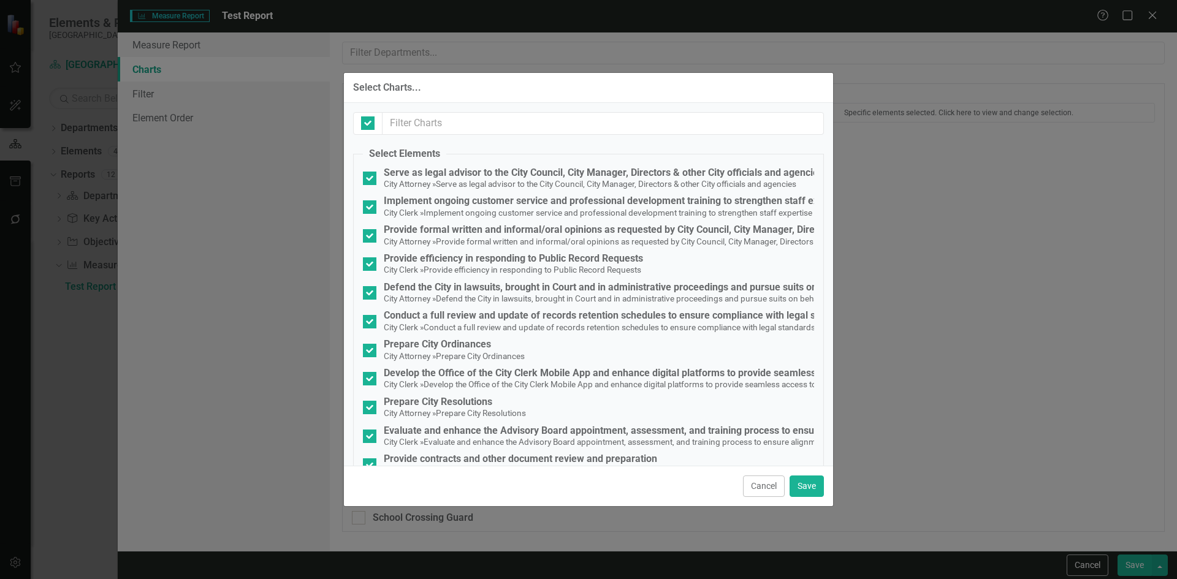
checkbox input "false"
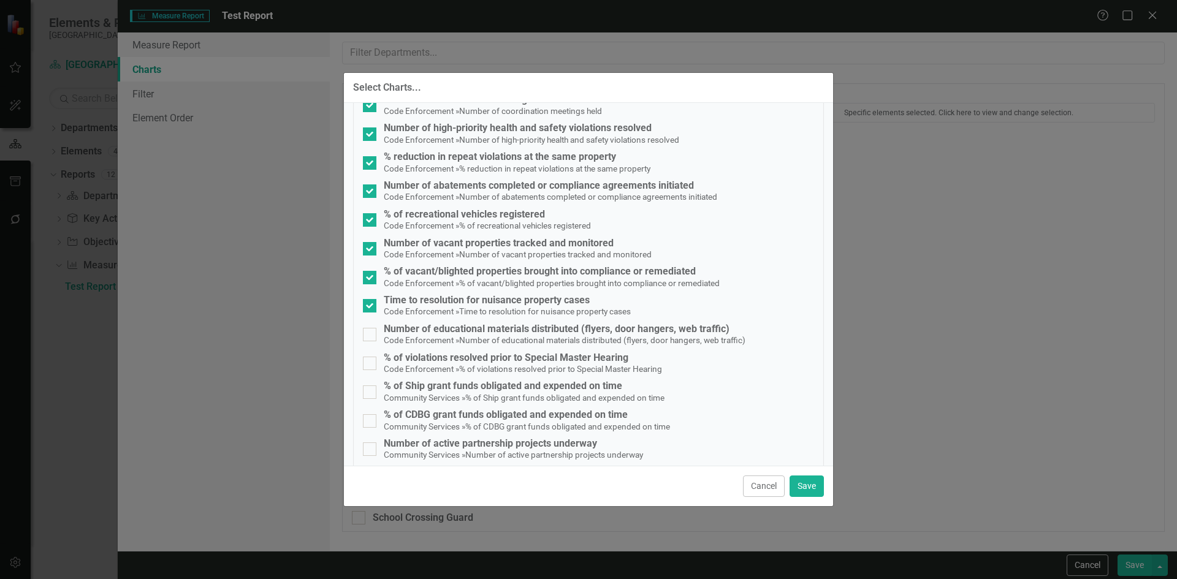
scroll to position [2451, 0]
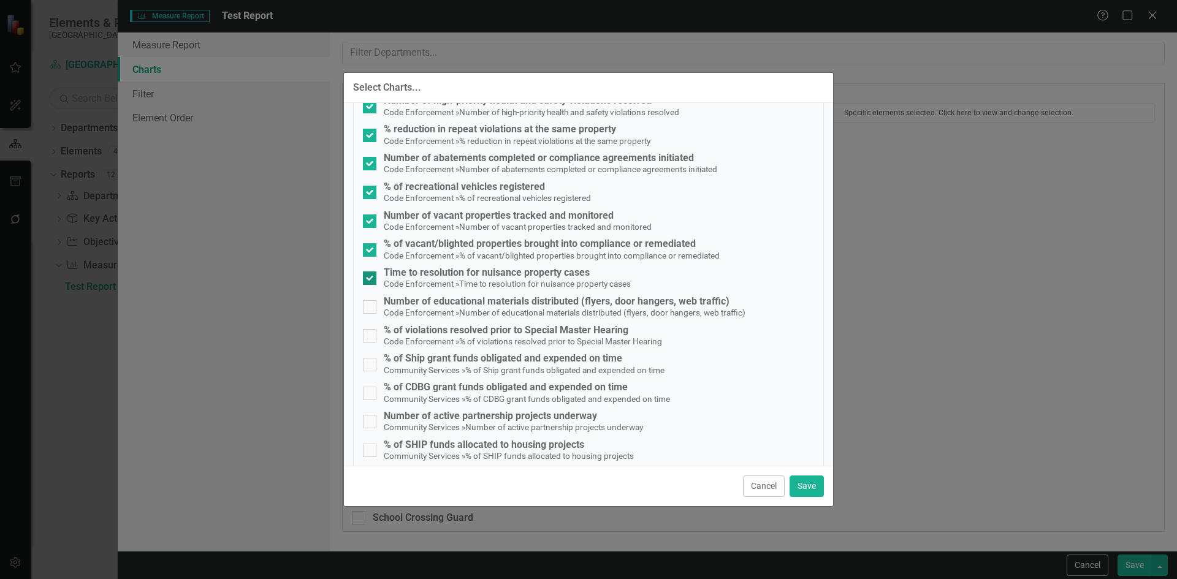
click at [369, 278] on input "Time to resolution for nuisance property cases Code Enforcement » Time to resol…" at bounding box center [367, 275] width 8 height 8
checkbox input "false"
click at [368, 252] on div at bounding box center [369, 249] width 13 height 13
click at [368, 251] on input "% of vacant/blighted properties brought into compliance or remediated Code Enfo…" at bounding box center [367, 247] width 8 height 8
checkbox input "false"
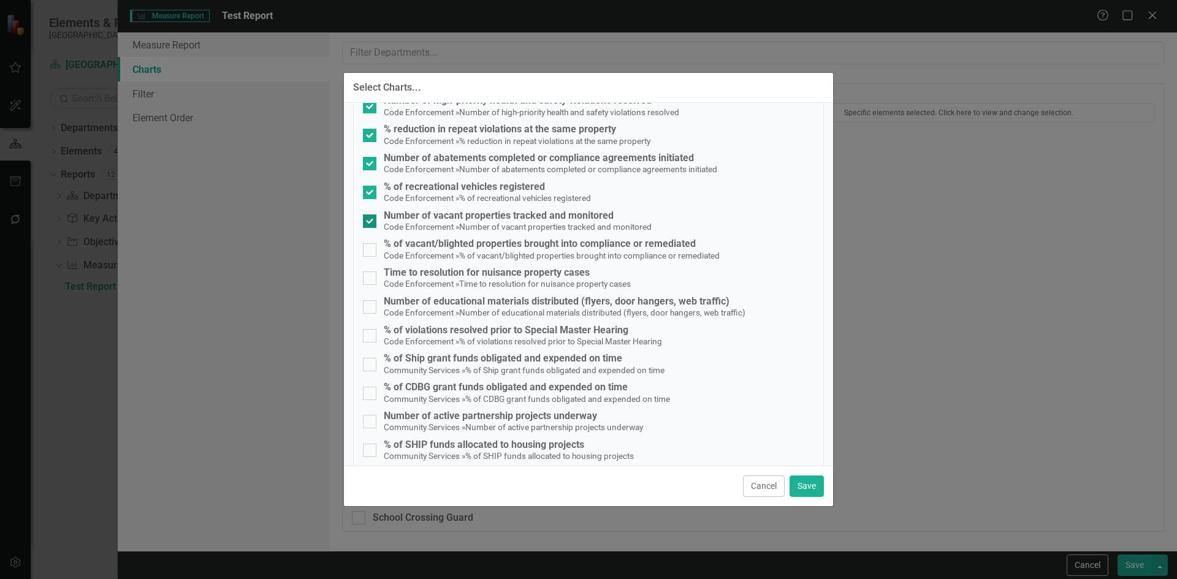
click at [369, 221] on input "Number of vacant properties tracked and monitored Code Enforcement » Number of …" at bounding box center [367, 218] width 8 height 8
checkbox input "false"
click at [370, 189] on input "% of recreational vehicles registered Code Enforcement » % of recreational vehi…" at bounding box center [367, 190] width 8 height 8
checkbox input "false"
click at [370, 159] on input "Number of abatements completed or compliance agreements initiated Code Enforcem…" at bounding box center [367, 161] width 8 height 8
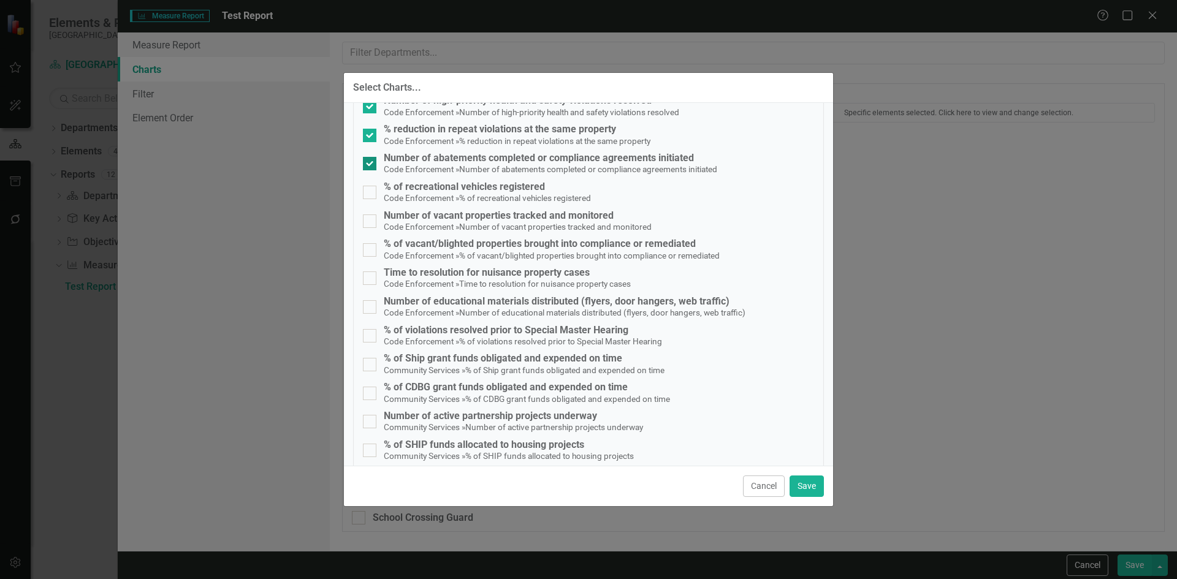
checkbox input "false"
click at [374, 135] on div at bounding box center [369, 135] width 13 height 13
click at [371, 135] on input "% reduction in repeat violations at the same property Code Enforcement » % redu…" at bounding box center [367, 133] width 8 height 8
checkbox input "false"
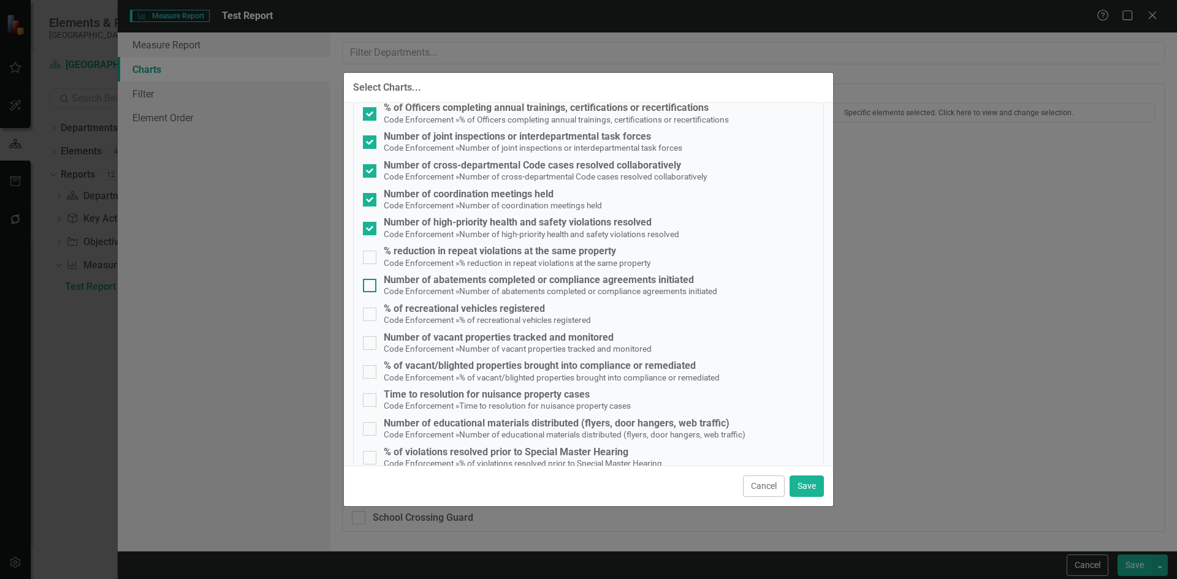
scroll to position [2329, 0]
click at [368, 229] on input "Number of high-priority health and safety violations resolved Code Enforcement …" at bounding box center [367, 226] width 8 height 8
checkbox input "false"
click at [367, 198] on input "Number of coordination meetings held Code Enforcement » Number of coordination …" at bounding box center [367, 198] width 8 height 8
checkbox input "false"
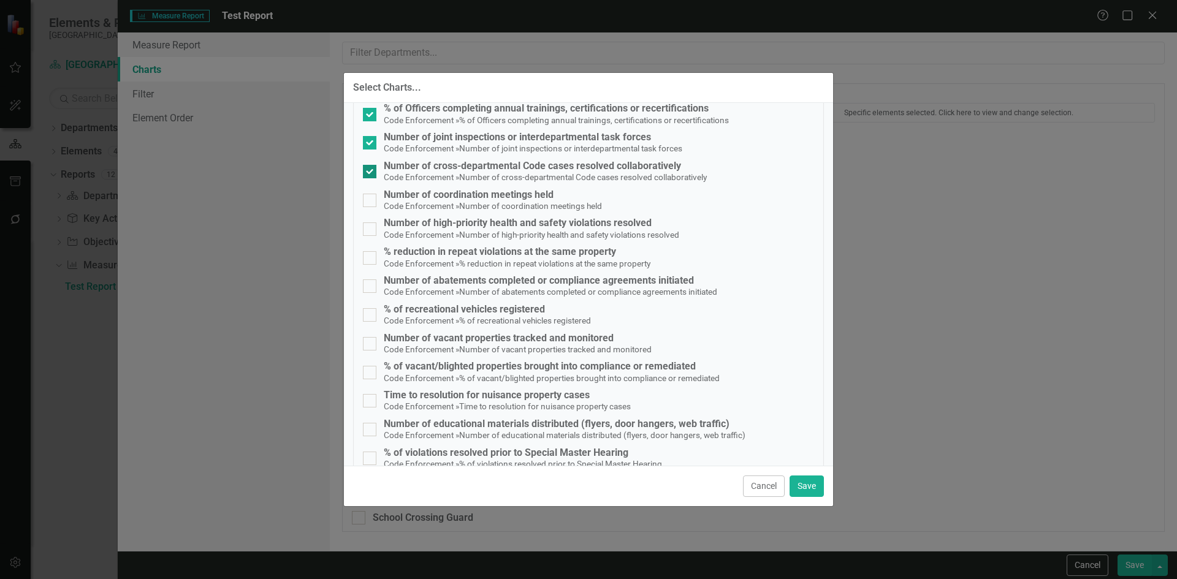
click at [374, 167] on div at bounding box center [369, 171] width 13 height 13
click at [371, 167] on input "Number of cross-departmental Code cases resolved collaboratively Code Enforceme…" at bounding box center [367, 169] width 8 height 8
checkbox input "false"
click at [370, 147] on div at bounding box center [369, 142] width 13 height 13
click at [370, 144] on input "Number of joint inspections or interdepartmental task forces Code Enforcement »…" at bounding box center [367, 140] width 8 height 8
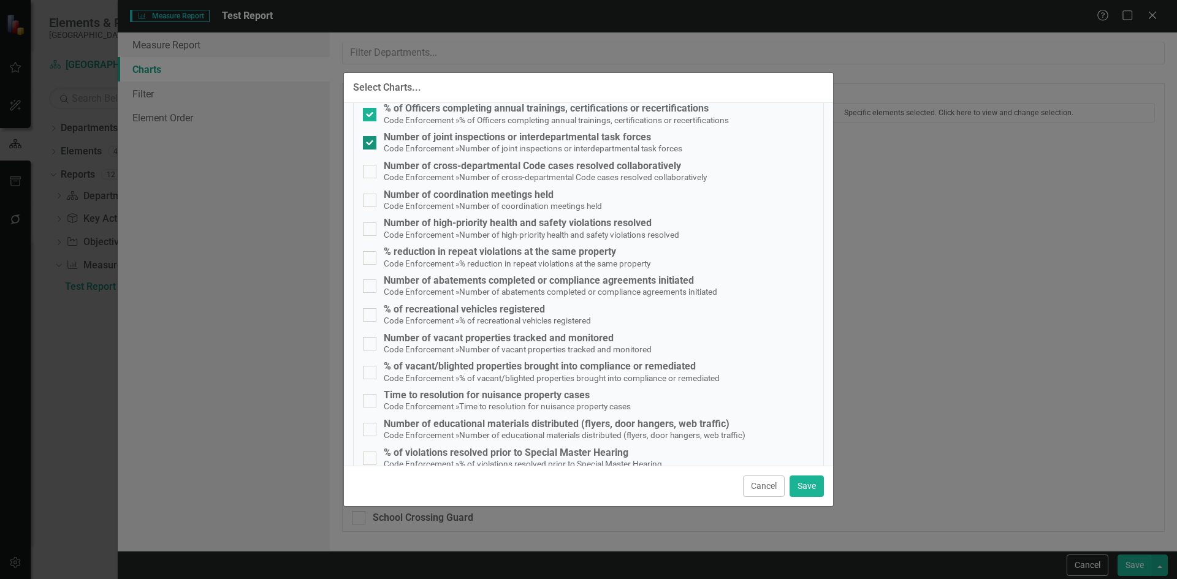
checkbox input "false"
click at [799, 485] on button "Save" at bounding box center [806, 486] width 34 height 21
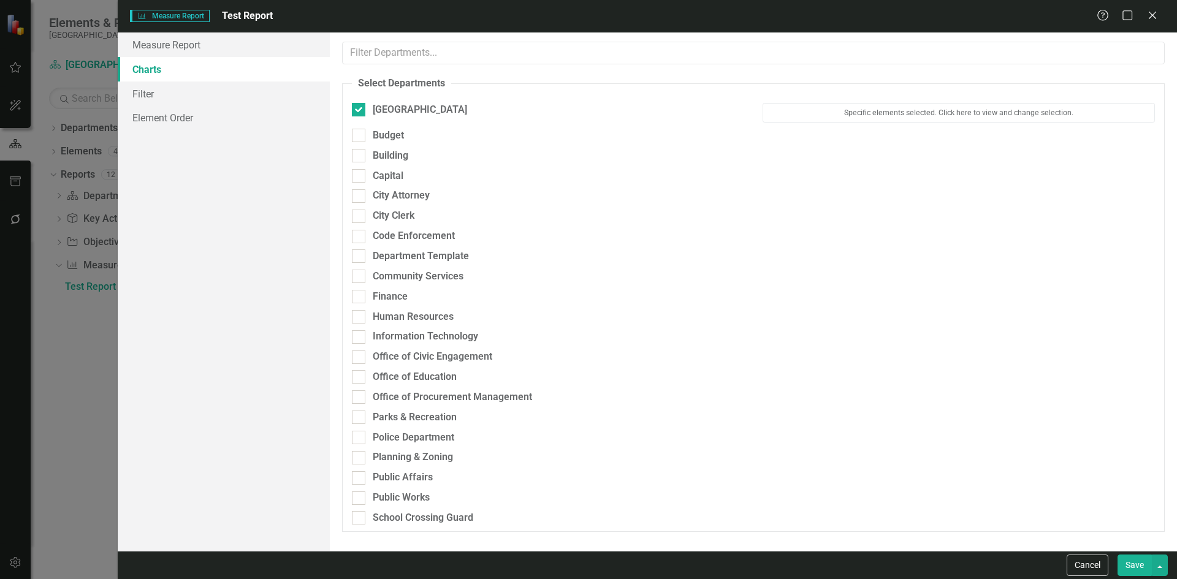
click at [1122, 566] on button "Save" at bounding box center [1134, 565] width 34 height 21
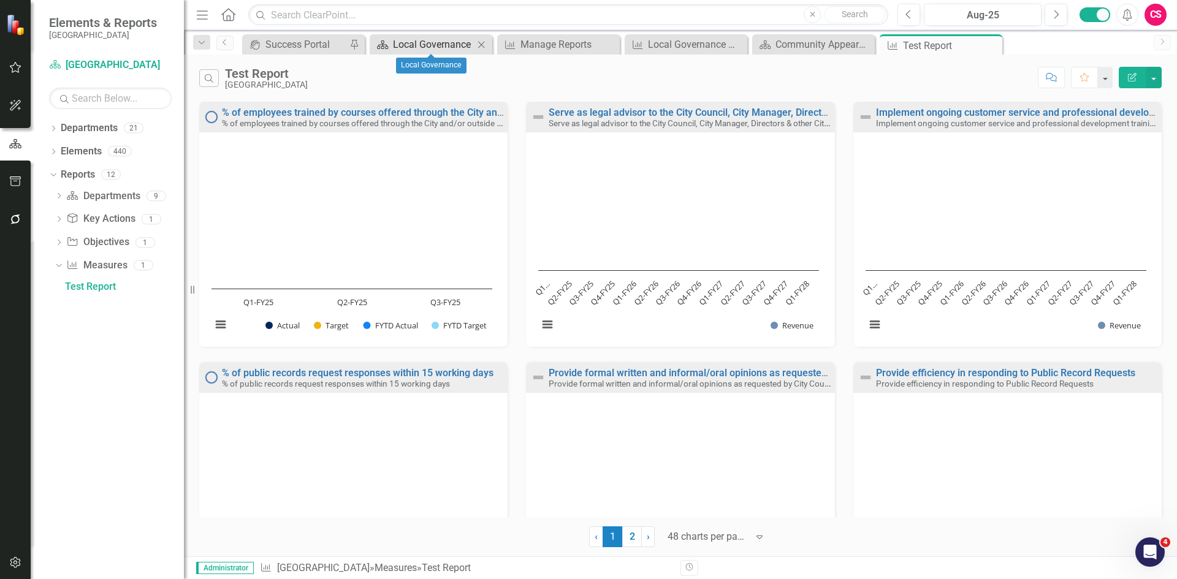
click at [441, 46] on div "Local Governance" at bounding box center [433, 44] width 81 height 15
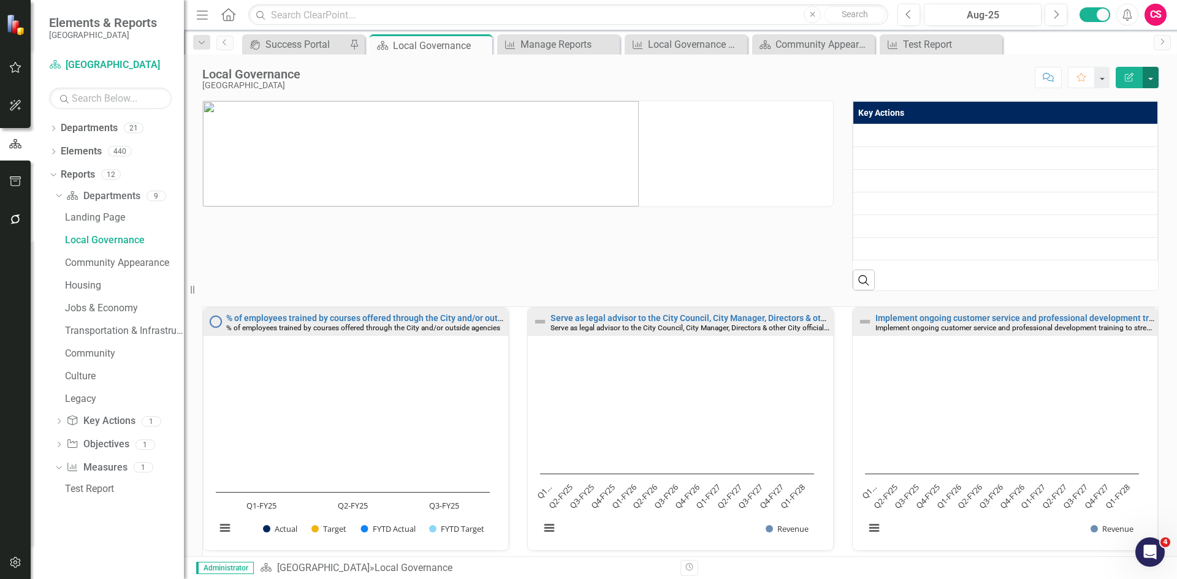
click at [1149, 79] on button "button" at bounding box center [1150, 77] width 16 height 21
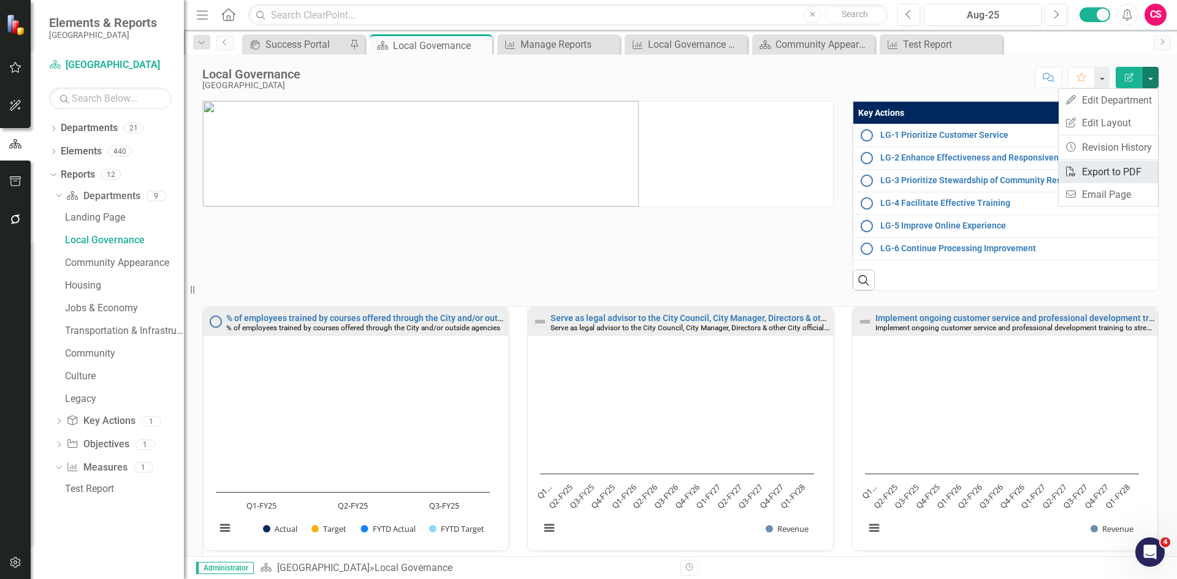
click at [1110, 175] on link "PDF Export to PDF" at bounding box center [1107, 172] width 99 height 23
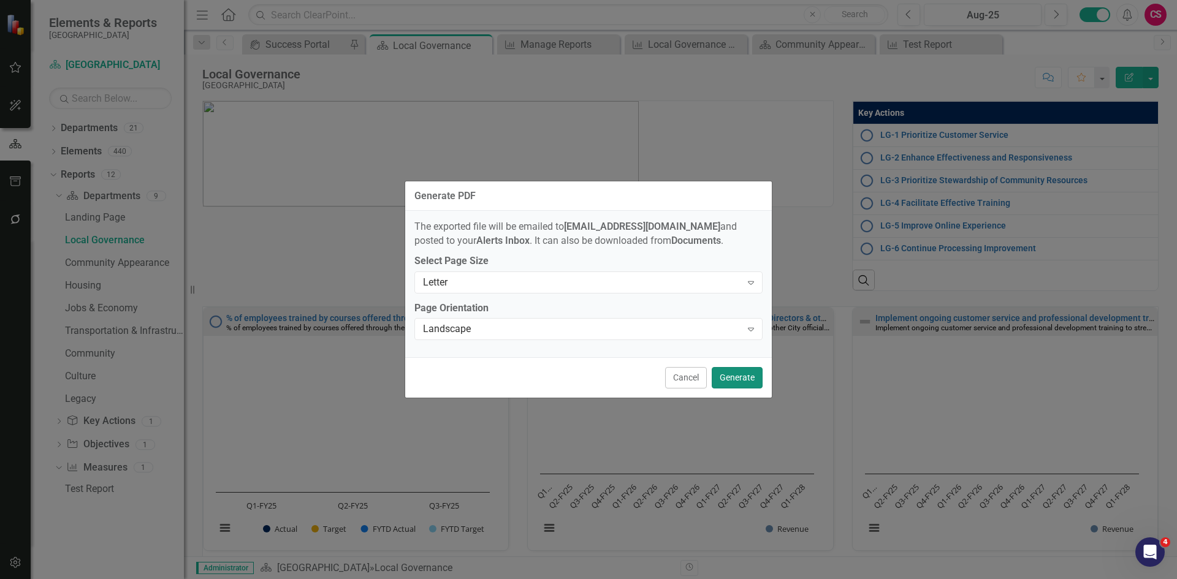
click at [745, 375] on button "Generate" at bounding box center [737, 377] width 51 height 21
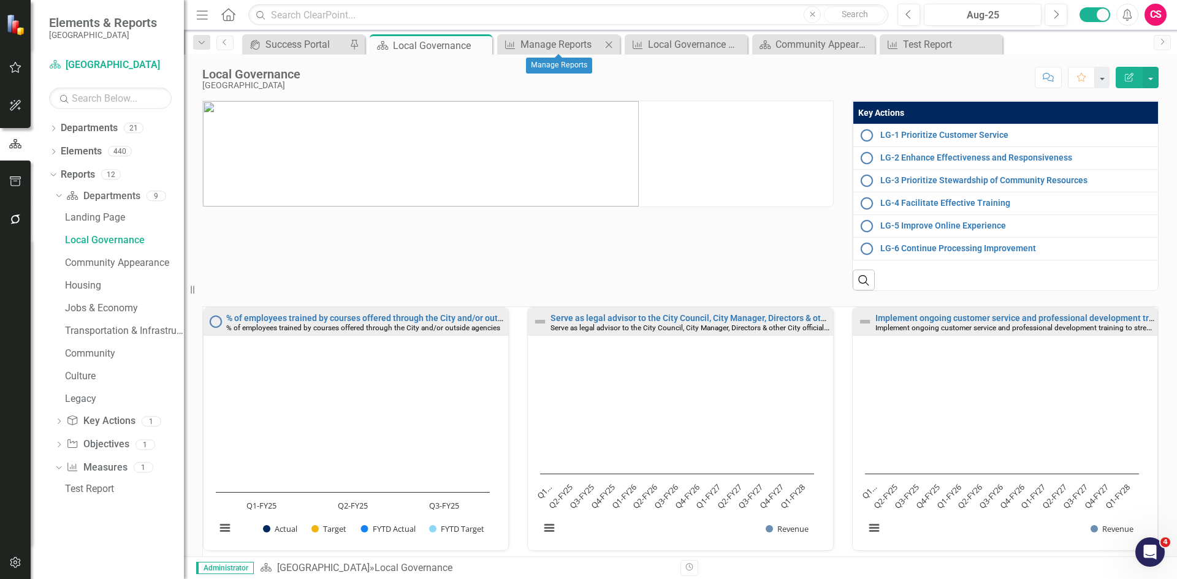
click at [604, 44] on icon "Close" at bounding box center [608, 45] width 12 height 10
click at [607, 45] on icon "Close" at bounding box center [608, 45] width 12 height 10
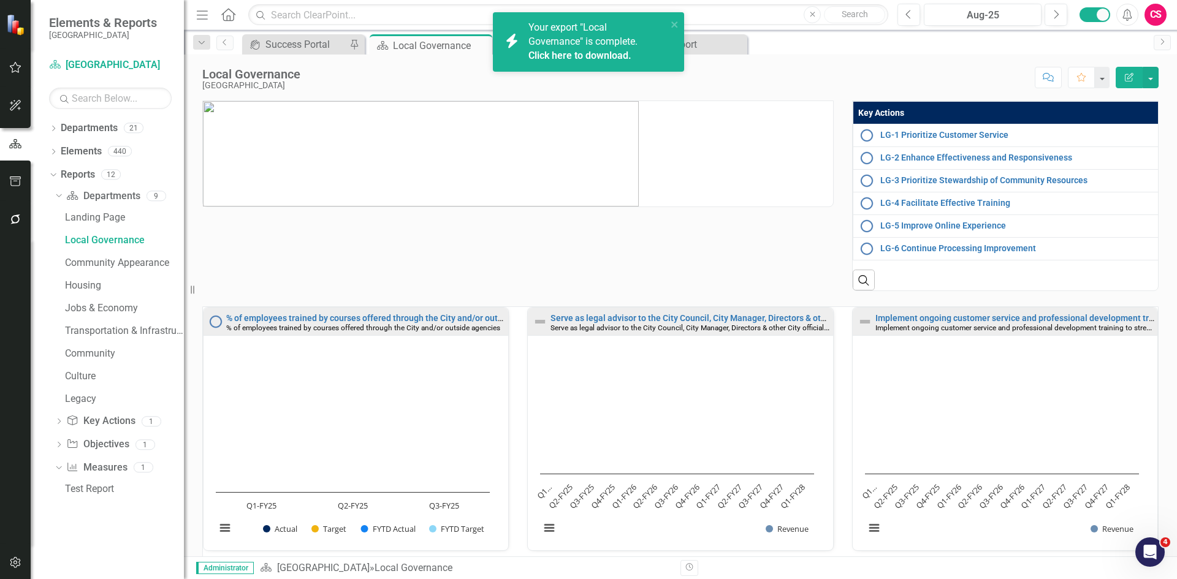
click at [574, 57] on link "Click here to download." at bounding box center [579, 56] width 103 height 12
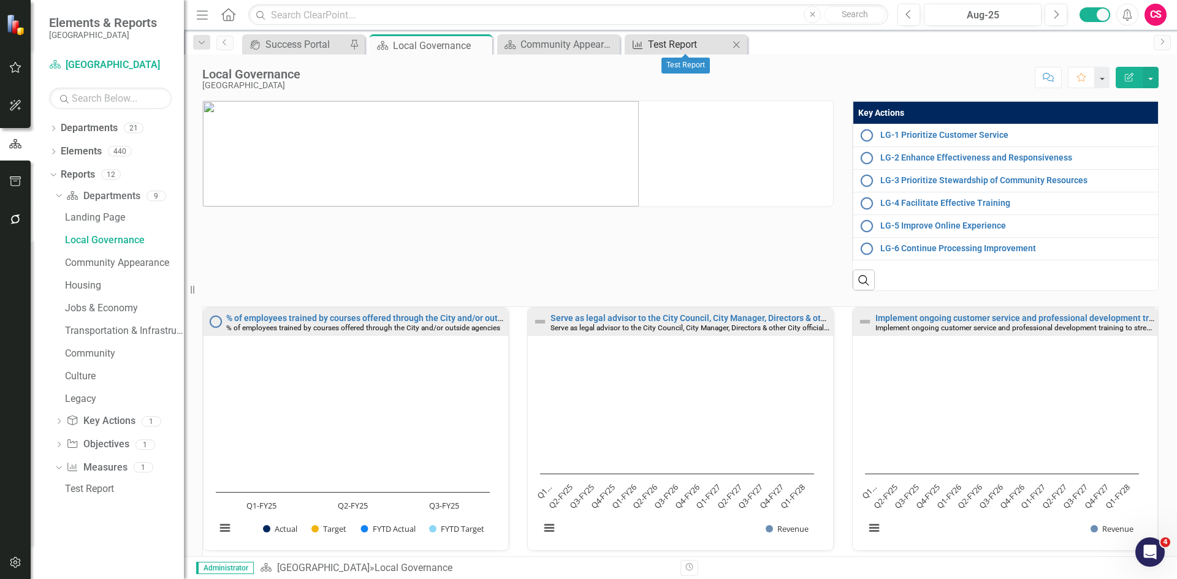
click at [681, 45] on div "Test Report" at bounding box center [688, 44] width 81 height 15
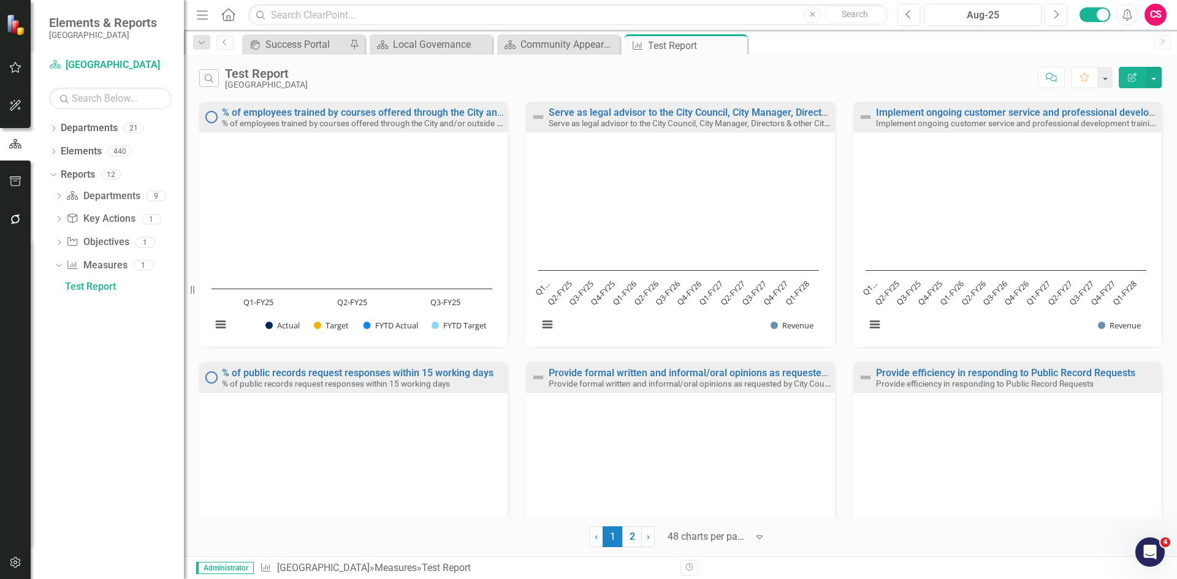
click at [1133, 78] on icon "Edit Report" at bounding box center [1131, 77] width 11 height 9
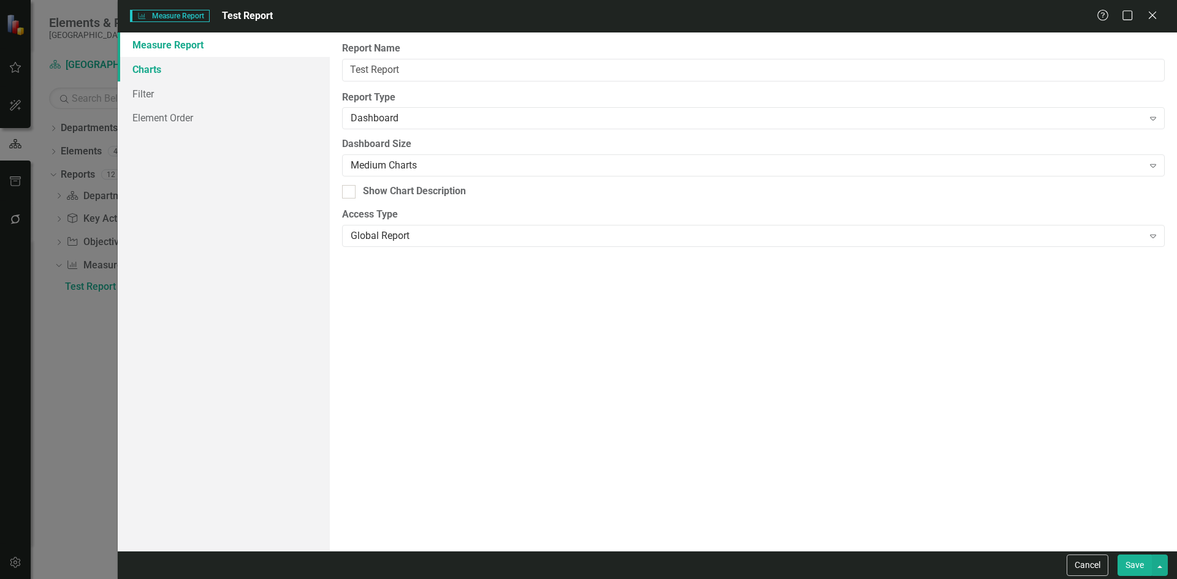
click at [151, 70] on link "Charts" at bounding box center [224, 69] width 212 height 25
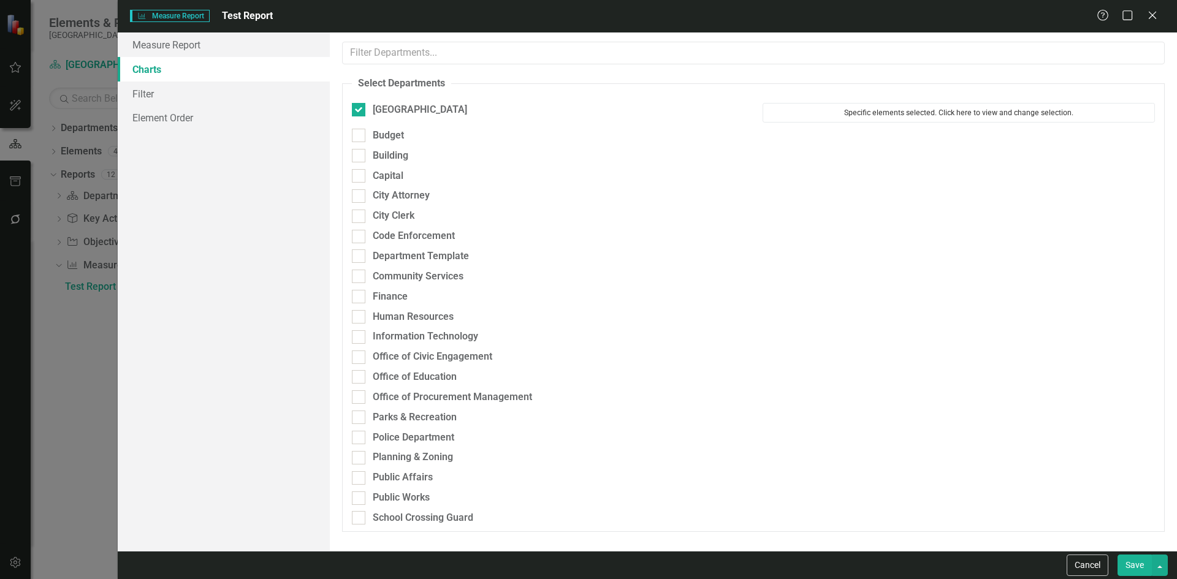
click at [986, 113] on button "Specific elements selected. Click here to view and change selection." at bounding box center [958, 113] width 392 height 20
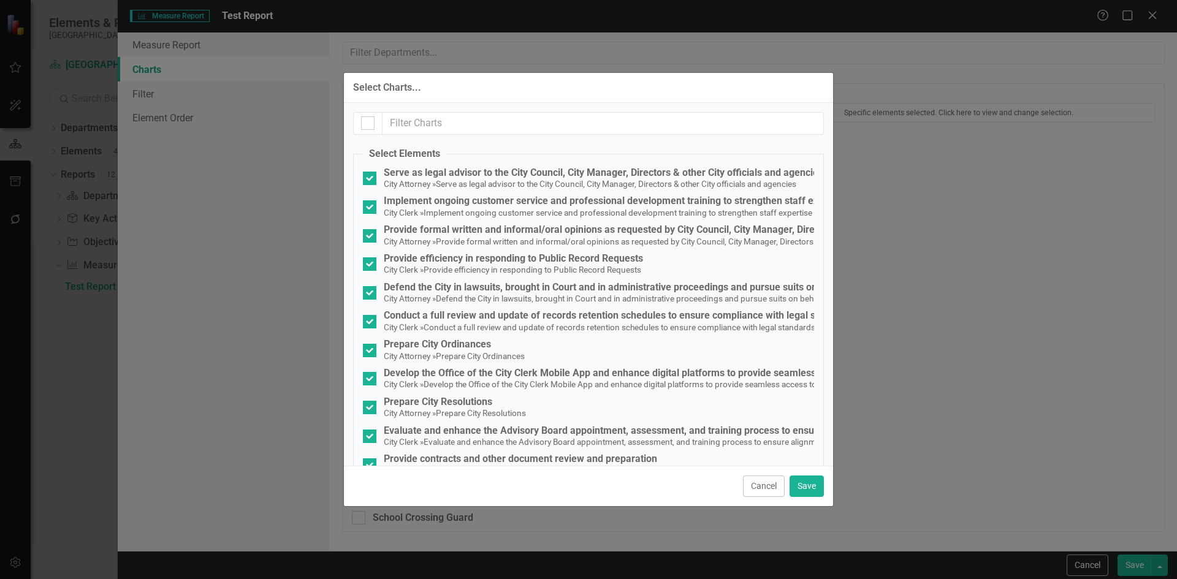
checkbox input "false"
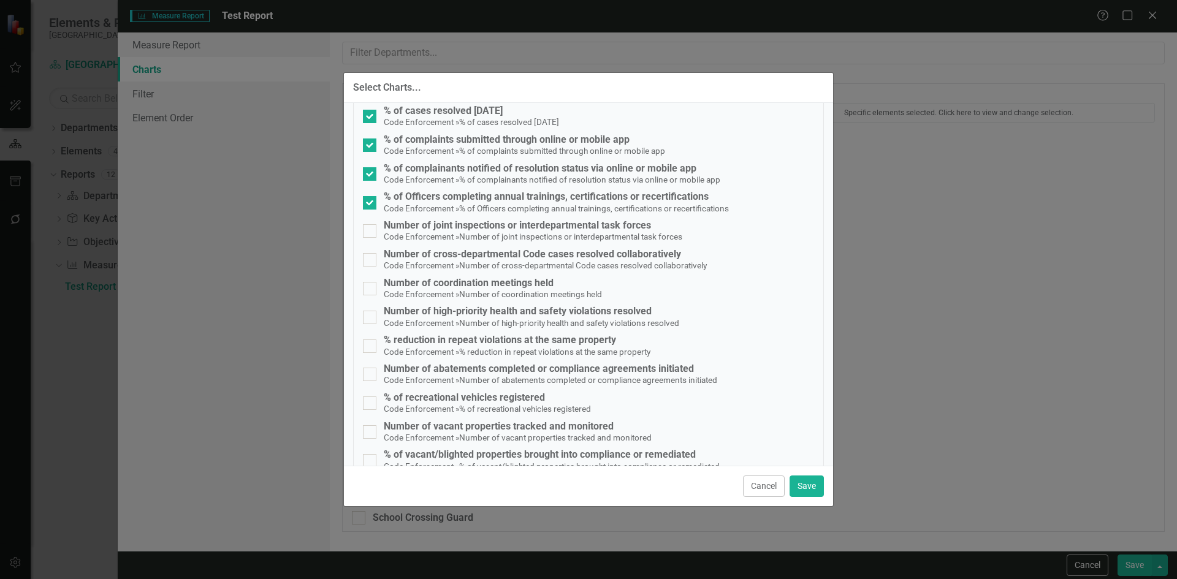
scroll to position [2329, 0]
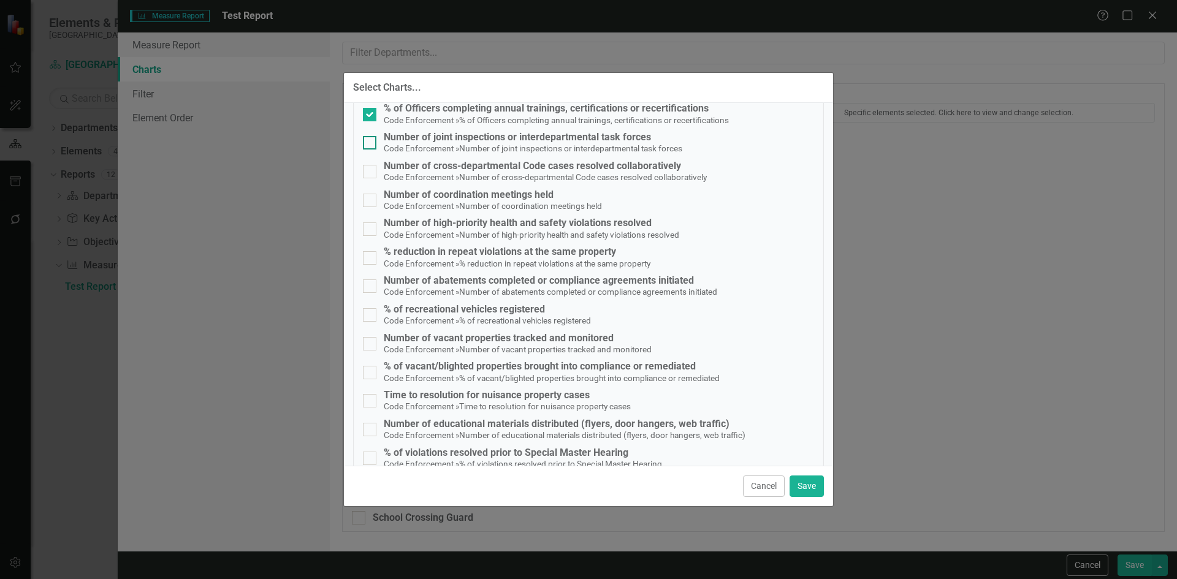
click at [371, 147] on div at bounding box center [369, 142] width 13 height 13
click at [371, 144] on input "Number of joint inspections or interdepartmental task forces Code Enforcement »…" at bounding box center [367, 140] width 8 height 8
checkbox input "true"
click at [366, 170] on input "Number of cross-departmental Code cases resolved collaboratively Code Enforceme…" at bounding box center [367, 169] width 8 height 8
checkbox input "true"
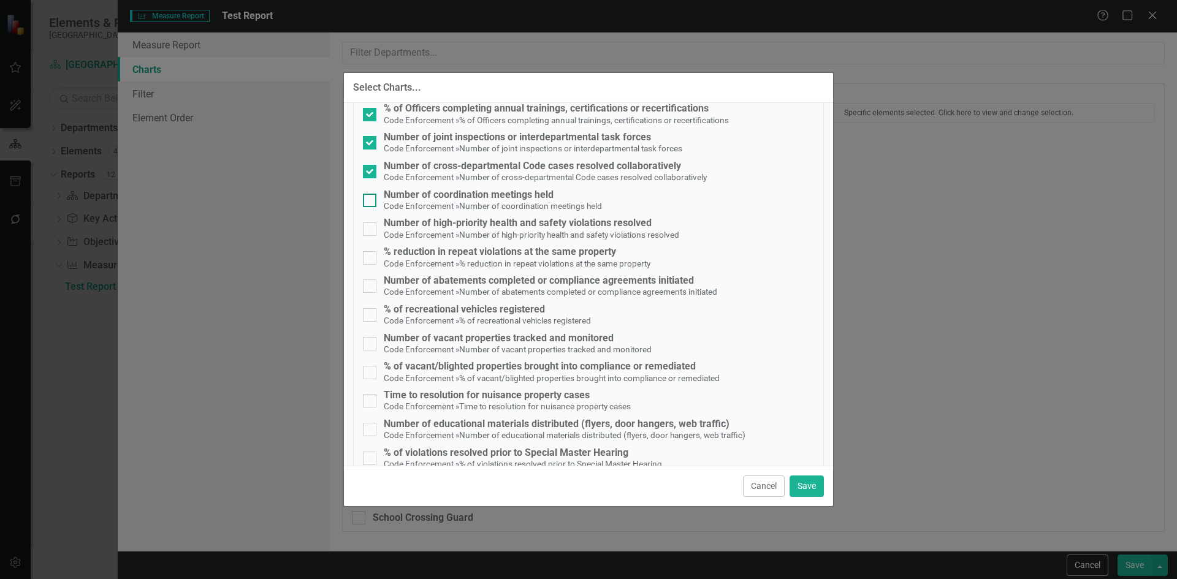
click at [363, 202] on input "Number of coordination meetings held Code Enforcement » Number of coordination …" at bounding box center [367, 198] width 8 height 8
checkbox input "true"
click at [369, 227] on input "Number of high-priority health and safety violations resolved Code Enforcement …" at bounding box center [367, 226] width 8 height 8
checkbox input "true"
click at [364, 262] on div at bounding box center [369, 257] width 13 height 13
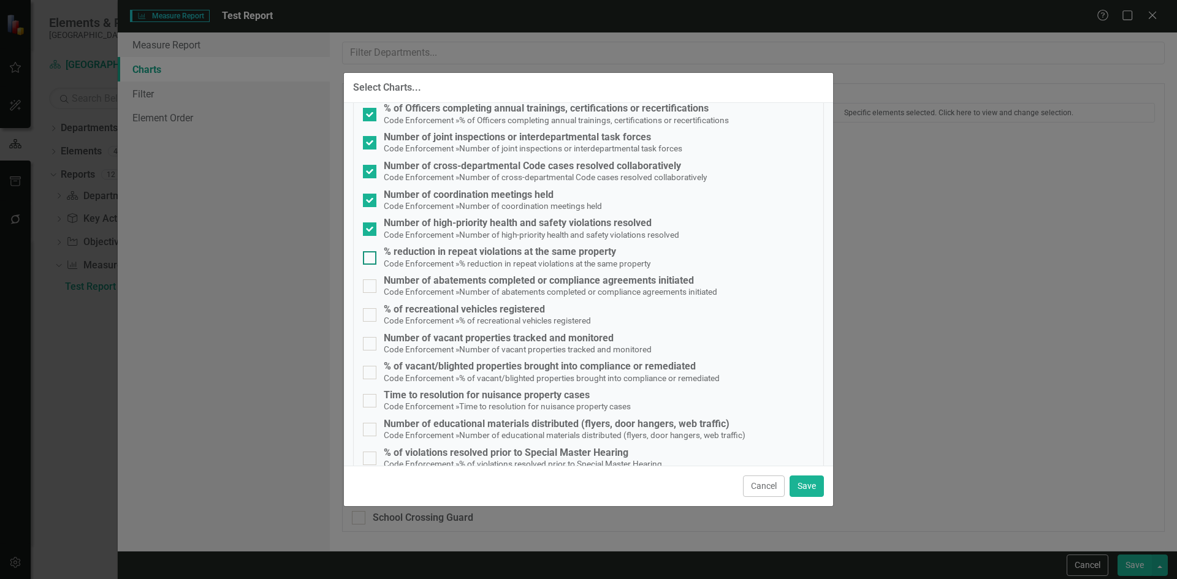
click at [364, 259] on input "% reduction in repeat violations at the same property Code Enforcement » % redu…" at bounding box center [367, 255] width 8 height 8
checkbox input "true"
click at [798, 487] on button "Save" at bounding box center [806, 486] width 34 height 21
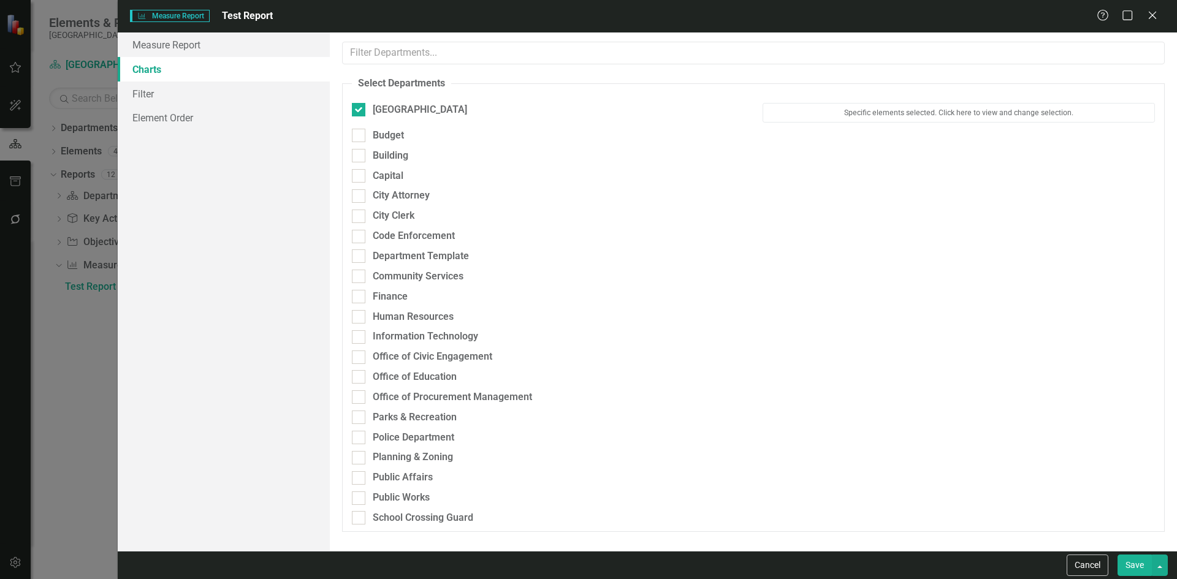
click at [1137, 564] on button "Save" at bounding box center [1134, 565] width 34 height 21
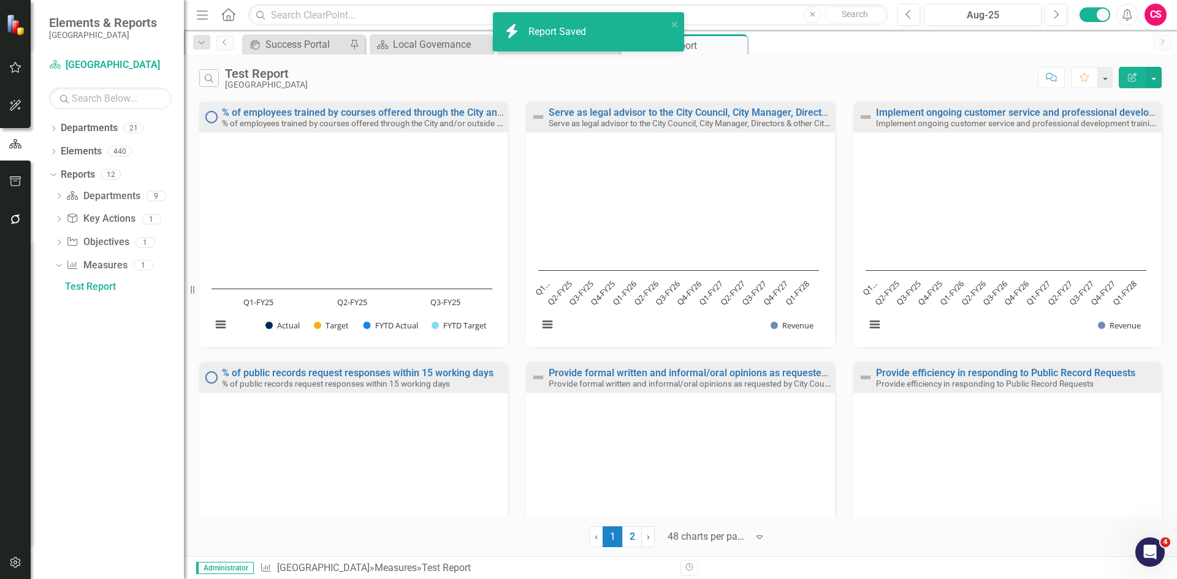
scroll to position [249, 0]
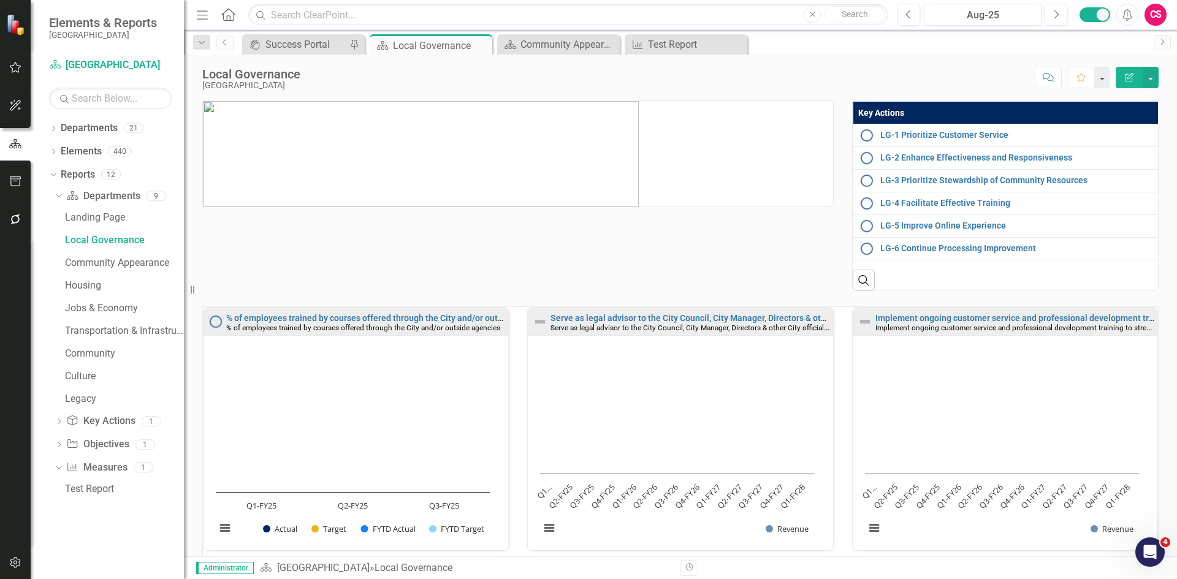
scroll to position [2, 0]
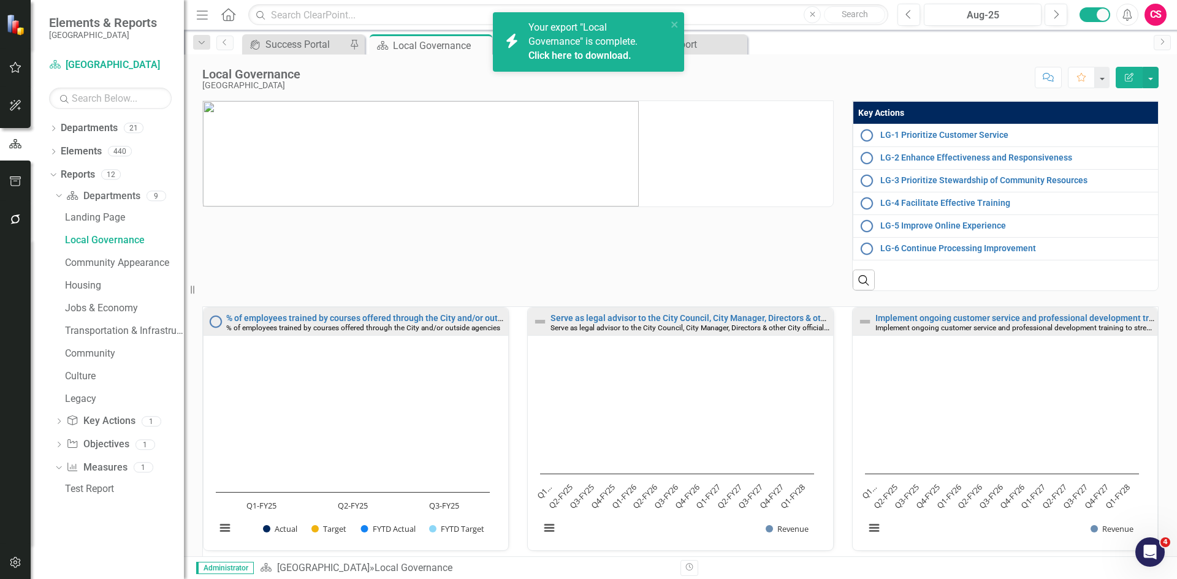
click at [584, 53] on link "Click here to download." at bounding box center [579, 56] width 103 height 12
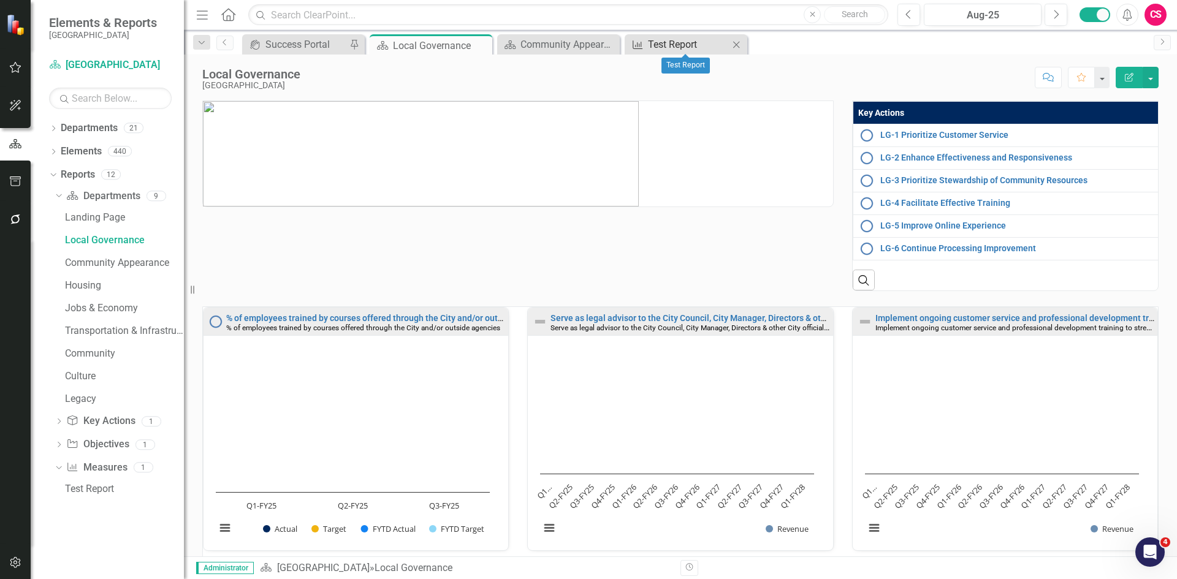
click at [699, 45] on div "Test Report" at bounding box center [688, 44] width 81 height 15
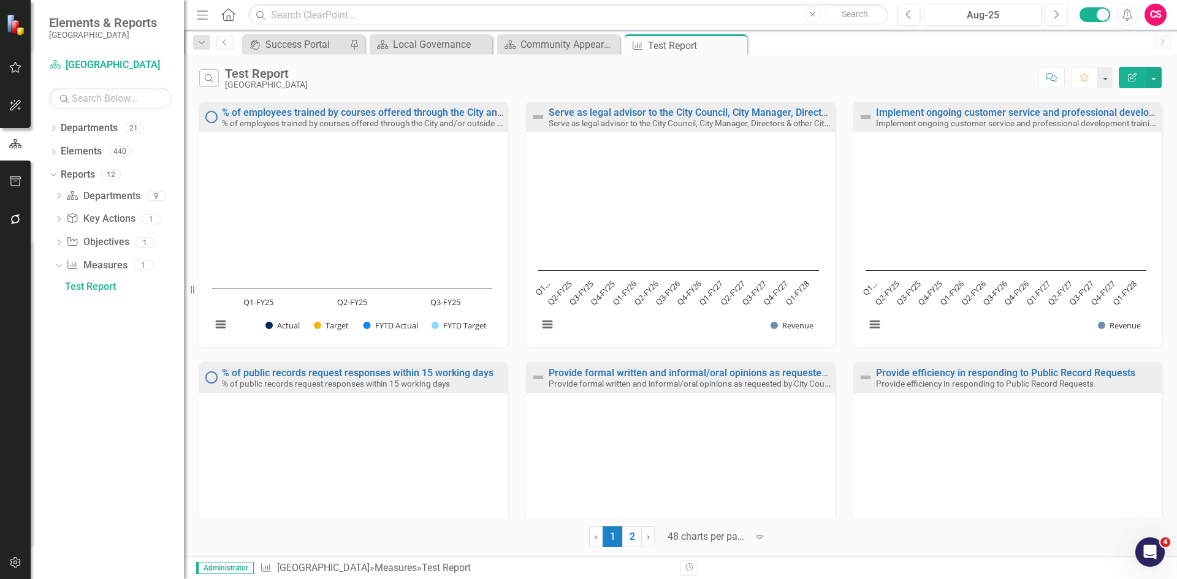
click at [1123, 73] on button "Edit Report" at bounding box center [1131, 77] width 27 height 21
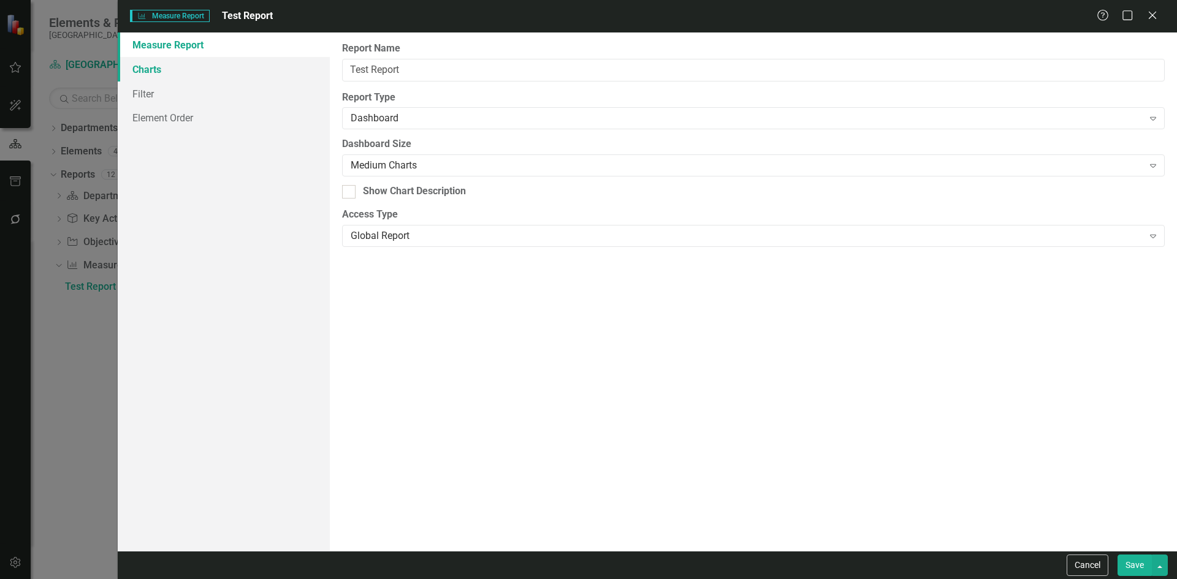
click at [151, 68] on link "Charts" at bounding box center [224, 69] width 212 height 25
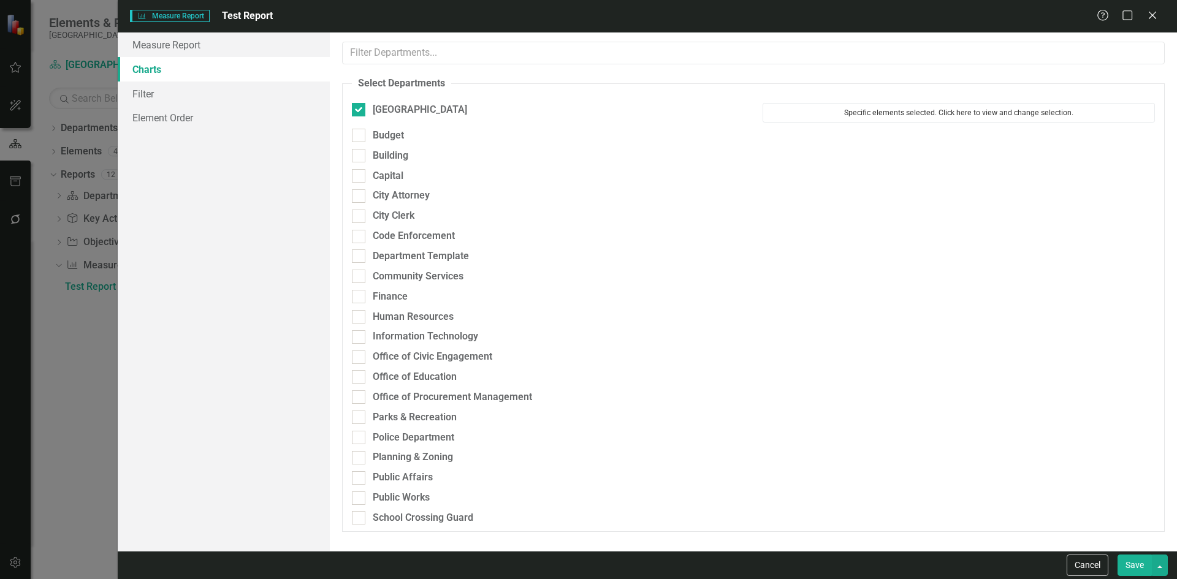
click at [1000, 115] on button "Specific elements selected. Click here to view and change selection." at bounding box center [958, 113] width 392 height 20
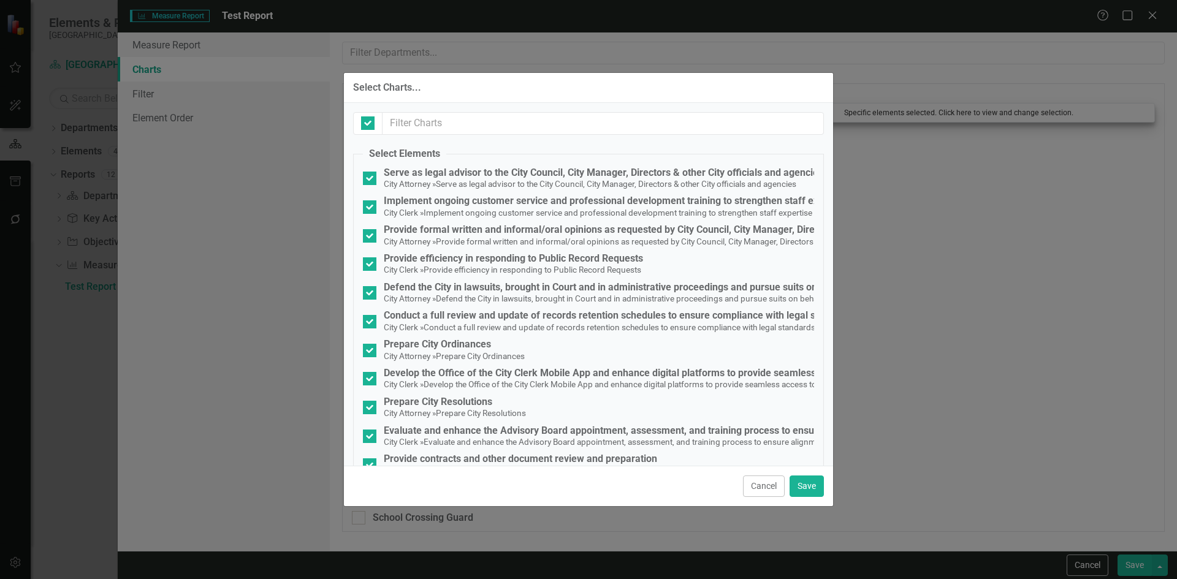
checkbox input "false"
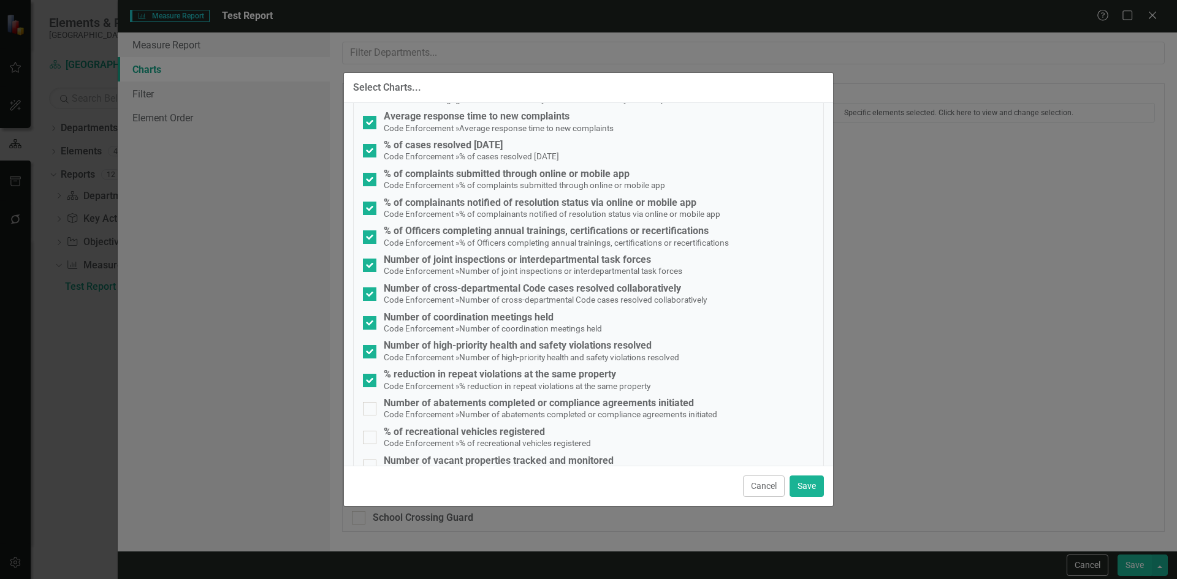
scroll to position [2268, 0]
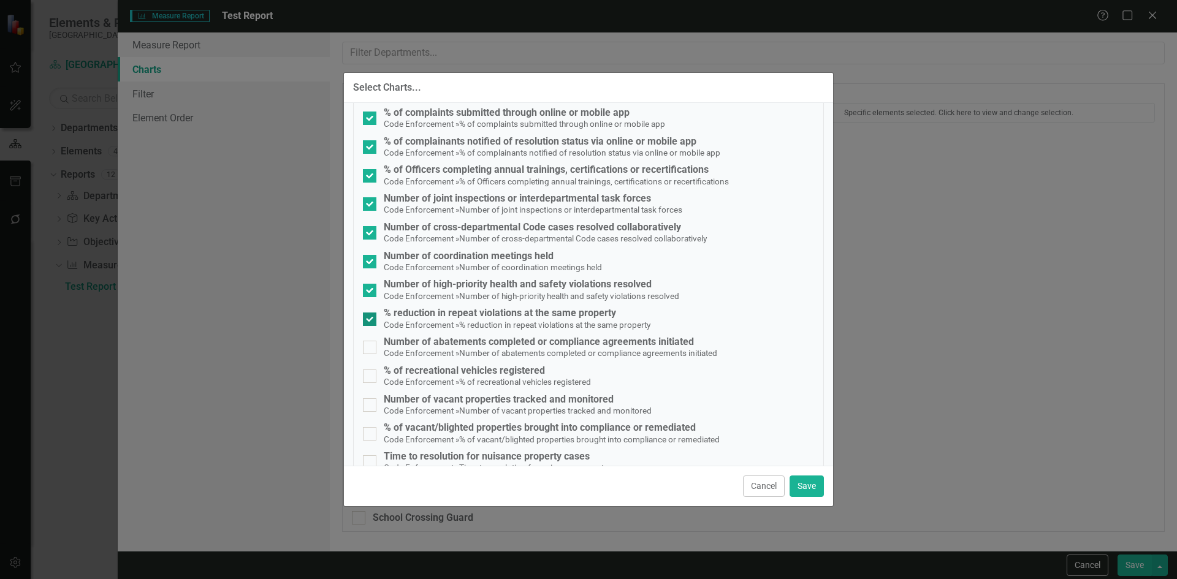
click at [370, 314] on input "% reduction in repeat violations at the same property Code Enforcement » % redu…" at bounding box center [367, 317] width 8 height 8
checkbox input "false"
click at [370, 293] on div at bounding box center [369, 290] width 13 height 13
click at [370, 292] on input "Number of high-priority health and safety violations resolved Code Enforcement …" at bounding box center [367, 288] width 8 height 8
checkbox input "false"
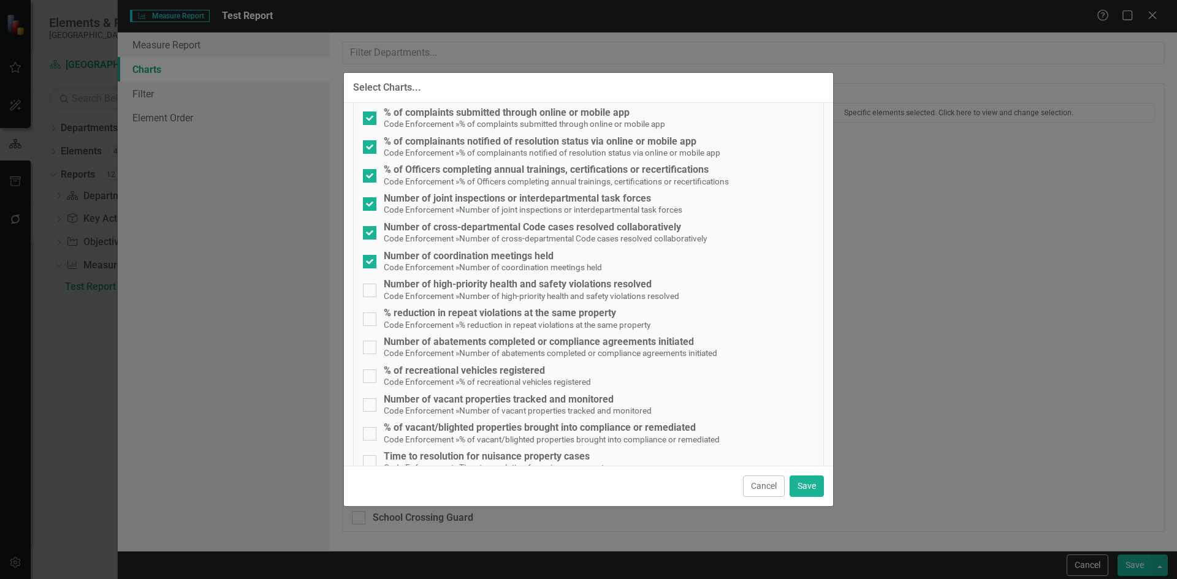
click at [370, 260] on input "Number of coordination meetings held Code Enforcement » Number of coordination …" at bounding box center [367, 259] width 8 height 8
checkbox input "false"
click at [807, 487] on button "Save" at bounding box center [806, 486] width 34 height 21
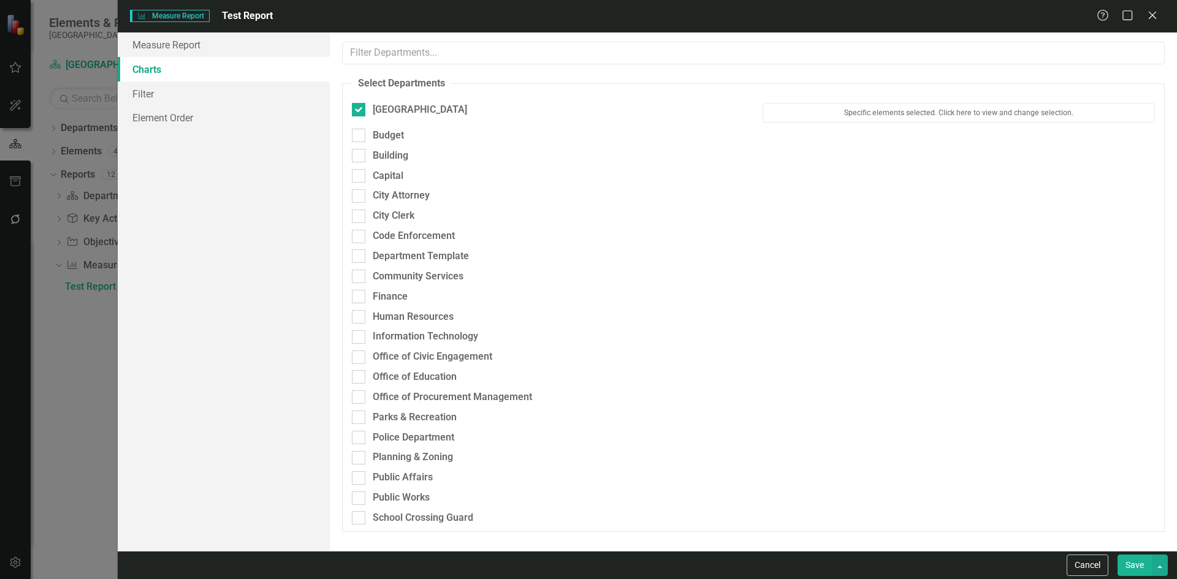
click at [1139, 561] on button "Save" at bounding box center [1134, 565] width 34 height 21
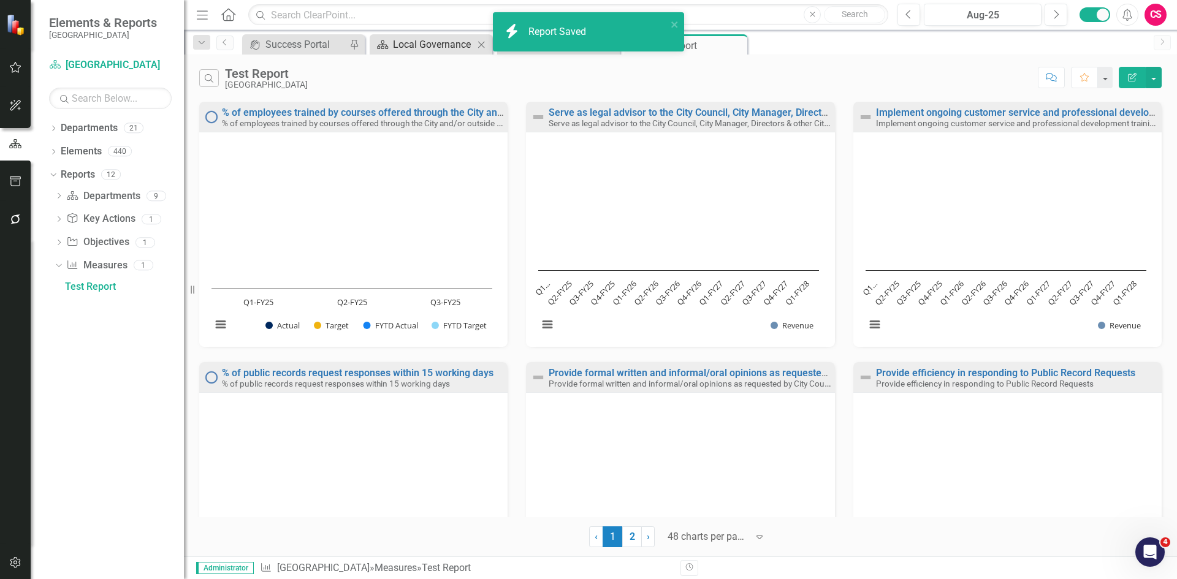
click at [436, 45] on div "Local Governance" at bounding box center [433, 44] width 81 height 15
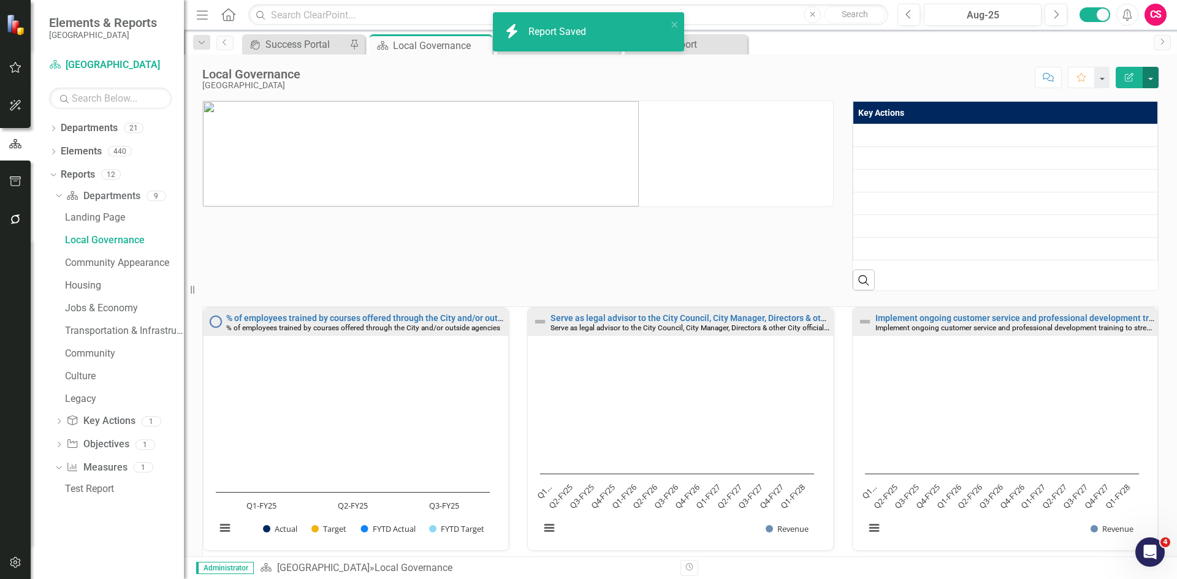
click at [1148, 76] on button "button" at bounding box center [1150, 77] width 16 height 21
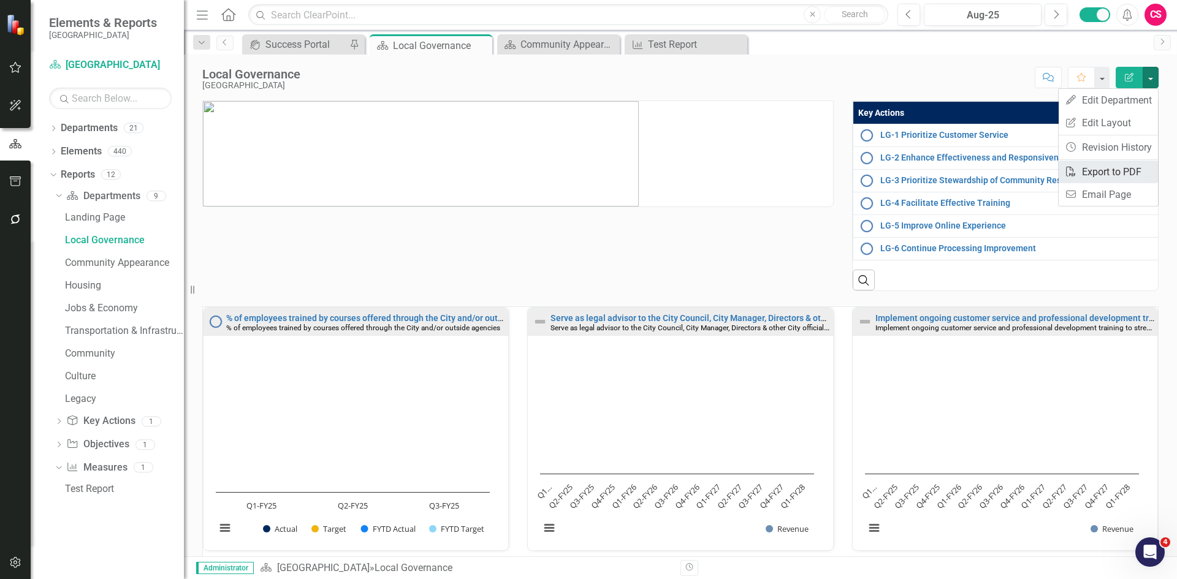
click at [1116, 175] on link "PDF Export to PDF" at bounding box center [1107, 172] width 99 height 23
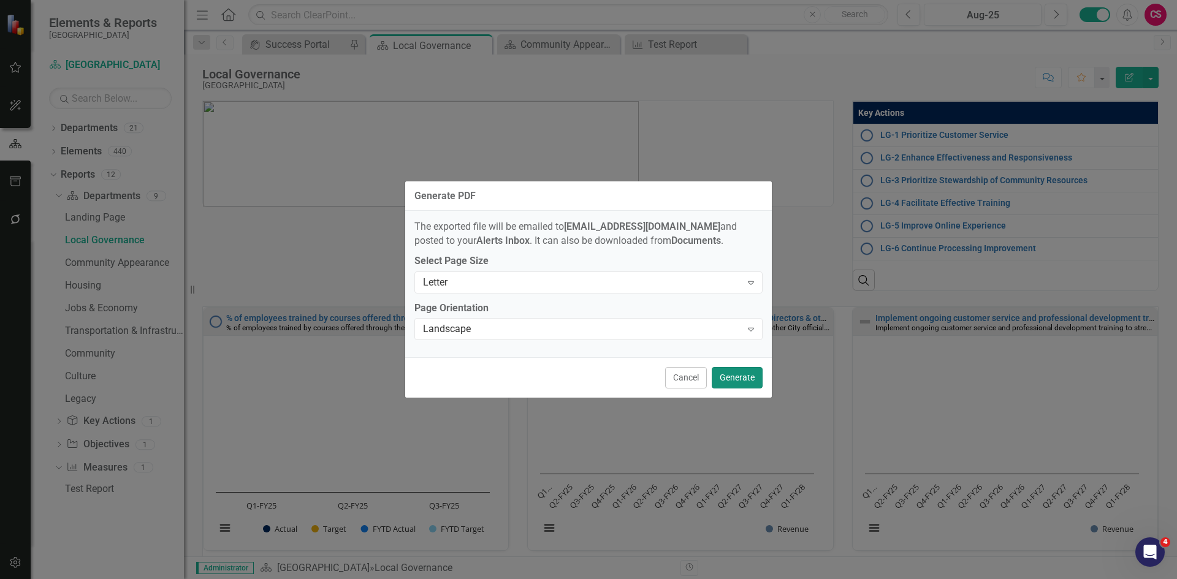
click at [746, 378] on button "Generate" at bounding box center [737, 377] width 51 height 21
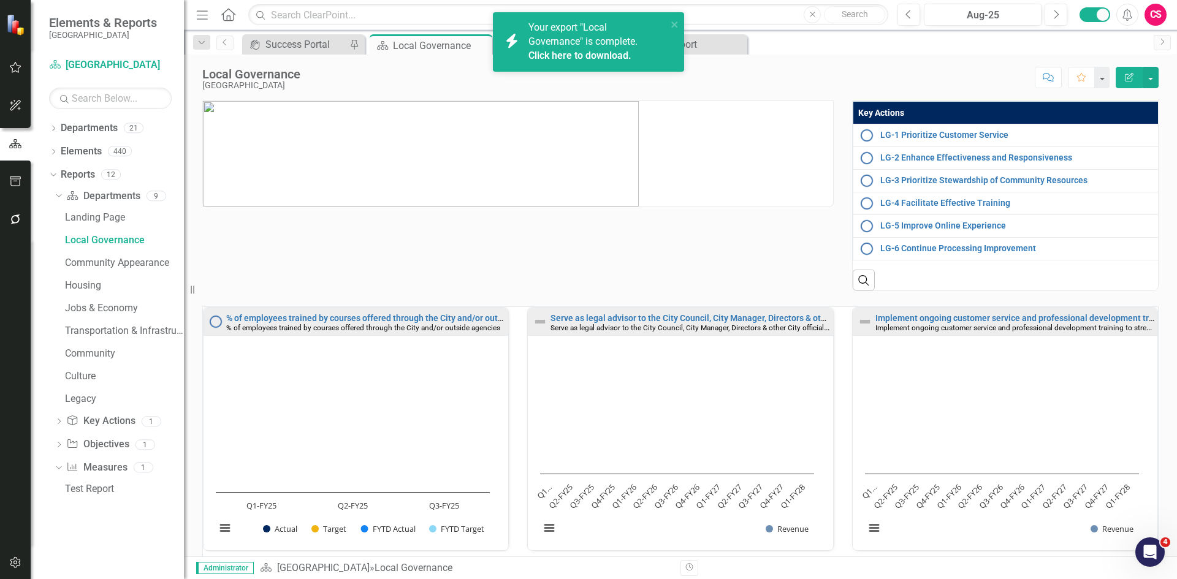
click at [556, 53] on link "Click here to download." at bounding box center [579, 56] width 103 height 12
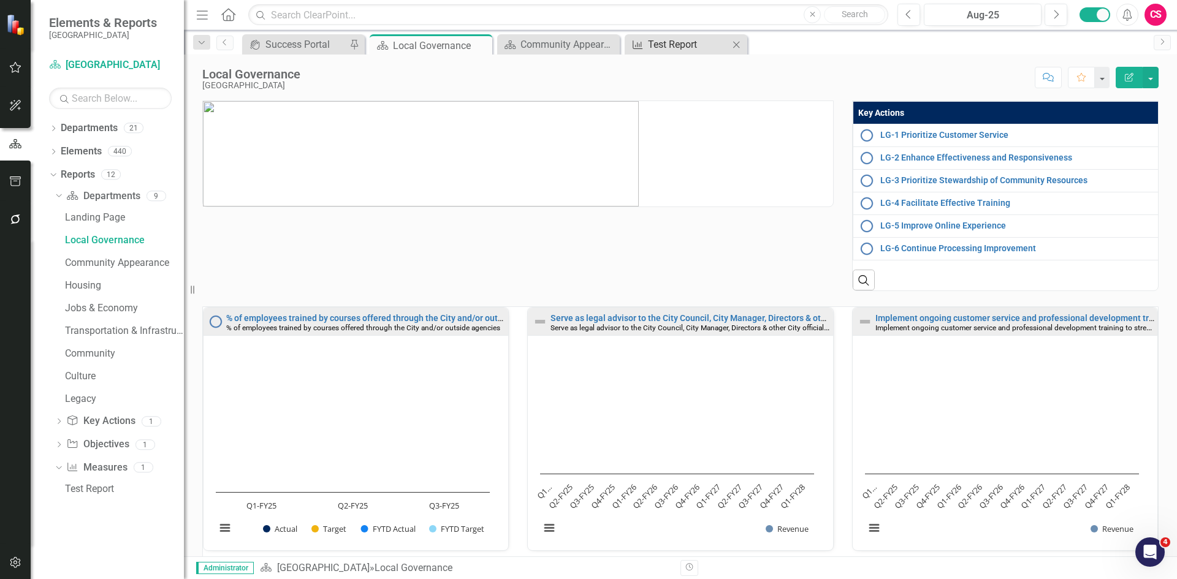
click at [656, 46] on div "Test Report" at bounding box center [688, 44] width 81 height 15
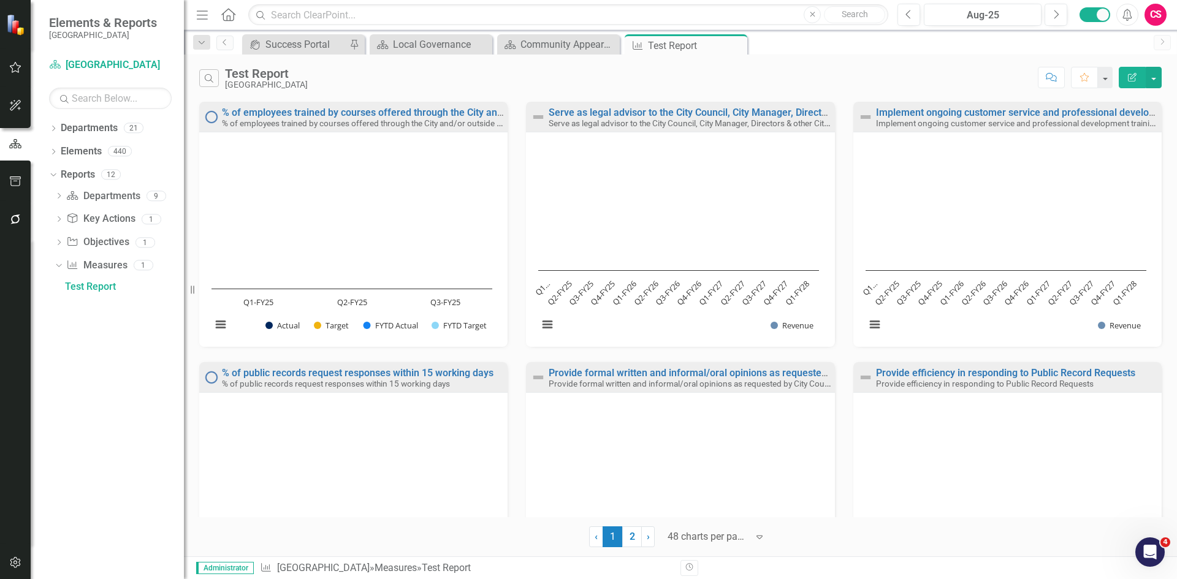
click at [1135, 75] on icon "button" at bounding box center [1132, 77] width 9 height 9
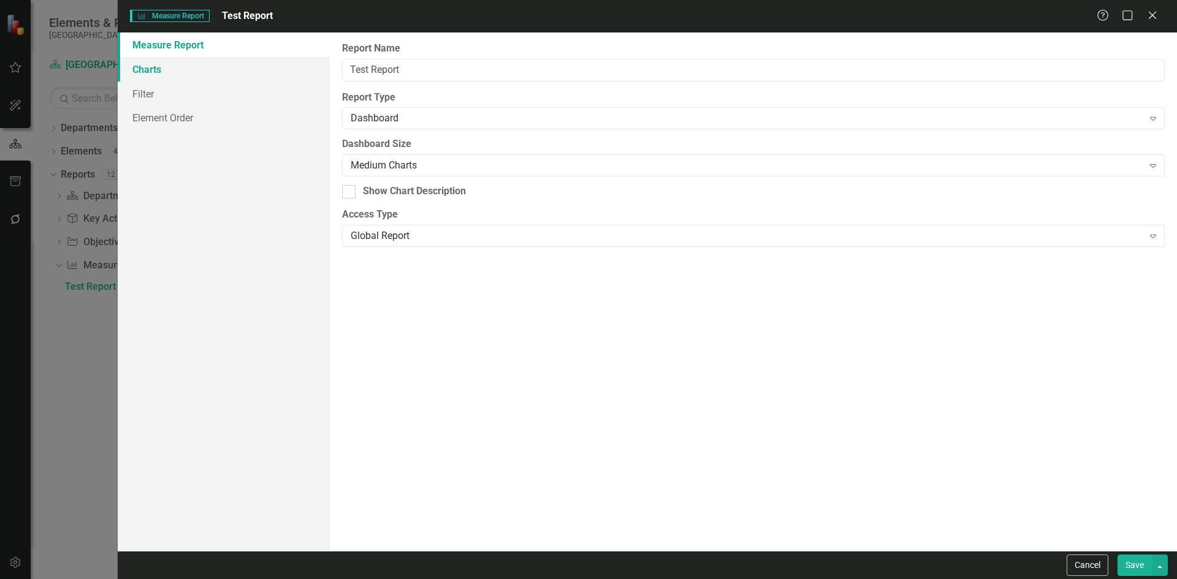
click at [163, 67] on link "Charts" at bounding box center [224, 69] width 212 height 25
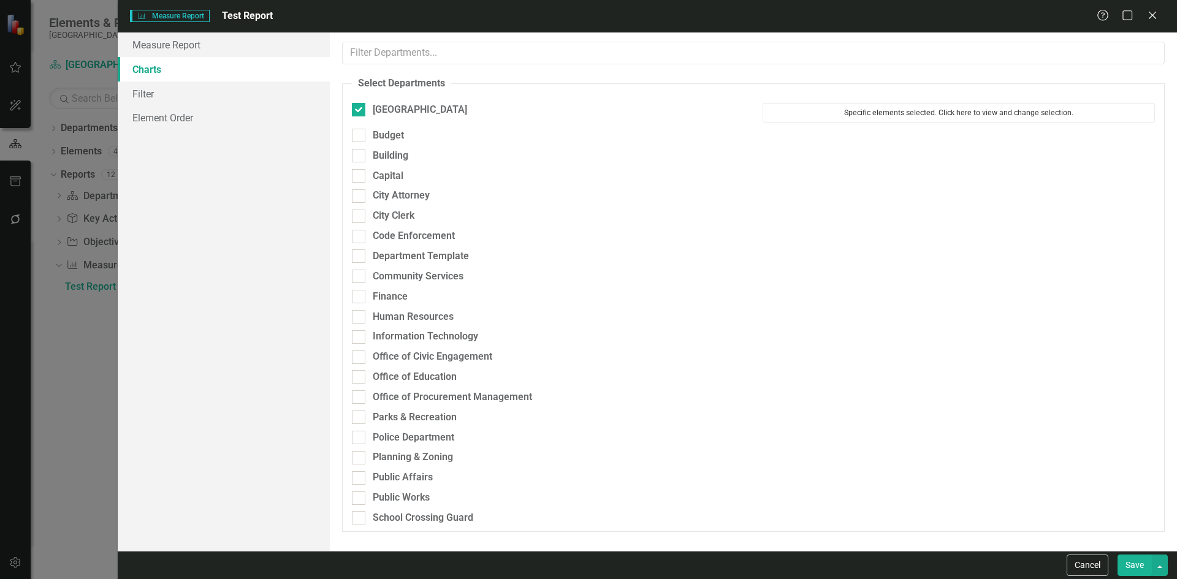
click at [959, 117] on button "Specific elements selected. Click here to view and change selection." at bounding box center [958, 113] width 392 height 20
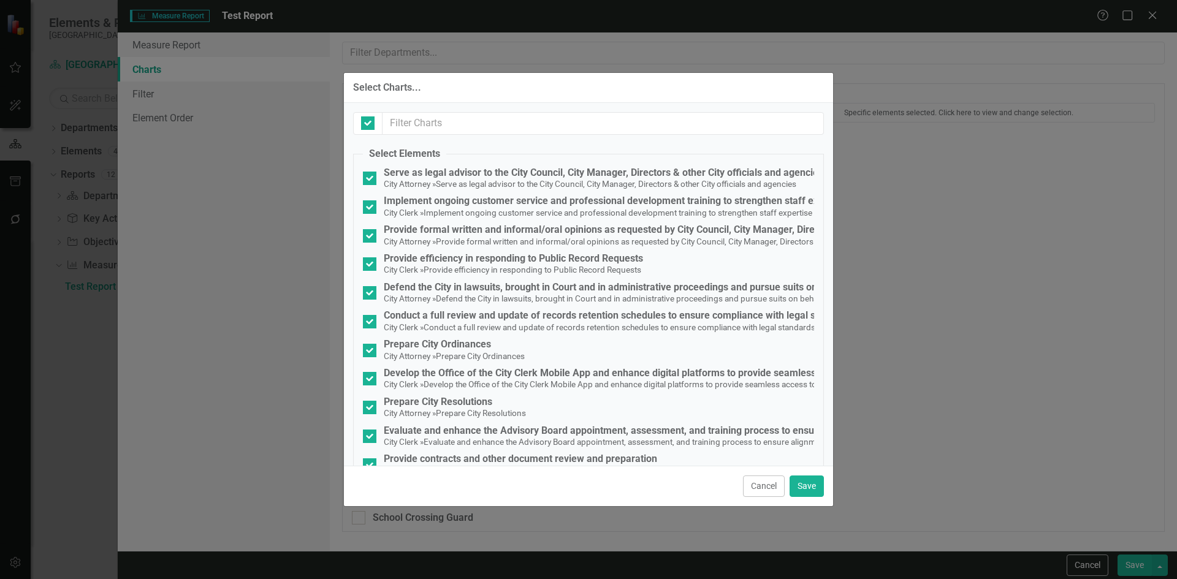
checkbox input "false"
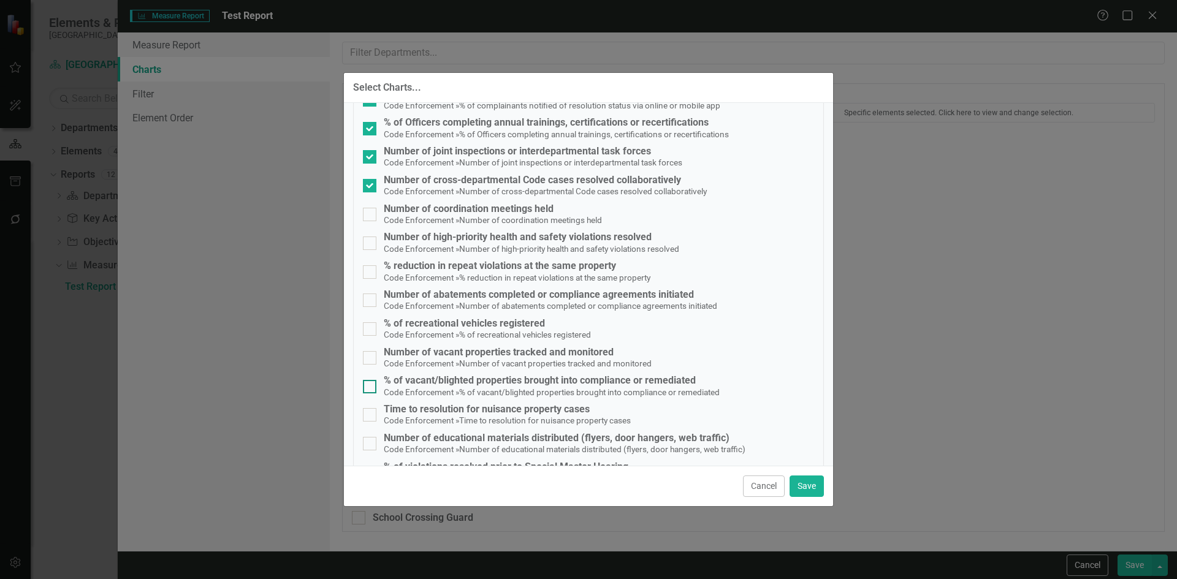
scroll to position [2268, 0]
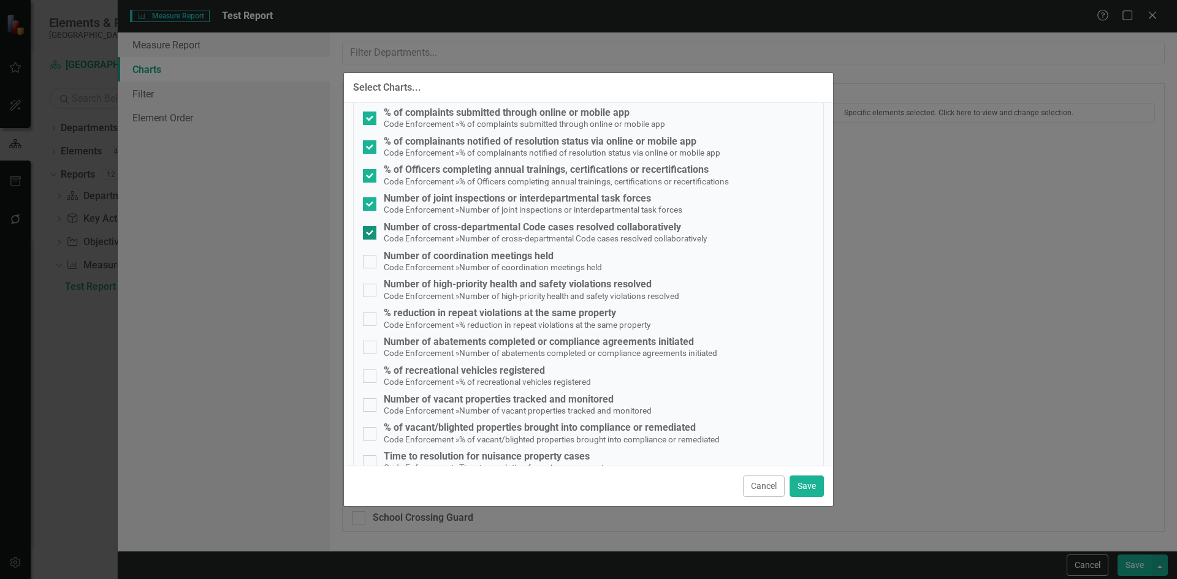
click at [368, 230] on input "Number of cross-departmental Code cases resolved collaboratively Code Enforceme…" at bounding box center [367, 230] width 8 height 8
checkbox input "false"
click at [810, 480] on button "Save" at bounding box center [806, 486] width 34 height 21
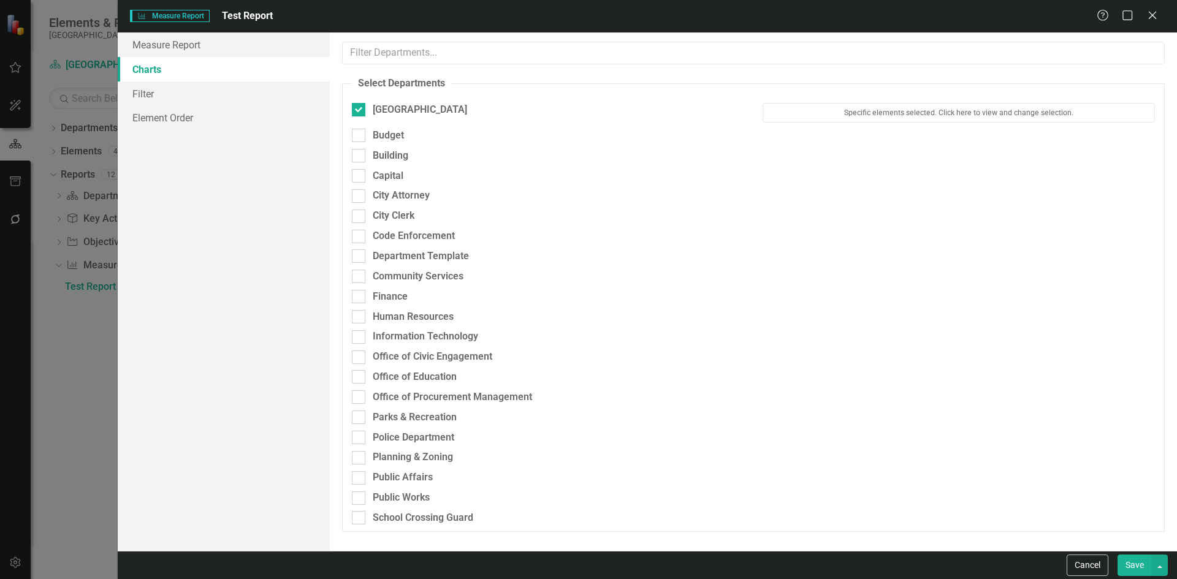
click at [1136, 568] on button "Save" at bounding box center [1134, 565] width 34 height 21
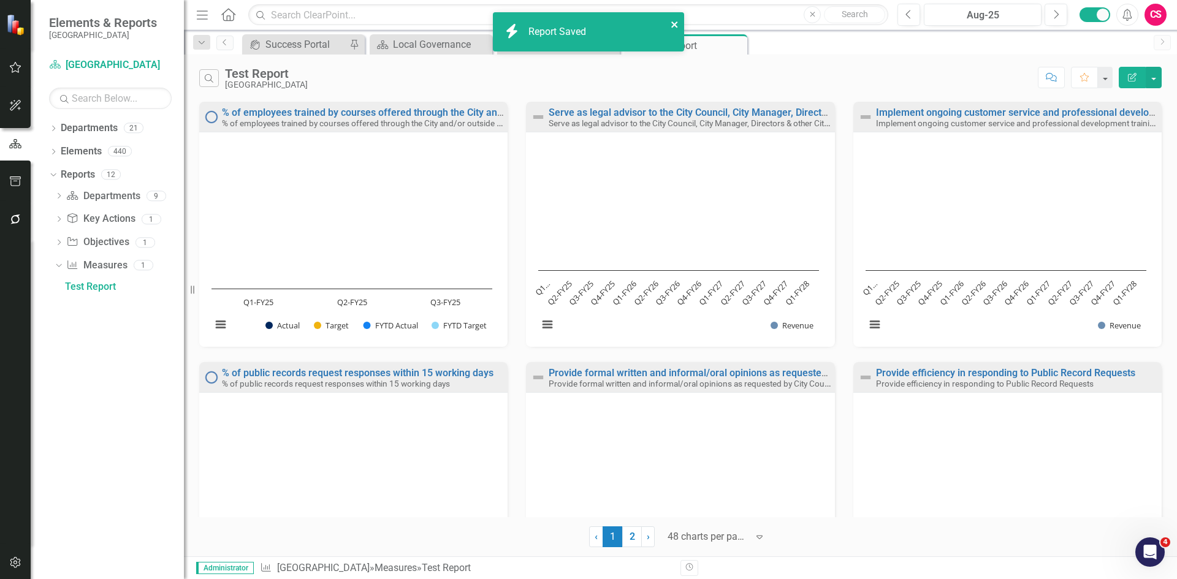
click at [674, 22] on icon "close" at bounding box center [674, 25] width 9 height 10
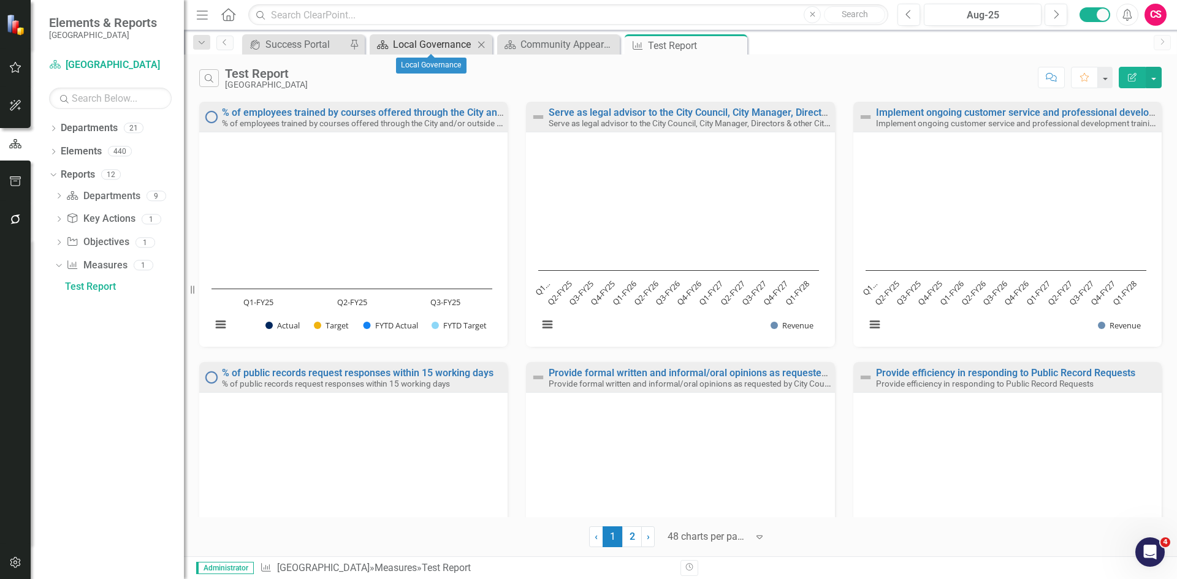
click at [445, 44] on div "Local Governance" at bounding box center [433, 44] width 81 height 15
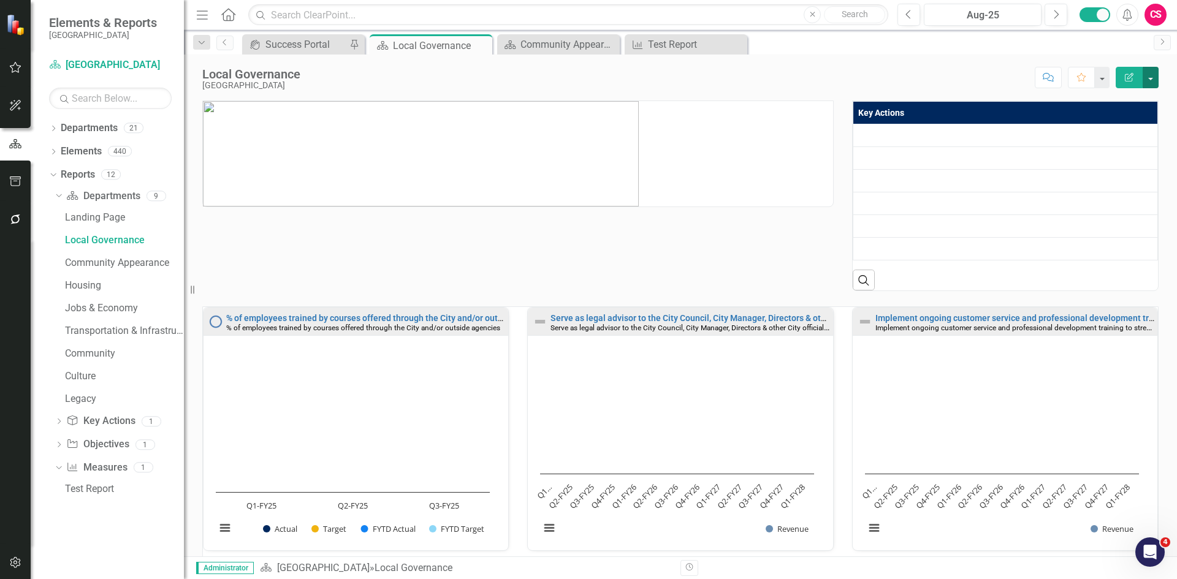
click at [1150, 75] on button "button" at bounding box center [1150, 77] width 16 height 21
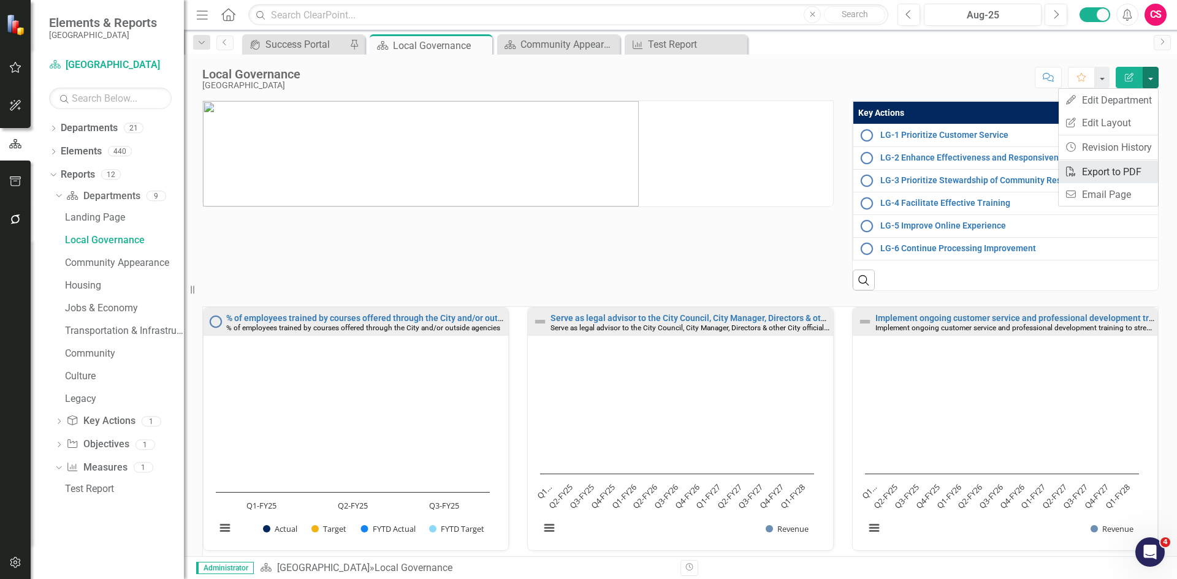
click at [1118, 169] on link "PDF Export to PDF" at bounding box center [1107, 172] width 99 height 23
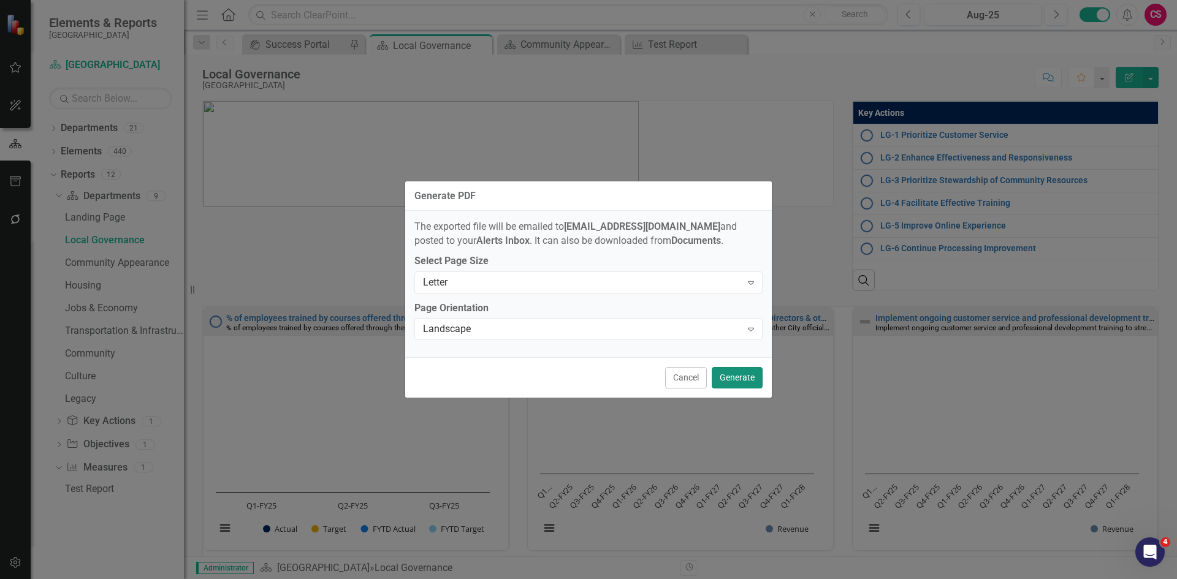
click at [731, 380] on button "Generate" at bounding box center [737, 377] width 51 height 21
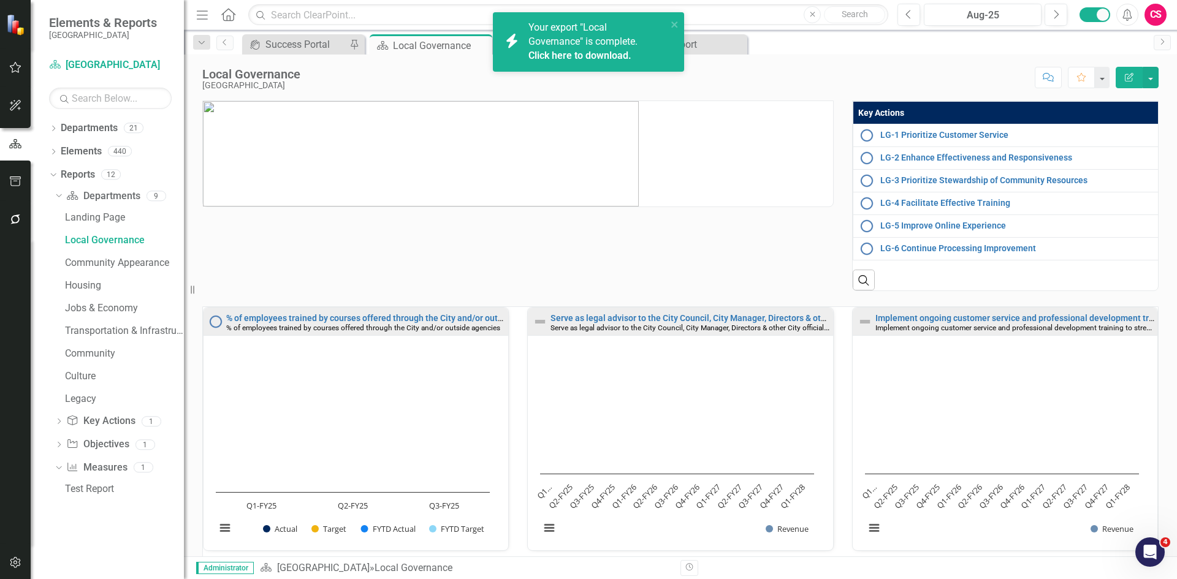
click at [597, 50] on link "Click here to download." at bounding box center [579, 56] width 103 height 12
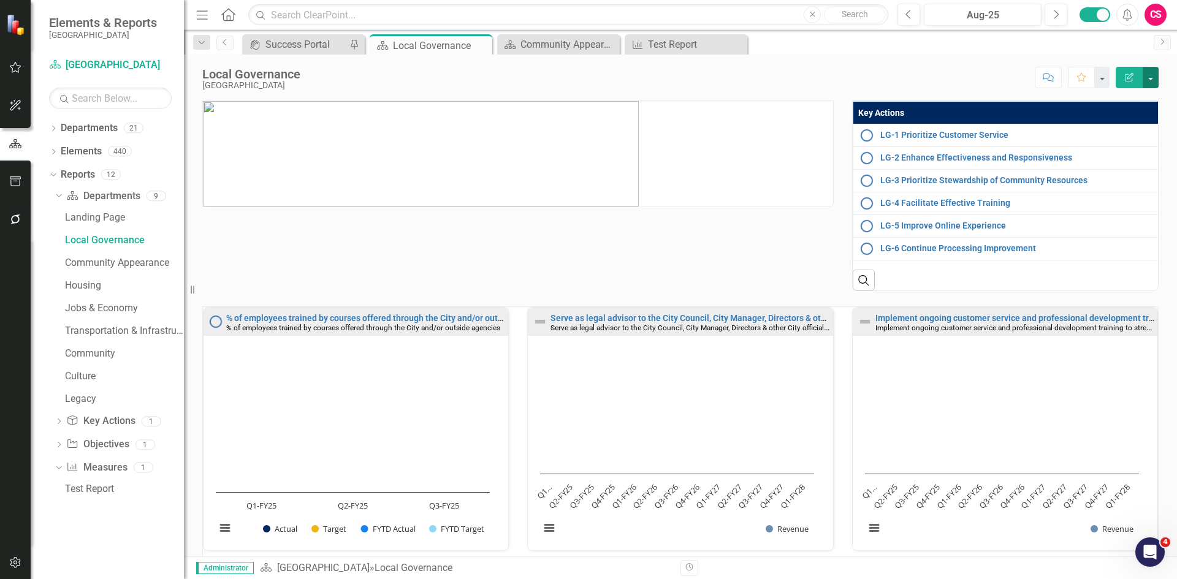
click at [1152, 77] on button "button" at bounding box center [1150, 77] width 16 height 21
click at [1122, 120] on link "Edit Report Edit Layout" at bounding box center [1107, 123] width 99 height 23
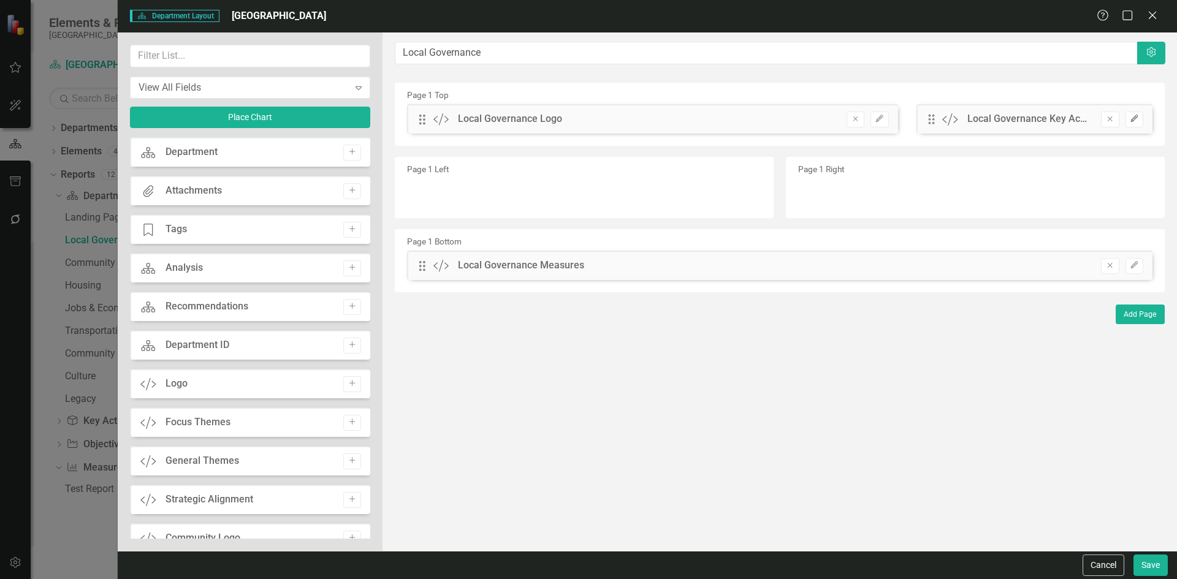
click at [1137, 116] on icon "Edit" at bounding box center [1133, 118] width 9 height 7
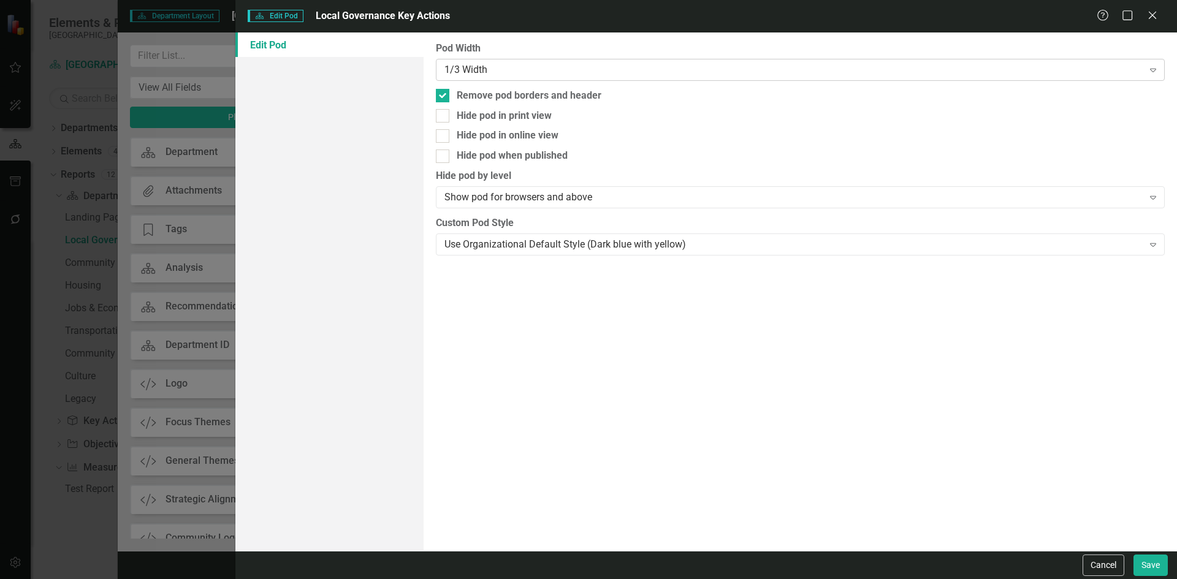
click at [571, 70] on div "1/3 Width" at bounding box center [793, 70] width 698 height 14
click at [558, 579] on div "Full Width" at bounding box center [590, 589] width 1157 height 14
click at [1144, 566] on button "Save" at bounding box center [1150, 565] width 34 height 21
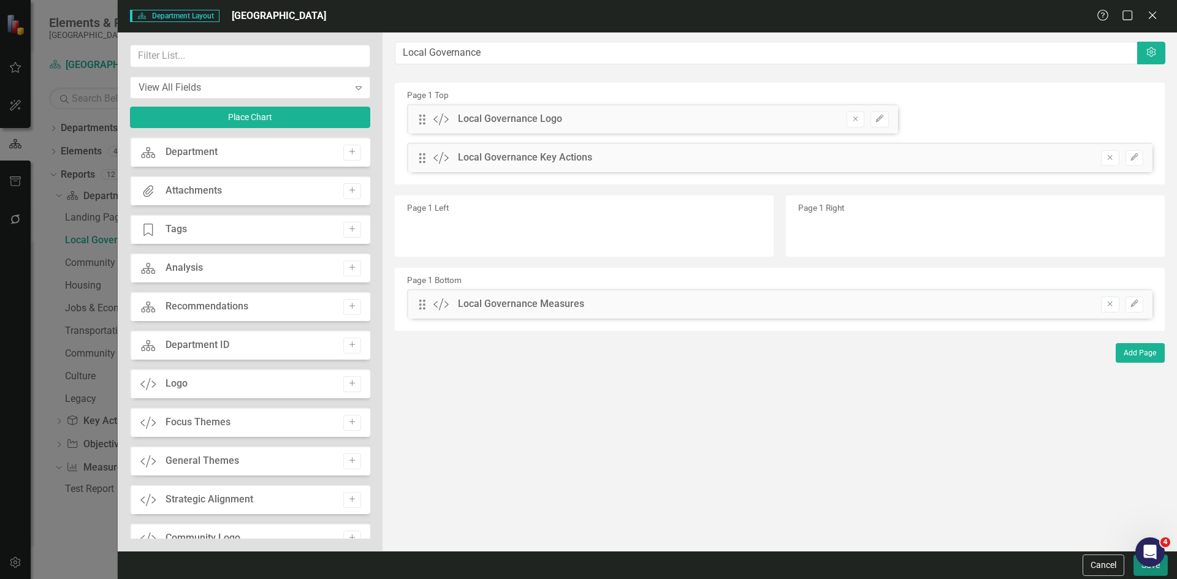
click at [1135, 571] on button "Save" at bounding box center [1150, 565] width 34 height 21
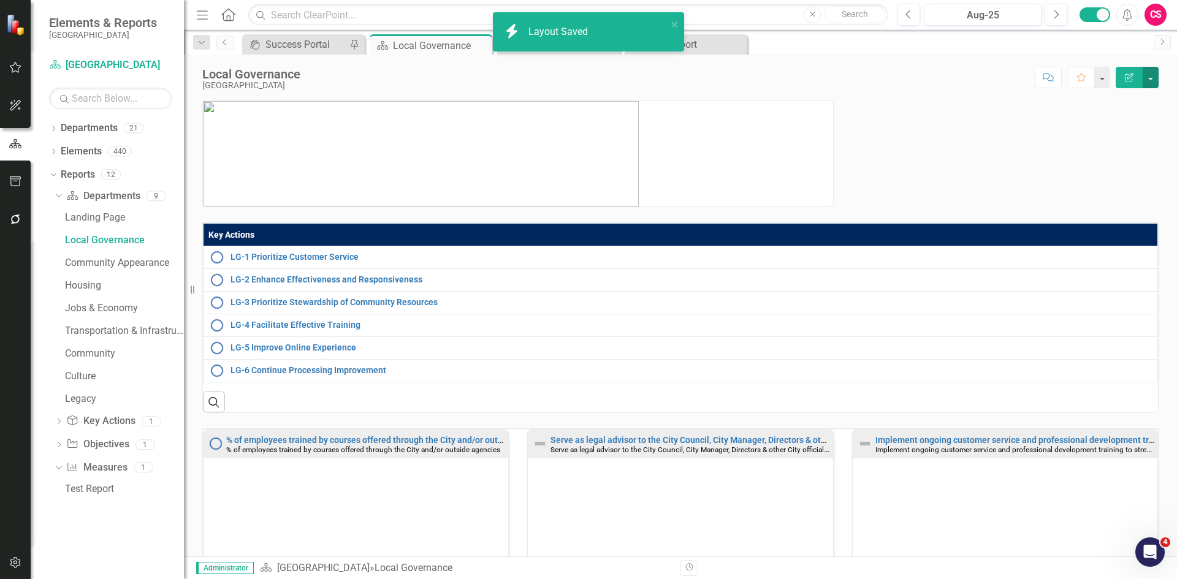
click at [1149, 74] on button "button" at bounding box center [1150, 77] width 16 height 21
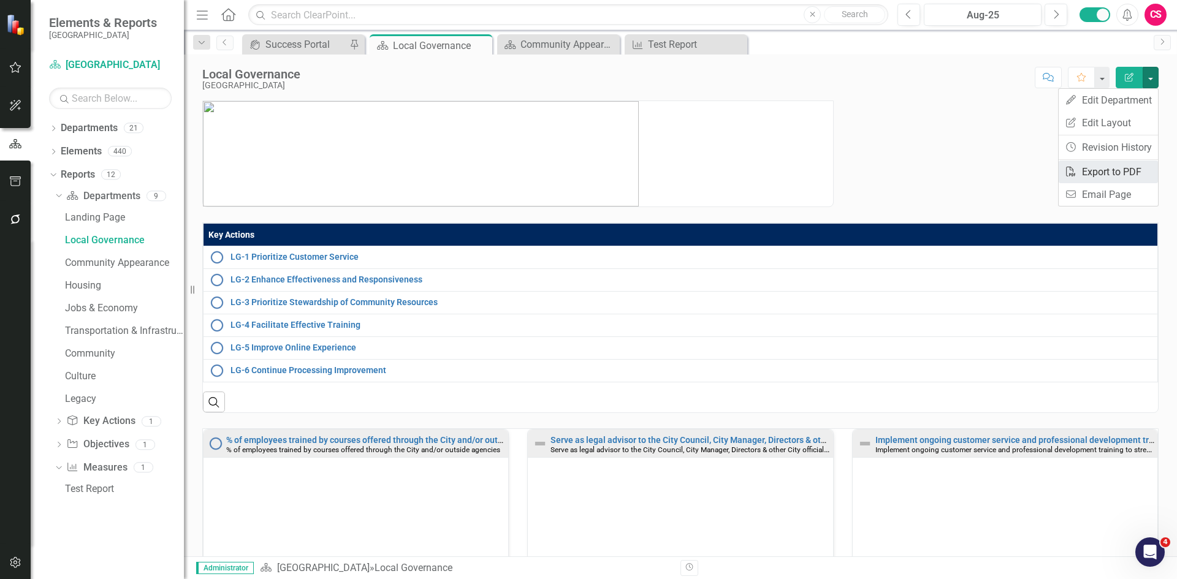
click at [1112, 177] on link "PDF Export to PDF" at bounding box center [1107, 172] width 99 height 23
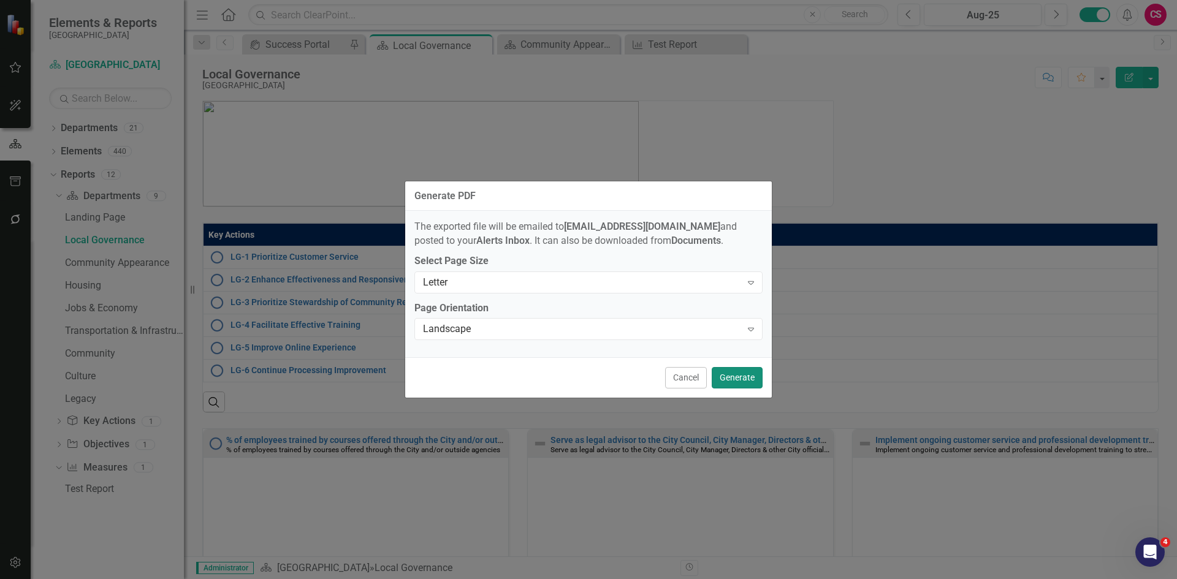
click at [738, 380] on button "Generate" at bounding box center [737, 377] width 51 height 21
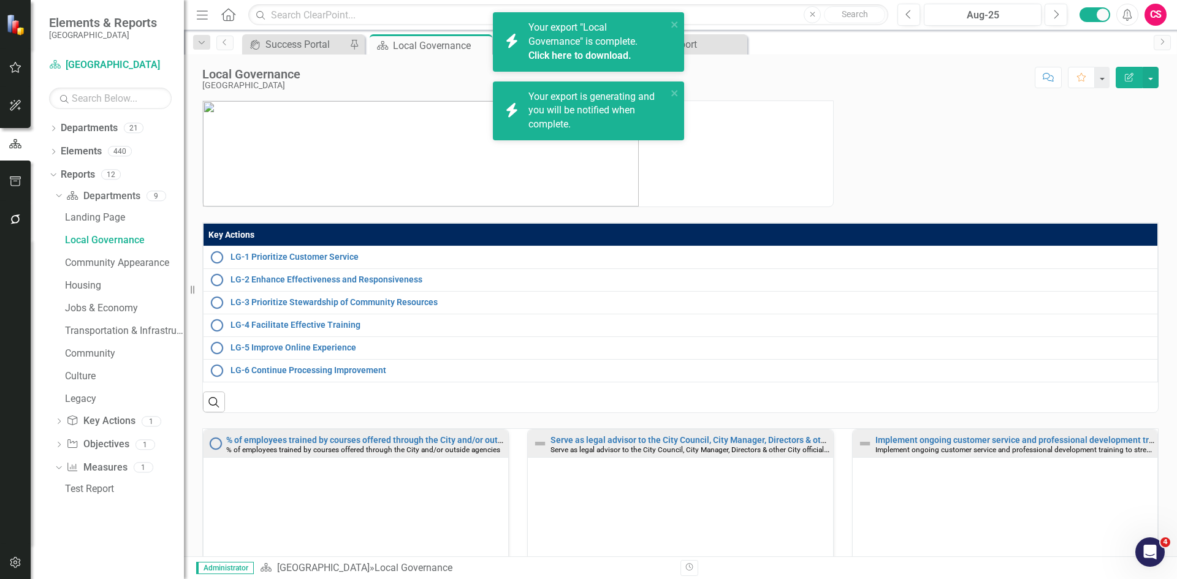
click at [550, 54] on link "Click here to download." at bounding box center [579, 56] width 103 height 12
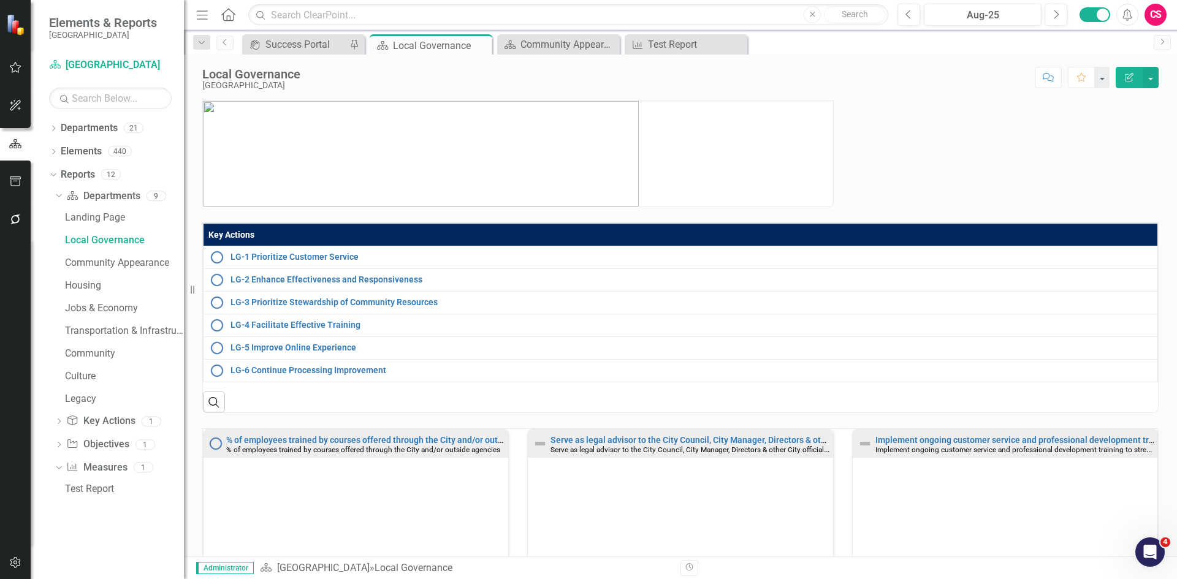
click at [1154, 20] on div "CS" at bounding box center [1155, 15] width 22 height 22
